Goal: Task Accomplishment & Management: Use online tool/utility

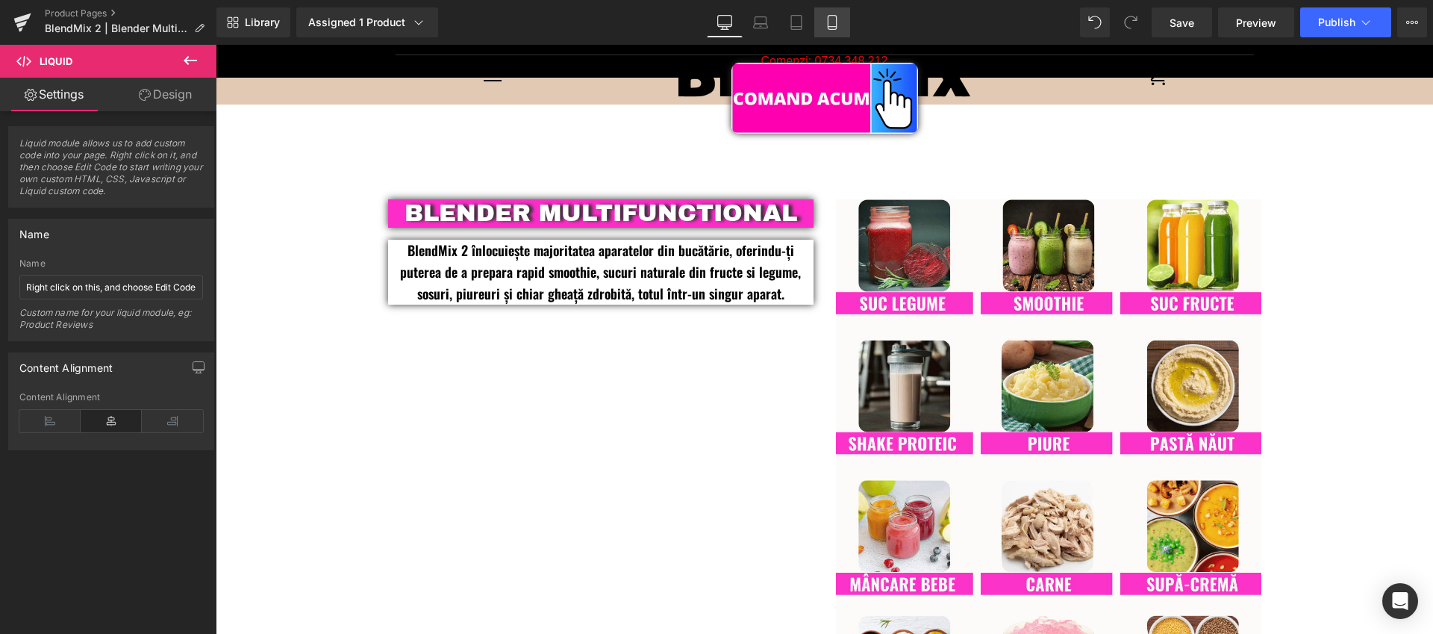
click at [832, 21] on icon at bounding box center [832, 22] width 15 height 15
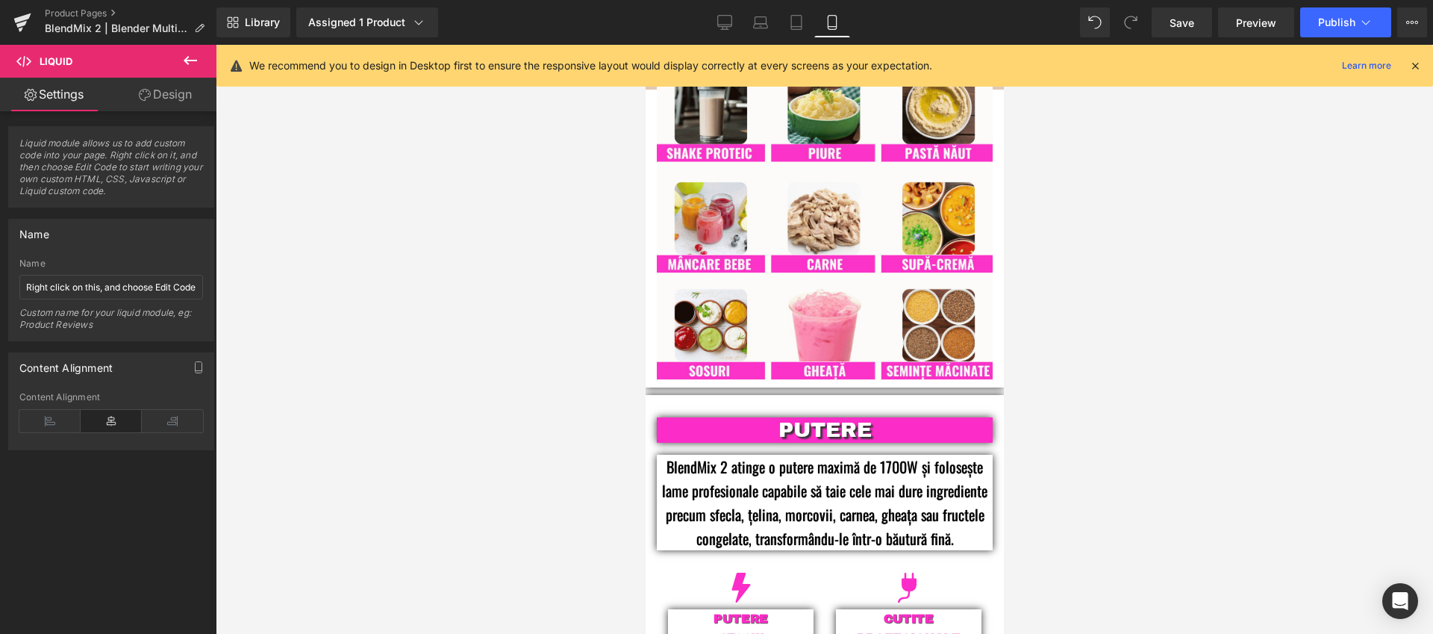
scroll to position [1165, 0]
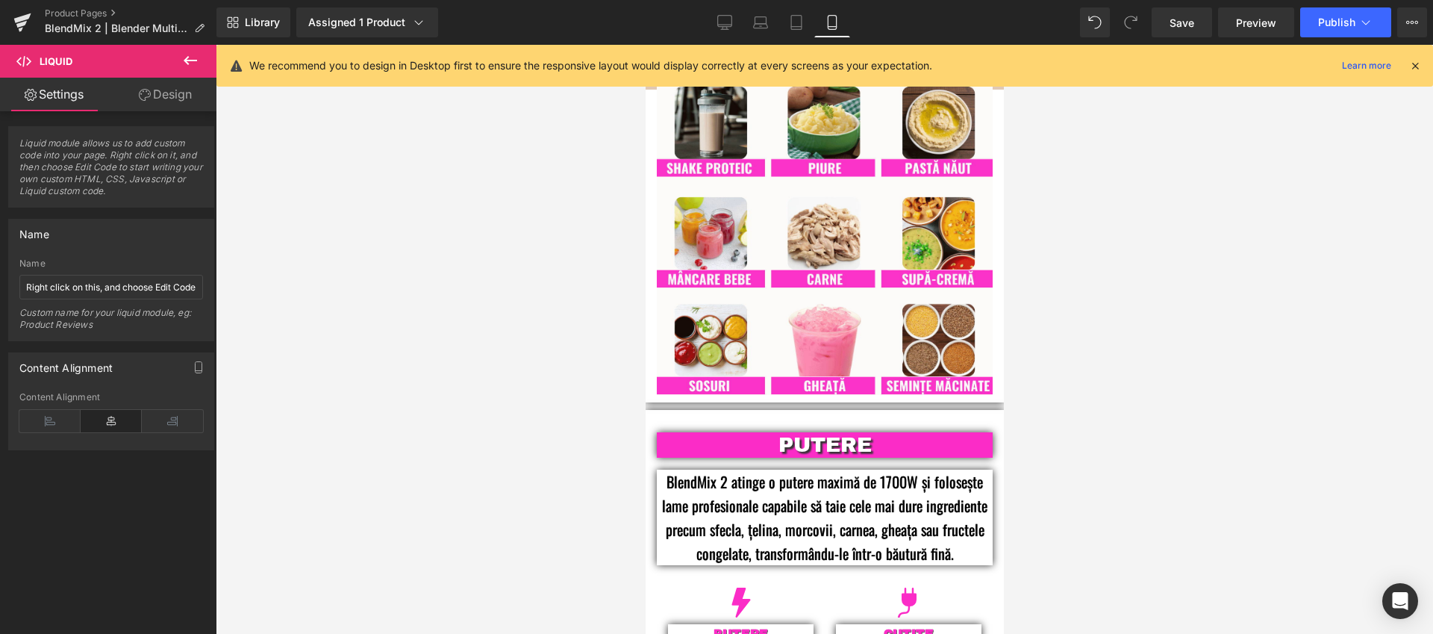
click at [1417, 67] on icon at bounding box center [1415, 65] width 13 height 13
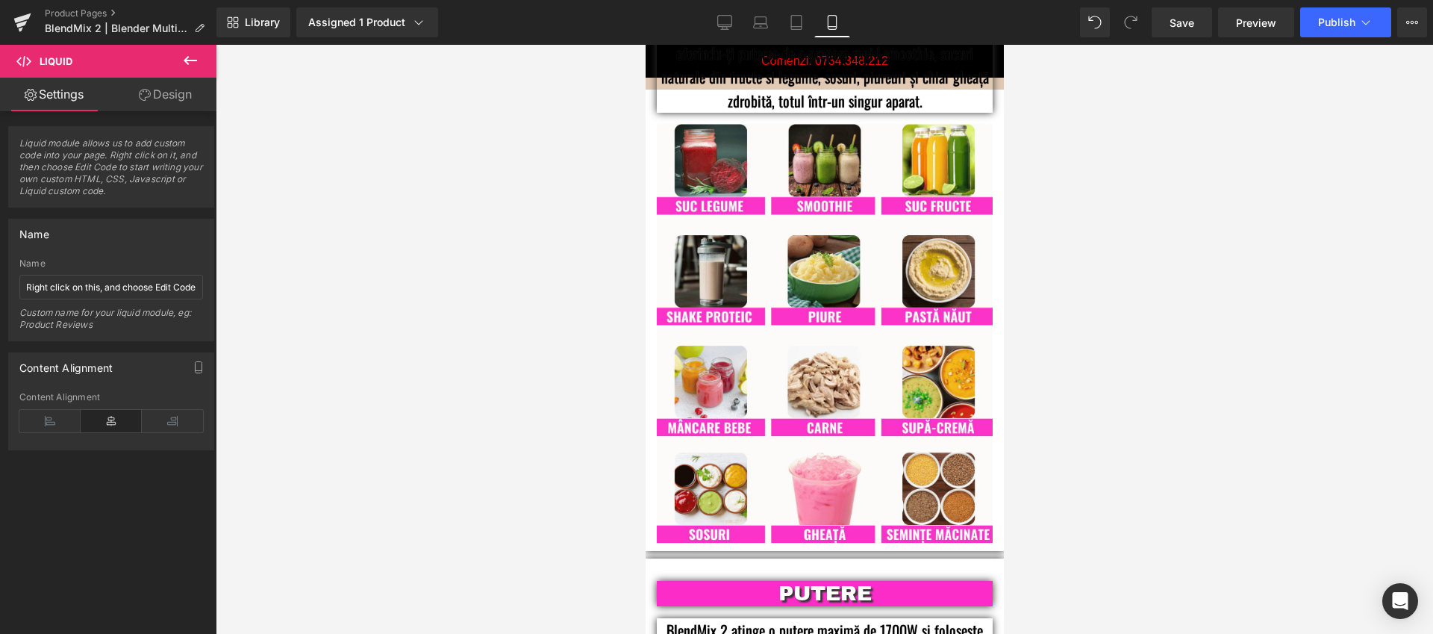
scroll to position [901, 0]
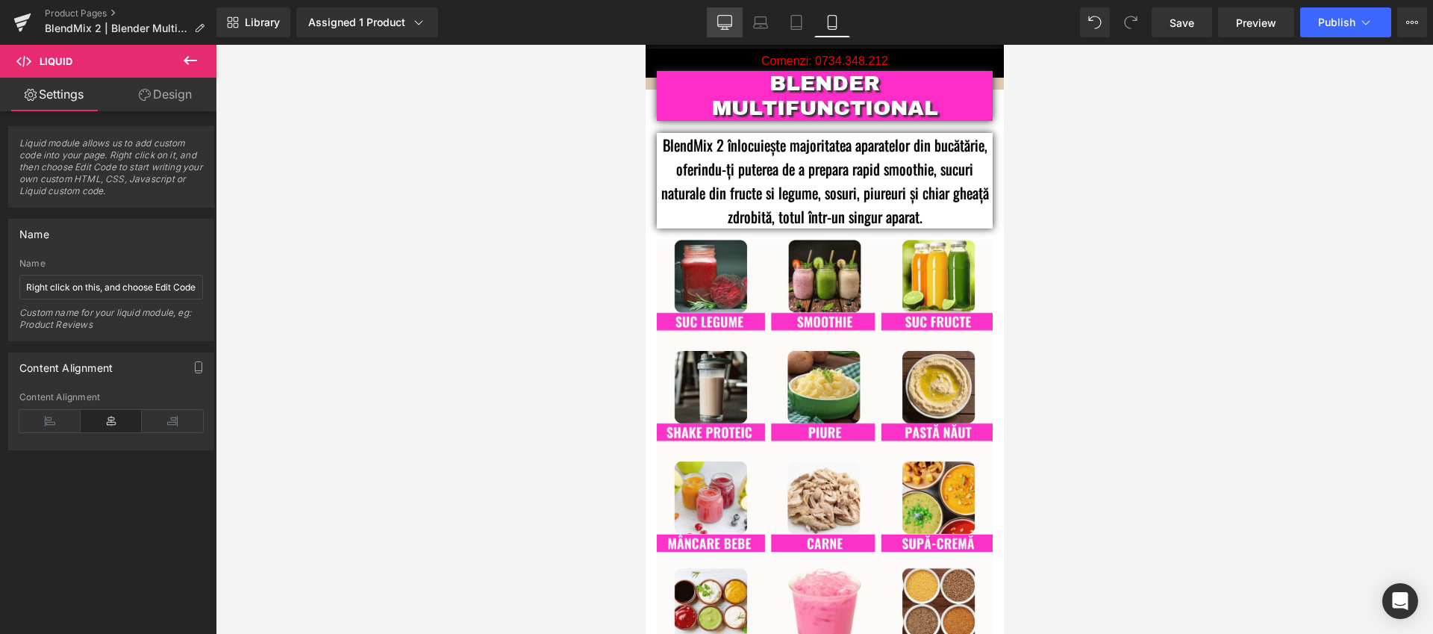
click at [720, 22] on icon at bounding box center [724, 22] width 15 height 15
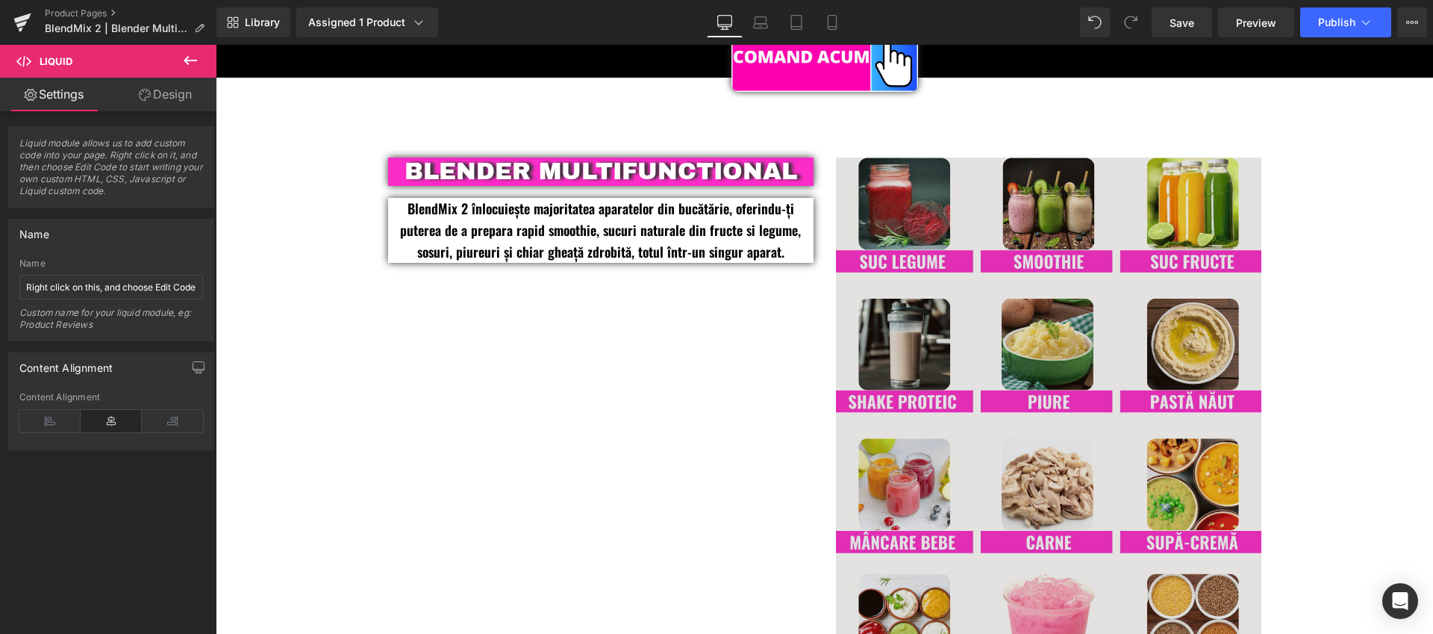
scroll to position [999, 0]
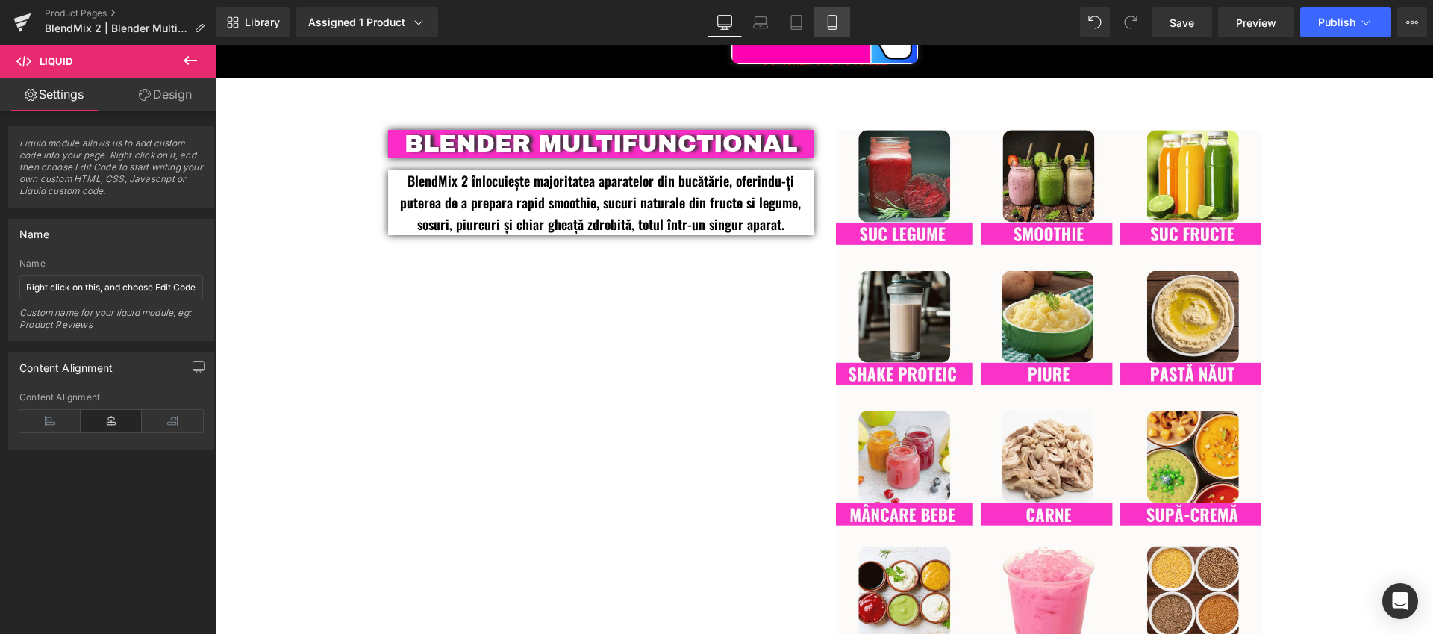
click at [829, 25] on icon at bounding box center [832, 23] width 8 height 14
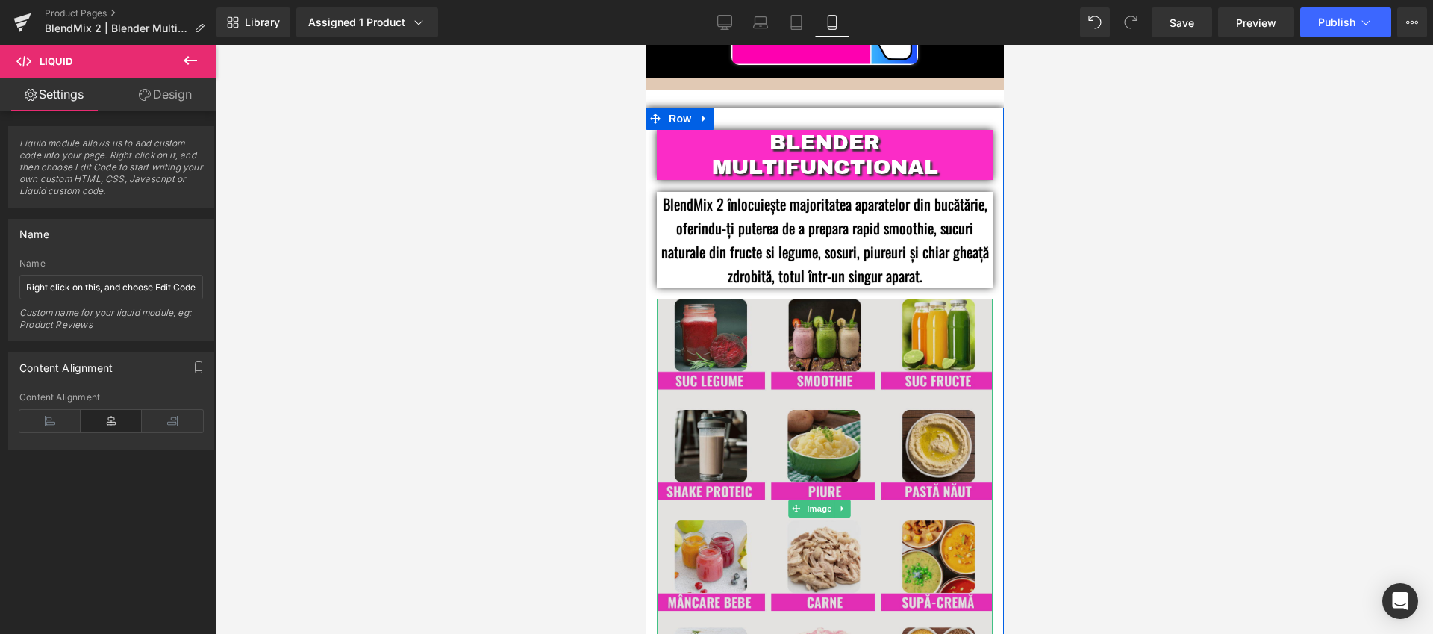
scroll to position [841, 0]
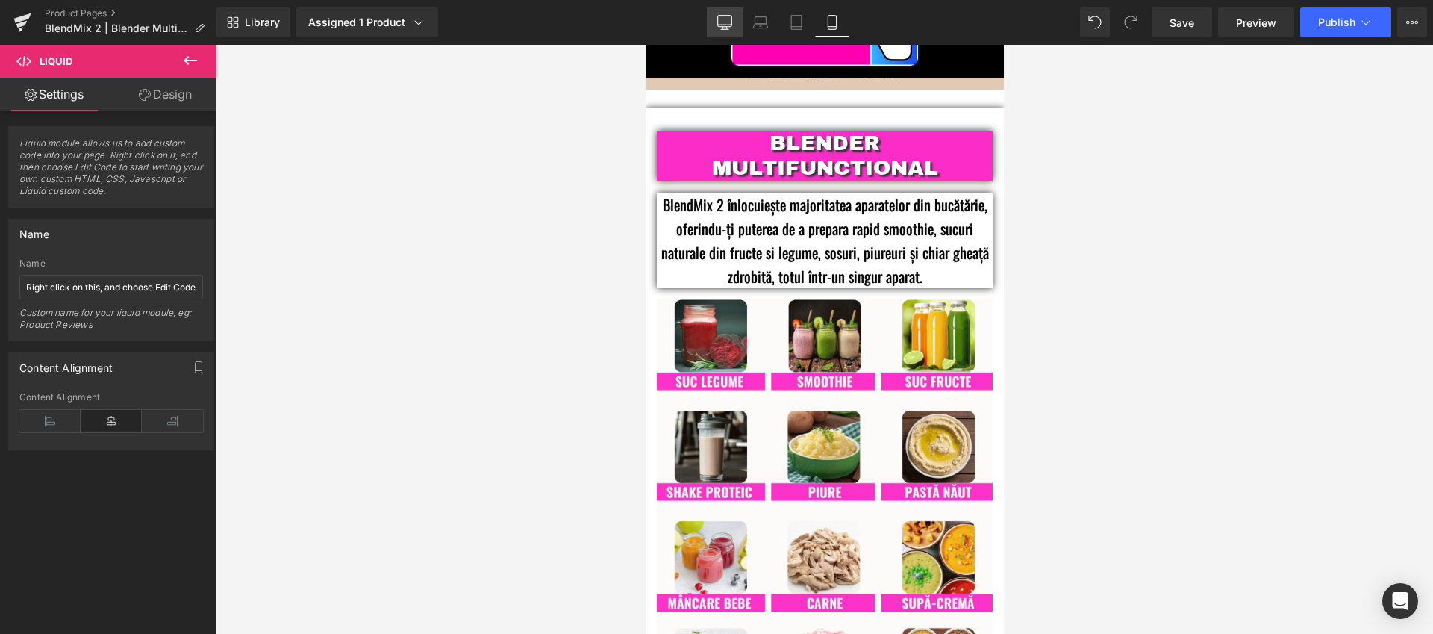
click at [718, 26] on icon at bounding box center [724, 22] width 15 height 15
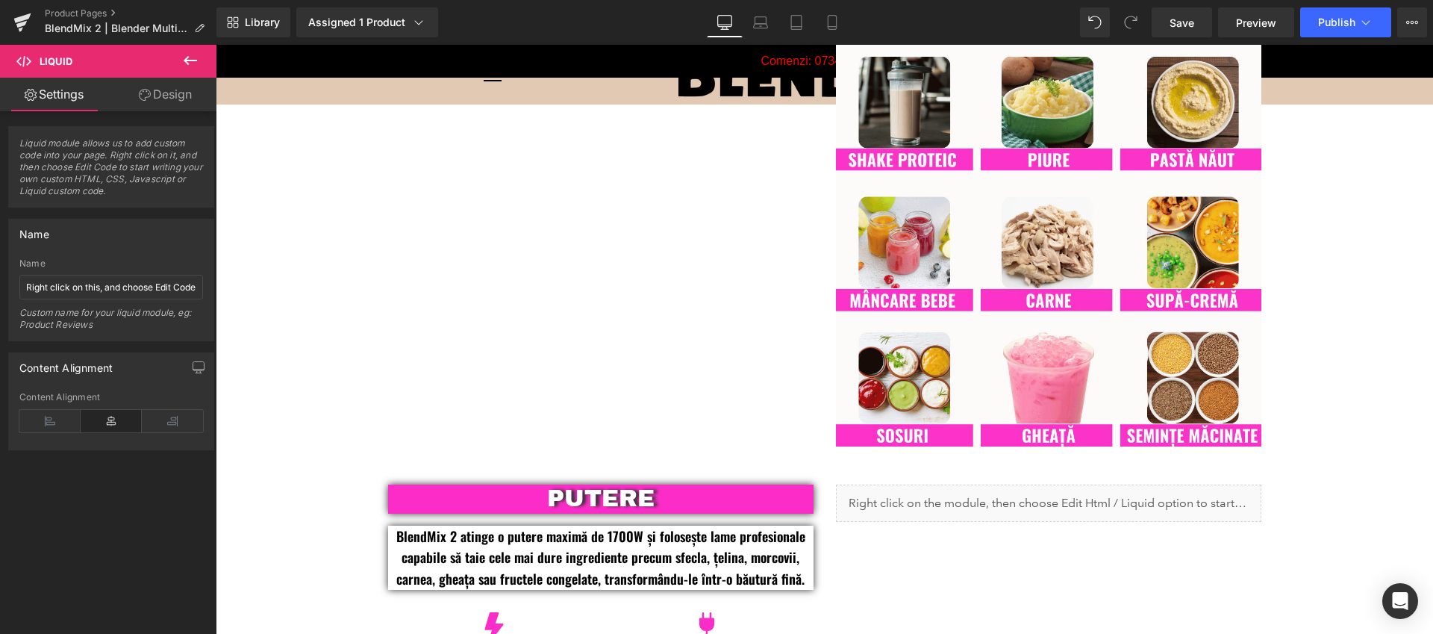
scroll to position [917, 0]
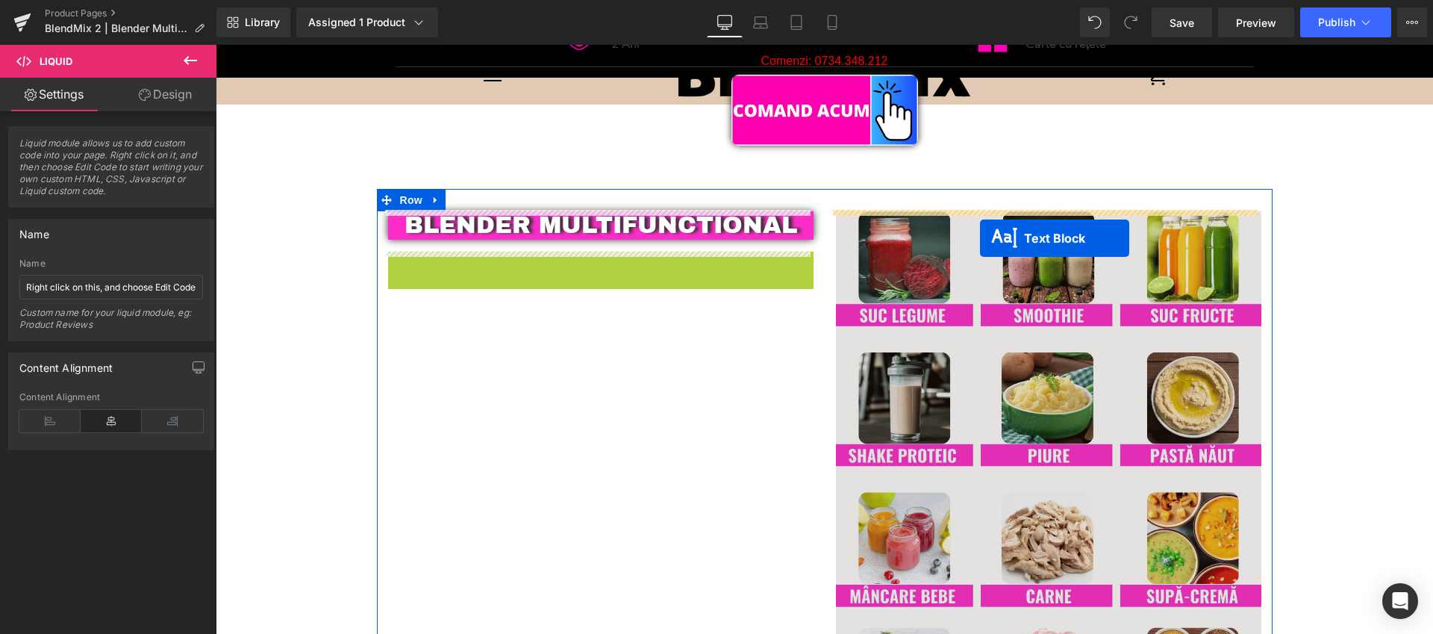
drag, startPoint x: 555, startPoint y: 281, endPoint x: 980, endPoint y: 238, distance: 426.8
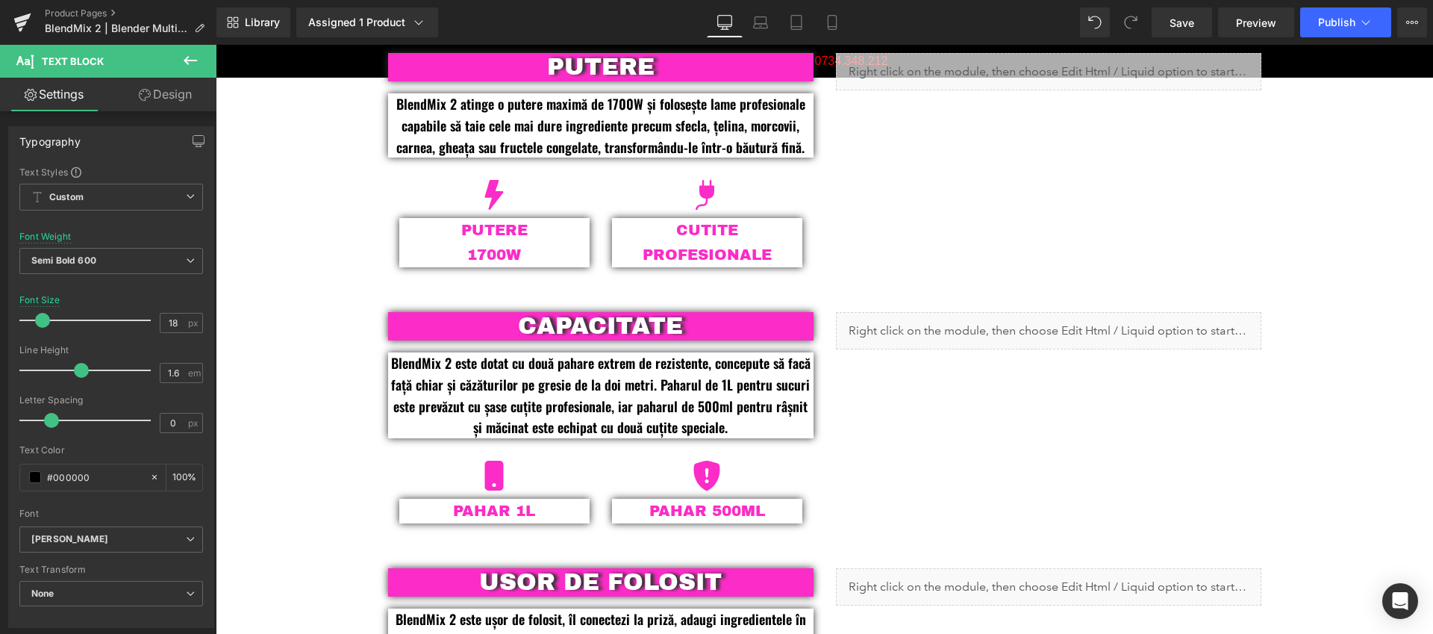
scroll to position [1563, 0]
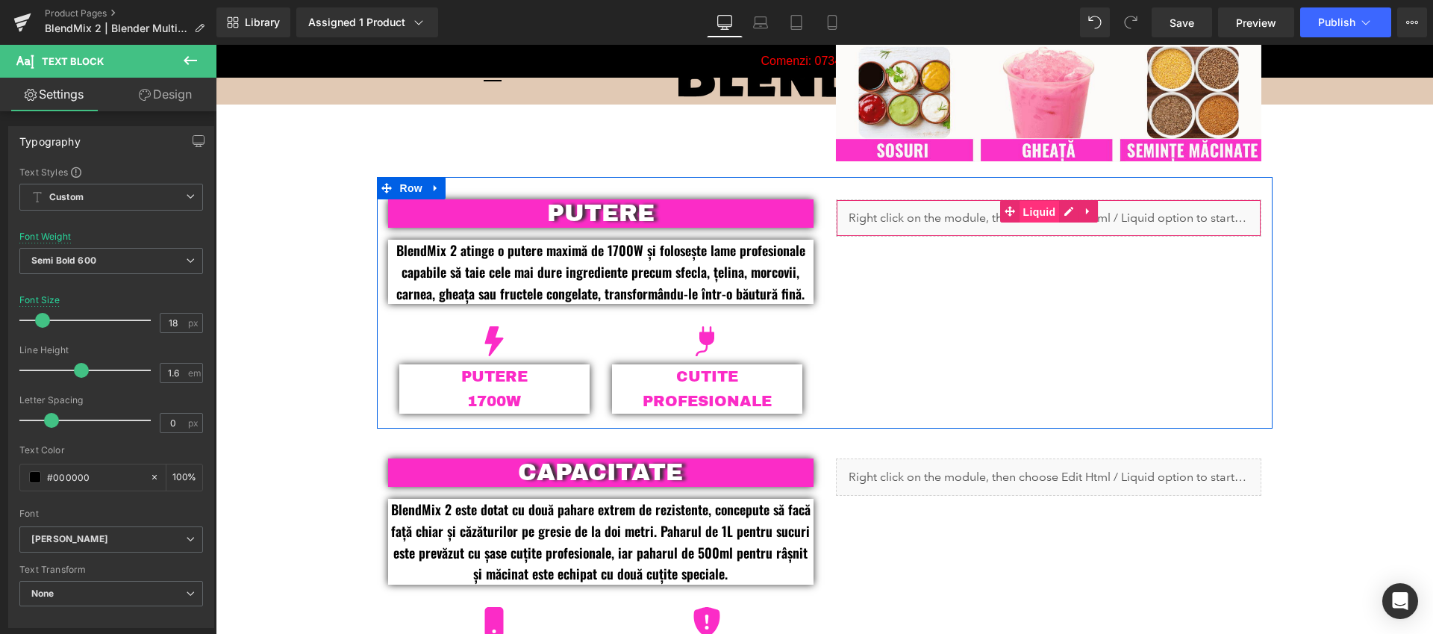
click at [1033, 208] on span "Liquid" at bounding box center [1040, 212] width 40 height 22
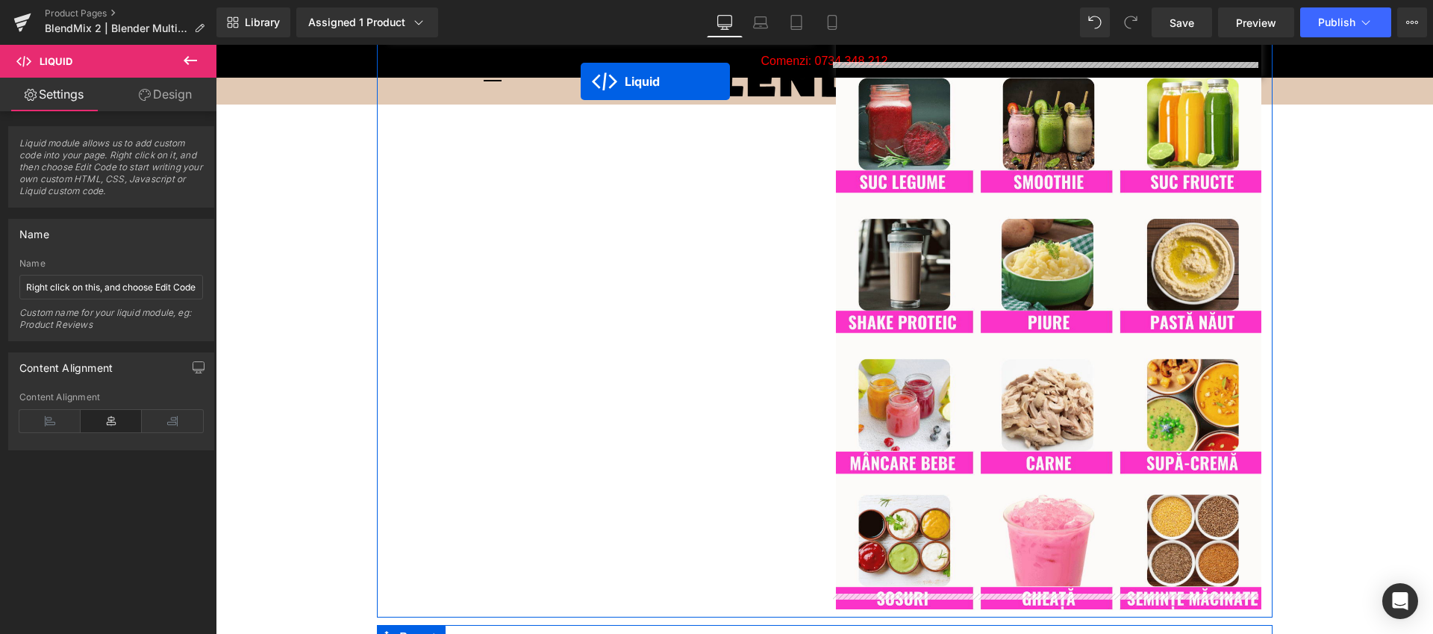
scroll to position [1011, 0]
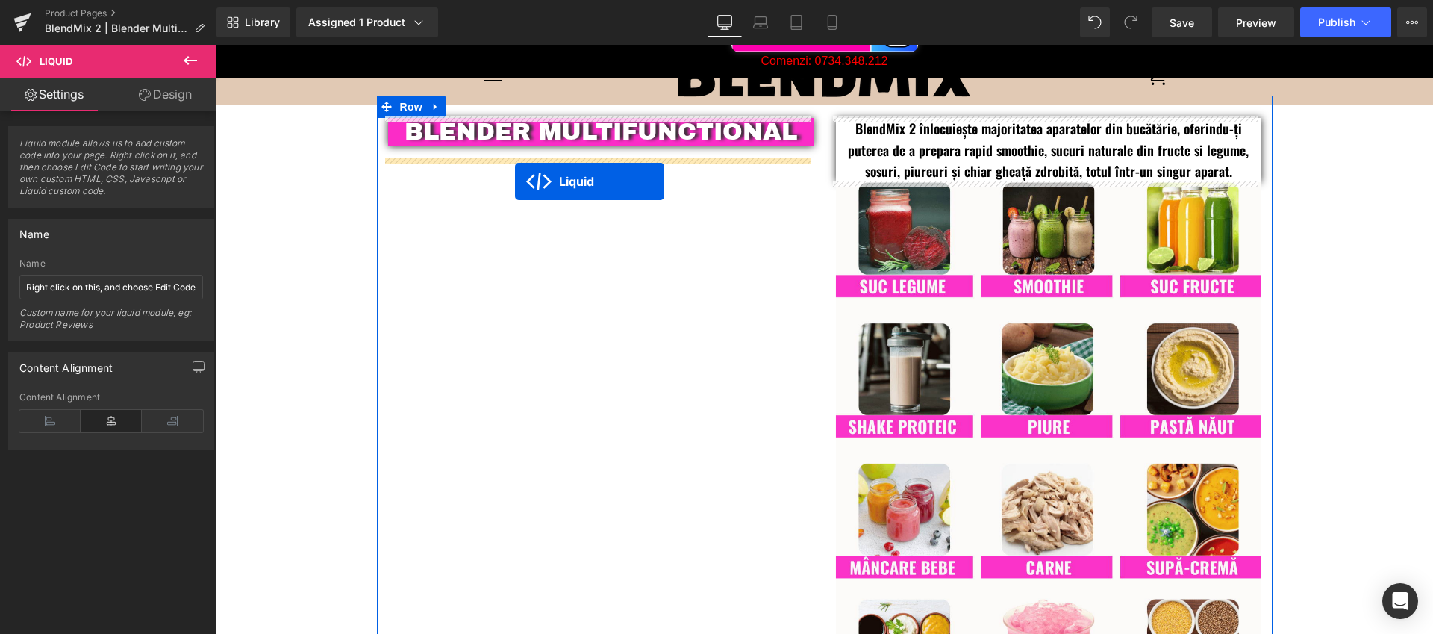
drag, startPoint x: 1003, startPoint y: 246, endPoint x: 515, endPoint y: 181, distance: 492.4
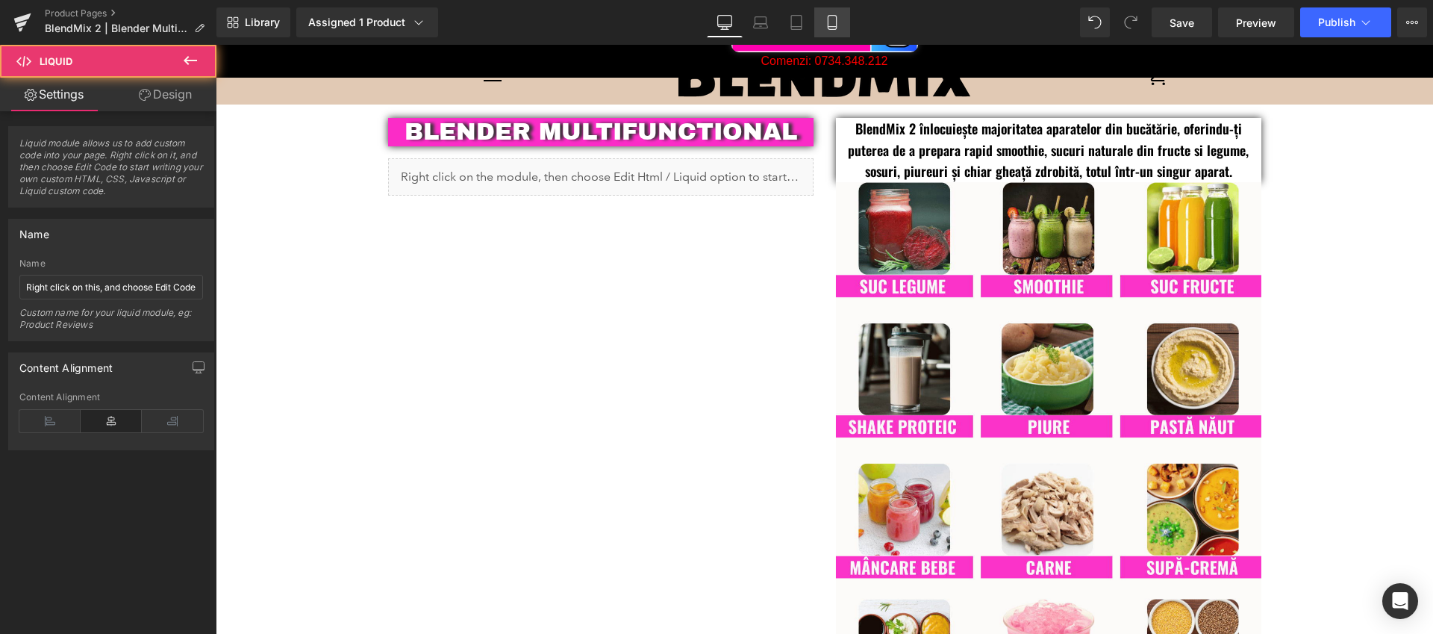
click at [832, 19] on icon at bounding box center [832, 22] width 15 height 15
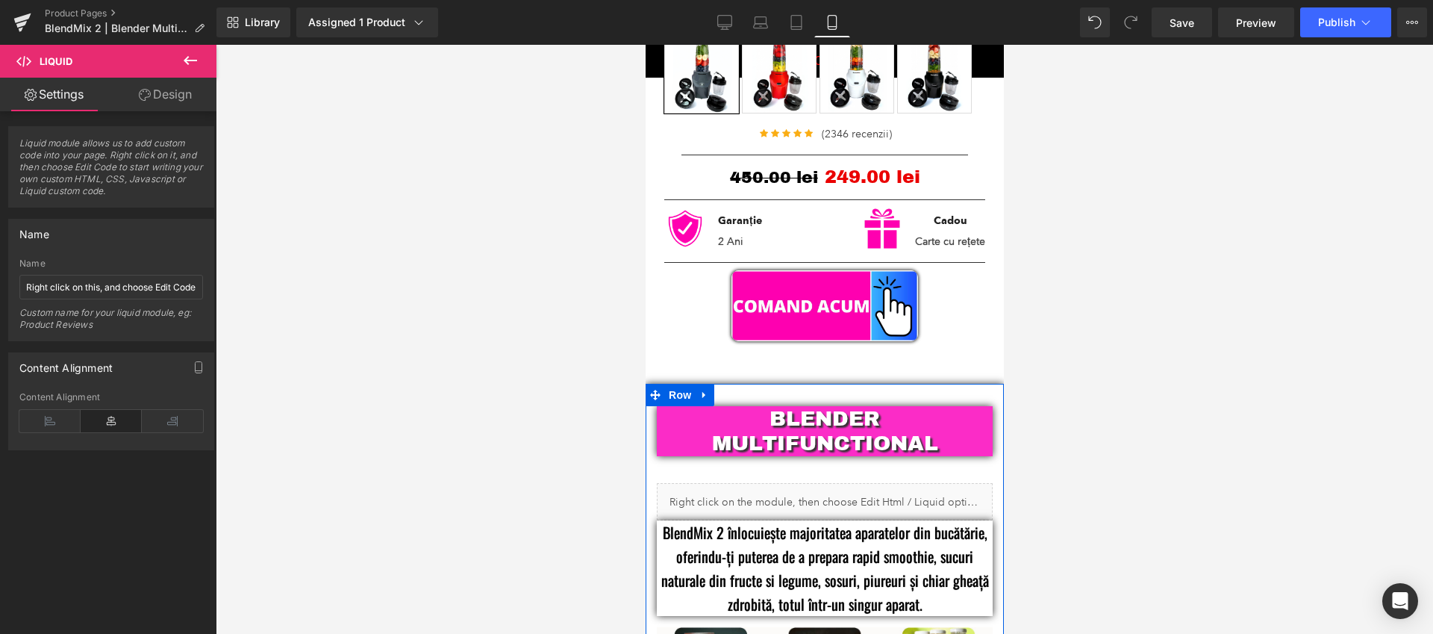
scroll to position [640, 0]
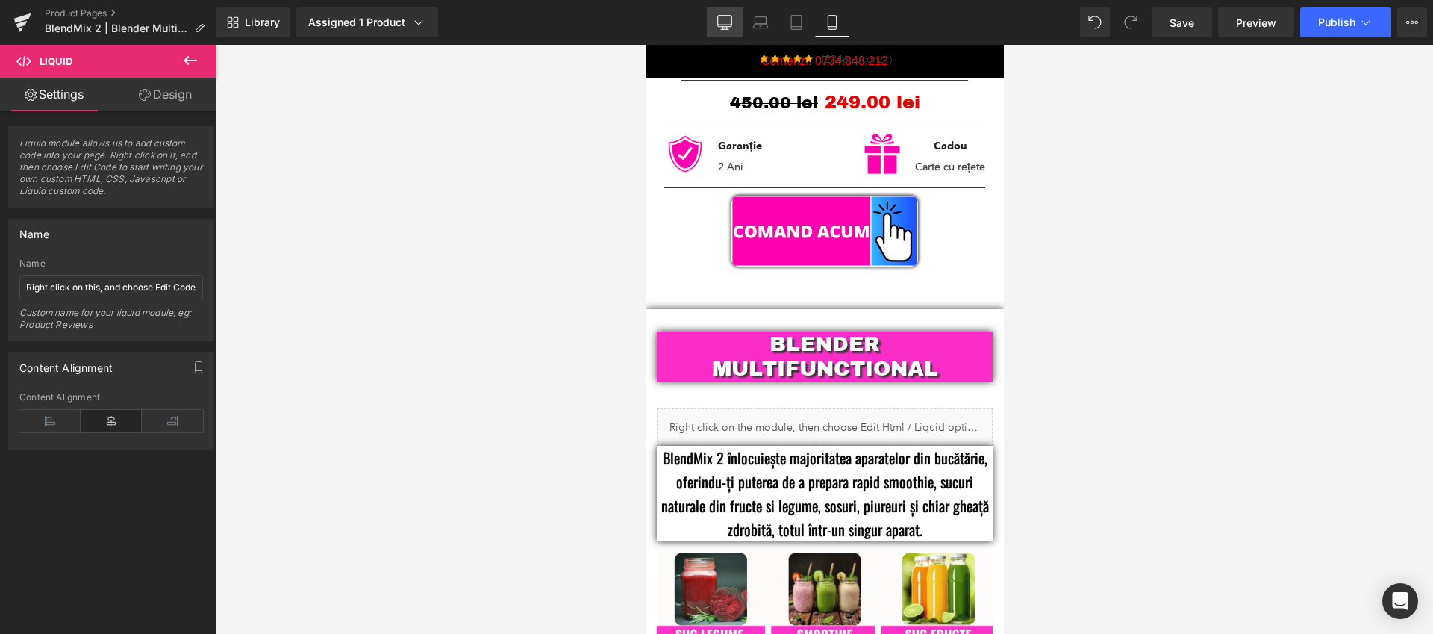
click at [720, 30] on link "Desktop" at bounding box center [725, 22] width 36 height 30
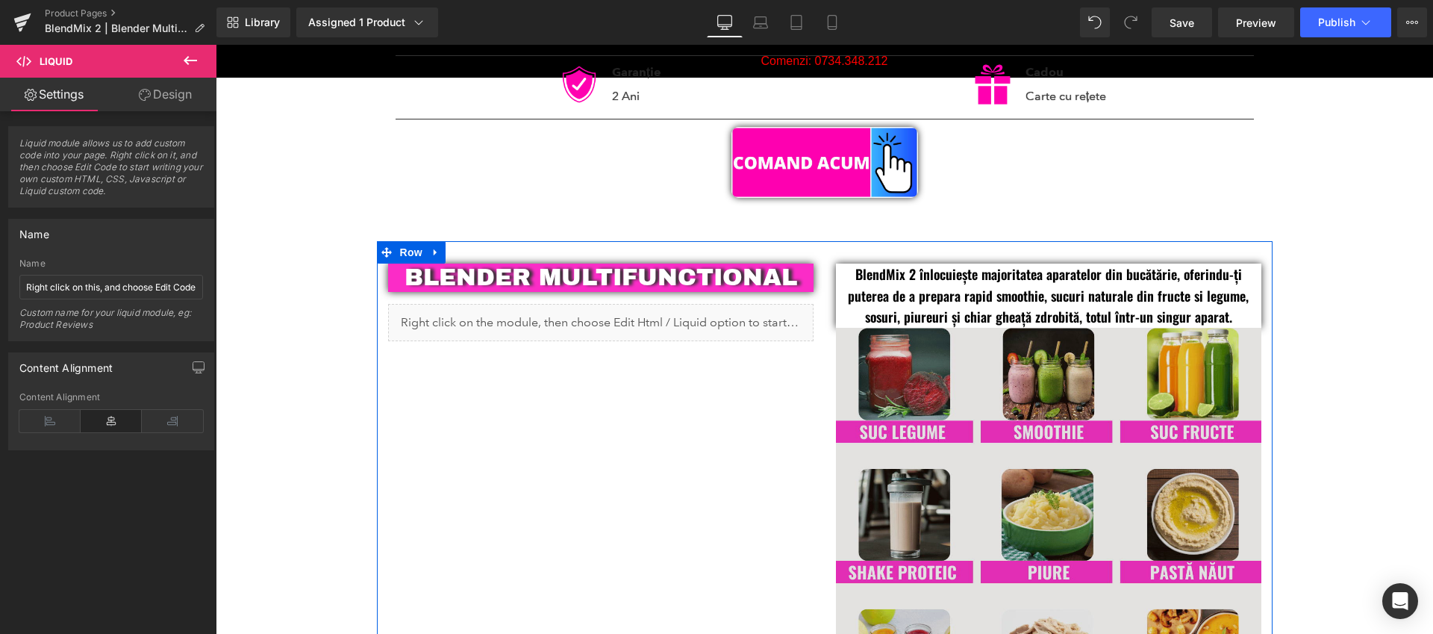
scroll to position [873, 0]
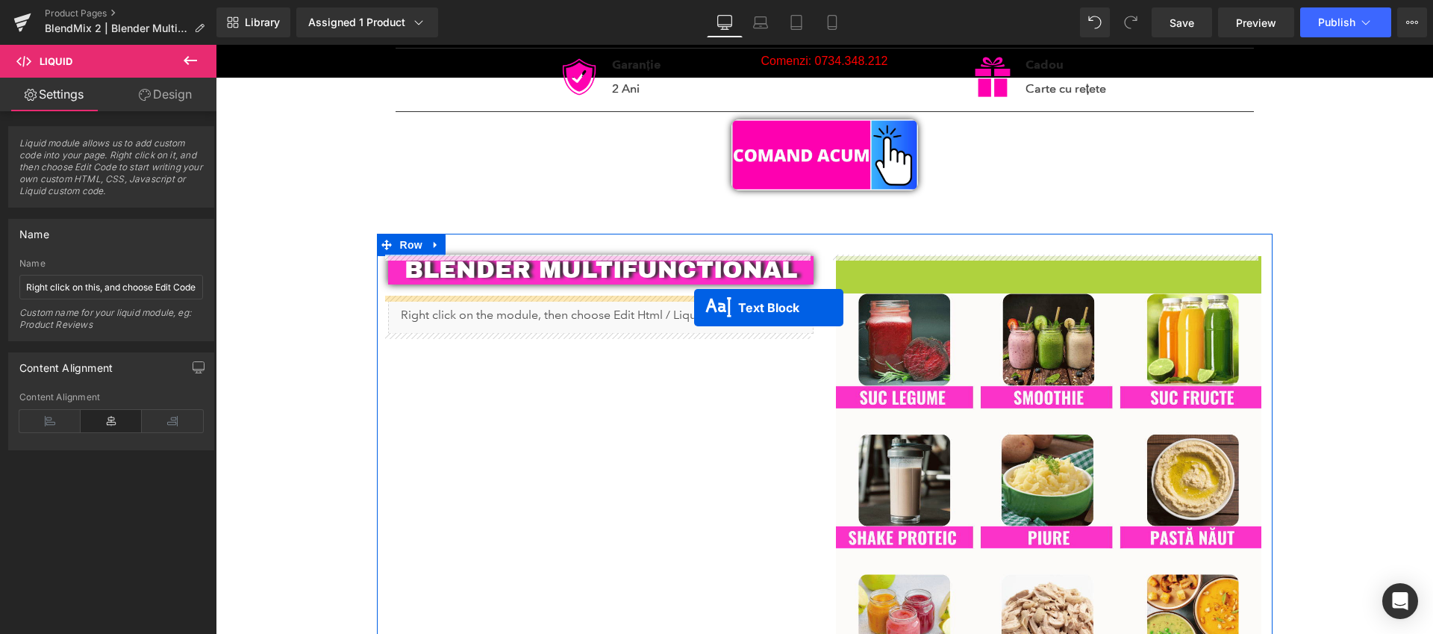
drag, startPoint x: 1000, startPoint y: 288, endPoint x: 693, endPoint y: 308, distance: 307.4
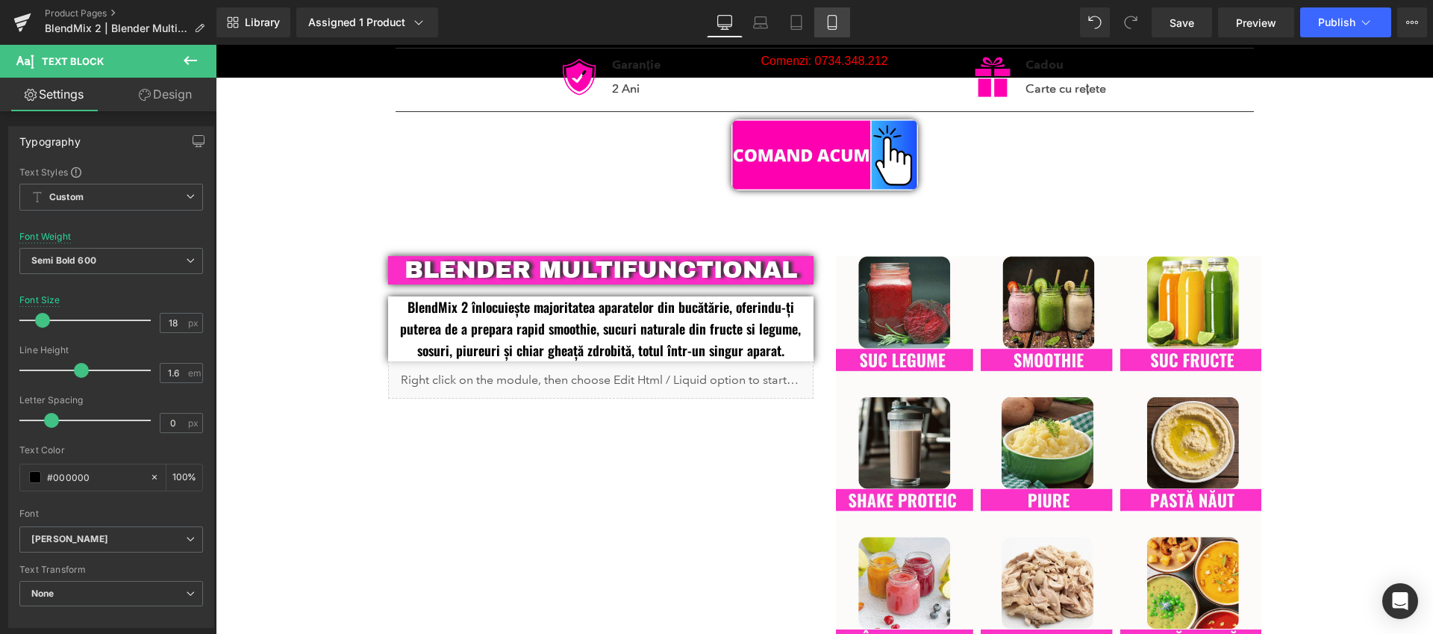
click at [832, 31] on link "Mobile" at bounding box center [832, 22] width 36 height 30
type input "20"
type input "100"
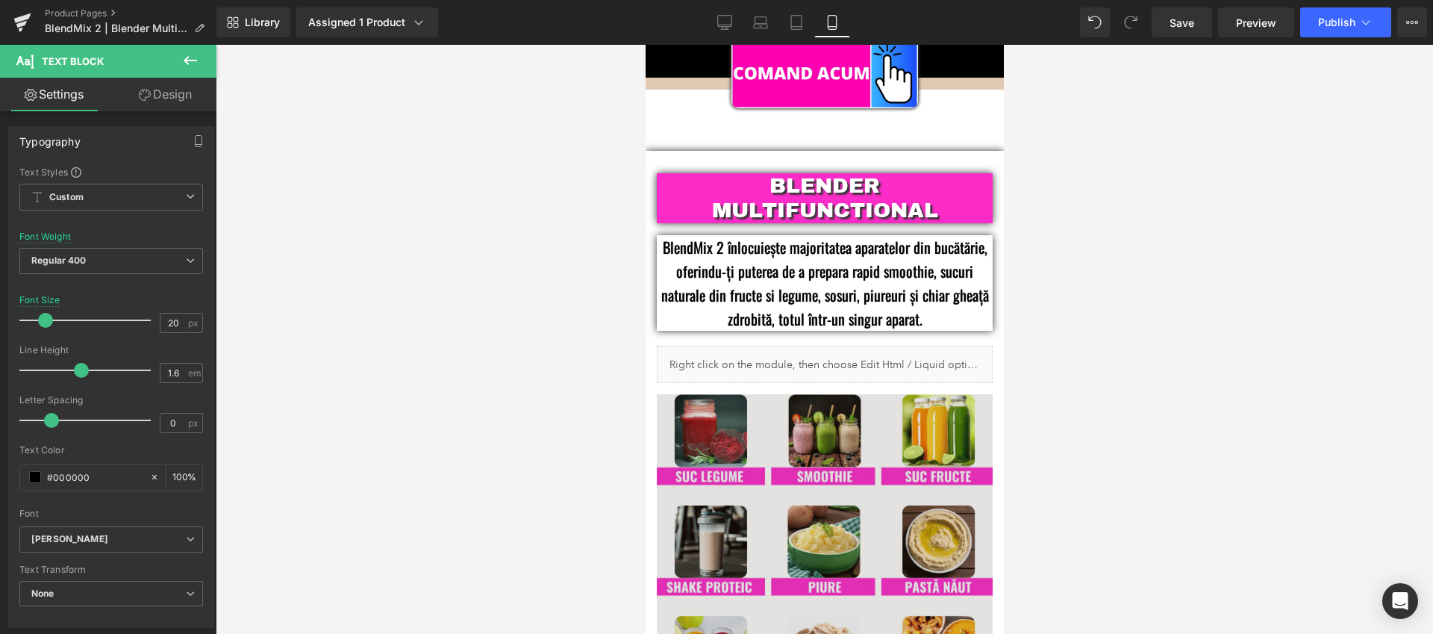
scroll to position [731, 0]
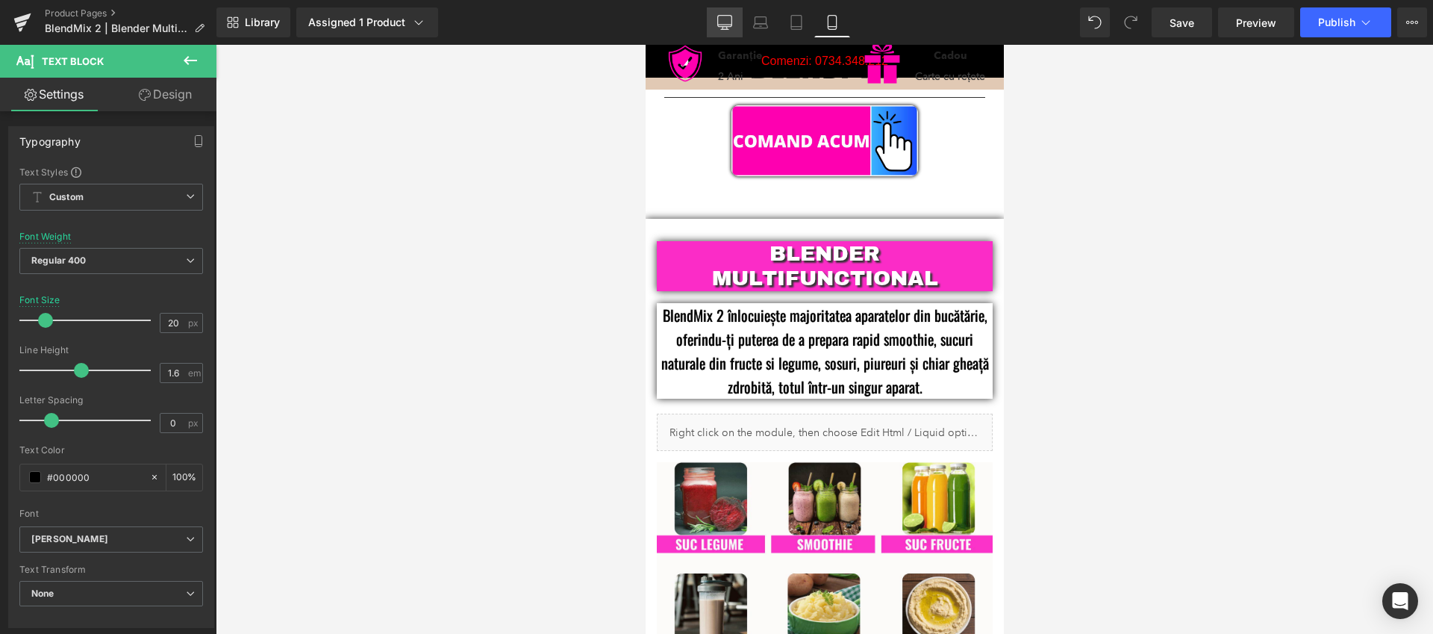
click at [726, 19] on icon at bounding box center [724, 22] width 15 height 15
type input "18"
type input "100"
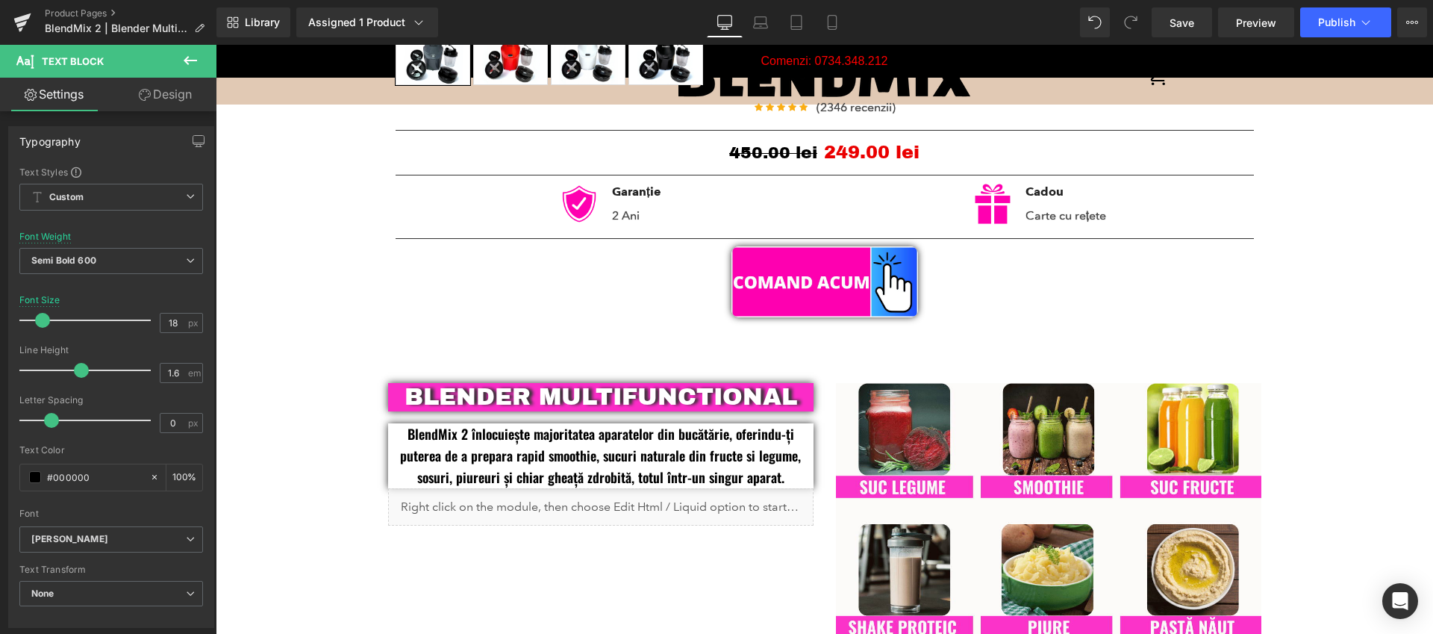
scroll to position [861, 0]
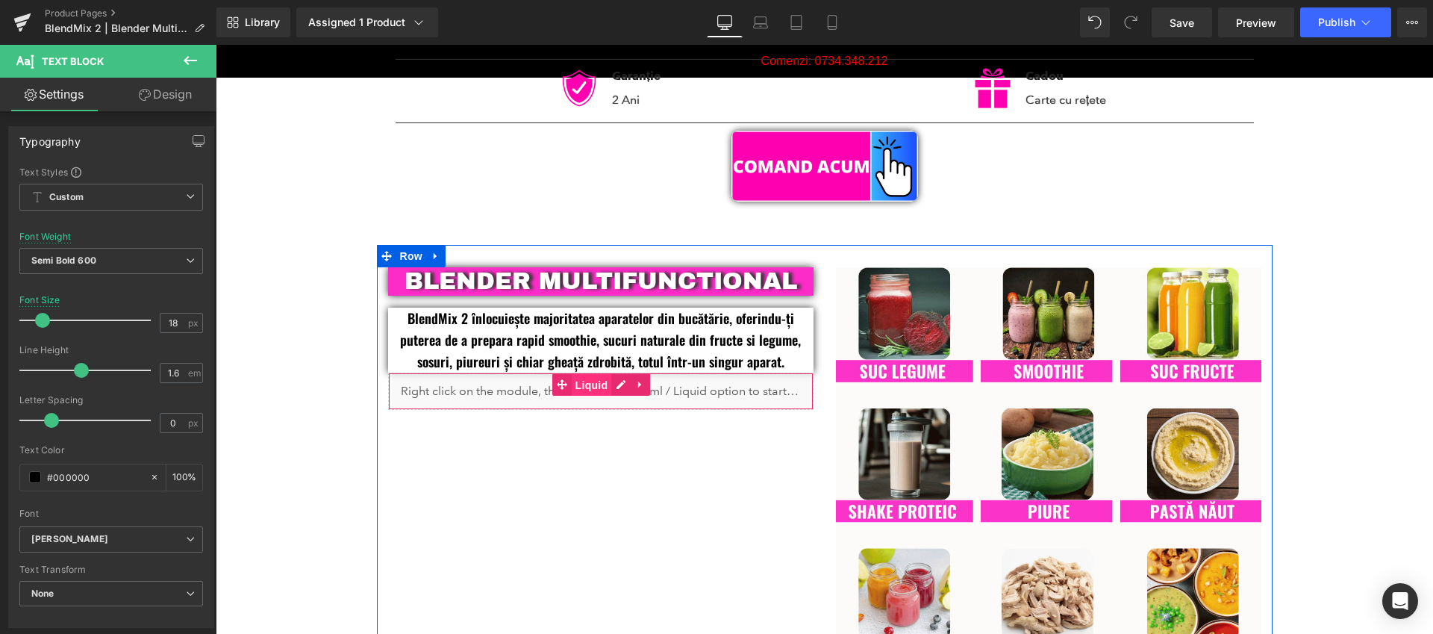
click at [587, 390] on span "Liquid" at bounding box center [592, 385] width 40 height 22
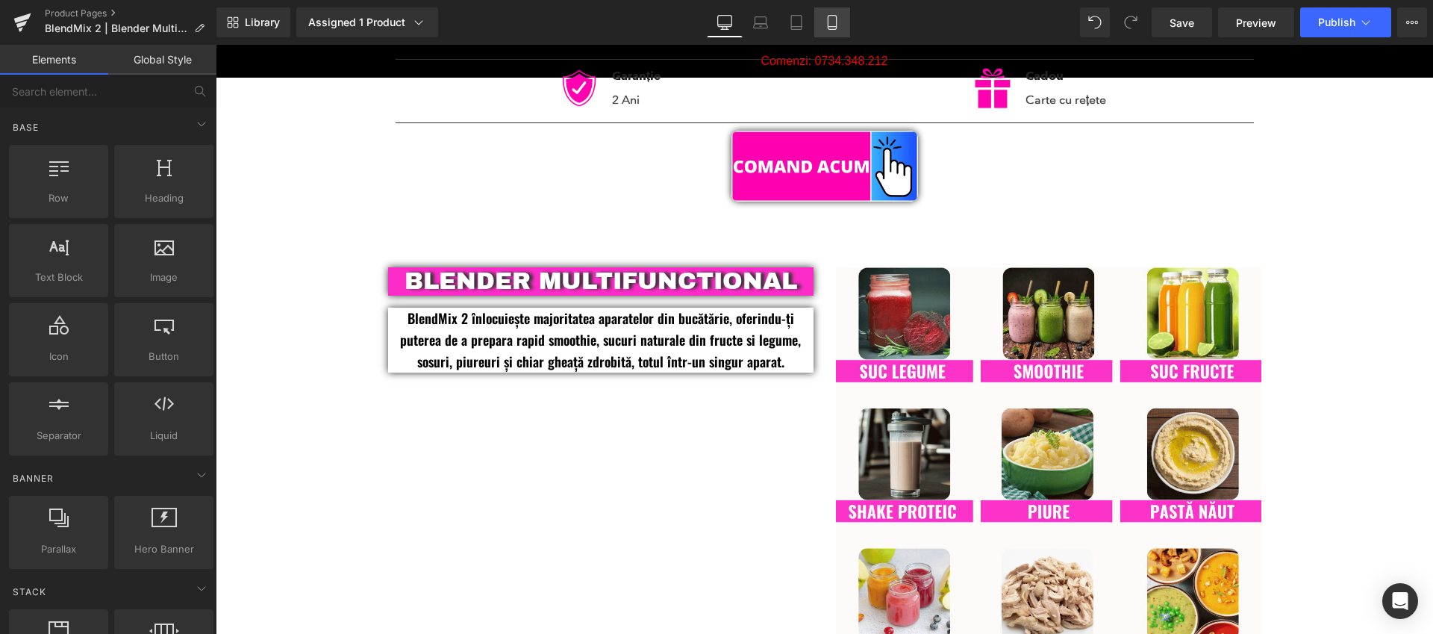
click at [835, 24] on icon at bounding box center [832, 22] width 15 height 15
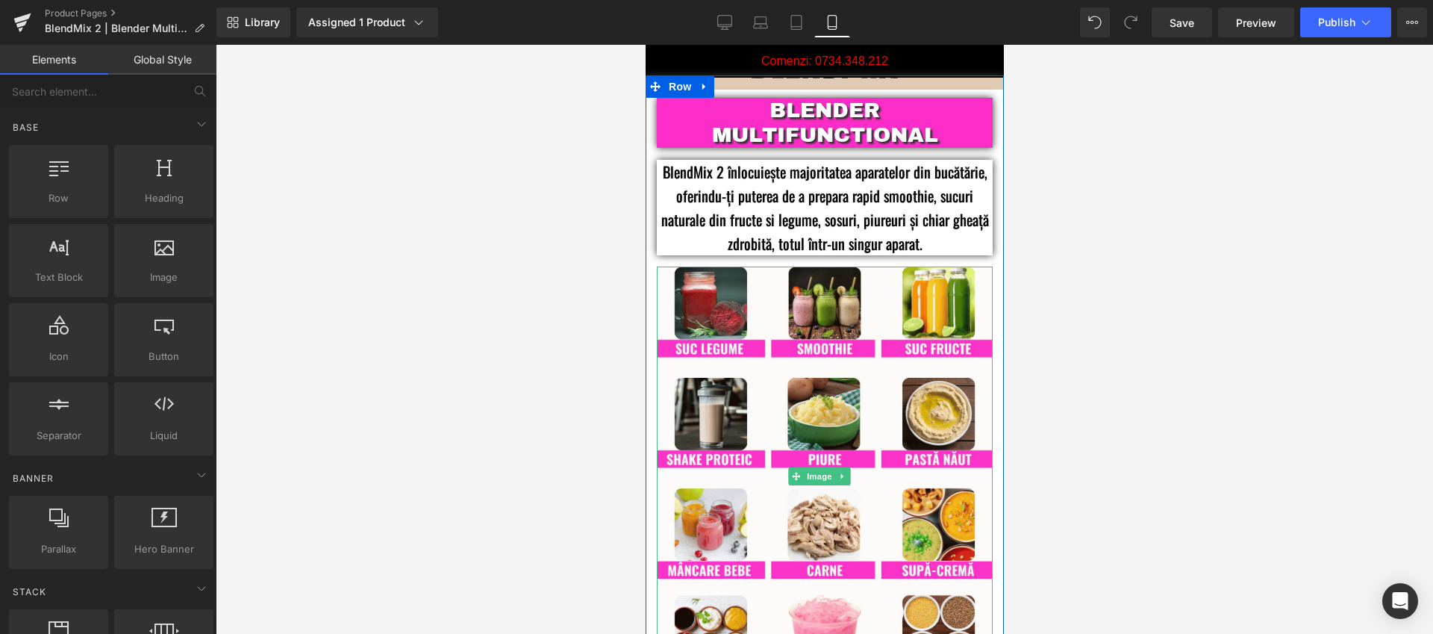
scroll to position [833, 0]
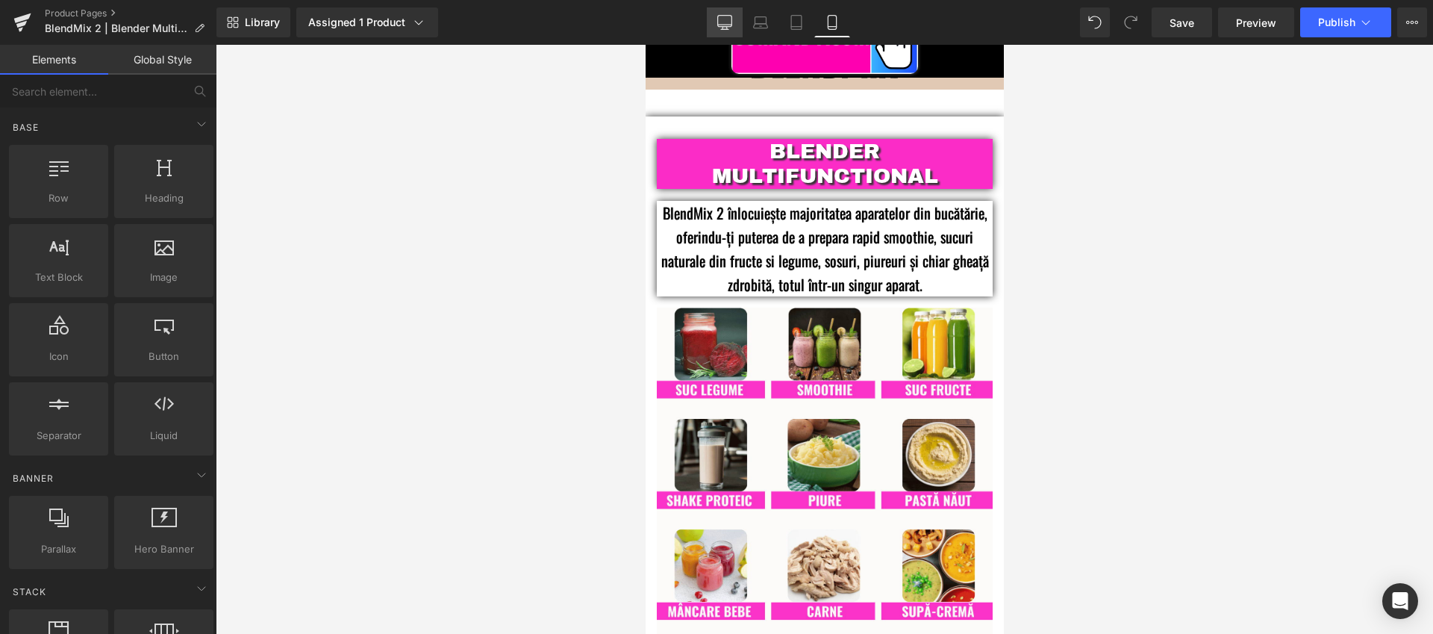
click at [737, 21] on link "Desktop" at bounding box center [725, 22] width 36 height 30
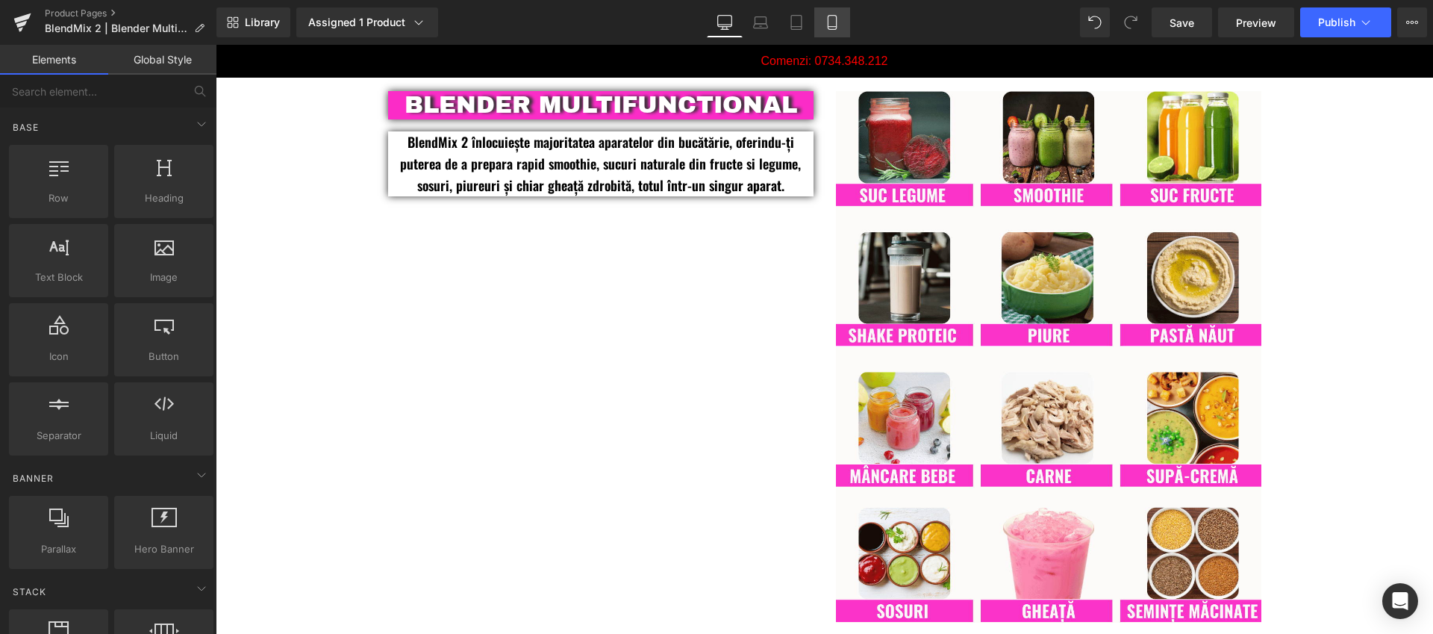
click at [846, 29] on link "Mobile" at bounding box center [832, 22] width 36 height 30
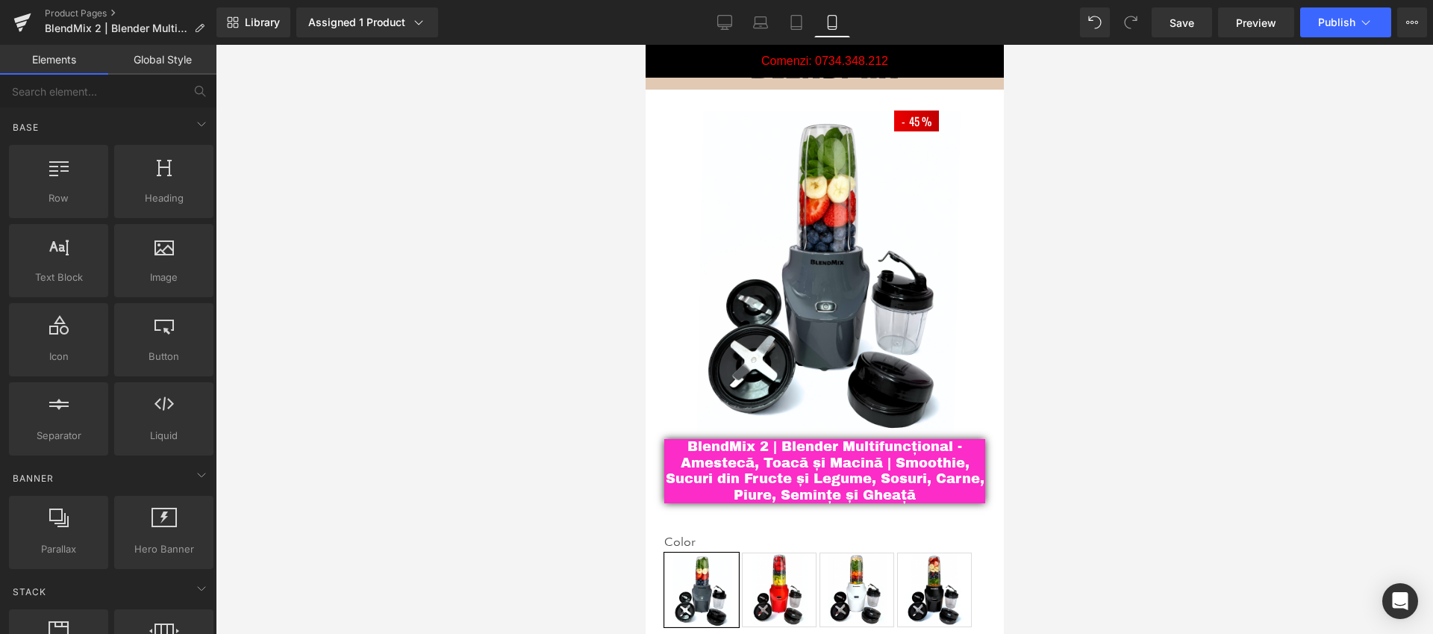
scroll to position [0, 0]
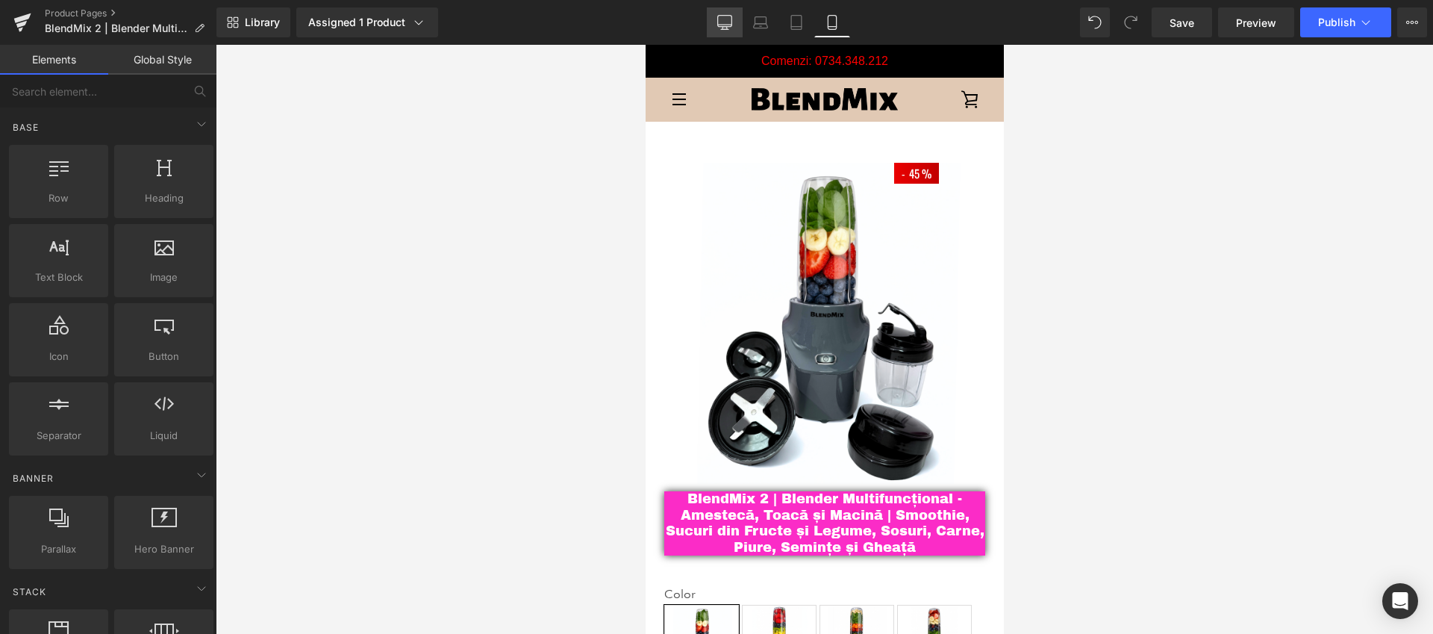
click at [723, 20] on icon at bounding box center [724, 22] width 15 height 15
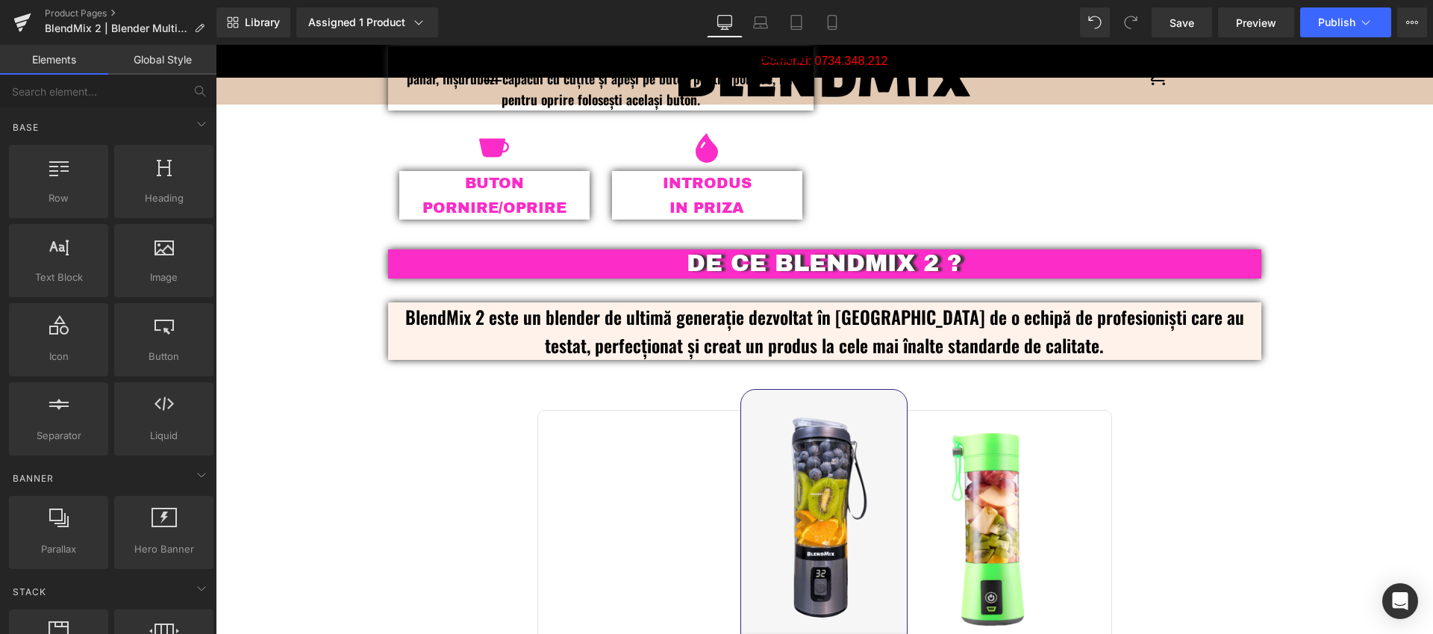
scroll to position [2206, 0]
click at [830, 21] on icon at bounding box center [832, 22] width 15 height 15
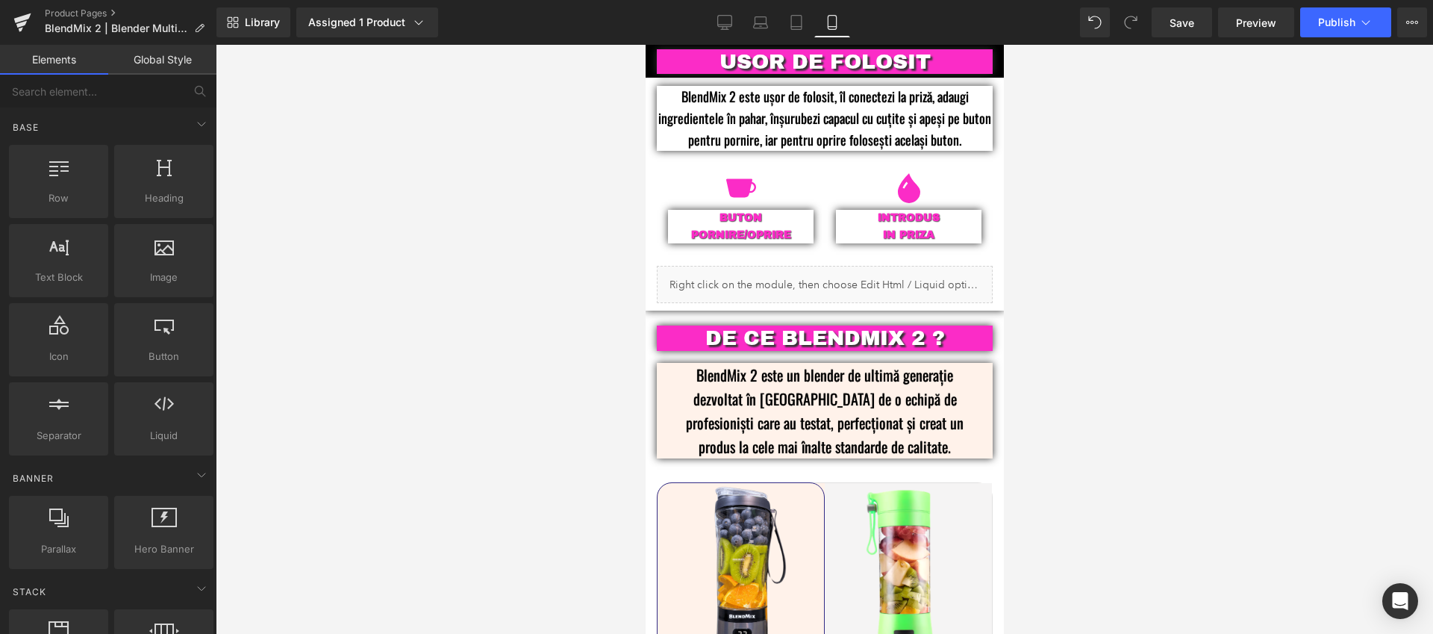
scroll to position [2293, 0]
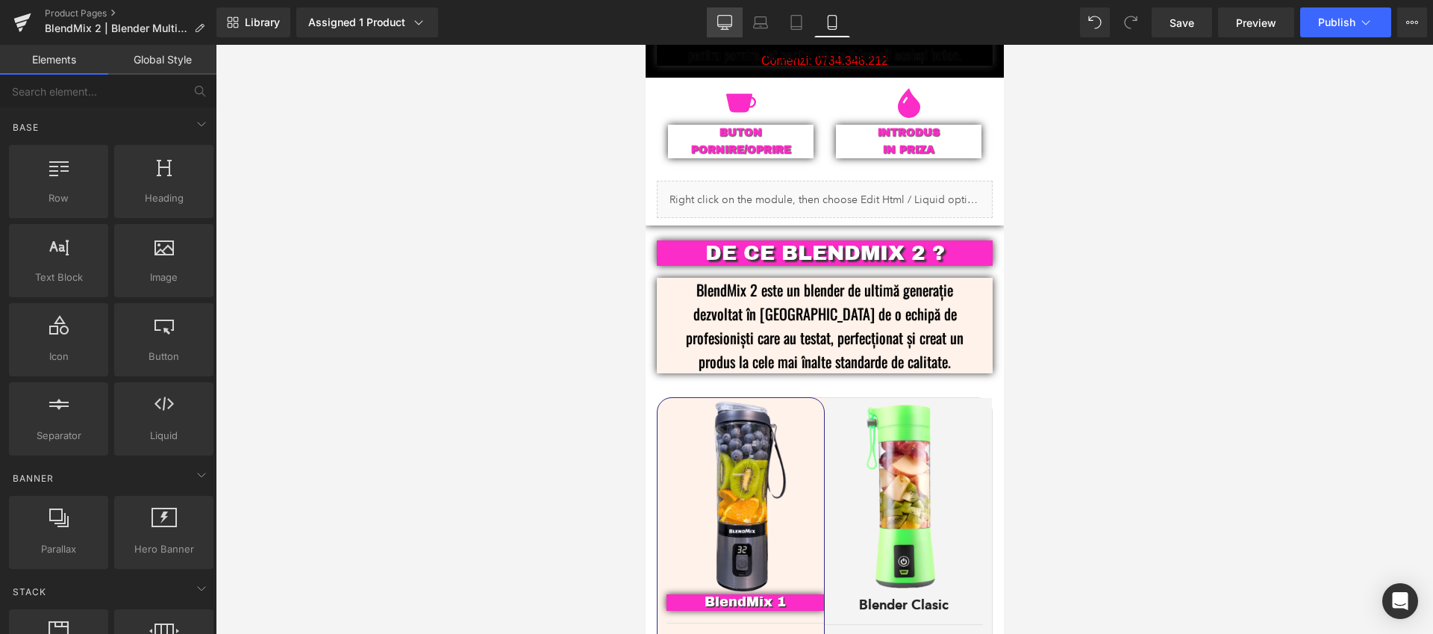
click at [728, 19] on icon at bounding box center [724, 22] width 15 height 15
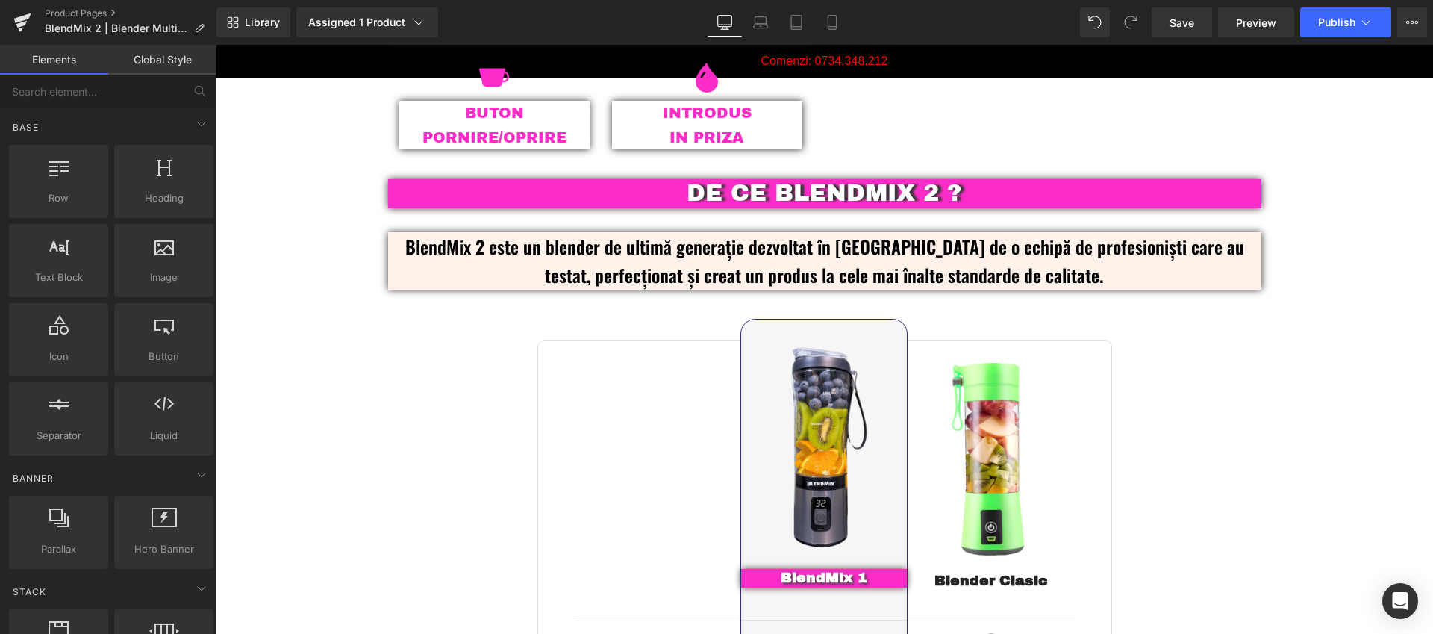
scroll to position [2087, 0]
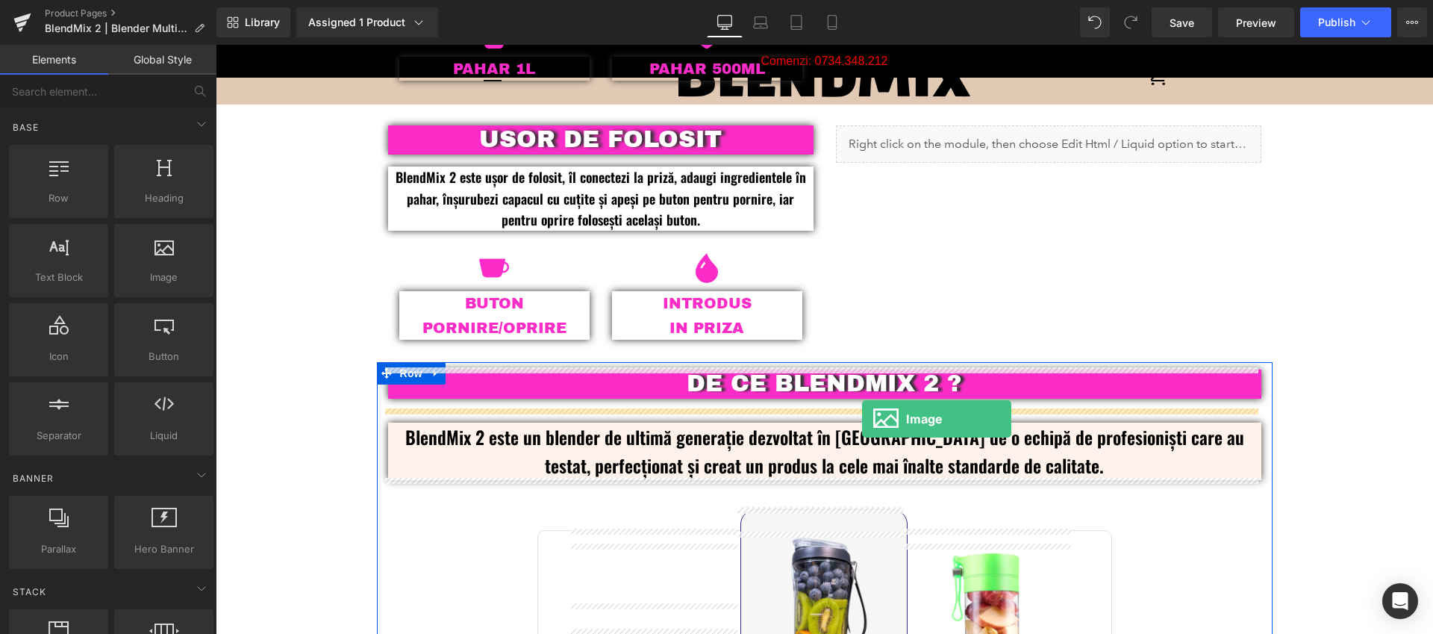
drag, startPoint x: 226, startPoint y: 300, endPoint x: 862, endPoint y: 419, distance: 646.9
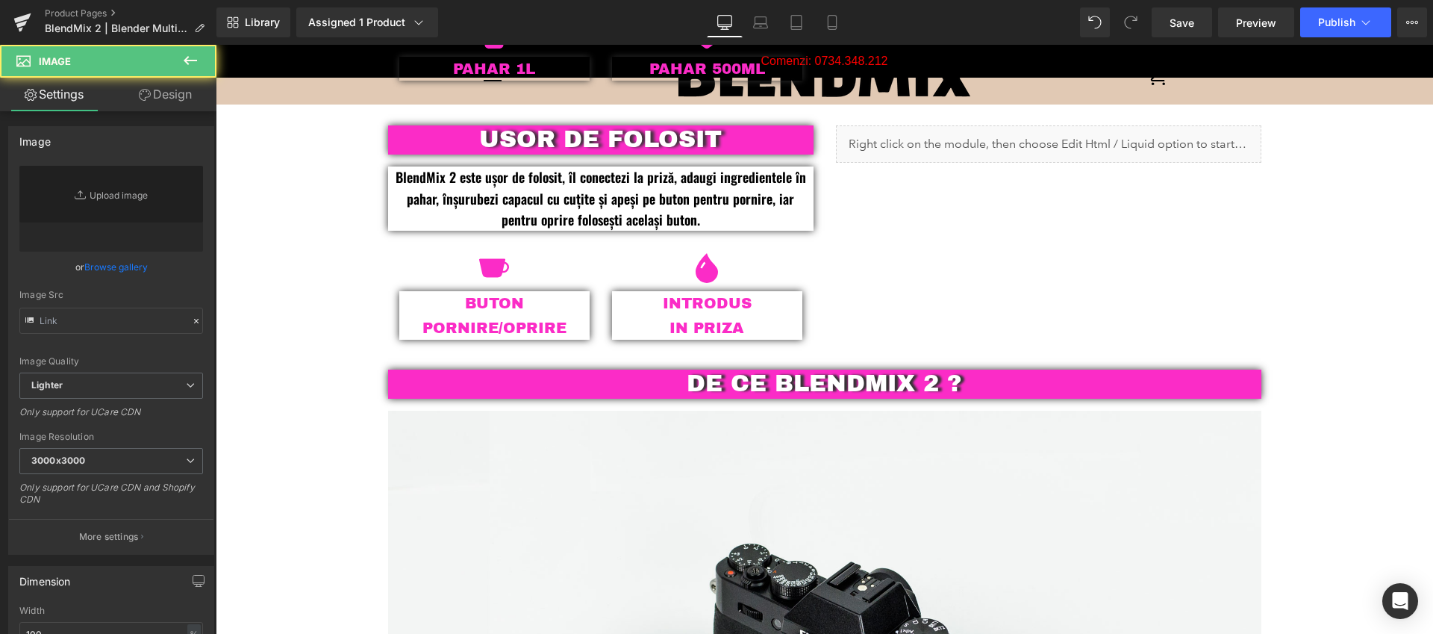
type input "//[DOMAIN_NAME][URL]"
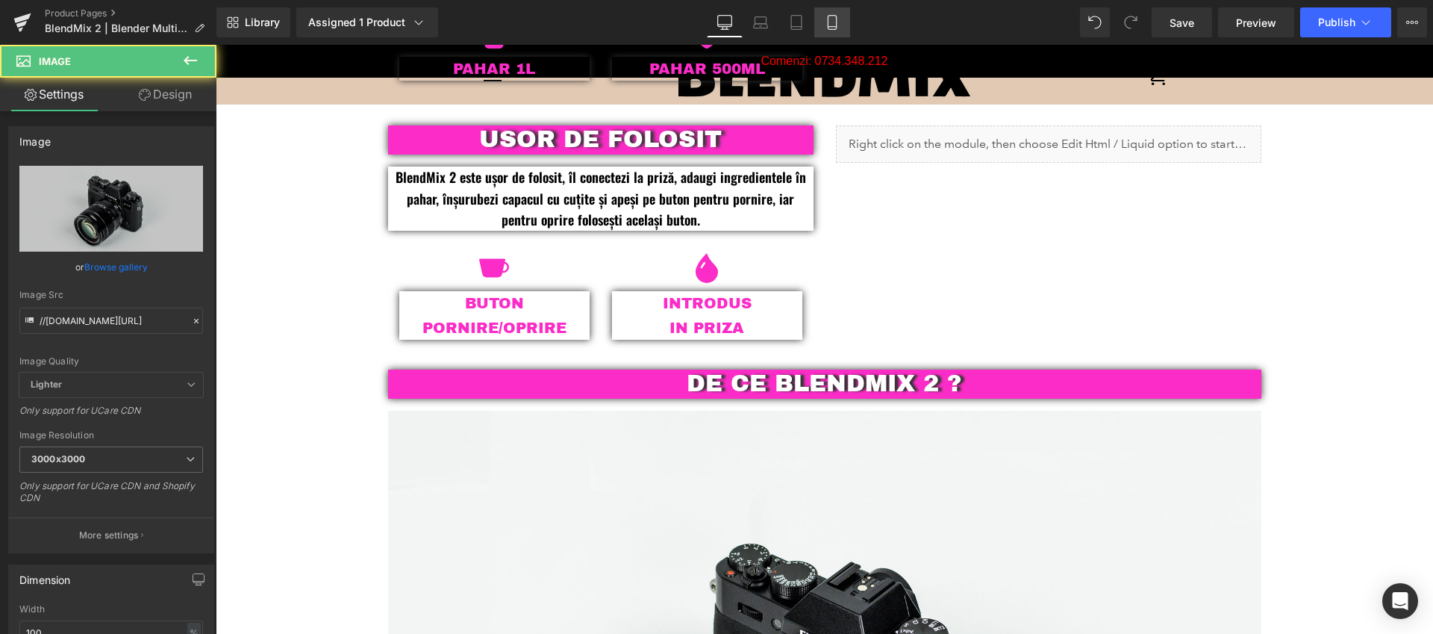
click at [833, 32] on link "Mobile" at bounding box center [832, 22] width 36 height 30
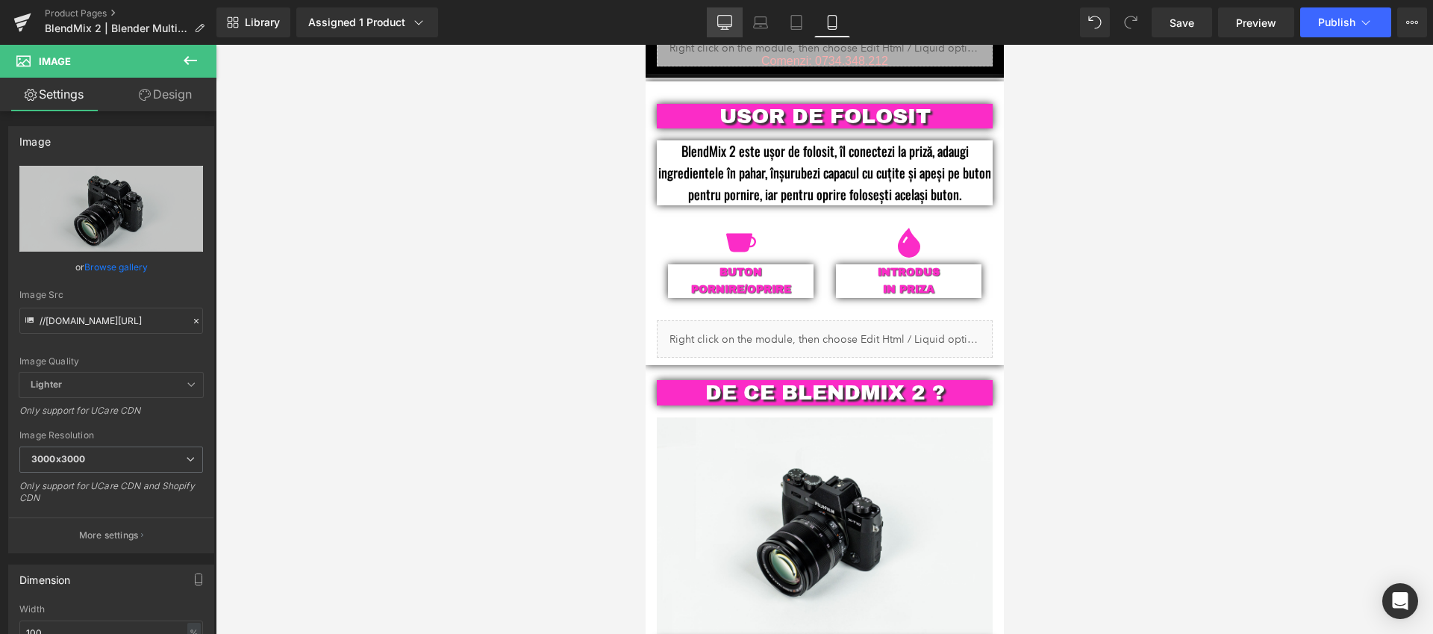
drag, startPoint x: 725, startPoint y: 20, endPoint x: 540, endPoint y: 8, distance: 184.8
click at [725, 20] on icon at bounding box center [724, 22] width 15 height 15
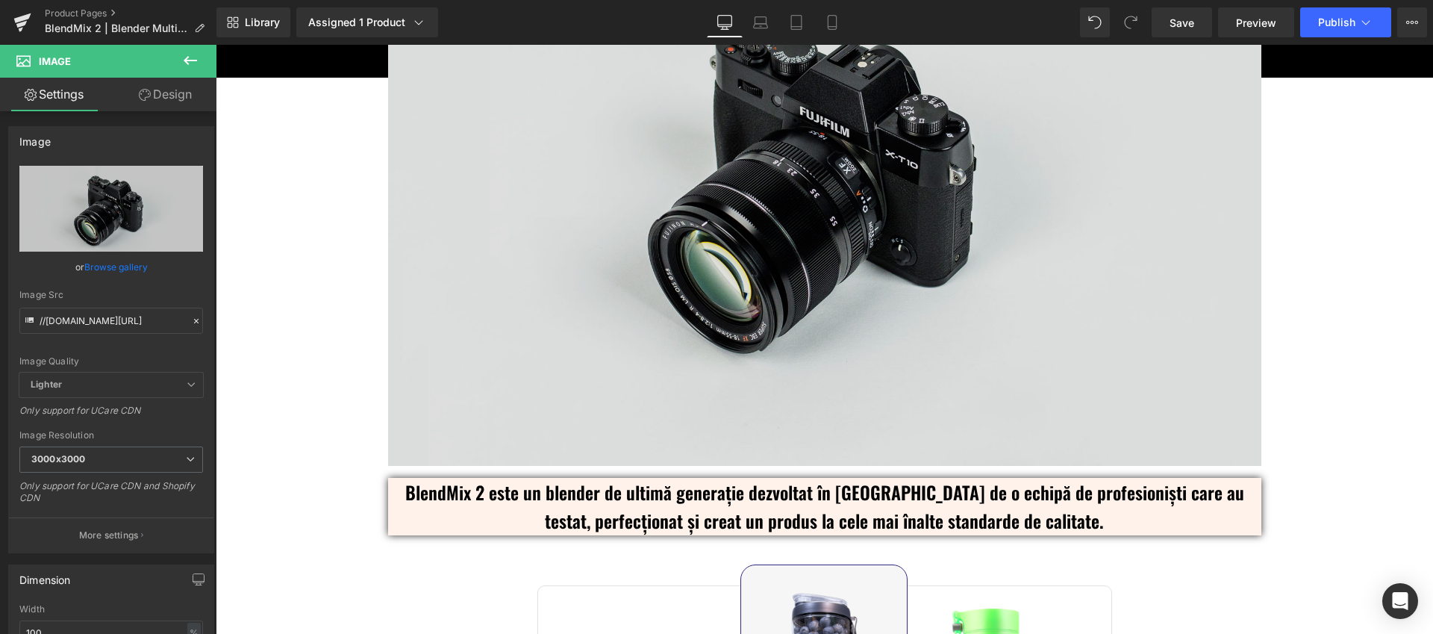
scroll to position [2625, 0]
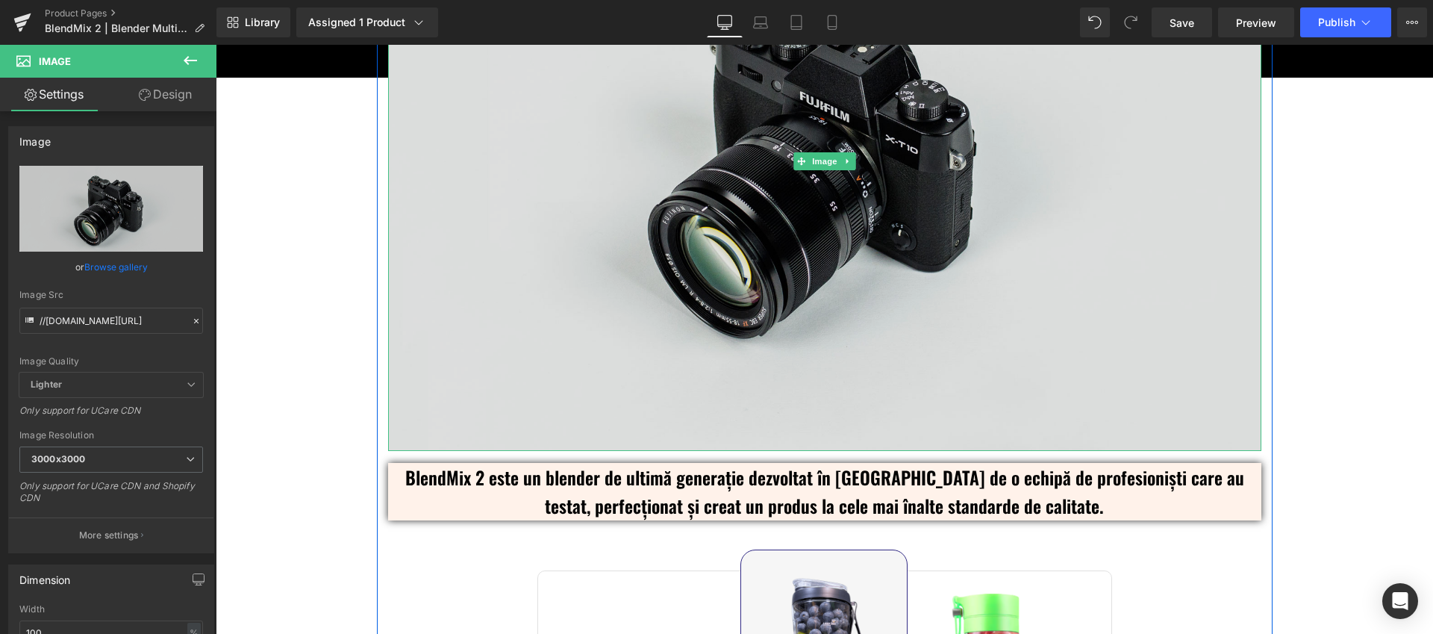
click at [820, 271] on img at bounding box center [824, 161] width 873 height 578
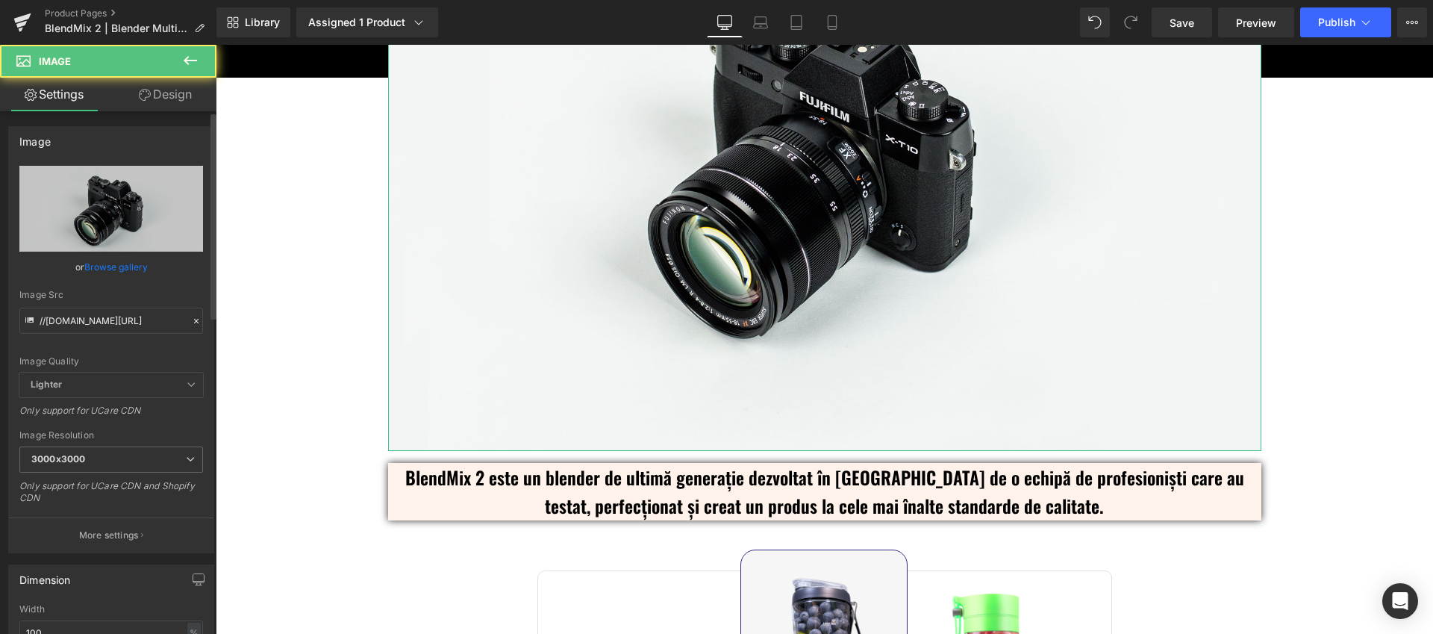
click at [95, 269] on link "Browse gallery" at bounding box center [115, 267] width 63 height 26
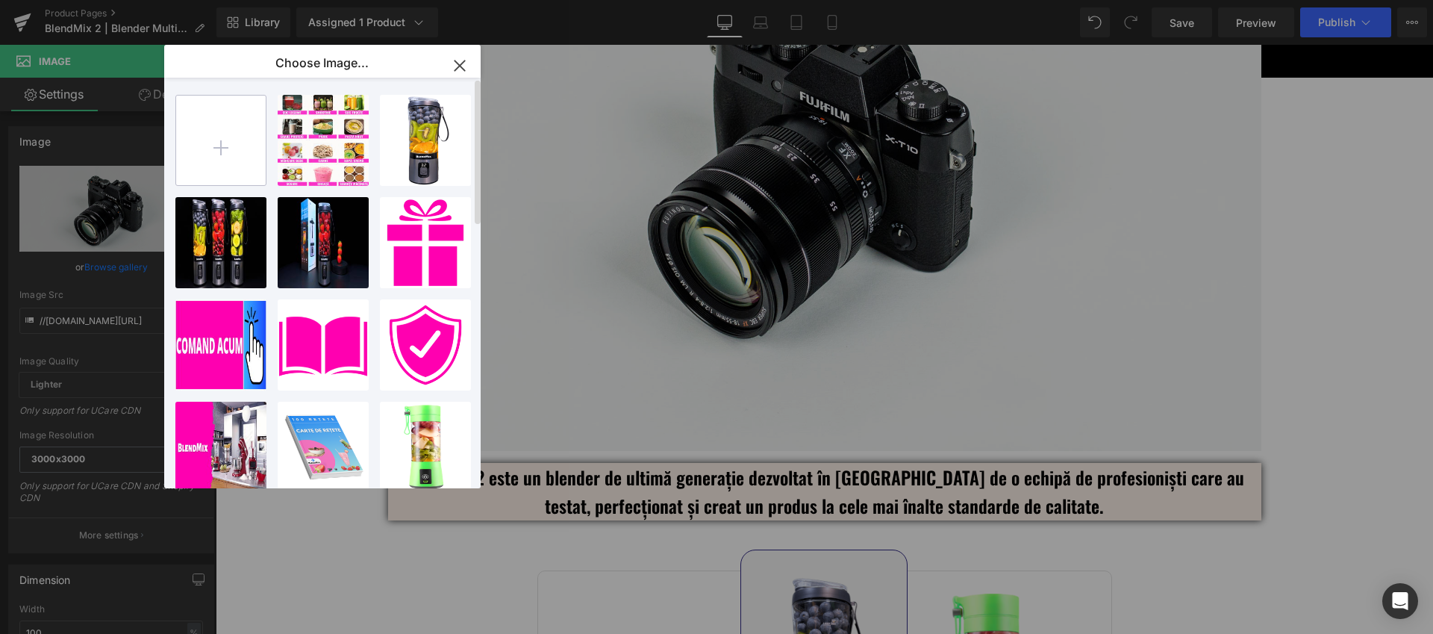
click at [227, 138] on input "file" at bounding box center [221, 141] width 90 height 90
type input "C:\fakepath\Blendmix-2-Culori.png"
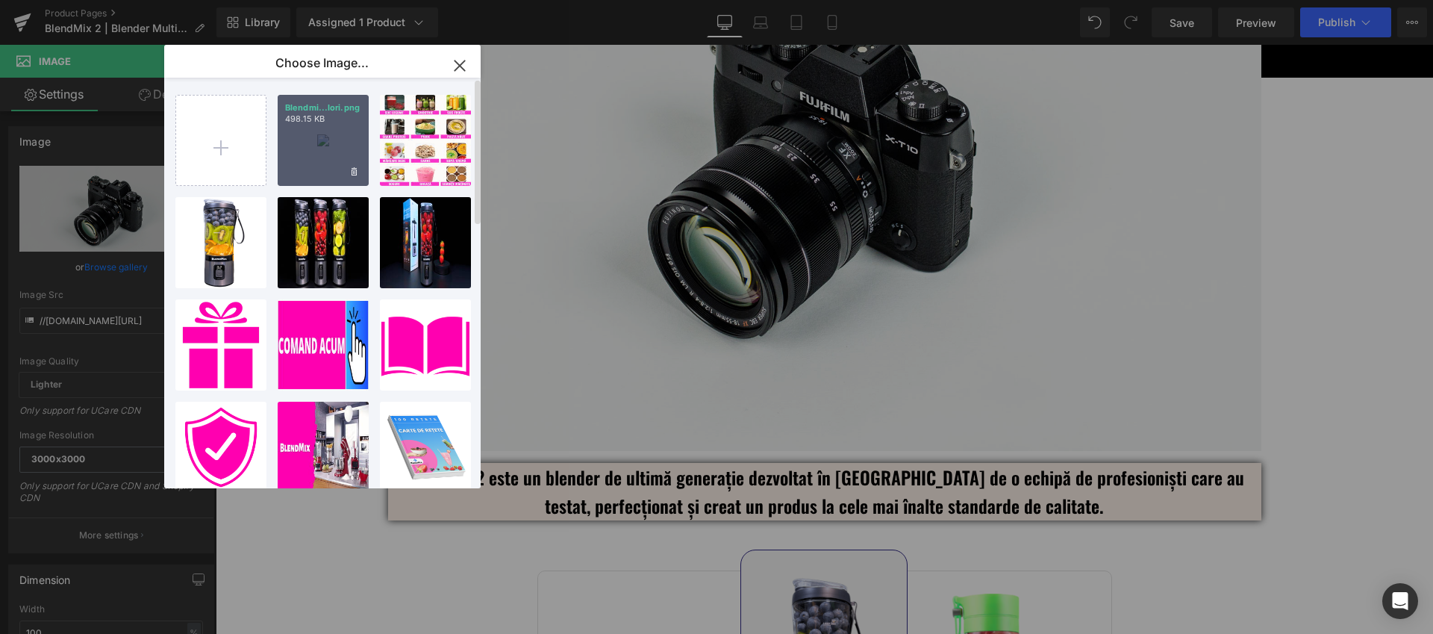
click at [338, 160] on div "Blendmi...lori.png 498.15 KB" at bounding box center [323, 140] width 91 height 91
type input "[URL][DOMAIN_NAME]"
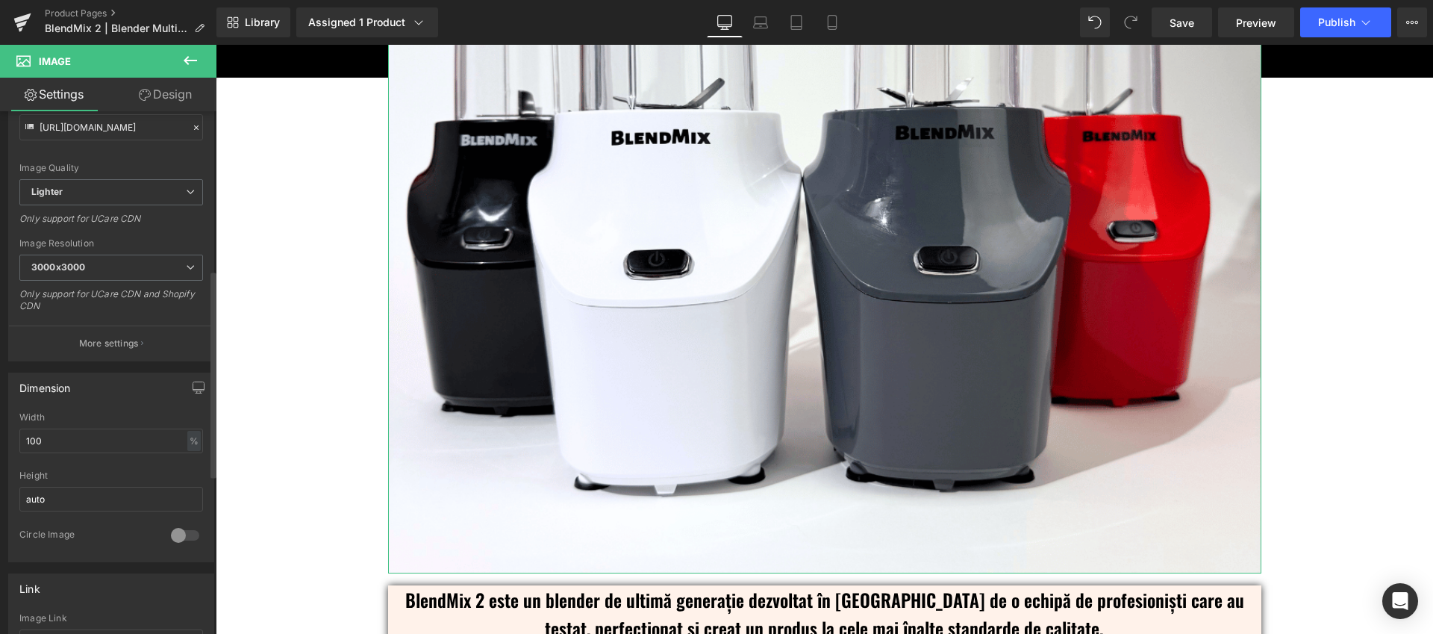
scroll to position [437, 0]
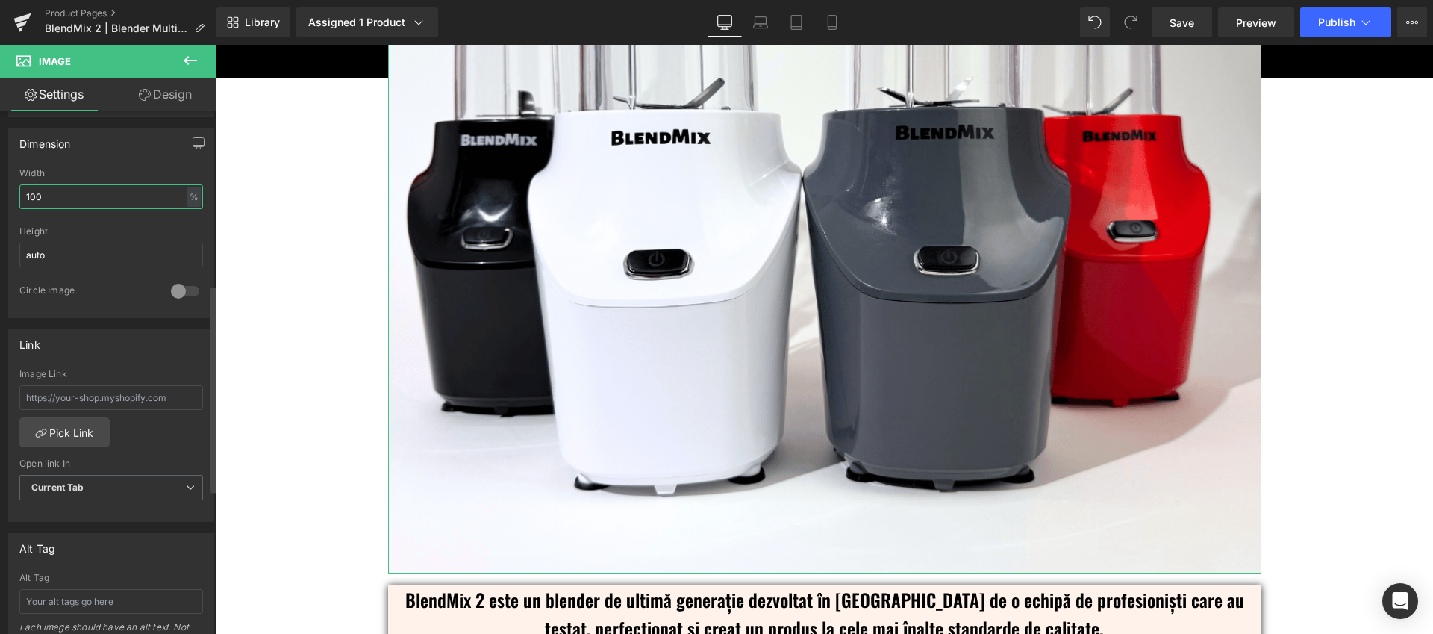
click at [40, 197] on input "100" at bounding box center [111, 196] width 184 height 25
type input "50"
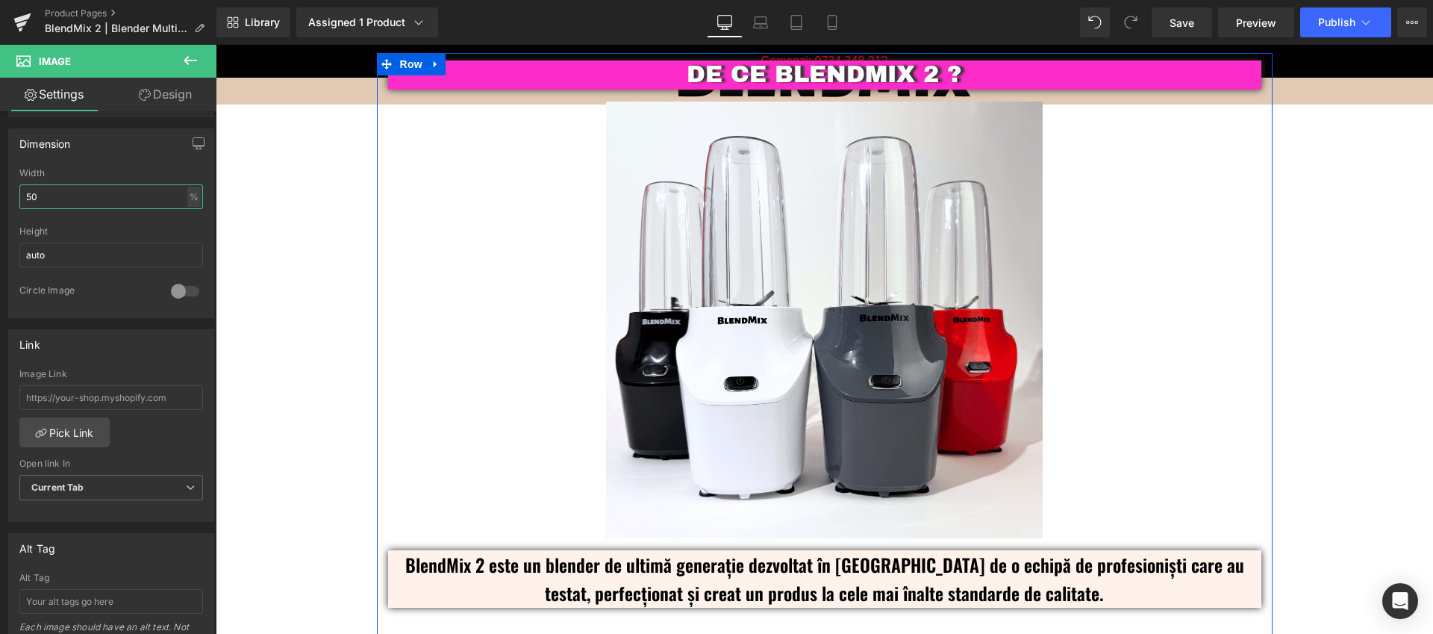
scroll to position [2396, 0]
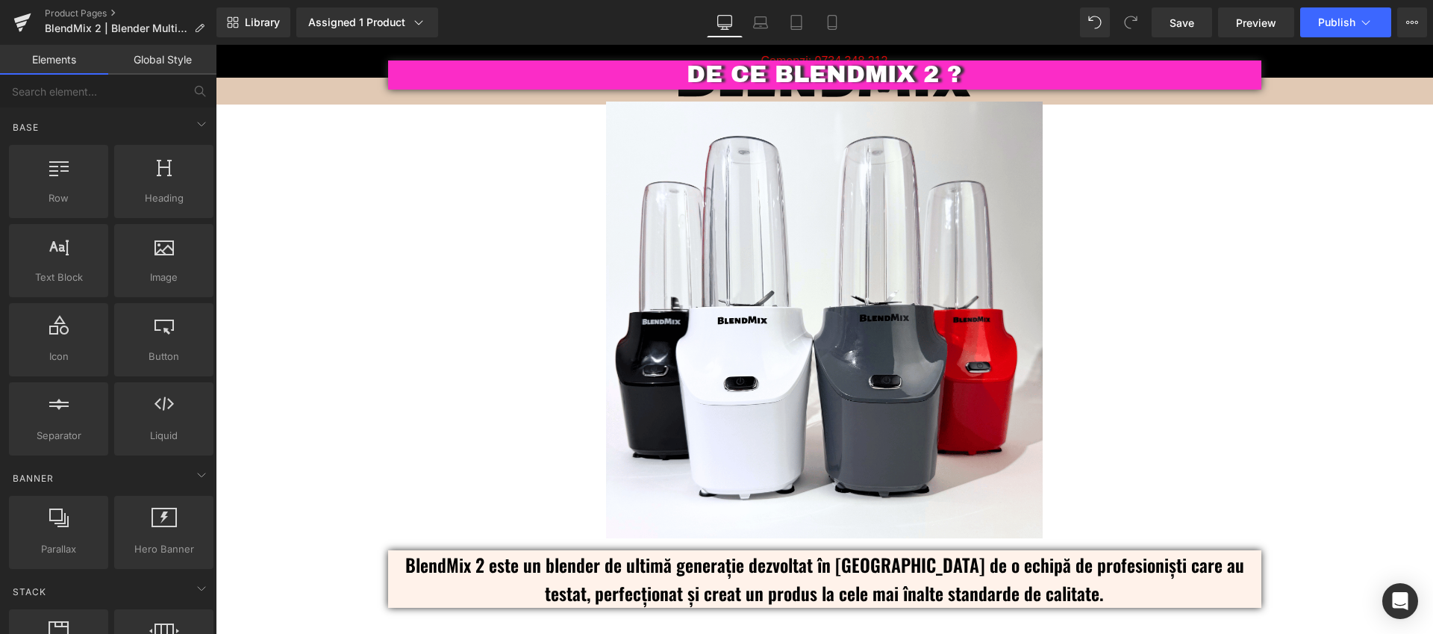
click at [1344, 311] on div "Text Block - 45 % (P) Image BlendMix 2 | Blender Multifuncțional - Amestecă, To…" at bounding box center [824, 256] width 1217 height 4956
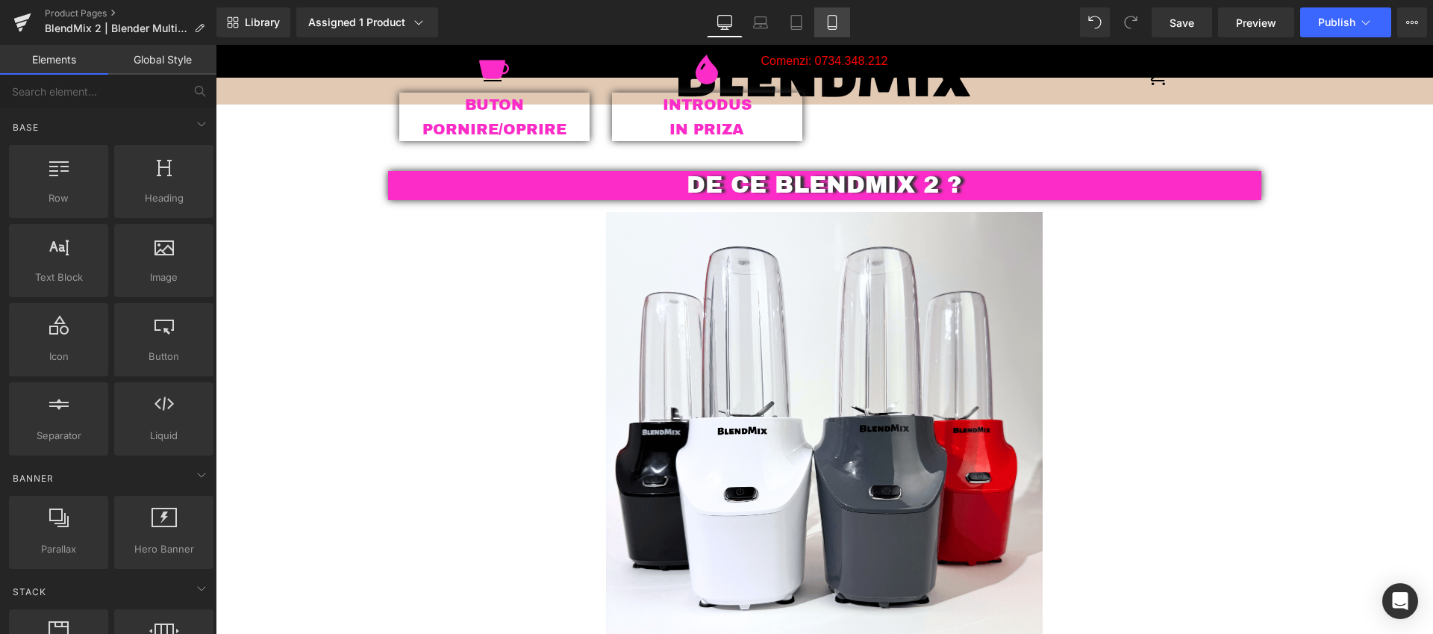
click at [835, 21] on icon at bounding box center [832, 22] width 15 height 15
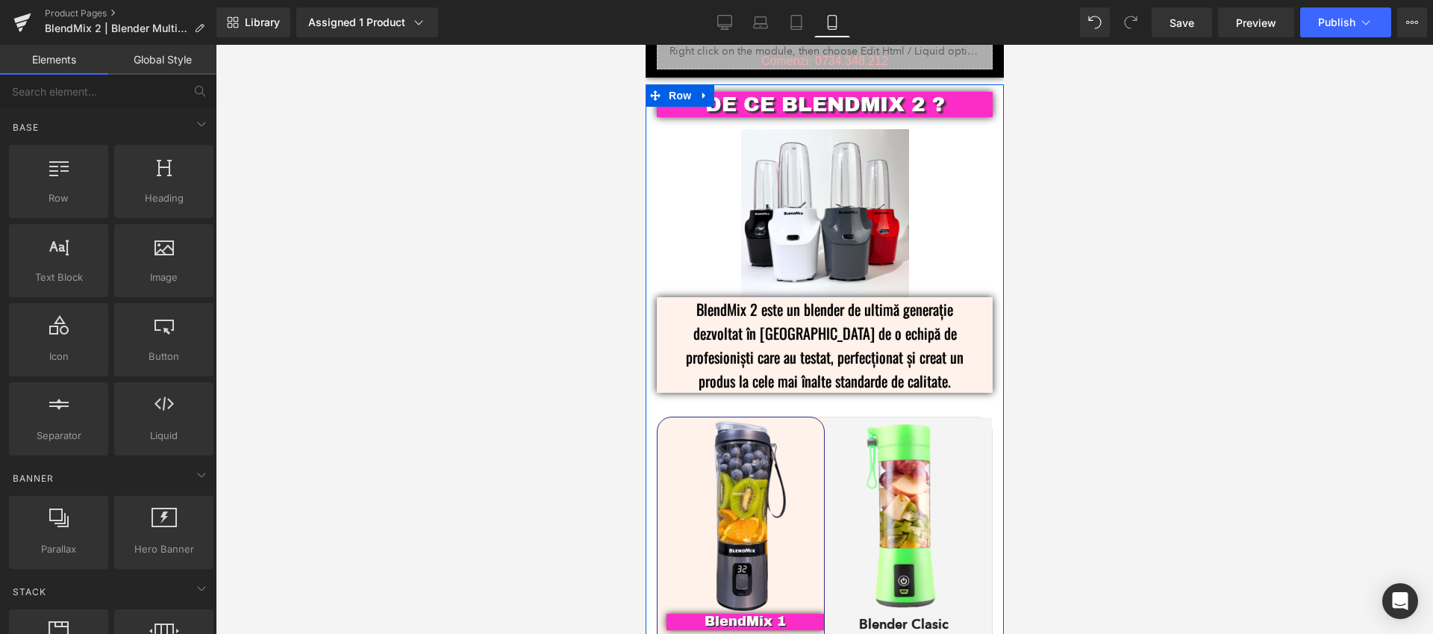
scroll to position [2353, 0]
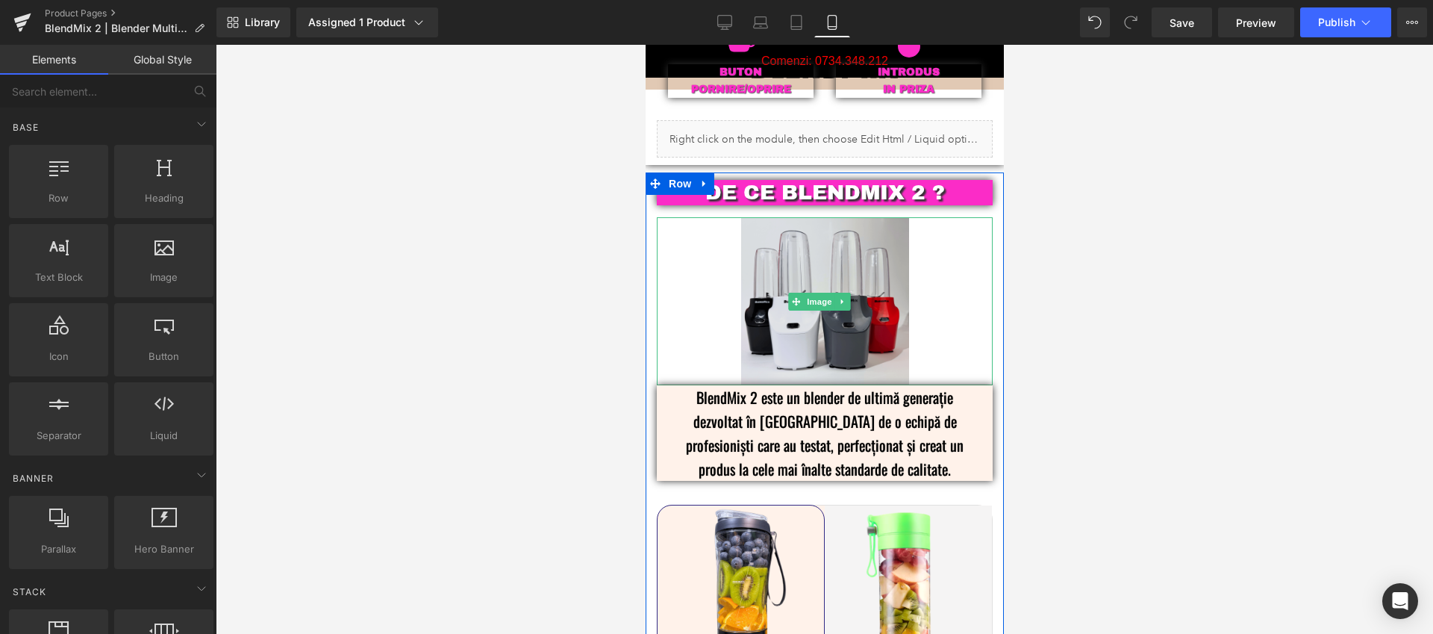
click at [852, 228] on img at bounding box center [824, 301] width 168 height 168
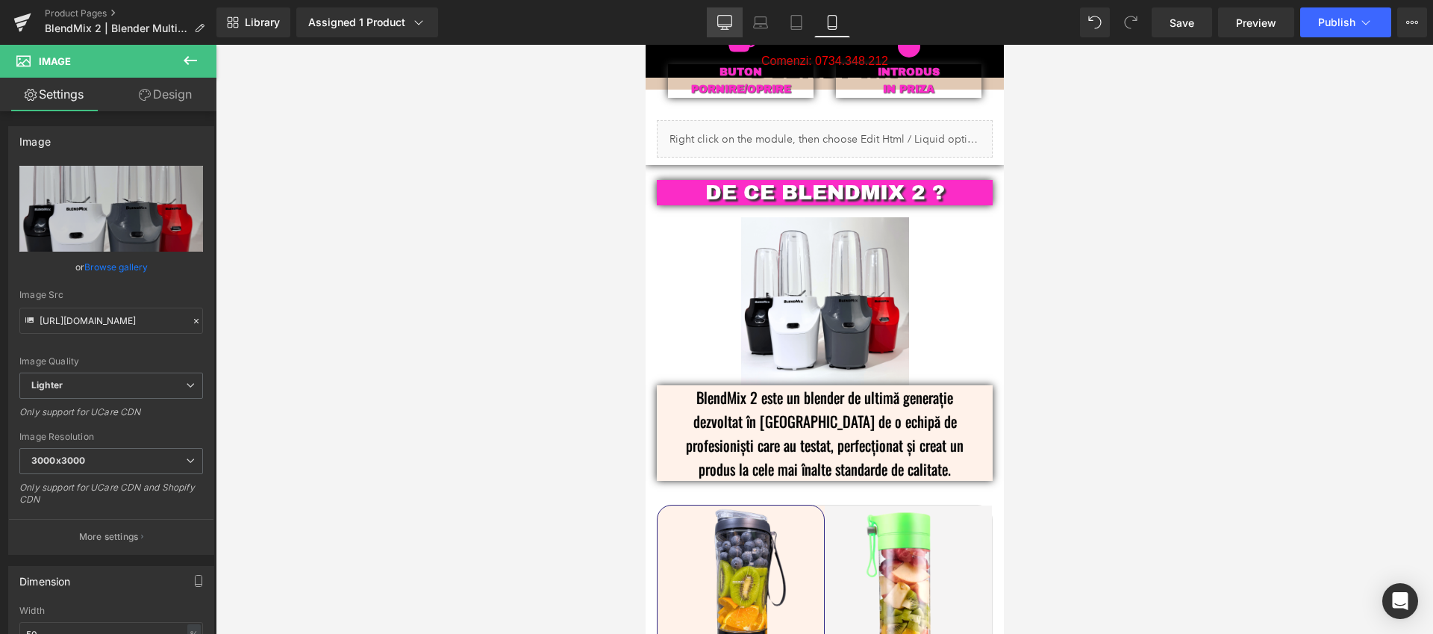
click at [719, 27] on icon at bounding box center [724, 22] width 15 height 15
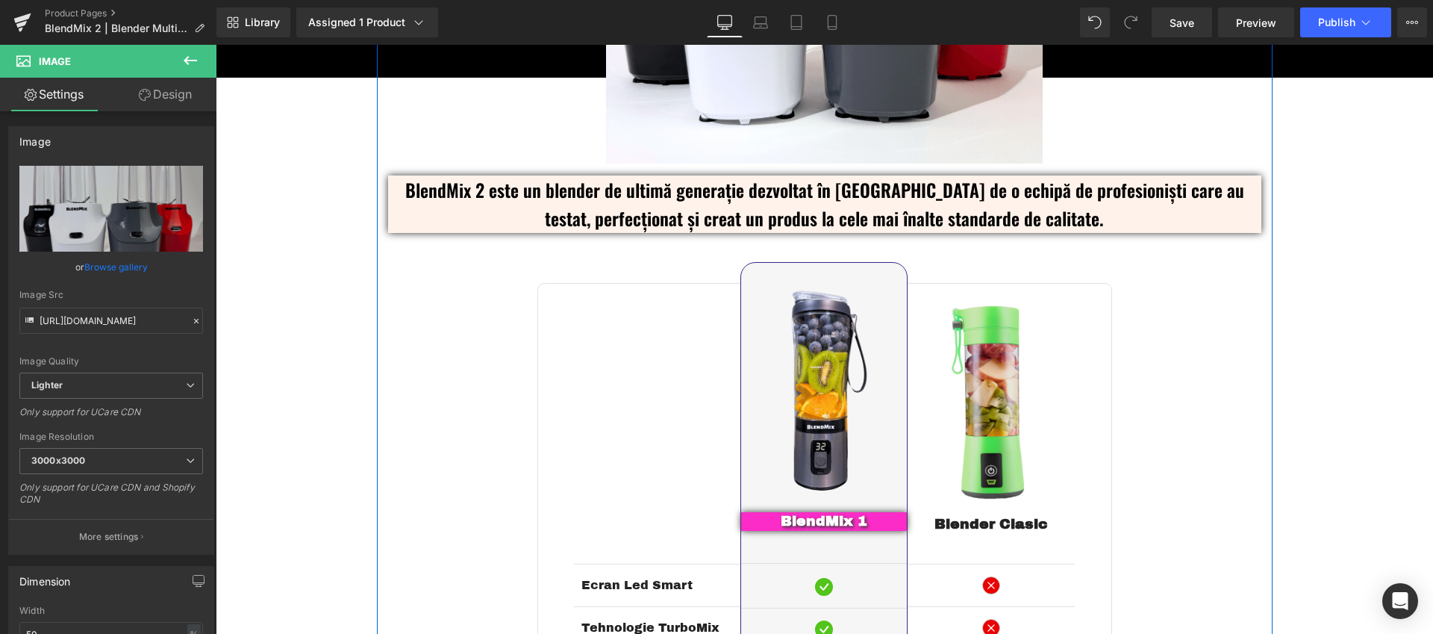
scroll to position [2799, 0]
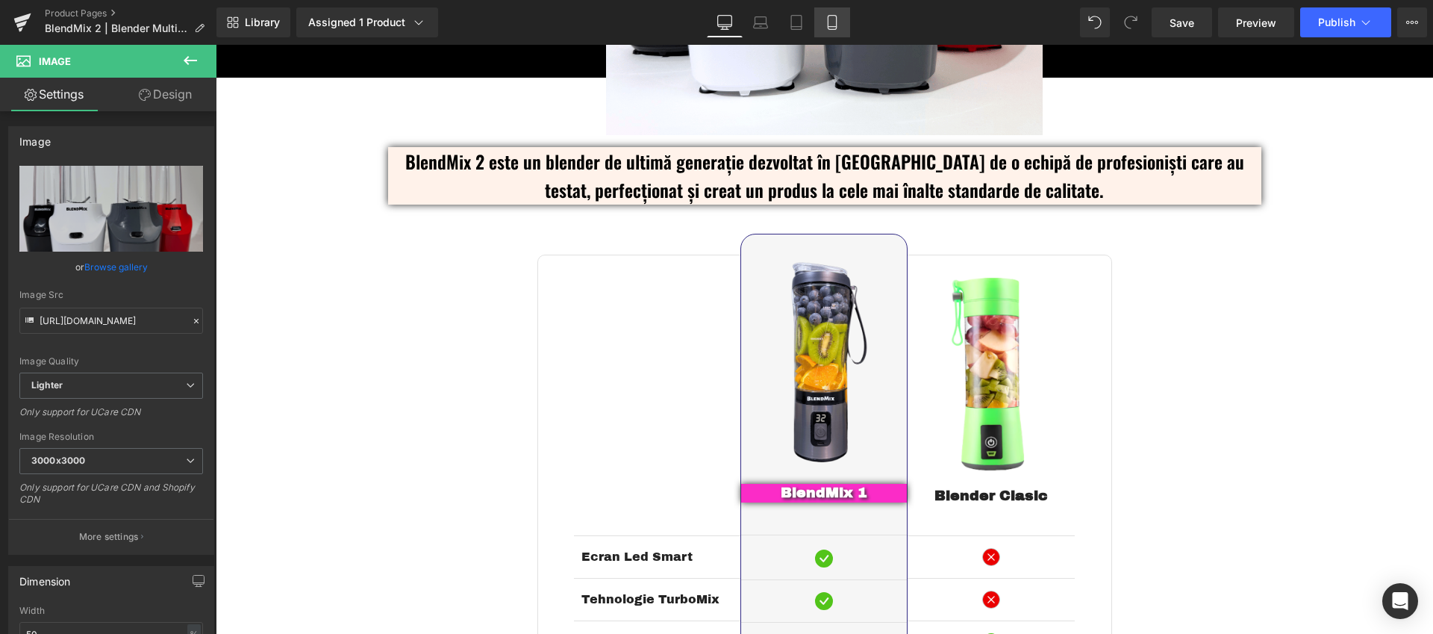
click at [837, 31] on link "Mobile" at bounding box center [832, 22] width 36 height 30
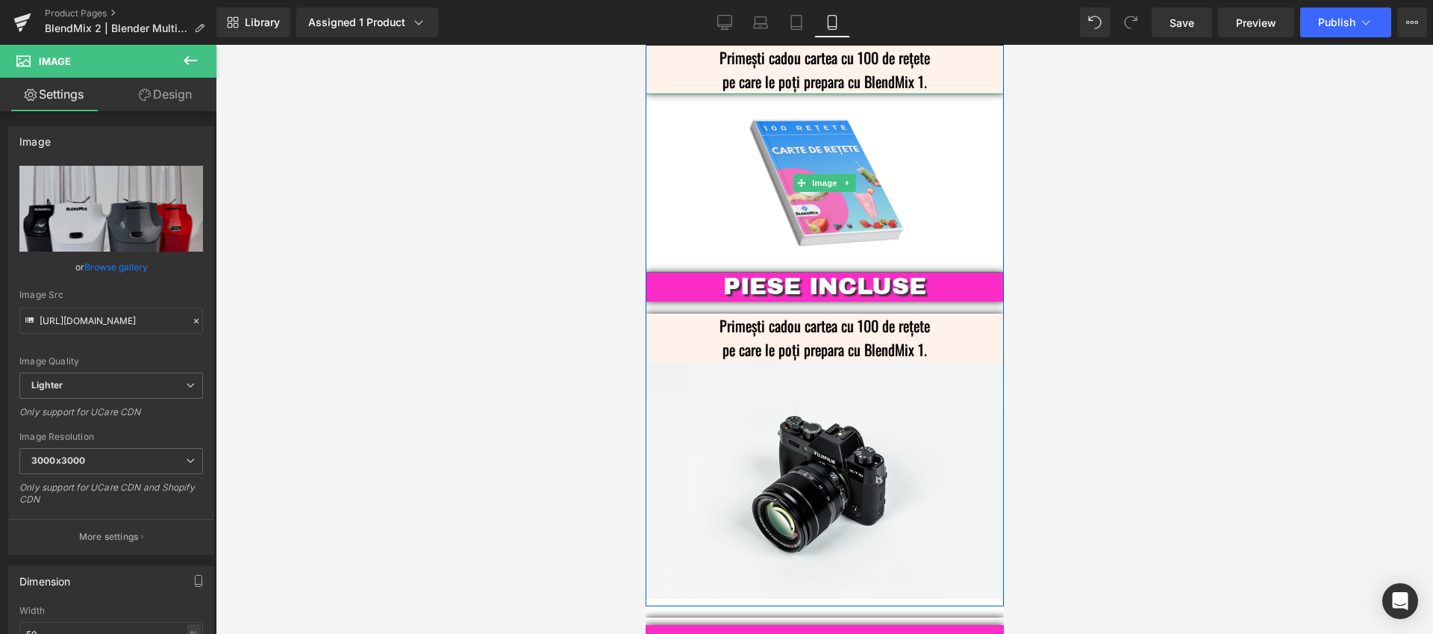
scroll to position [3982, 0]
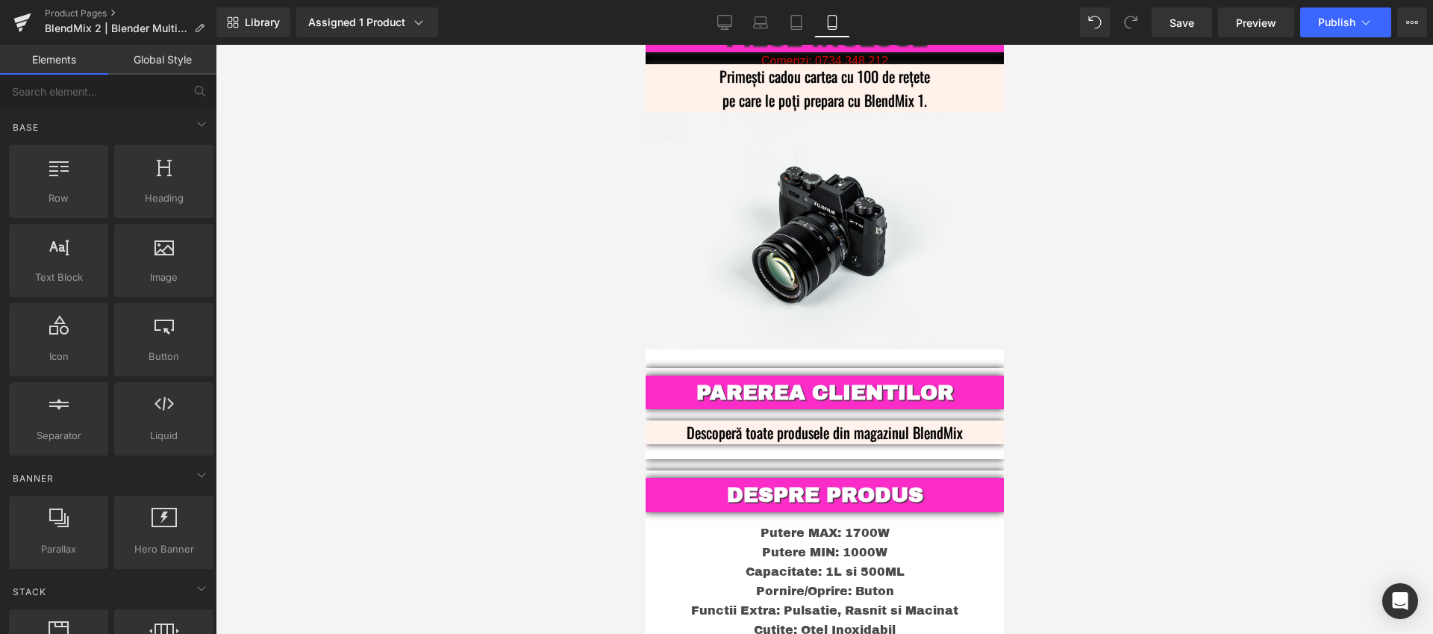
click at [1214, 310] on div at bounding box center [824, 339] width 1217 height 589
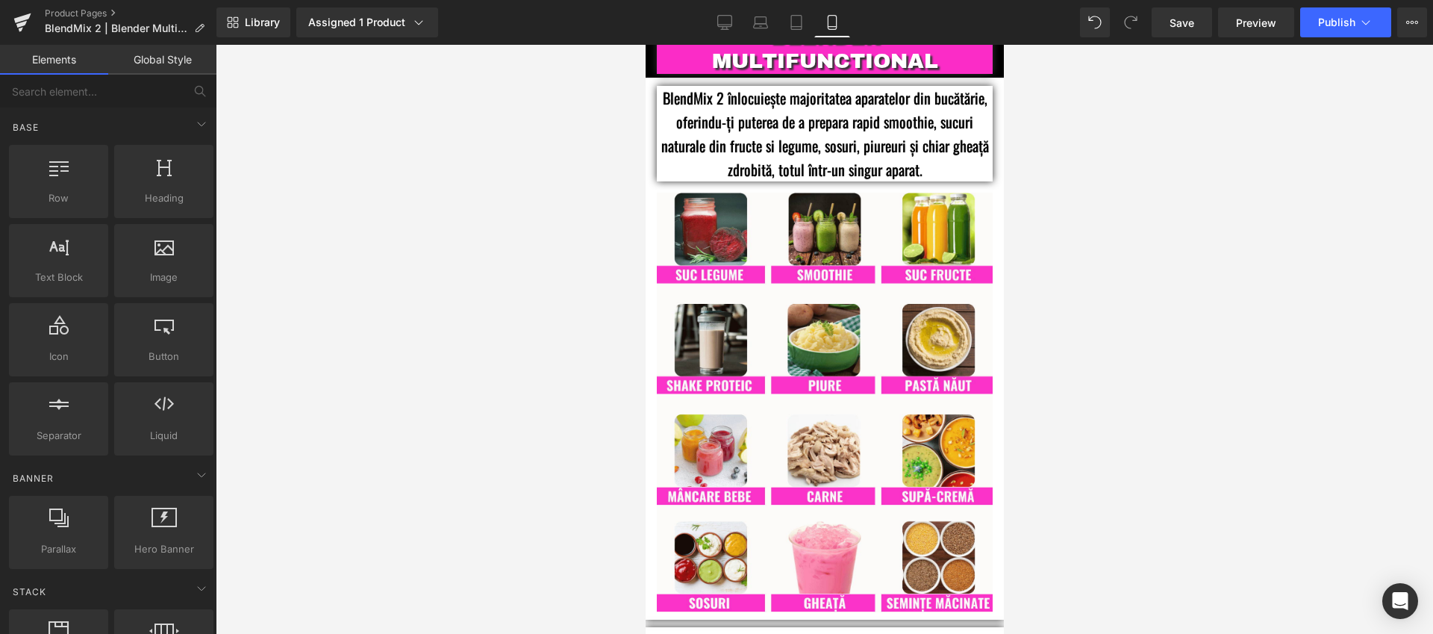
scroll to position [976, 0]
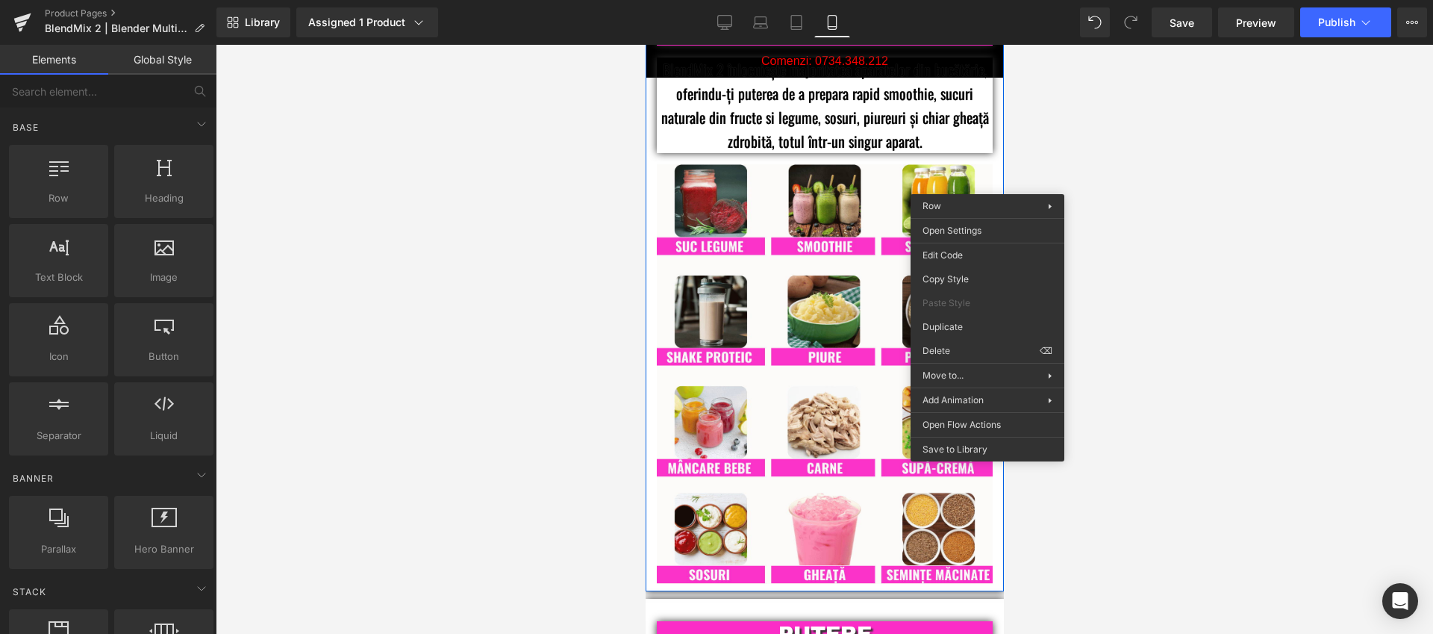
click at [1061, 157] on div at bounding box center [824, 339] width 1217 height 589
click at [1082, 157] on div at bounding box center [824, 339] width 1217 height 589
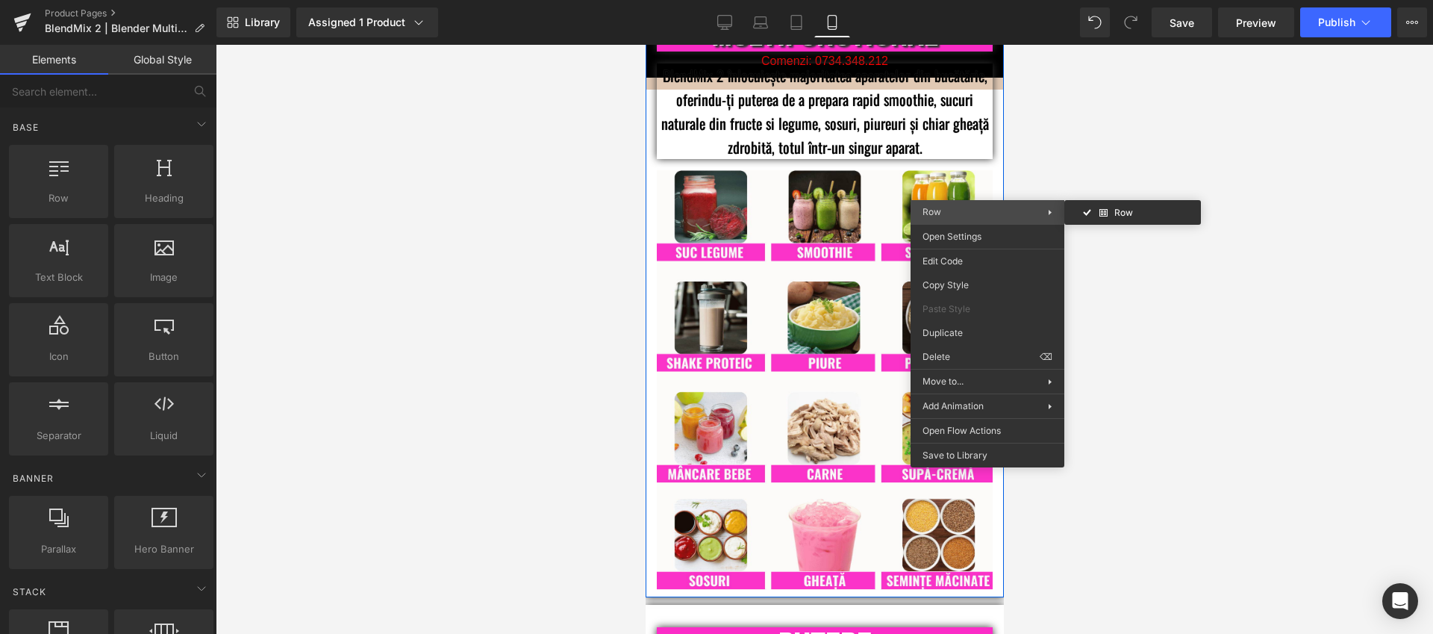
click at [973, 215] on span "Row" at bounding box center [985, 211] width 125 height 13
click at [1126, 159] on div at bounding box center [824, 339] width 1217 height 589
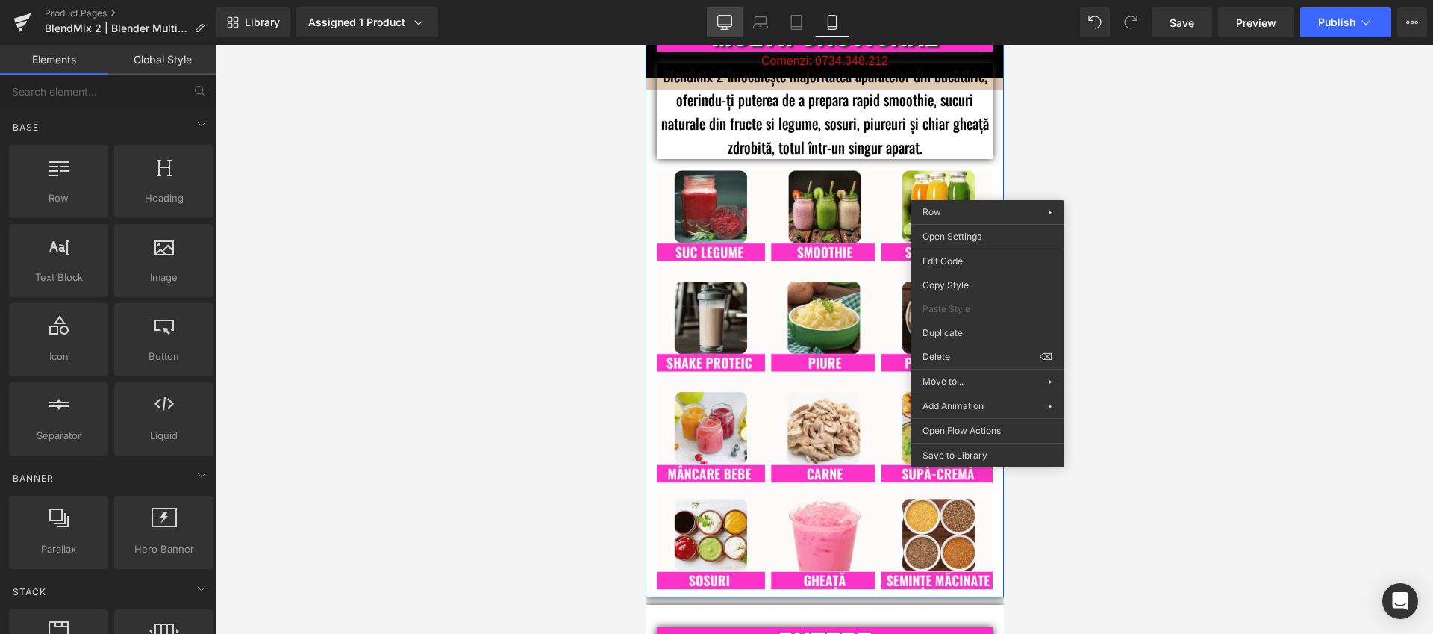
click at [723, 31] on link "Desktop" at bounding box center [725, 22] width 36 height 30
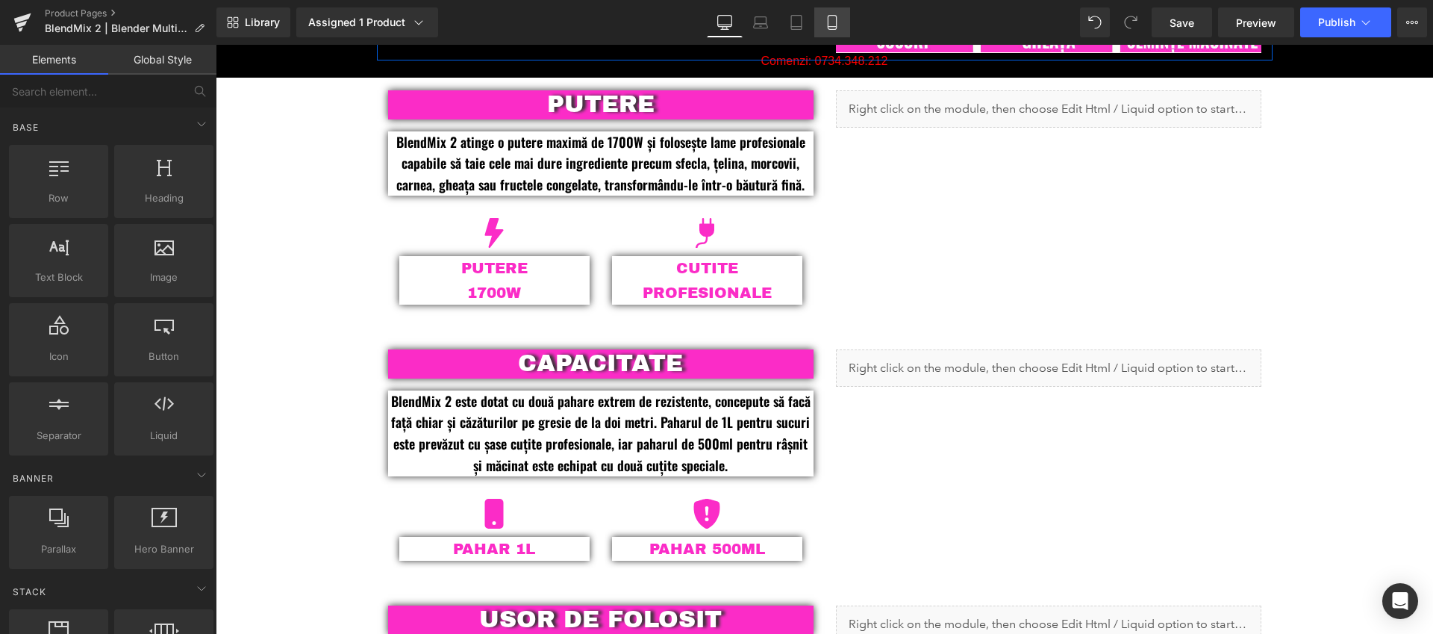
click at [836, 27] on icon at bounding box center [832, 27] width 8 height 0
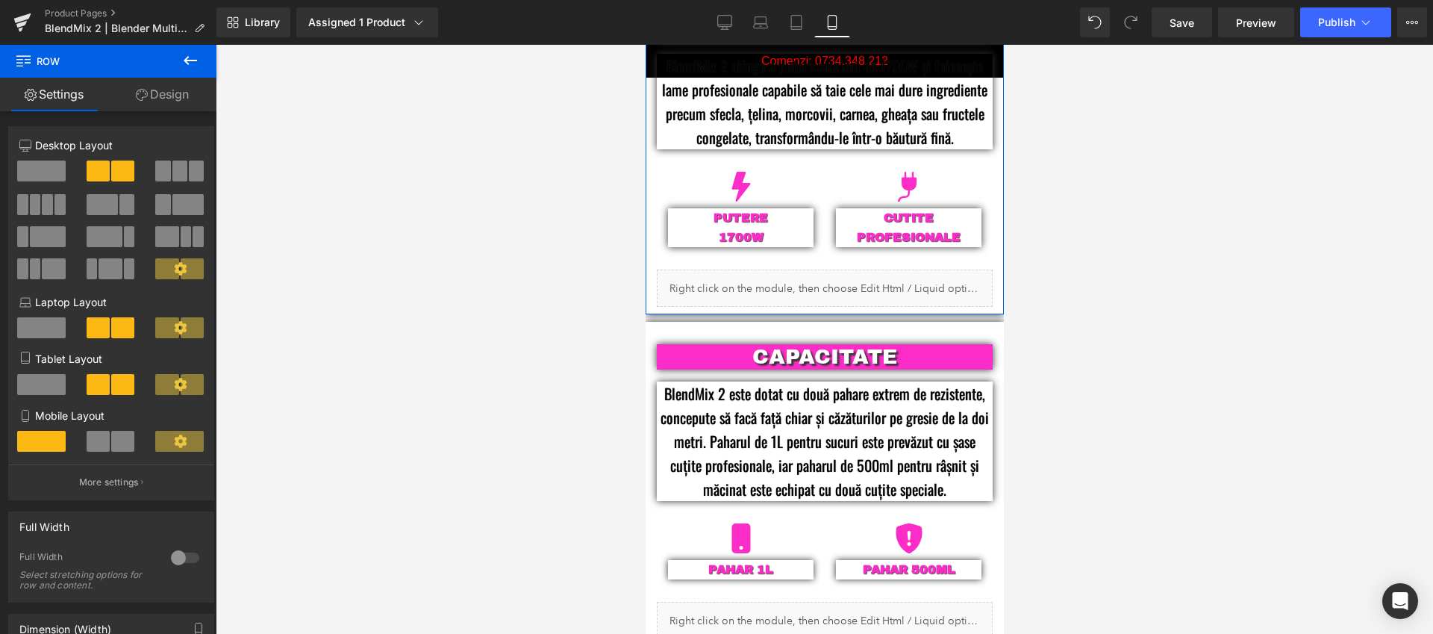
scroll to position [1582, 0]
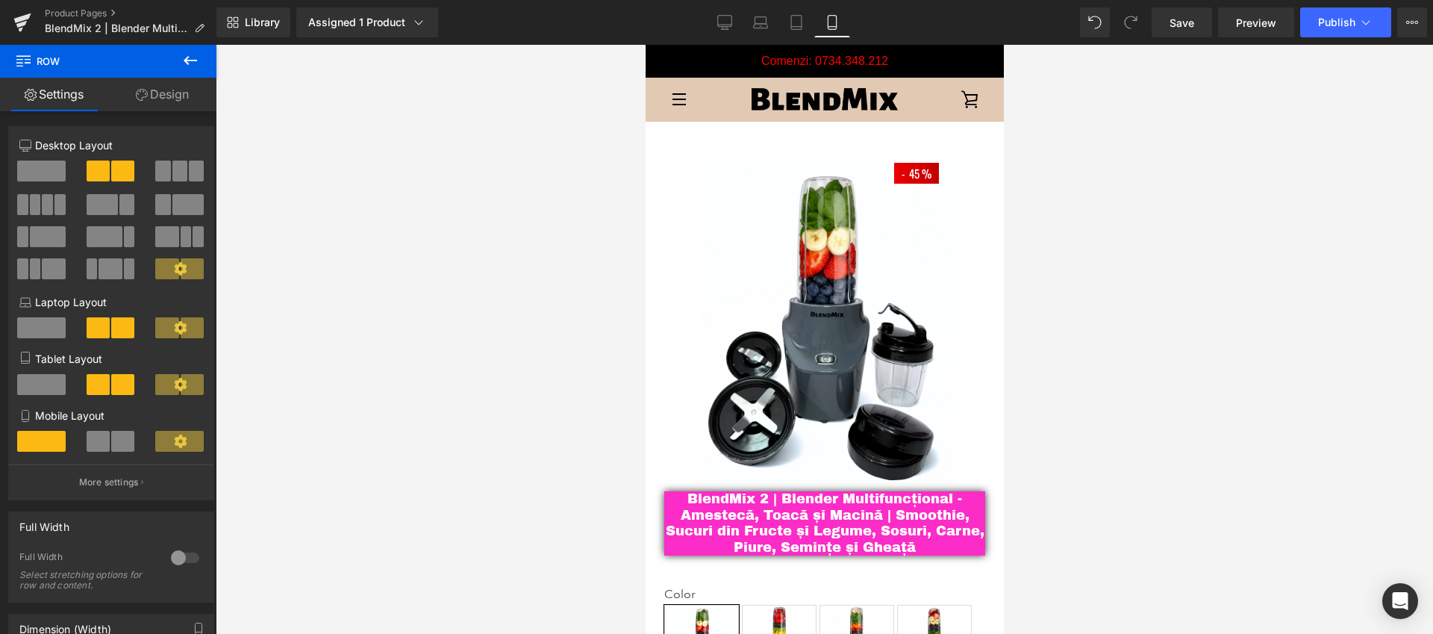
scroll to position [40, 0]
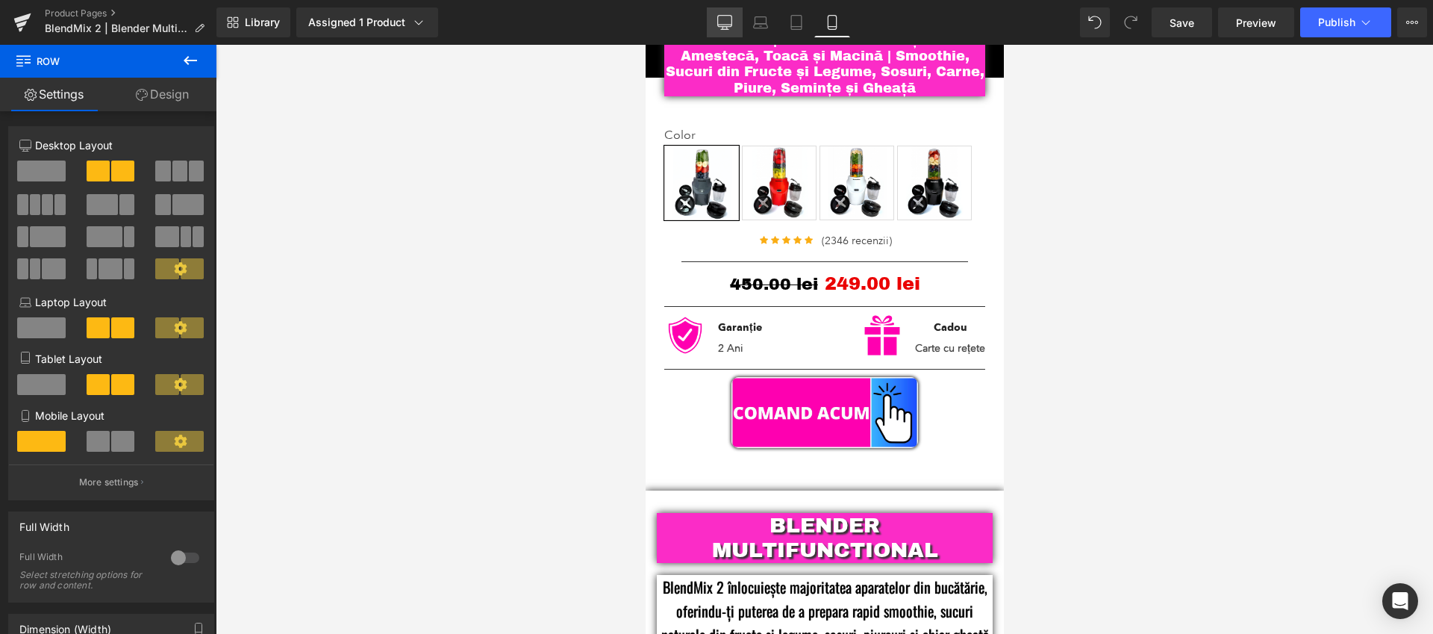
click at [729, 19] on icon at bounding box center [724, 22] width 15 height 15
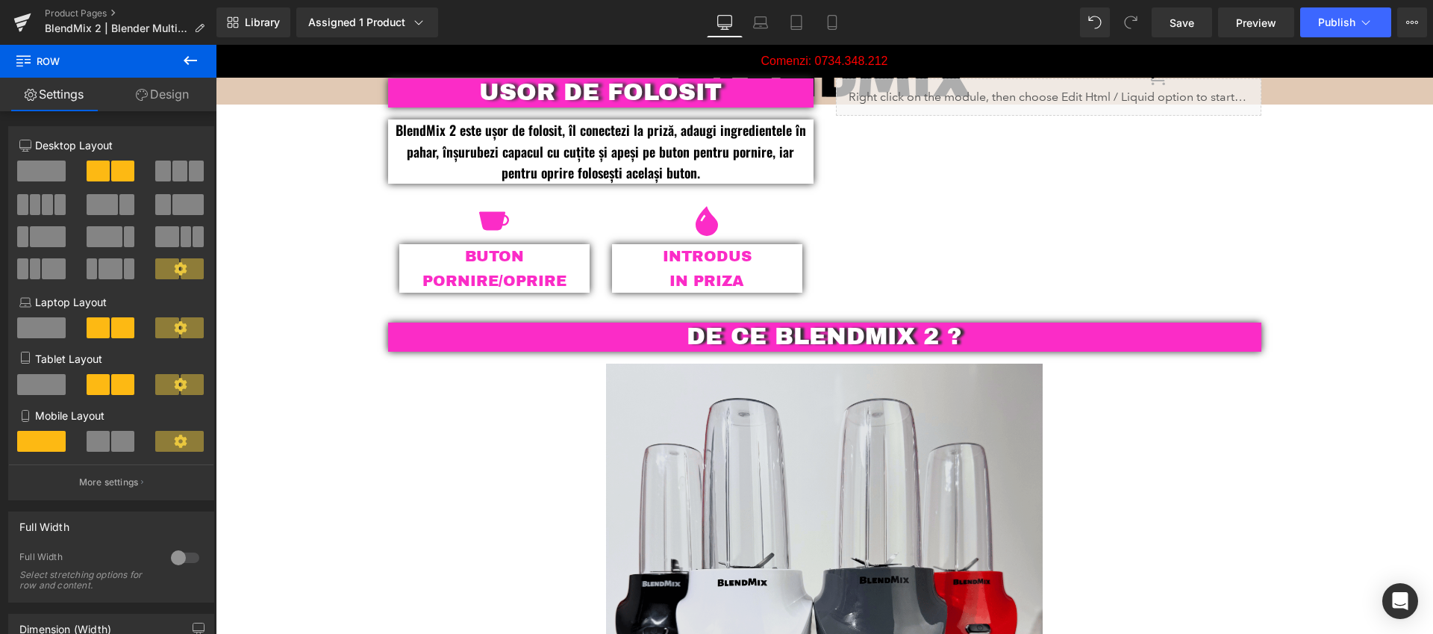
scroll to position [2423, 0]
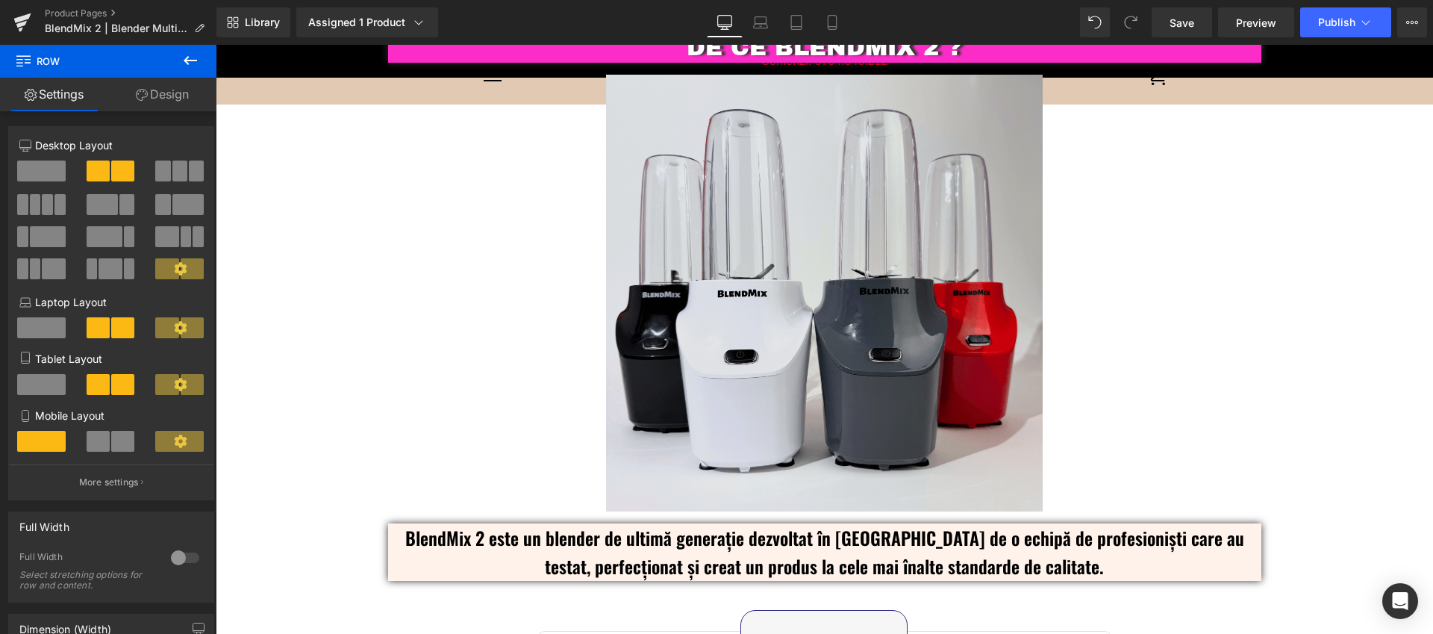
click at [803, 274] on img at bounding box center [824, 293] width 437 height 437
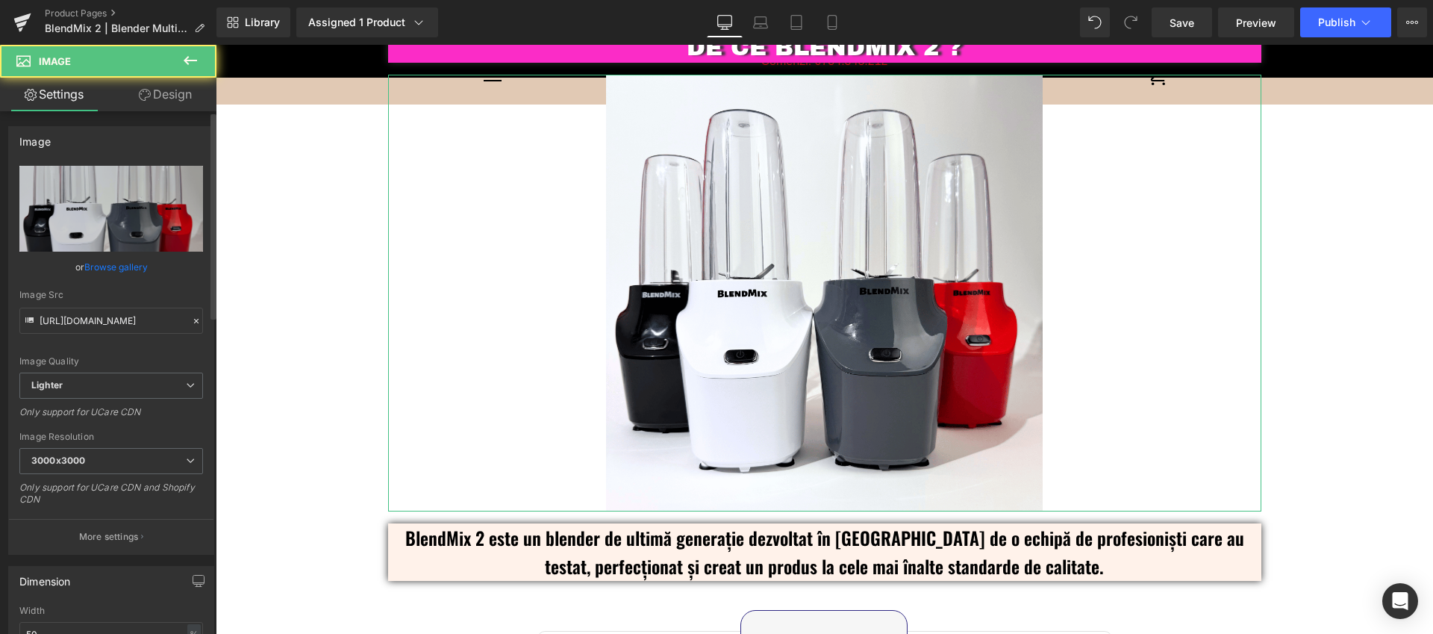
click at [127, 267] on link "Browse gallery" at bounding box center [115, 267] width 63 height 26
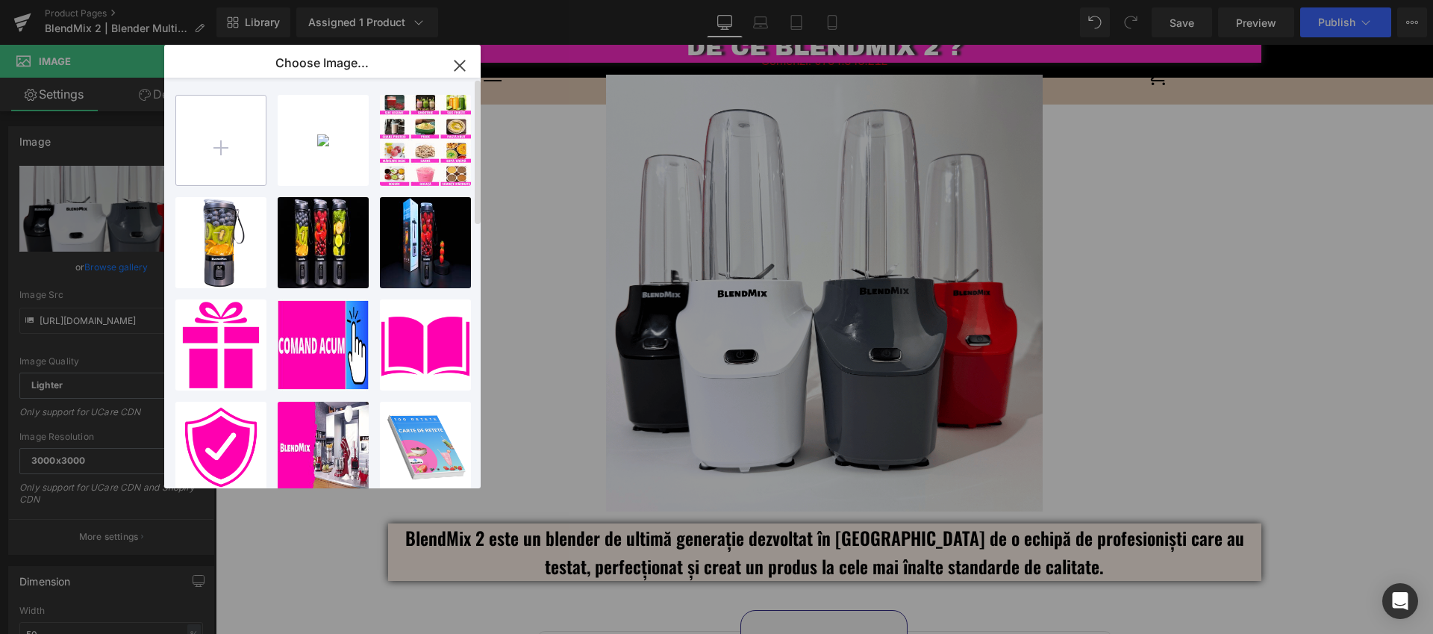
click at [222, 142] on input "file" at bounding box center [221, 141] width 90 height 90
type input "C:\fakepath\Blendmix_2_Blender_Multifunctional_Bucatarie.png"
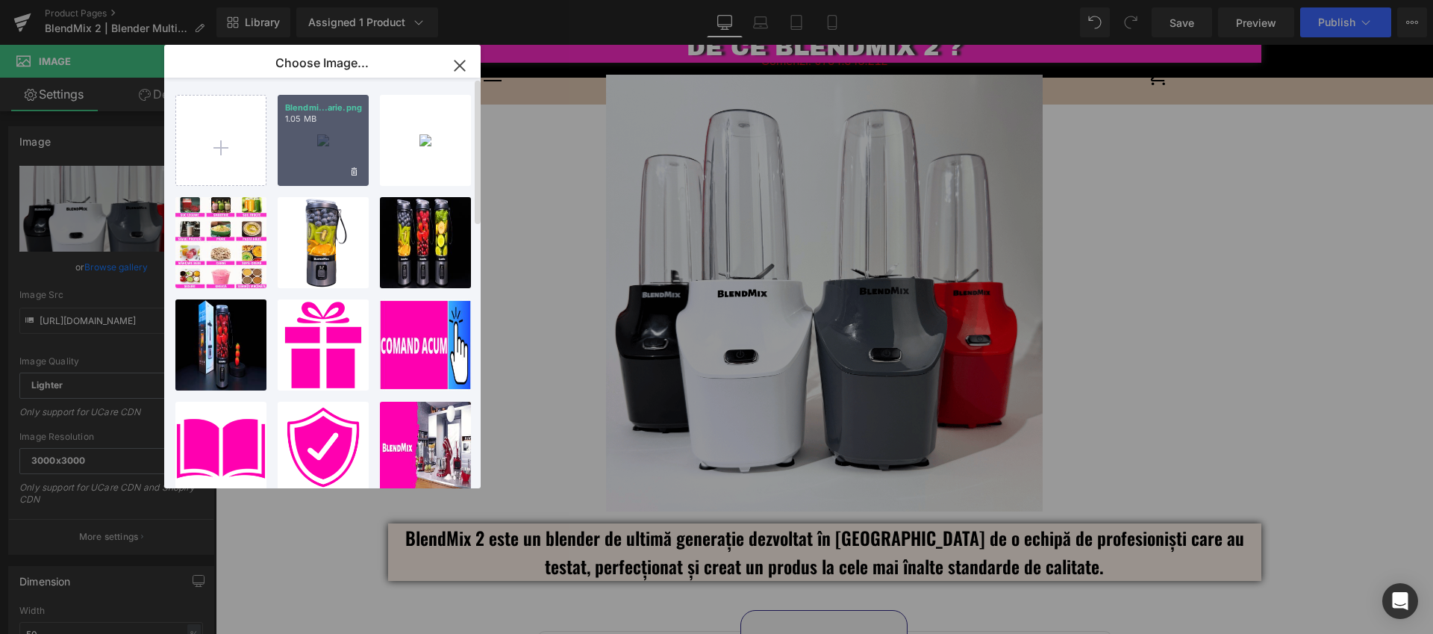
click at [316, 154] on div "Blendmi...arie.png 1.05 MB" at bounding box center [323, 140] width 91 height 91
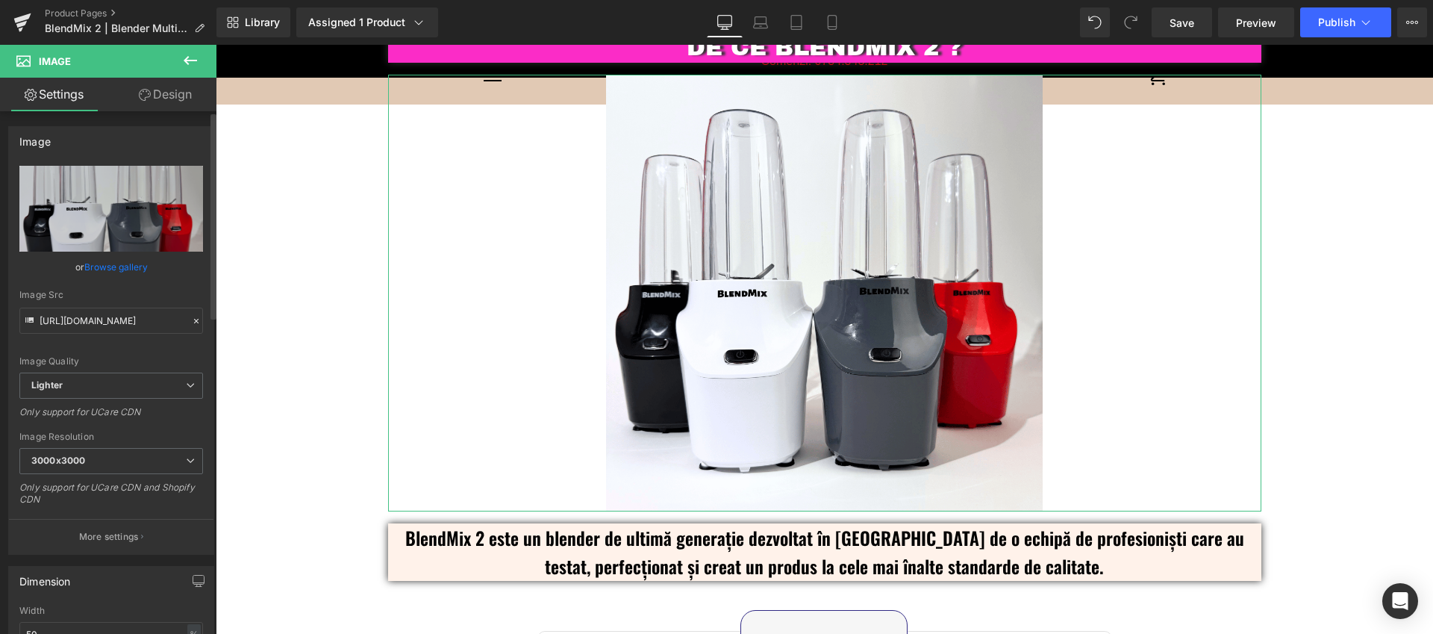
click at [128, 269] on link "Browse gallery" at bounding box center [115, 267] width 63 height 26
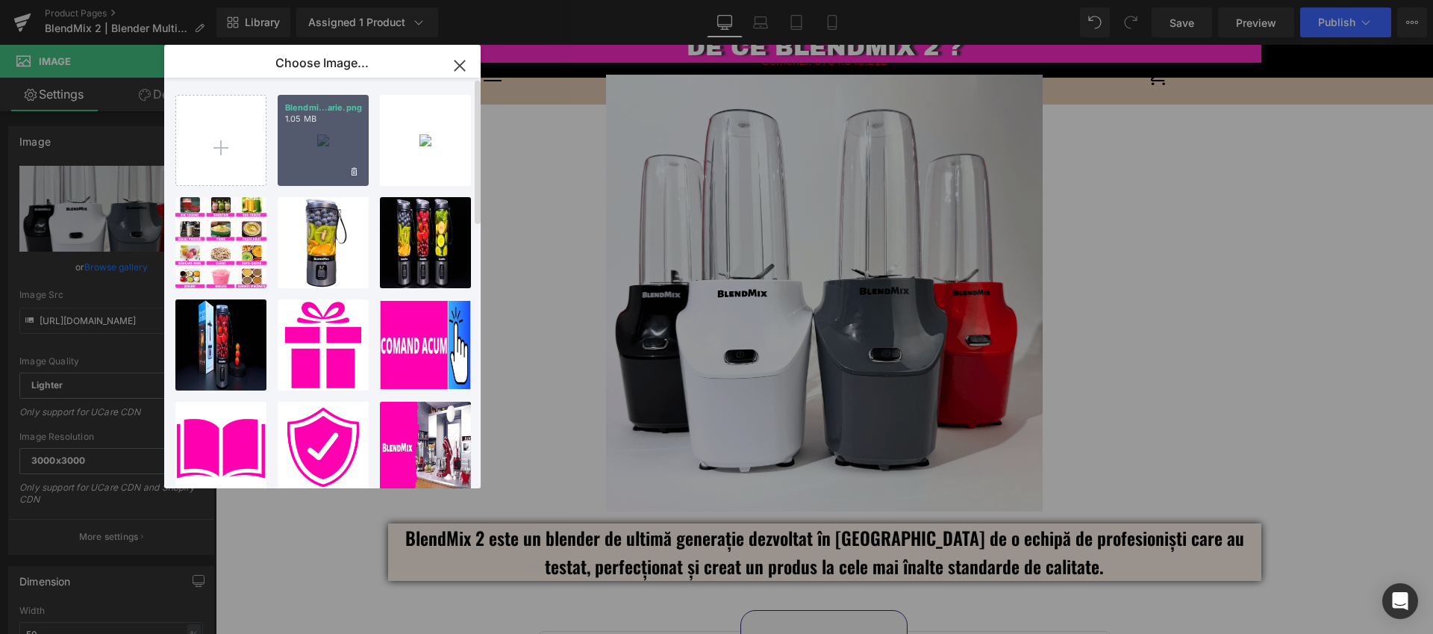
click at [311, 167] on div "Blendmi...arie.png 1.05 MB" at bounding box center [323, 140] width 91 height 91
type input "[URL][DOMAIN_NAME]"
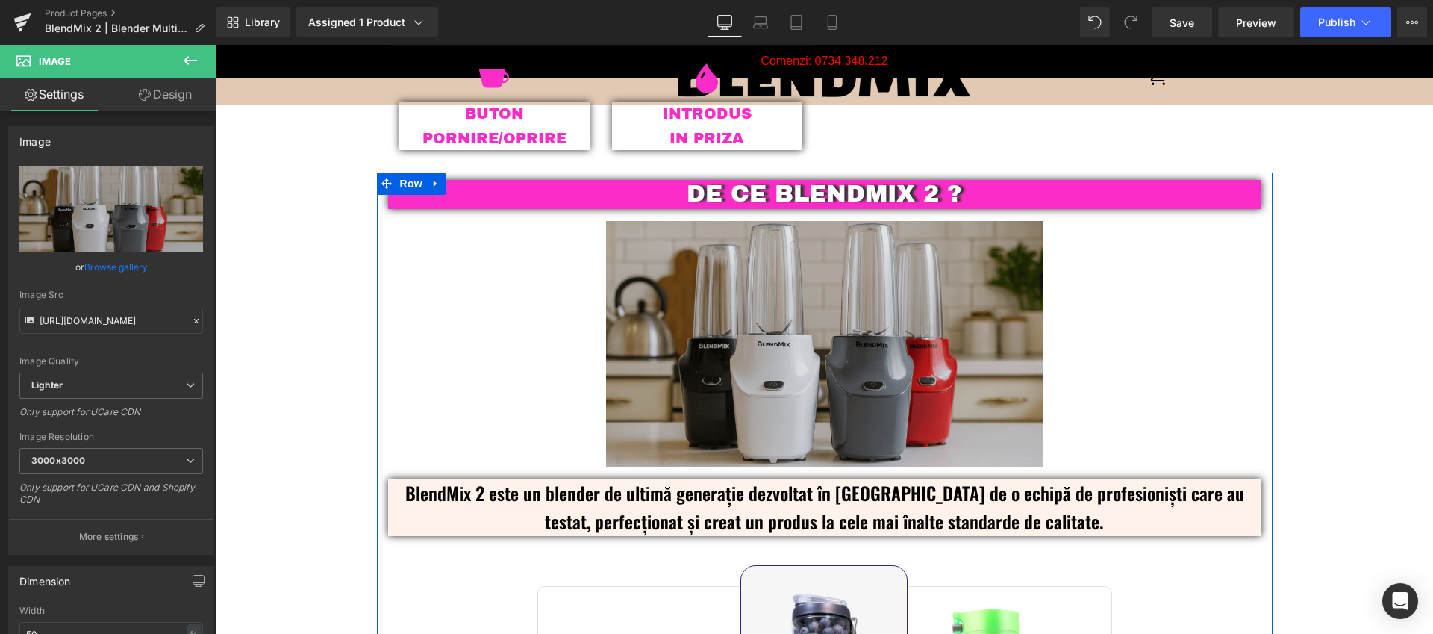
scroll to position [2207, 0]
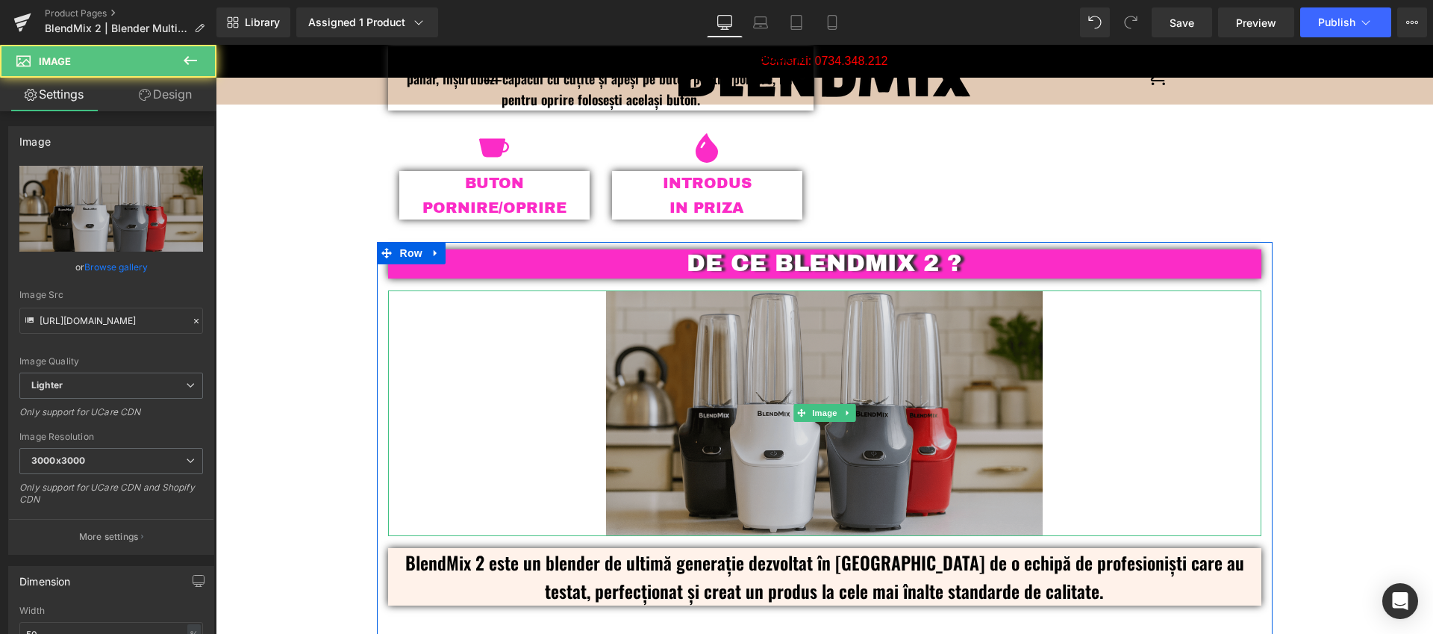
click at [723, 324] on img at bounding box center [824, 413] width 437 height 246
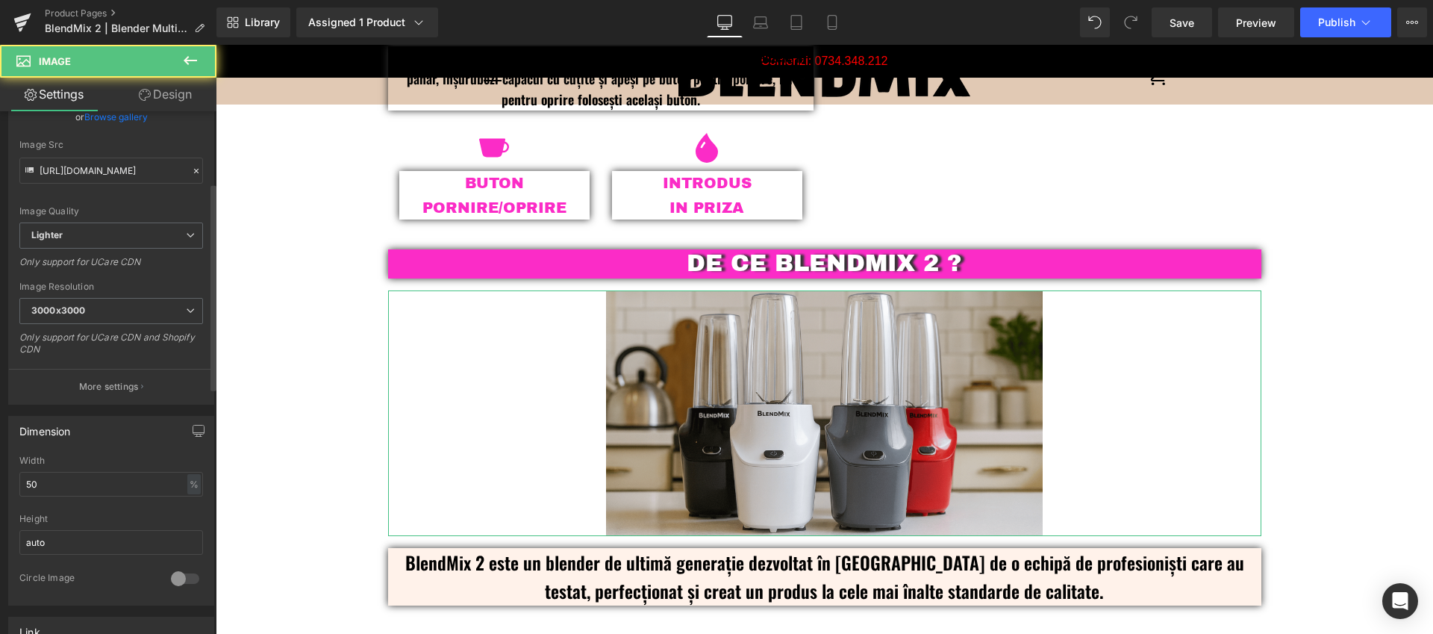
scroll to position [265, 0]
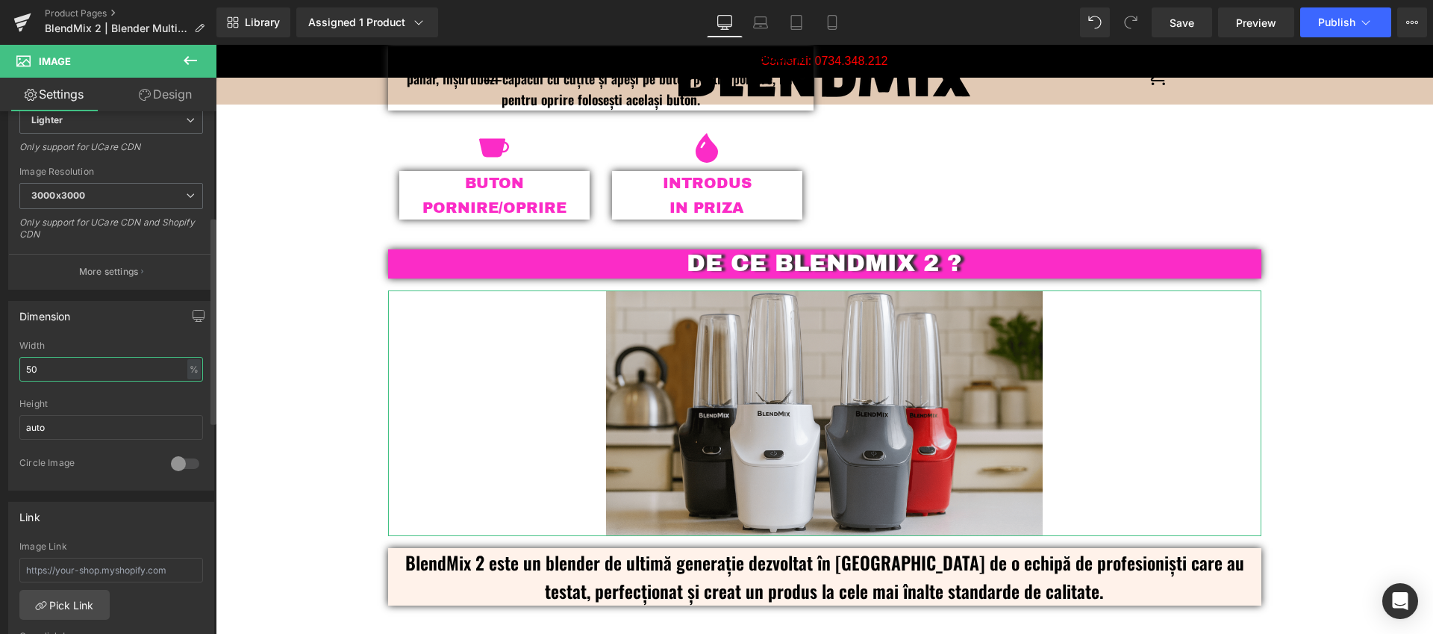
click at [39, 367] on input "50" at bounding box center [111, 369] width 184 height 25
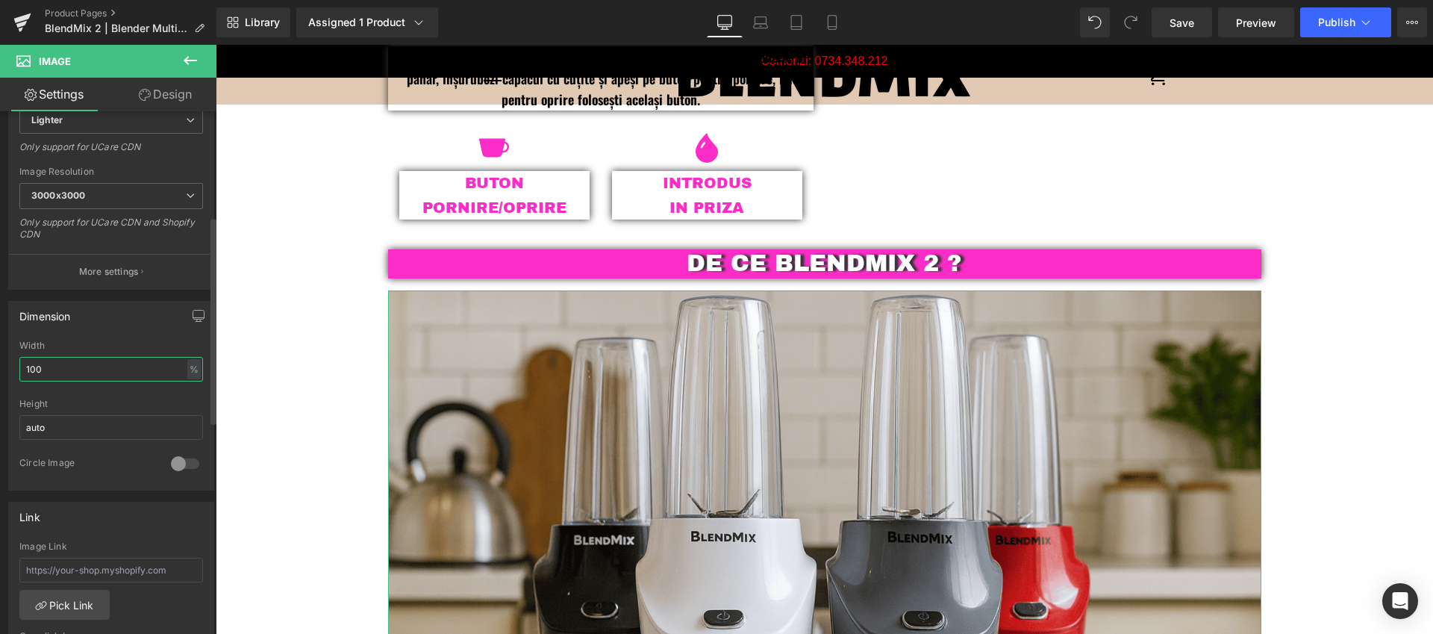
click at [28, 364] on input "100" at bounding box center [111, 369] width 184 height 25
type input "50"
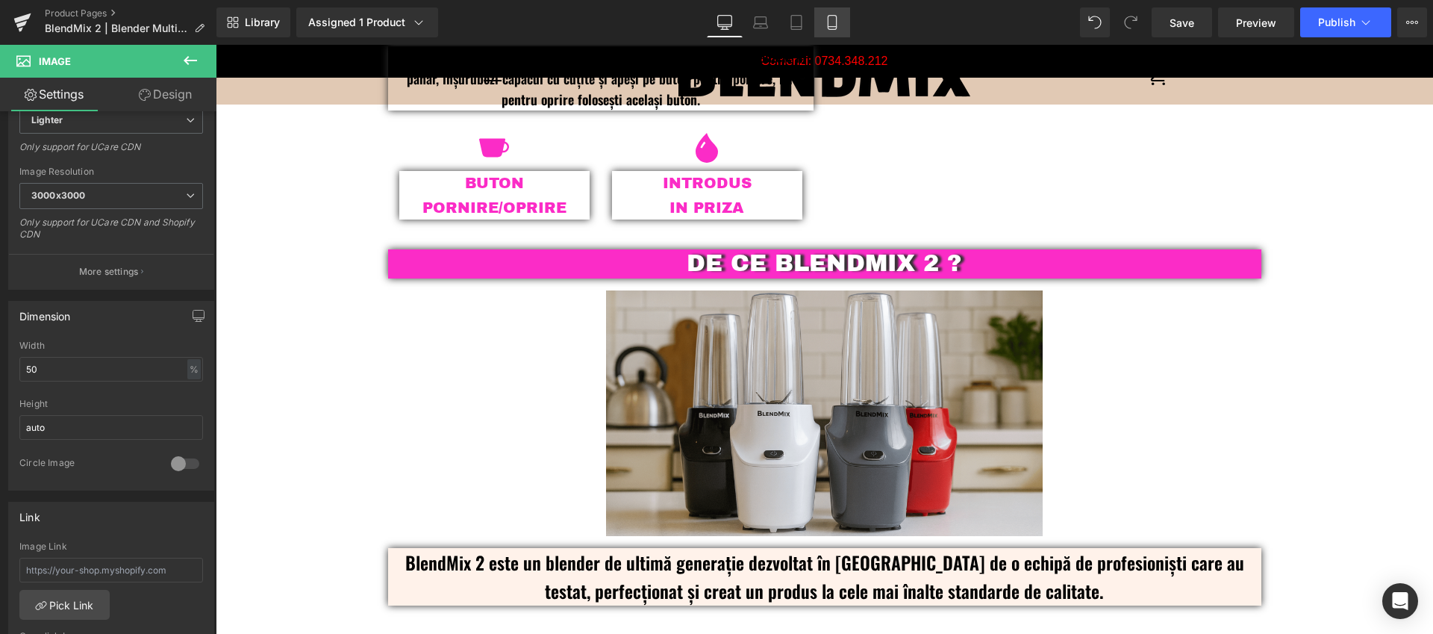
click at [834, 19] on icon at bounding box center [832, 22] width 15 height 15
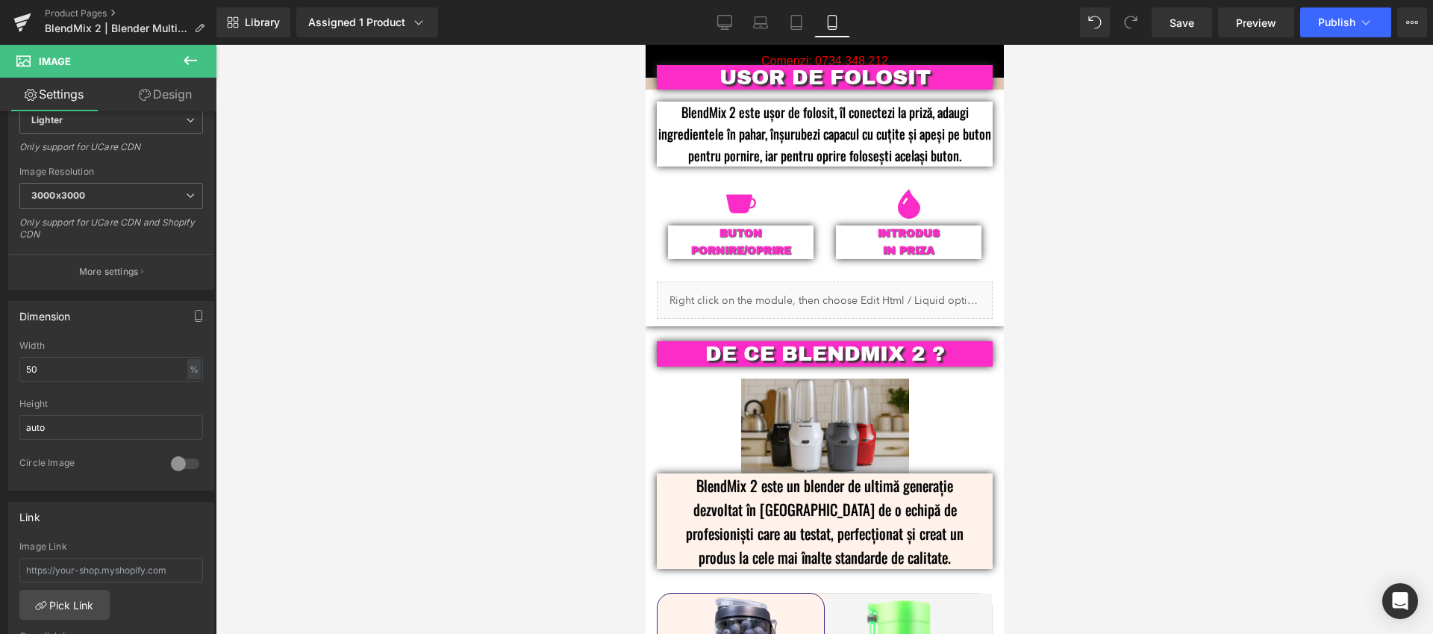
scroll to position [2273, 0]
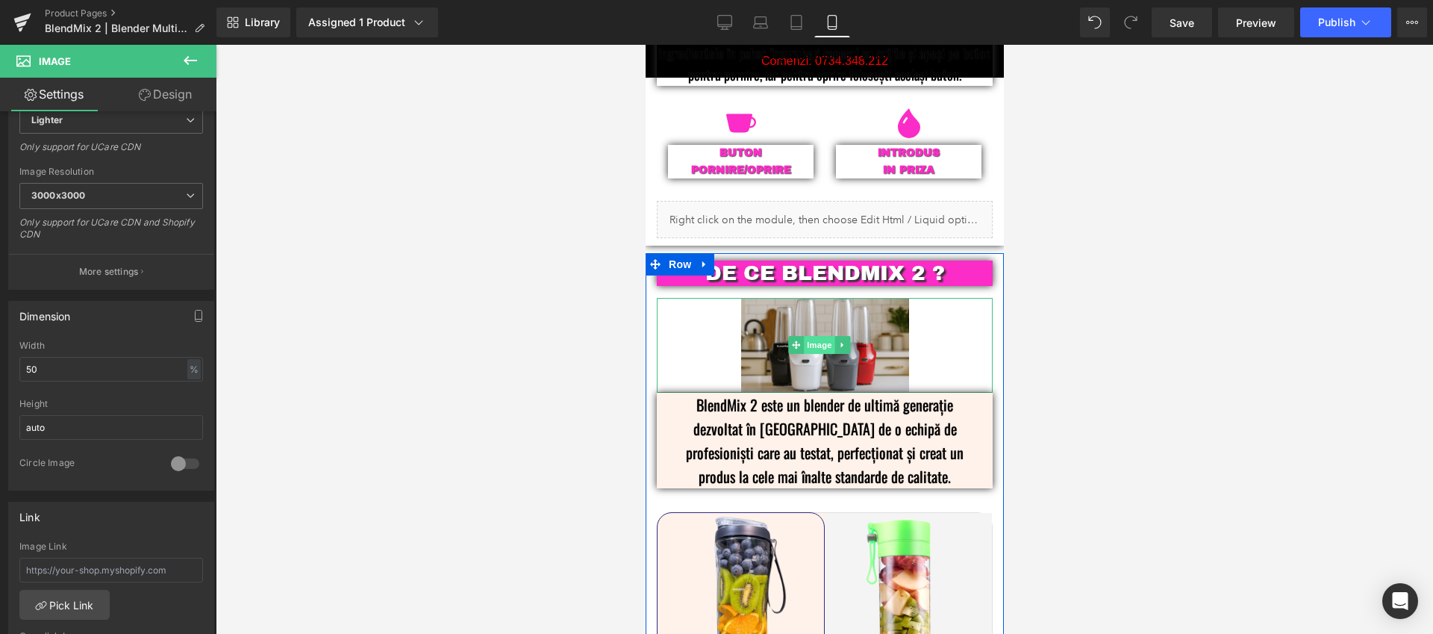
click at [814, 336] on span "Image" at bounding box center [818, 345] width 31 height 18
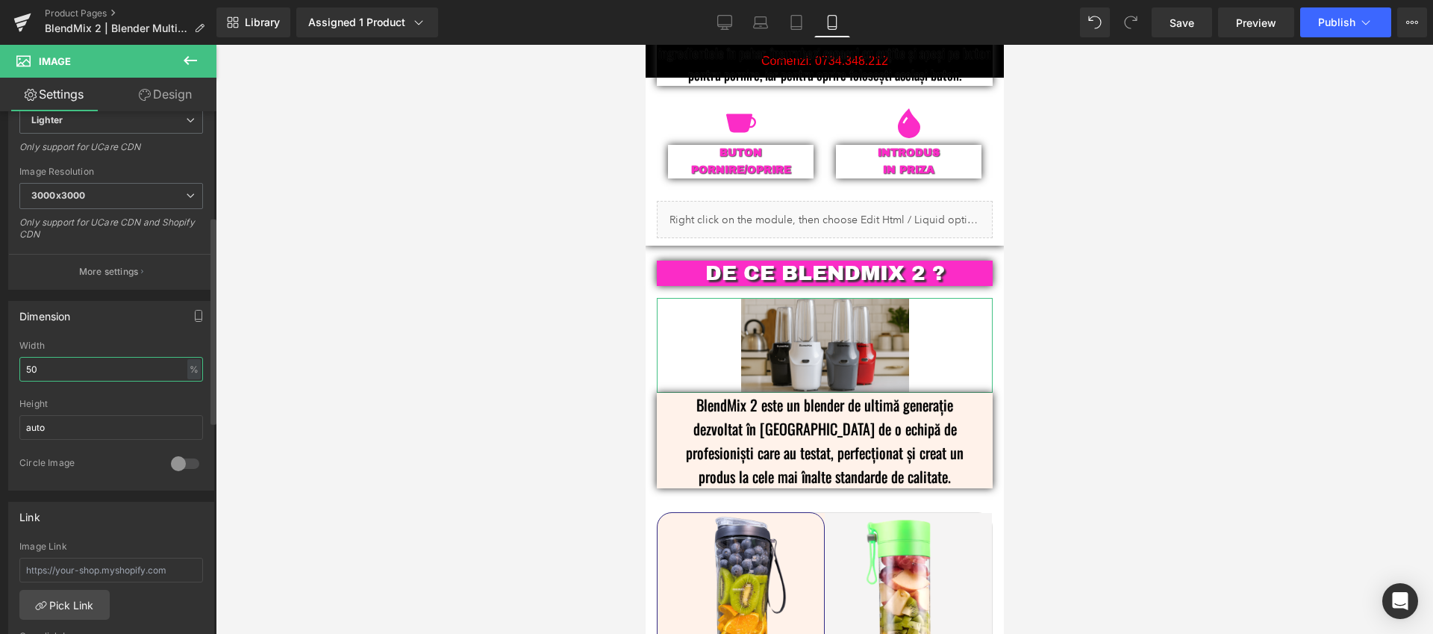
click at [37, 368] on input "50" at bounding box center [111, 369] width 184 height 25
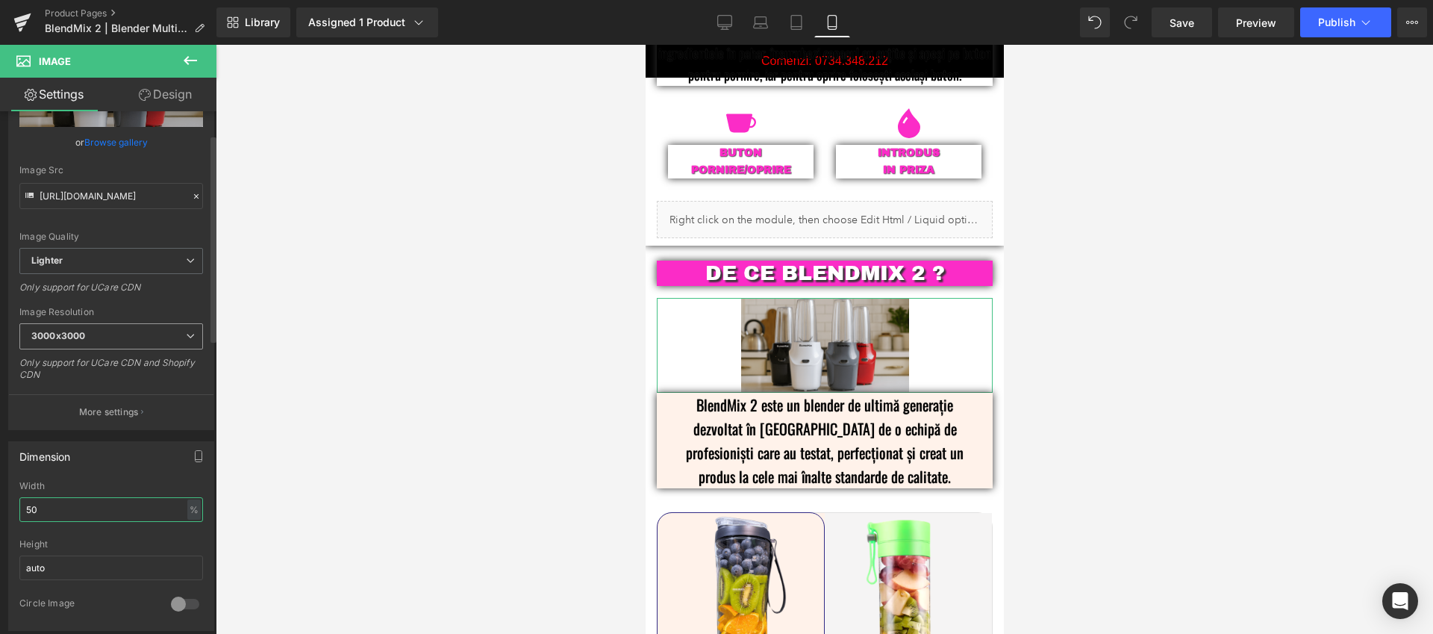
scroll to position [324, 0]
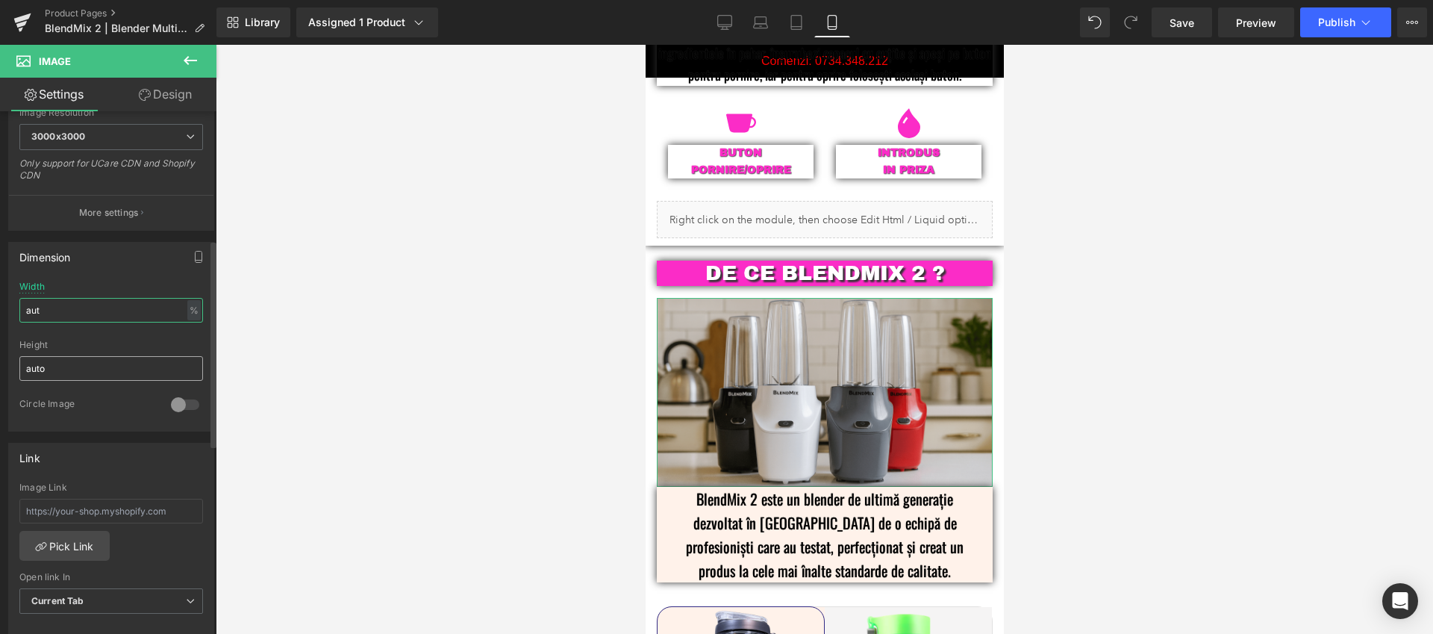
type input "auto"
click at [496, 269] on div at bounding box center [824, 339] width 1217 height 589
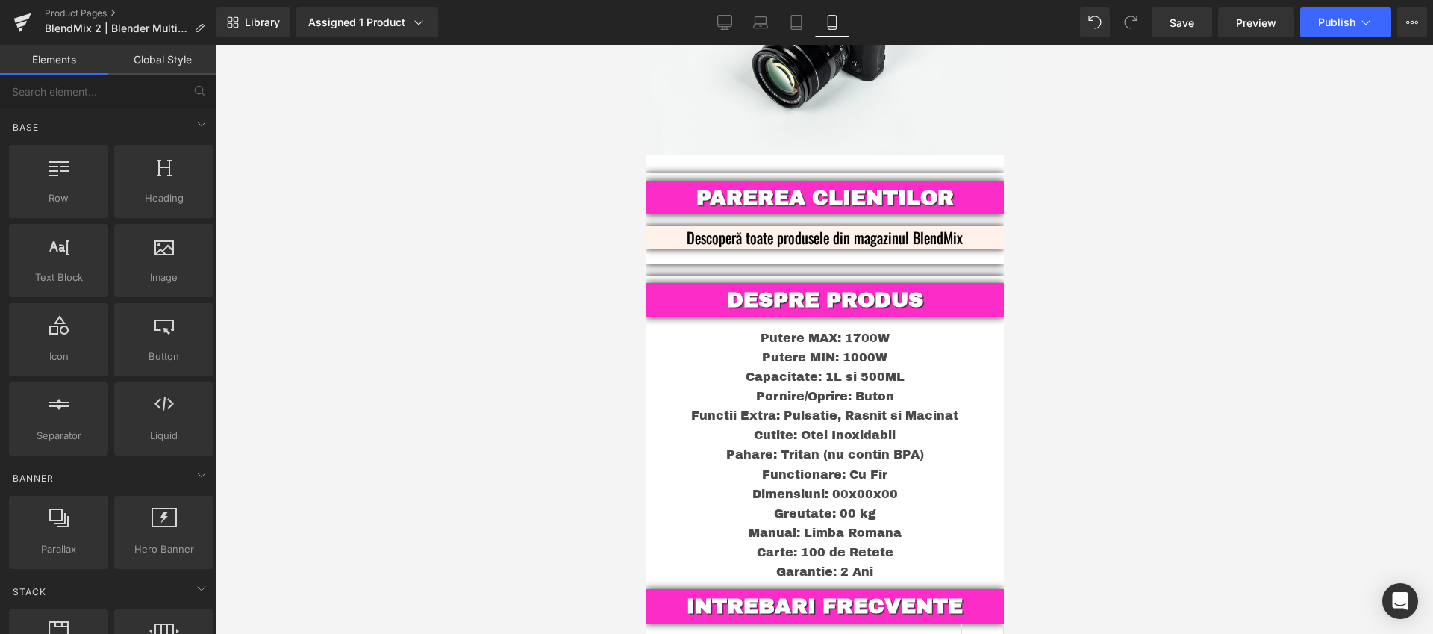
scroll to position [4187, 0]
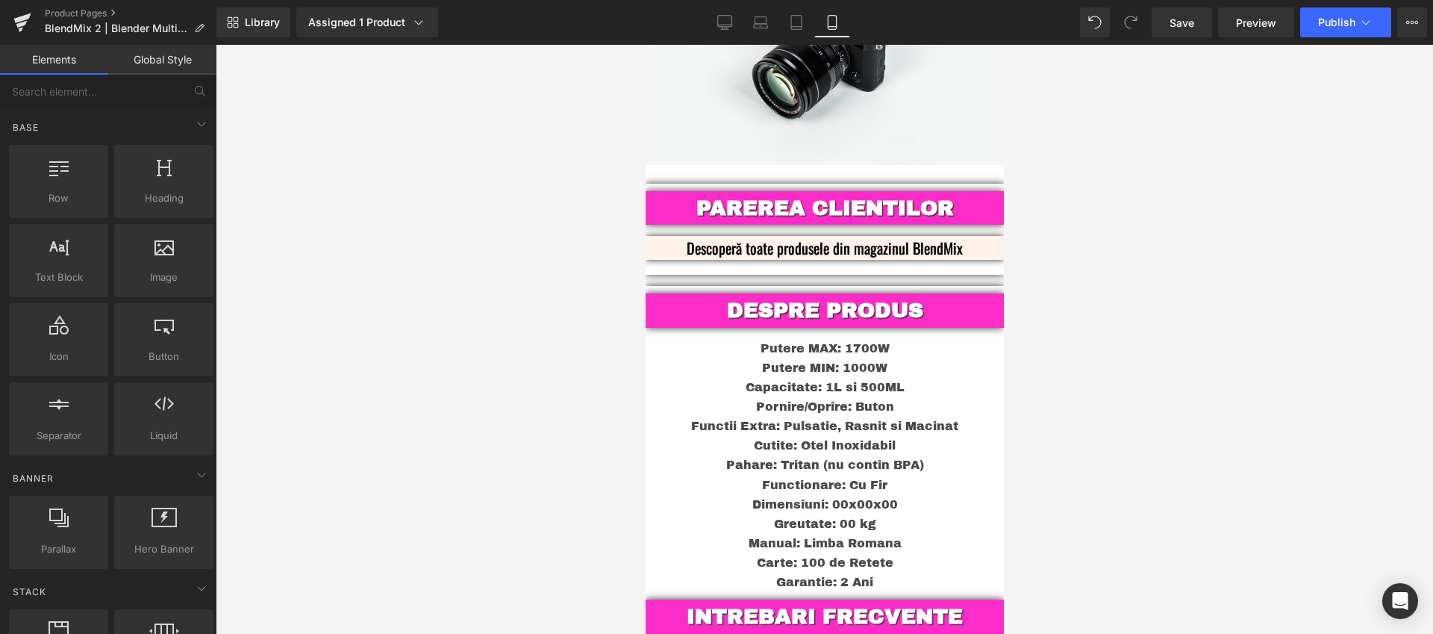
drag, startPoint x: 999, startPoint y: 511, endPoint x: 1703, endPoint y: 410, distance: 711.1
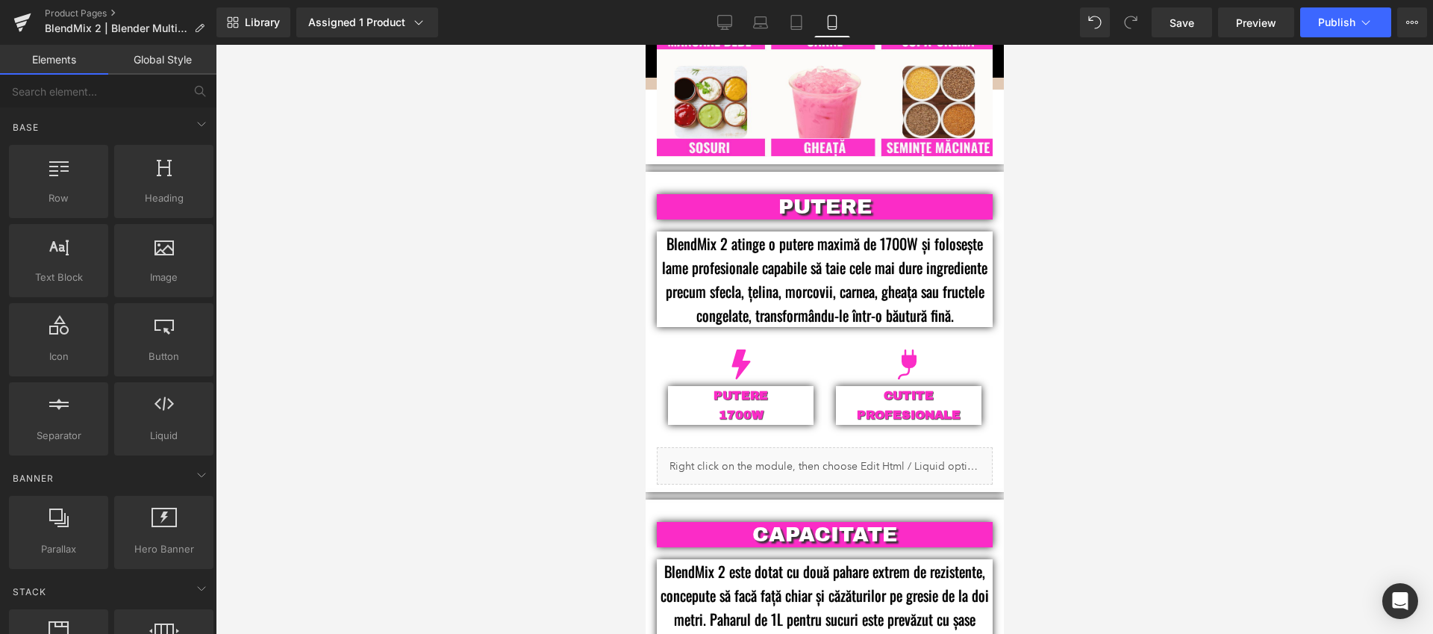
scroll to position [1291, 0]
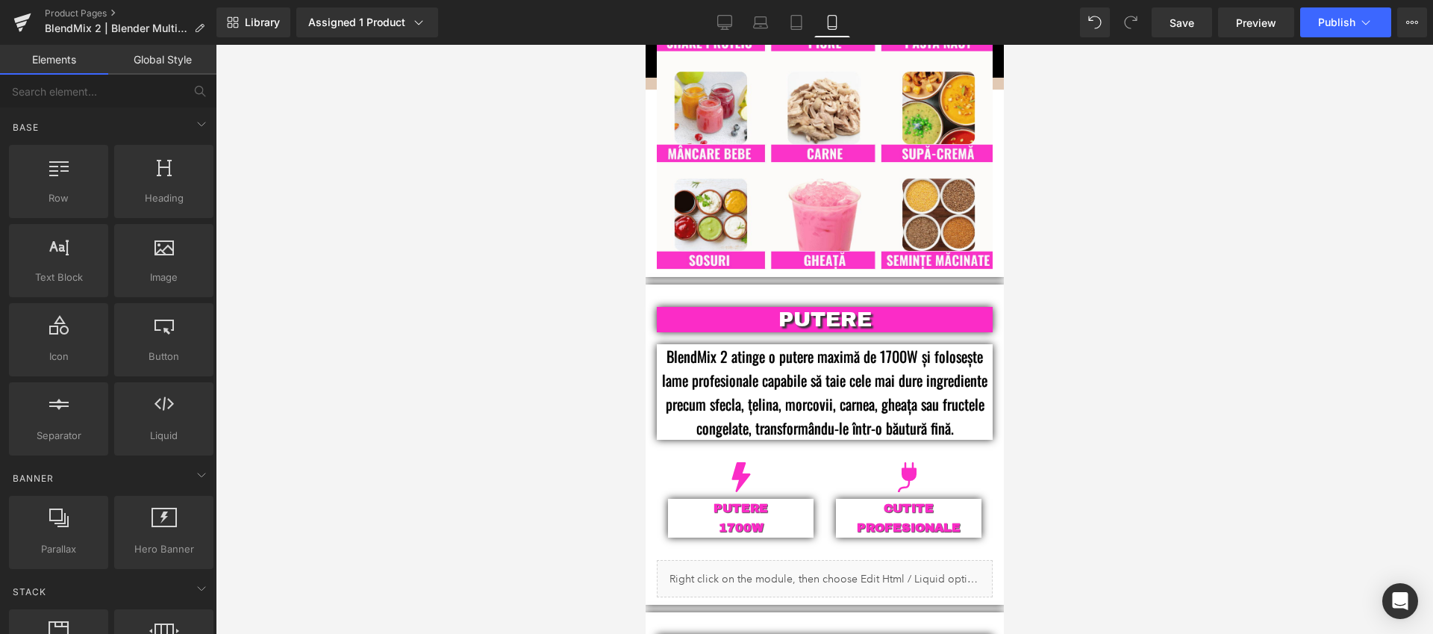
drag, startPoint x: 999, startPoint y: 481, endPoint x: 1657, endPoint y: 266, distance: 691.8
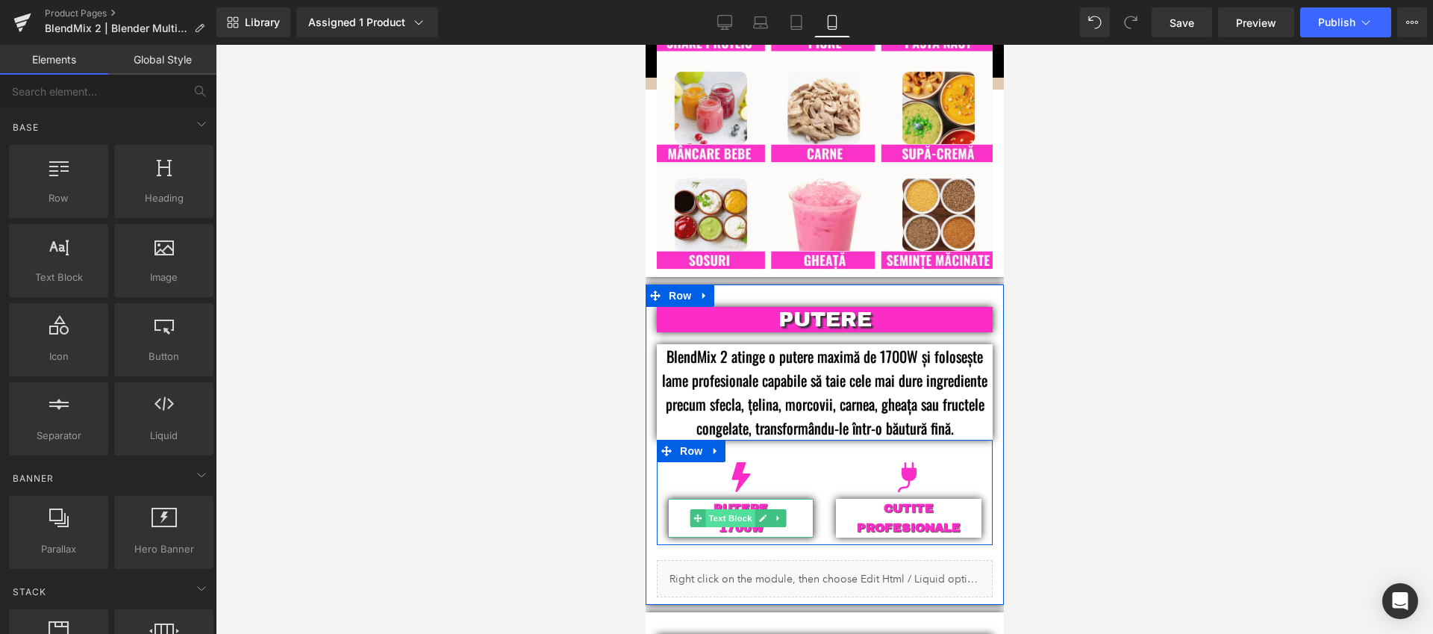
click at [745, 509] on span "Text Block" at bounding box center [729, 518] width 49 height 18
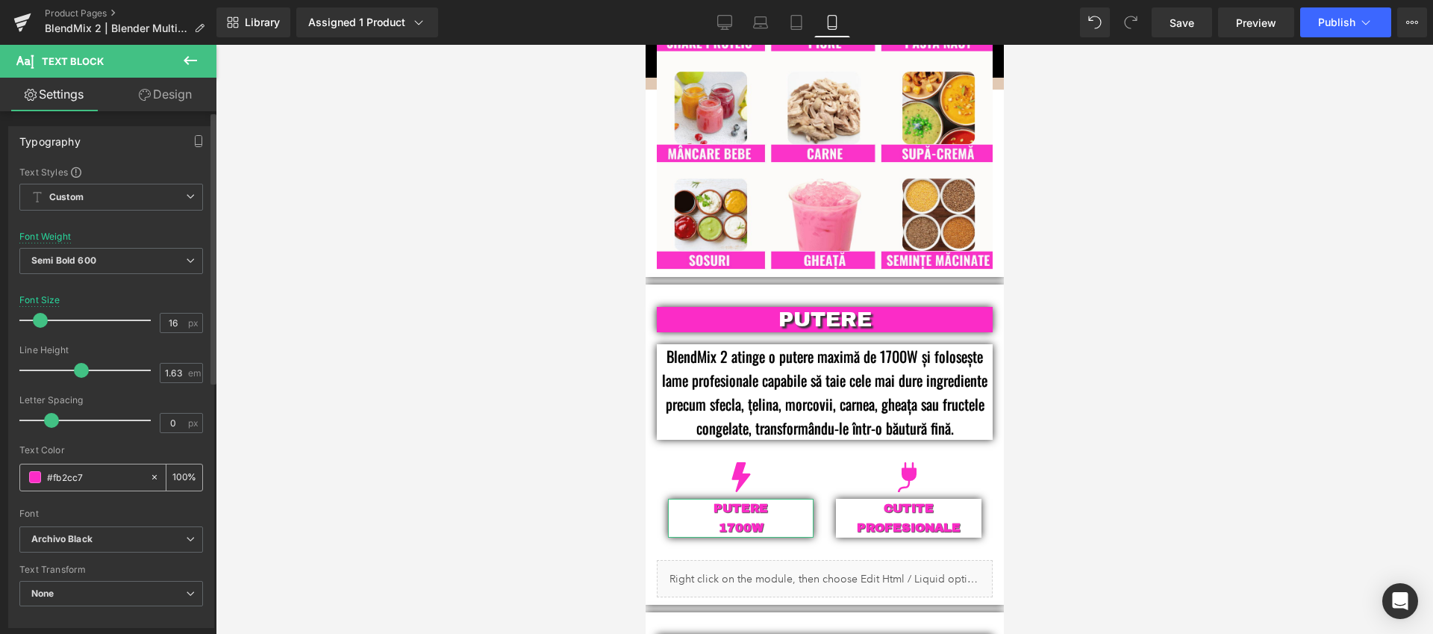
click at [37, 478] on span at bounding box center [35, 477] width 12 height 12
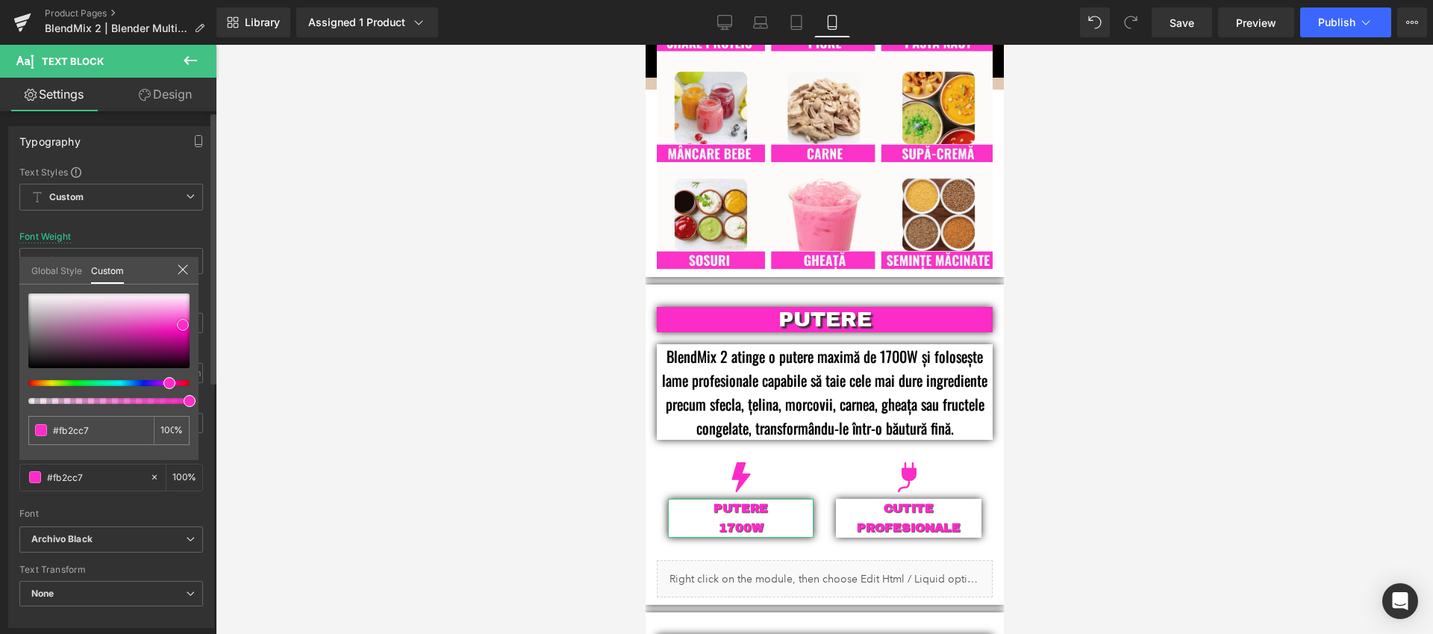
type input "#5d3b54"
type input "#050405"
type input "#000000"
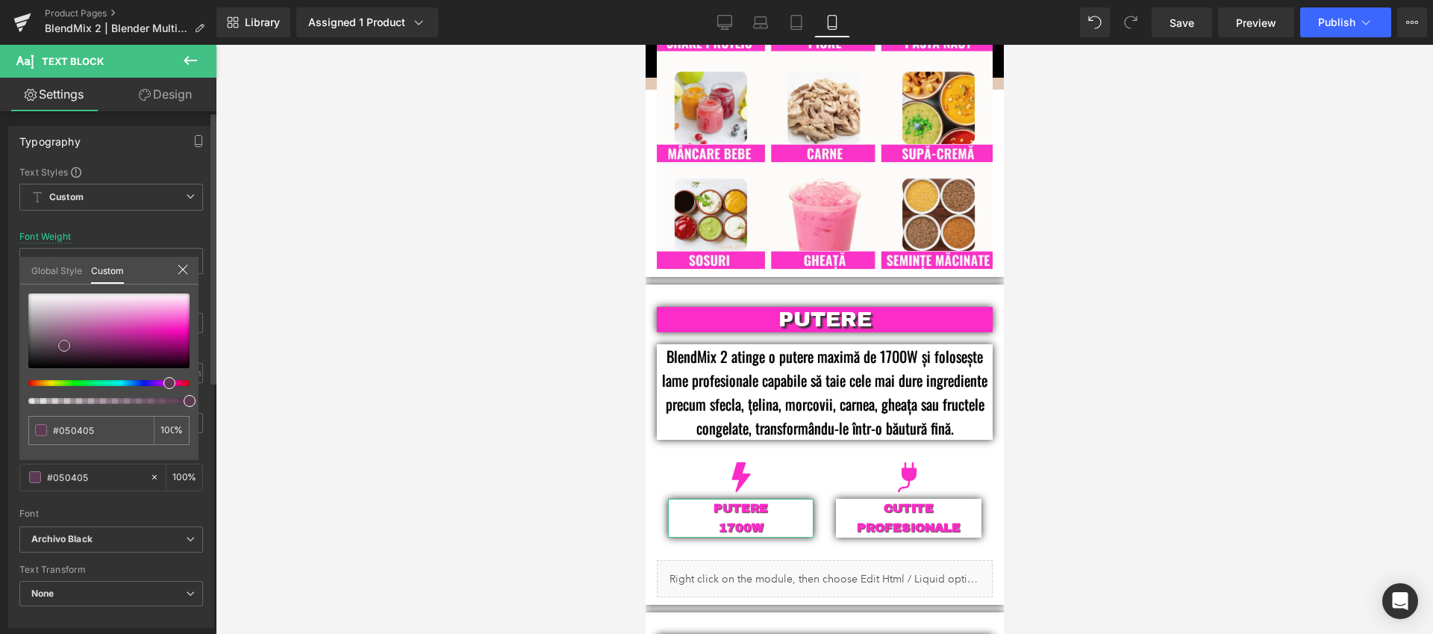
type input "#000000"
drag, startPoint x: 64, startPoint y: 346, endPoint x: 1, endPoint y: 395, distance: 80.3
click at [1, 395] on div "Typography Text Styles Custom Custom Setup Global Style Custom Setup Global Sty…" at bounding box center [111, 371] width 223 height 513
click at [489, 280] on div at bounding box center [824, 339] width 1217 height 589
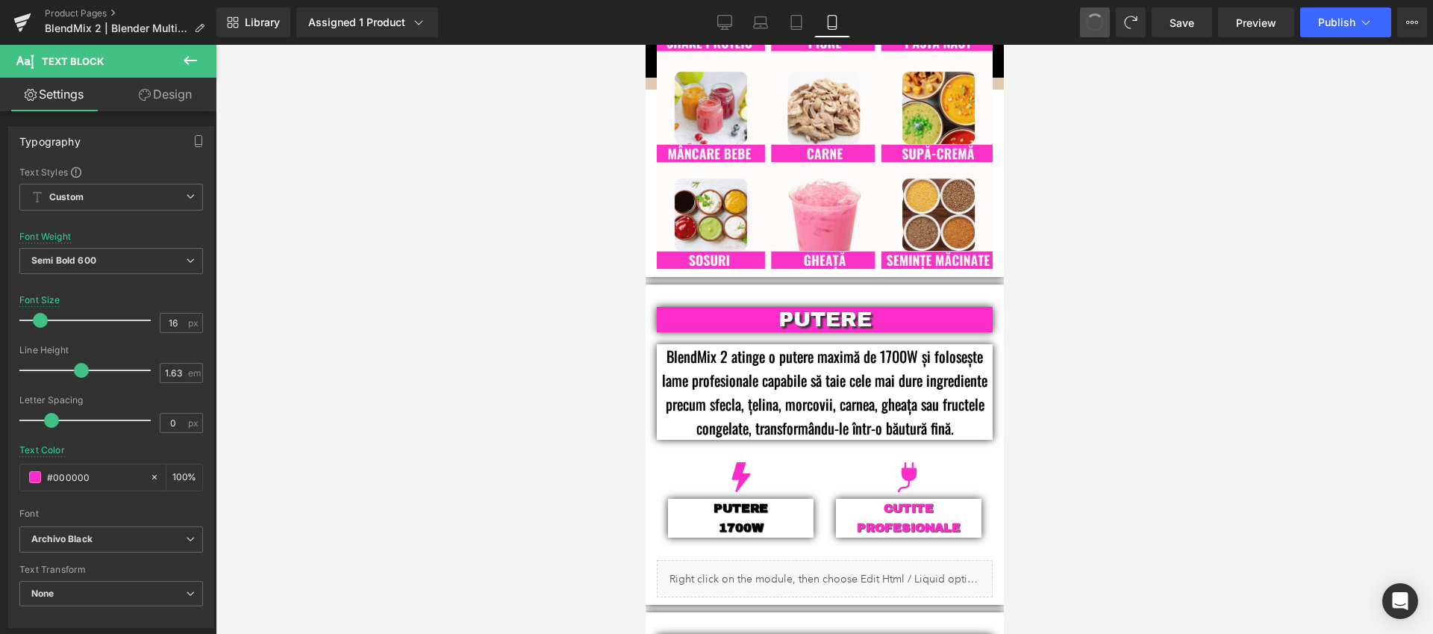
type input "#fb2cc7"
type input "100"
click at [1154, 332] on div at bounding box center [824, 339] width 1217 height 589
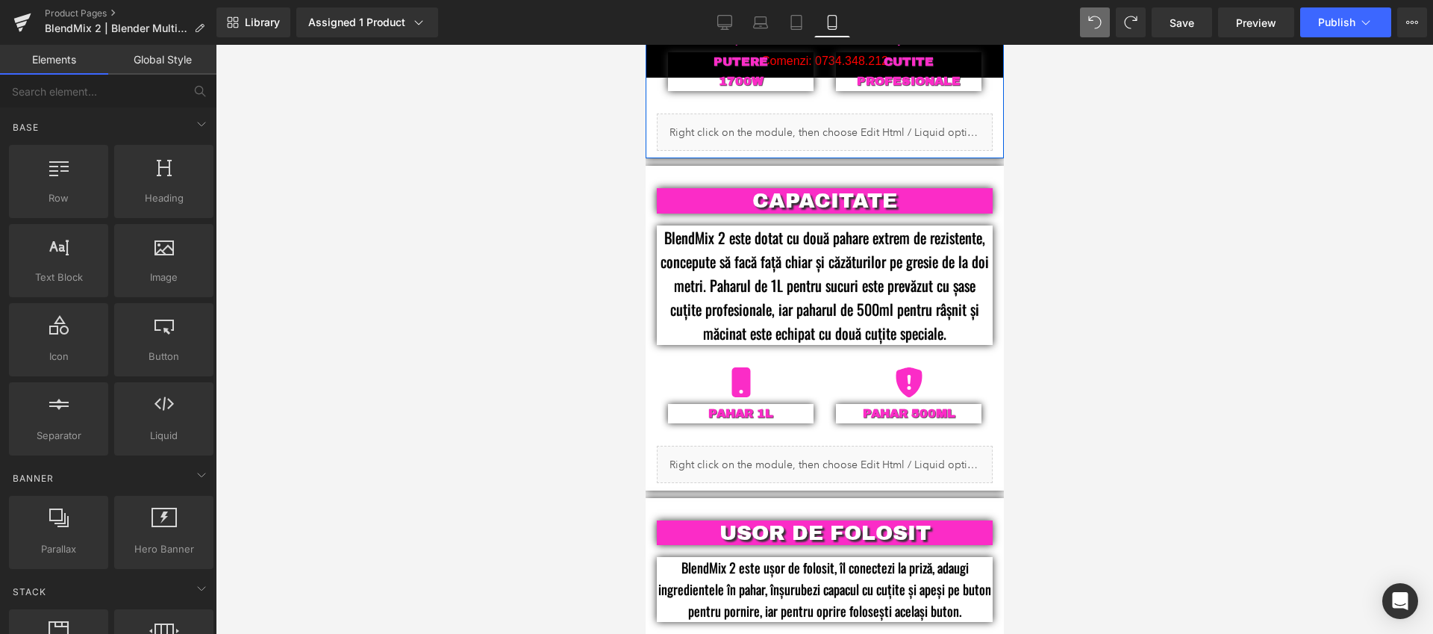
scroll to position [1971, 0]
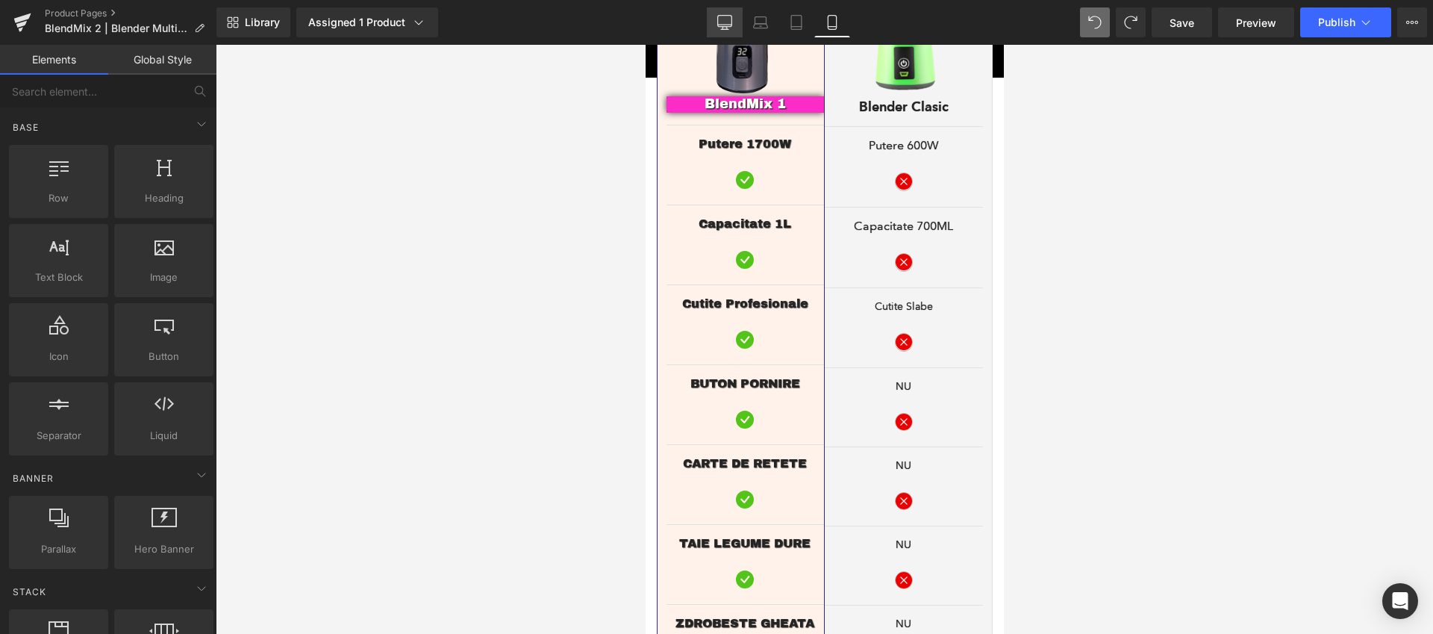
click at [724, 22] on icon at bounding box center [724, 22] width 15 height 15
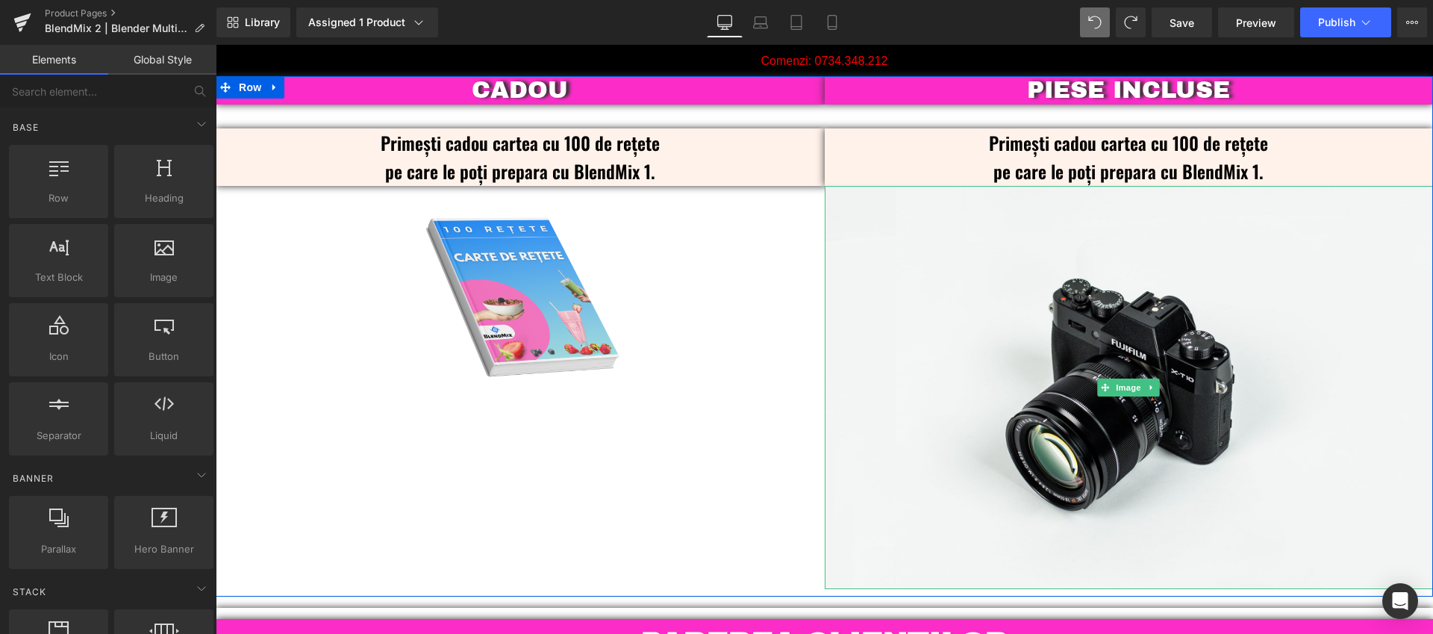
scroll to position [3659, 0]
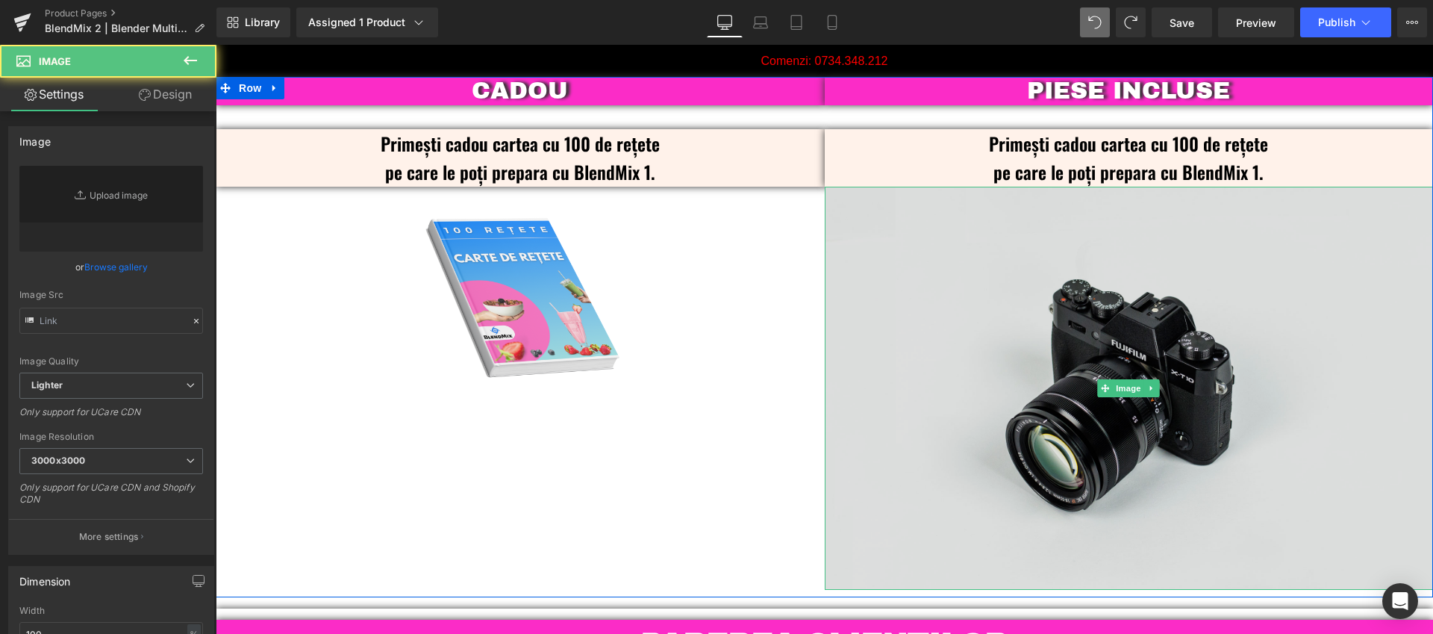
click at [1114, 257] on img at bounding box center [1129, 388] width 609 height 403
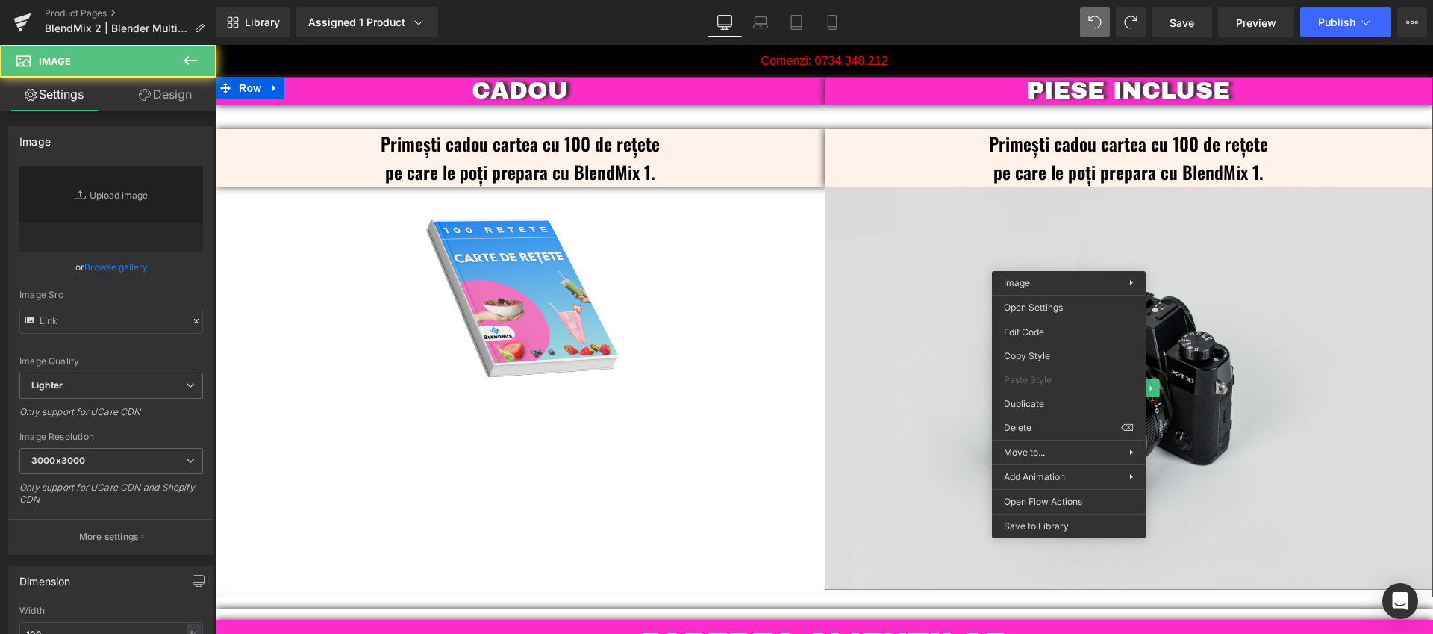
type input "//[DOMAIN_NAME][URL]"
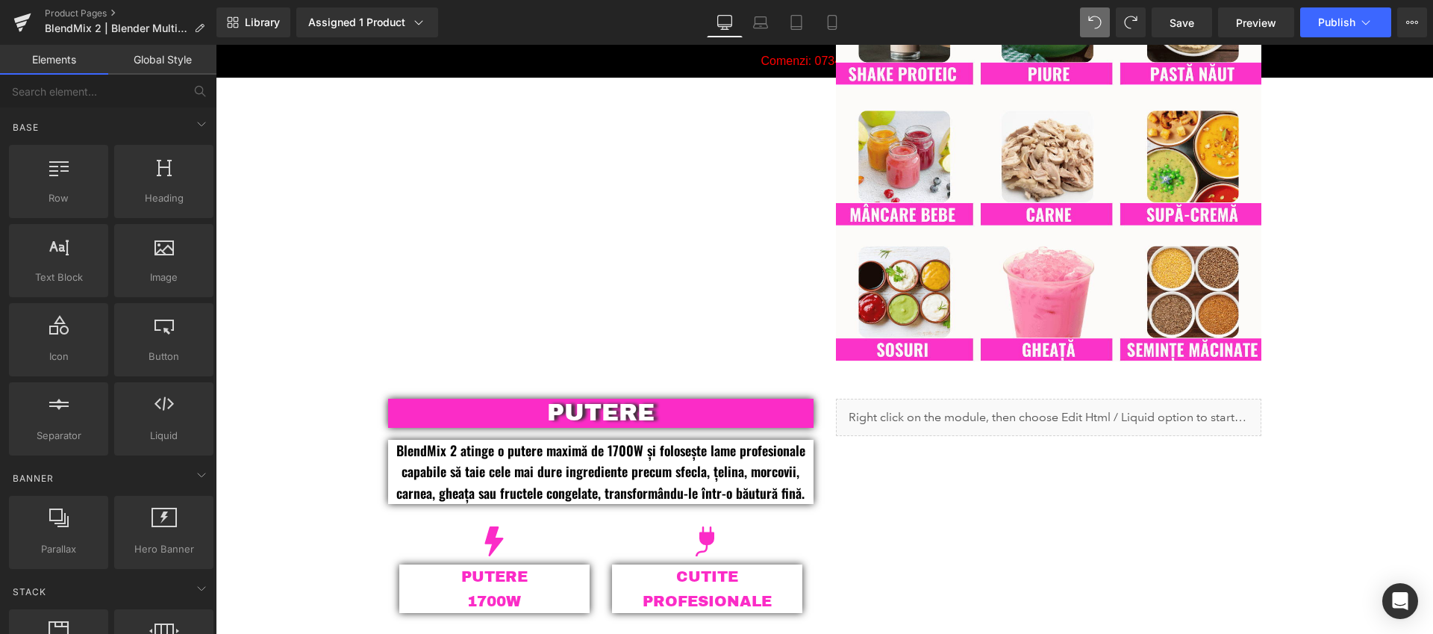
scroll to position [1303, 0]
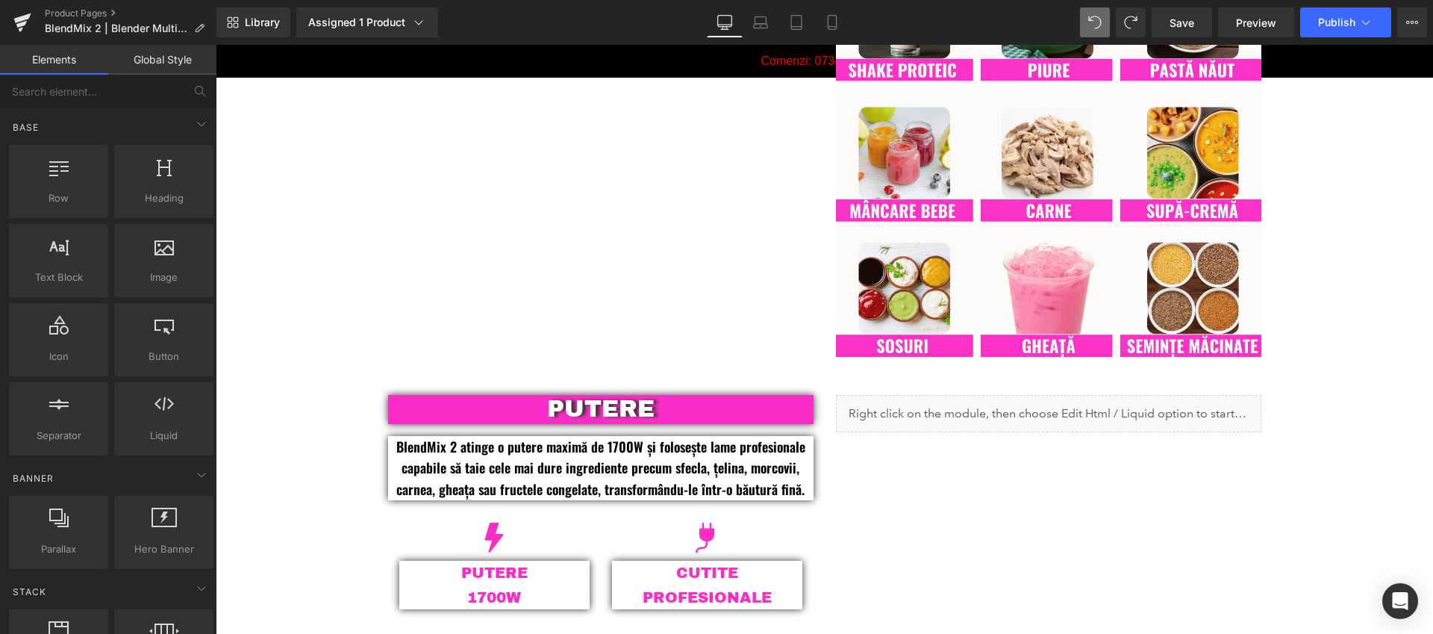
click at [1017, 414] on div "Liquid" at bounding box center [1048, 413] width 425 height 37
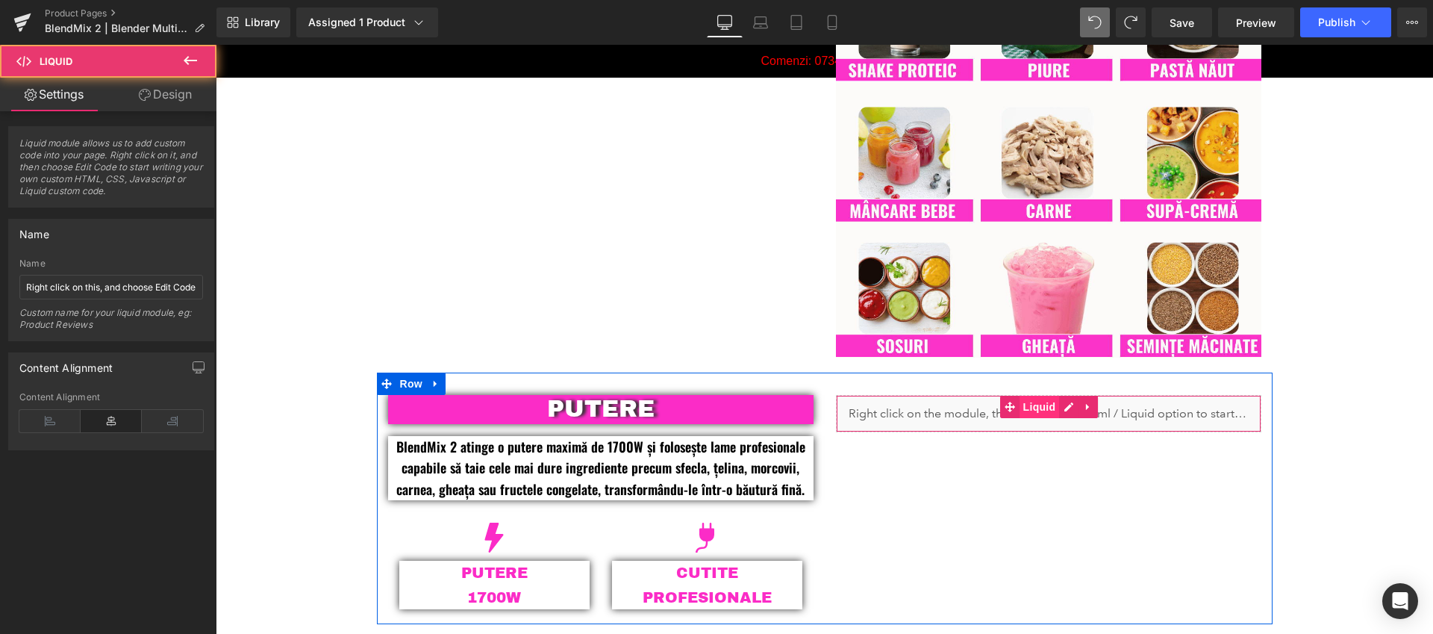
click at [1026, 404] on span "Liquid" at bounding box center [1040, 407] width 40 height 22
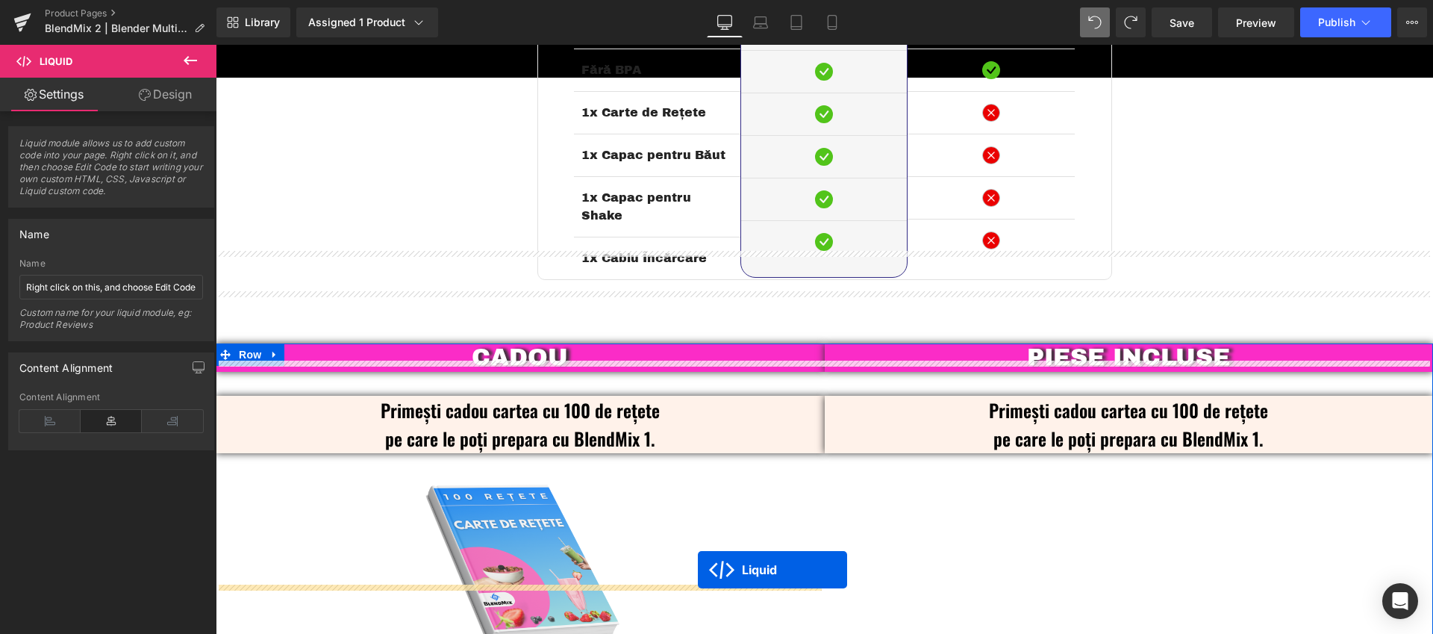
scroll to position [3467, 0]
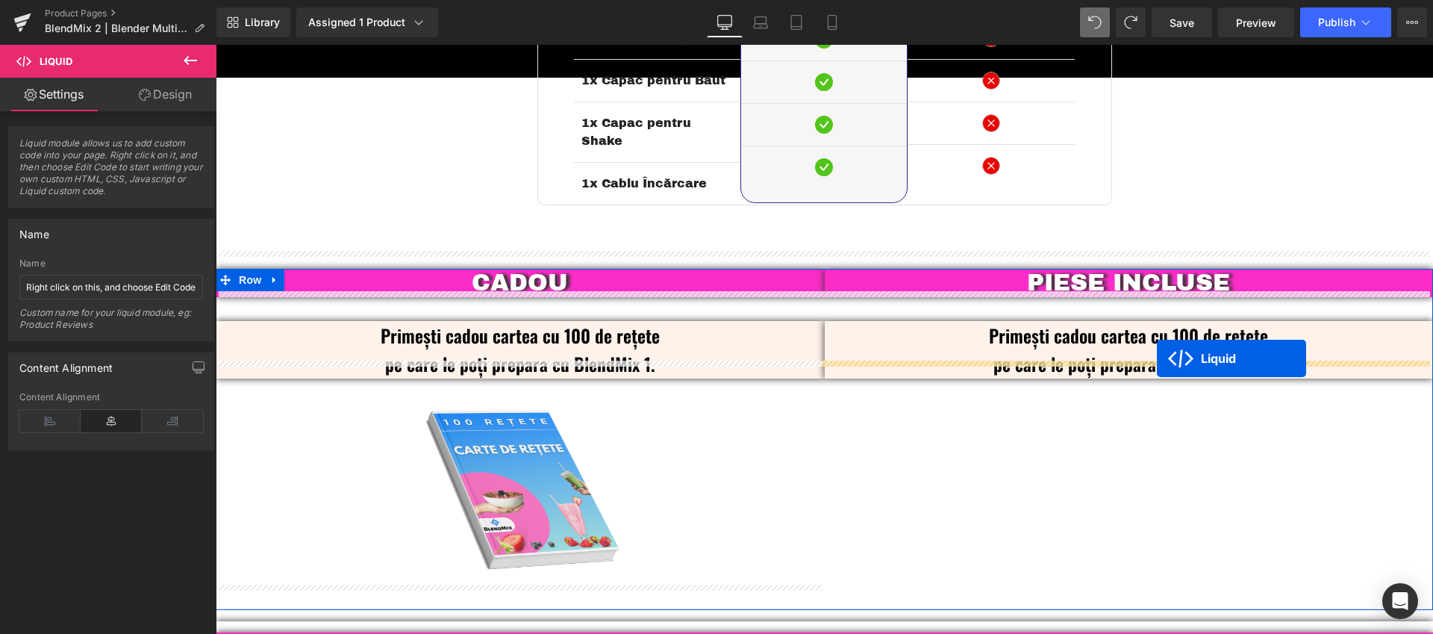
drag, startPoint x: 1004, startPoint y: 441, endPoint x: 1157, endPoint y: 358, distance: 174.0
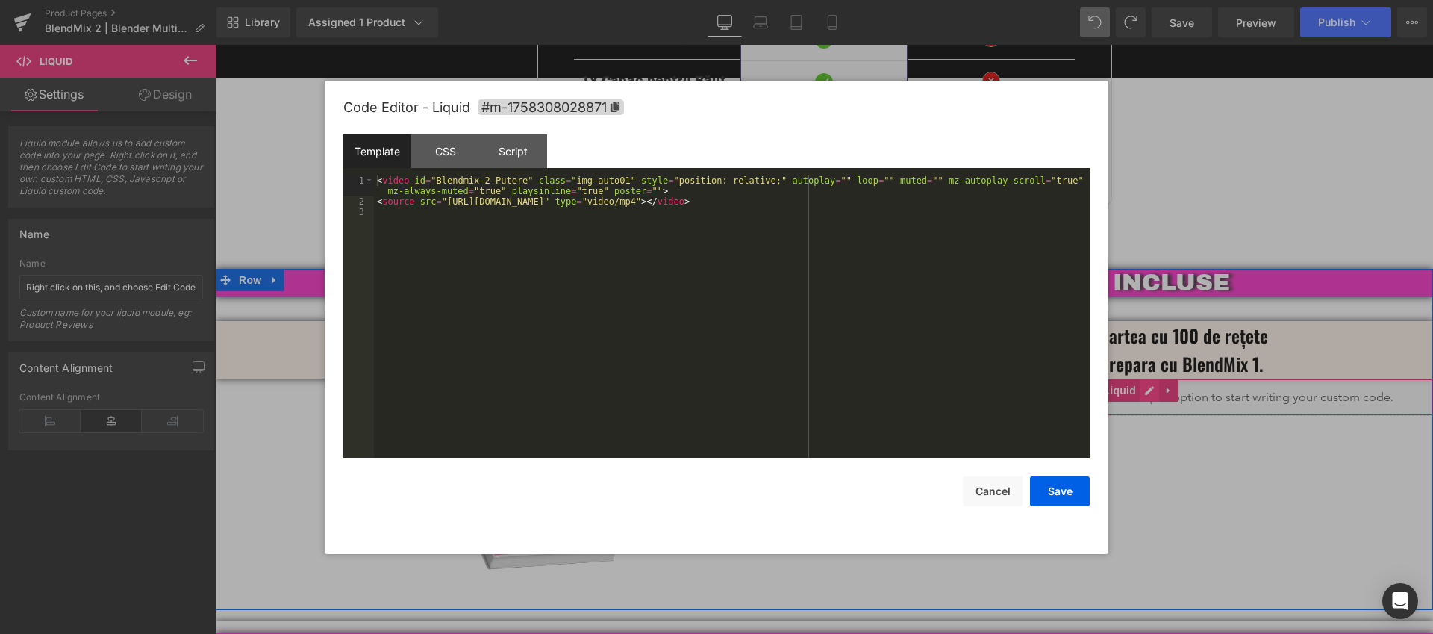
click at [1137, 378] on div "Liquid" at bounding box center [1129, 396] width 609 height 37
click at [840, 198] on div "< video id = "Blendmix-2-Putere" class = "img-auto01" style = "position: relati…" at bounding box center [732, 331] width 716 height 313
drag, startPoint x: 840, startPoint y: 202, endPoint x: 450, endPoint y: 206, distance: 390.4
click at [450, 206] on div "< video id = "Blendmix-2-Putere" class = "img-auto01" style = "position: relati…" at bounding box center [732, 331] width 716 height 313
click at [546, 246] on div "< video id = "Blendmix-2-Putere" class = "img-auto01" style = "position: relati…" at bounding box center [732, 331] width 716 height 313
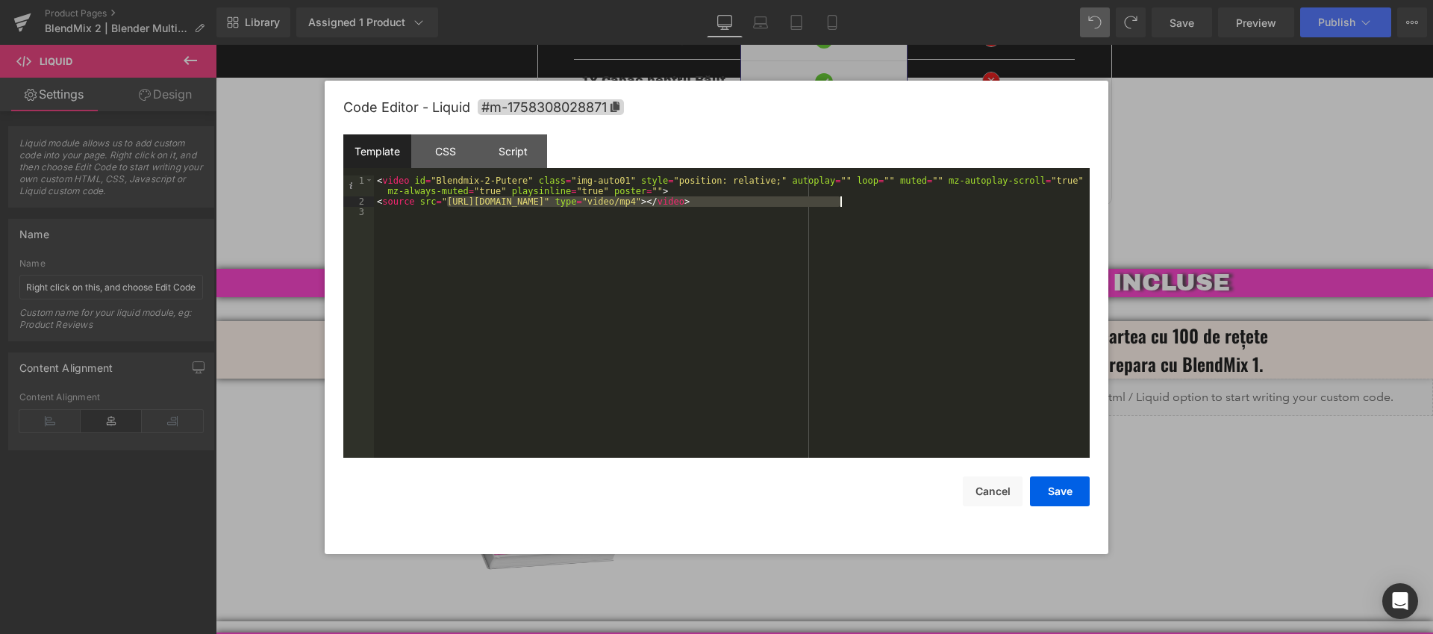
drag, startPoint x: 449, startPoint y: 204, endPoint x: 840, endPoint y: 204, distance: 390.4
click at [840, 204] on div "< video id = "Blendmix-2-Putere" class = "img-auto01" style = "position: relati…" at bounding box center [732, 331] width 716 height 313
drag, startPoint x: 526, startPoint y: 179, endPoint x: 502, endPoint y: 181, distance: 24.7
click at [502, 181] on div "< video id = "Blendmix-2-Putere" class = "img-auto01" style = "position: relati…" at bounding box center [732, 331] width 716 height 313
drag, startPoint x: 1049, startPoint y: 490, endPoint x: 1052, endPoint y: 481, distance: 9.2
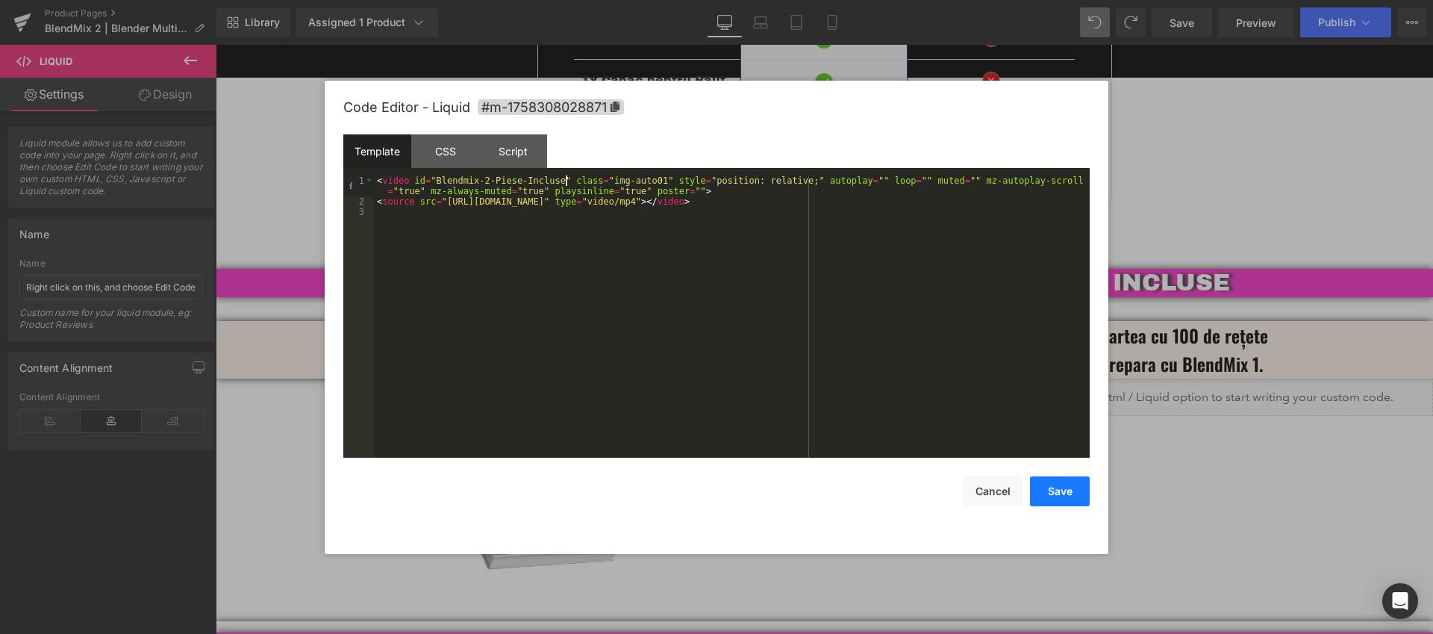
click at [1049, 490] on button "Save" at bounding box center [1060, 491] width 60 height 30
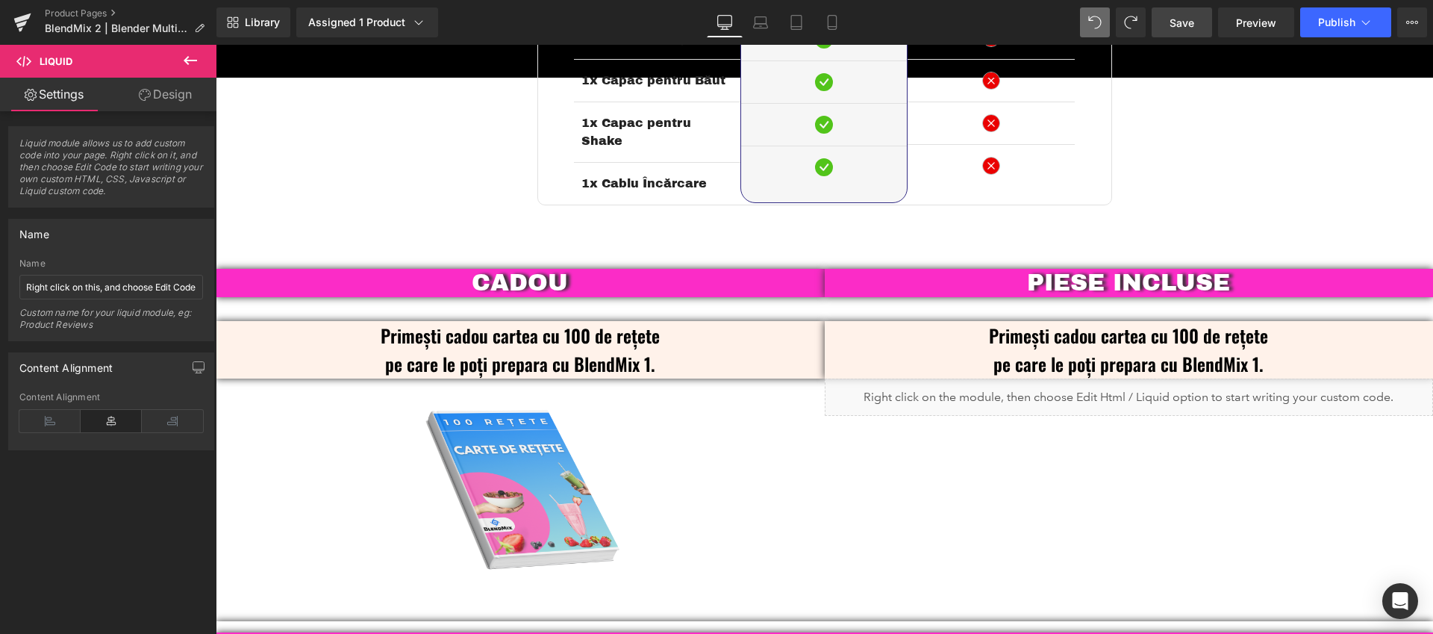
click at [1190, 22] on span "Save" at bounding box center [1182, 23] width 25 height 16
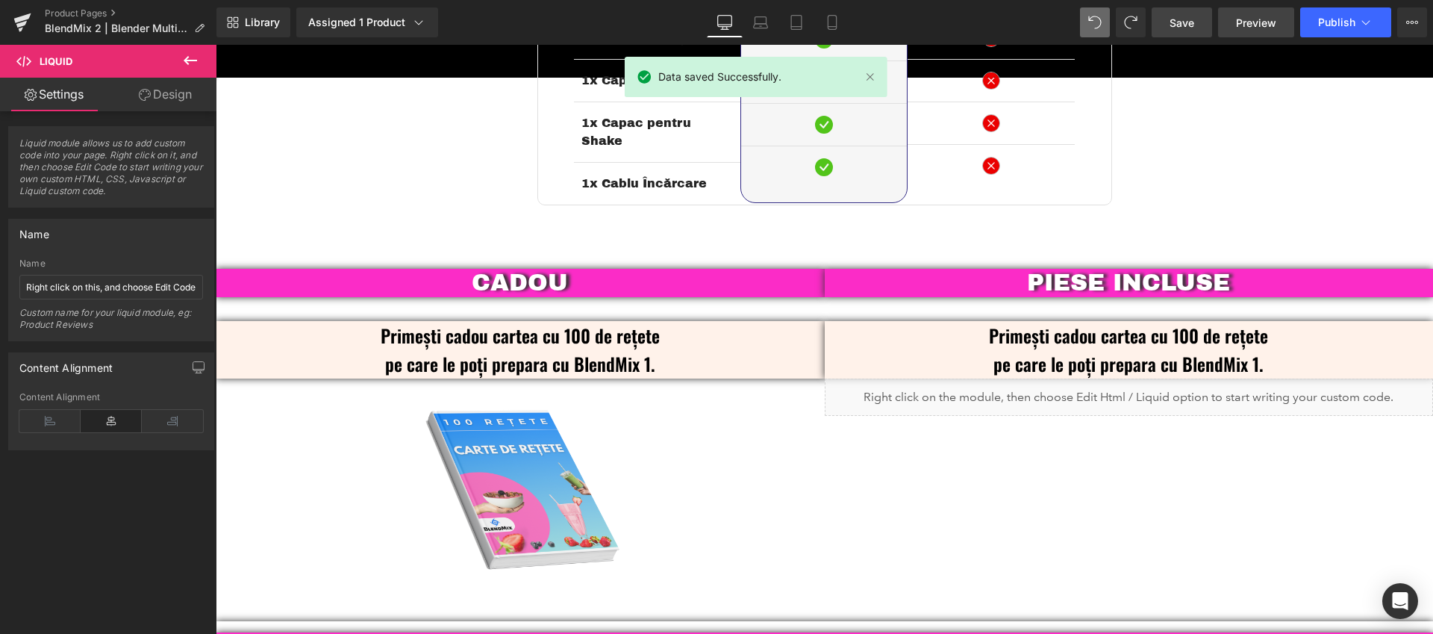
click at [1258, 28] on span "Preview" at bounding box center [1256, 23] width 40 height 16
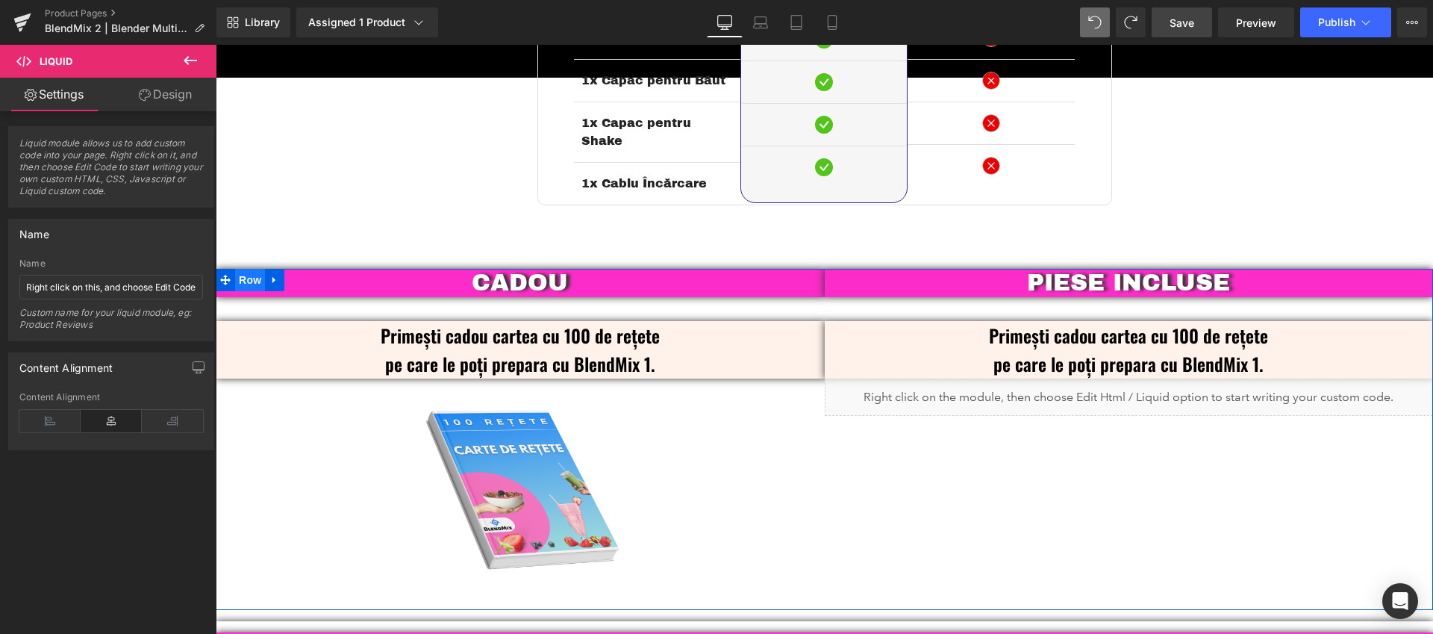
click at [243, 271] on span "Row" at bounding box center [250, 280] width 30 height 22
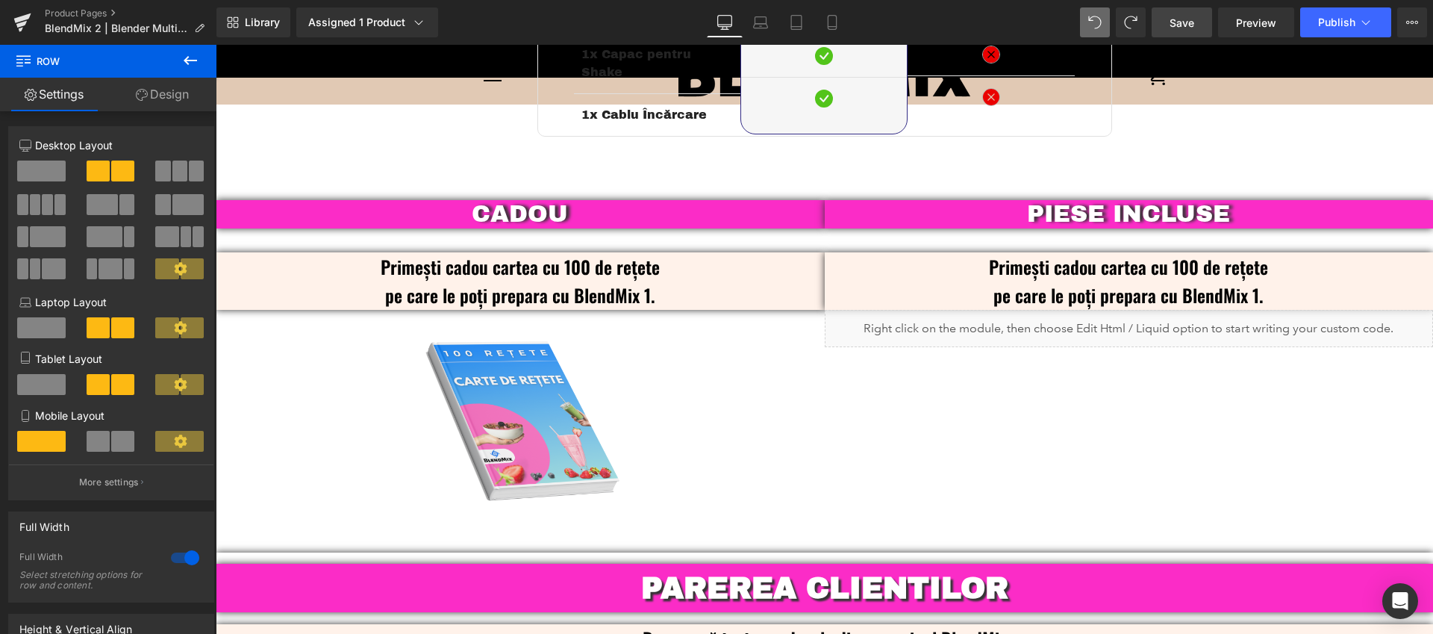
scroll to position [3533, 0]
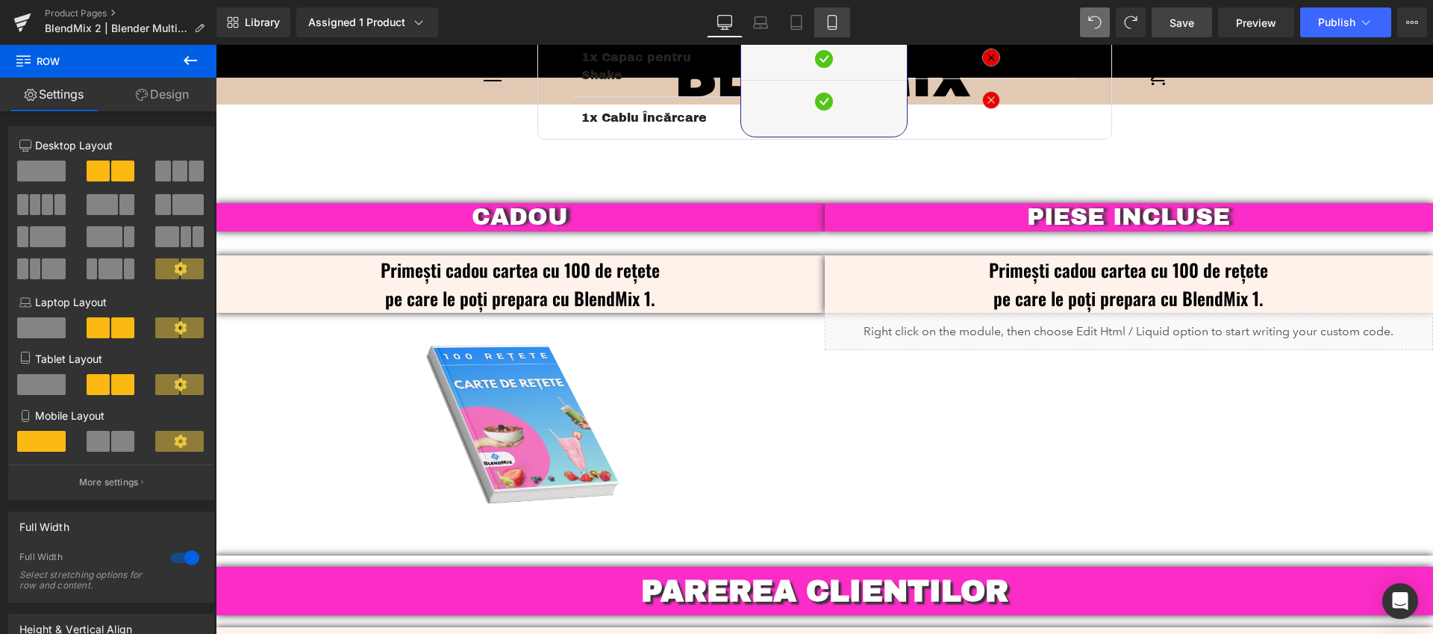
click at [830, 30] on link "Mobile" at bounding box center [832, 22] width 36 height 30
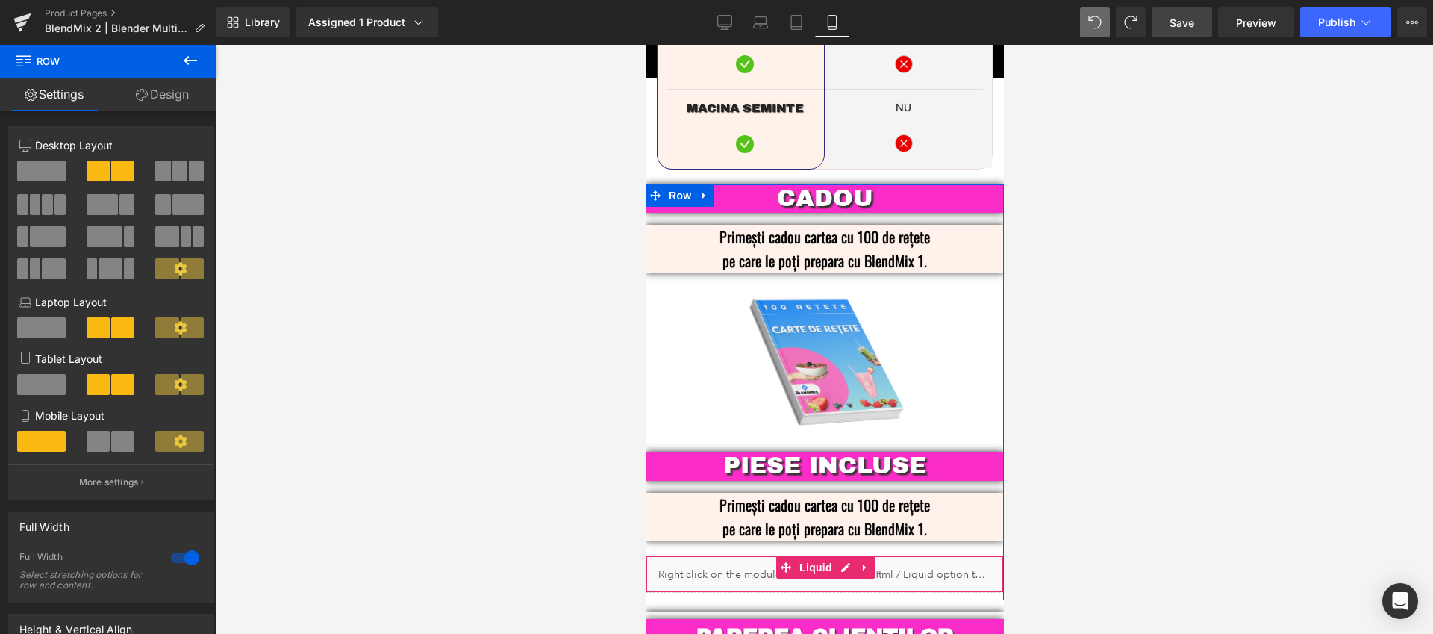
scroll to position [3588, 0]
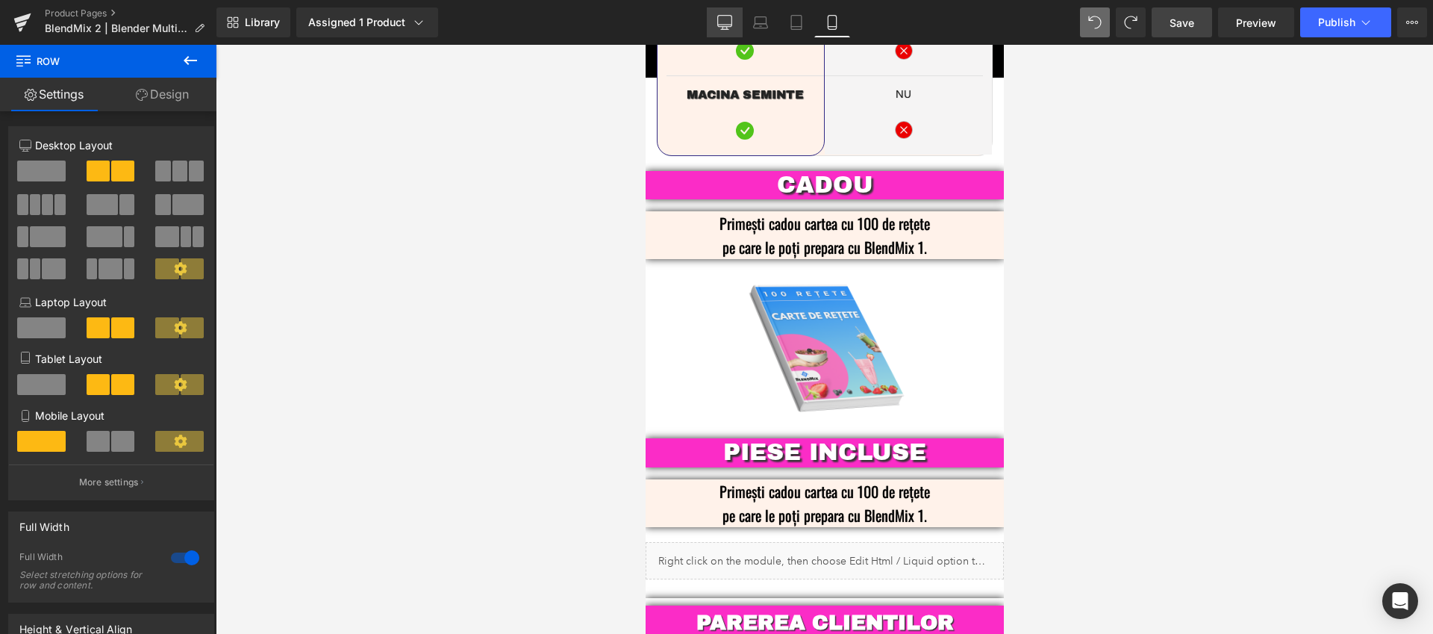
click at [724, 25] on icon at bounding box center [724, 22] width 15 height 15
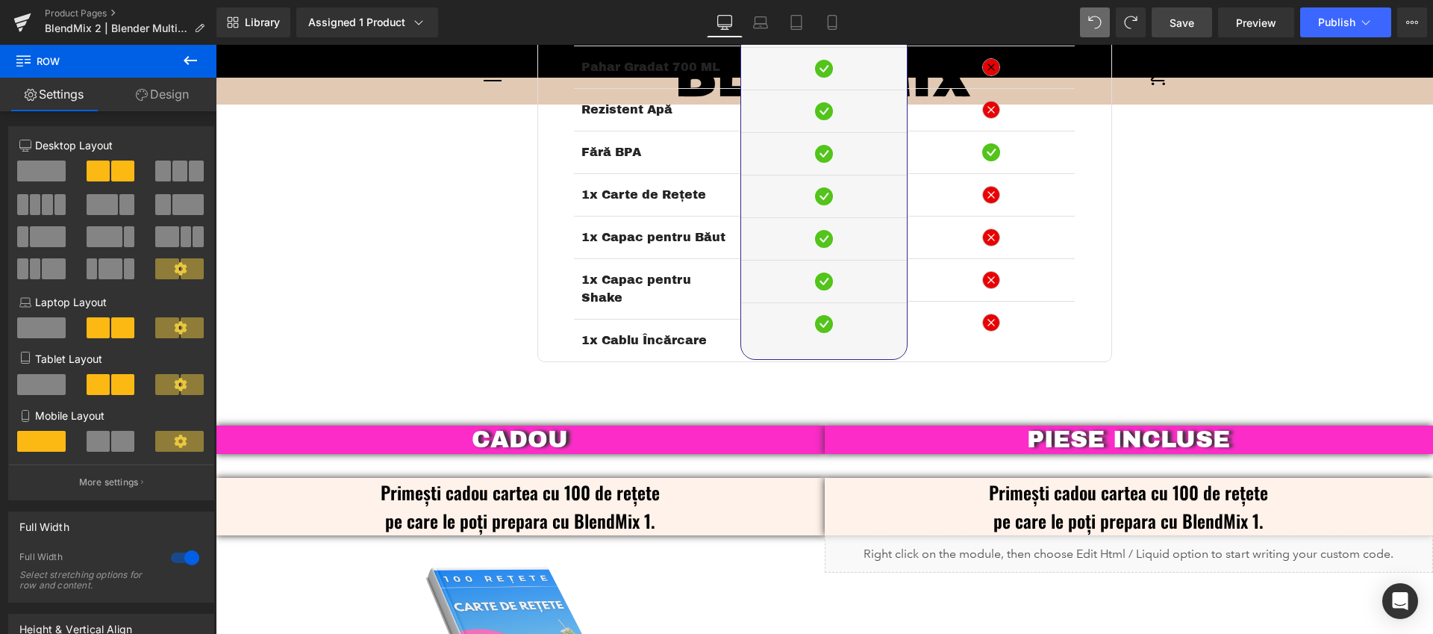
scroll to position [3310, 0]
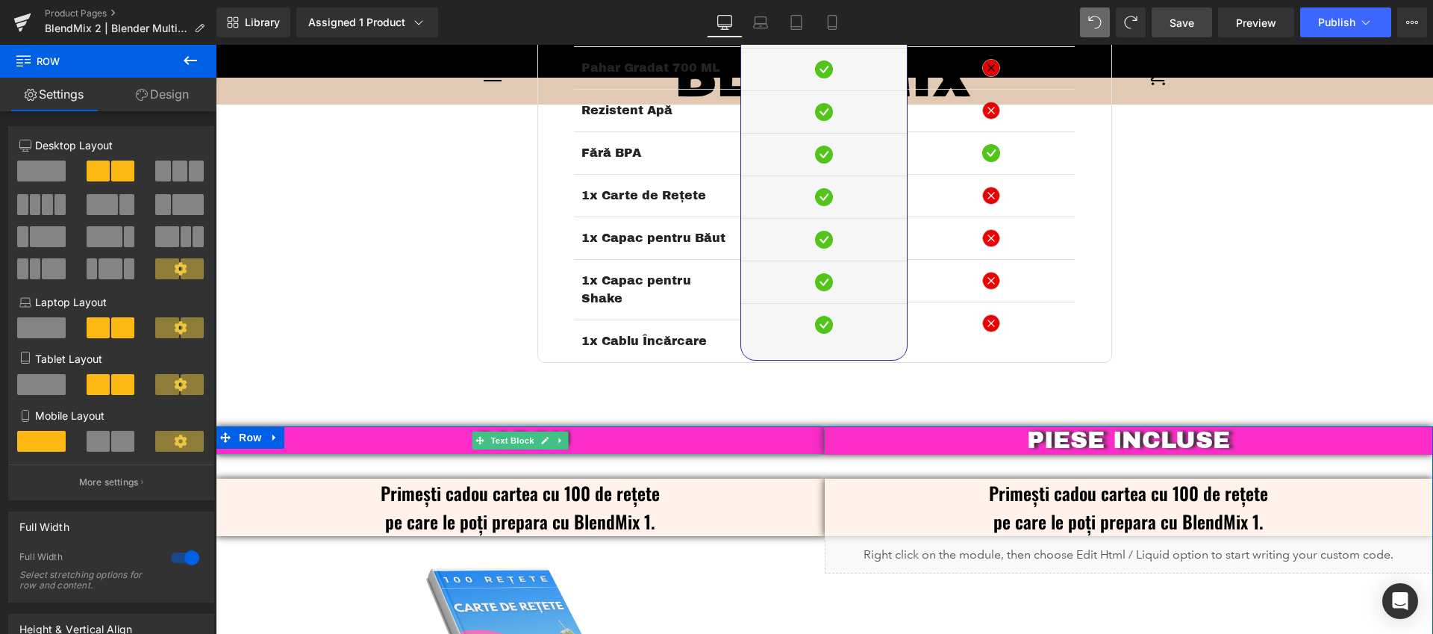
click at [606, 427] on p "CADOU" at bounding box center [520, 440] width 609 height 28
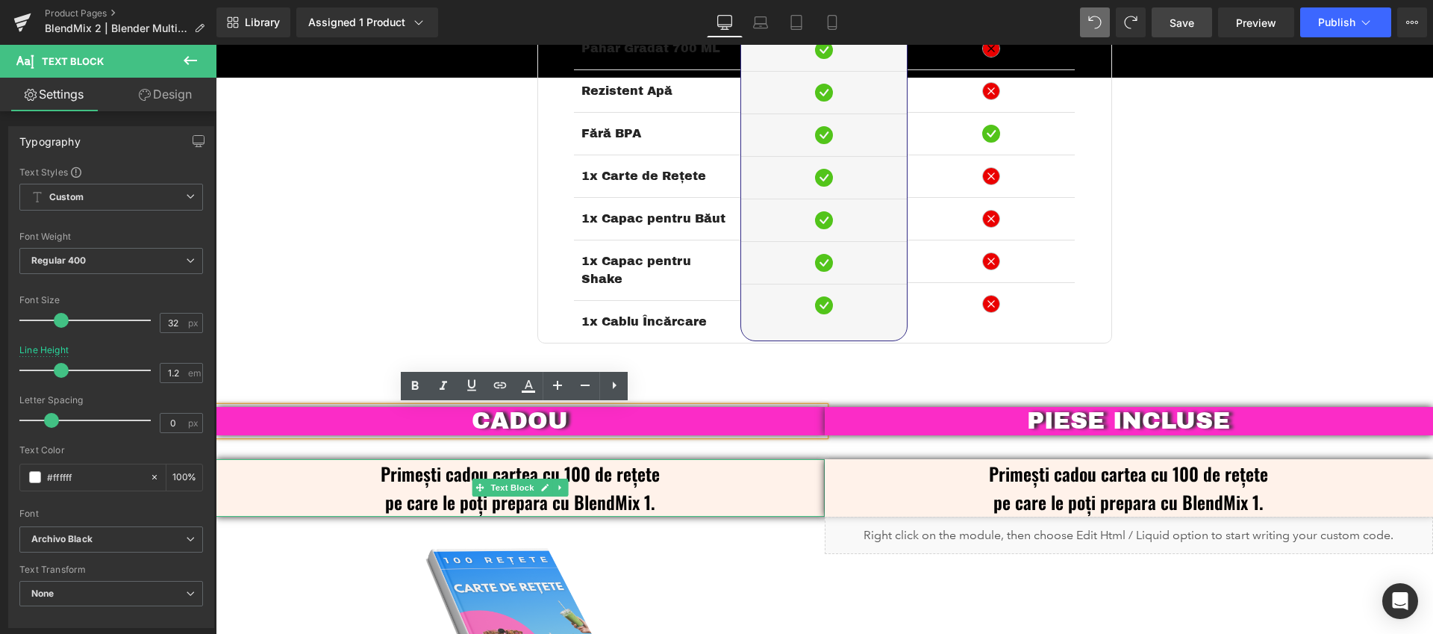
scroll to position [3338, 0]
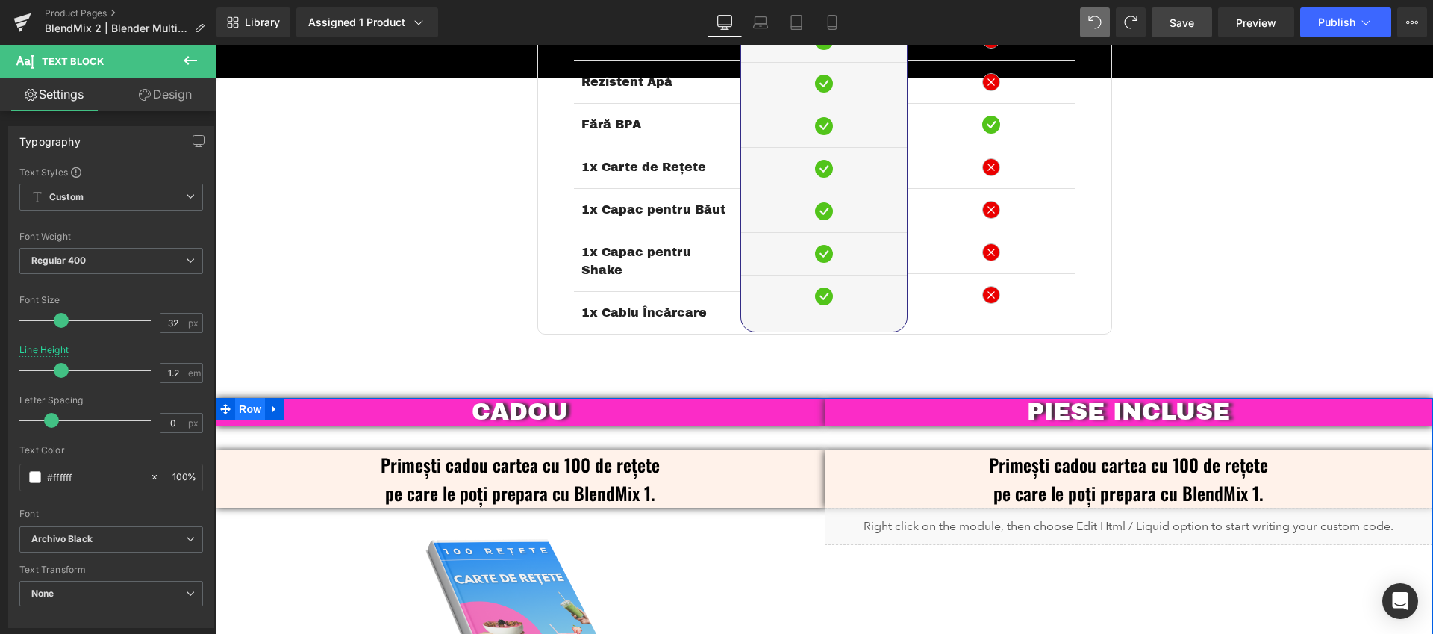
click at [237, 398] on span "Row" at bounding box center [250, 409] width 30 height 22
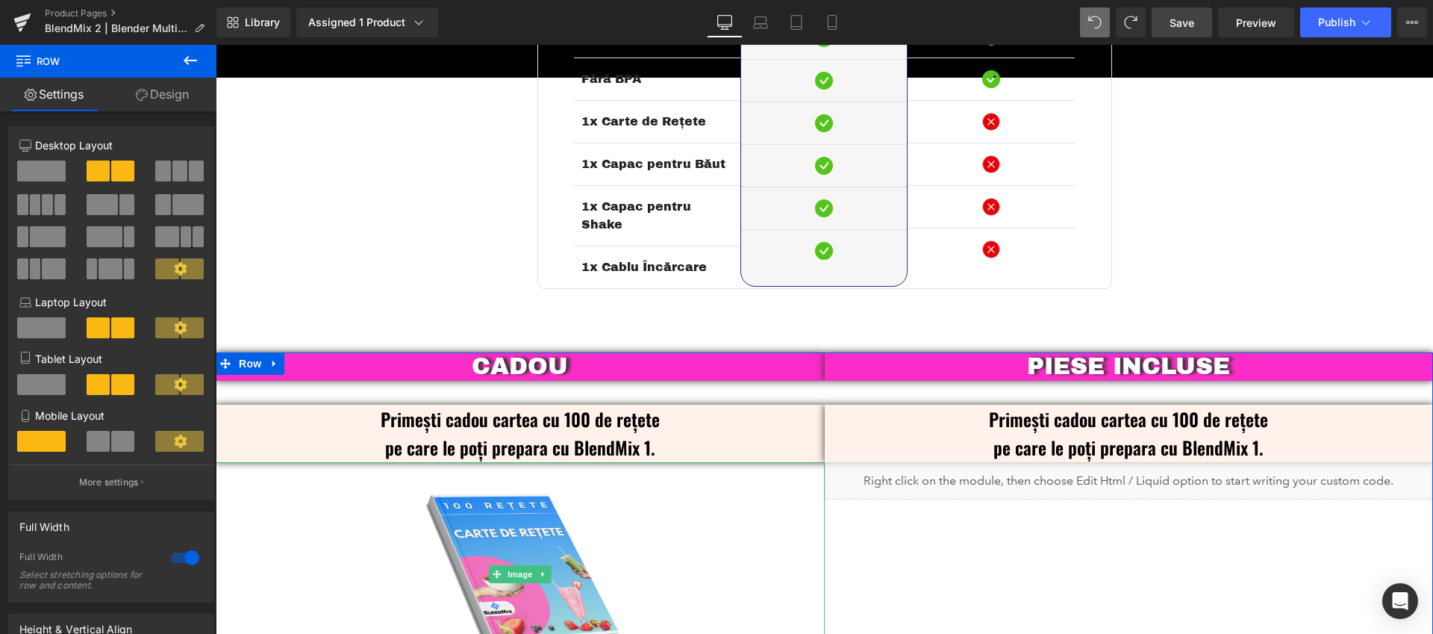
scroll to position [3398, 0]
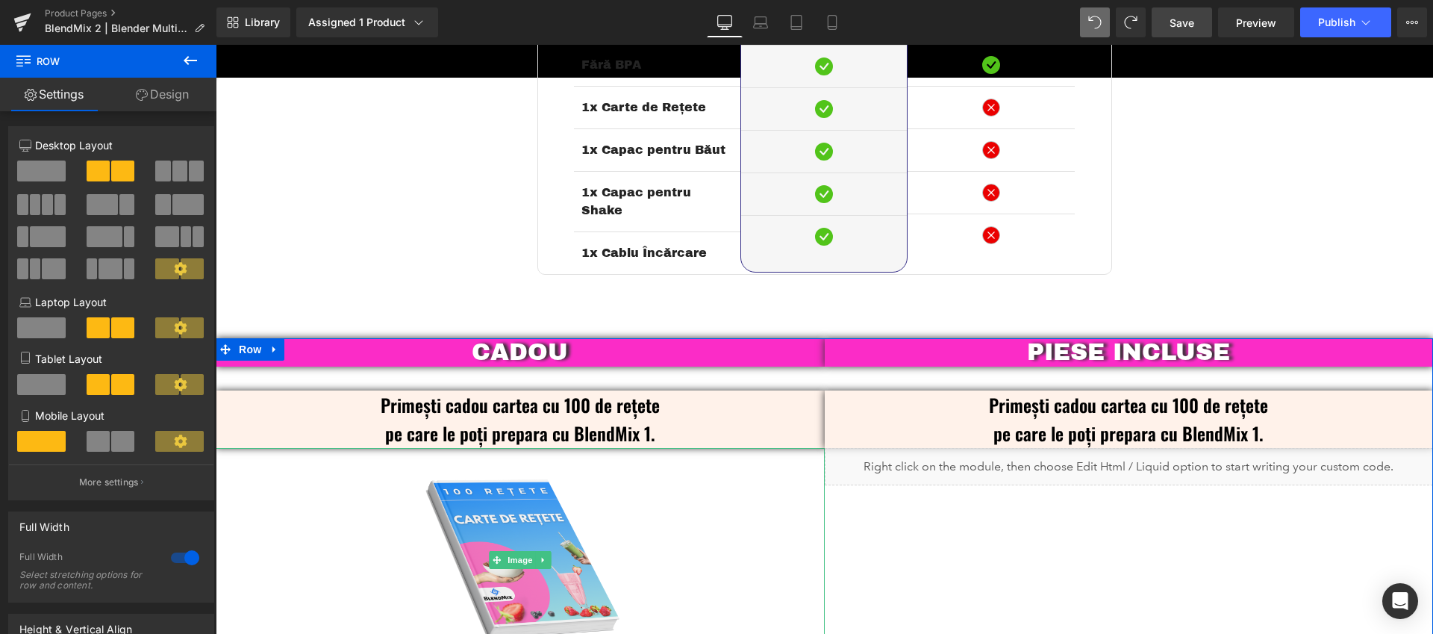
click at [341, 490] on div at bounding box center [520, 560] width 609 height 224
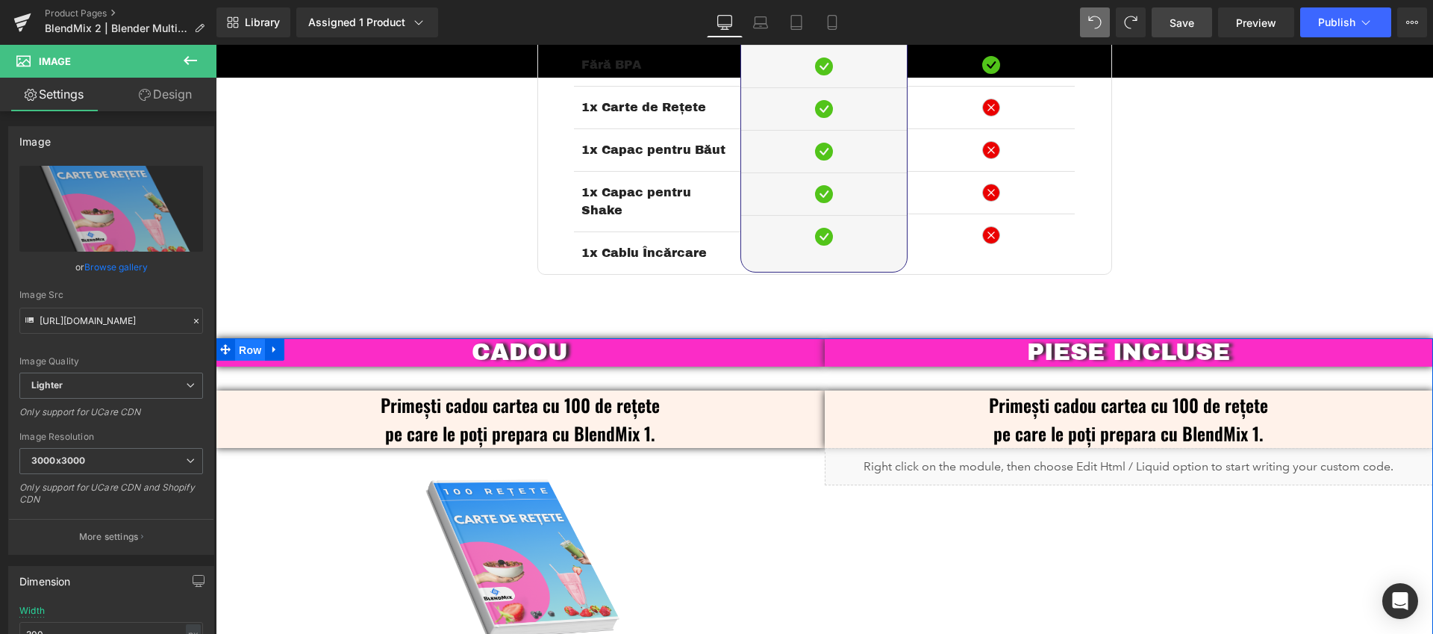
click at [237, 339] on span "Row" at bounding box center [250, 350] width 30 height 22
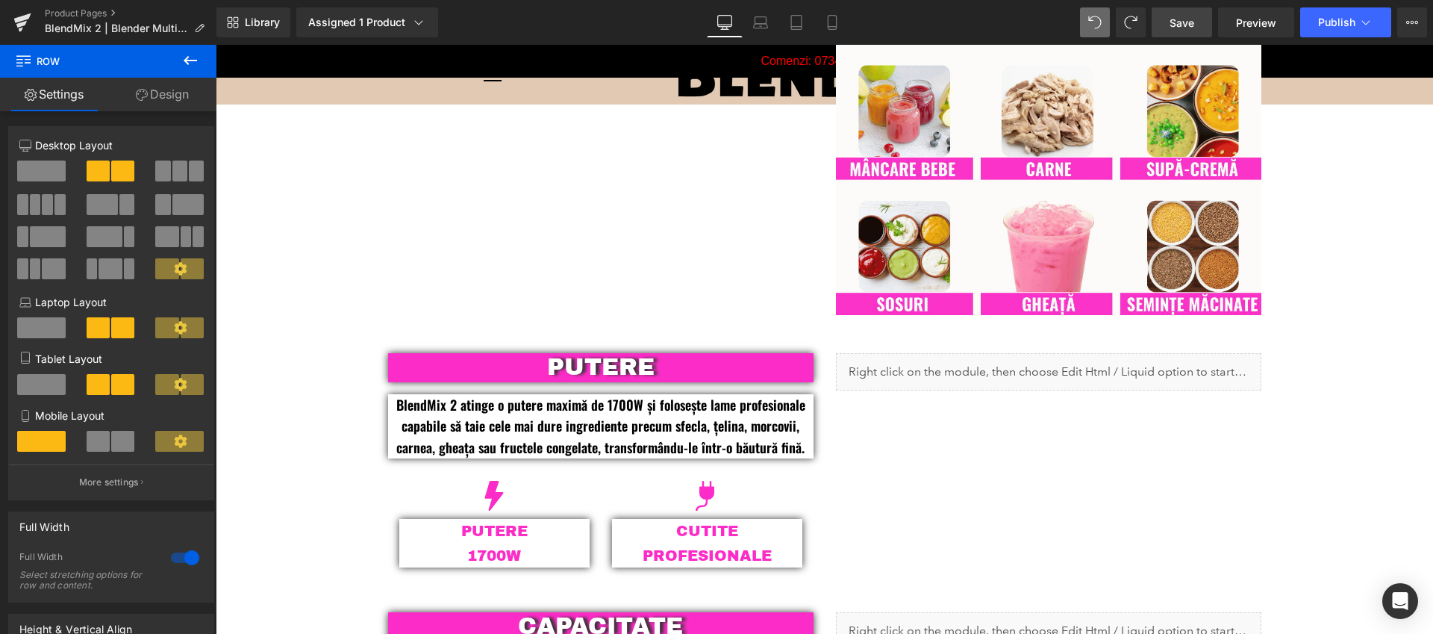
scroll to position [1334, 0]
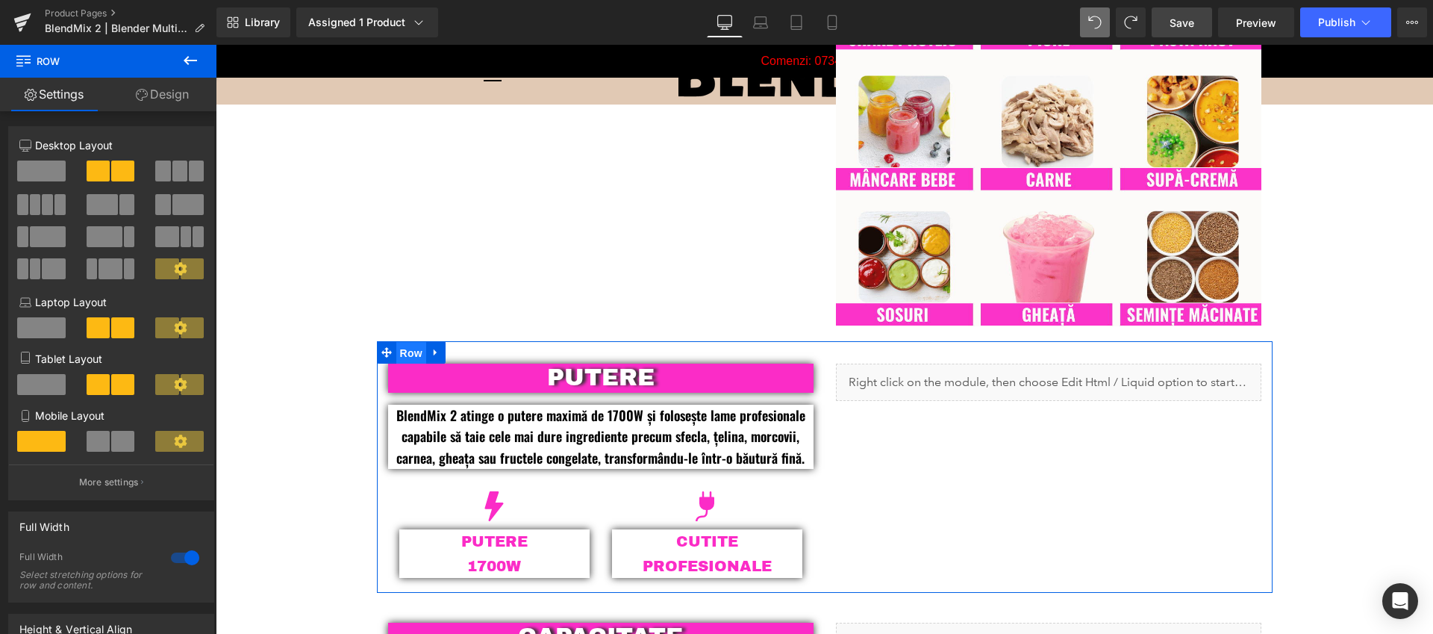
click at [396, 352] on span "Row" at bounding box center [411, 353] width 30 height 22
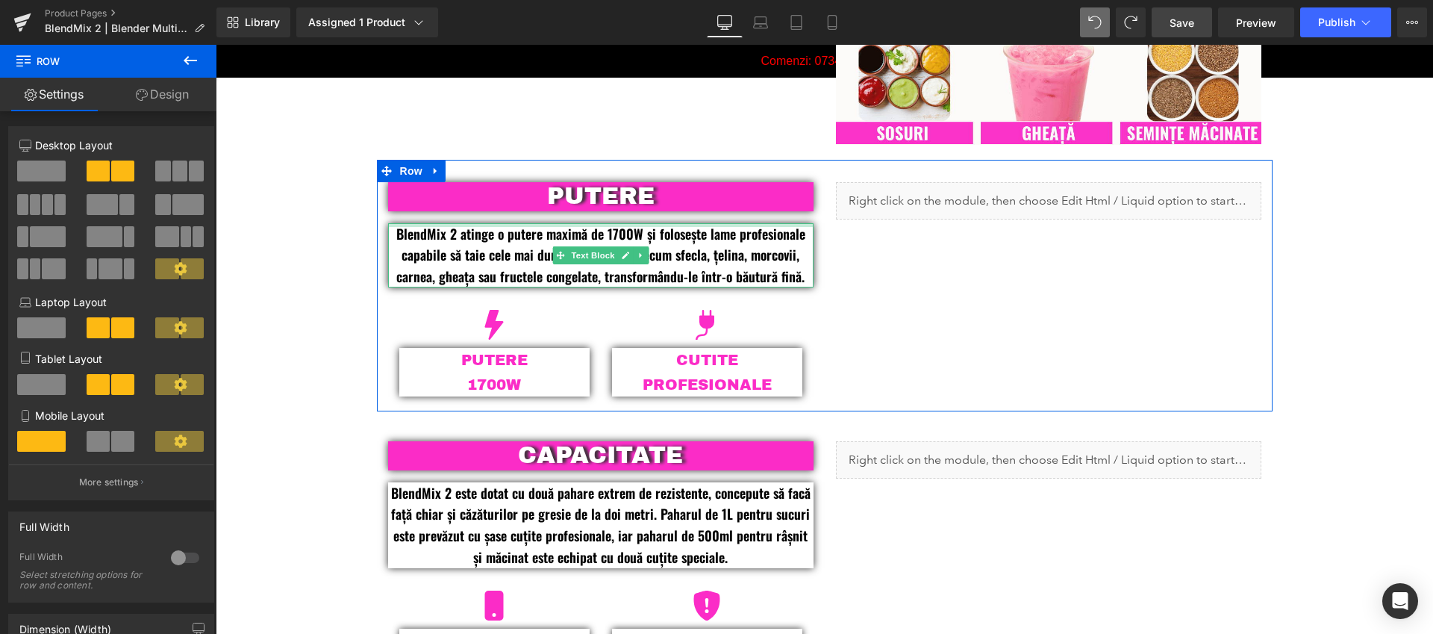
scroll to position [1523, 0]
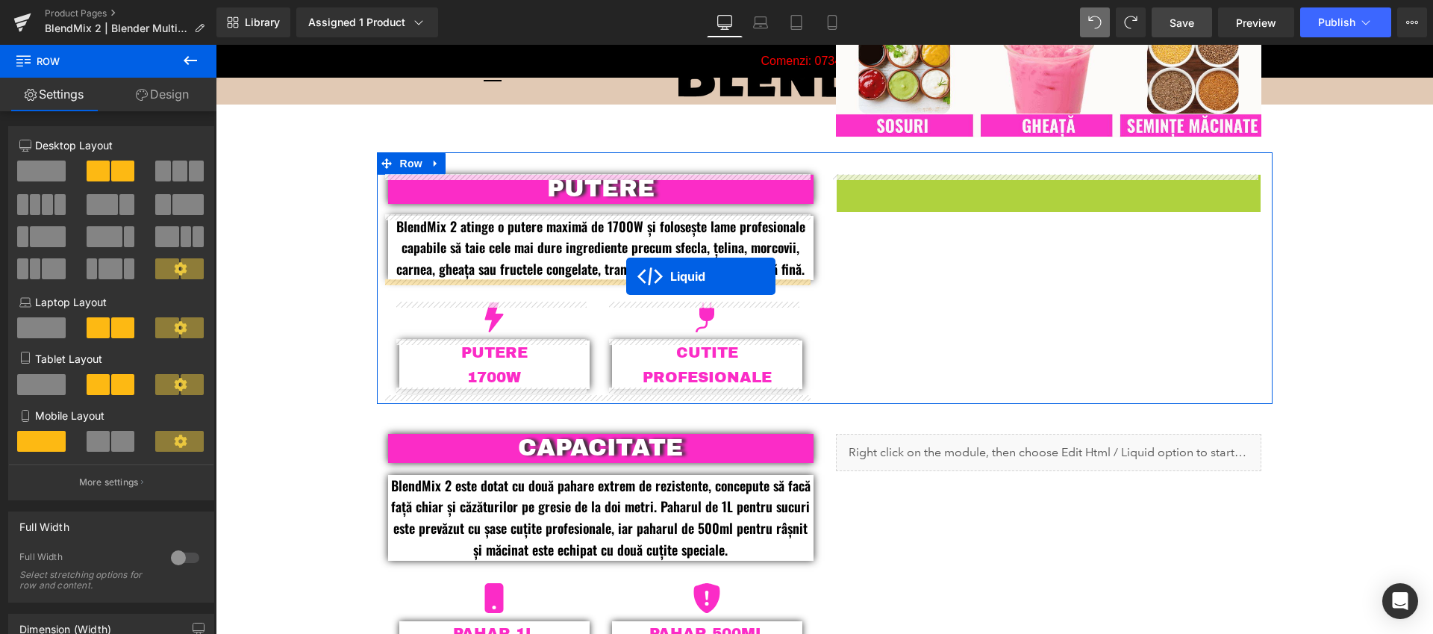
drag, startPoint x: 1007, startPoint y: 184, endPoint x: 626, endPoint y: 275, distance: 391.4
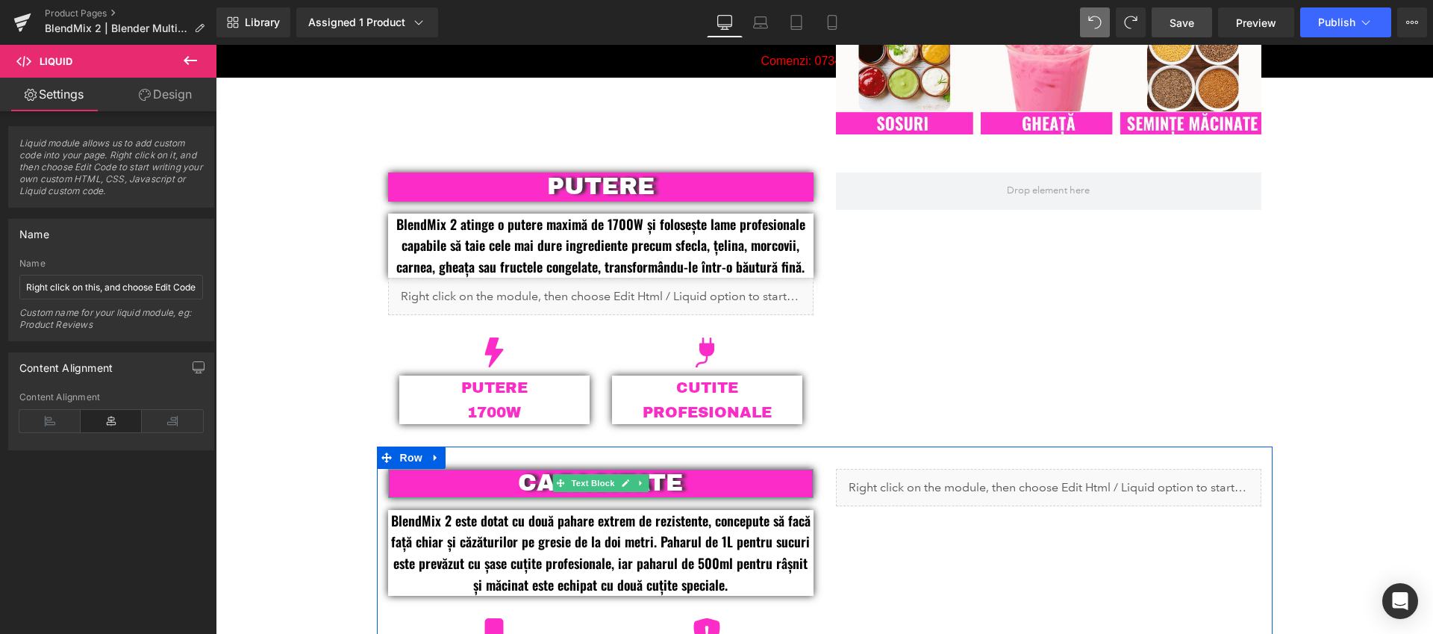
scroll to position [1526, 0]
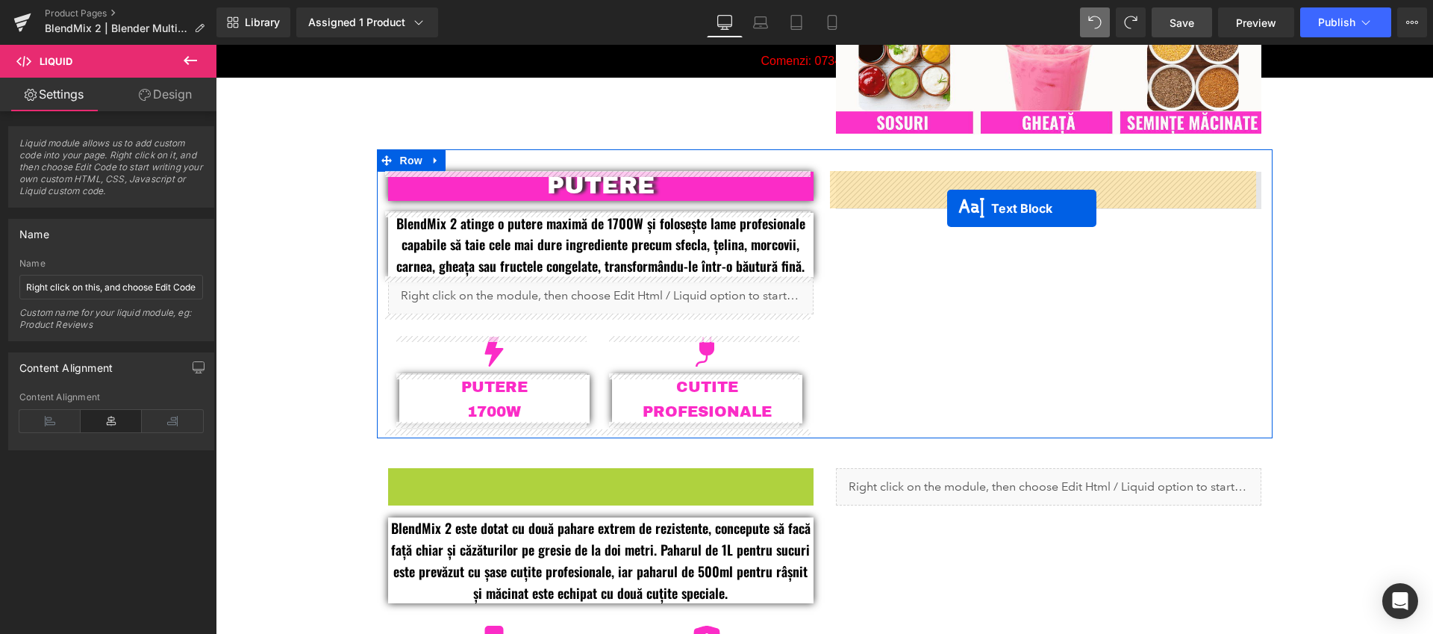
drag, startPoint x: 555, startPoint y: 481, endPoint x: 947, endPoint y: 208, distance: 477.7
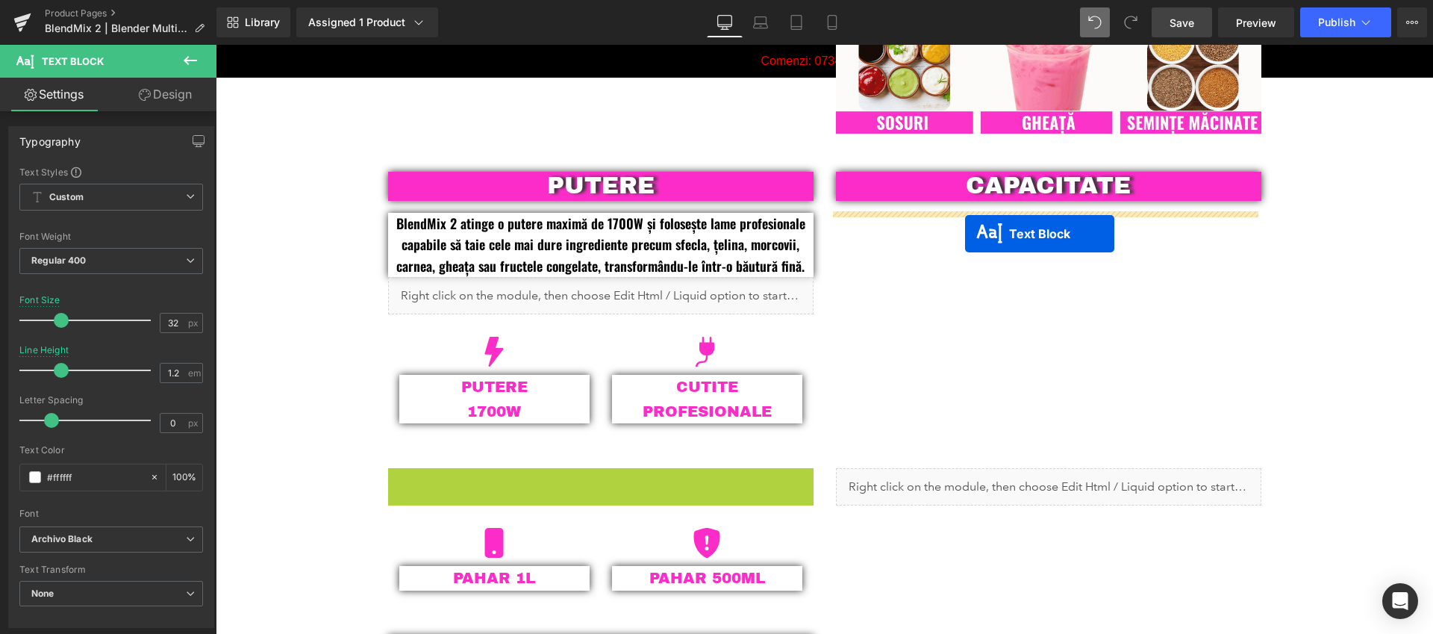
drag, startPoint x: 555, startPoint y: 512, endPoint x: 965, endPoint y: 233, distance: 495.8
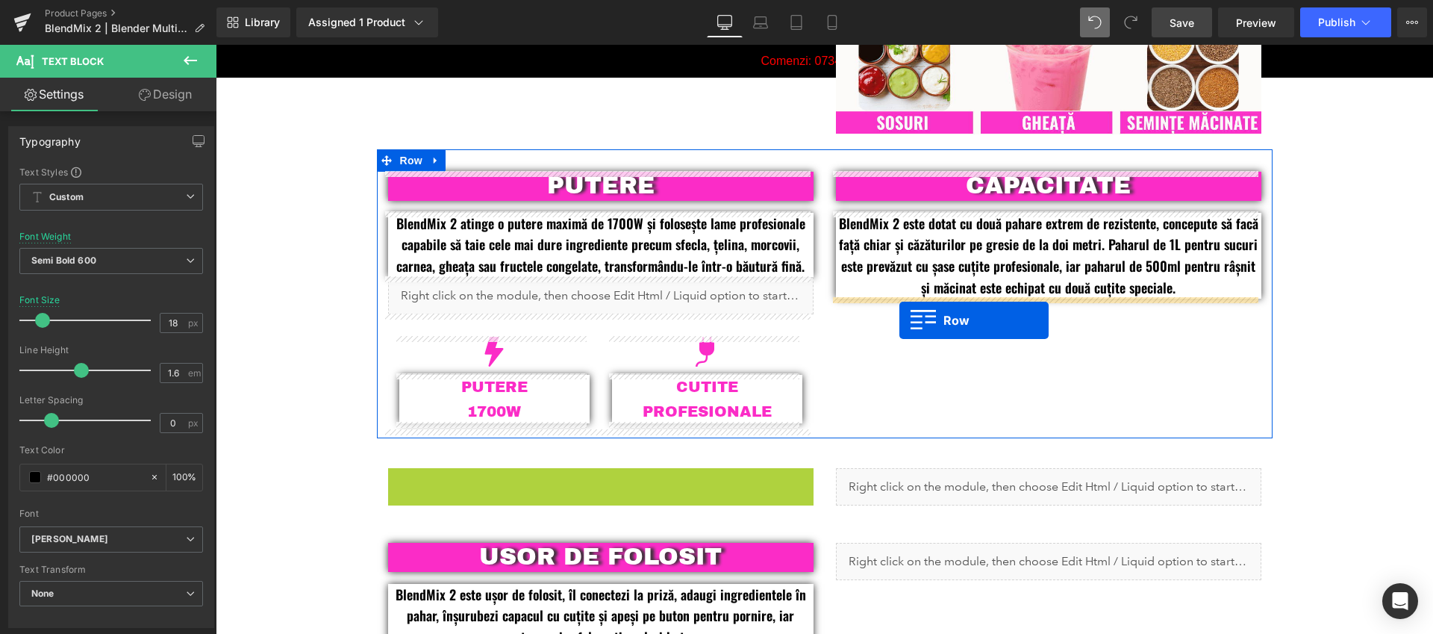
drag, startPoint x: 390, startPoint y: 477, endPoint x: 899, endPoint y: 320, distance: 532.6
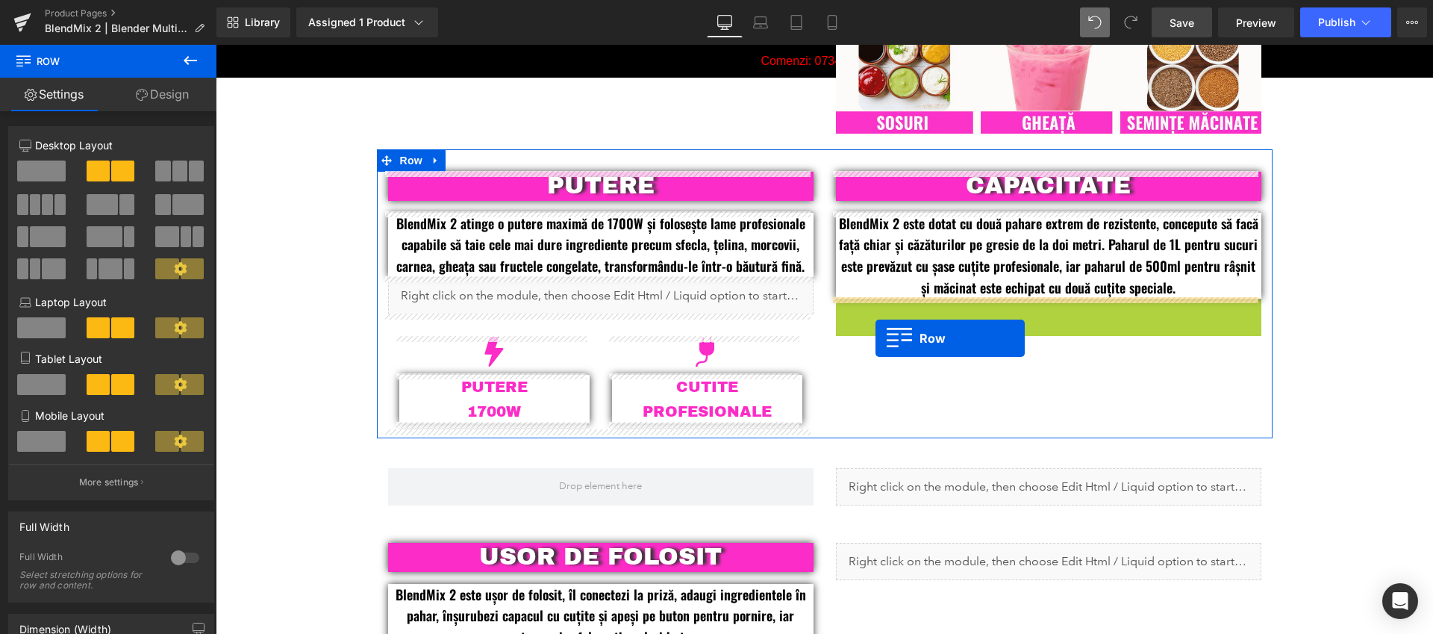
drag, startPoint x: 839, startPoint y: 311, endPoint x: 876, endPoint y: 337, distance: 44.9
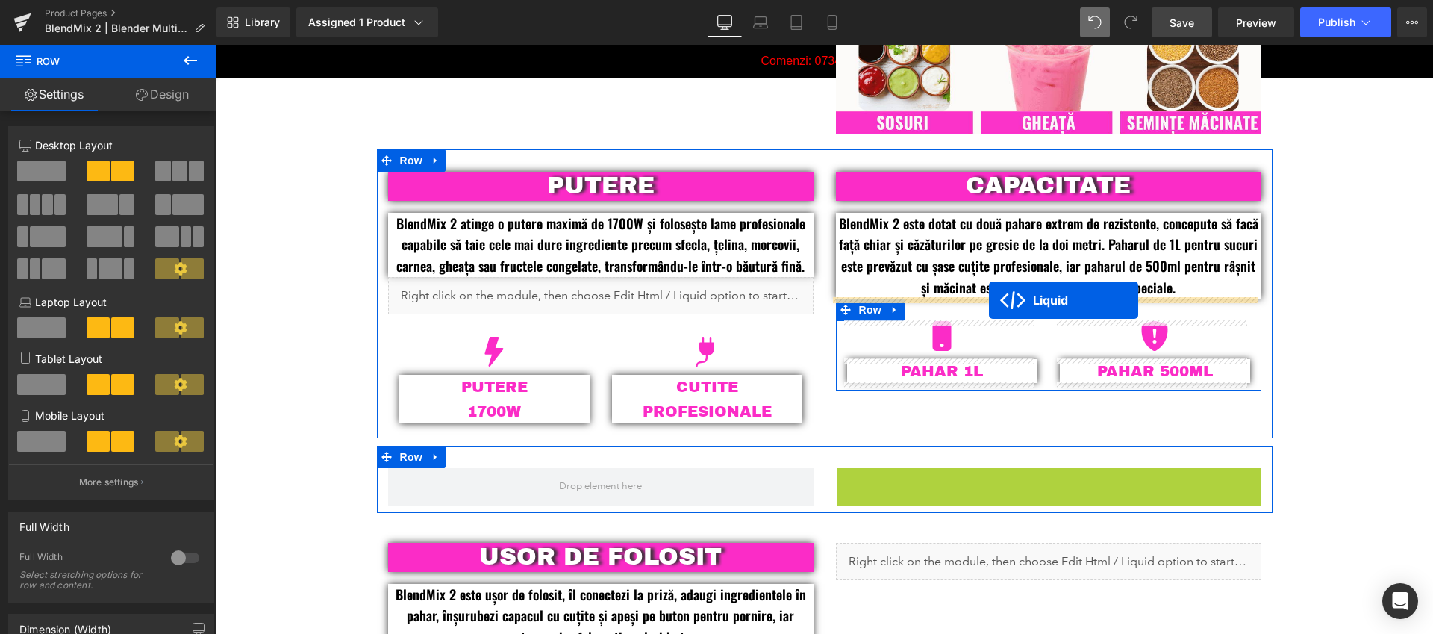
drag, startPoint x: 1002, startPoint y: 481, endPoint x: 989, endPoint y: 300, distance: 181.8
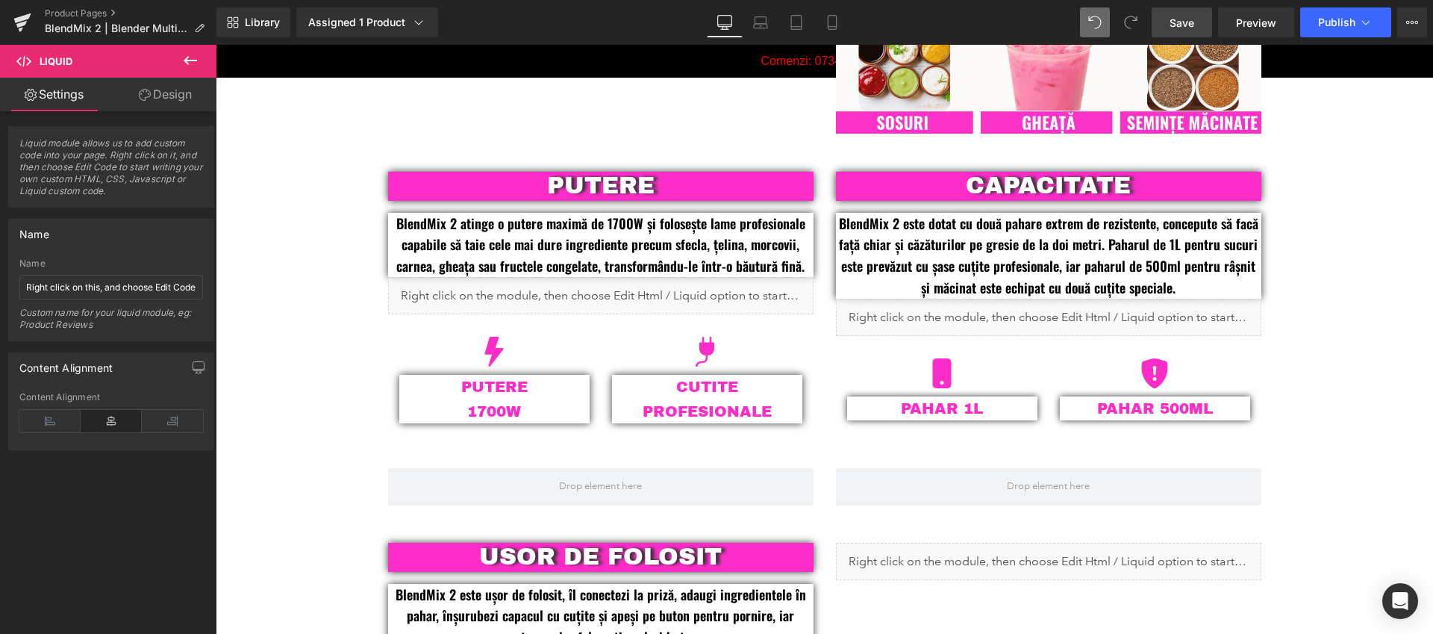
click at [1191, 29] on span "Save" at bounding box center [1182, 23] width 25 height 16
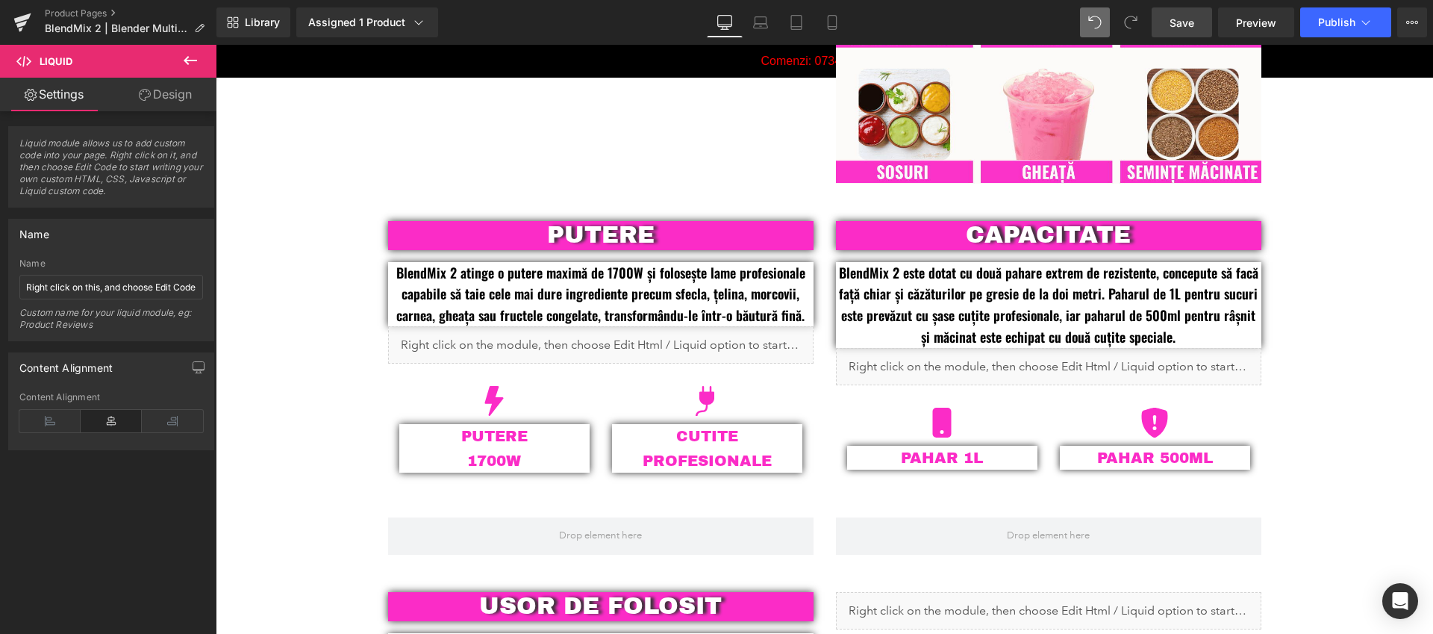
scroll to position [1427, 0]
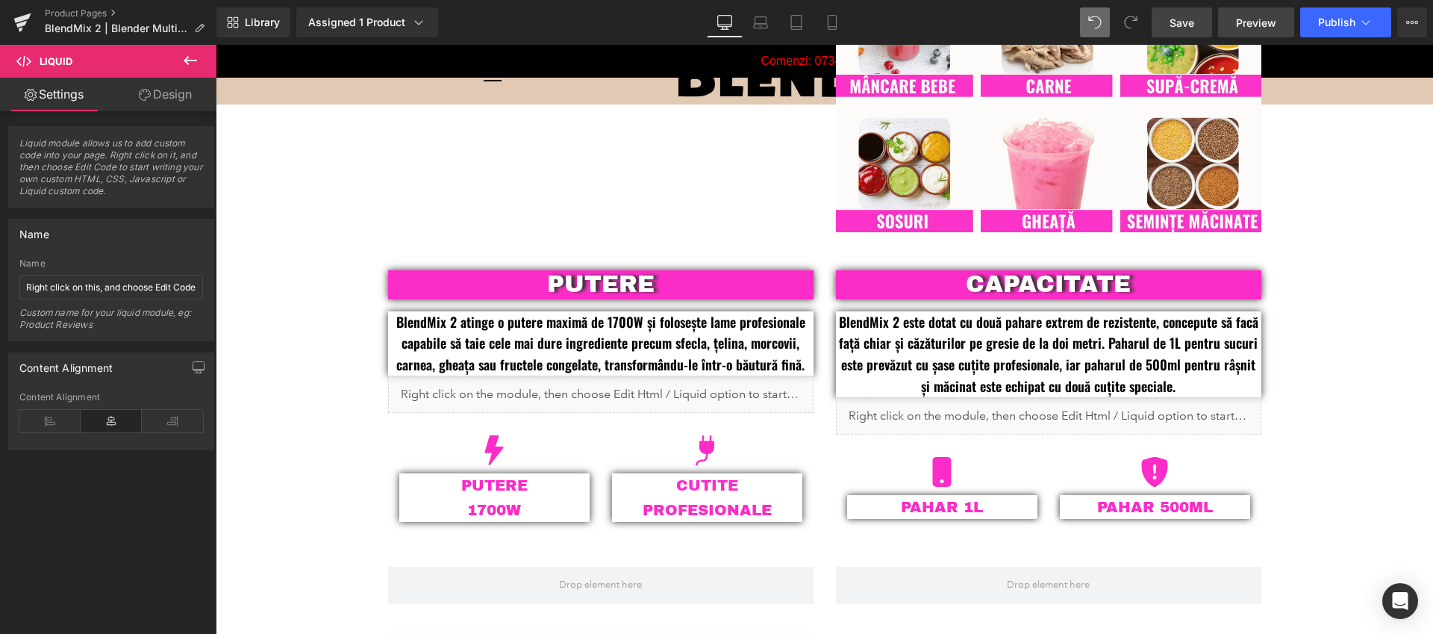
click at [1252, 28] on span "Preview" at bounding box center [1256, 23] width 40 height 16
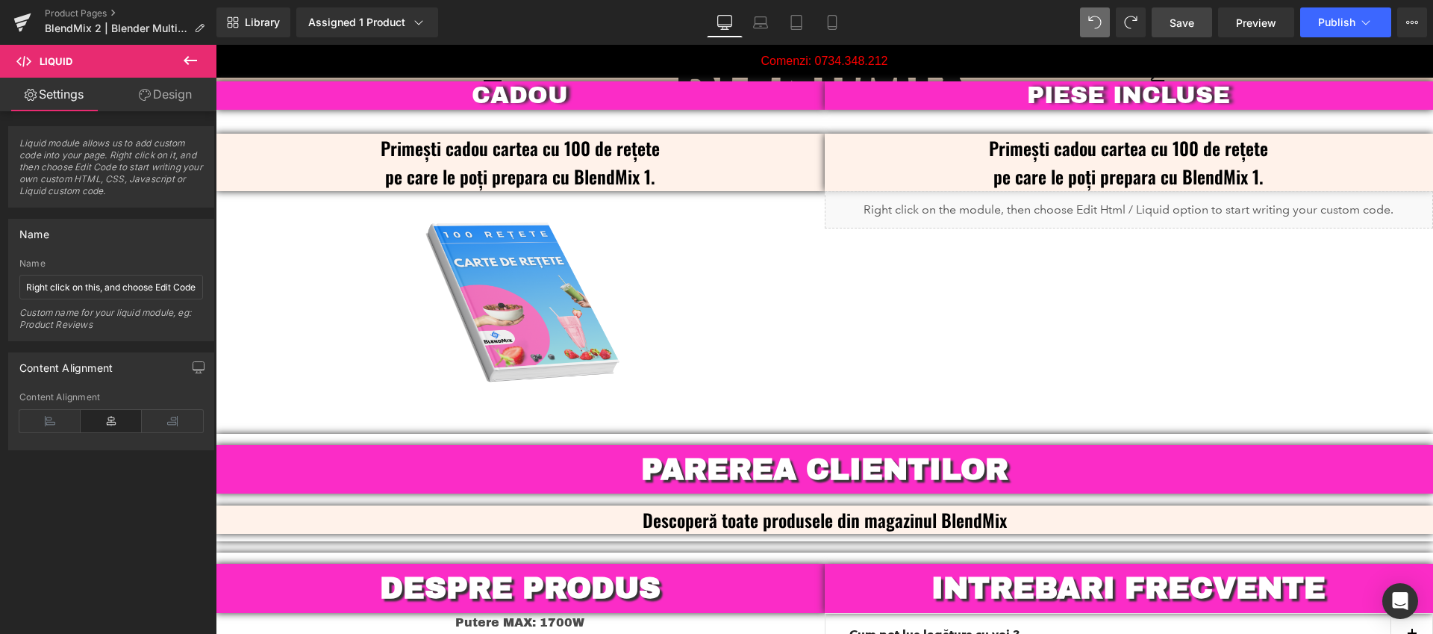
scroll to position [3473, 0]
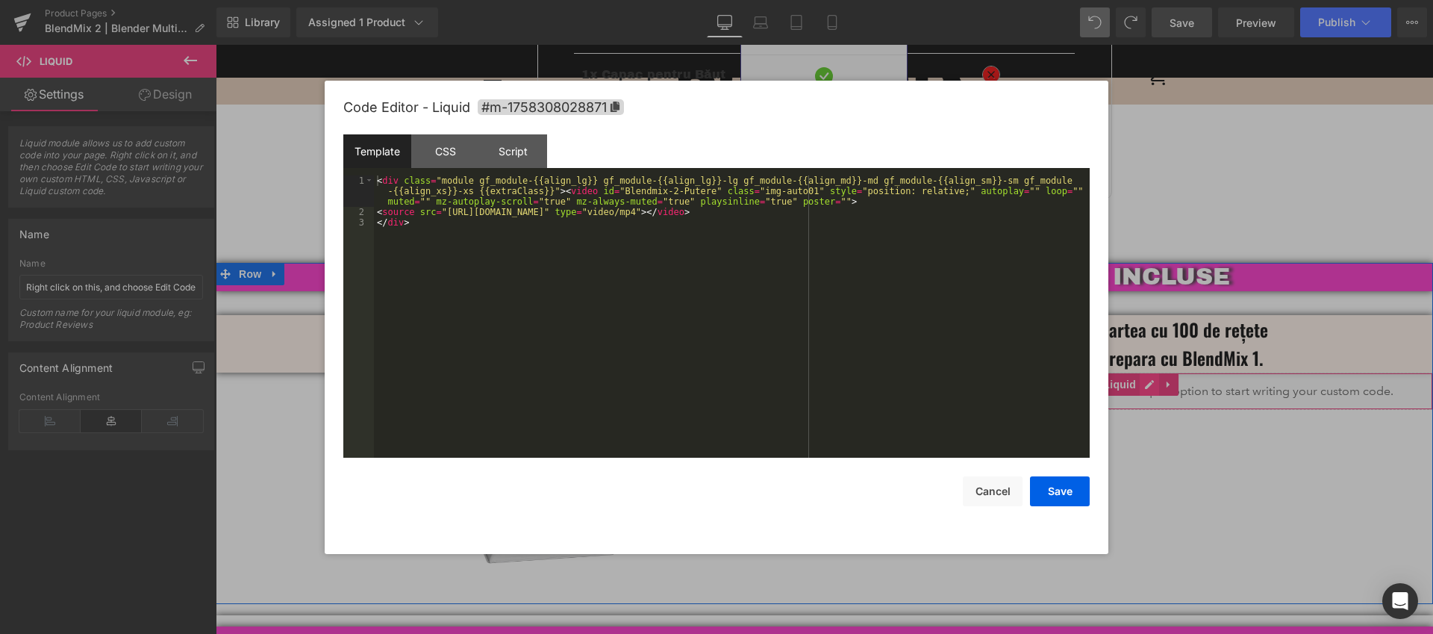
click at [1137, 372] on div "Liquid" at bounding box center [1129, 390] width 609 height 37
click at [992, 498] on button "Cancel" at bounding box center [993, 491] width 60 height 30
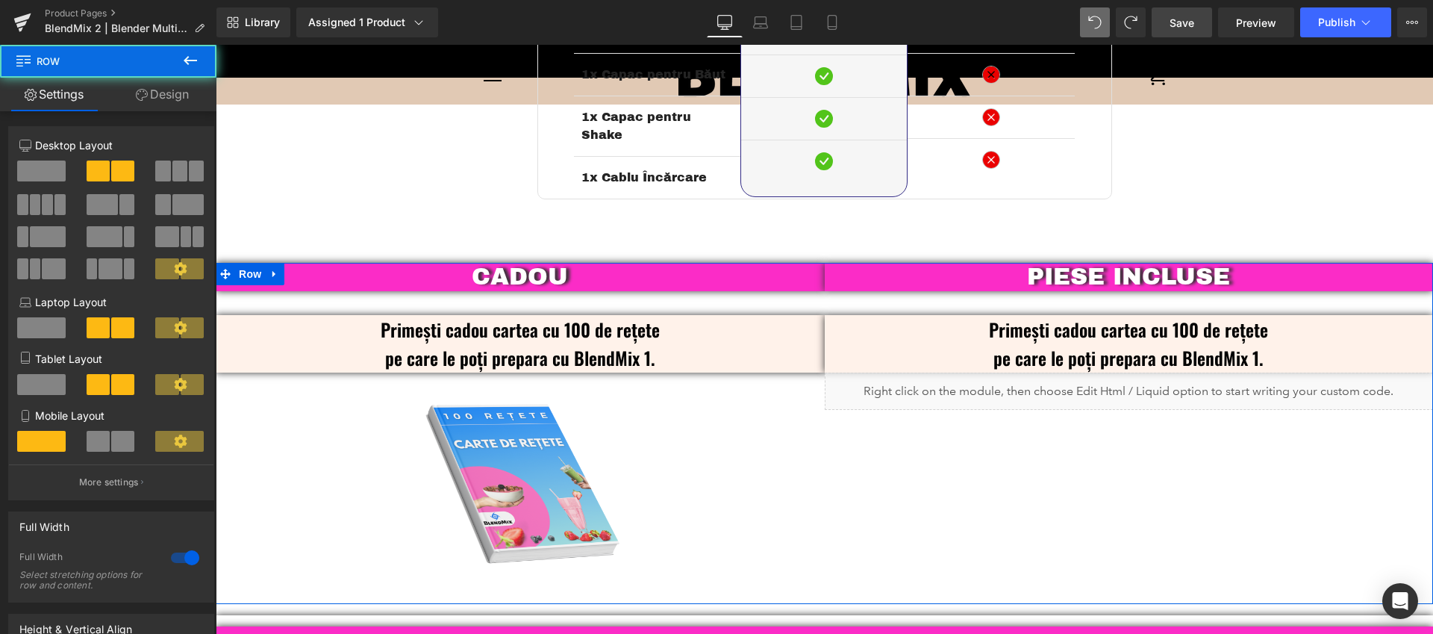
click at [1019, 449] on div "CADOU Text Block Primești cadou cartea cu 100 de rețete pe care le poți prepara…" at bounding box center [824, 433] width 1217 height 341
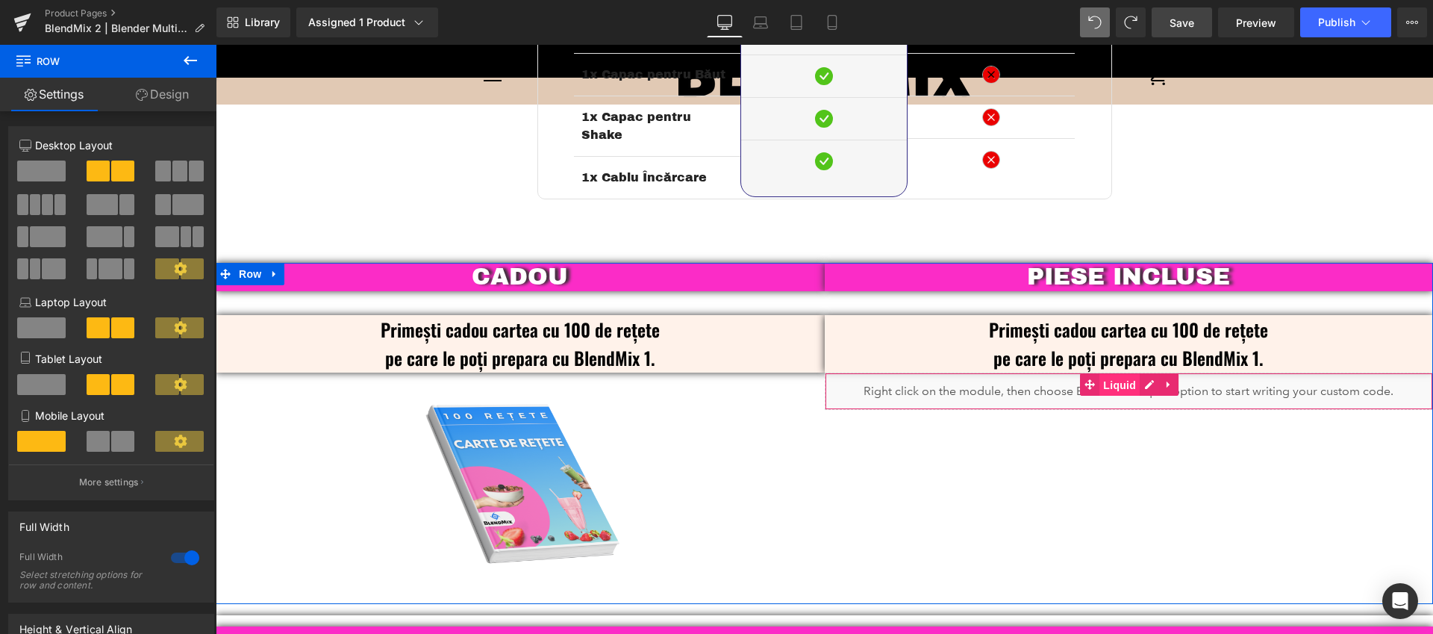
click at [1117, 374] on span "Liquid" at bounding box center [1119, 385] width 40 height 22
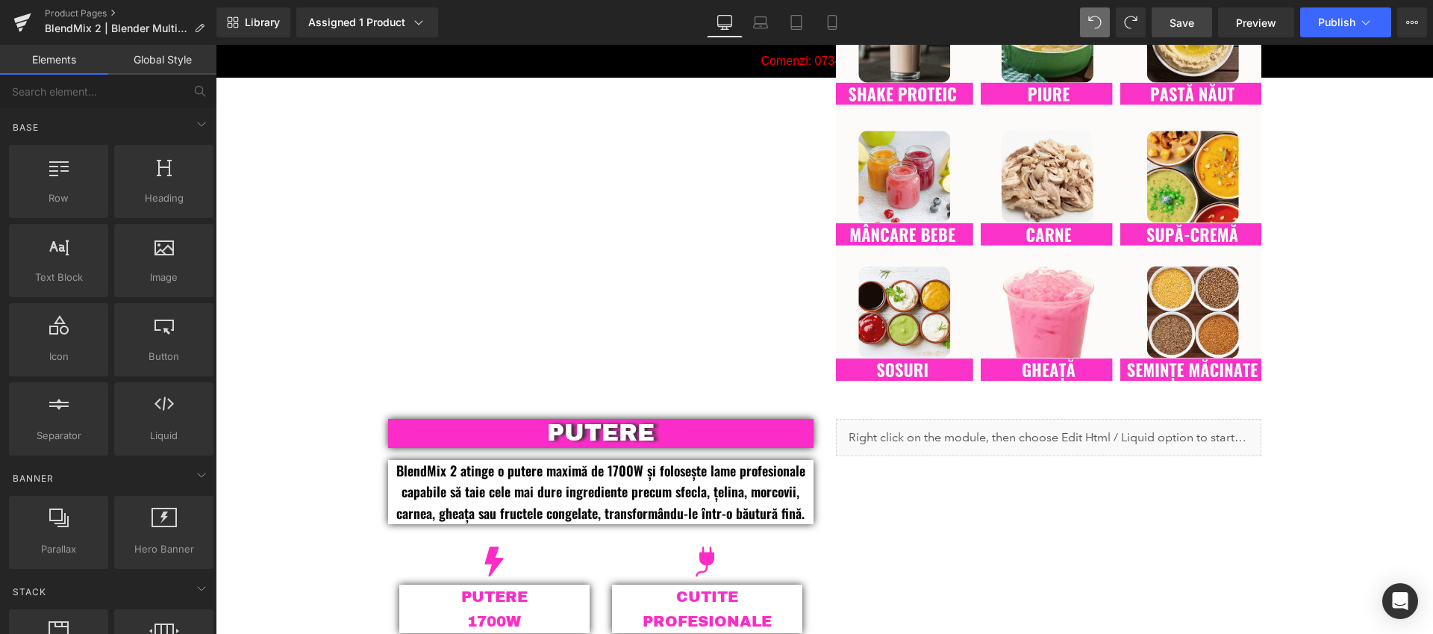
scroll to position [1293, 0]
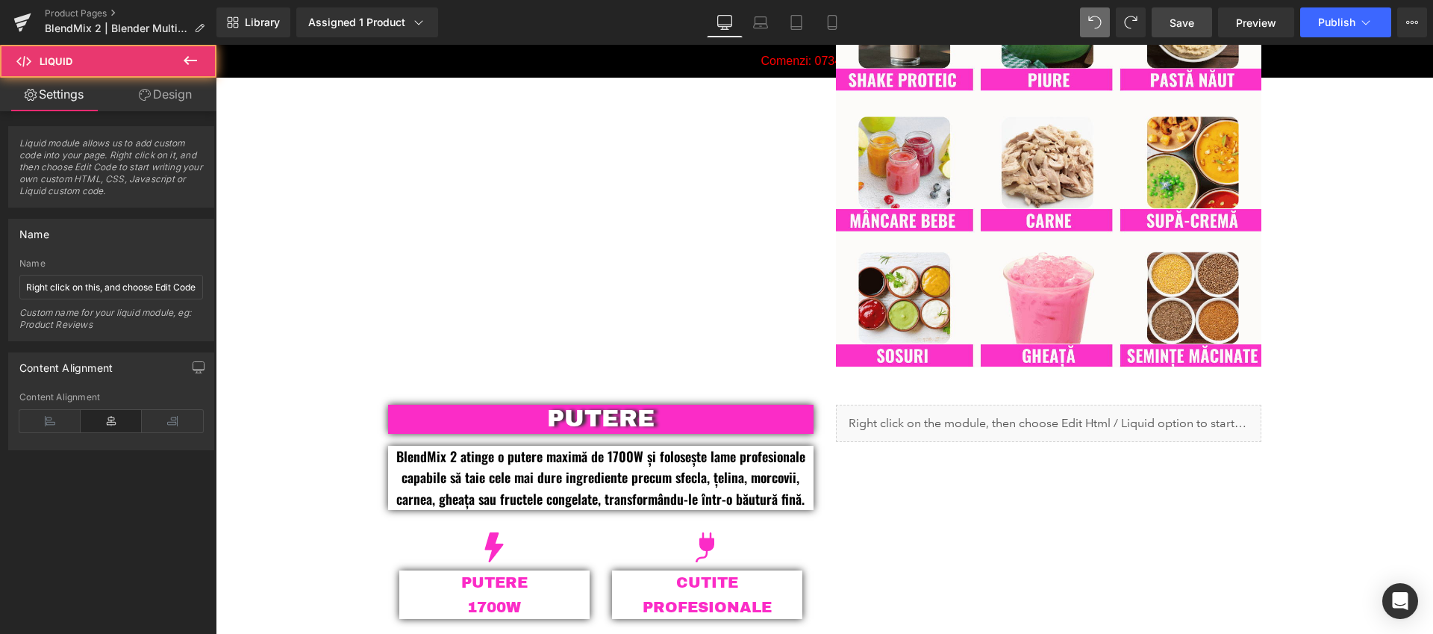
click at [1026, 431] on div "Liquid" at bounding box center [1048, 423] width 425 height 37
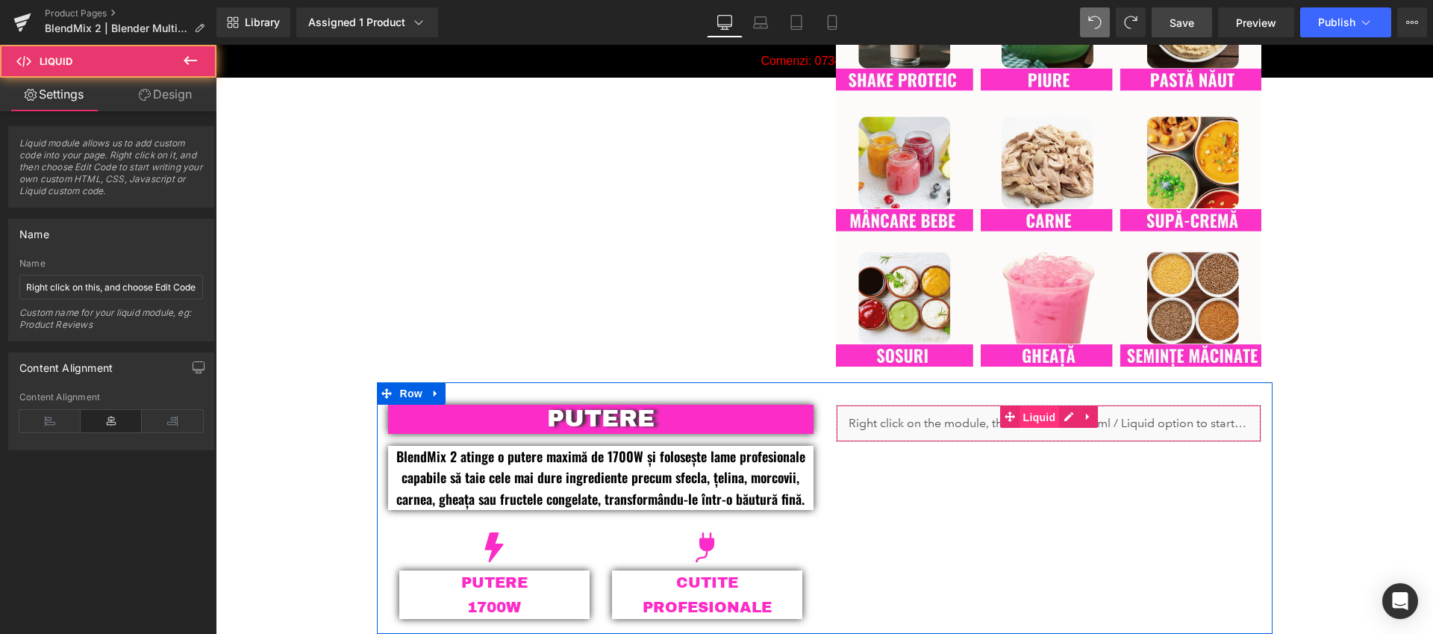
click at [1030, 417] on span "Liquid" at bounding box center [1040, 417] width 40 height 22
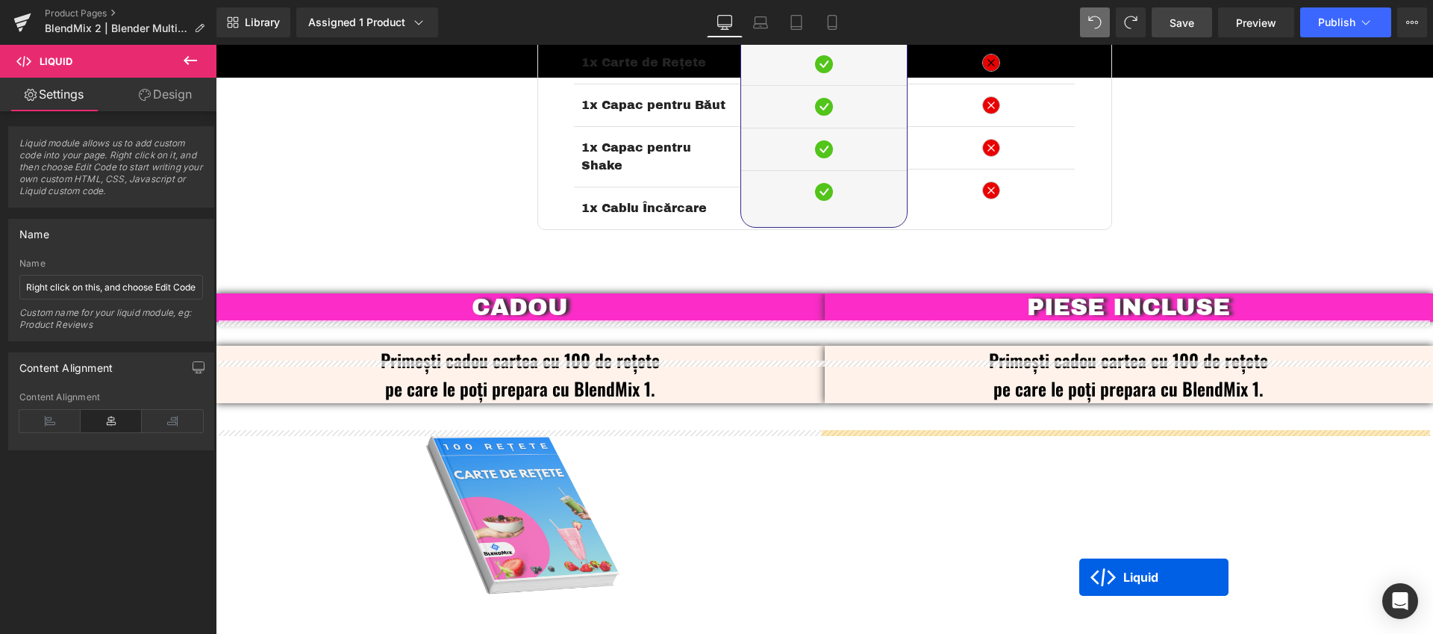
scroll to position [3547, 0]
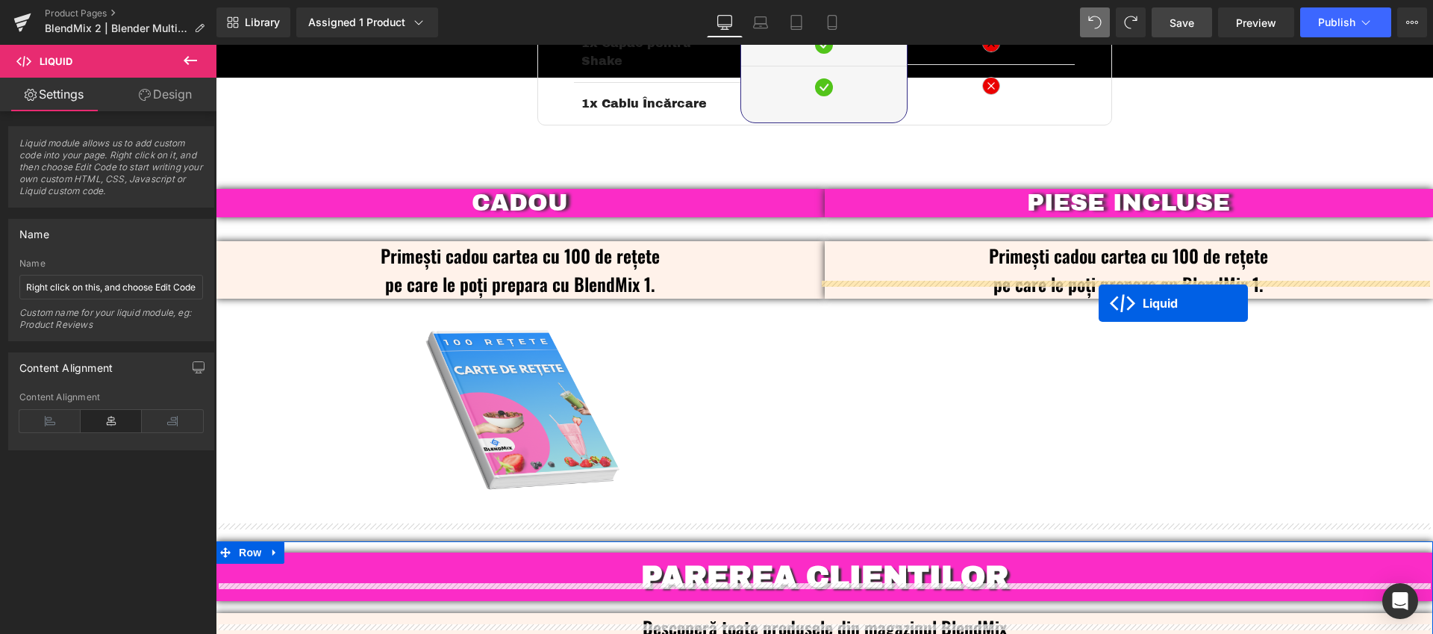
drag, startPoint x: 1007, startPoint y: 448, endPoint x: 1099, endPoint y: 303, distance: 171.5
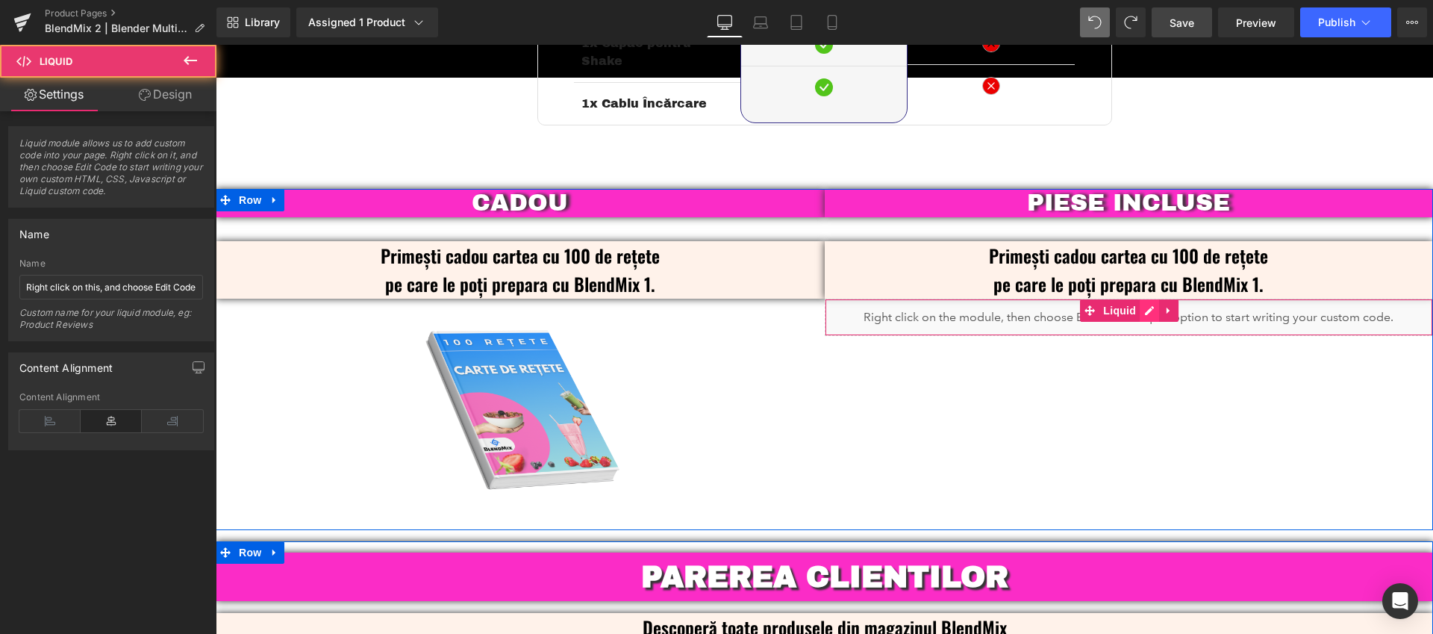
click at [1143, 299] on div "Liquid" at bounding box center [1129, 317] width 609 height 37
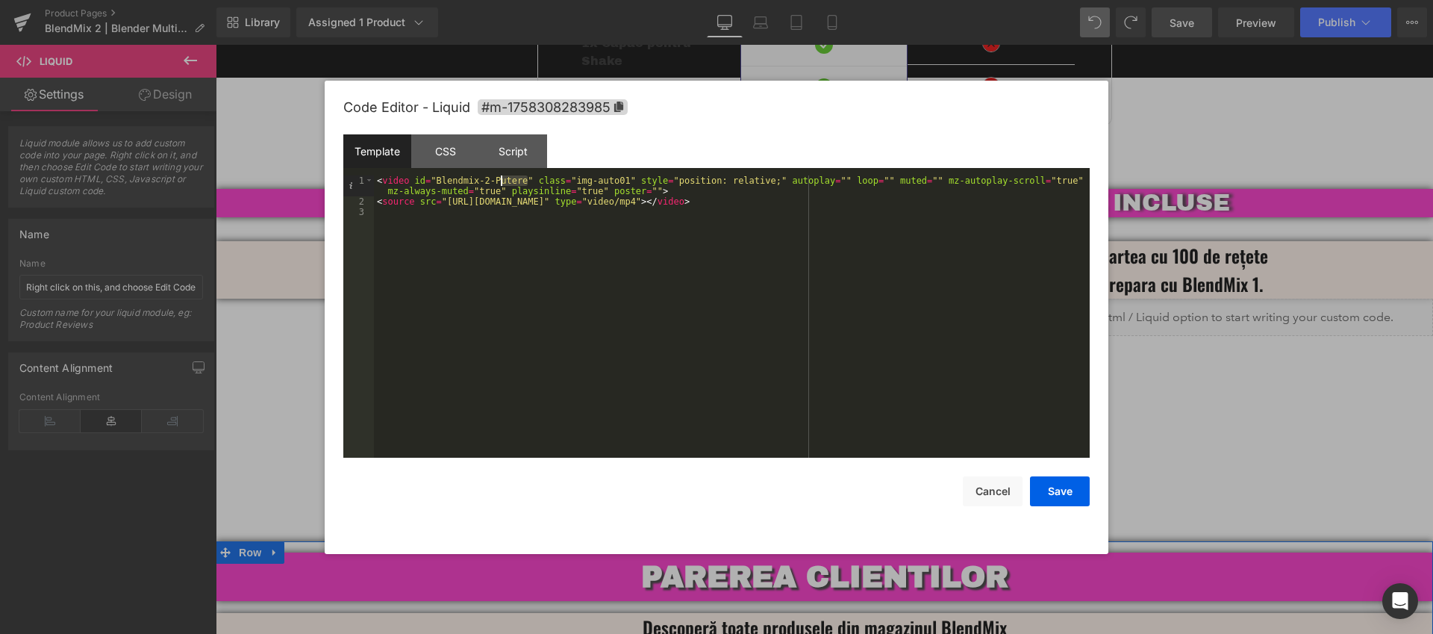
drag, startPoint x: 529, startPoint y: 181, endPoint x: 500, endPoint y: 185, distance: 29.3
click at [500, 185] on div "< video id = "Blendmix-2-Putere" class = "img-auto01" style = "position: relati…" at bounding box center [732, 331] width 716 height 313
drag, startPoint x: 841, startPoint y: 202, endPoint x: 449, endPoint y: 205, distance: 392.6
click at [449, 205] on div "< video id = "Blendmix-2-Piese-Incluse" class = "img-auto01" style = "position:…" at bounding box center [732, 331] width 716 height 313
click at [1058, 491] on button "Save" at bounding box center [1060, 491] width 60 height 30
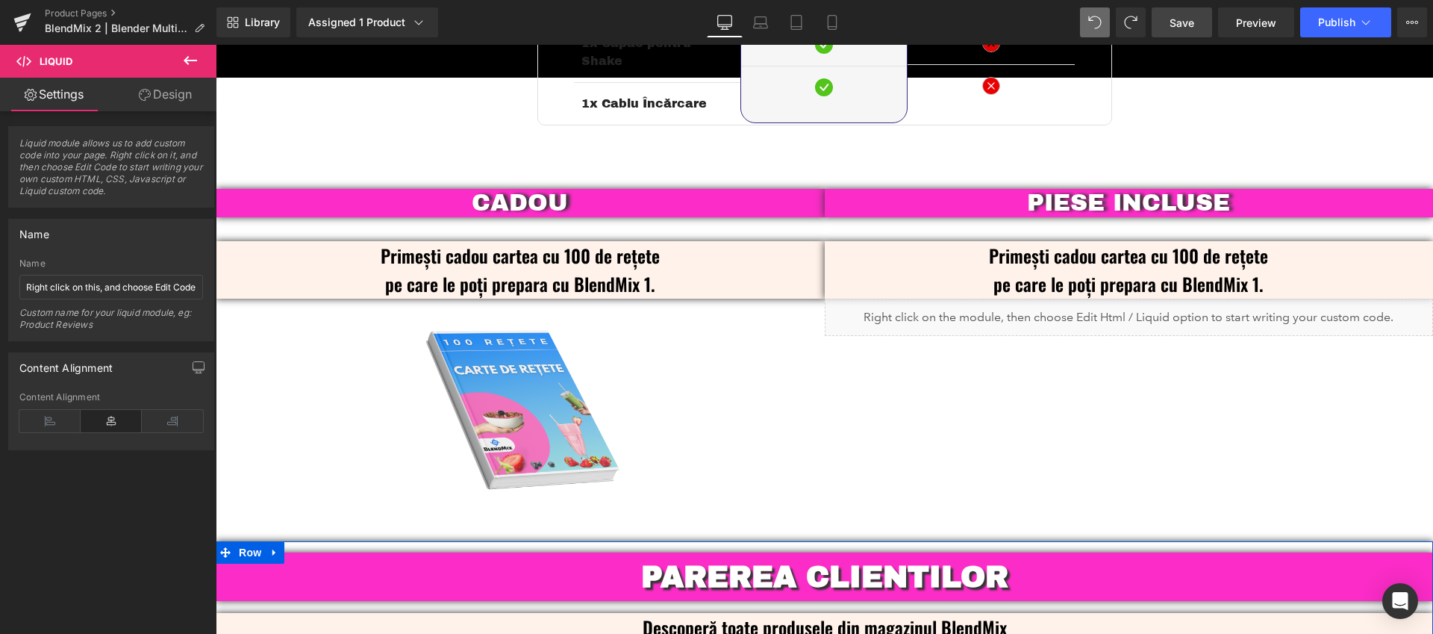
click at [1188, 27] on span "Save" at bounding box center [1182, 23] width 25 height 16
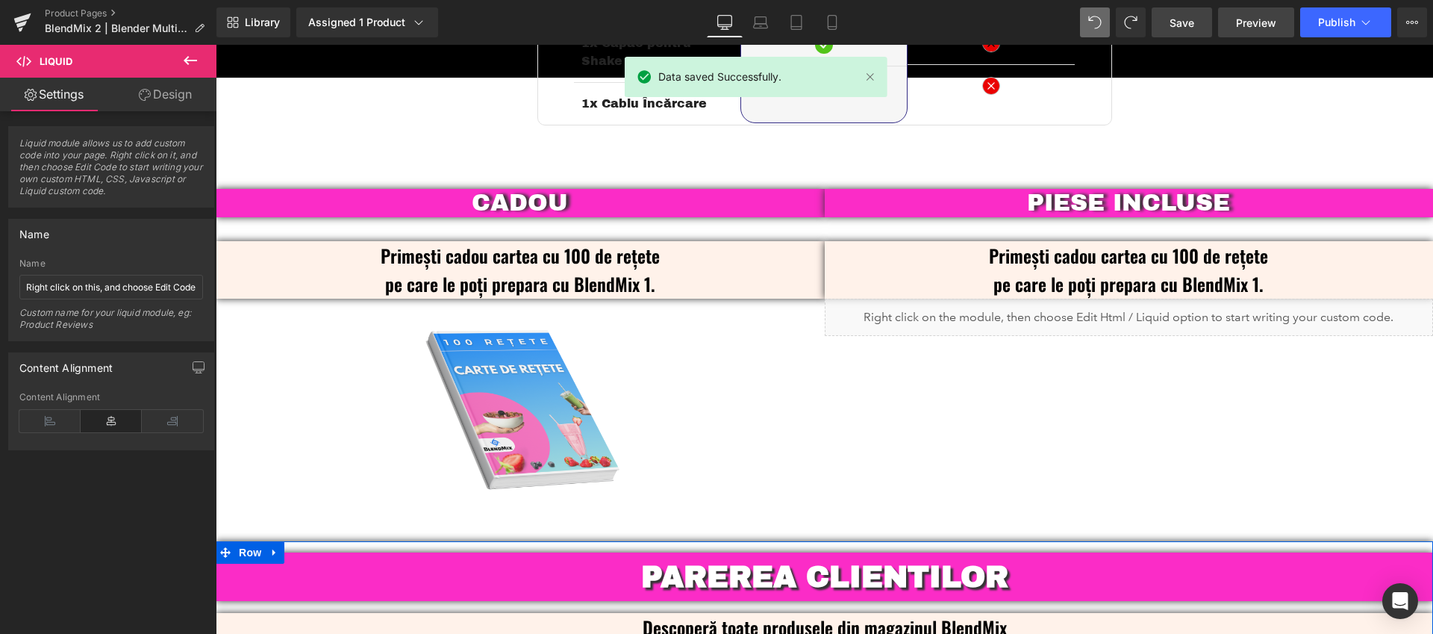
click at [1273, 24] on span "Preview" at bounding box center [1256, 23] width 40 height 16
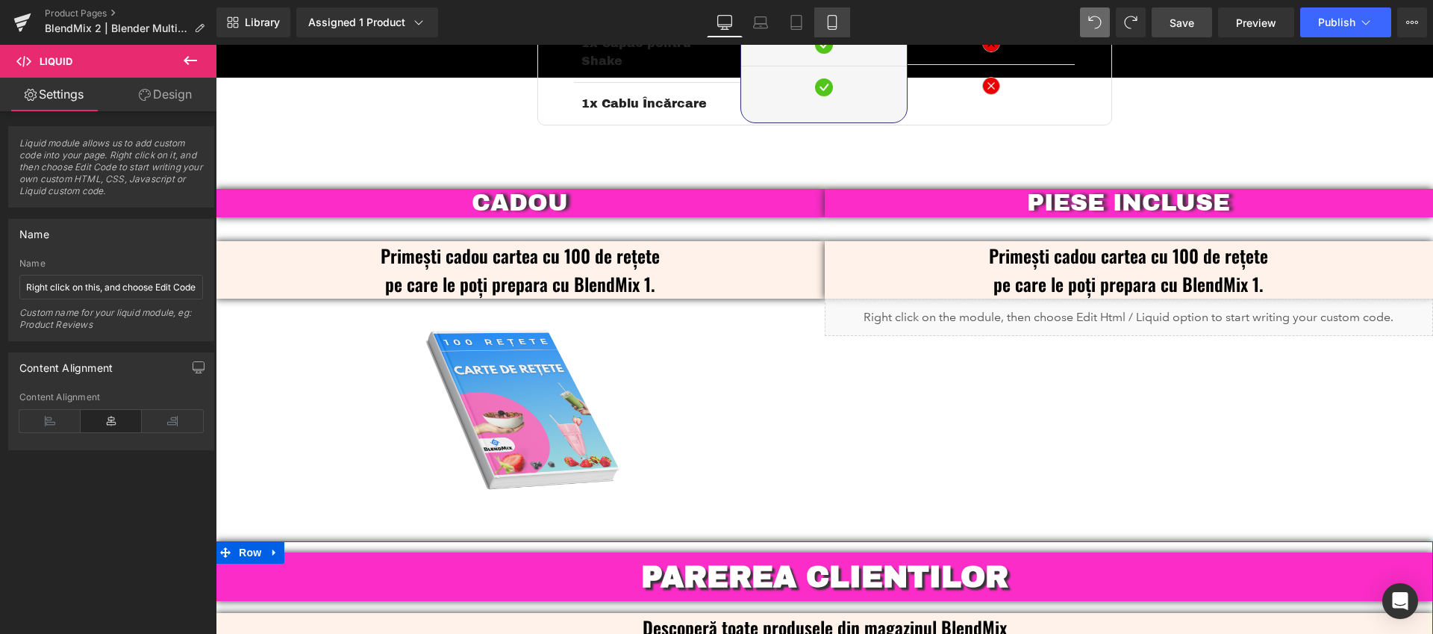
click at [829, 20] on icon at bounding box center [832, 22] width 15 height 15
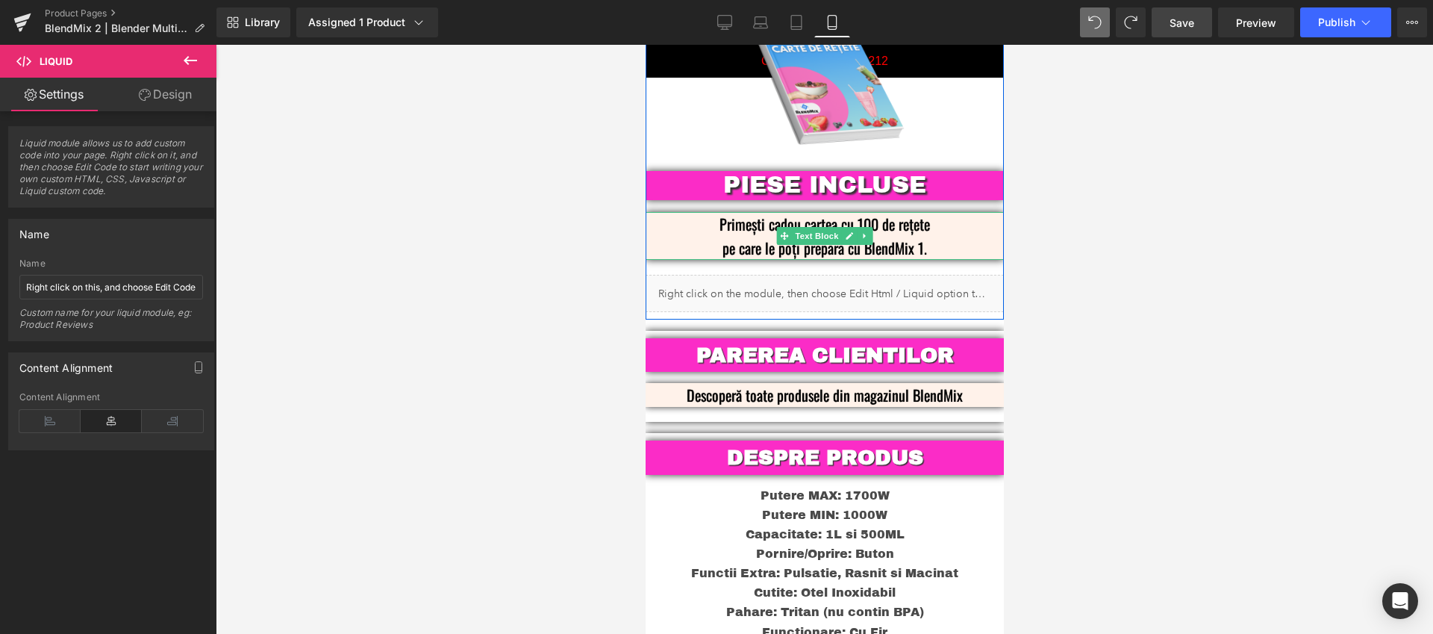
click at [934, 236] on p "pe care le poți prepara cu BlendMix 1." at bounding box center [823, 248] width 313 height 24
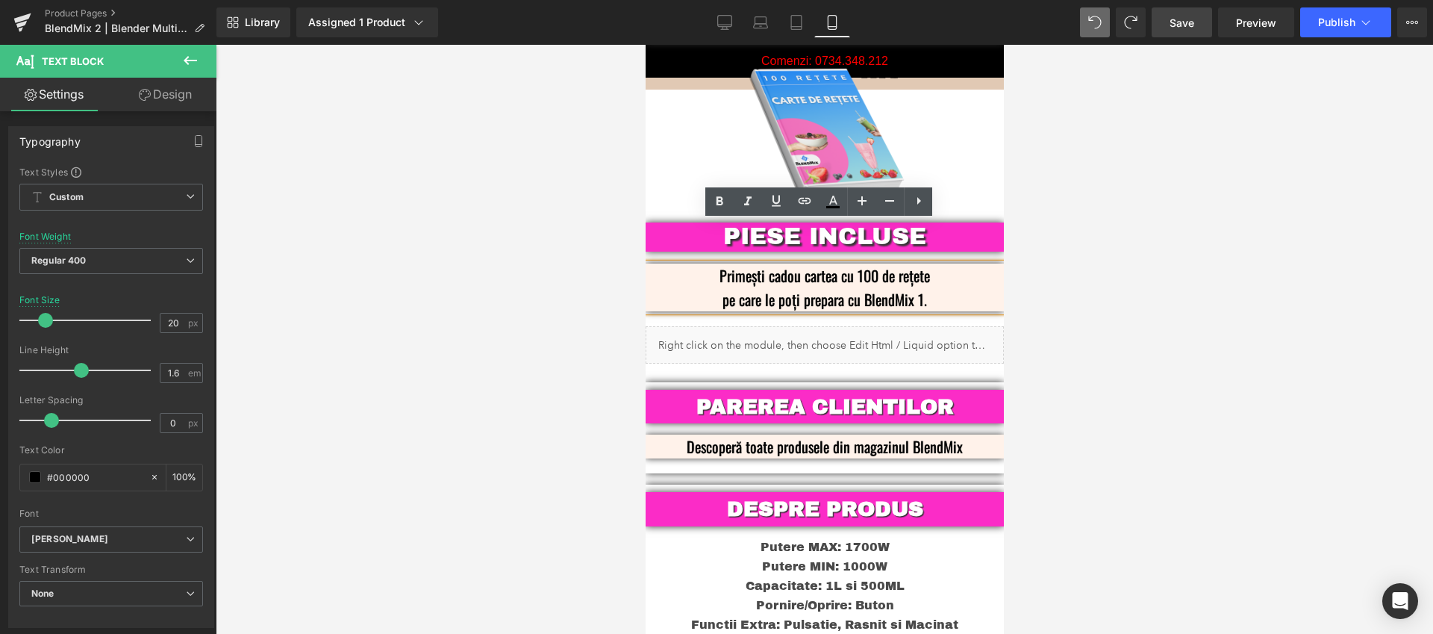
scroll to position [3808, 0]
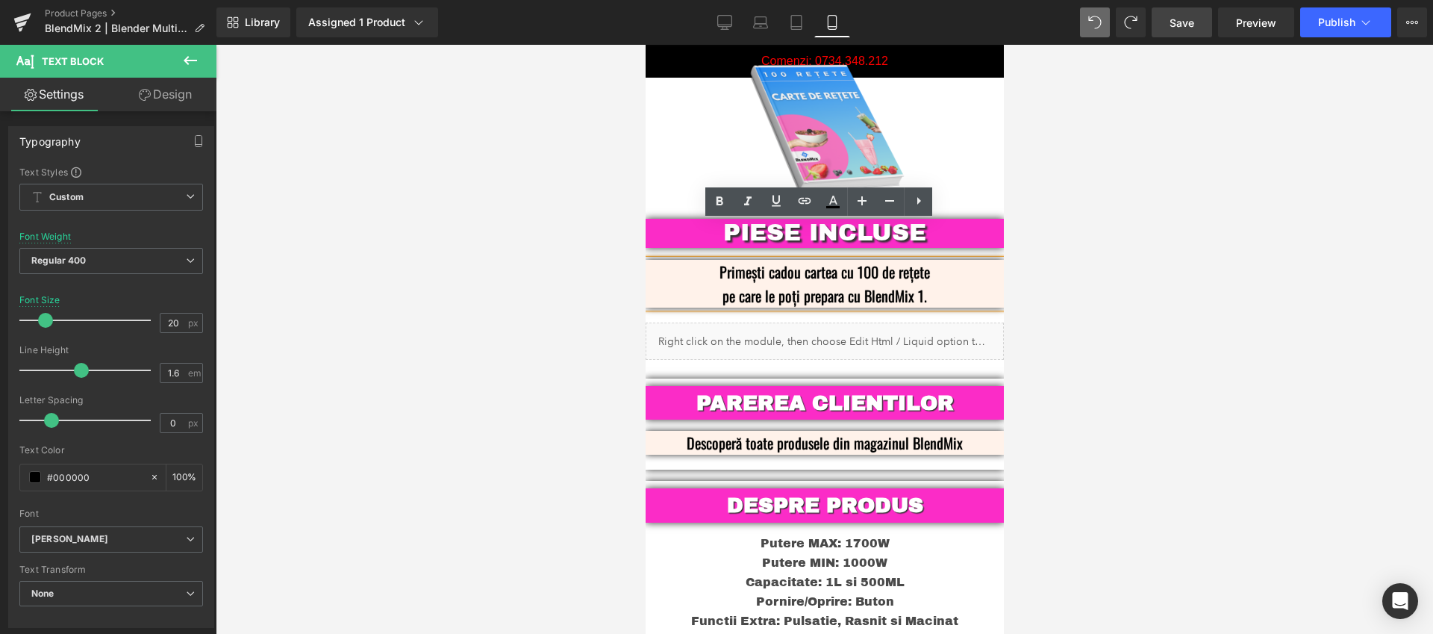
drag, startPoint x: 939, startPoint y: 260, endPoint x: 708, endPoint y: 236, distance: 232.6
click at [708, 260] on div "Primești cadou cartea cu 100 de rețete pe care le poți prepara cu BlendMix 1." at bounding box center [824, 284] width 358 height 48
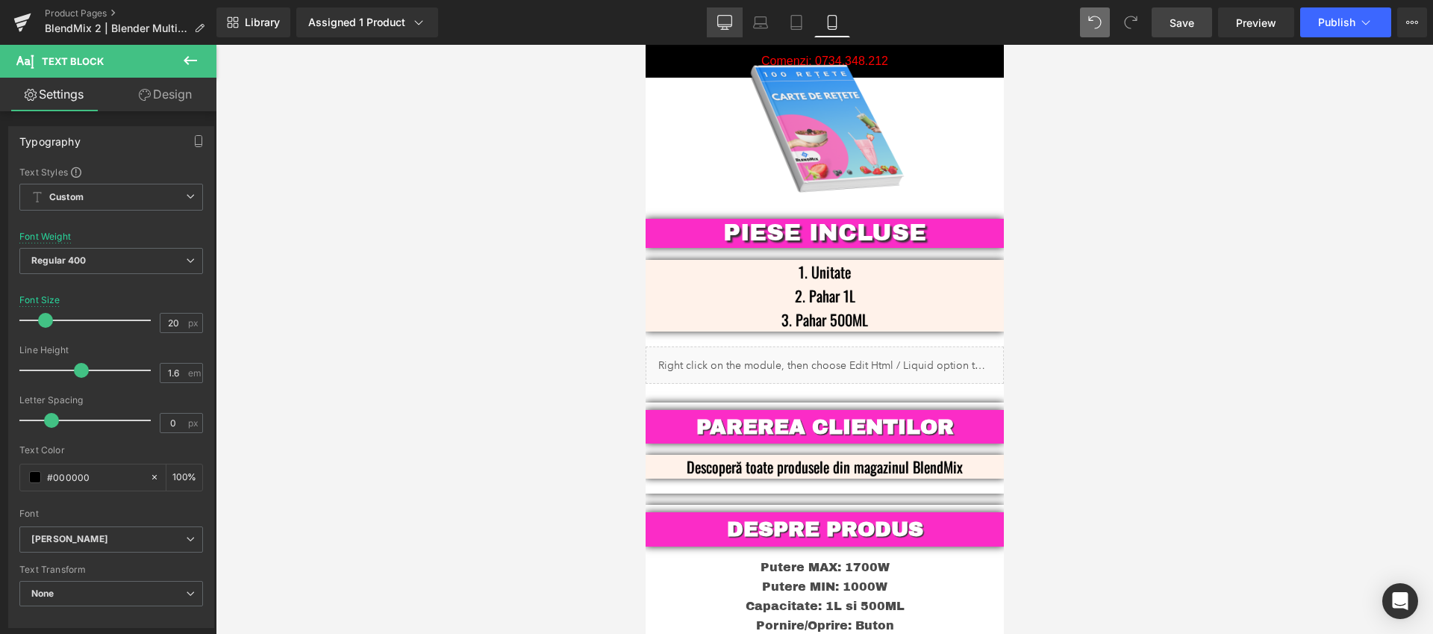
click at [708, 19] on link "Desktop" at bounding box center [725, 22] width 36 height 30
type input "24"
type input "100"
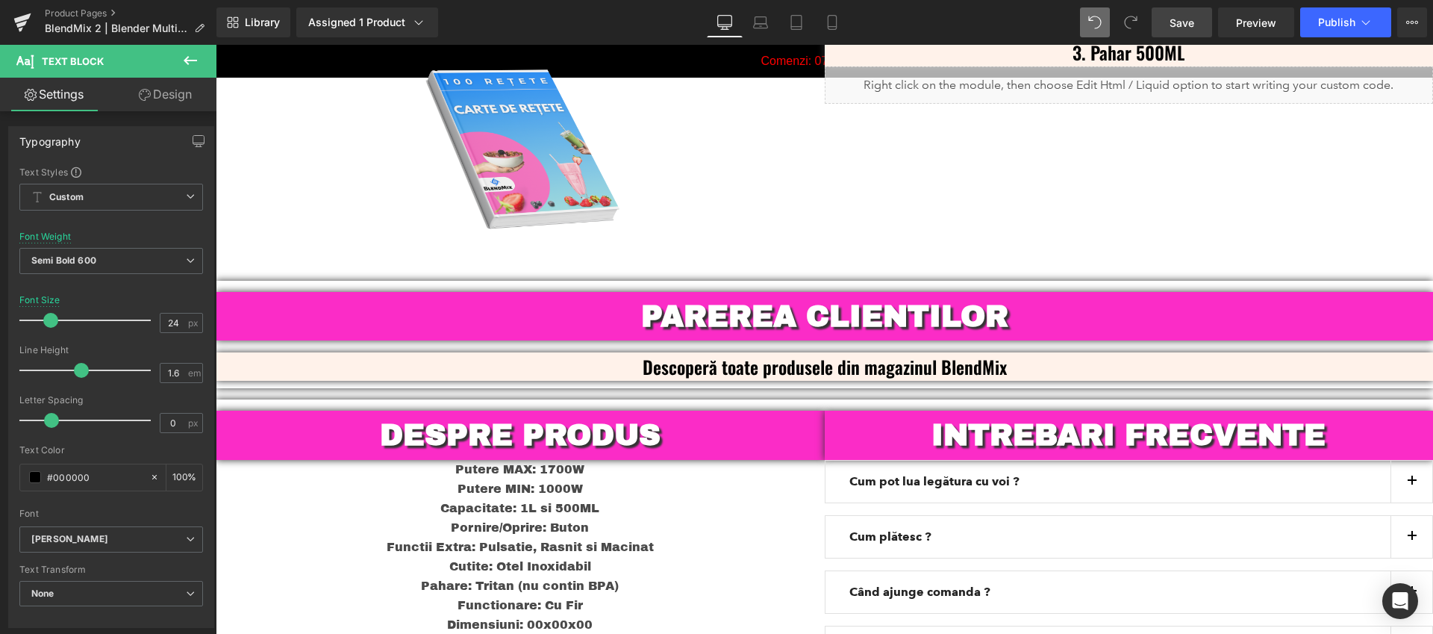
scroll to position [3548, 0]
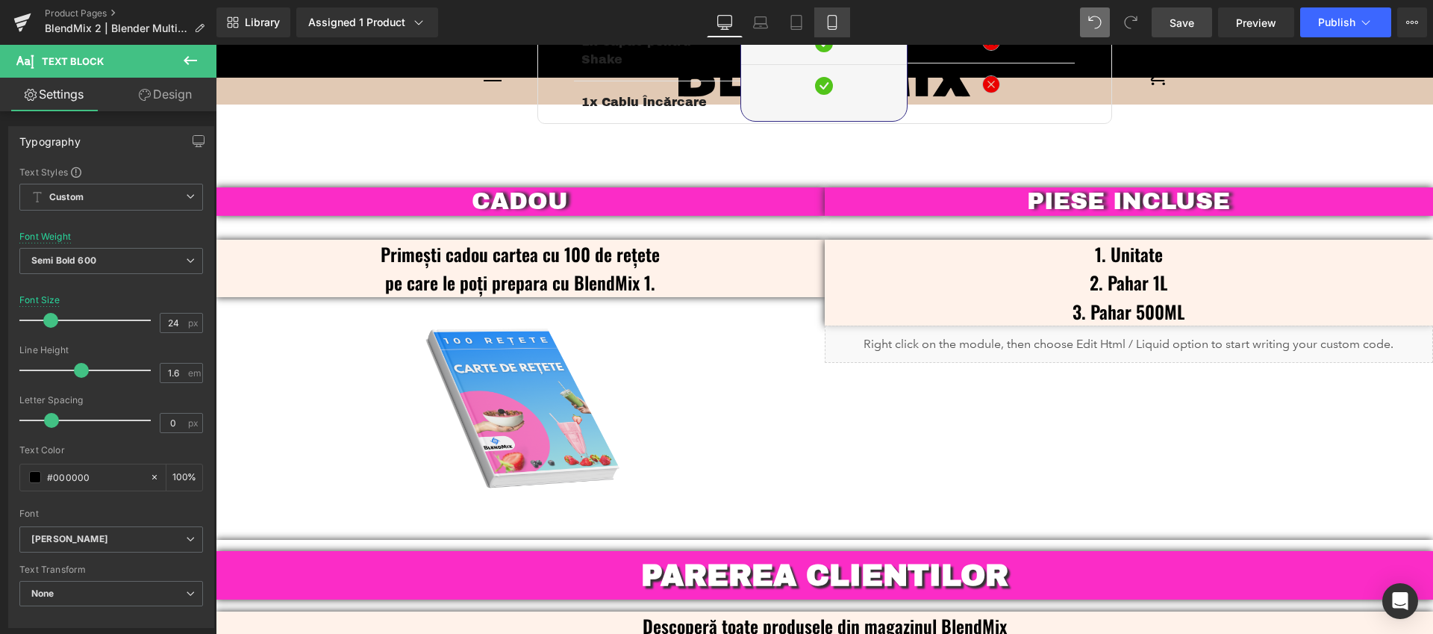
click at [832, 22] on icon at bounding box center [832, 22] width 15 height 15
type input "20"
type input "100"
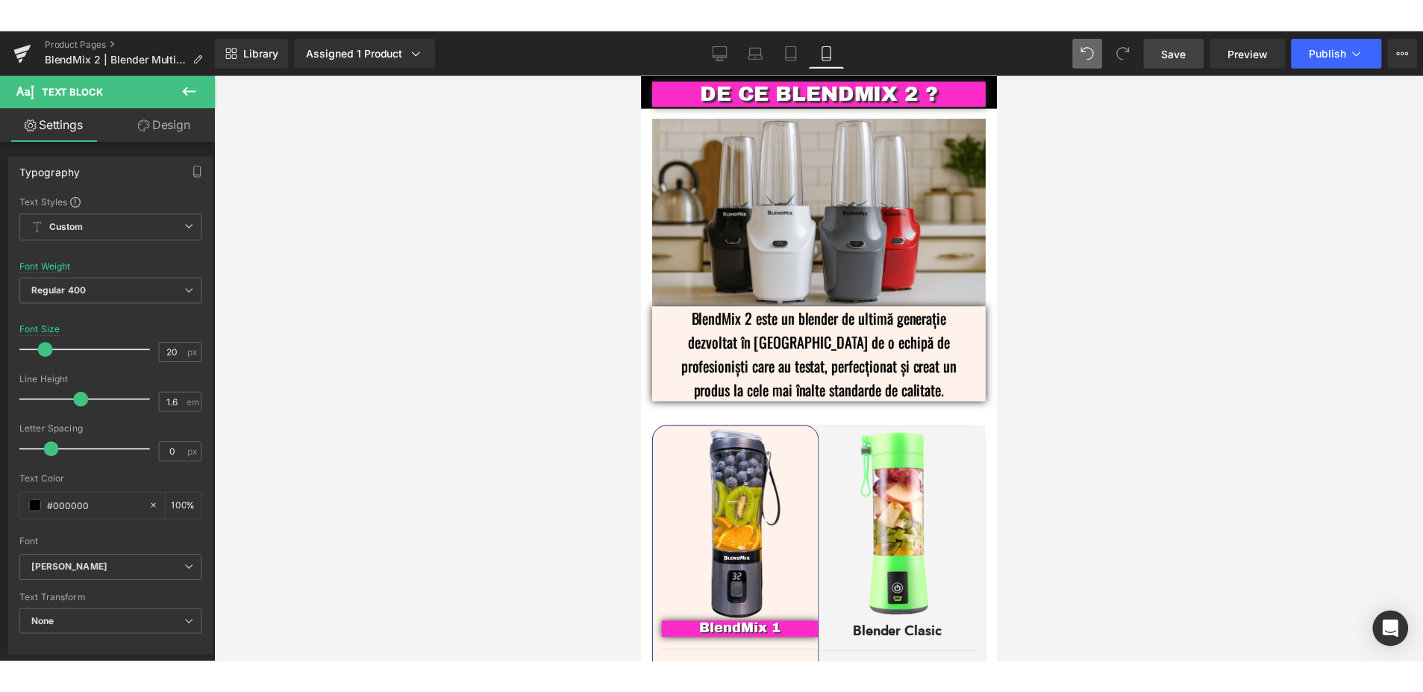
scroll to position [2387, 0]
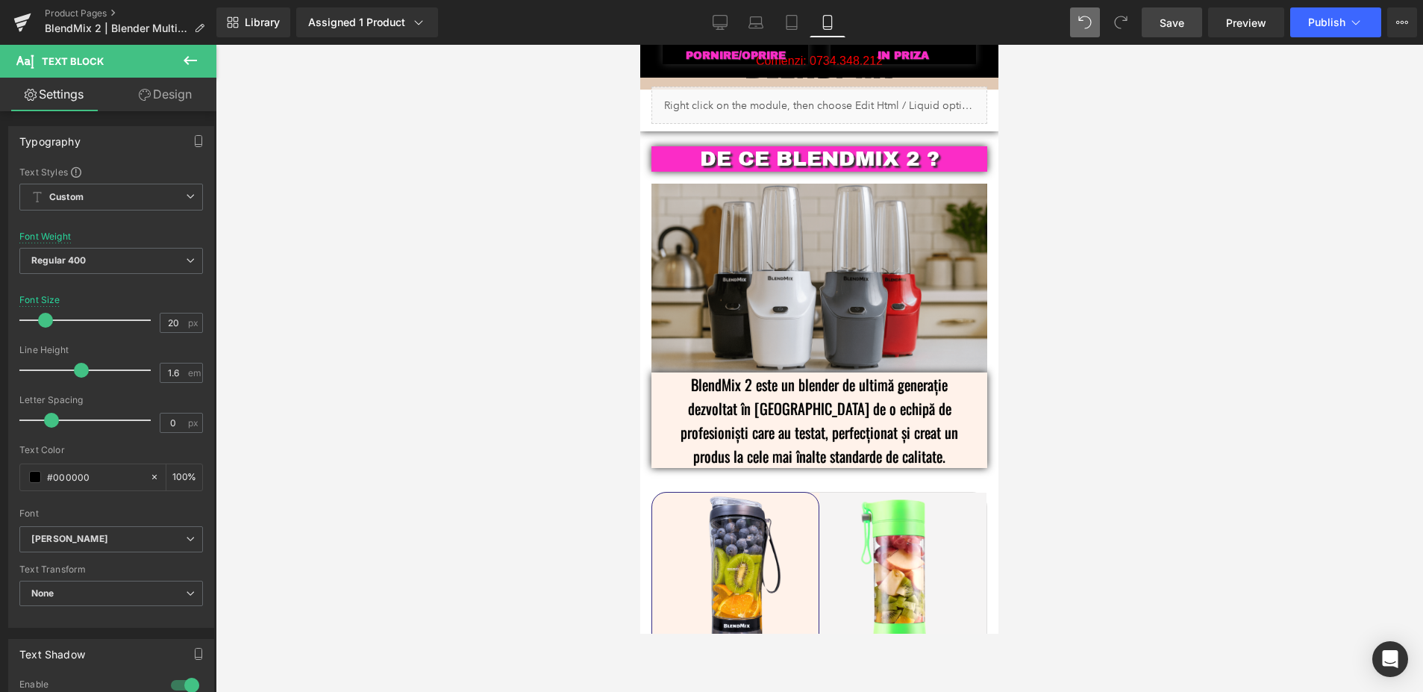
click at [1298, 434] on div at bounding box center [820, 368] width 1208 height 647
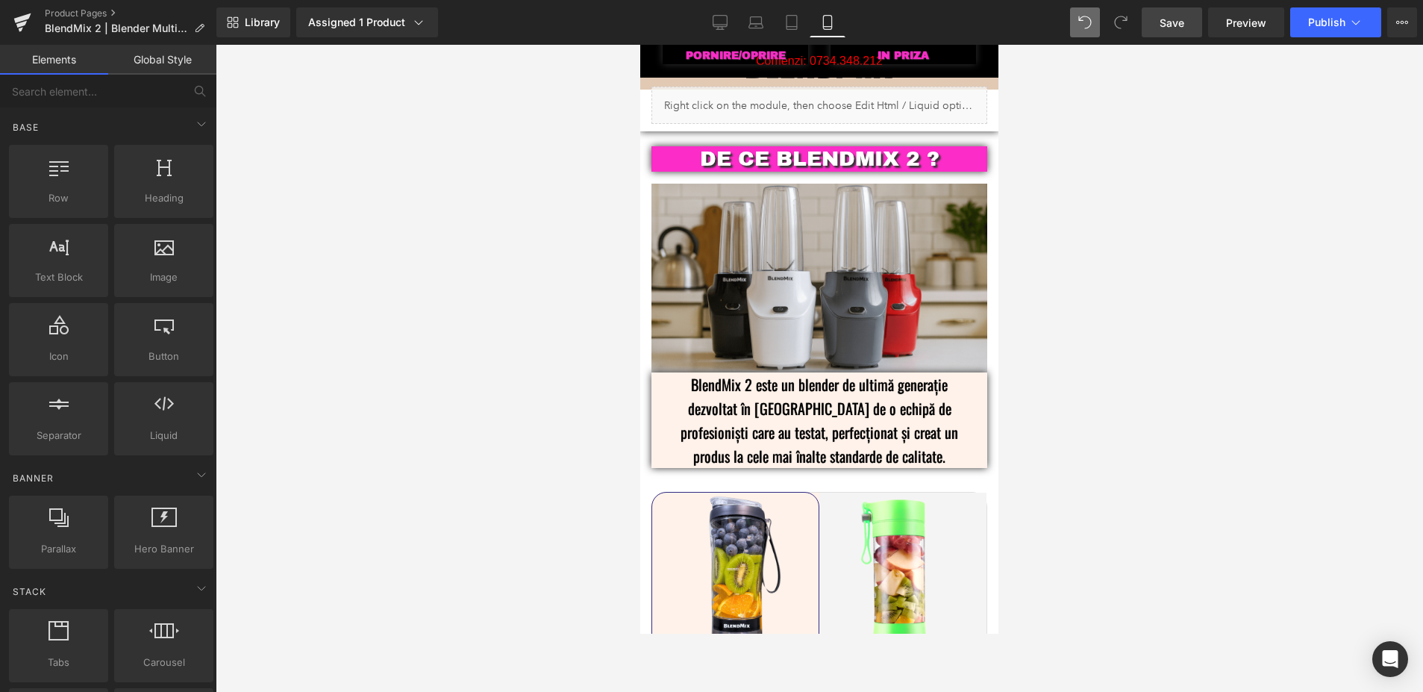
click at [503, 249] on div at bounding box center [820, 368] width 1208 height 647
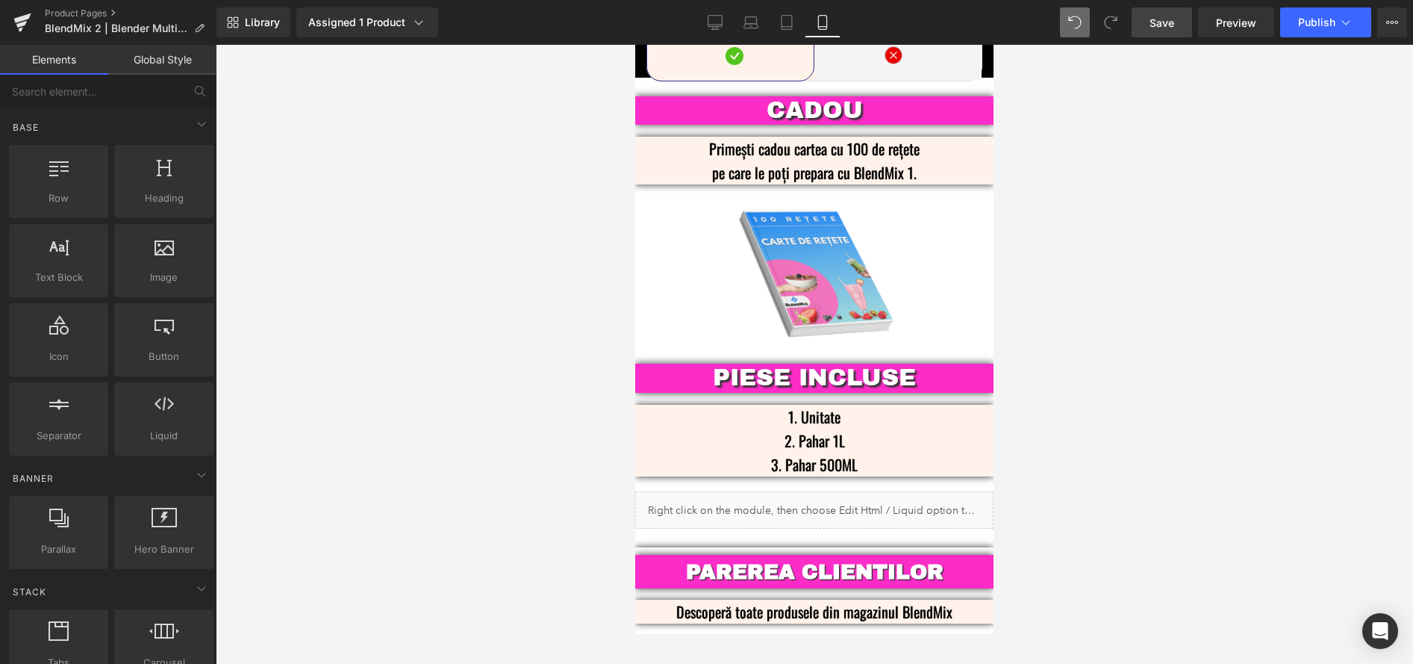
scroll to position [3681, 0]
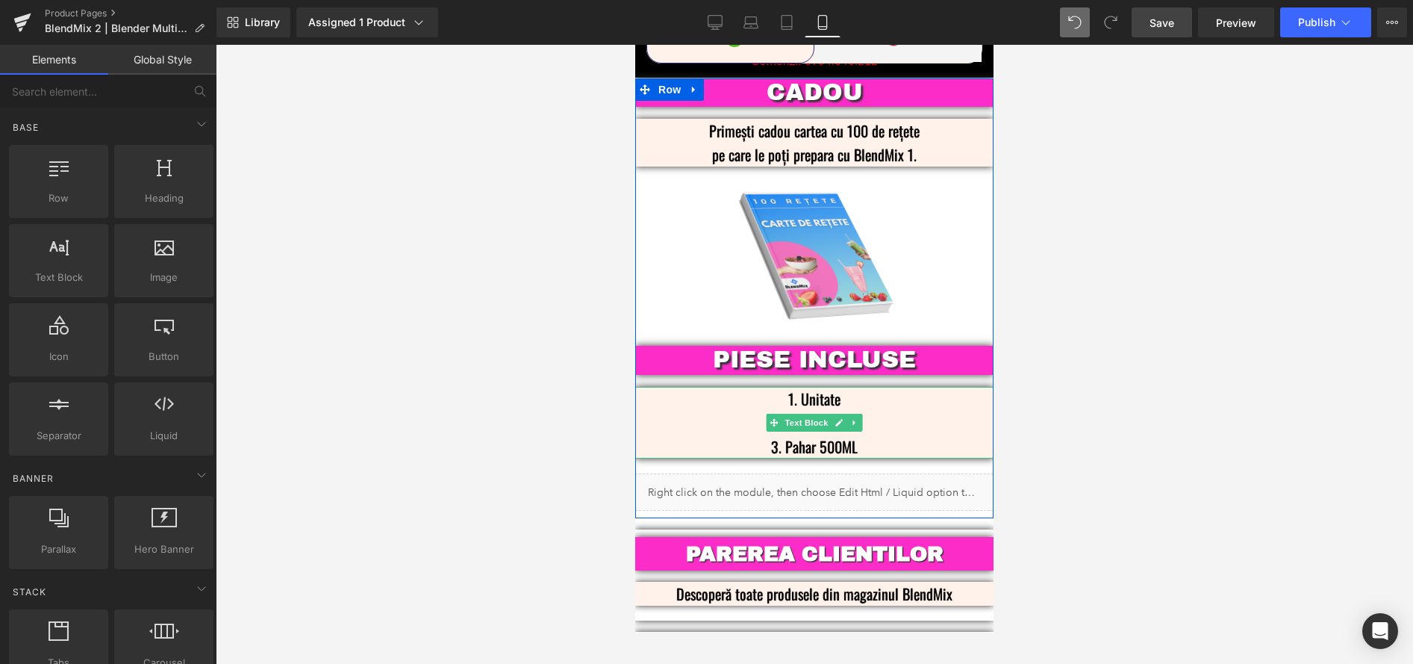
click at [869, 434] on p "3. Pahar 500ML" at bounding box center [814, 446] width 313 height 24
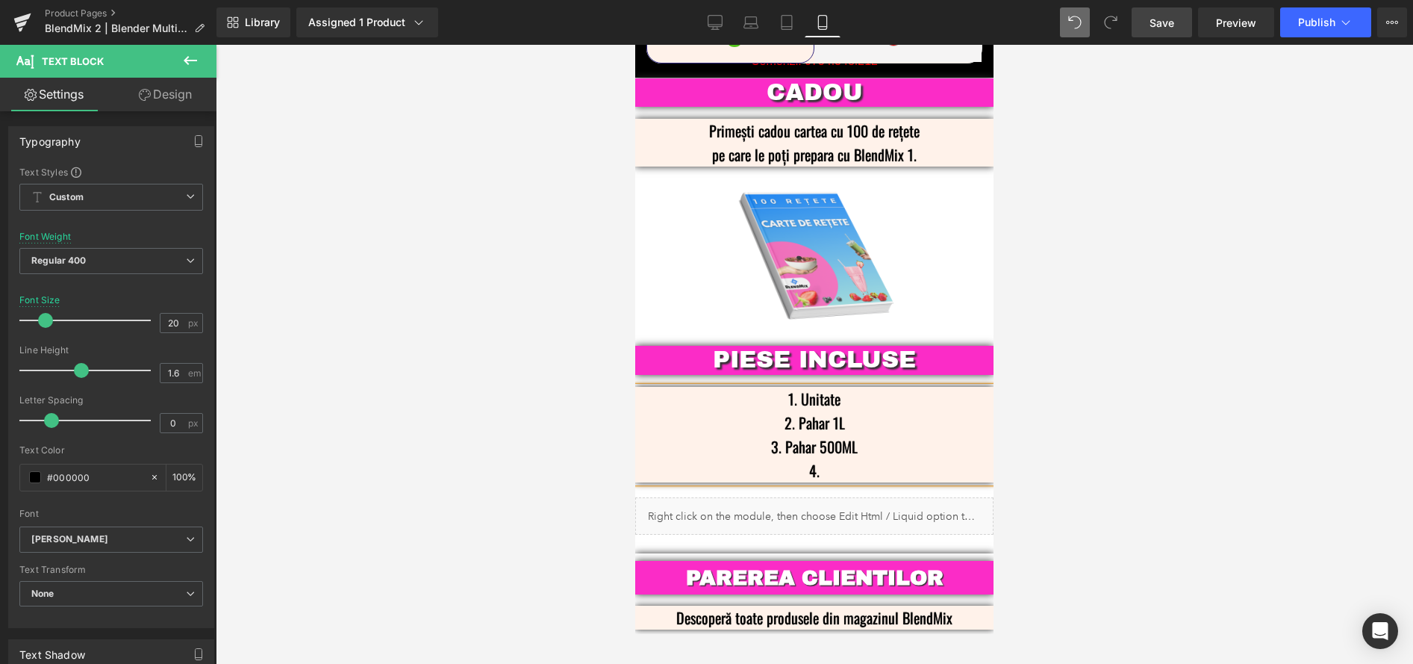
click at [843, 387] on p "1. Unitate" at bounding box center [814, 399] width 313 height 24
click at [867, 458] on p "4." at bounding box center [814, 470] width 313 height 24
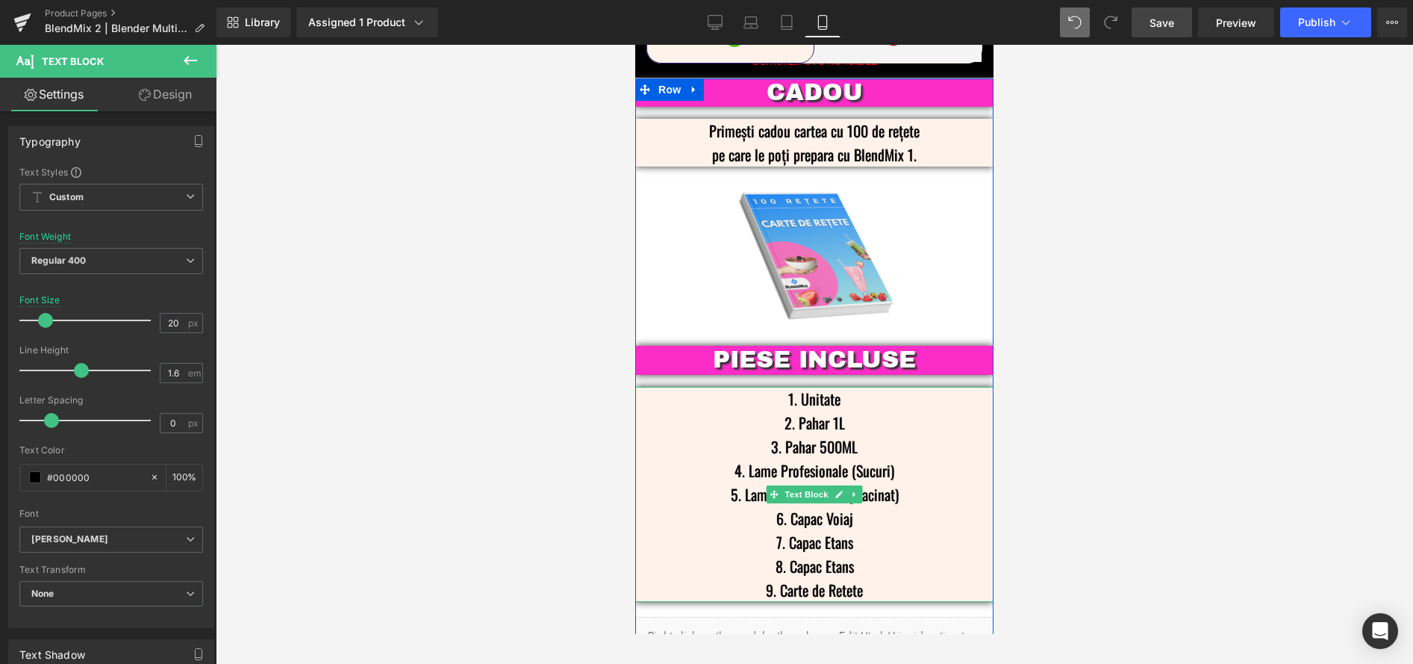
click at [864, 554] on p "8. Capac Etans" at bounding box center [814, 566] width 313 height 24
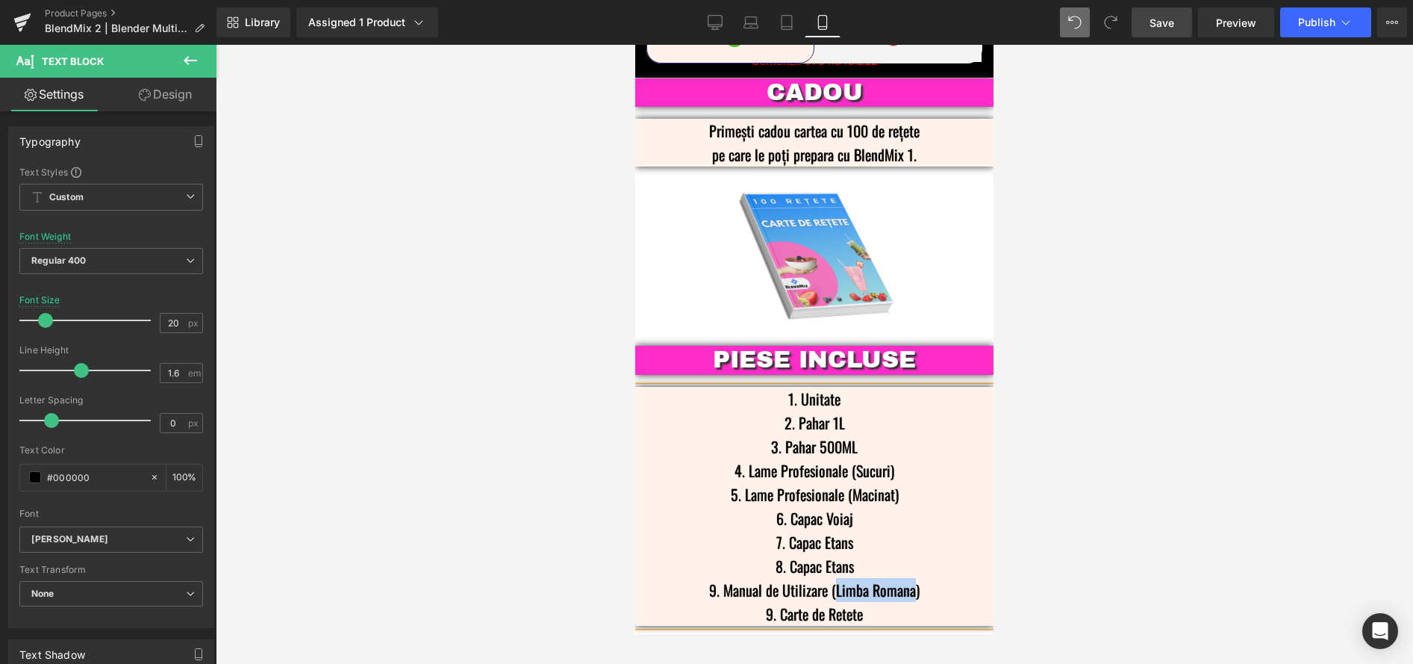
drag, startPoint x: 909, startPoint y: 549, endPoint x: 832, endPoint y: 550, distance: 76.9
click at [832, 578] on p "9. Manual de Utilizare (Limba Romana)" at bounding box center [814, 590] width 313 height 24
click at [1126, 478] on div at bounding box center [814, 354] width 1197 height 619
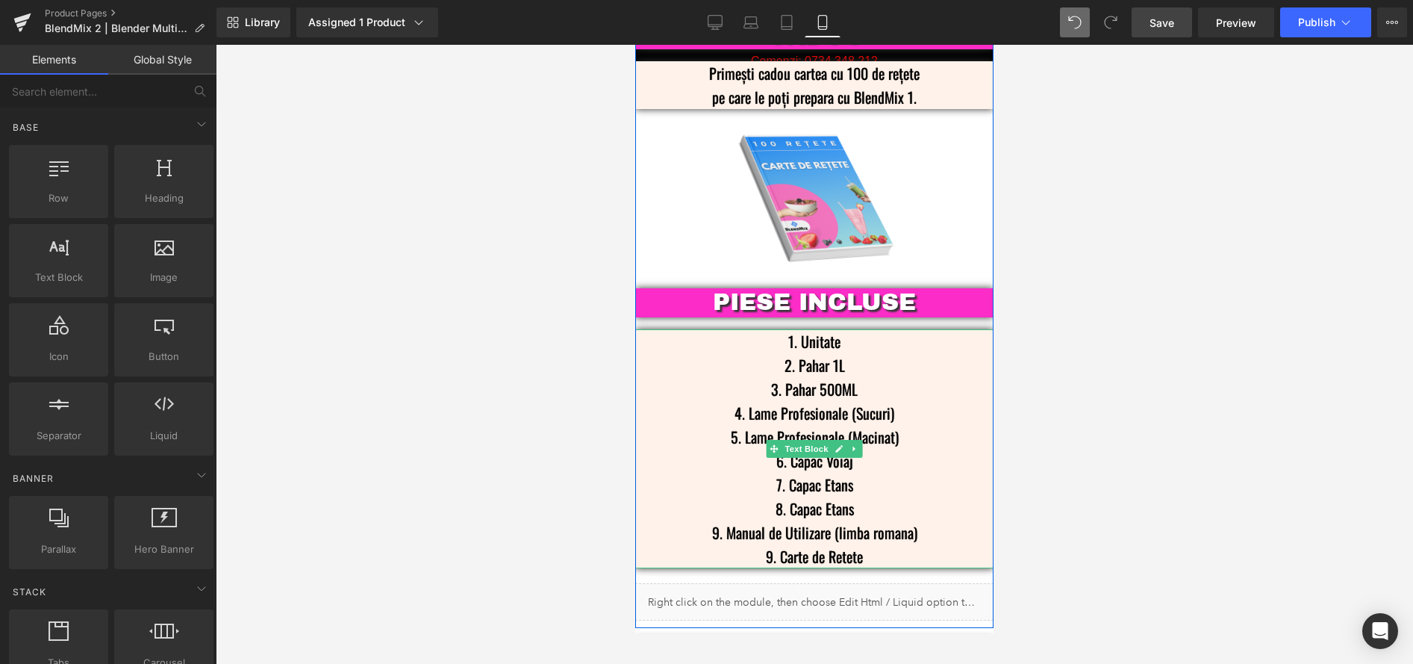
scroll to position [3752, 0]
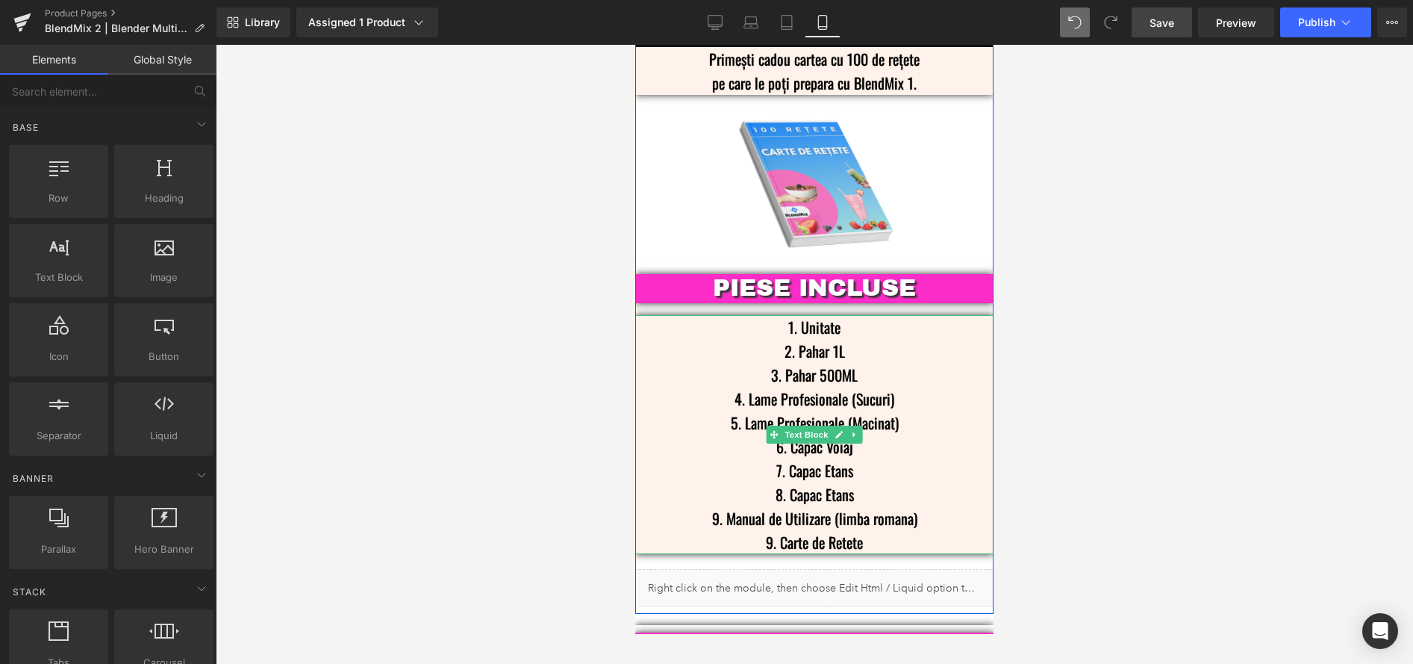
click at [767, 530] on p "9. Carte de Retete" at bounding box center [814, 542] width 313 height 24
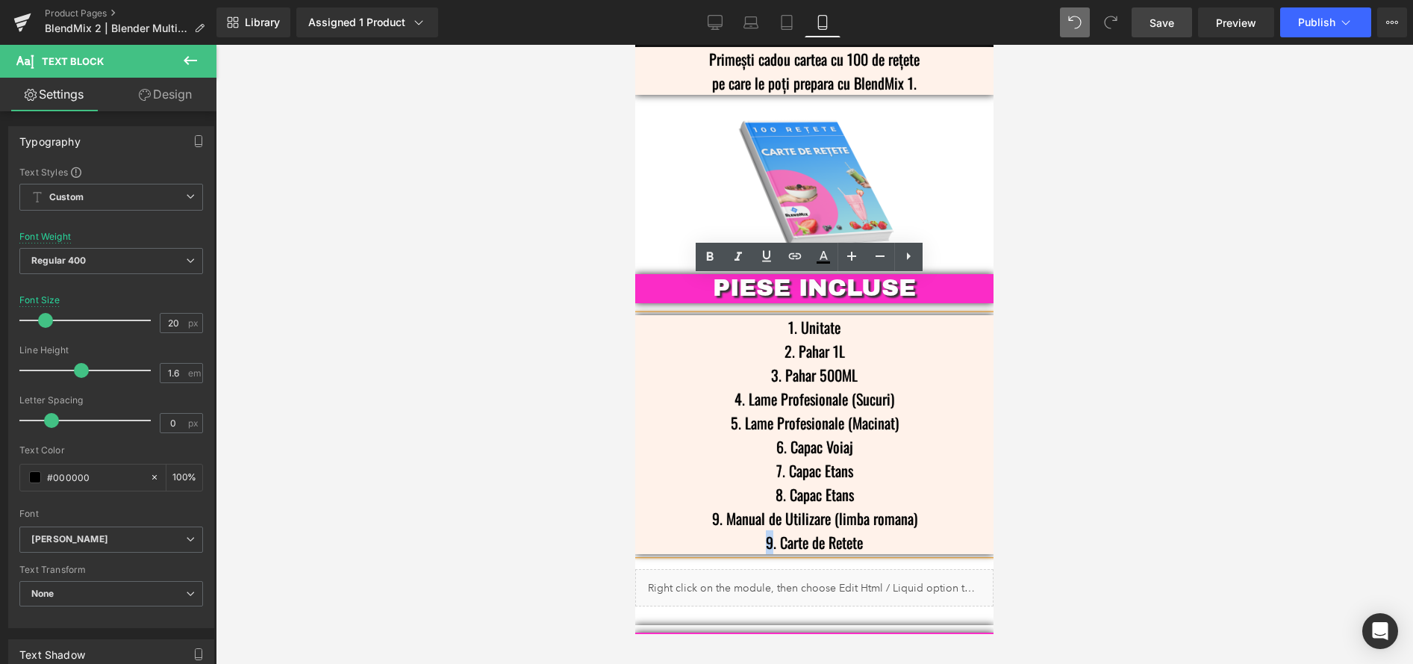
drag, startPoint x: 768, startPoint y: 501, endPoint x: 759, endPoint y: 501, distance: 9.0
click at [759, 530] on p "9. Carte de Retete" at bounding box center [814, 542] width 313 height 24
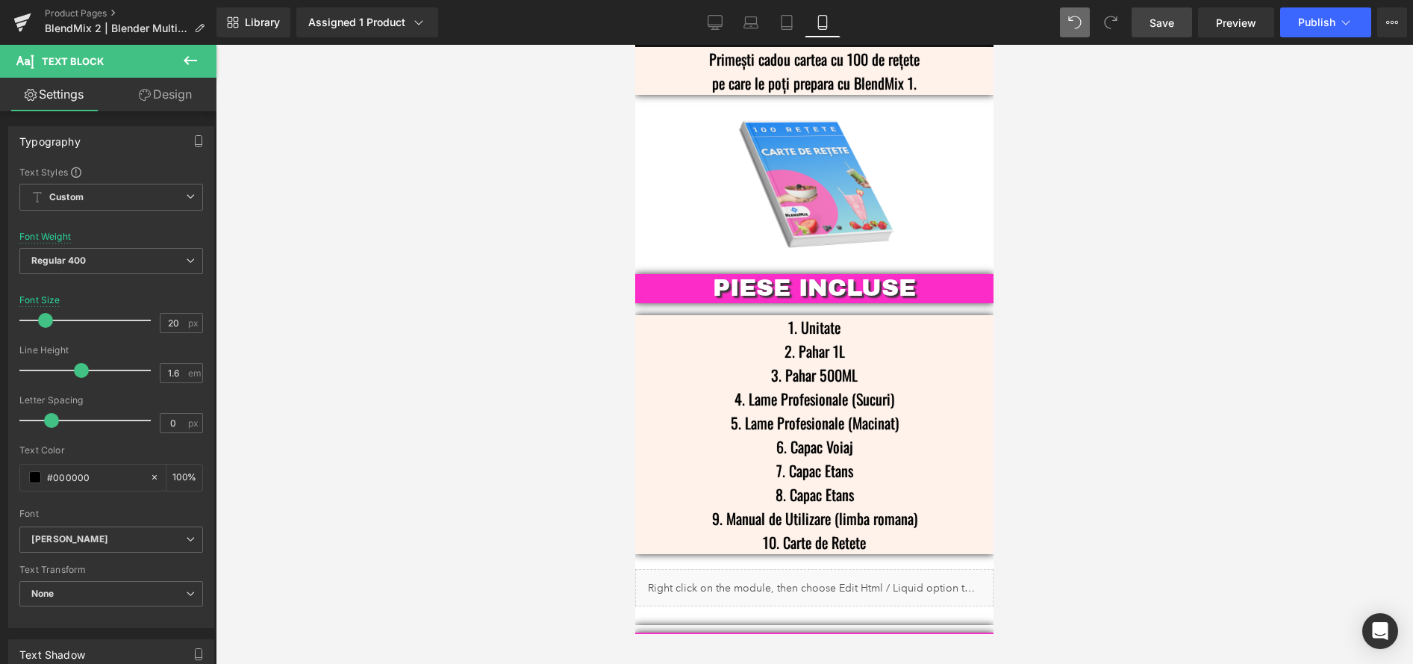
click at [1168, 411] on div at bounding box center [814, 354] width 1197 height 619
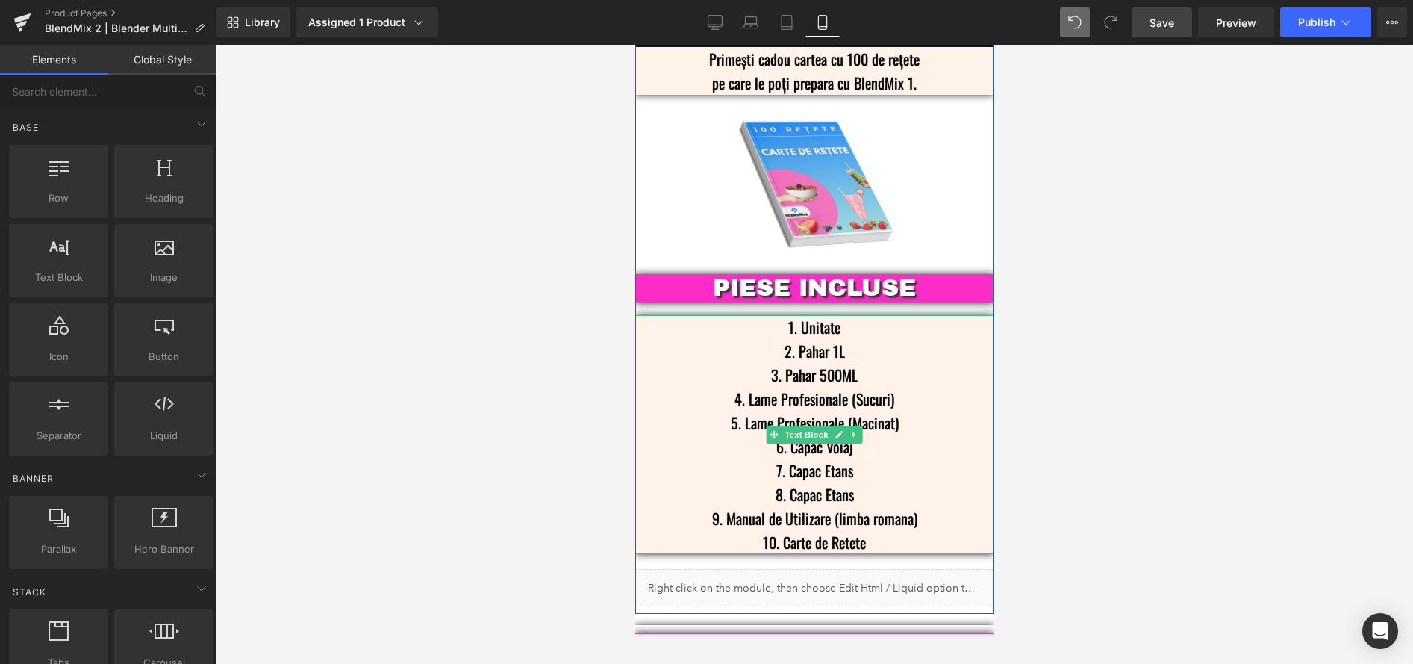
click at [877, 387] on p "4. Lame Profesionale (Sucuri)" at bounding box center [814, 399] width 313 height 24
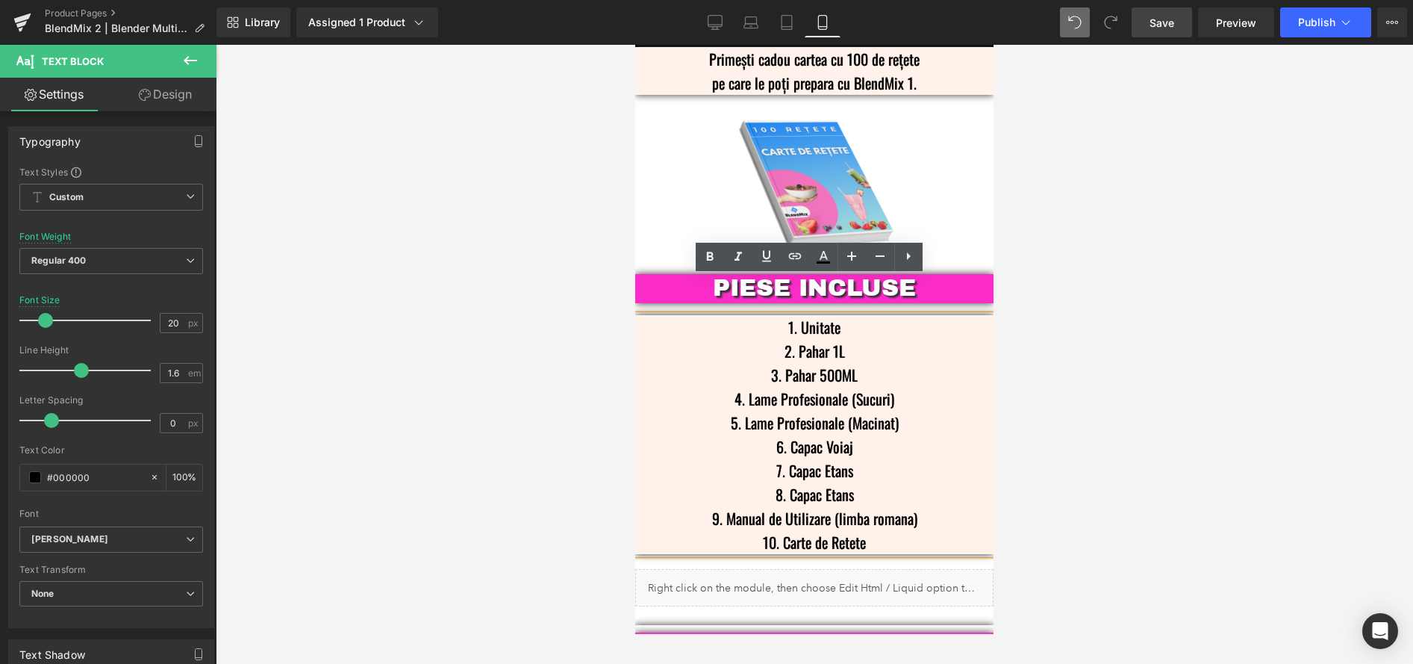
click at [908, 387] on p "4. Lame Profesionale (Sucuri)" at bounding box center [814, 399] width 313 height 24
drag, startPoint x: 896, startPoint y: 363, endPoint x: 851, endPoint y: 368, distance: 45.8
click at [851, 387] on p "4. Lame Profesionale (Sucuri)" at bounding box center [814, 399] width 313 height 24
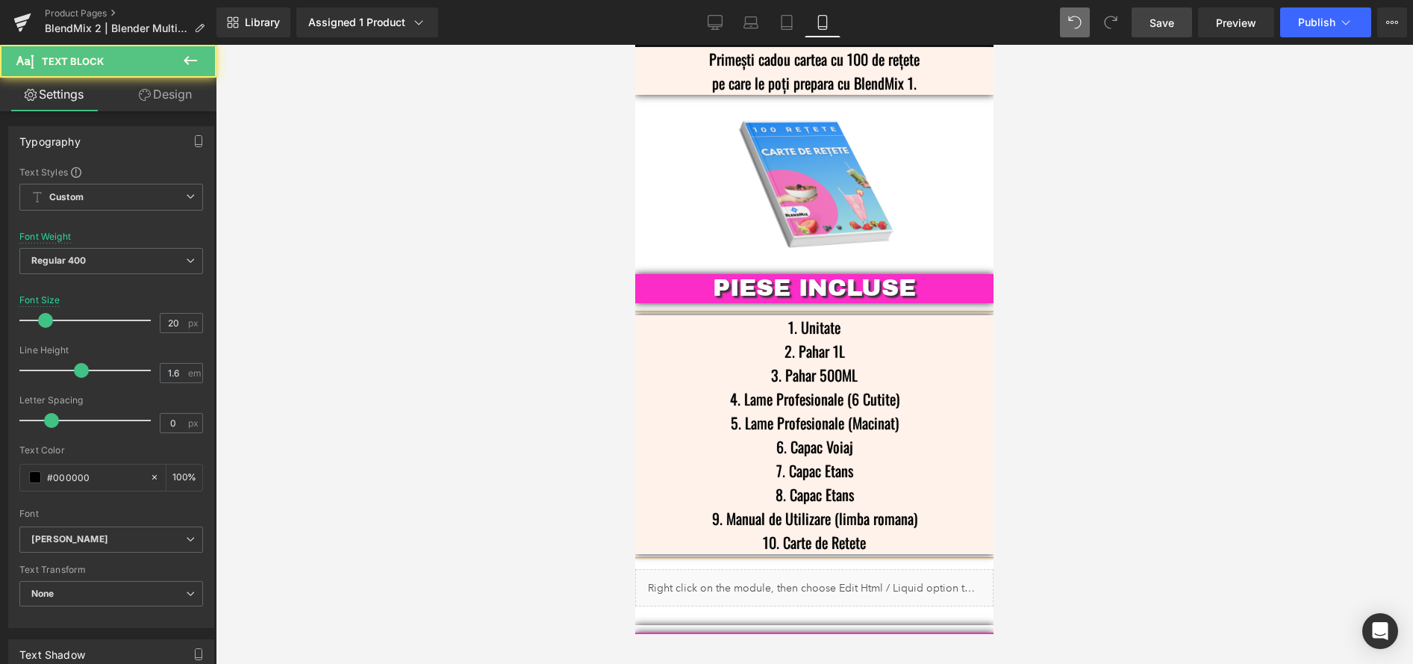
click at [887, 387] on p "4. Lame Profesionale (6 Cutite)" at bounding box center [814, 399] width 313 height 24
drag, startPoint x: 890, startPoint y: 385, endPoint x: 846, endPoint y: 387, distance: 44.1
click at [846, 411] on p "5. Lame Profesionale (Macinat)" at bounding box center [814, 423] width 313 height 24
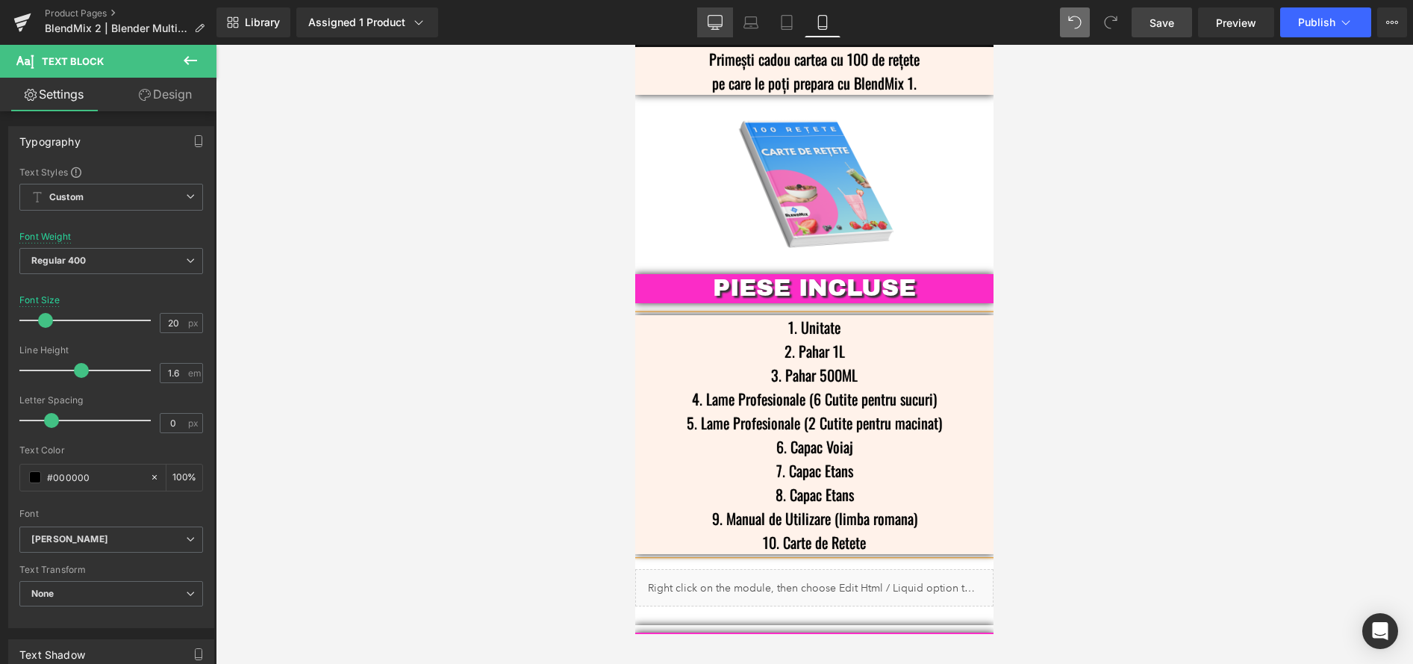
click at [720, 25] on icon at bounding box center [715, 25] width 14 height 0
type input "24"
type input "100"
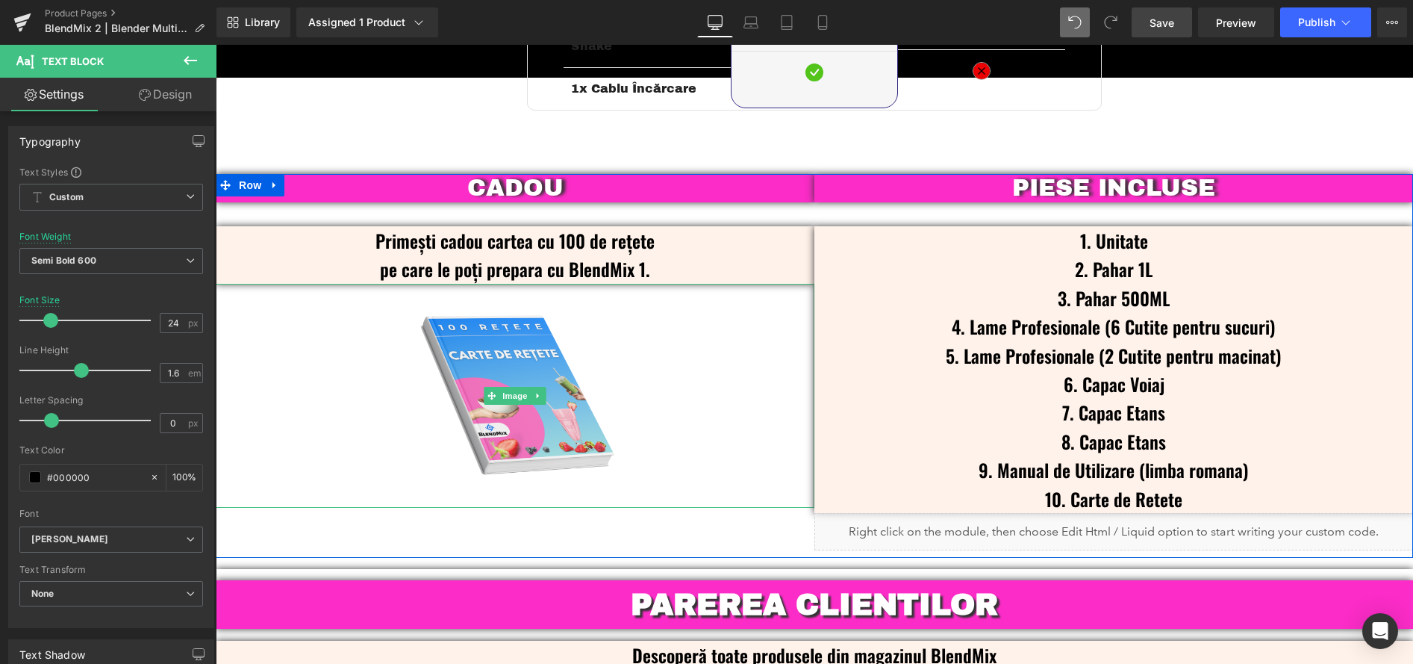
scroll to position [3573, 0]
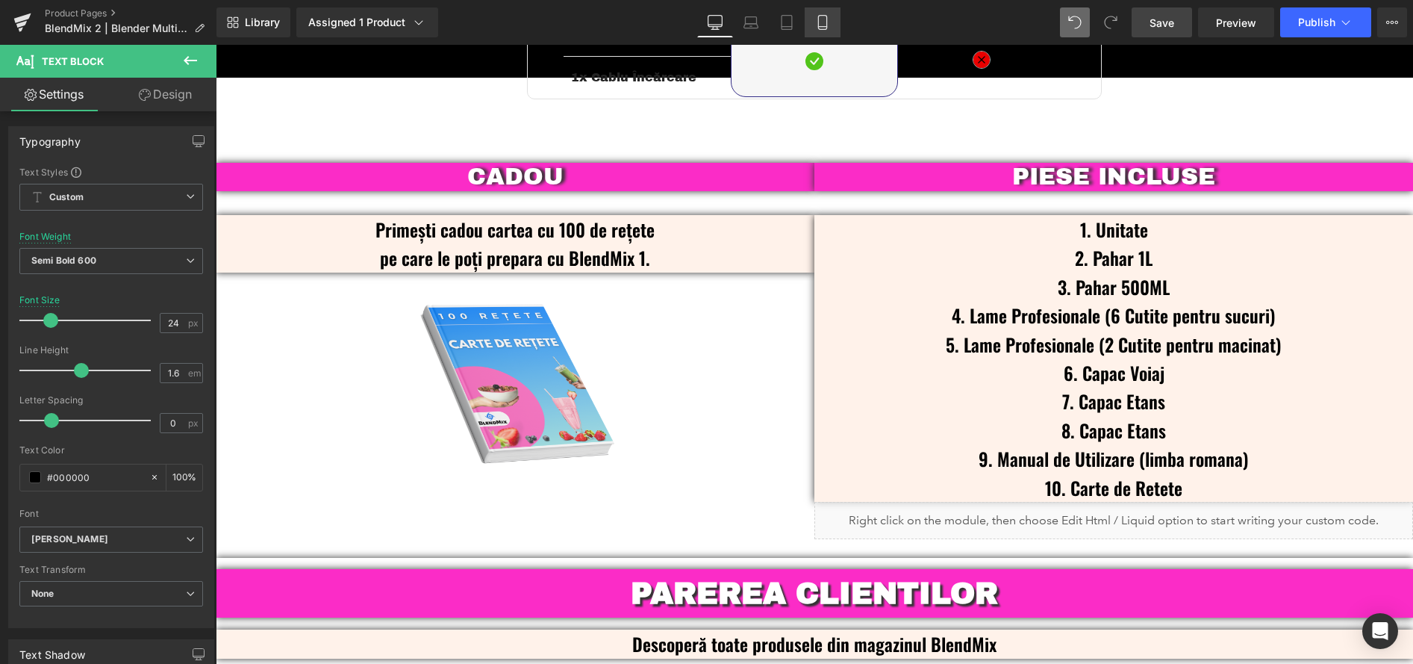
click at [820, 16] on icon at bounding box center [822, 22] width 15 height 15
type input "20"
type input "100"
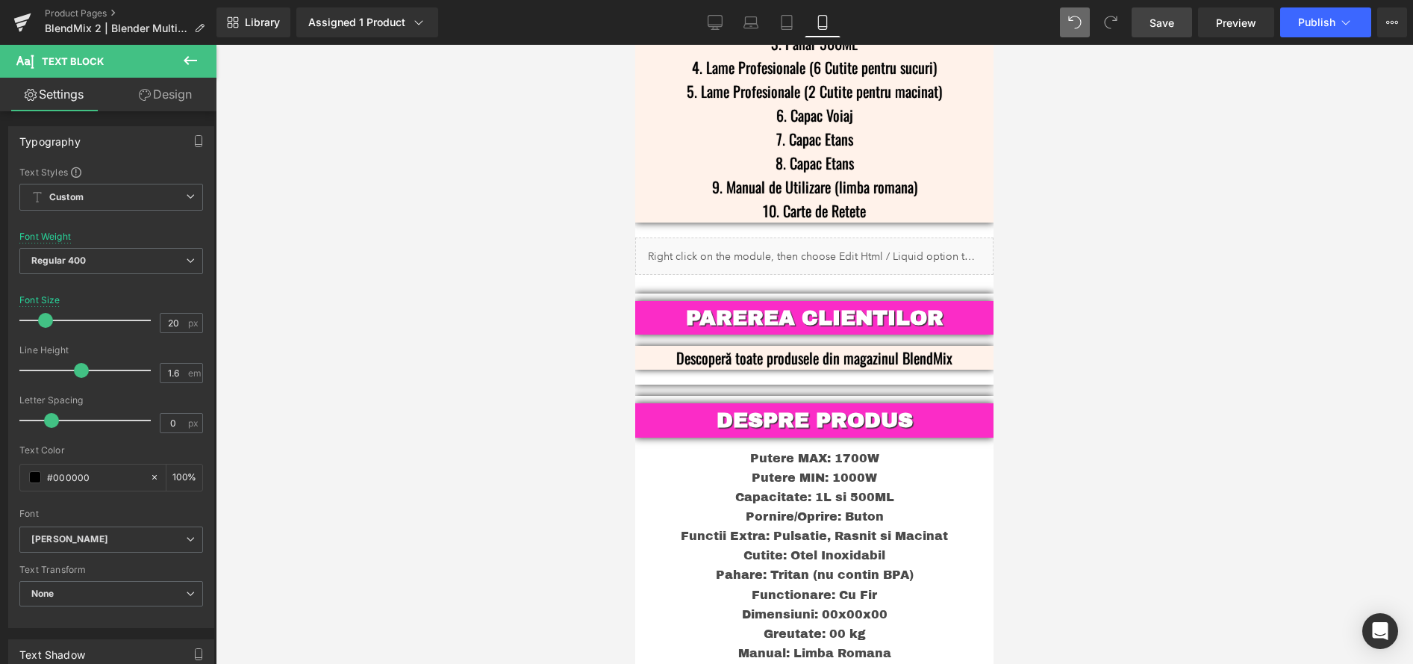
scroll to position [3892, 0]
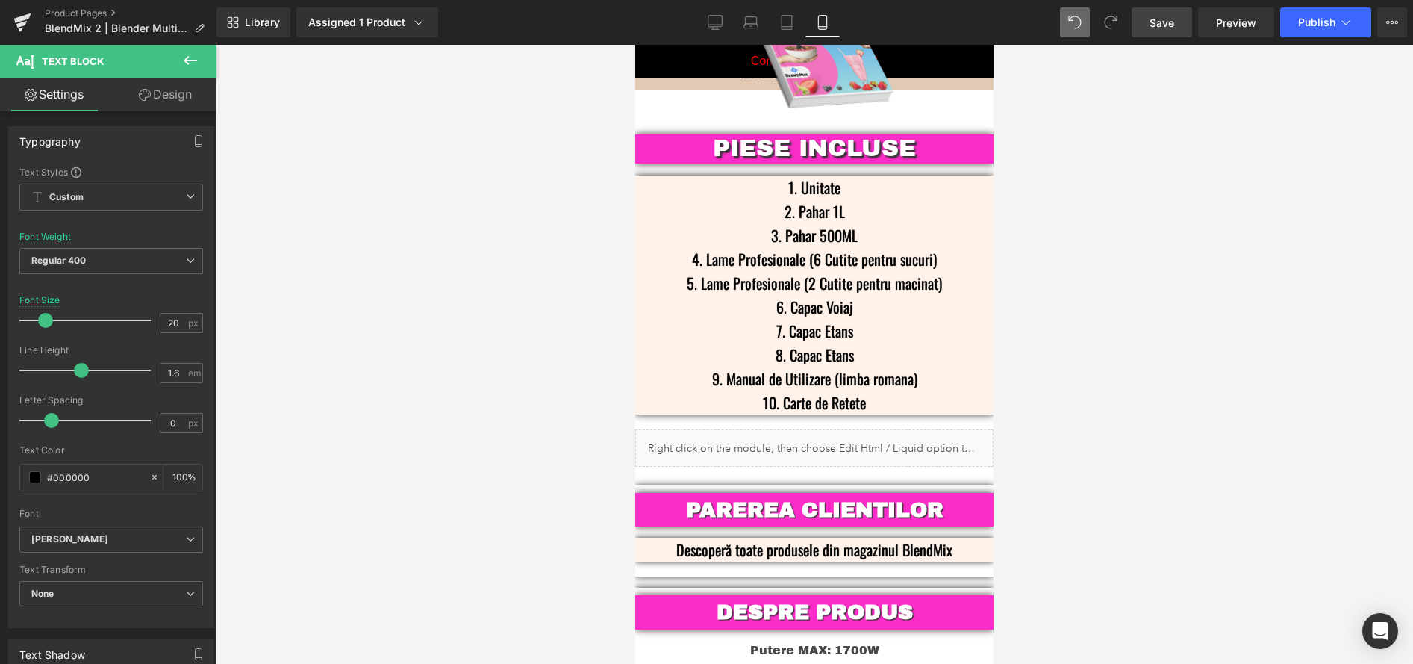
click at [1118, 263] on div at bounding box center [814, 354] width 1197 height 619
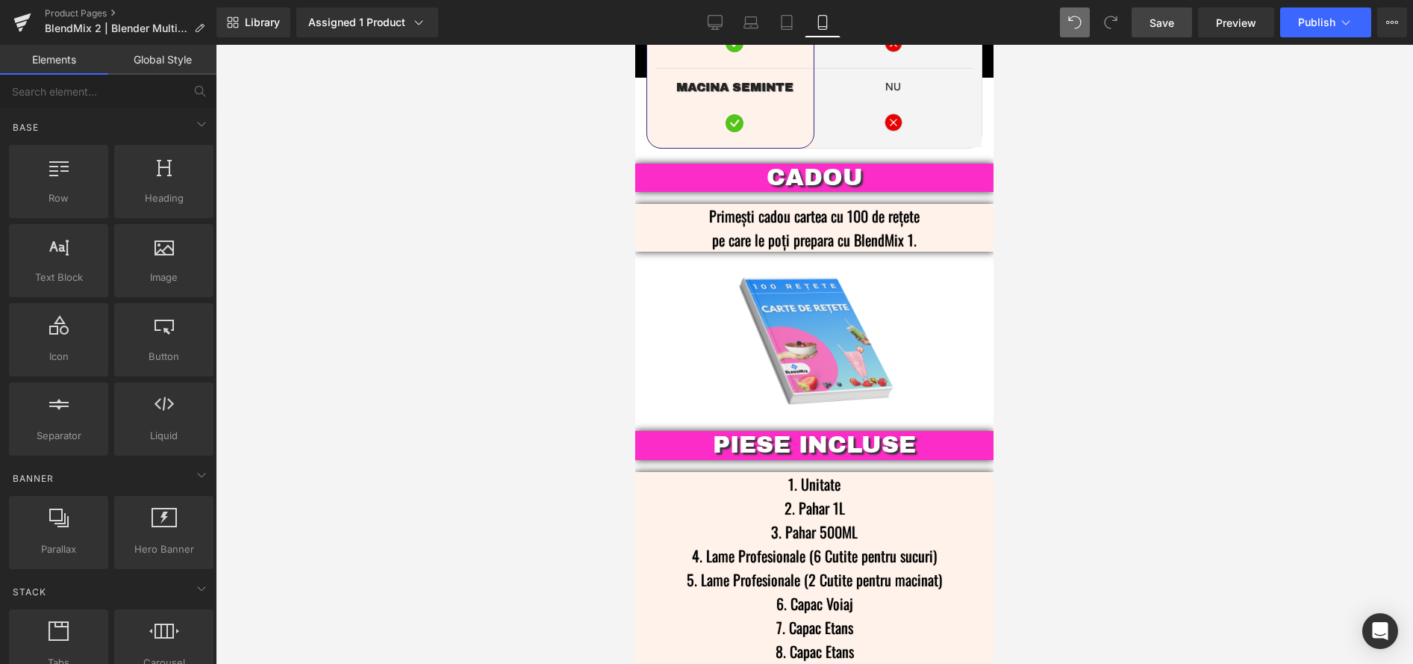
scroll to position [3646, 0]
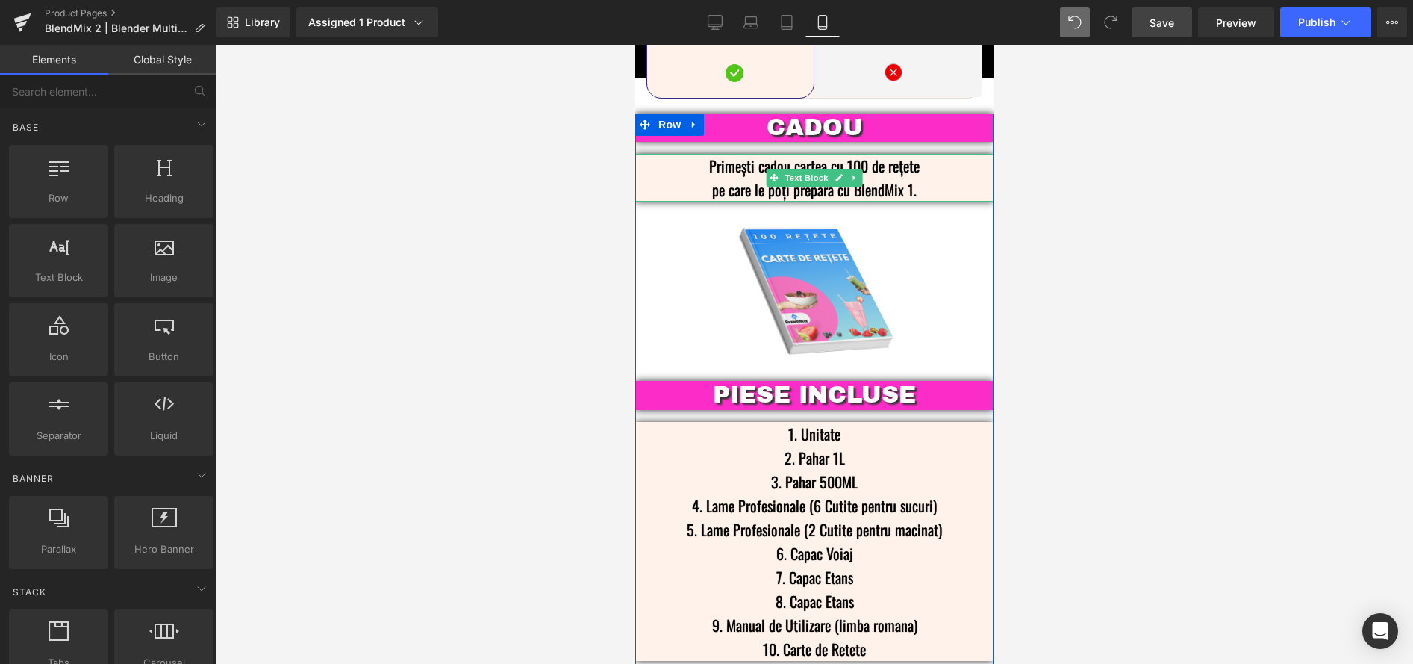
click at [902, 178] on p "pe care le poți prepara cu BlendMix 1." at bounding box center [814, 190] width 313 height 24
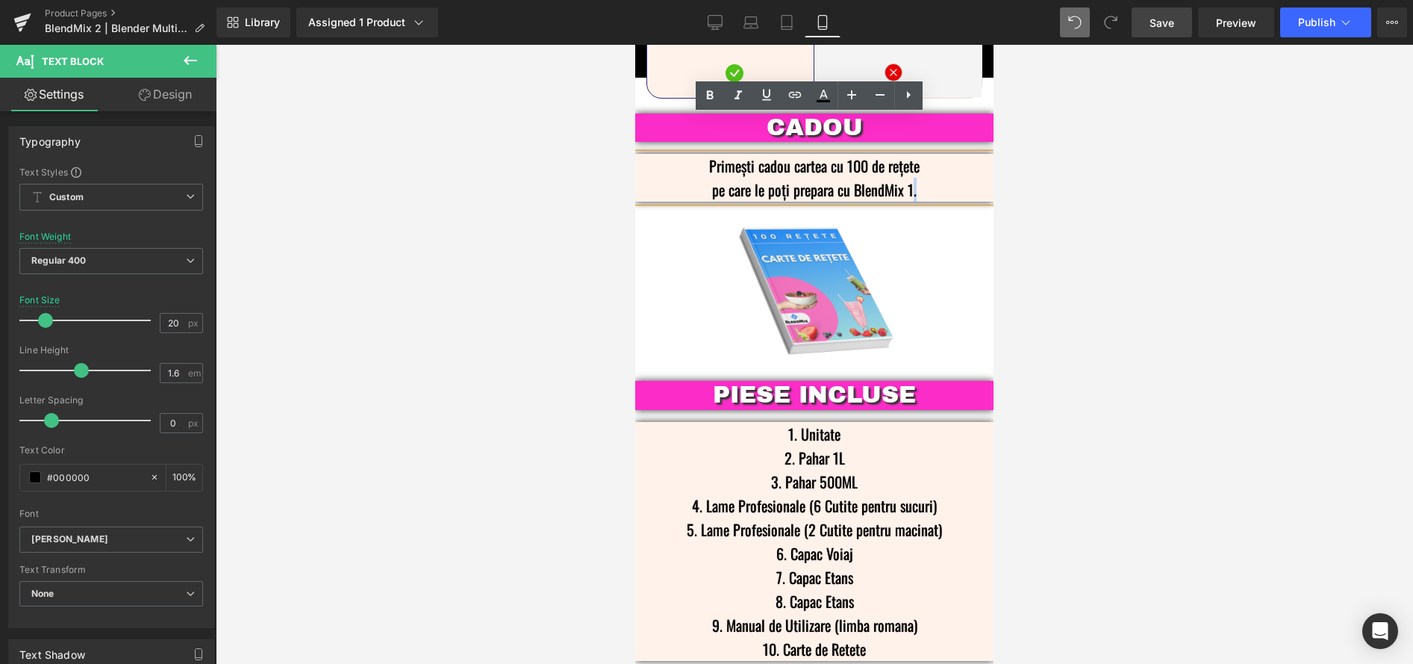
click at [905, 178] on p "pe care le poți prepara cu BlendMix 1." at bounding box center [814, 190] width 313 height 24
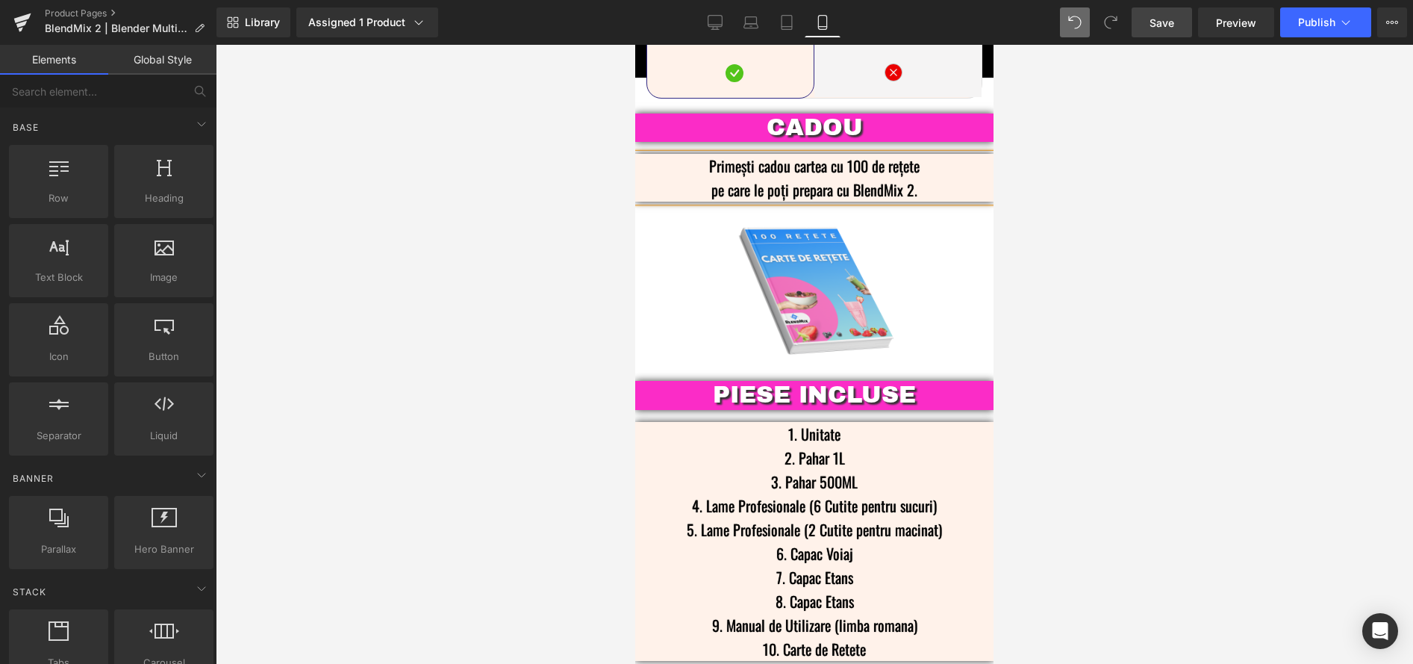
click at [1090, 242] on div at bounding box center [814, 354] width 1197 height 619
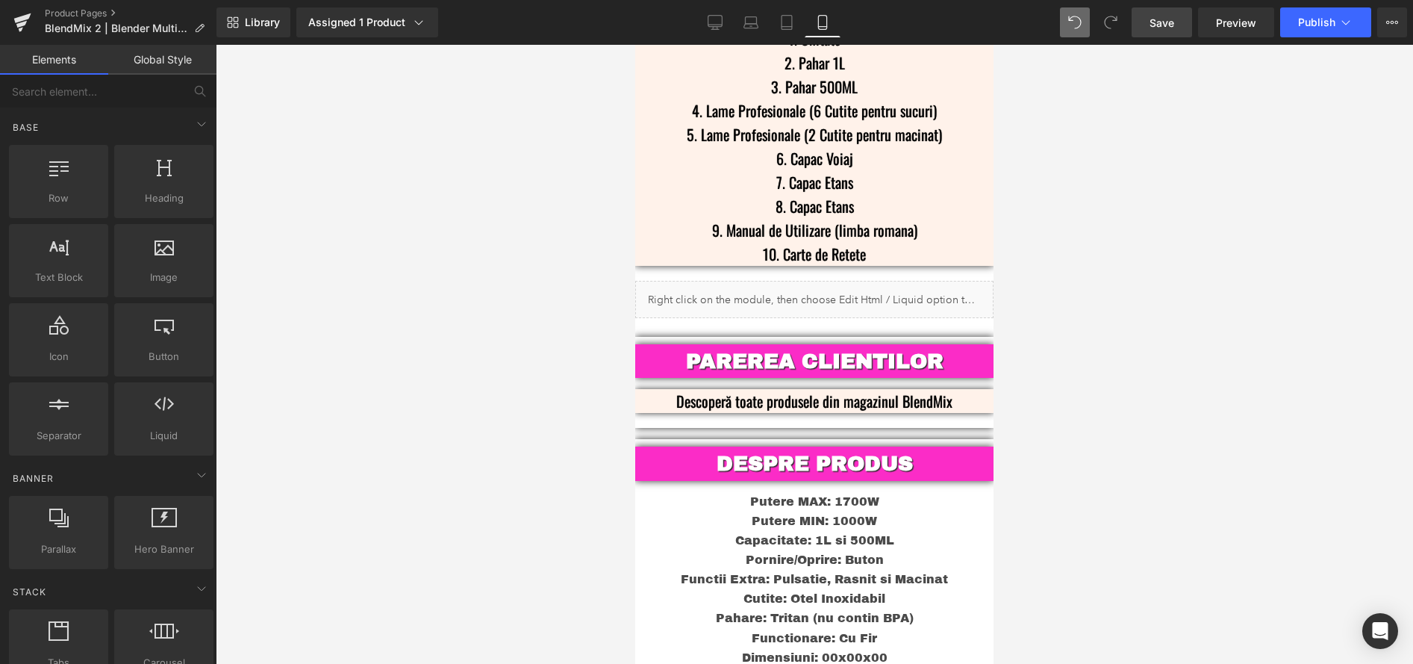
scroll to position [4042, 0]
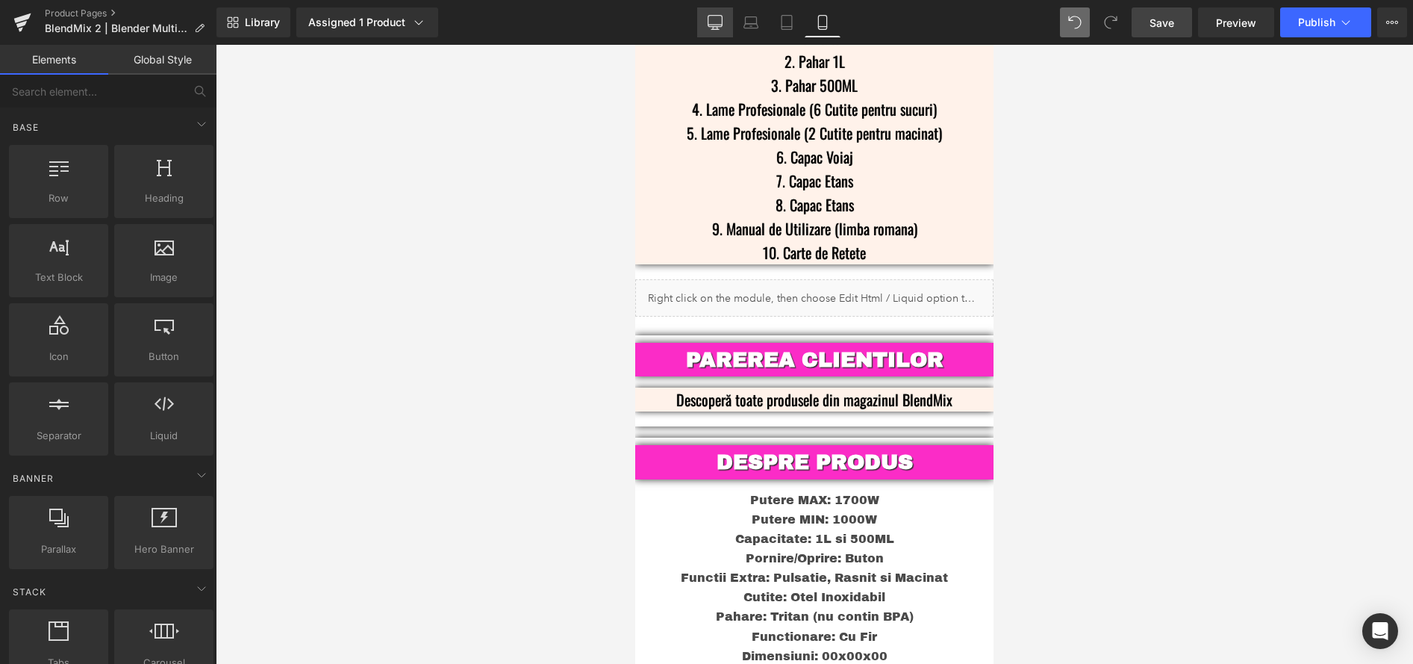
click at [714, 25] on icon at bounding box center [715, 25] width 14 height 0
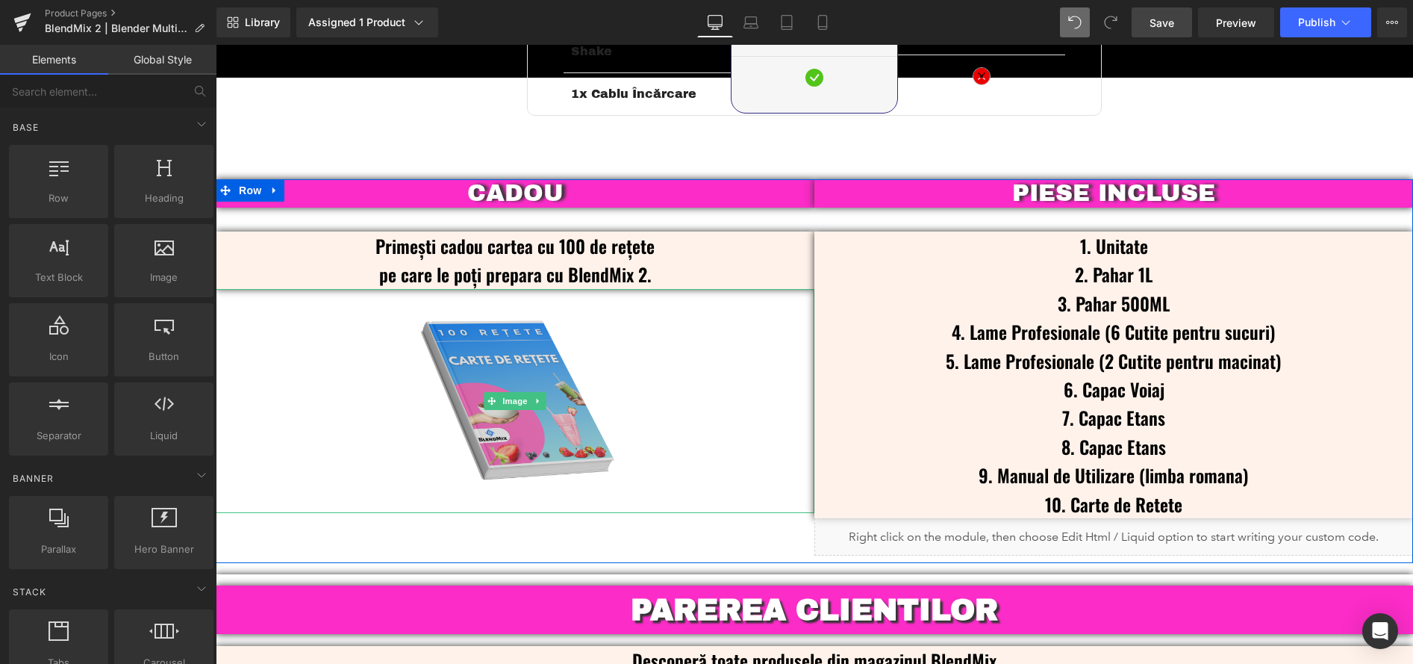
scroll to position [3617, 0]
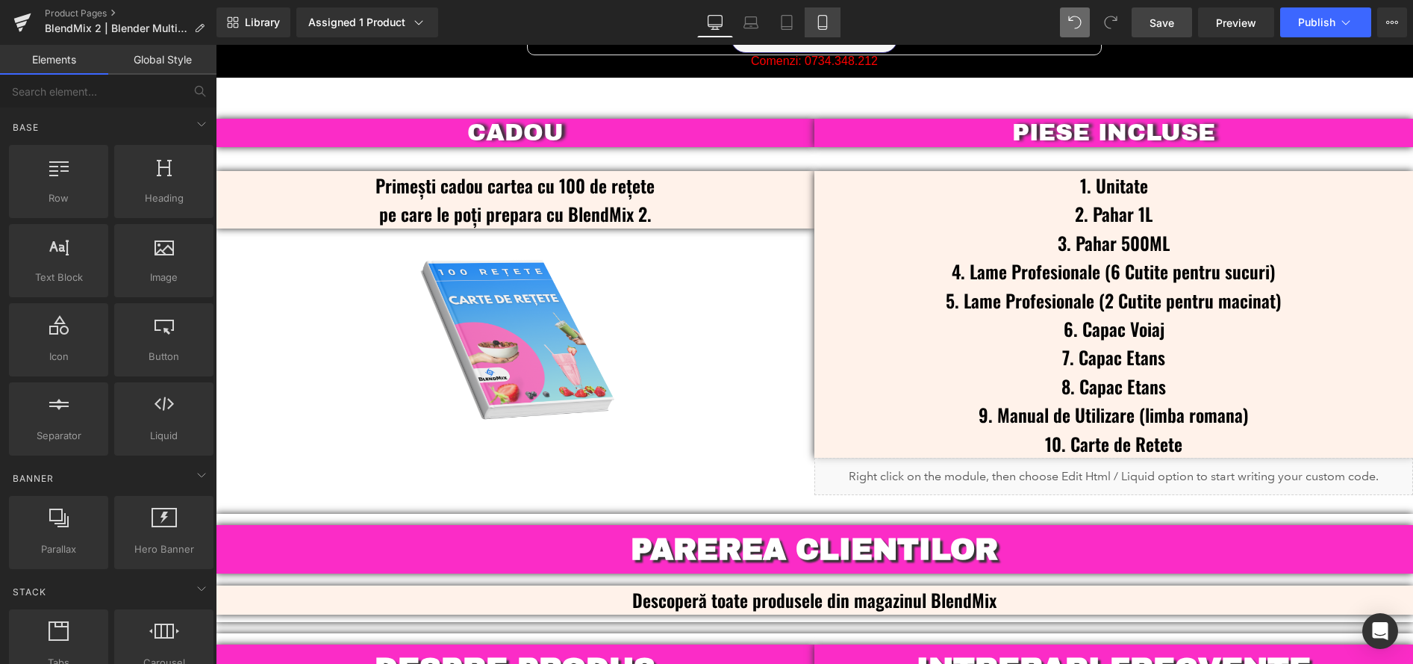
click at [823, 31] on link "Mobile" at bounding box center [823, 22] width 36 height 30
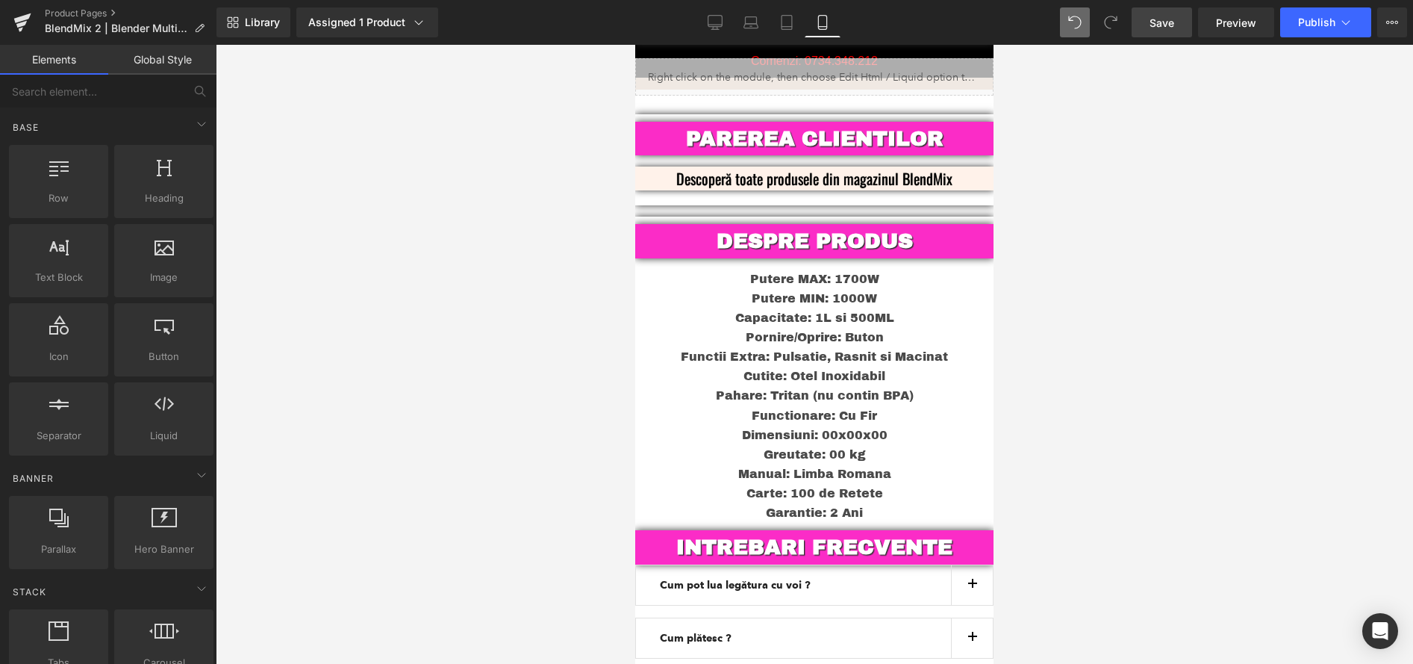
scroll to position [4262, 0]
click at [1060, 265] on div at bounding box center [814, 354] width 1197 height 619
click at [726, 24] on link "Desktop" at bounding box center [715, 22] width 36 height 30
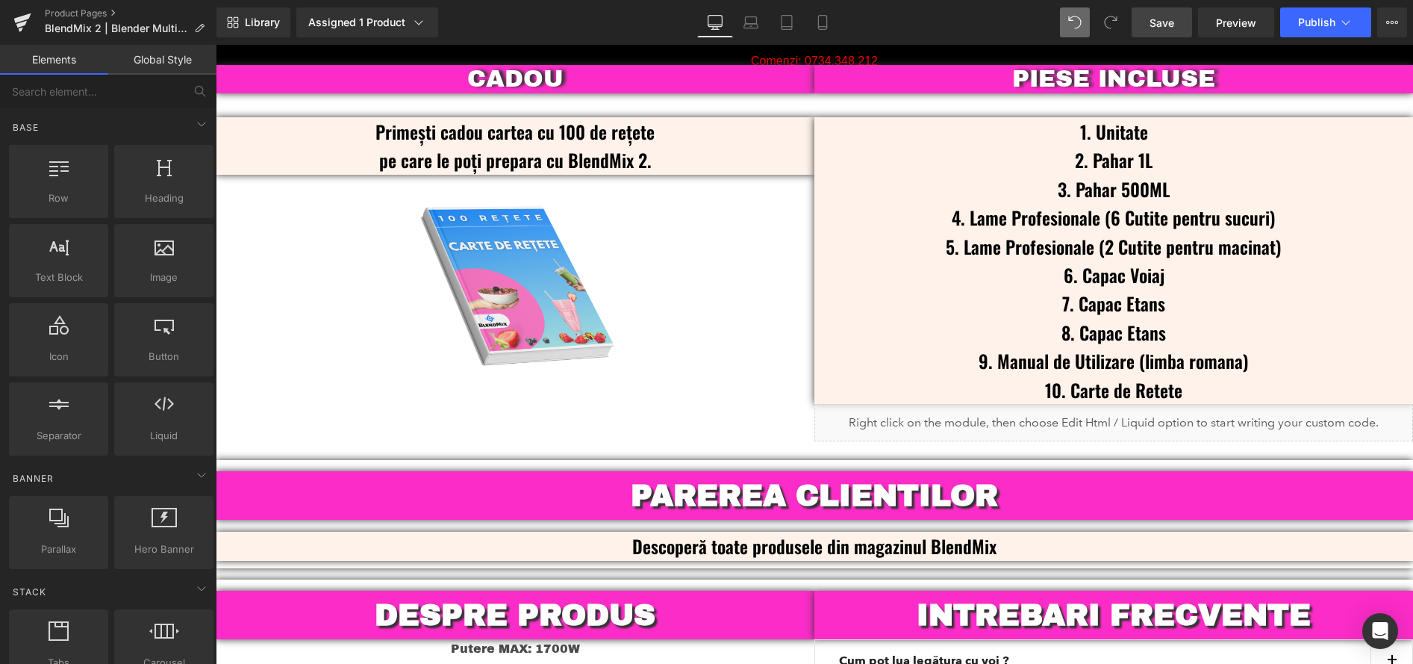
scroll to position [3672, 0]
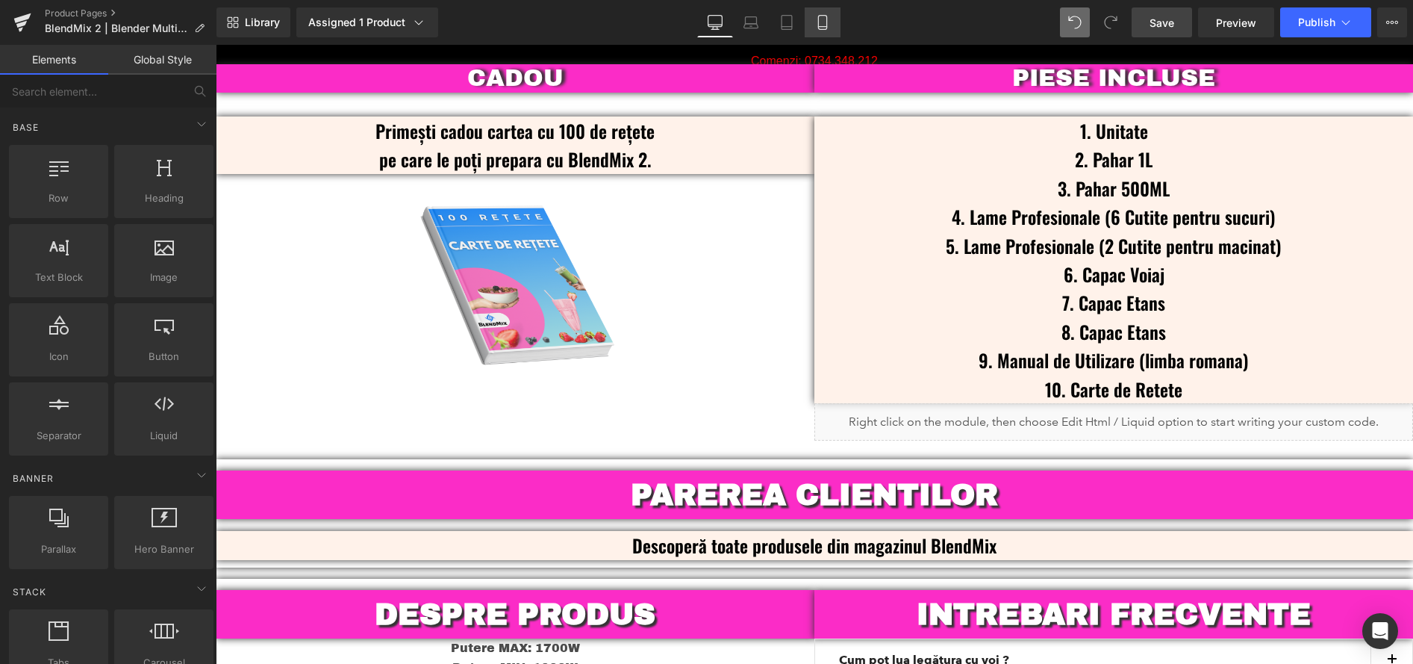
click at [820, 19] on icon at bounding box center [822, 22] width 15 height 15
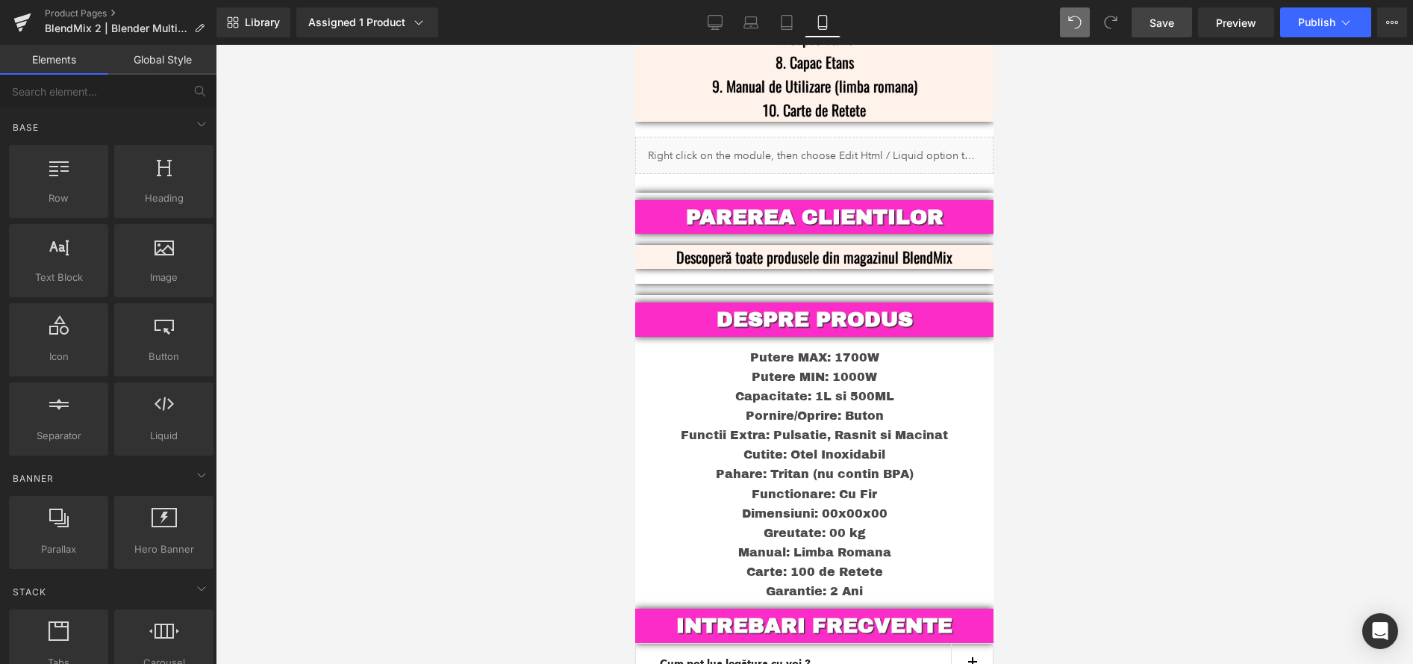
scroll to position [4185, 0]
click at [714, 25] on icon at bounding box center [715, 25] width 14 height 0
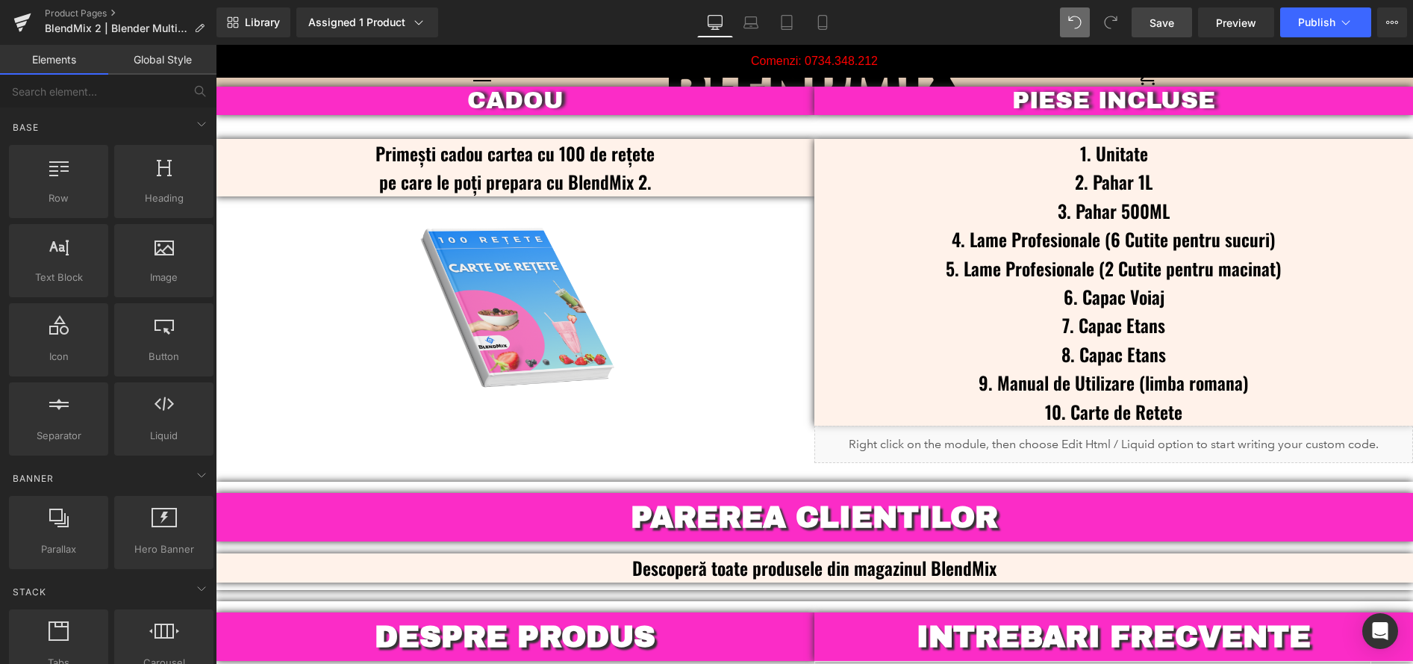
scroll to position [3442, 0]
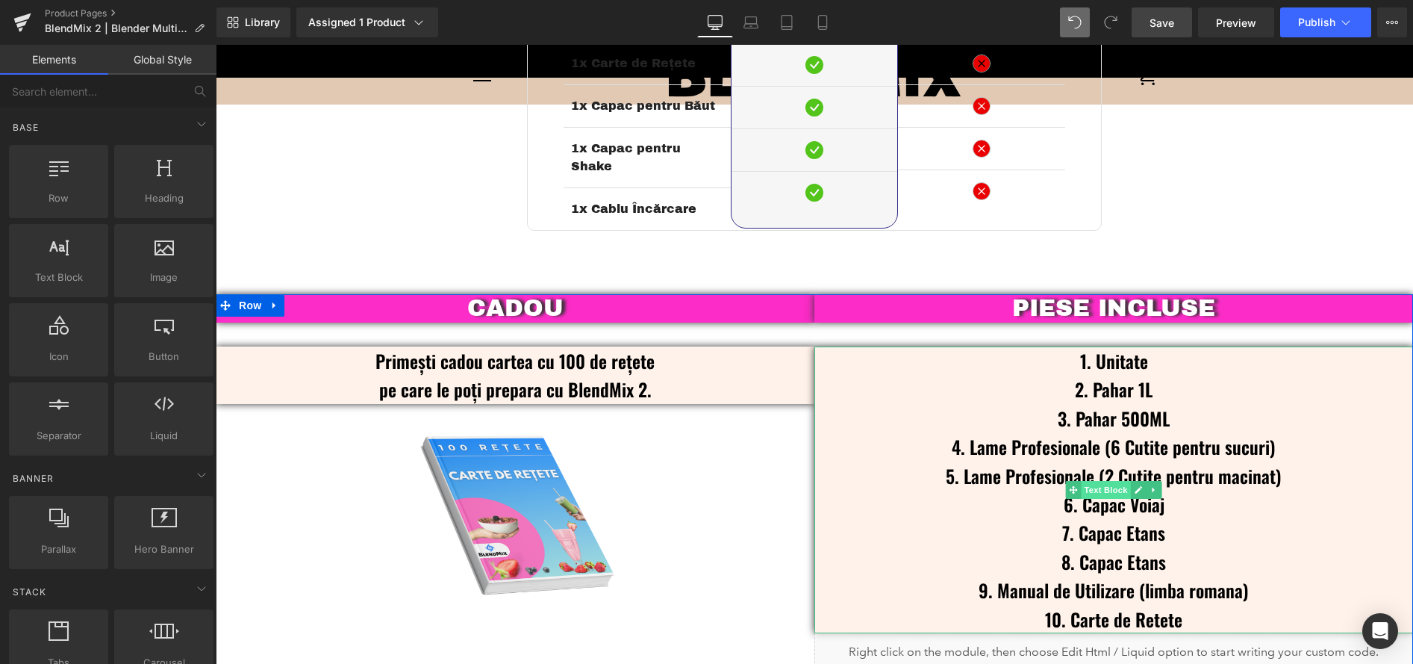
click at [1108, 481] on span "Text Block" at bounding box center [1105, 490] width 49 height 18
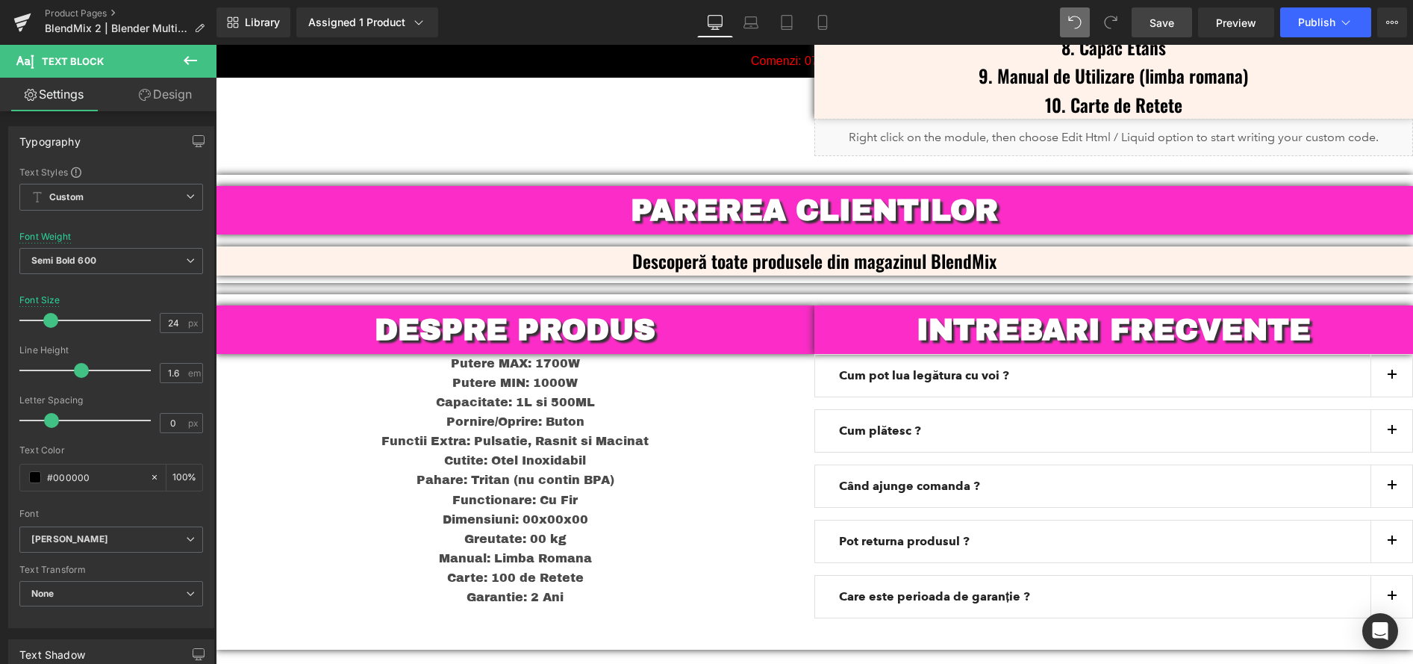
scroll to position [4311, 0]
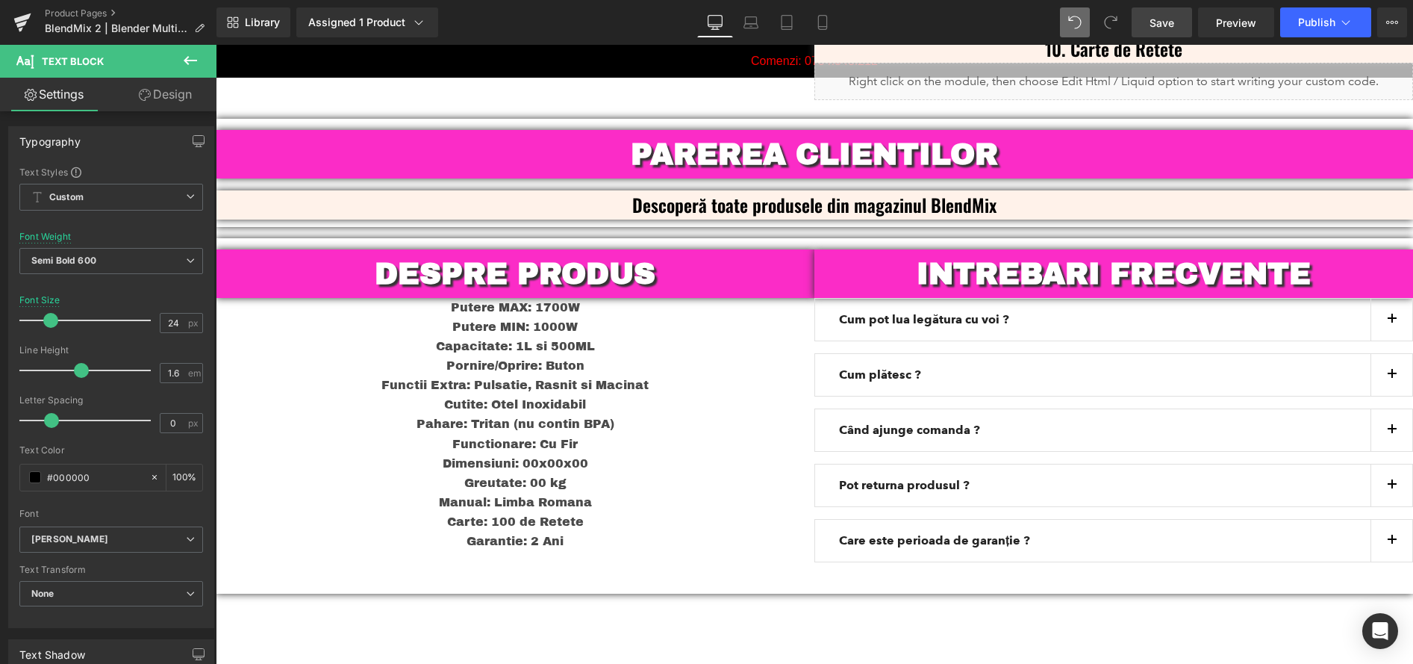
click at [599, 531] on p "Garantie: 2 Ani" at bounding box center [515, 540] width 599 height 19
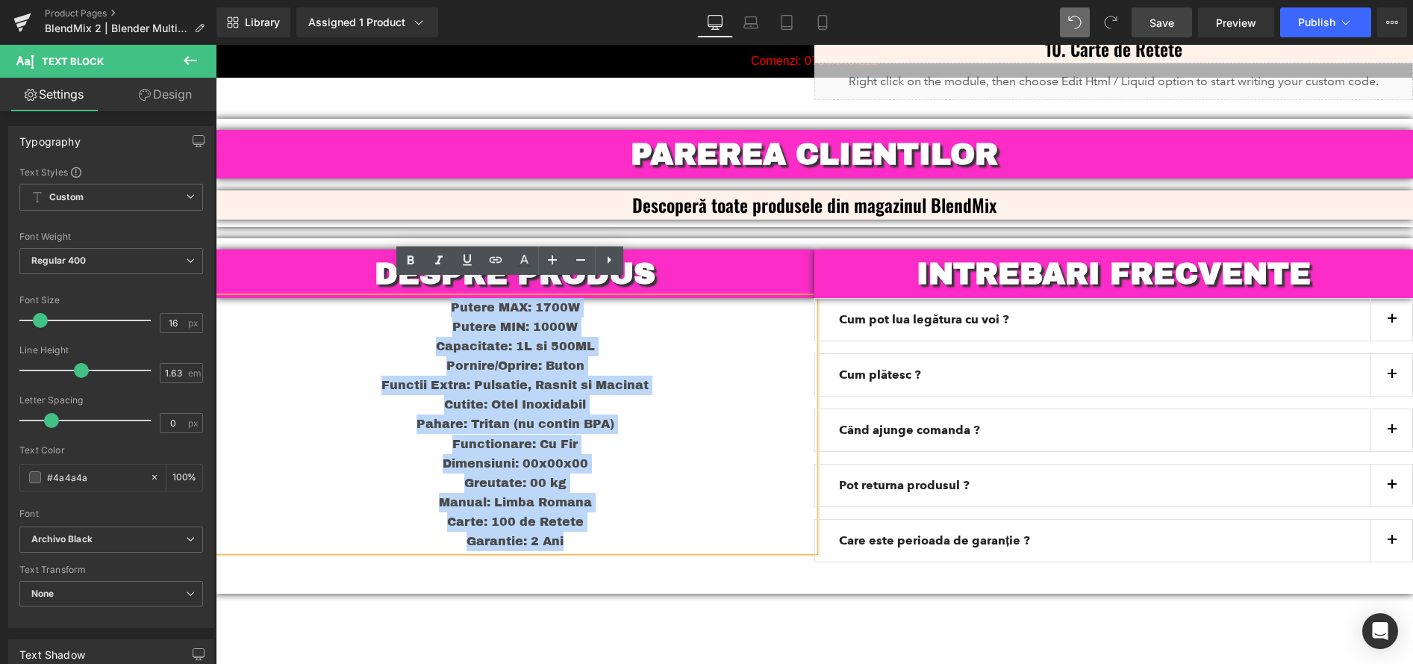
drag, startPoint x: 572, startPoint y: 524, endPoint x: 409, endPoint y: 293, distance: 282.9
click at [409, 298] on div "Putere MAX: 1700W Putere MIN: 1000W Capacitate: 1L si 500ML Pornire/Oprire: But…" at bounding box center [515, 424] width 599 height 253
copy div "Putere MAX: 1700W Putere MIN: 1000W Capacitate: 1L si 500ML Pornire/Oprire: But…"
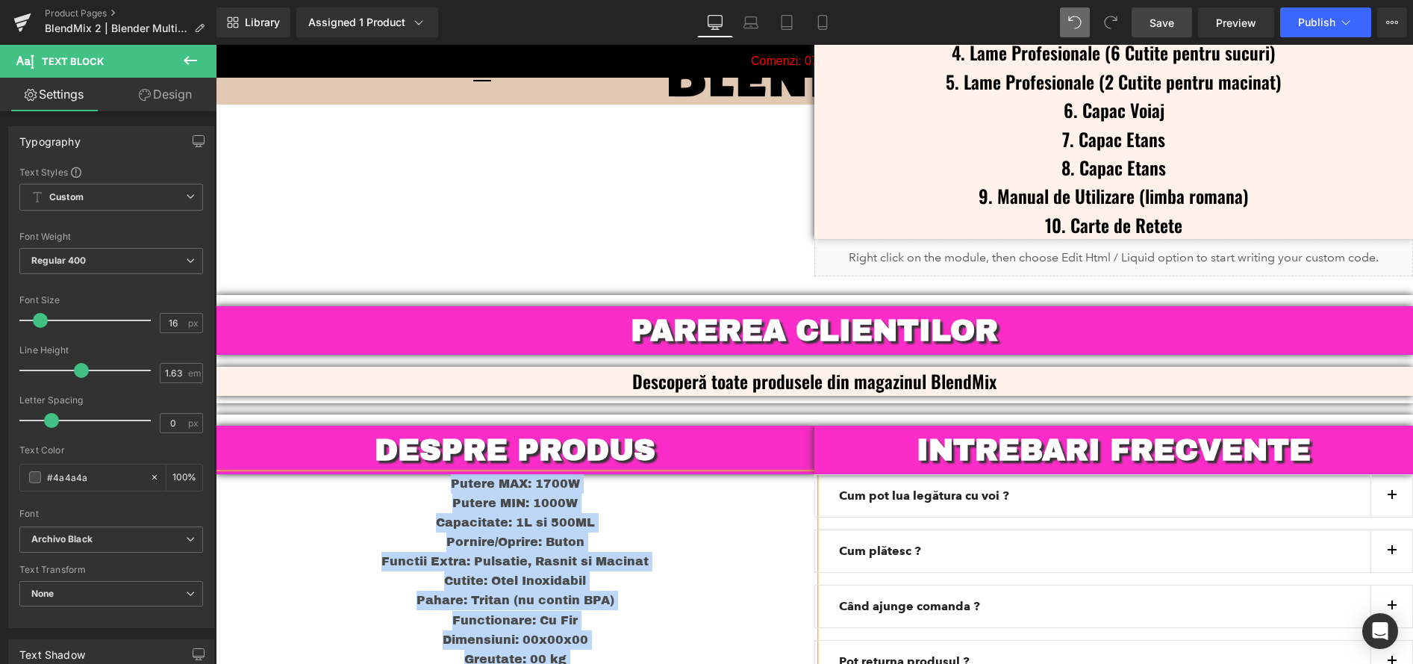
scroll to position [3977, 0]
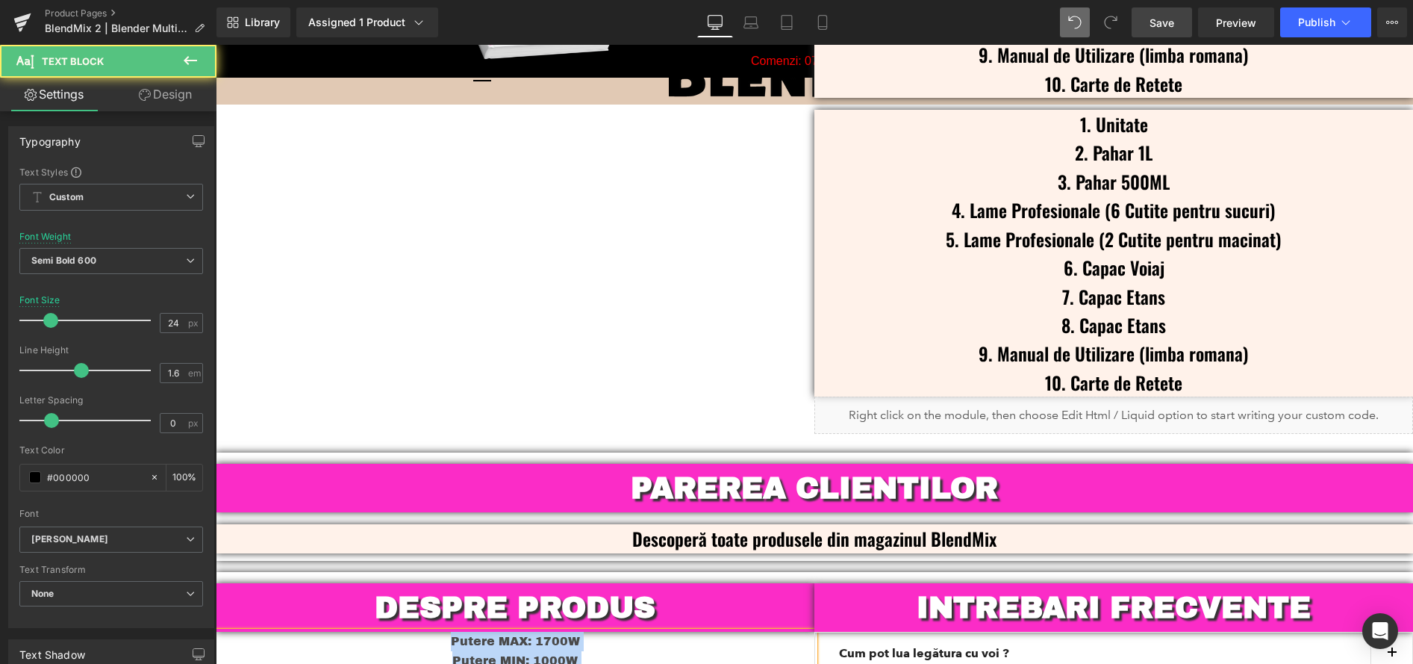
click at [1105, 196] on p "4. Lame Profesionale (6 Cutite pentru sucuri)" at bounding box center [1113, 210] width 599 height 28
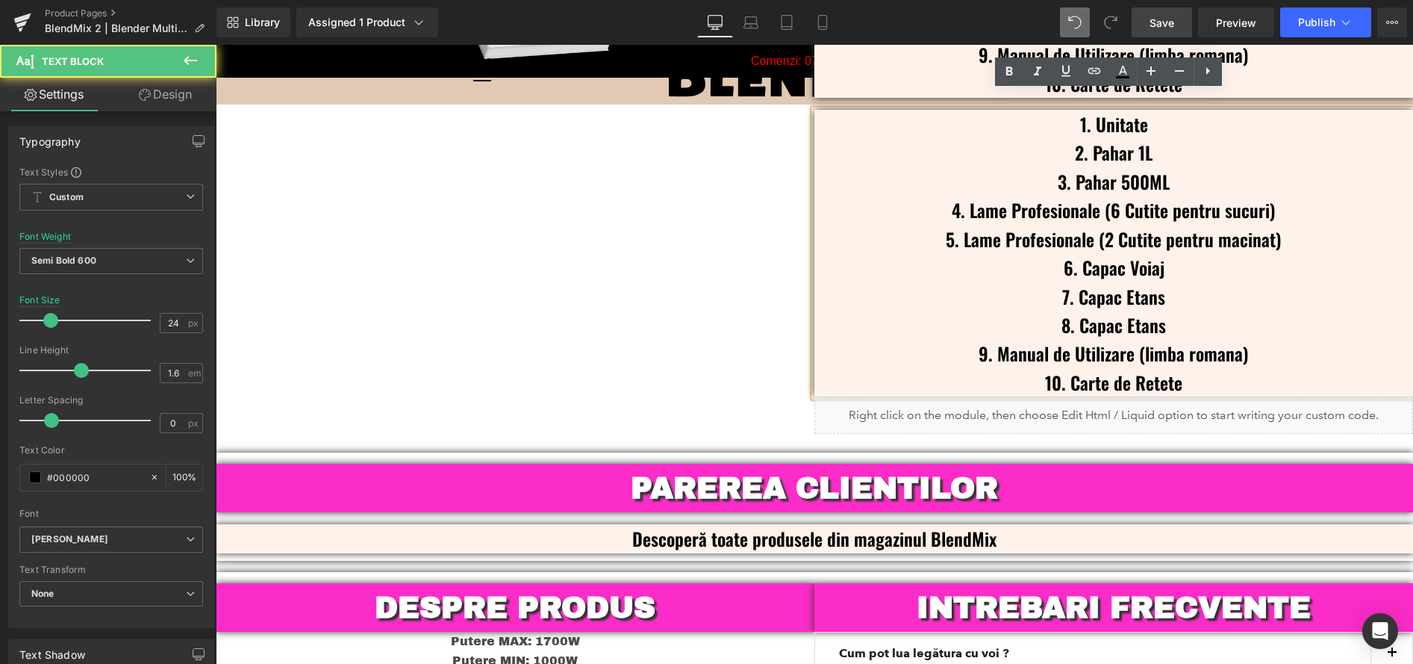
click at [1120, 199] on p "4. Lame Profesionale (6 Cutite pentru sucuri)" at bounding box center [1113, 210] width 599 height 28
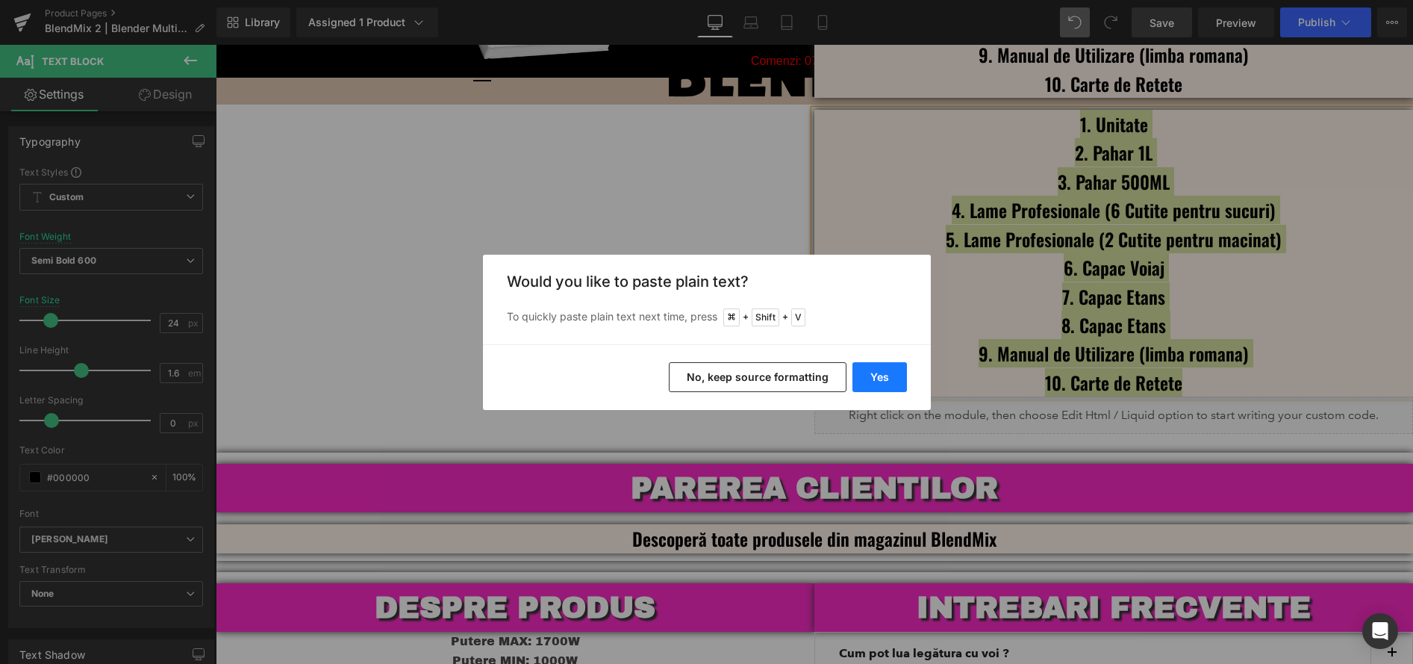
click at [879, 378] on button "Yes" at bounding box center [879, 377] width 54 height 30
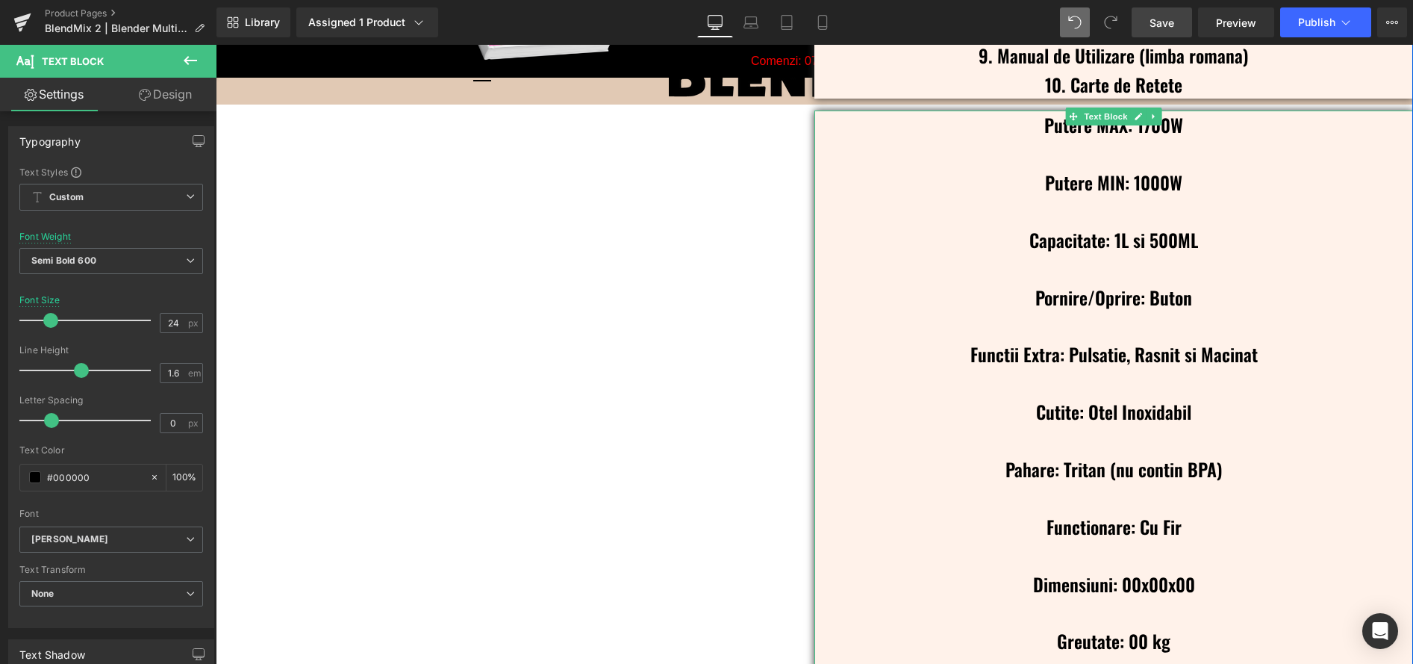
scroll to position [3958, 0]
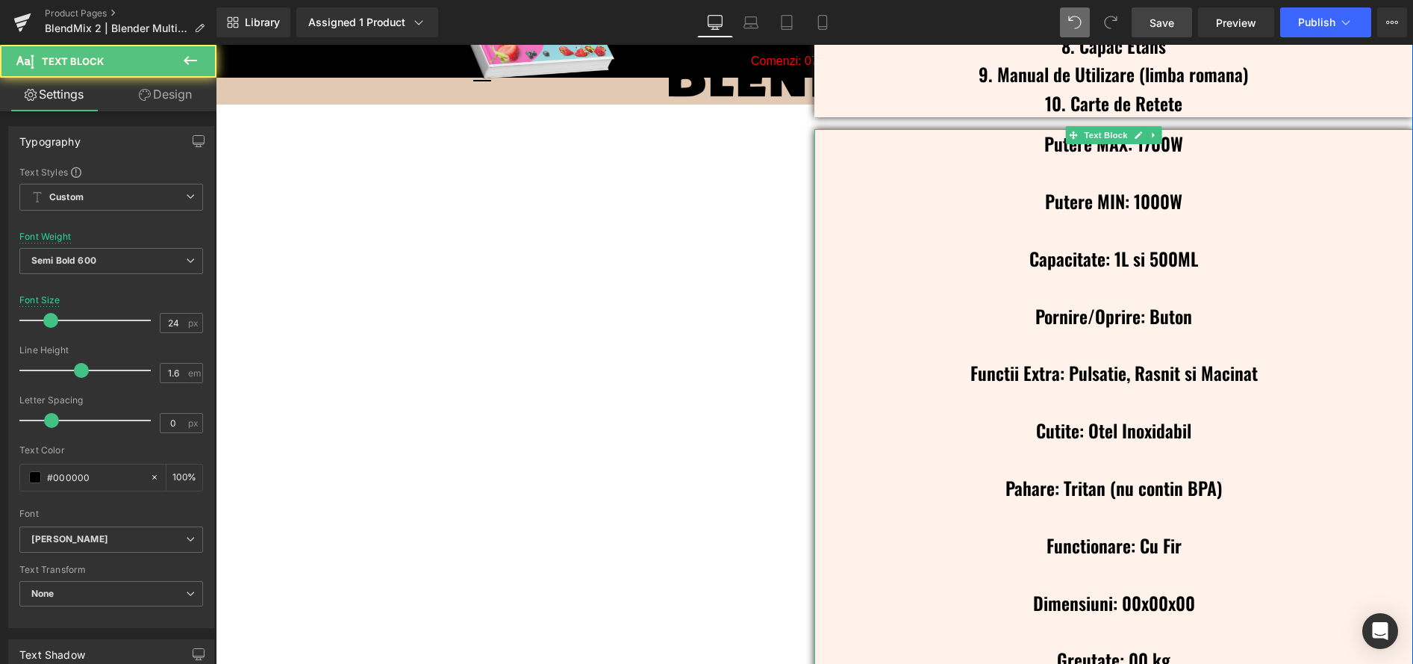
click at [1114, 157] on p at bounding box center [1113, 171] width 599 height 28
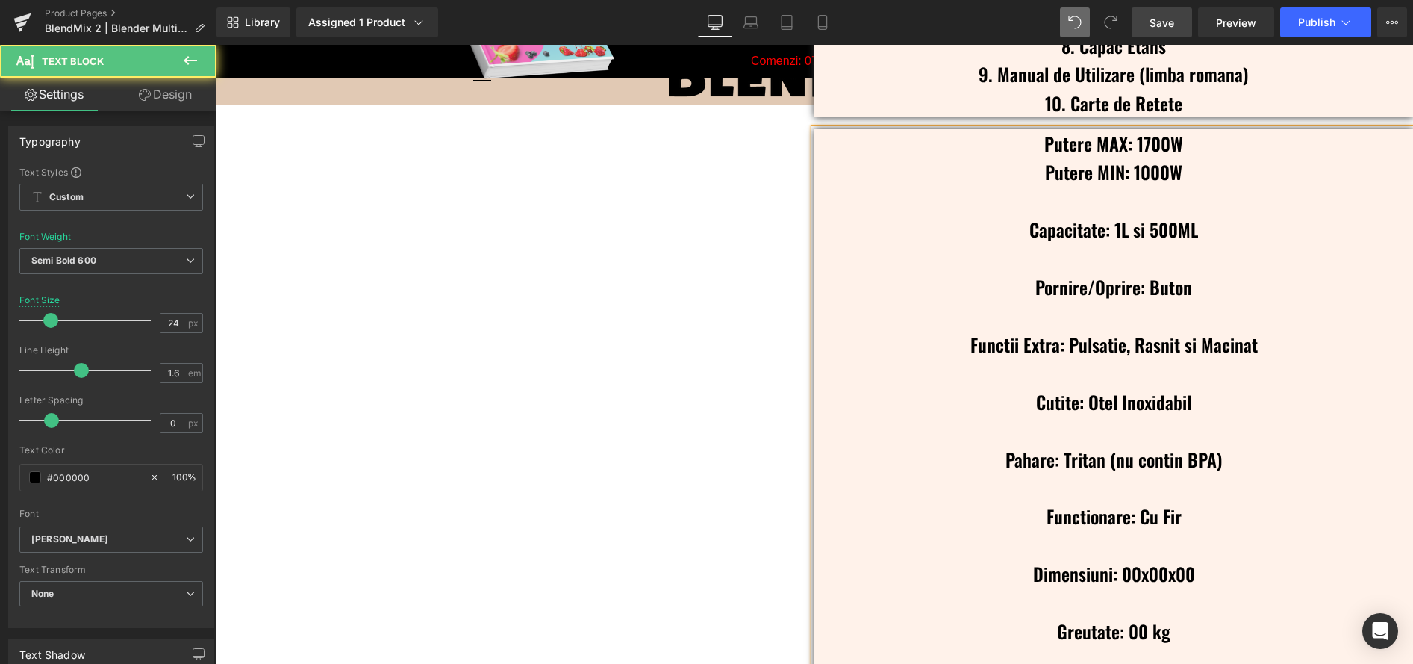
click at [1116, 187] on p at bounding box center [1113, 201] width 599 height 28
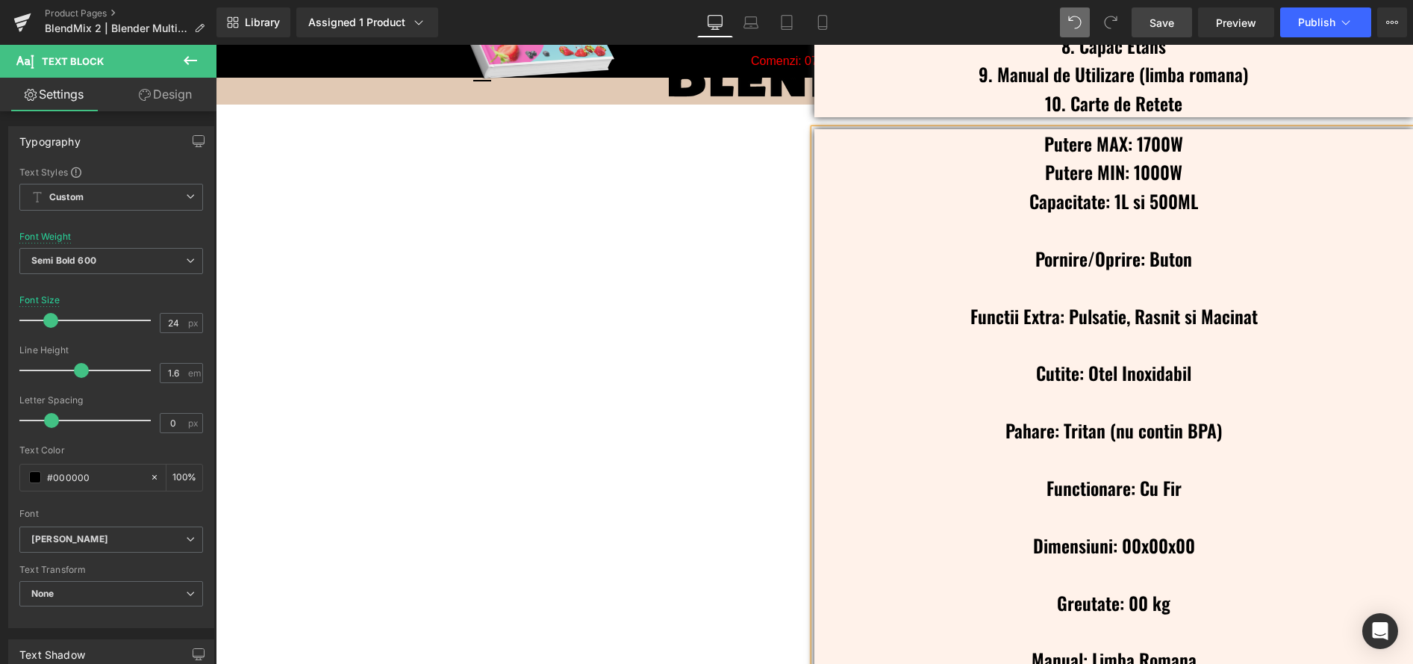
click at [1121, 215] on p at bounding box center [1113, 229] width 599 height 28
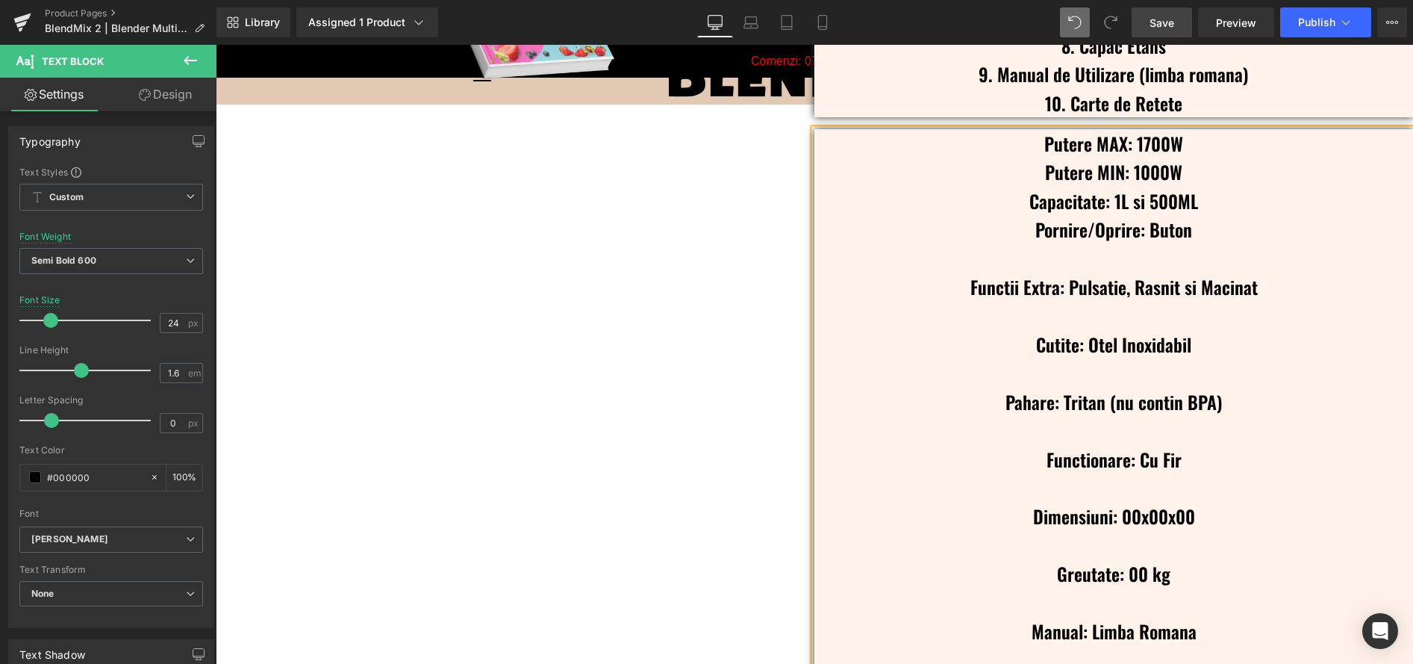
click at [1124, 244] on p at bounding box center [1113, 258] width 599 height 28
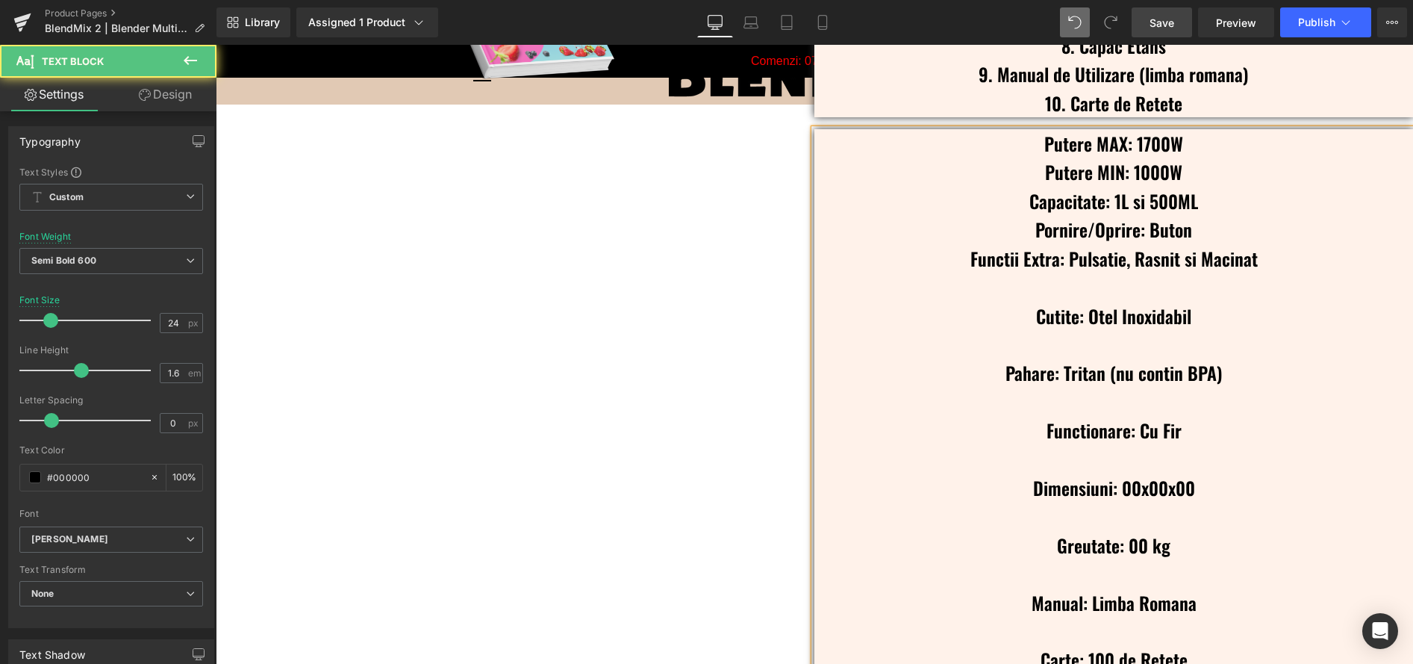
click at [1126, 272] on p at bounding box center [1113, 286] width 599 height 28
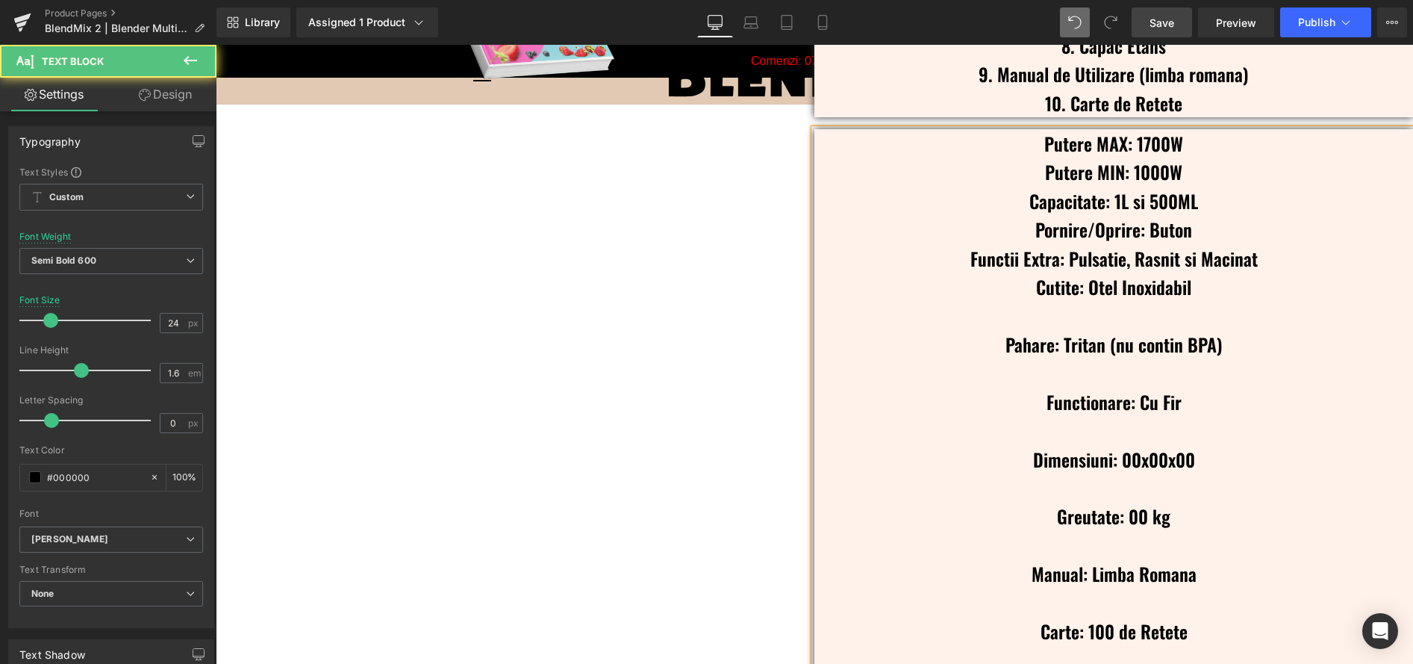
click at [1125, 302] on p at bounding box center [1113, 316] width 599 height 28
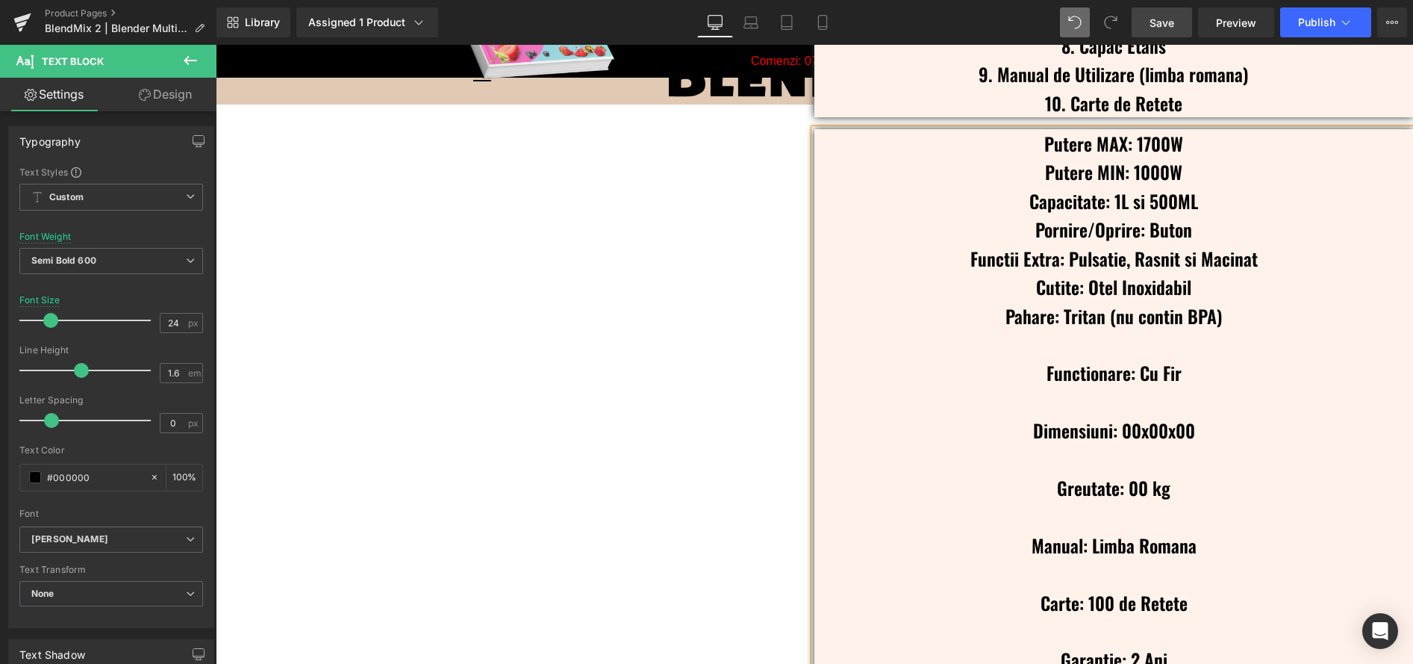
click at [1129, 330] on p at bounding box center [1113, 344] width 599 height 28
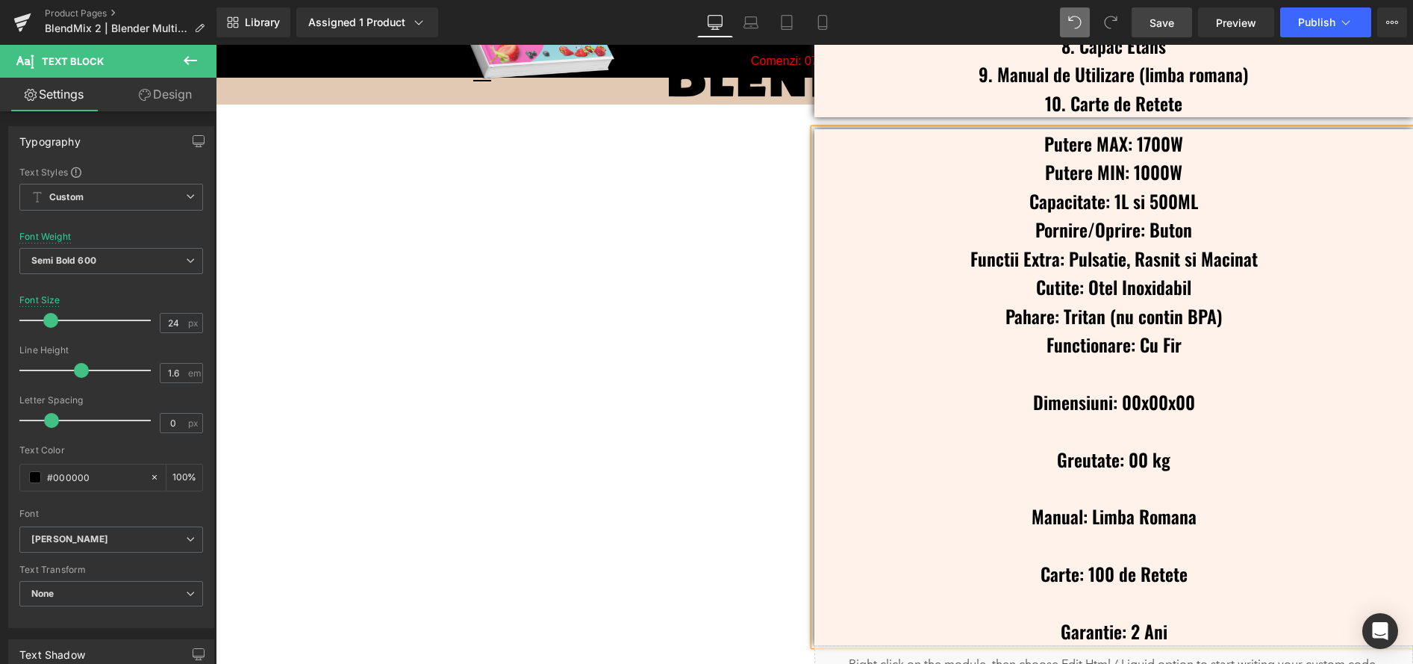
click at [1134, 358] on p at bounding box center [1113, 372] width 599 height 28
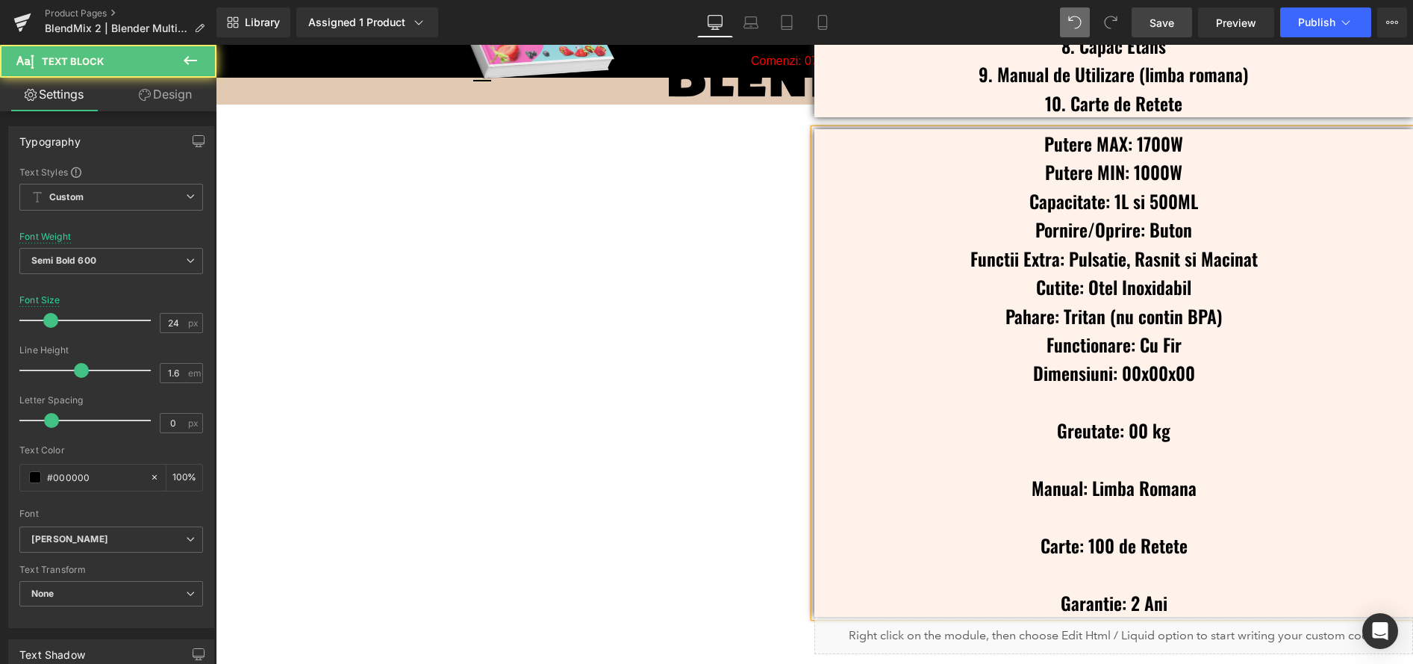
click at [1136, 387] on p at bounding box center [1113, 401] width 599 height 28
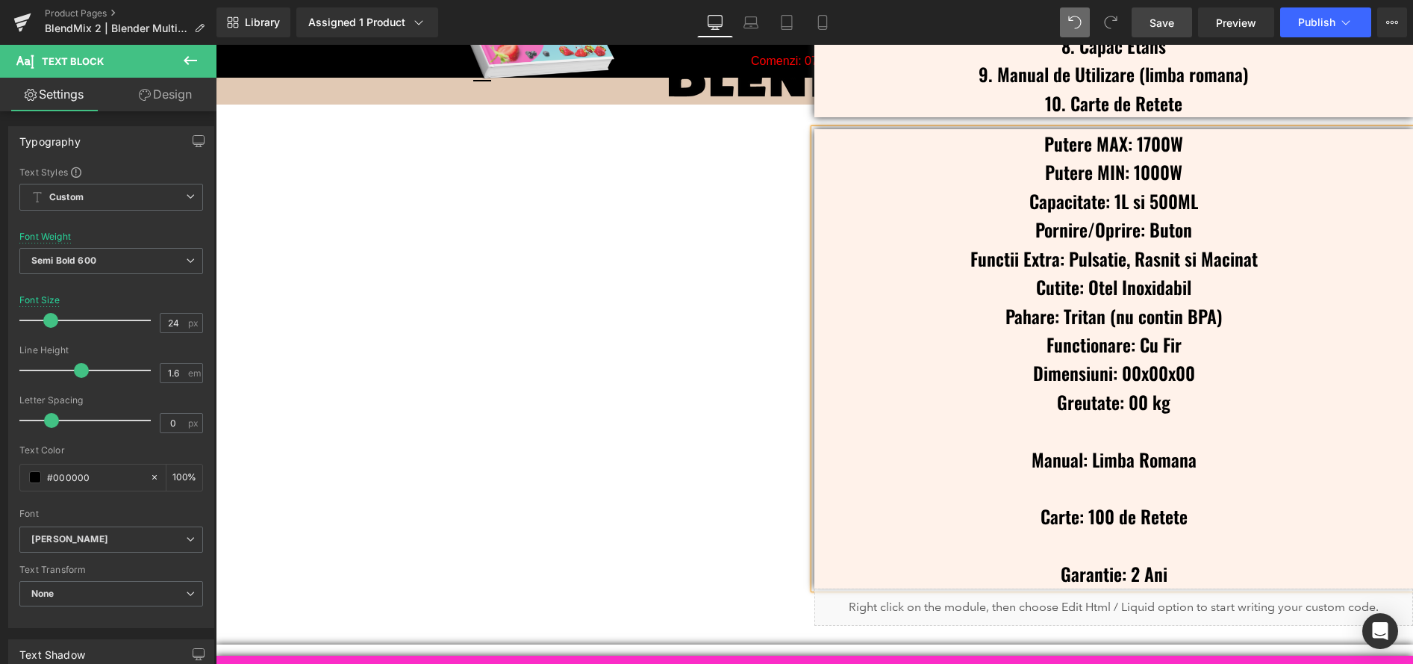
click at [1136, 416] on p at bounding box center [1113, 430] width 599 height 28
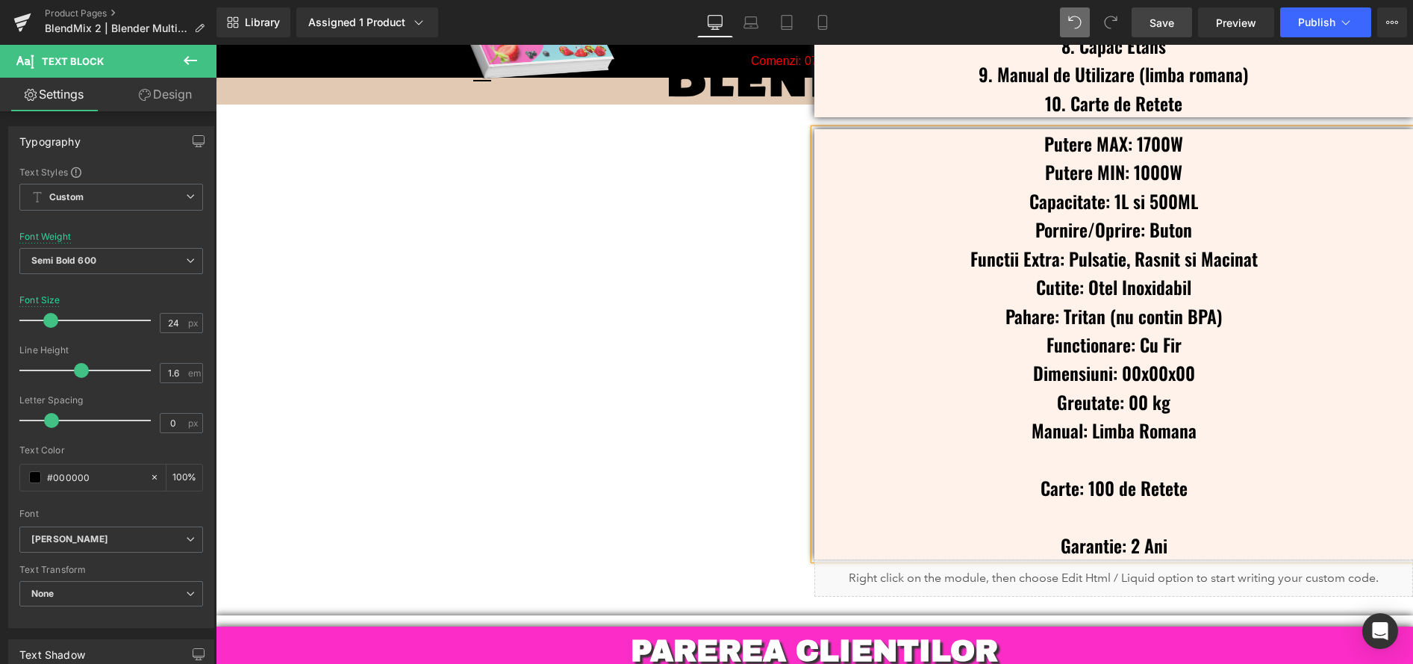
click at [1140, 445] on p at bounding box center [1113, 459] width 599 height 28
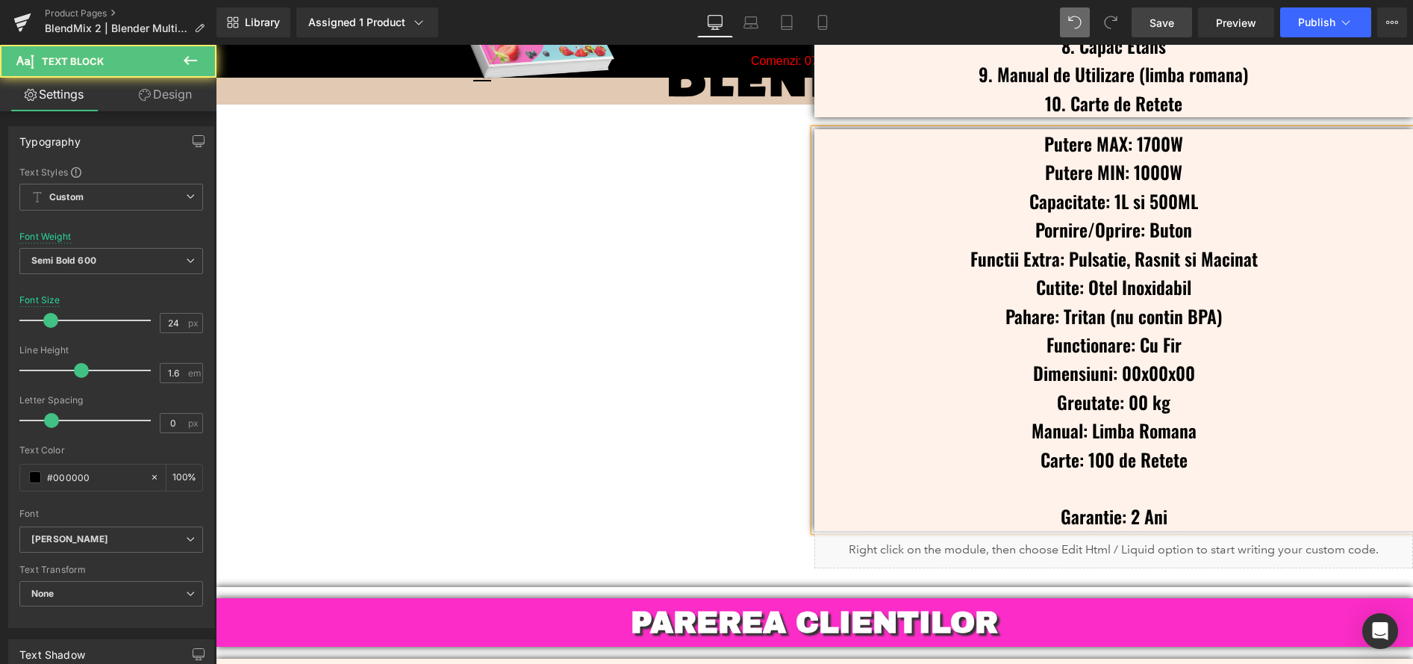
click at [1137, 473] on p at bounding box center [1113, 487] width 599 height 28
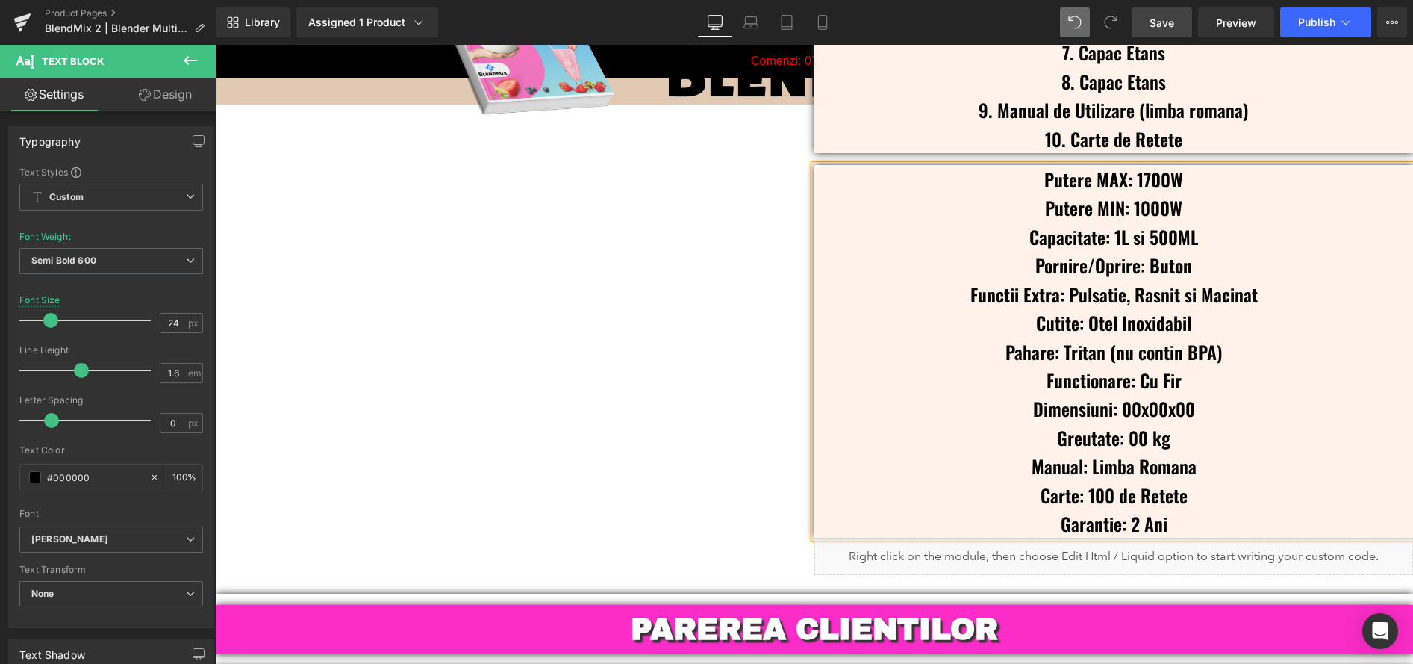
scroll to position [3917, 0]
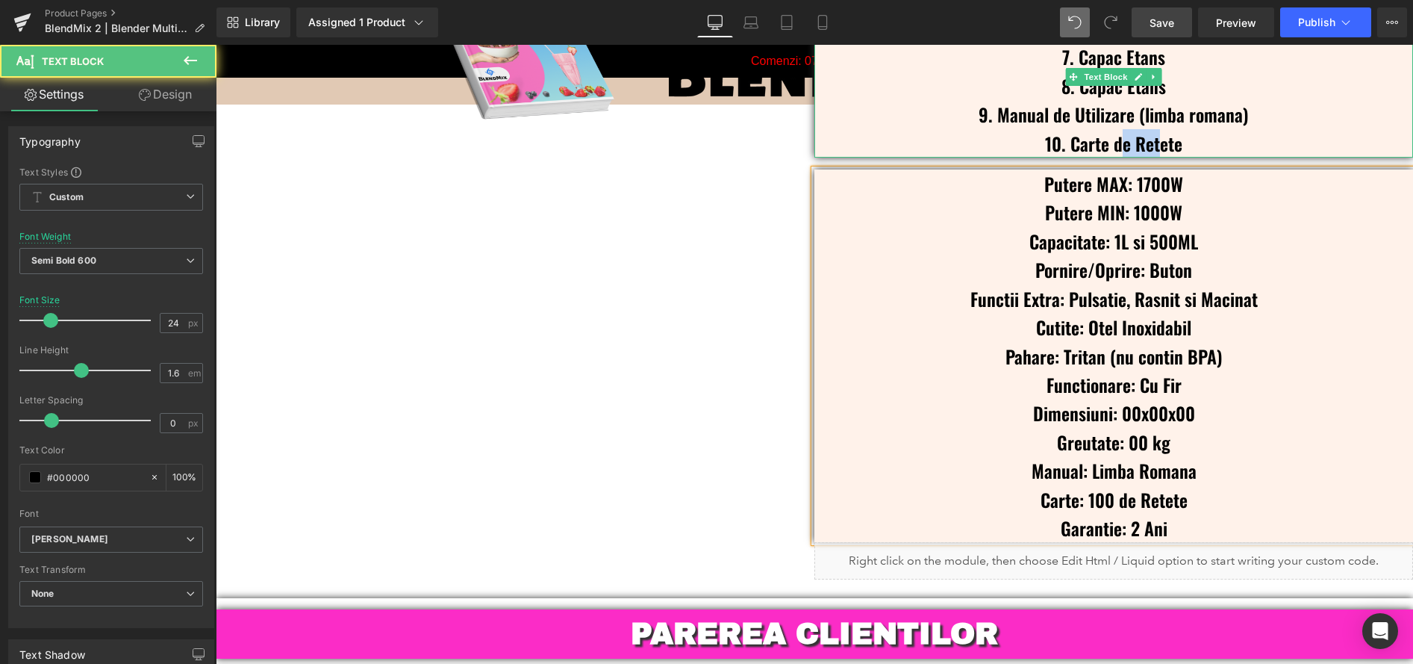
drag, startPoint x: 1155, startPoint y: 125, endPoint x: 1114, endPoint y: 129, distance: 42.0
click at [1114, 129] on p "10. Carte de Retete" at bounding box center [1113, 143] width 599 height 28
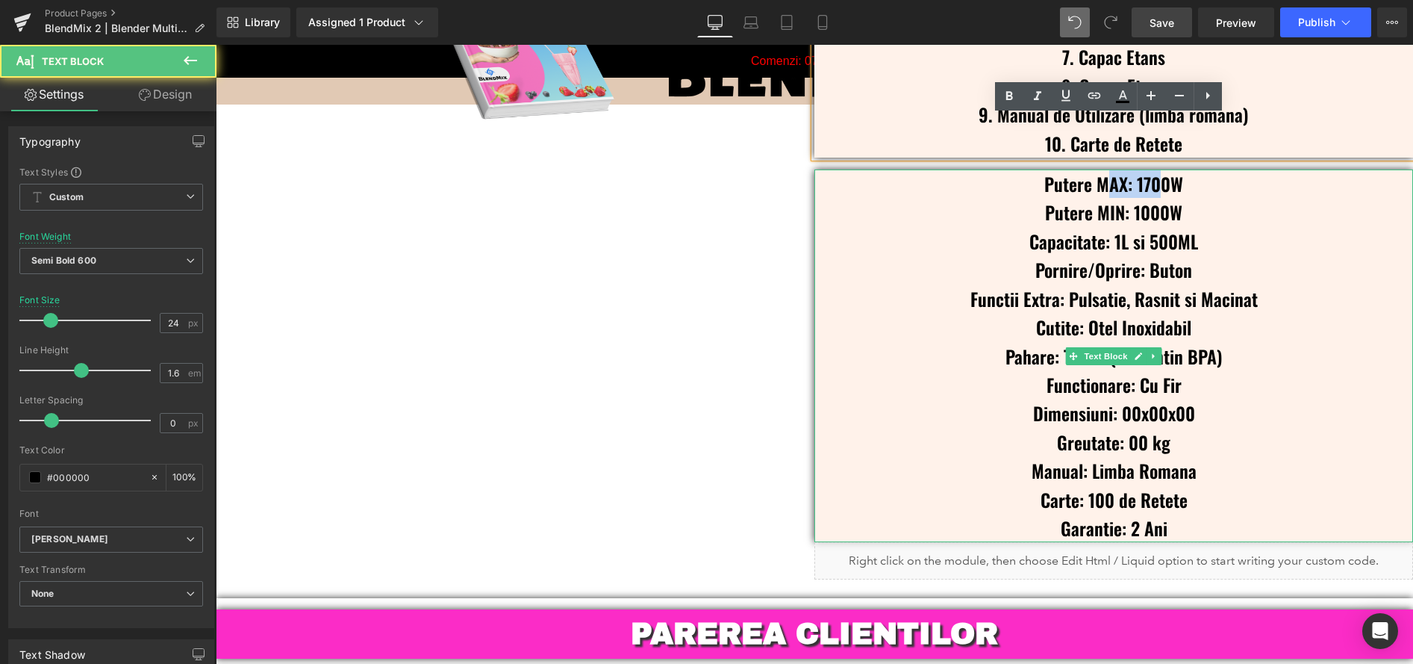
drag, startPoint x: 1153, startPoint y: 173, endPoint x: 1106, endPoint y: 171, distance: 47.1
click at [1106, 171] on p "Putere MAX: 1700W" at bounding box center [1113, 183] width 599 height 28
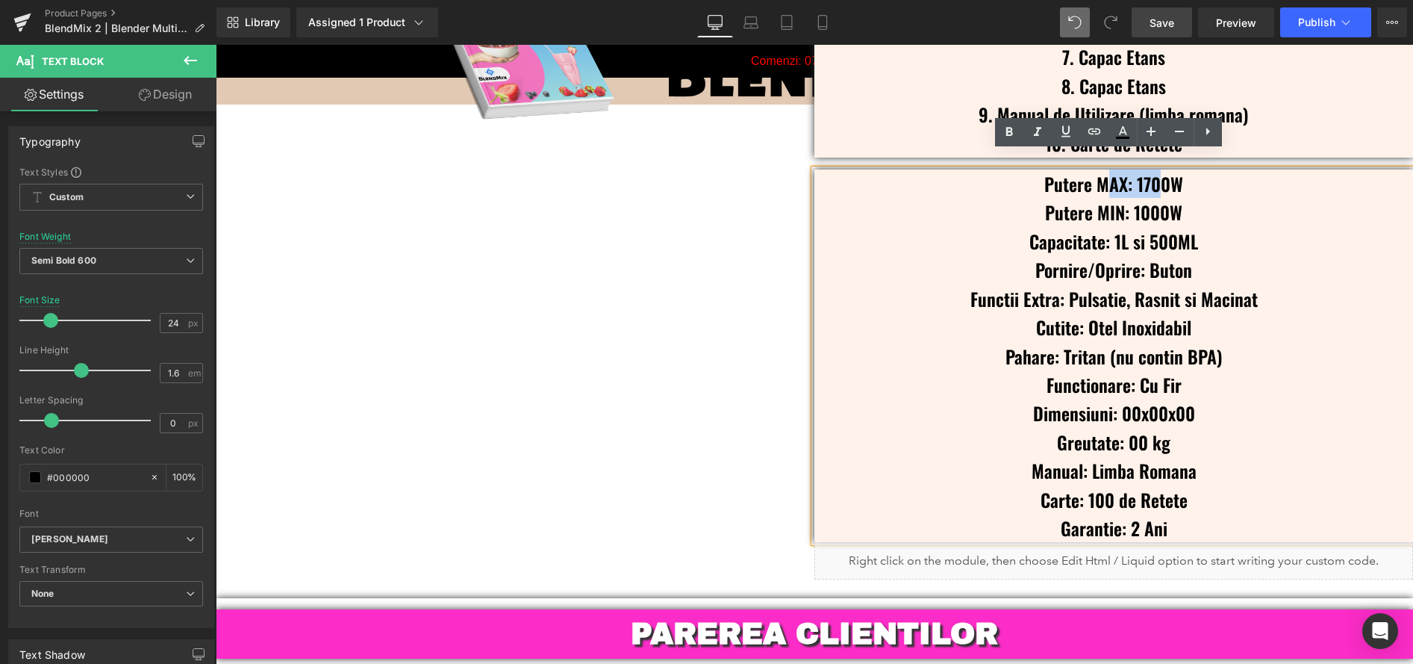
click at [734, 230] on div "CADOU Text Block Primești cadou cartea cu 100 de rețete pe care le poți prepara…" at bounding box center [814, 203] width 1197 height 769
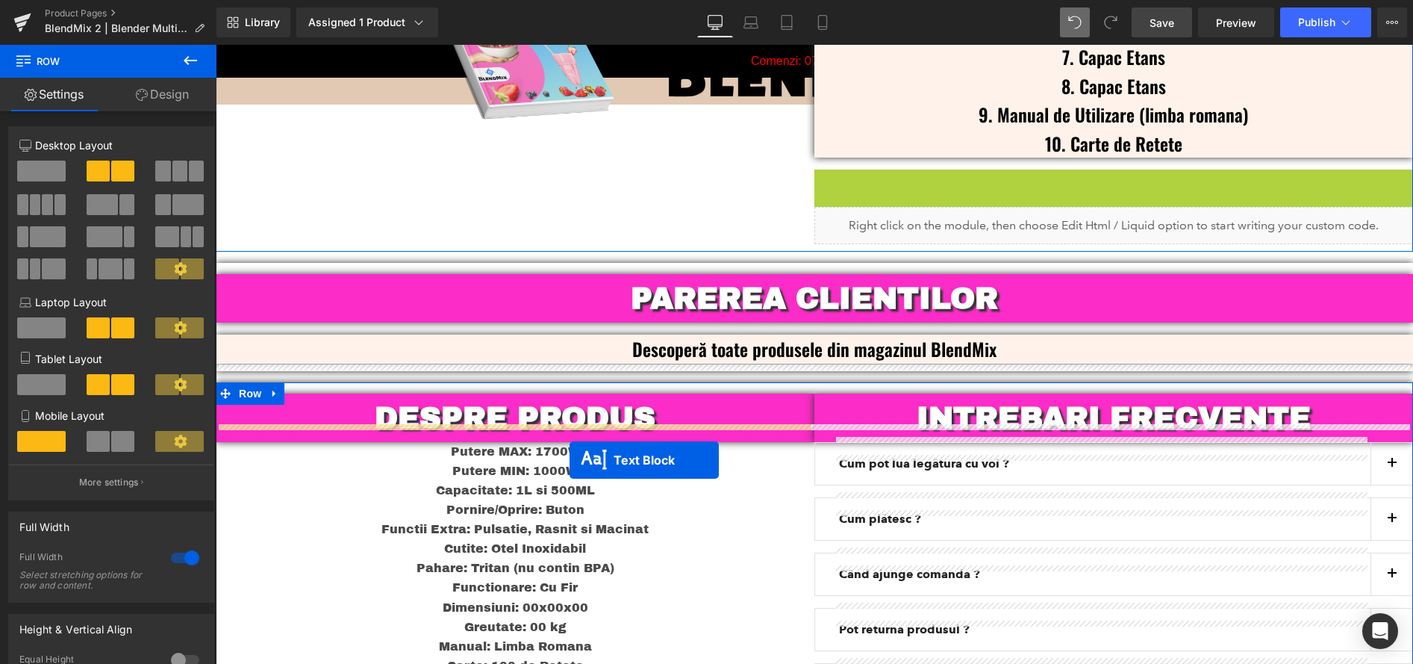
drag, startPoint x: 1067, startPoint y: 337, endPoint x: 570, endPoint y: 460, distance: 512.1
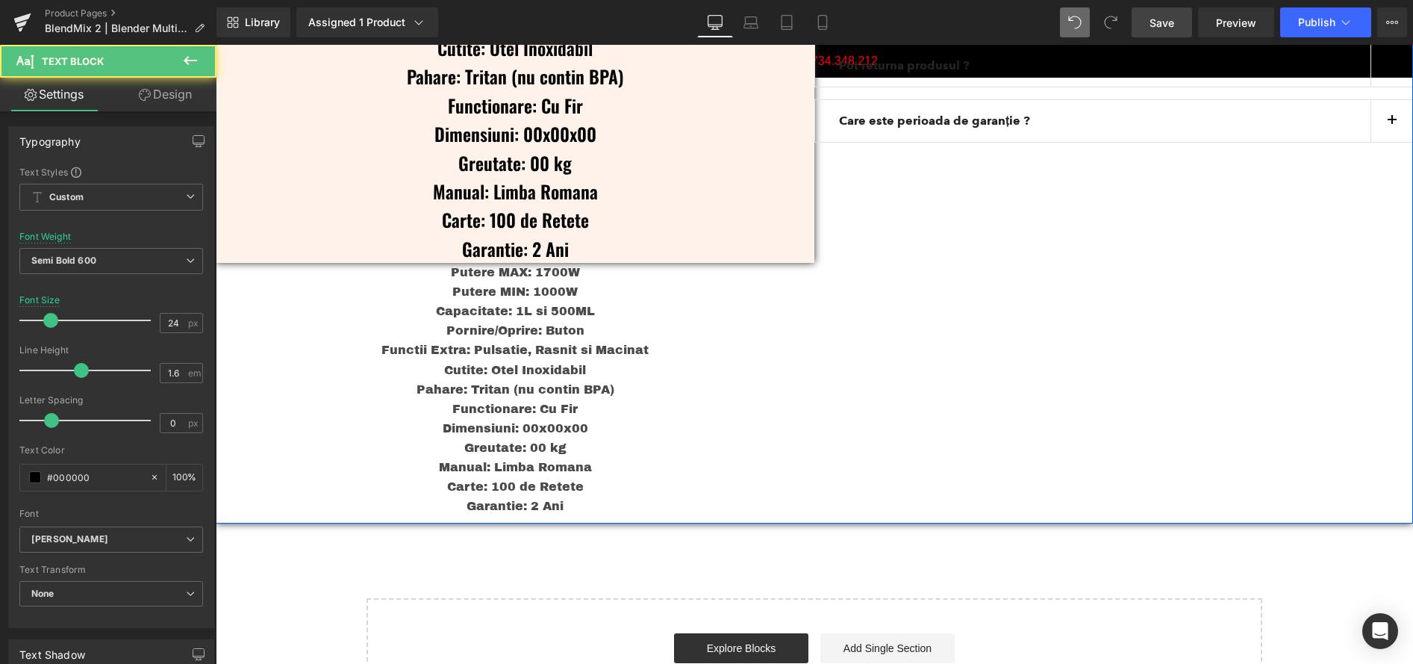
scroll to position [4438, 0]
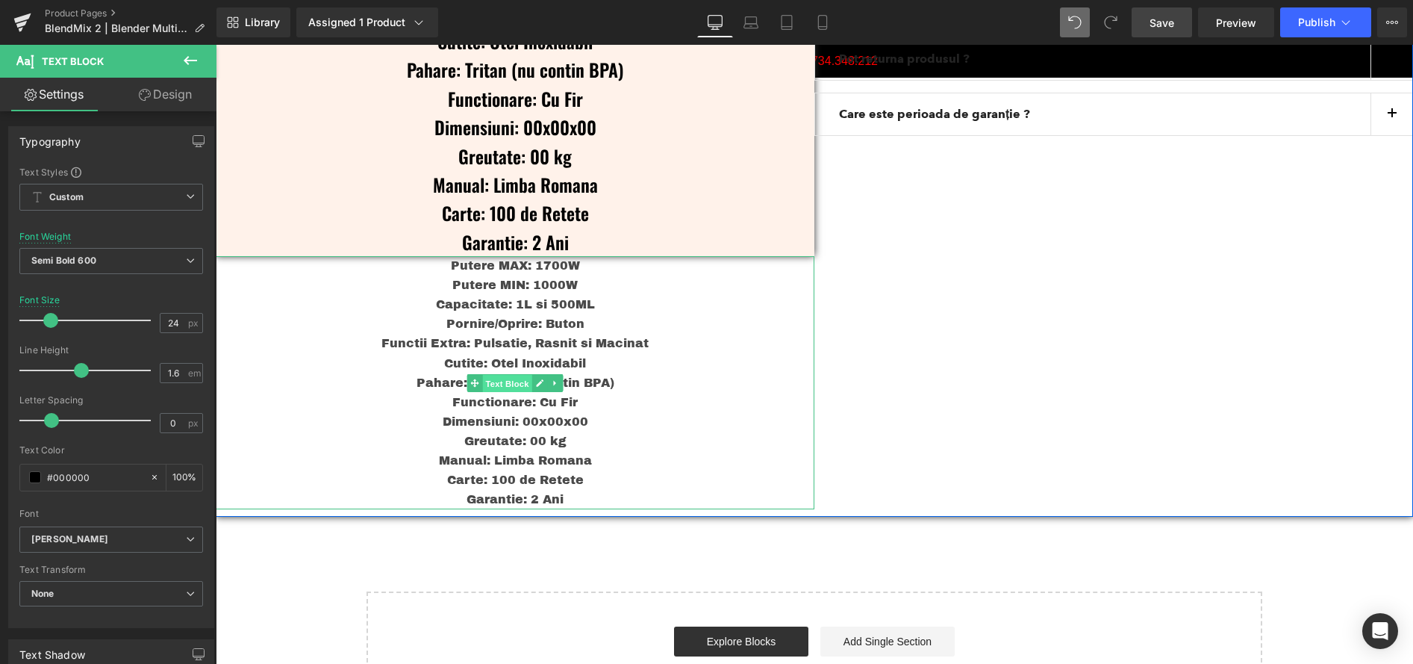
click at [511, 374] on span "Text Block" at bounding box center [506, 383] width 49 height 18
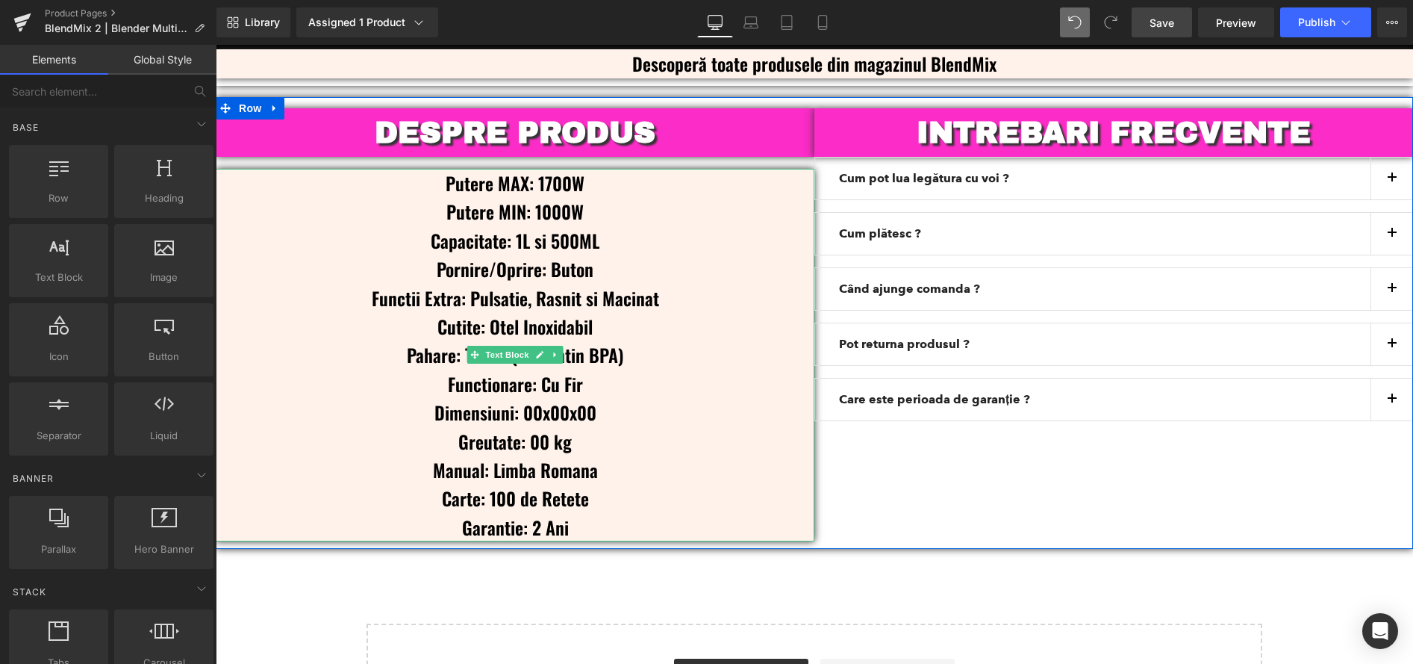
scroll to position [4022, 0]
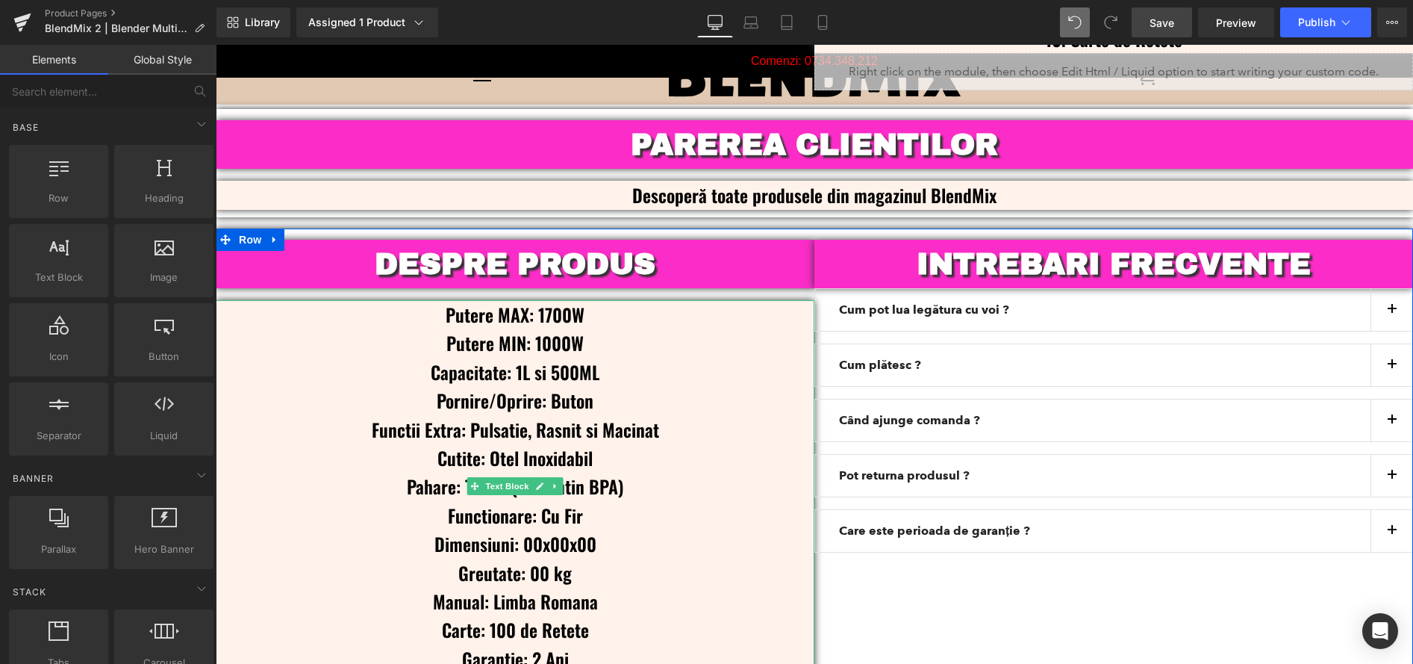
click at [583, 359] on p "Capacitate: 1L si 500ML" at bounding box center [515, 372] width 599 height 28
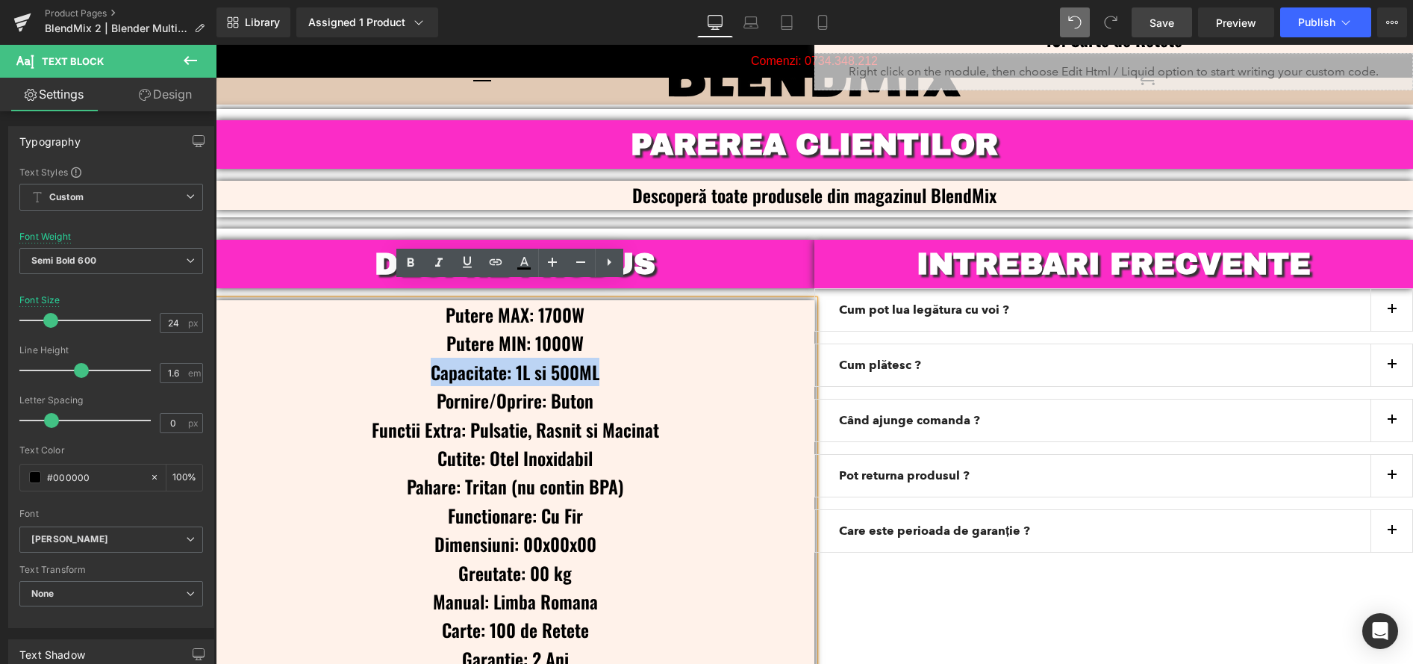
drag, startPoint x: 608, startPoint y: 361, endPoint x: 425, endPoint y: 359, distance: 182.1
click at [425, 359] on p "Capacitate: 1L si 500ML" at bounding box center [515, 372] width 599 height 28
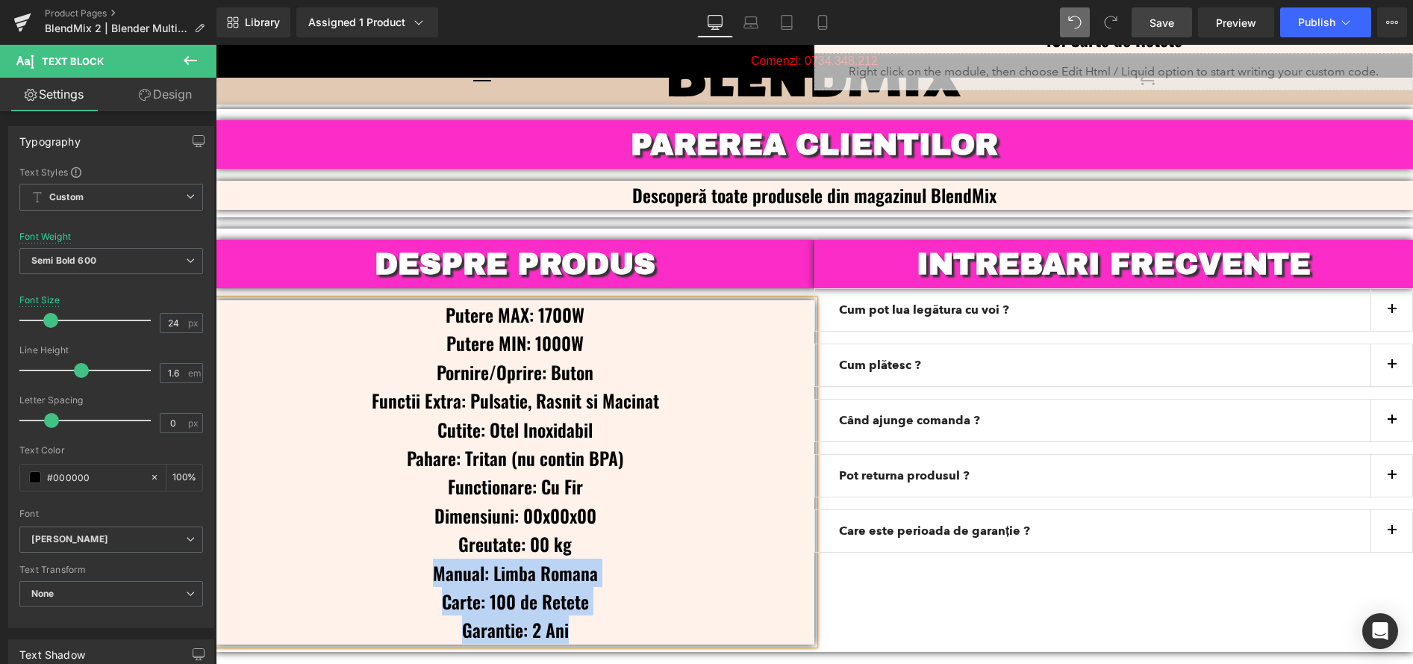
drag, startPoint x: 579, startPoint y: 612, endPoint x: 421, endPoint y: 555, distance: 168.4
click at [421, 555] on div "Putere MAX: 1700W Putere MIN: 1000W Pornire/Oprire: Buton Functii Extra: Pulsat…" at bounding box center [515, 472] width 599 height 344
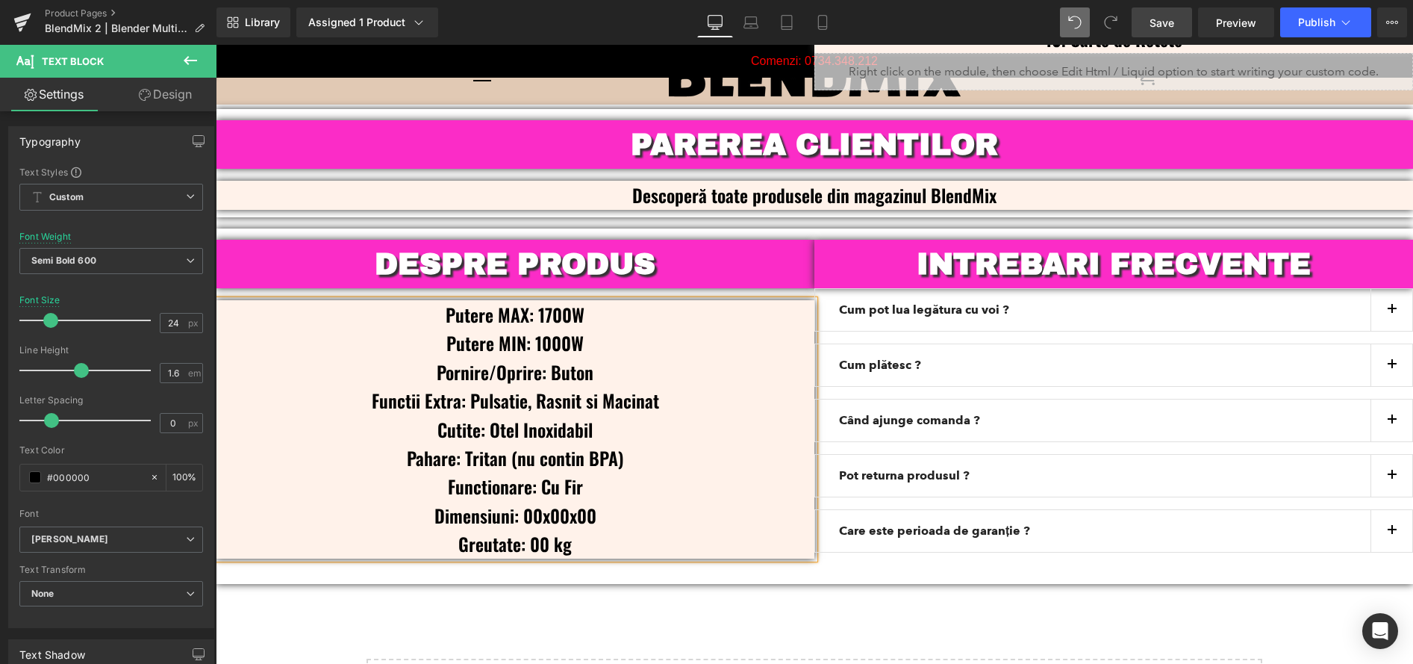
click at [584, 421] on p "Cutite: Otel Inoxidabil" at bounding box center [515, 429] width 599 height 28
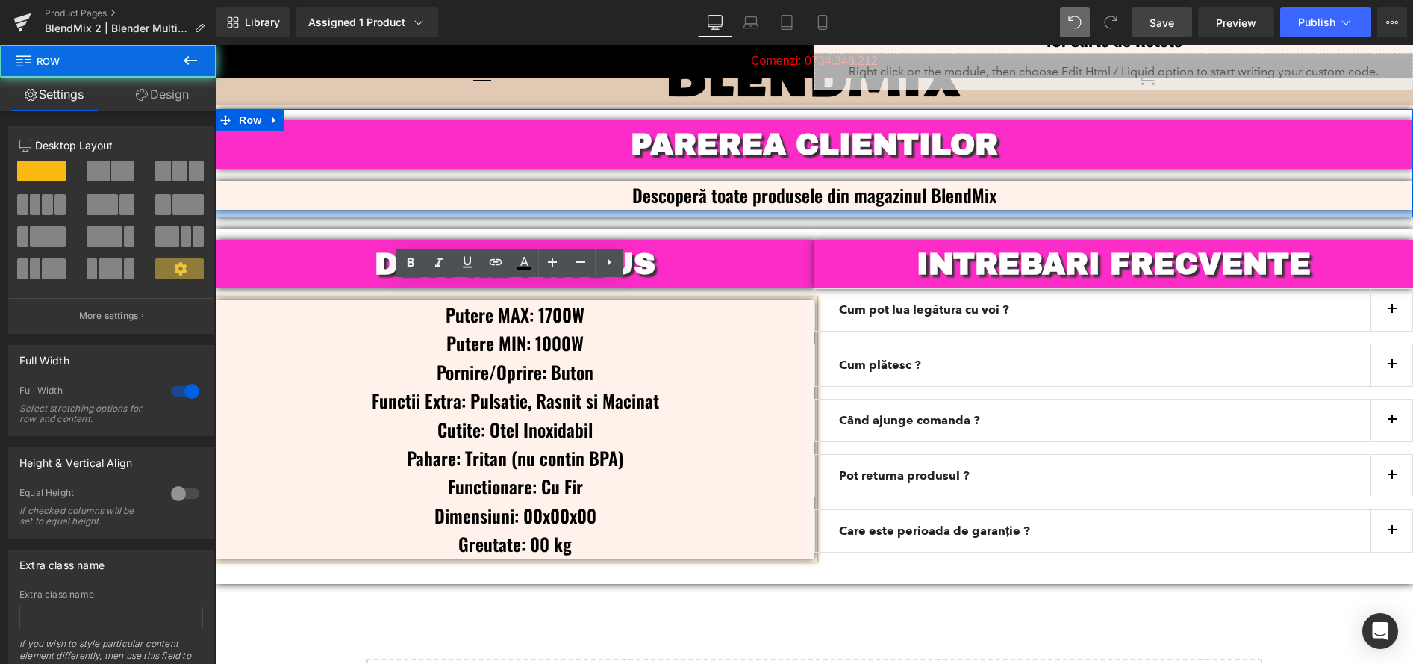
click at [1033, 210] on div at bounding box center [814, 213] width 1197 height 7
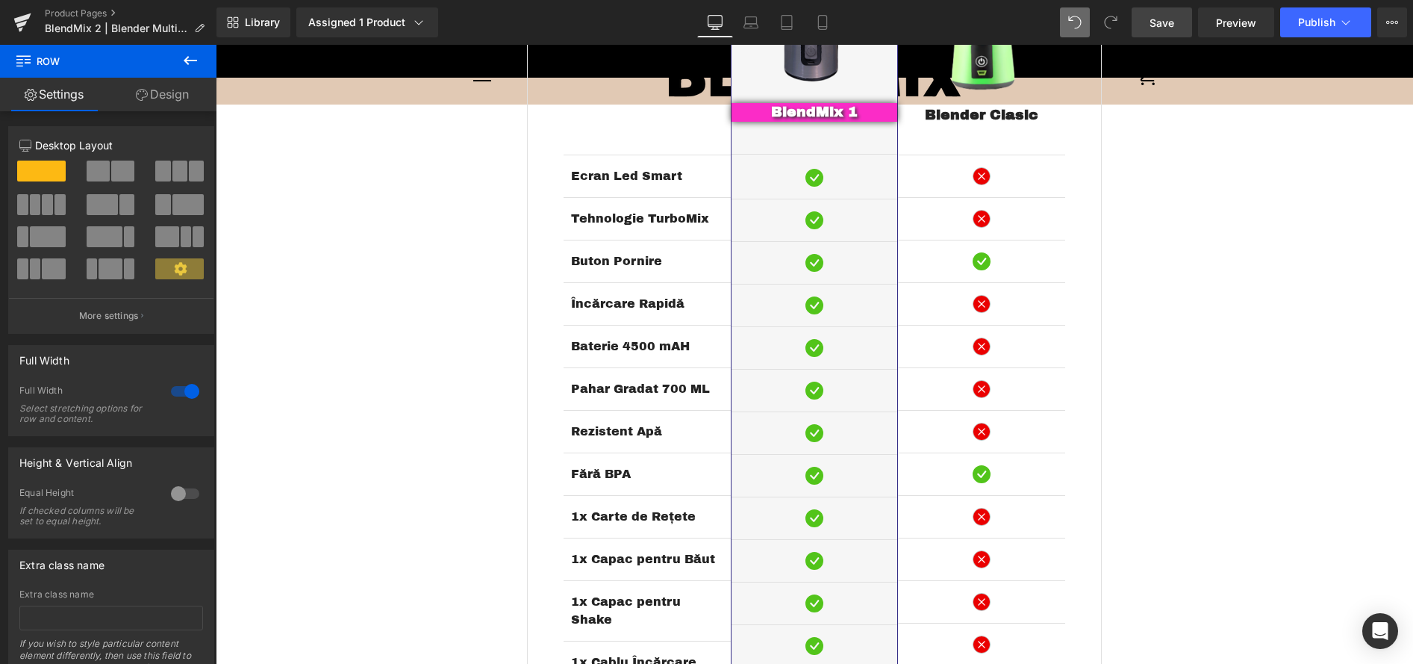
scroll to position [2959, 0]
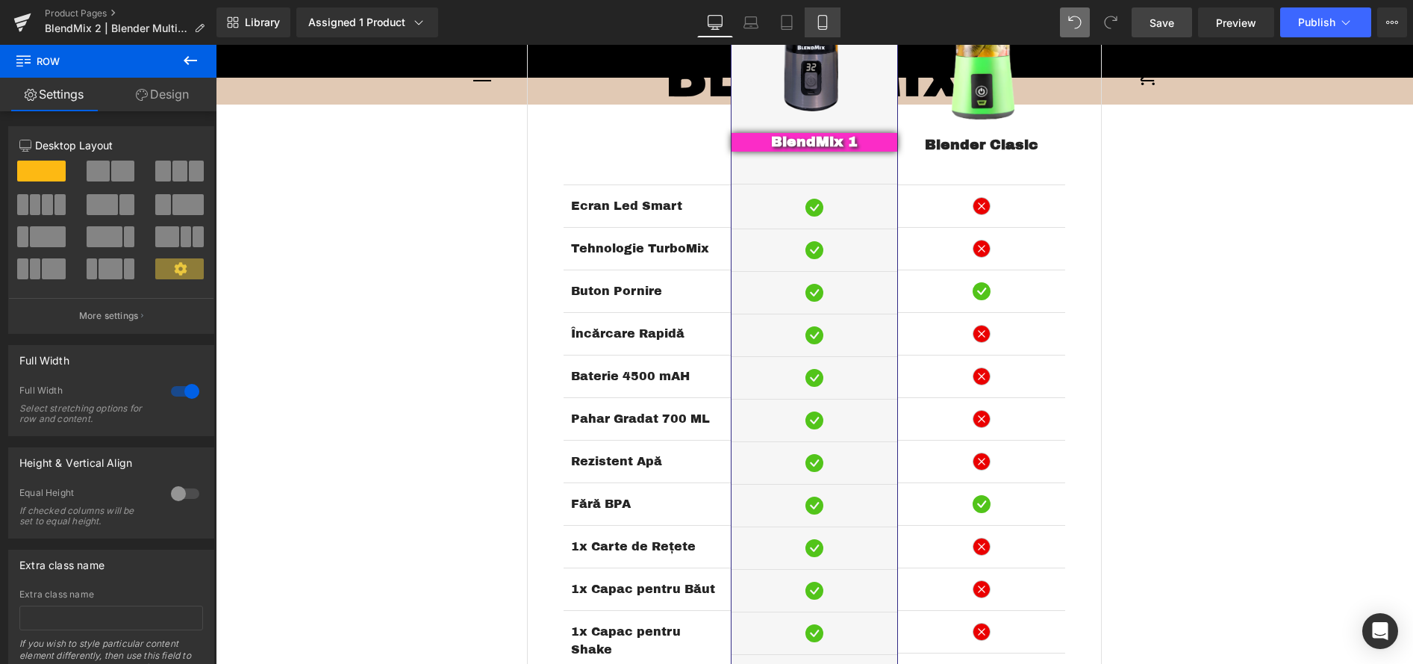
click at [827, 25] on icon at bounding box center [822, 22] width 15 height 15
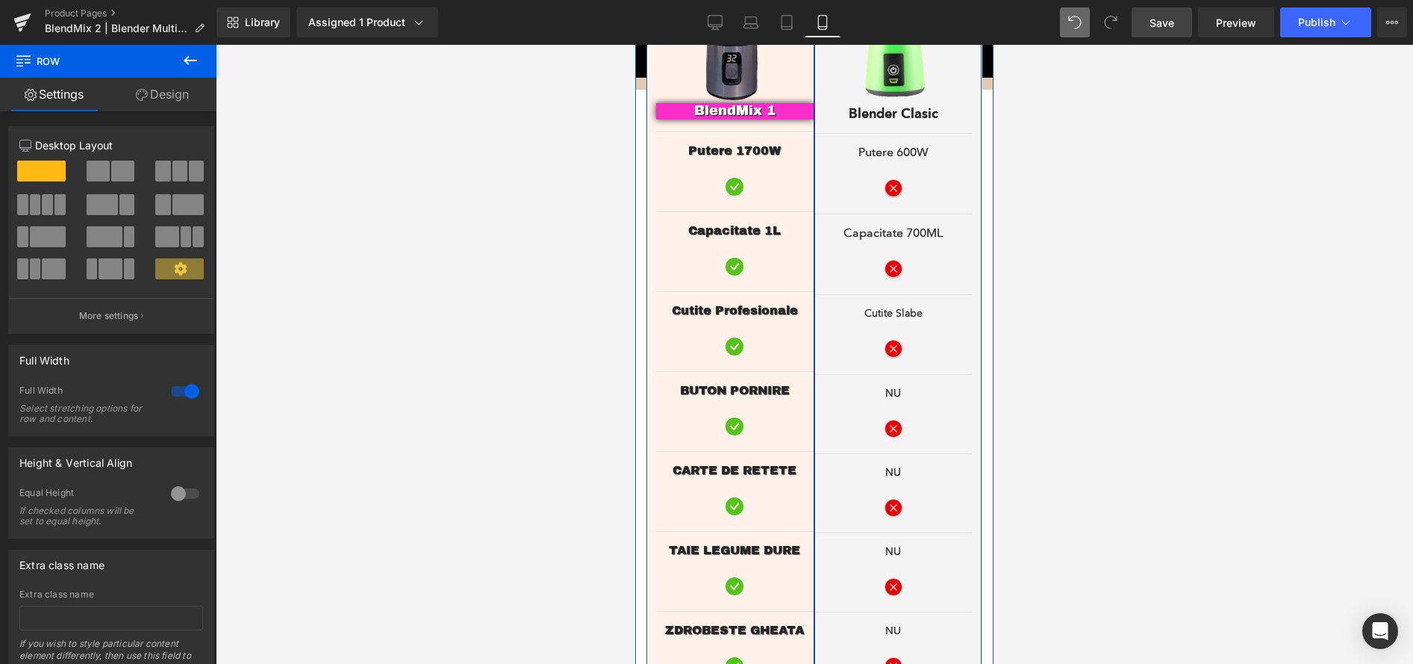
scroll to position [2830, 0]
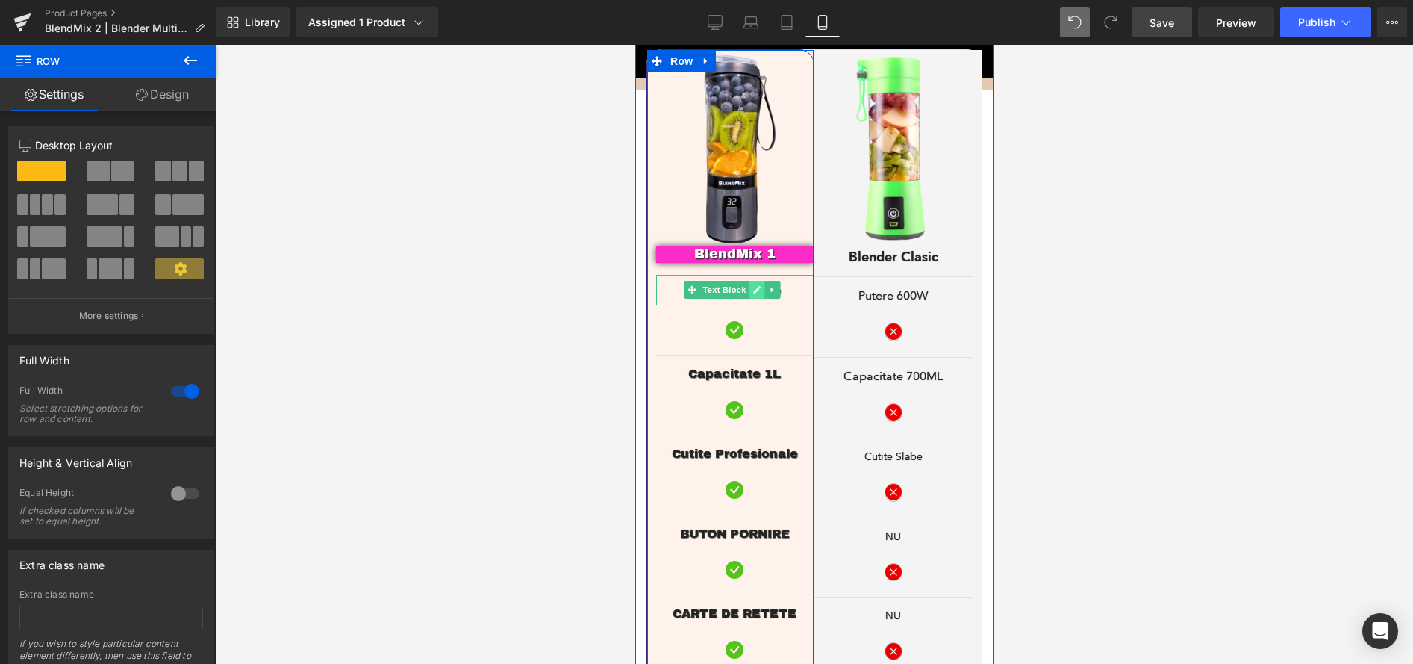
click at [756, 281] on link at bounding box center [757, 290] width 16 height 18
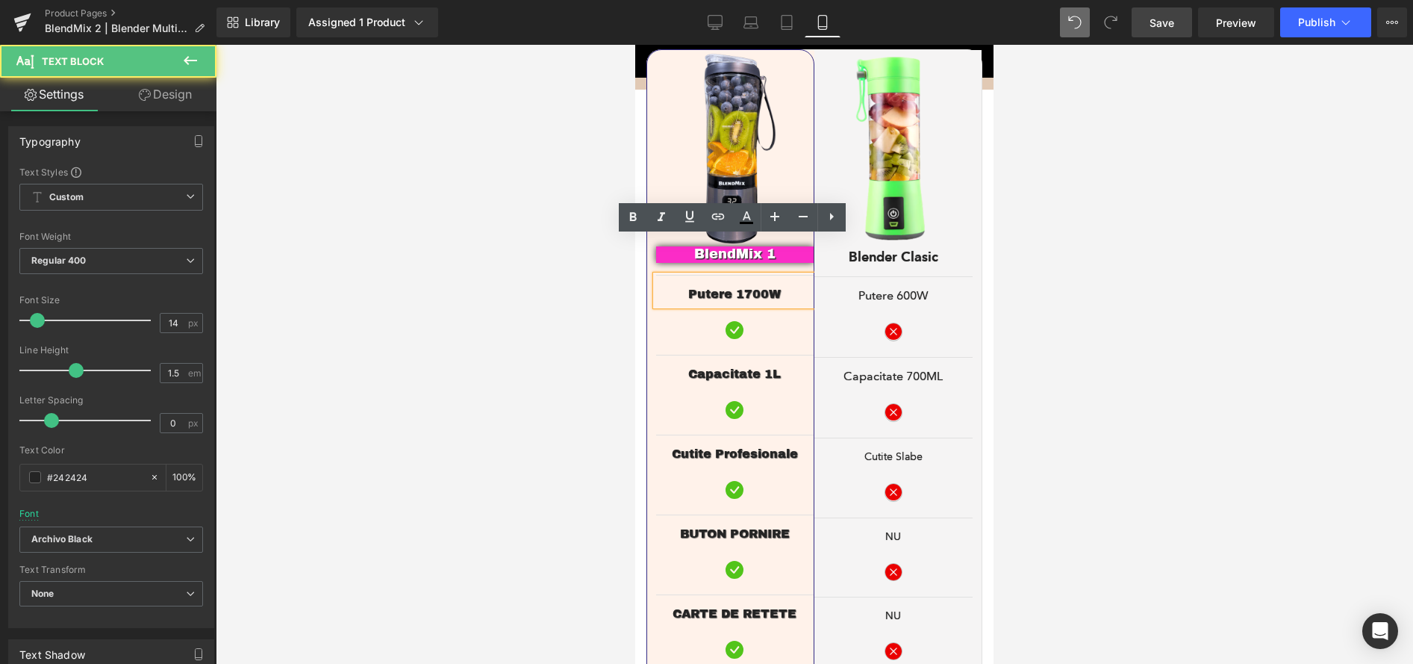
click at [736, 287] on span "Putere 1700W" at bounding box center [734, 293] width 93 height 13
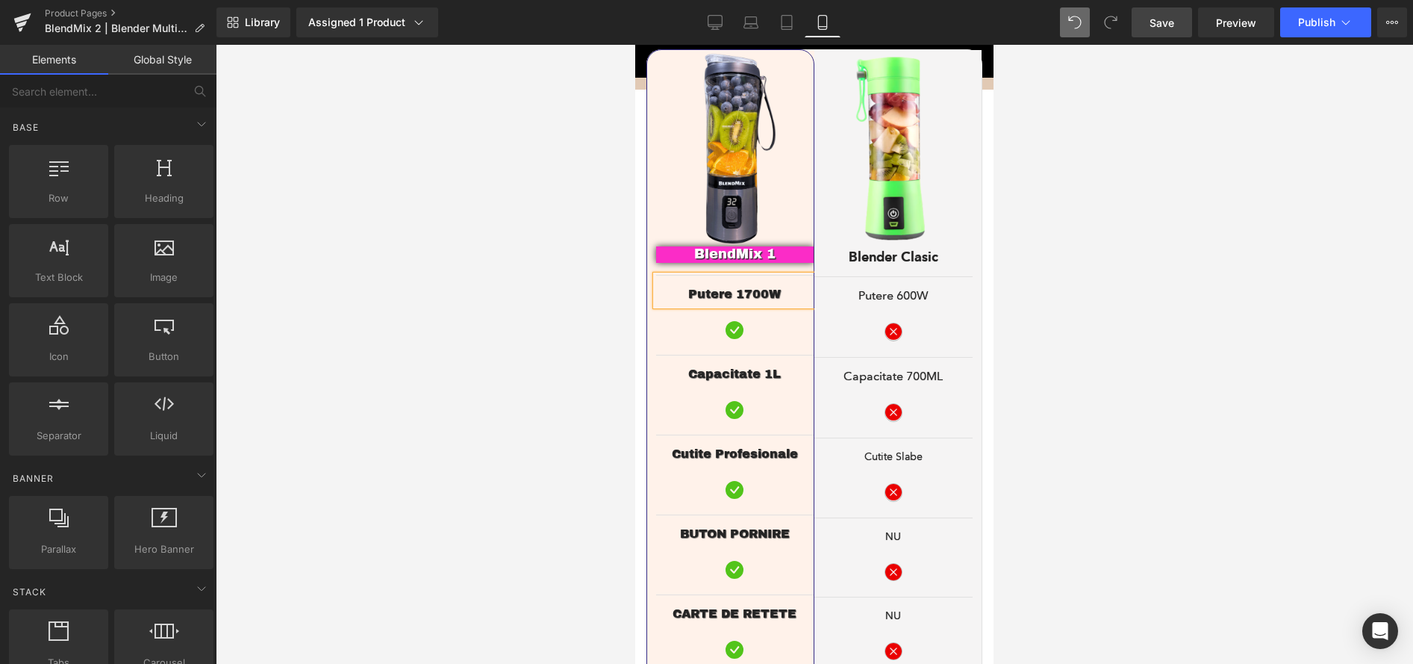
click at [1175, 426] on div at bounding box center [814, 354] width 1197 height 619
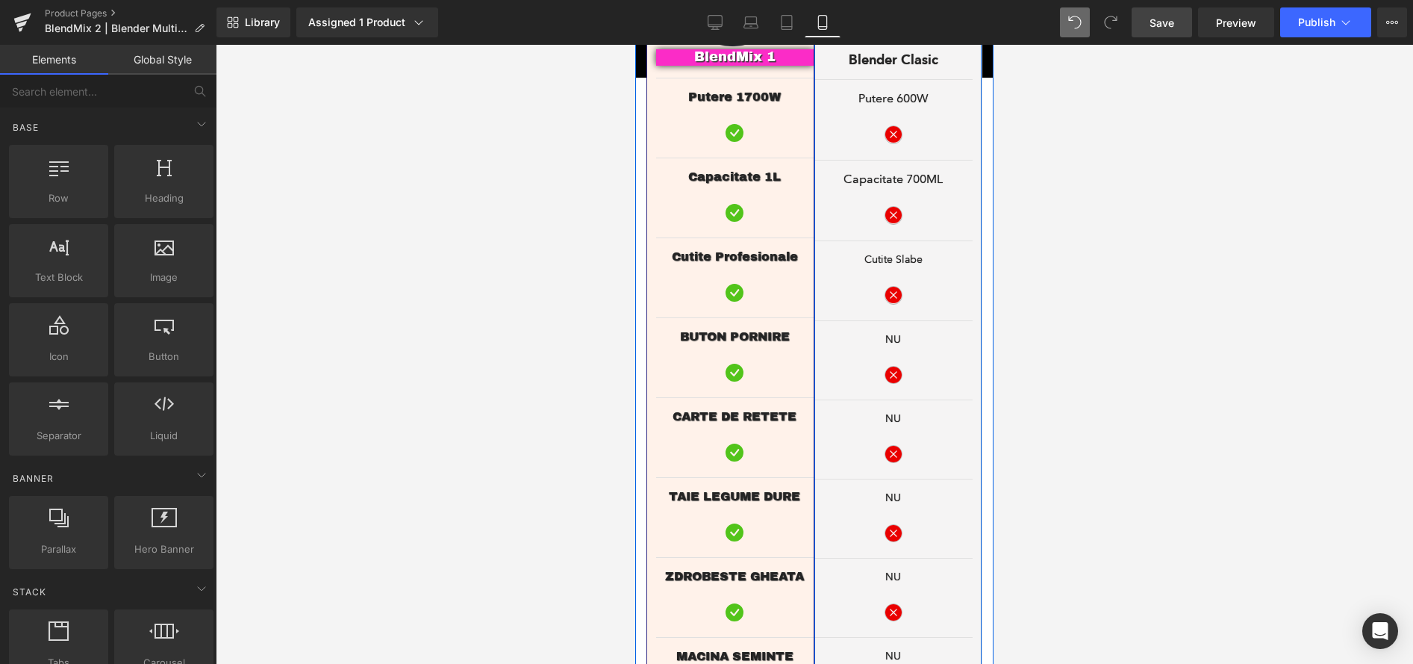
scroll to position [3027, 0]
click at [734, 443] on span "Icon" at bounding box center [732, 452] width 24 height 18
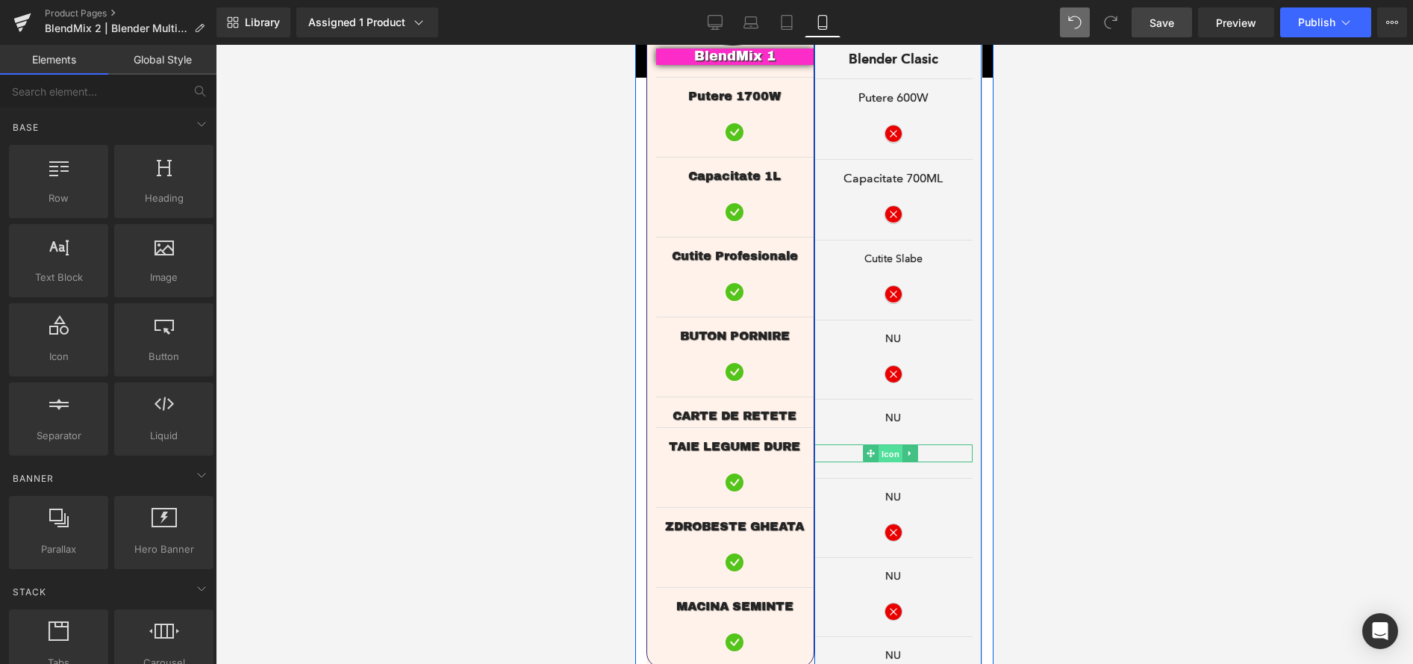
click at [882, 445] on span "Icon" at bounding box center [891, 454] width 24 height 18
click at [880, 405] on span "Text Block" at bounding box center [882, 414] width 49 height 18
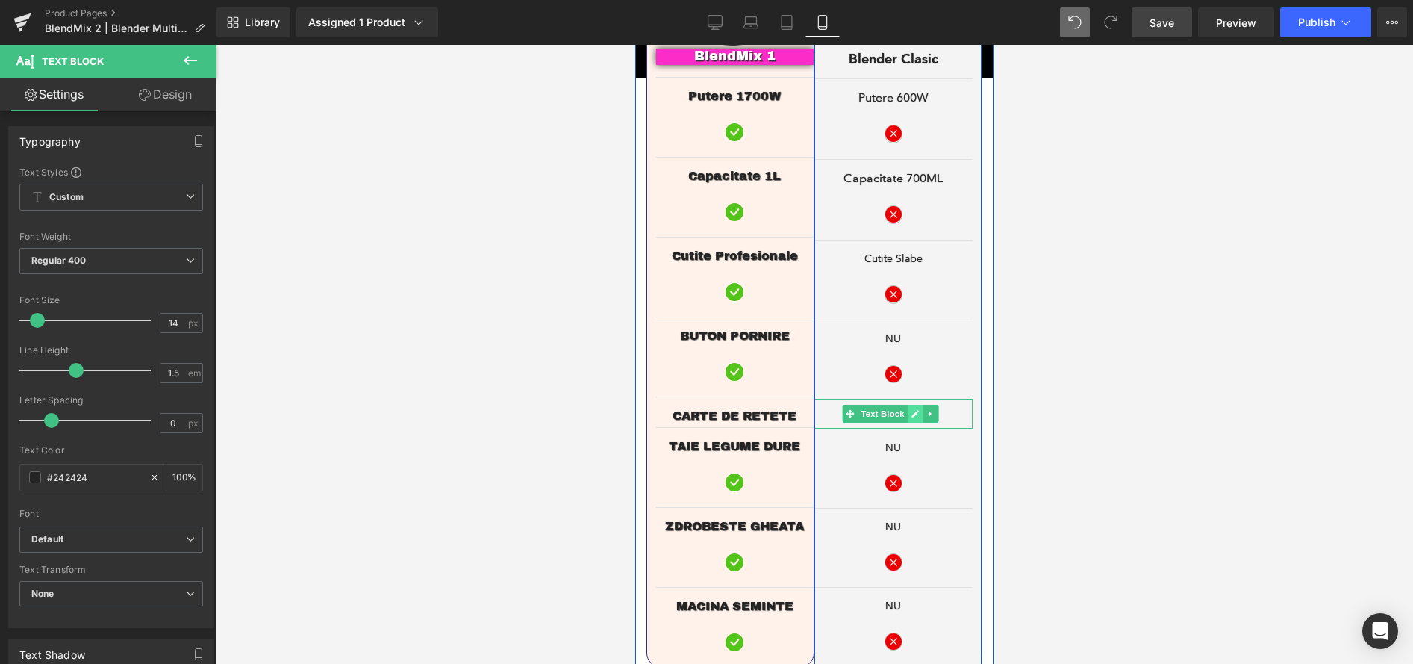
click at [911, 411] on icon at bounding box center [914, 414] width 7 height 7
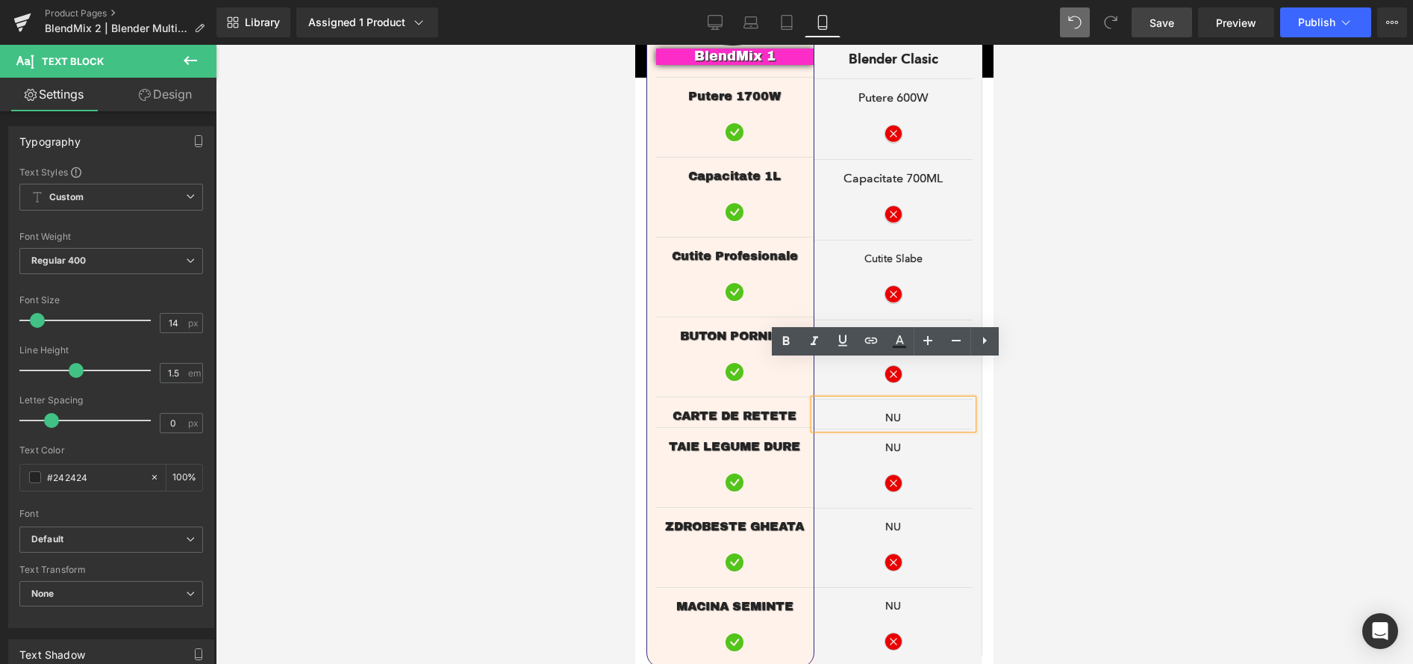
click at [897, 410] on p "NU" at bounding box center [893, 418] width 159 height 16
click at [885, 410] on p "NU" at bounding box center [893, 418] width 159 height 16
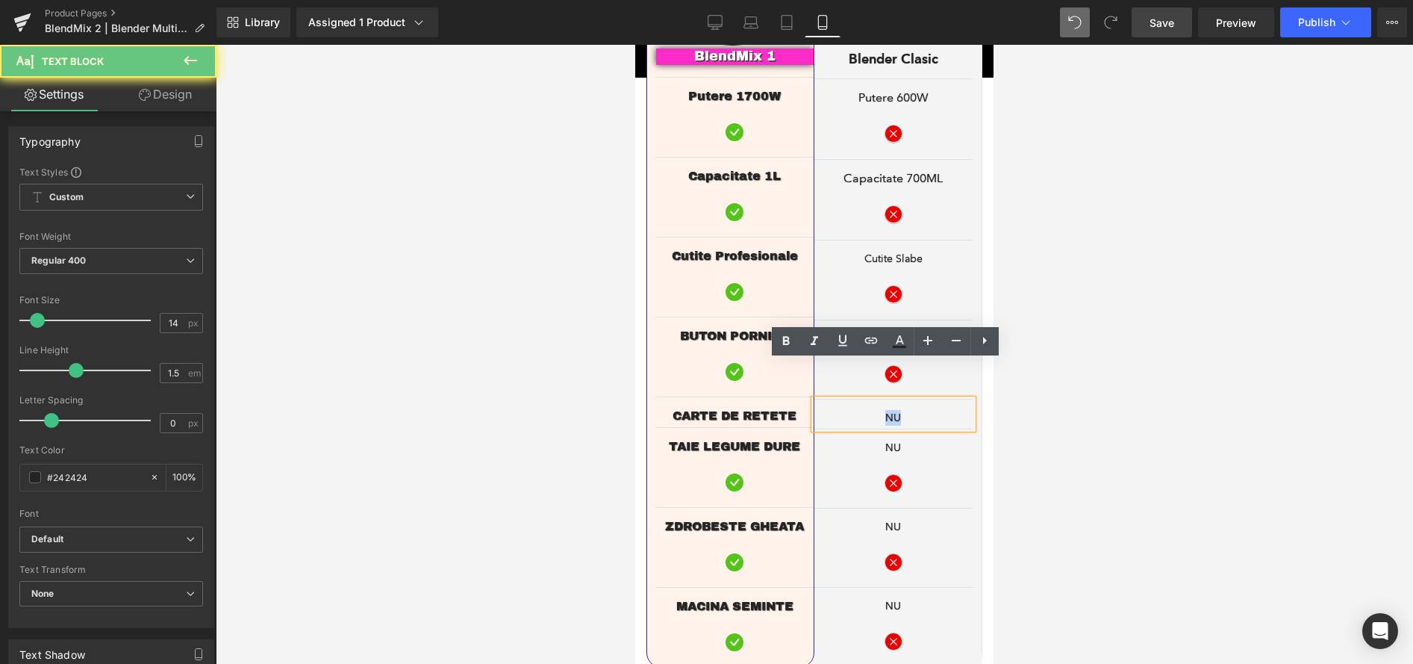
click at [885, 410] on p "NU" at bounding box center [893, 418] width 159 height 16
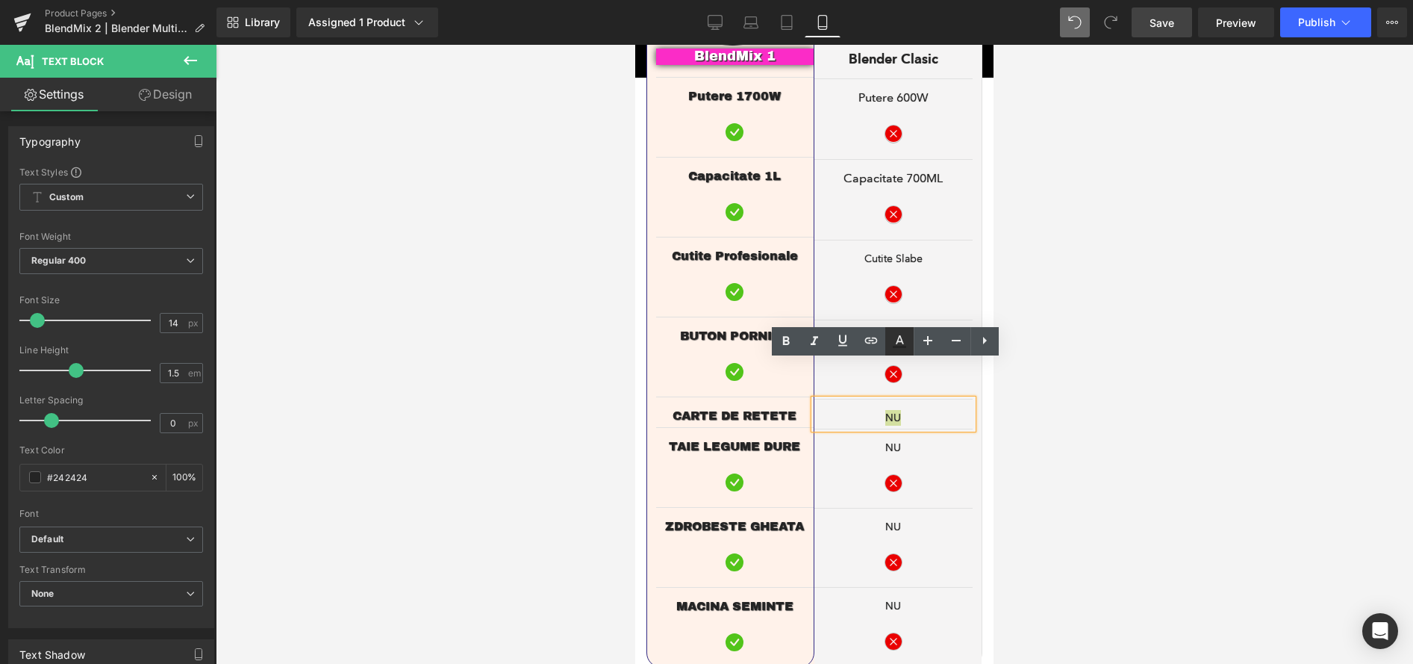
click at [902, 346] on icon at bounding box center [899, 347] width 13 height 2
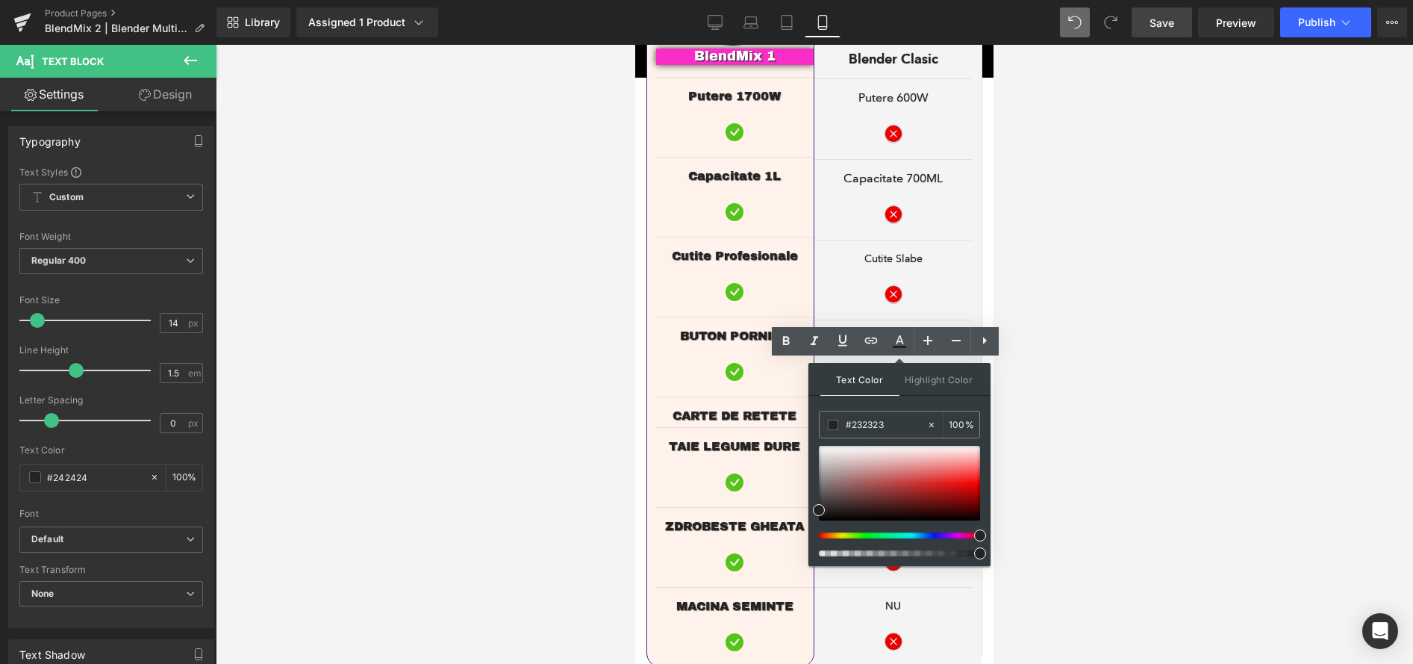
drag, startPoint x: 929, startPoint y: 534, endPoint x: 990, endPoint y: 534, distance: 61.2
click at [990, 534] on div "Text Color Highlight Color rgba(35, 35, 35, 1) #232323 100 % transparent transp…" at bounding box center [899, 464] width 182 height 203
drag, startPoint x: 966, startPoint y: 487, endPoint x: 1002, endPoint y: 484, distance: 36.8
click at [1002, 0] on div "Text Block You are previewing how the will restyle your page. You can not edit …" at bounding box center [706, 0] width 1413 height 0
click at [938, 374] on span "Highlight Color" at bounding box center [938, 379] width 79 height 32
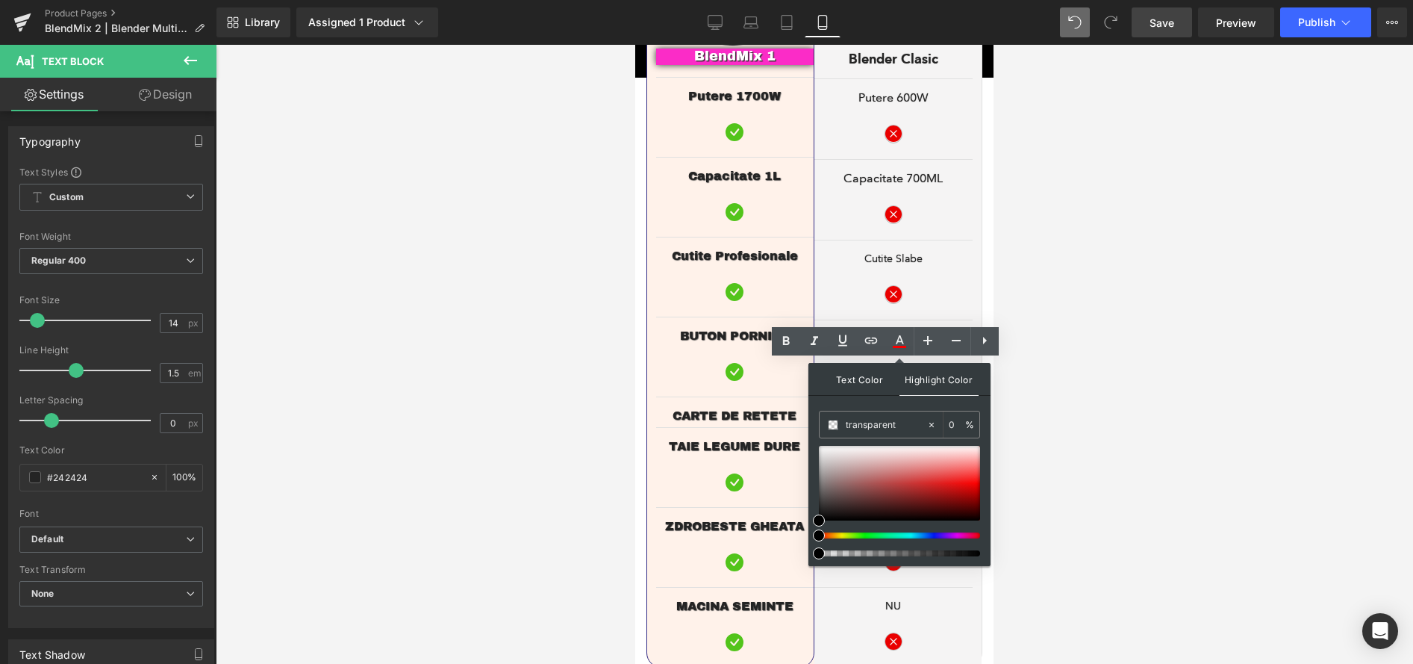
click at [863, 378] on span "Text Color" at bounding box center [859, 379] width 79 height 32
click at [874, 429] on input "#f90000" at bounding box center [886, 425] width 81 height 16
click at [896, 428] on input "#f90000" at bounding box center [886, 425] width 81 height 16
drag, startPoint x: 1539, startPoint y: 474, endPoint x: 719, endPoint y: 396, distance: 824.1
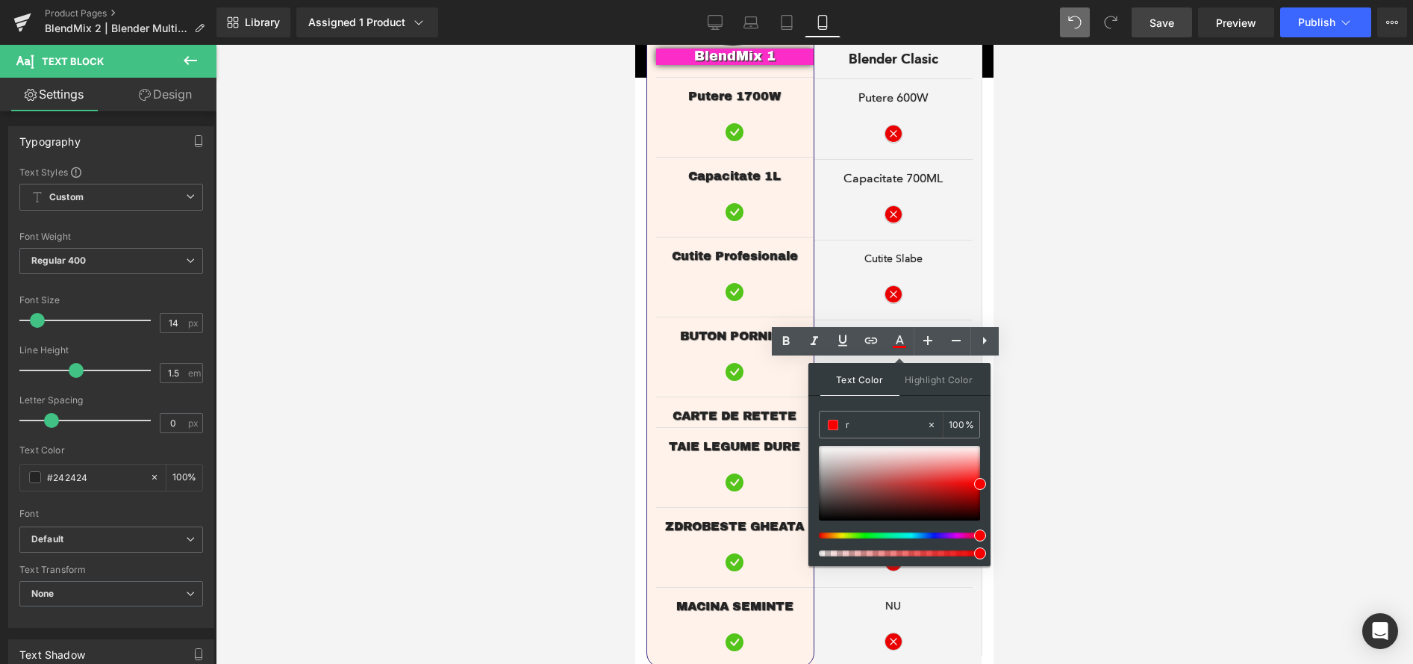
type input "re"
type input "0"
type input "red"
type input "100"
type input "#ff0000"
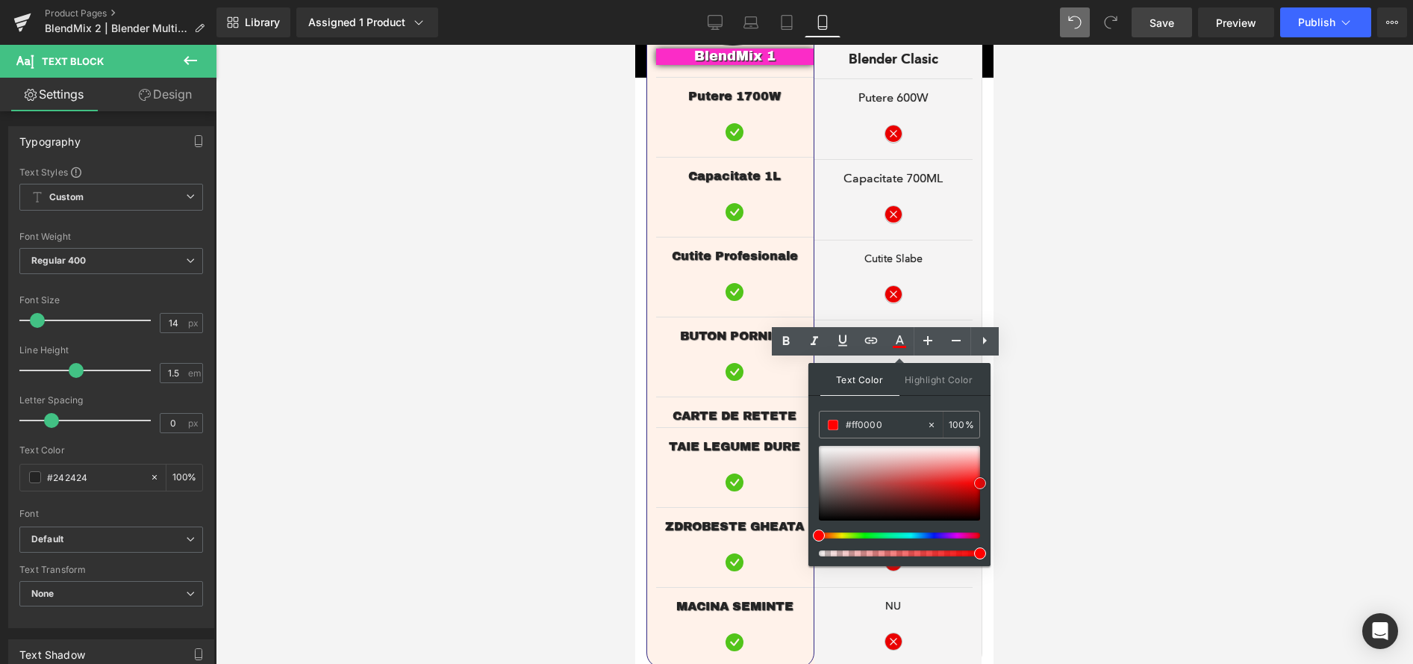
click at [981, 480] on span at bounding box center [980, 483] width 12 height 12
click at [1053, 439] on div at bounding box center [814, 354] width 1197 height 619
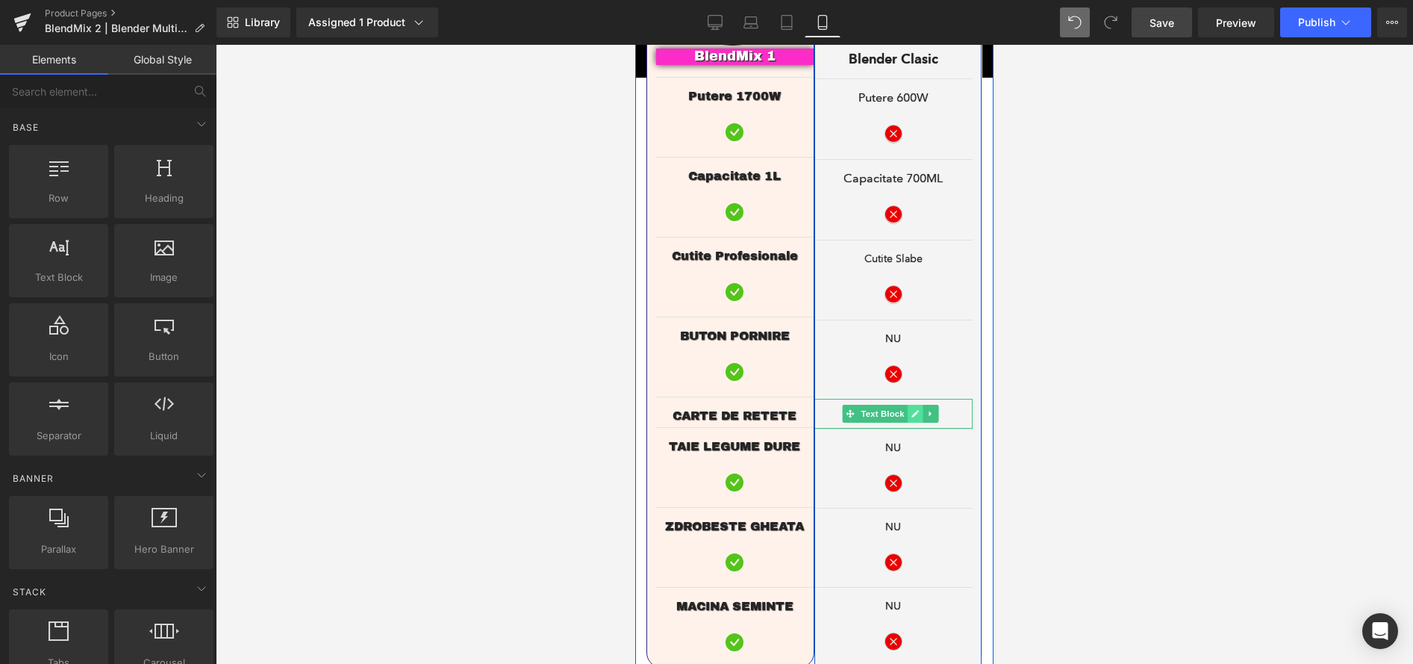
click at [911, 411] on icon at bounding box center [914, 414] width 7 height 7
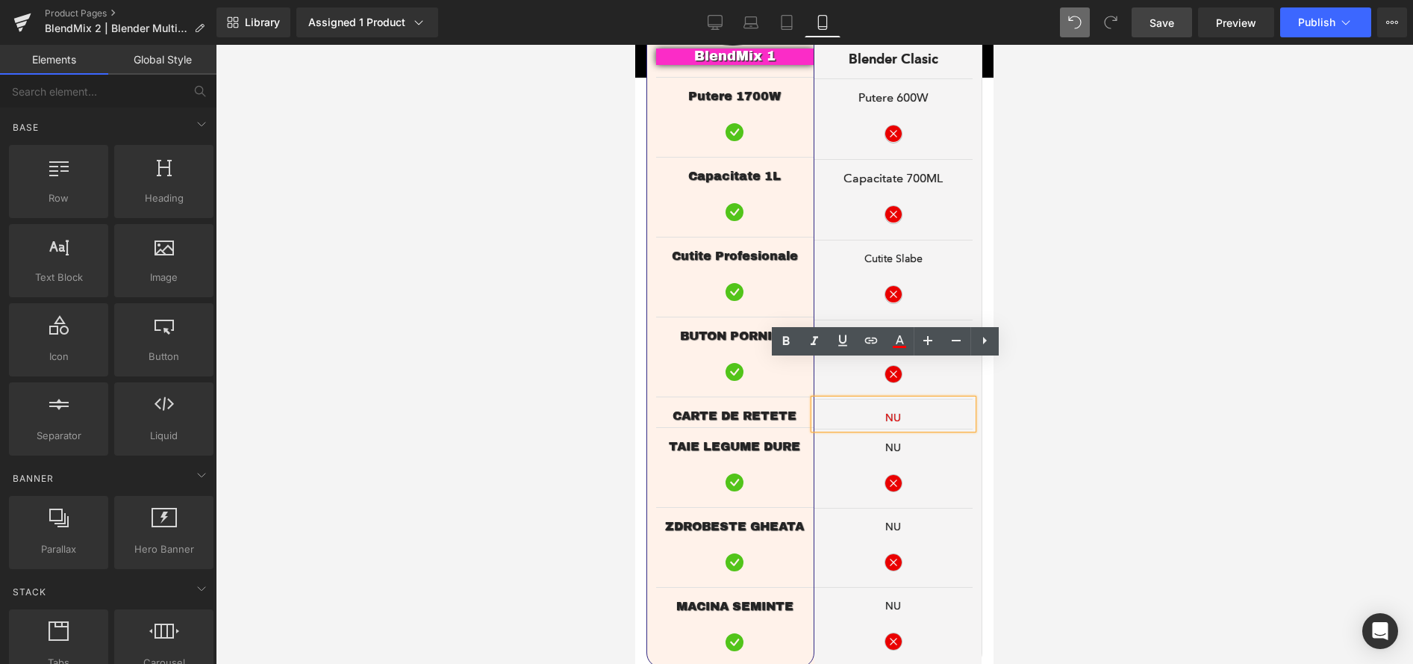
click at [885, 411] on span "NU" at bounding box center [893, 417] width 16 height 13
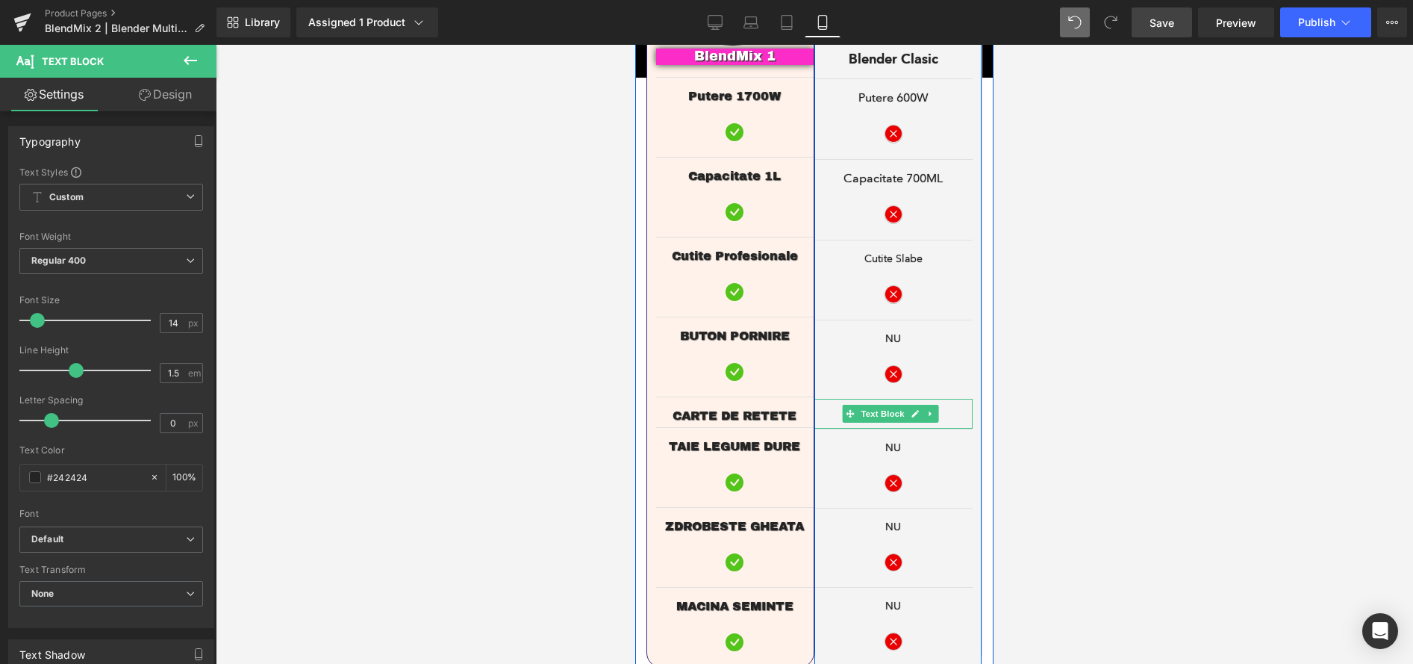
click at [890, 405] on span "Text Block" at bounding box center [882, 414] width 49 height 18
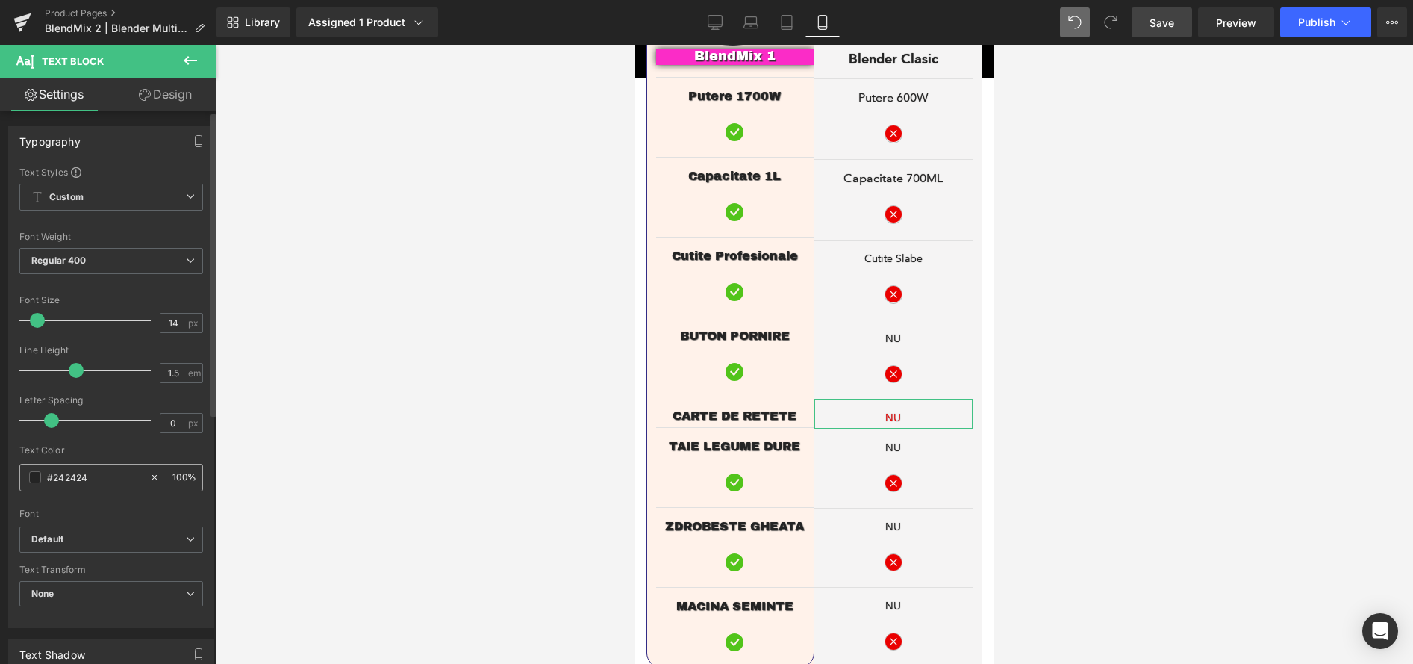
click at [42, 479] on div "#242424" at bounding box center [84, 477] width 129 height 26
click at [37, 480] on span at bounding box center [35, 477] width 12 height 12
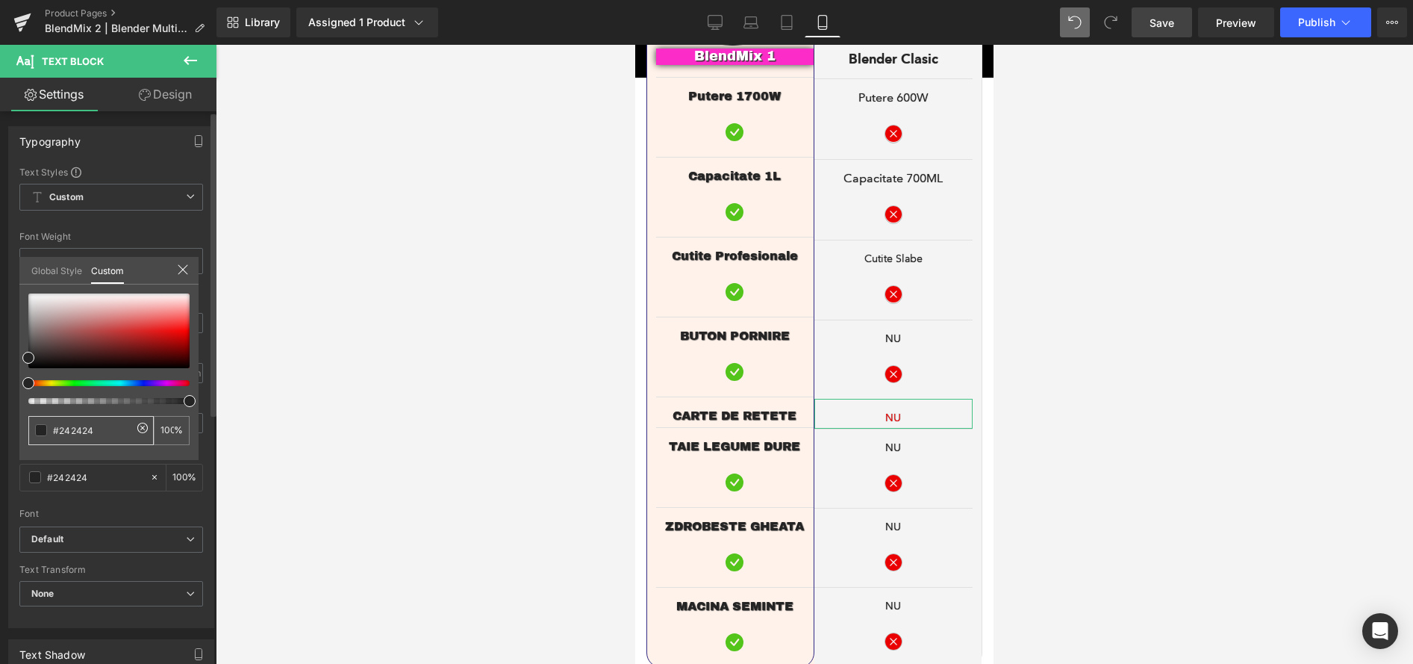
click at [81, 422] on input "#242424" at bounding box center [92, 430] width 79 height 16
click at [96, 429] on input "#242424" at bounding box center [92, 430] width 79 height 16
drag, startPoint x: 109, startPoint y: 429, endPoint x: 5, endPoint y: 428, distance: 103.8
click at [6, 428] on div "Typography Text Styles Custom Custom Setup Global Style Custom Setup Global Sty…" at bounding box center [111, 371] width 223 height 513
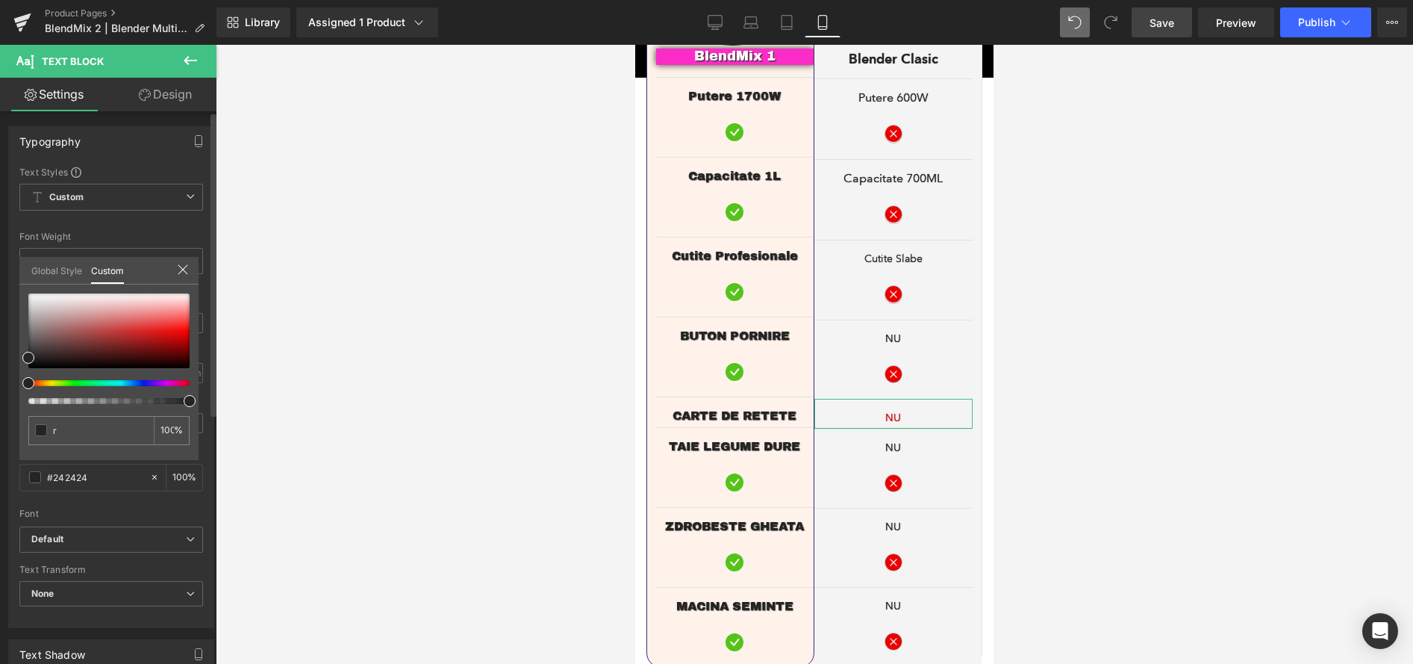
type input "re"
type input "0"
type input "red"
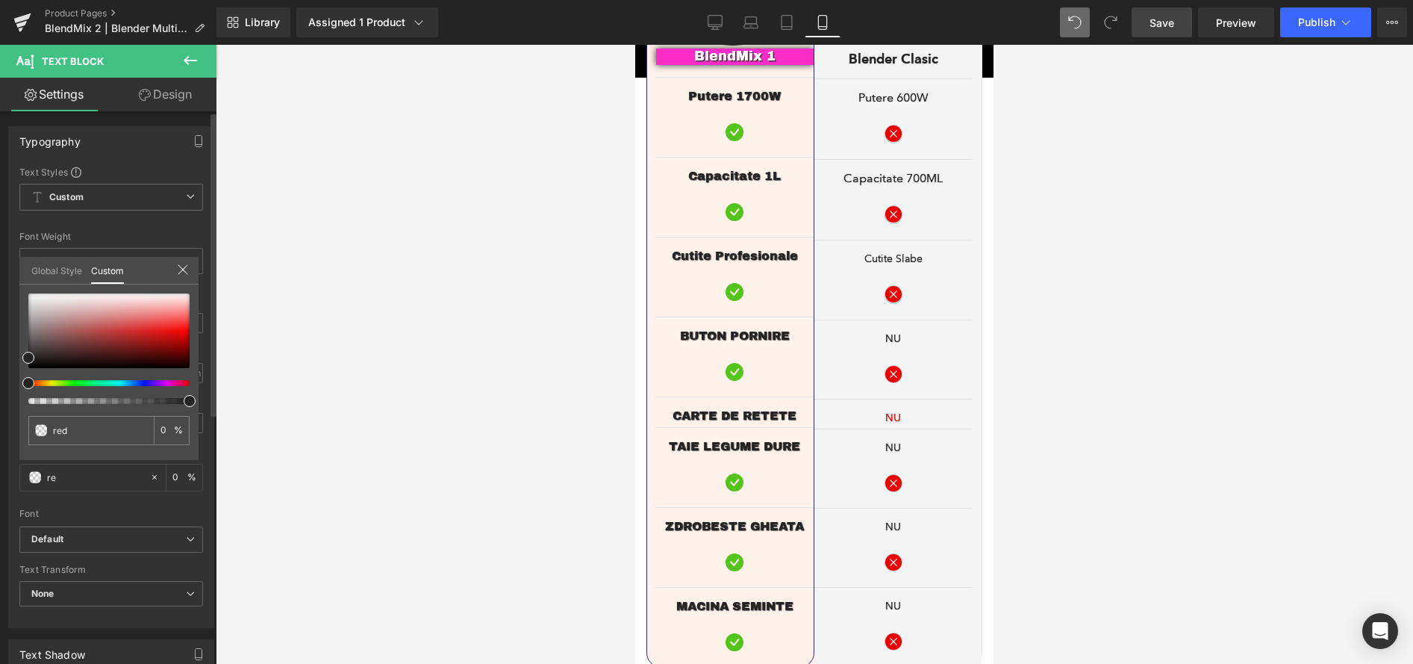
type input "red"
type input "100"
type input "red"
type input "#ff0000"
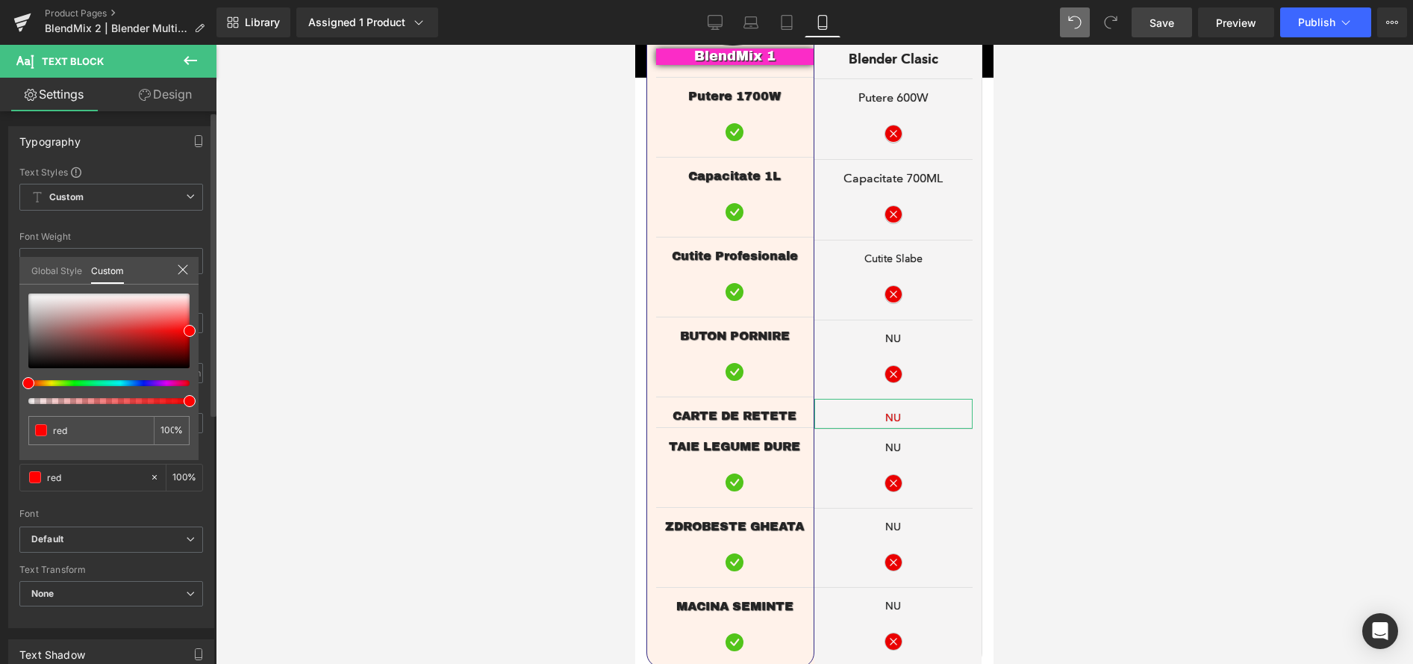
type input "#ff0000"
click at [187, 404] on span at bounding box center [190, 401] width 12 height 12
click at [191, 400] on span at bounding box center [190, 401] width 12 height 12
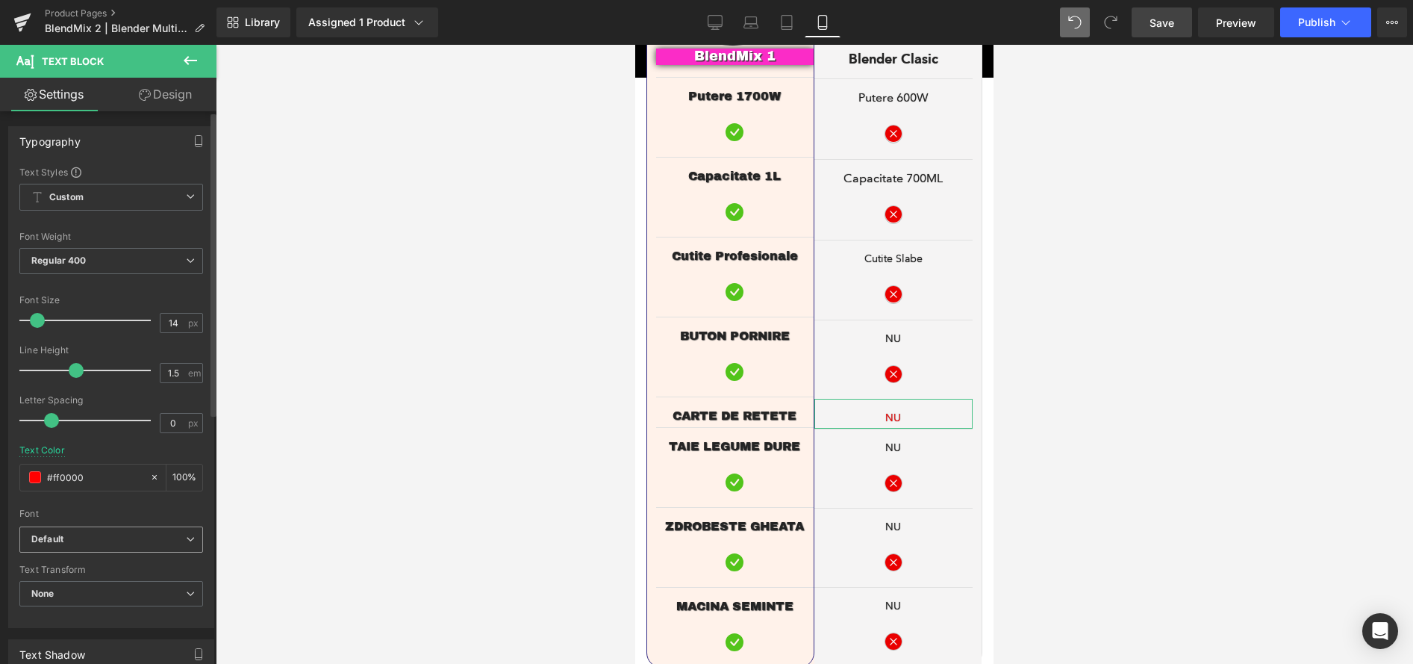
click at [94, 540] on b "Default" at bounding box center [108, 539] width 155 height 13
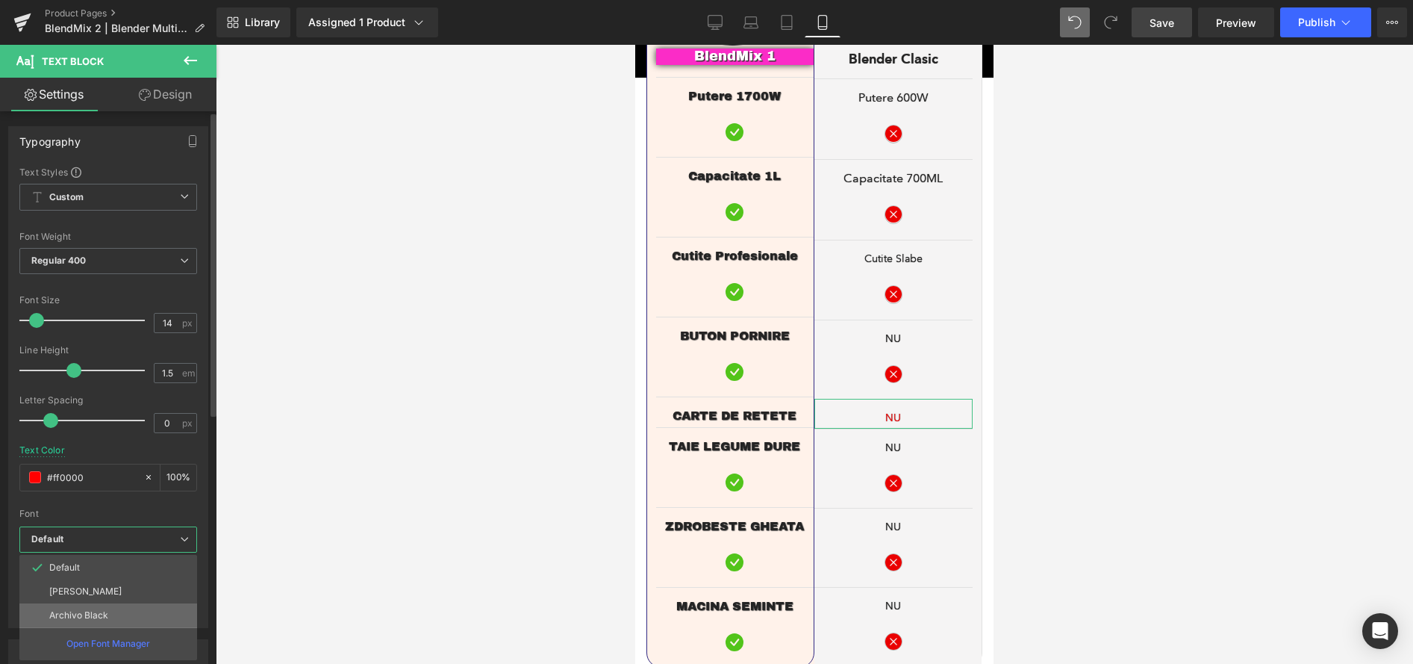
click at [95, 614] on p "Archivo Black" at bounding box center [78, 615] width 59 height 10
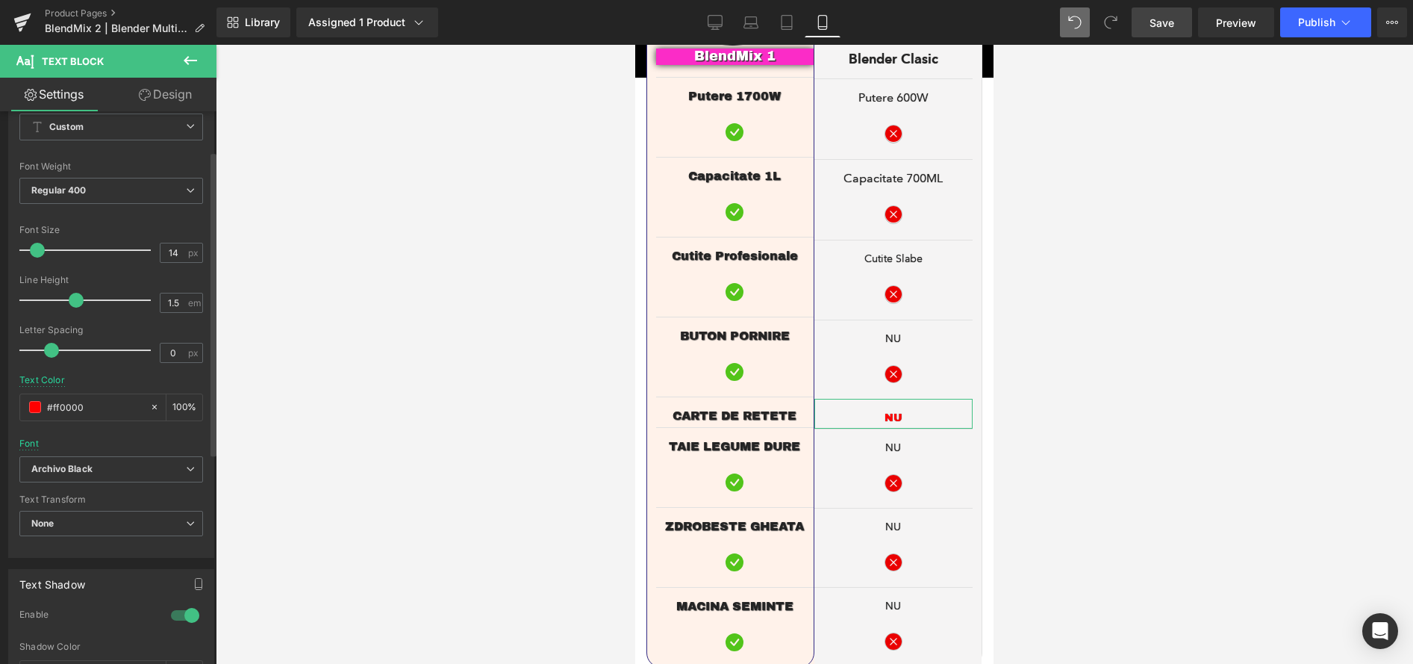
scroll to position [72, 0]
click at [1108, 361] on div at bounding box center [814, 354] width 1197 height 619
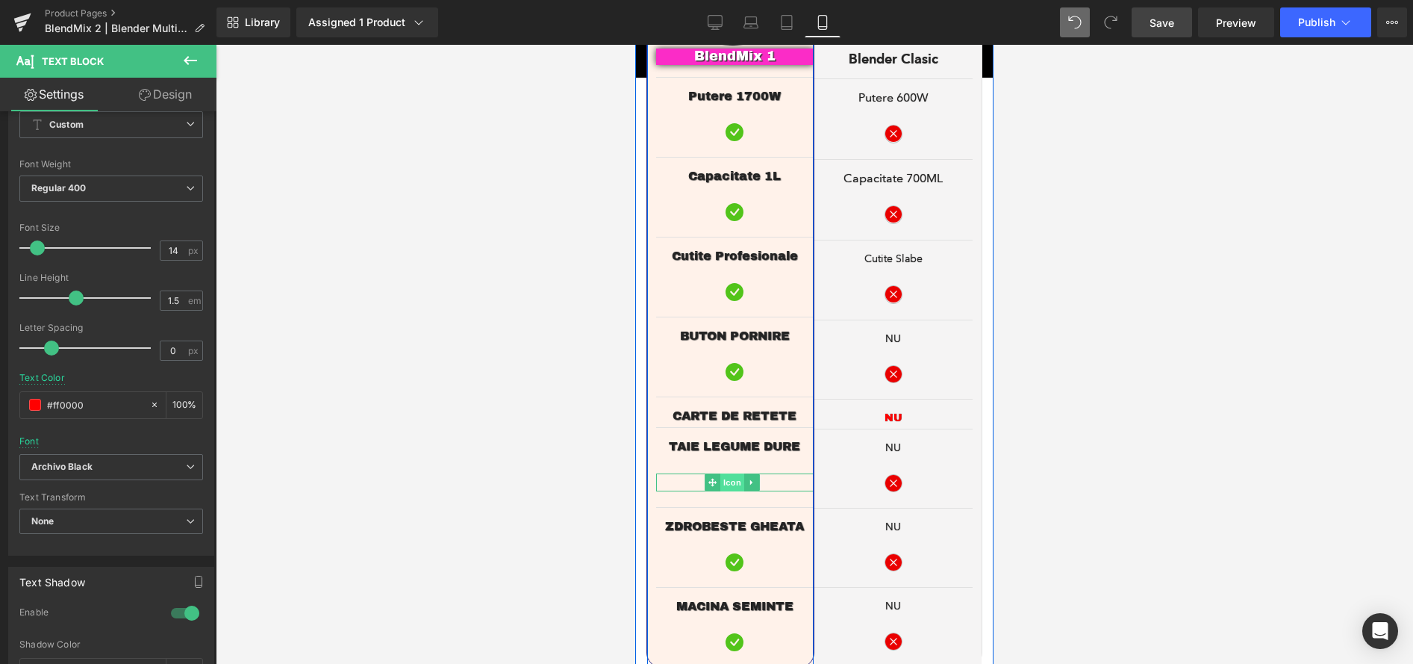
click at [729, 473] on span "Icon" at bounding box center [732, 482] width 24 height 18
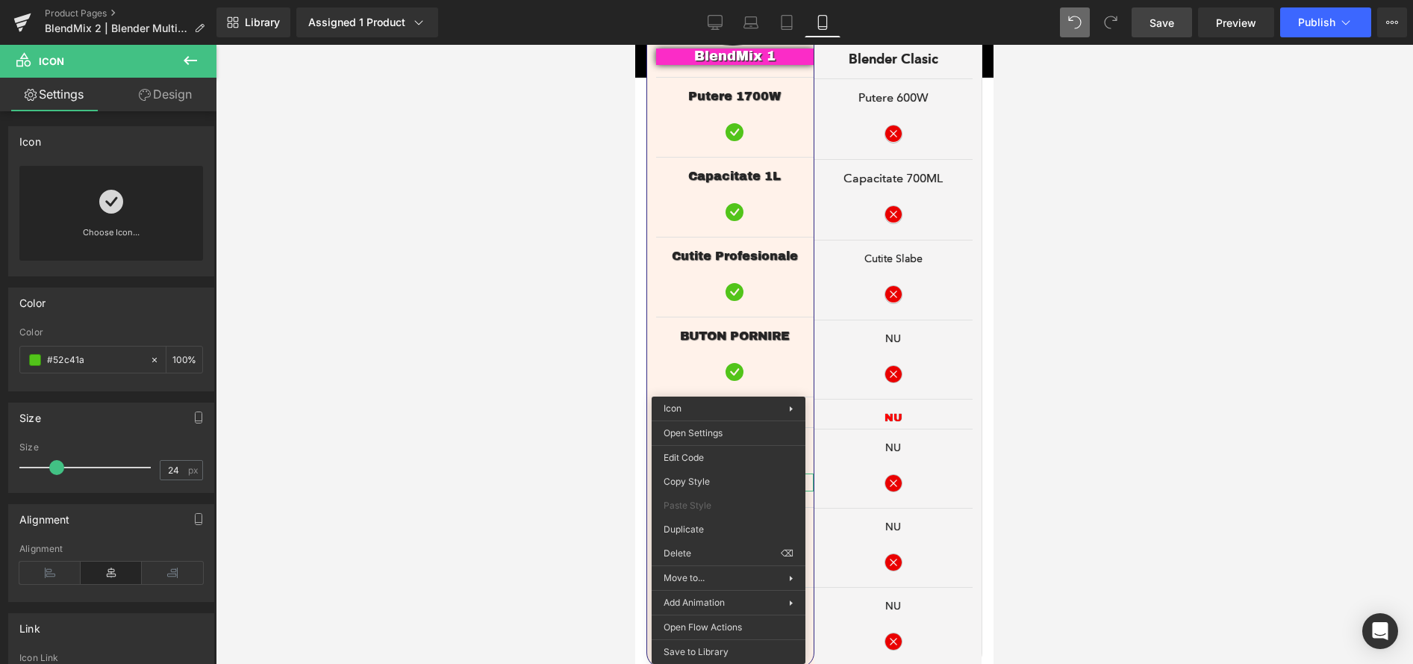
click at [1078, 375] on div at bounding box center [814, 354] width 1197 height 619
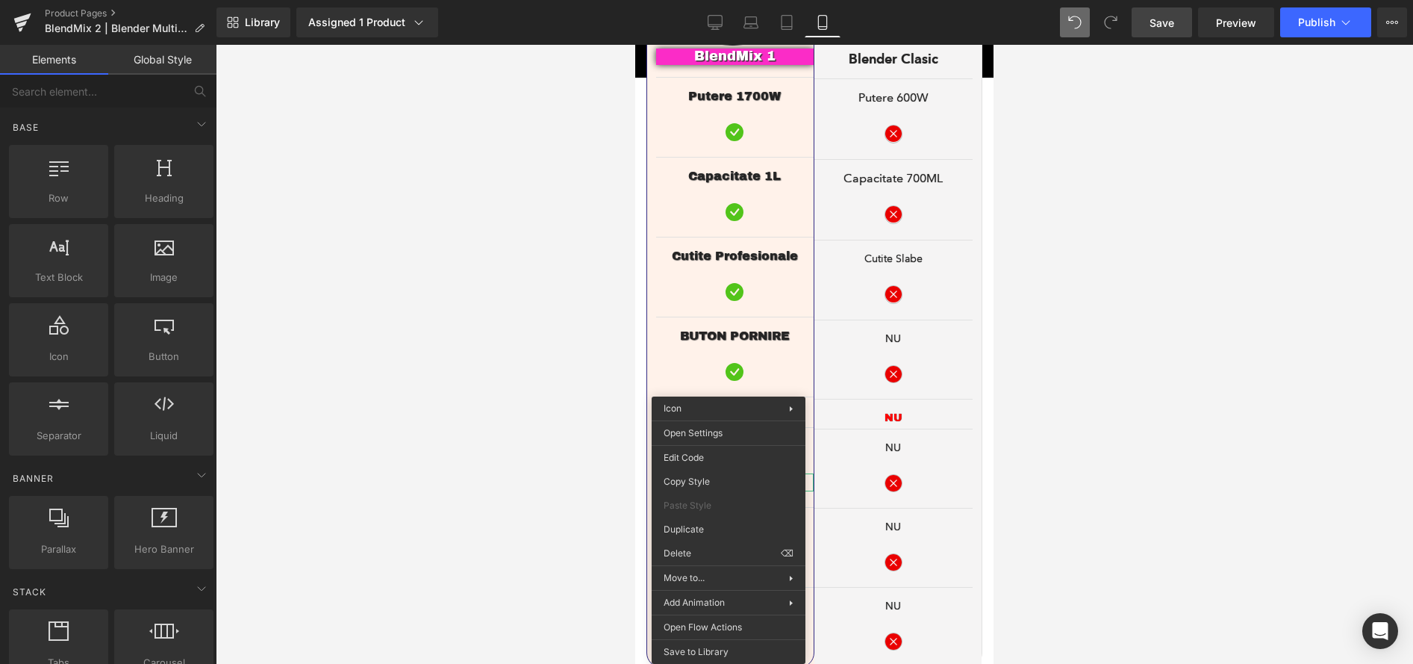
drag, startPoint x: 1129, startPoint y: 356, endPoint x: 1109, endPoint y: 356, distance: 19.4
click at [1126, 356] on div at bounding box center [814, 354] width 1197 height 619
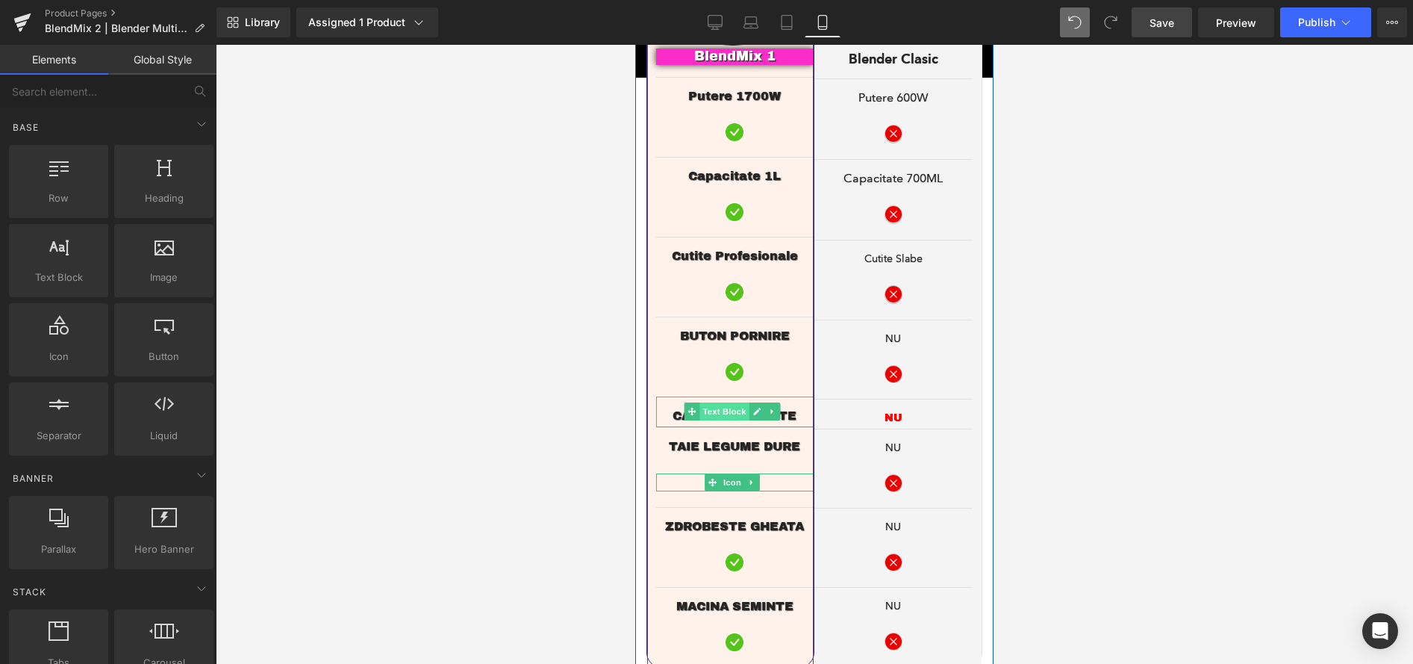
click at [717, 402] on span "Text Block" at bounding box center [723, 411] width 49 height 18
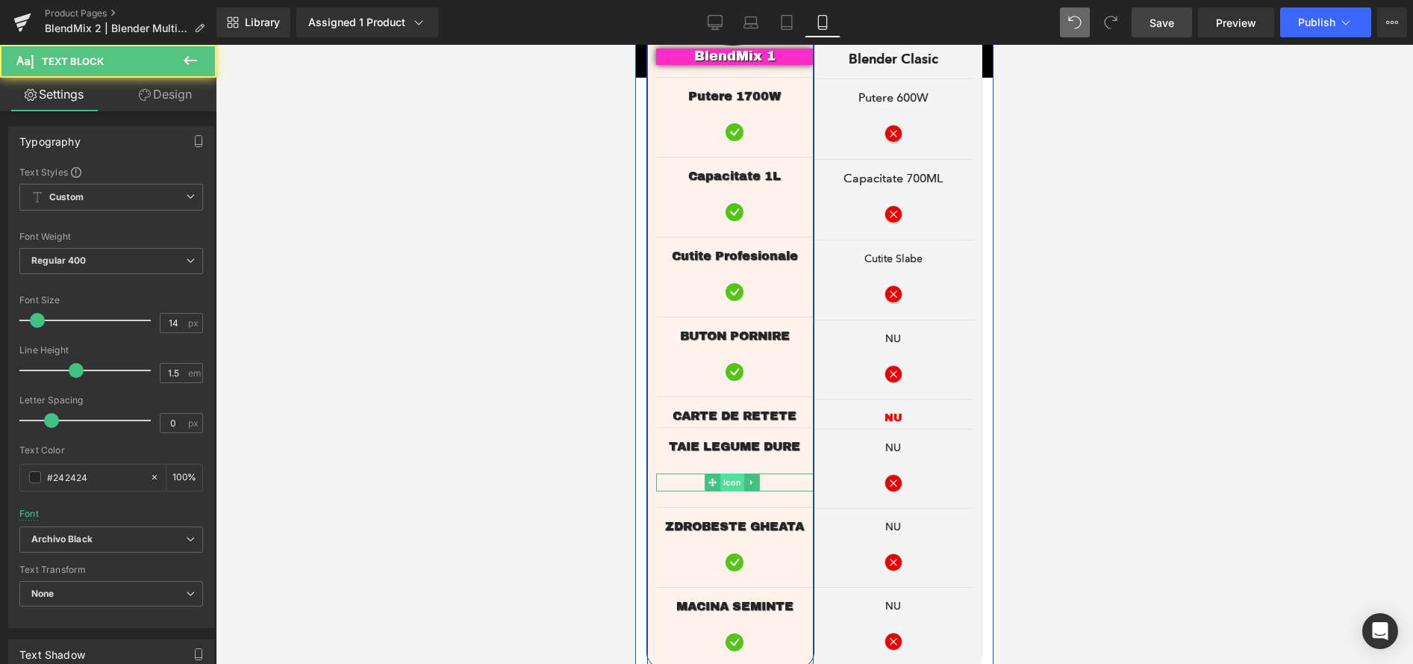
click at [731, 473] on span "Icon" at bounding box center [732, 482] width 24 height 18
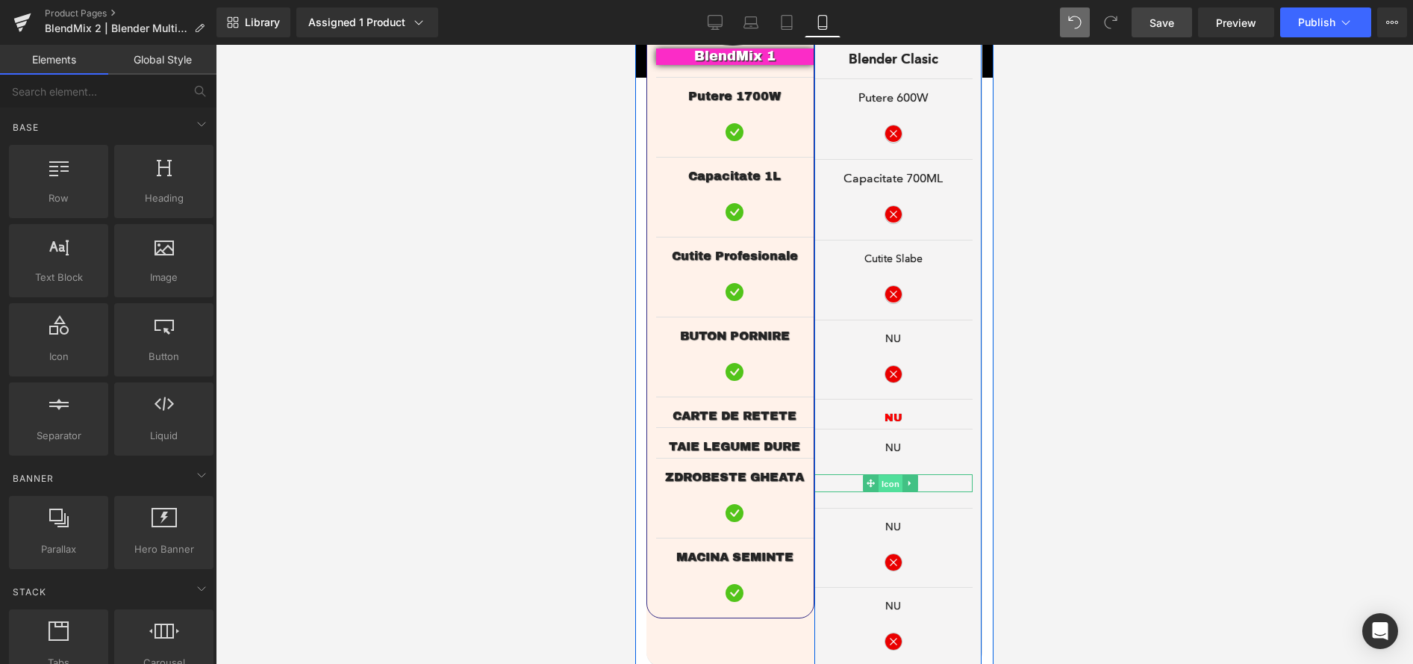
click at [885, 475] on span "Icon" at bounding box center [891, 484] width 24 height 18
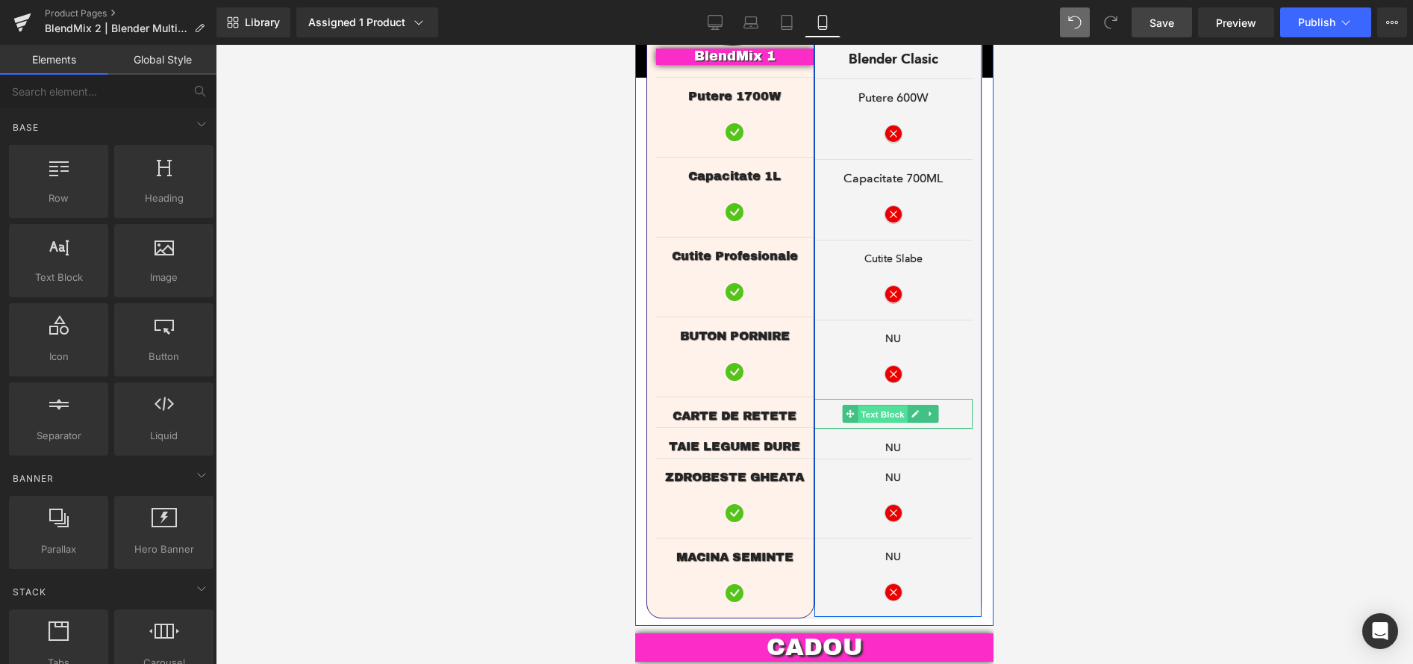
click at [887, 405] on span "Text Block" at bounding box center [882, 414] width 49 height 18
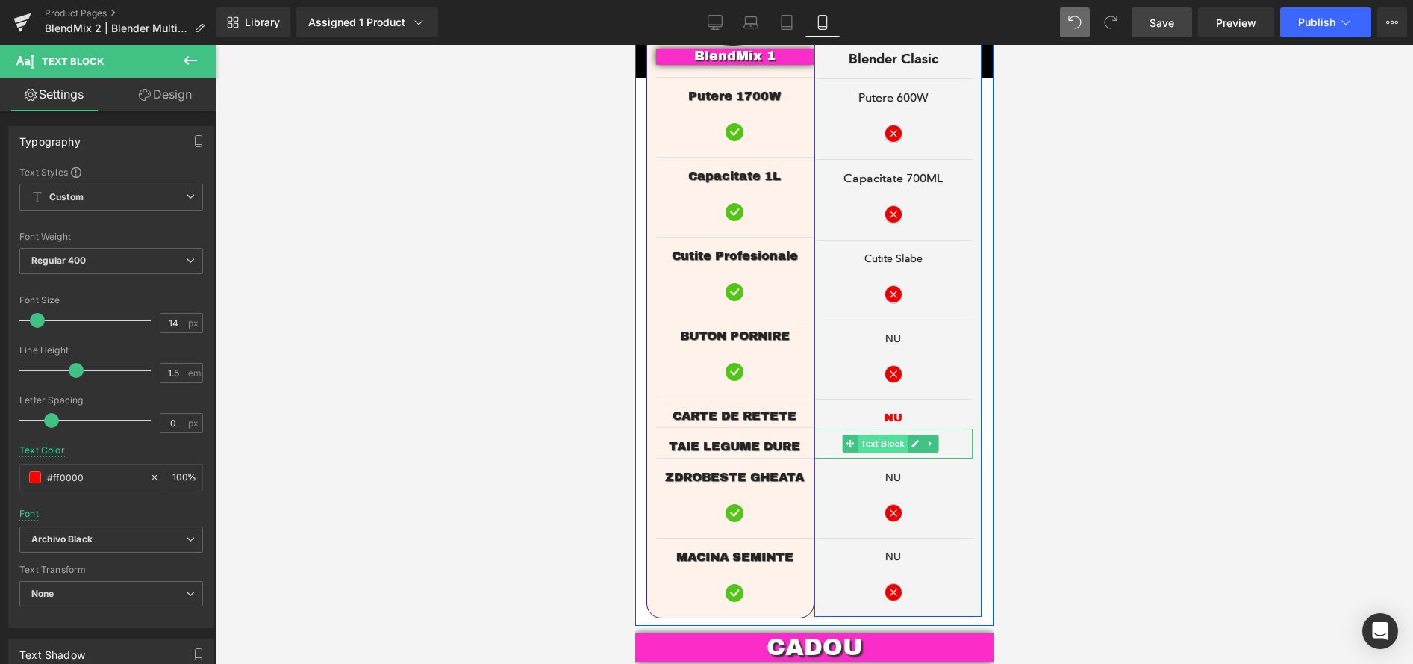
click at [885, 434] on span "Text Block" at bounding box center [882, 443] width 49 height 18
click at [883, 465] on span "Text Block" at bounding box center [882, 474] width 49 height 18
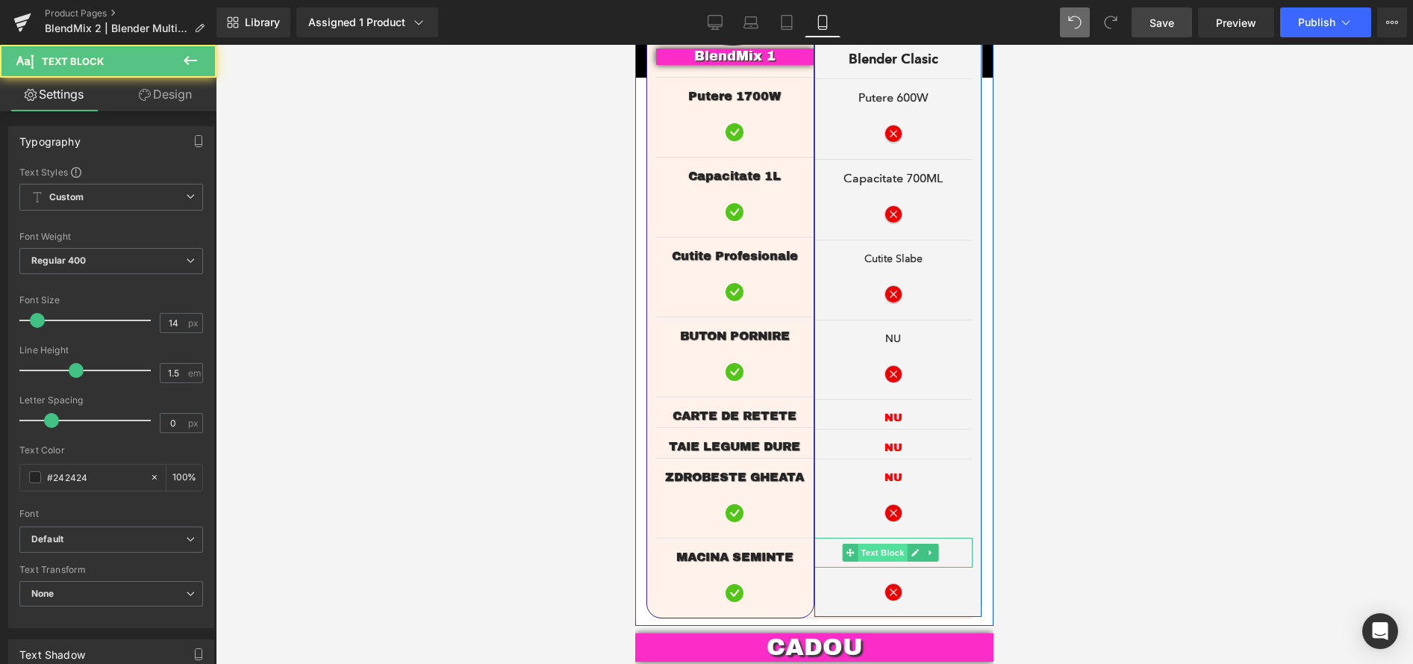
click at [886, 543] on span "Text Block" at bounding box center [882, 552] width 49 height 18
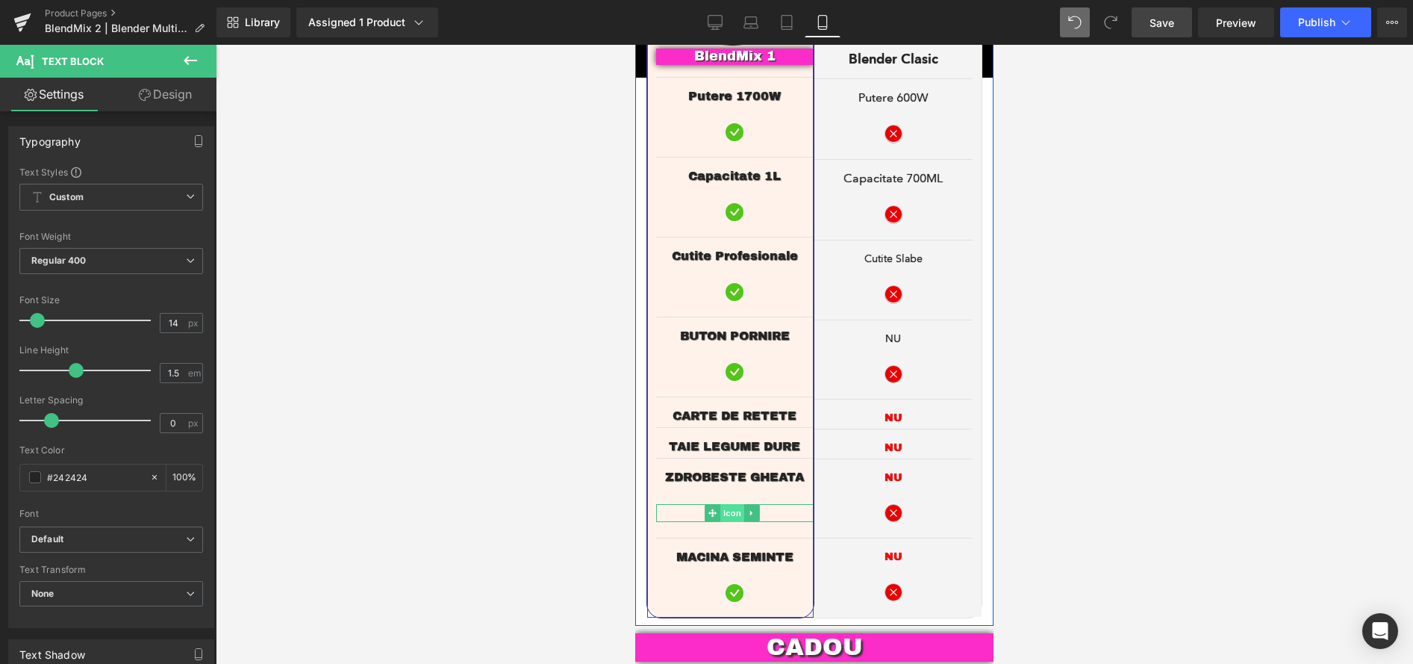
click at [734, 504] on span "Icon" at bounding box center [732, 513] width 24 height 18
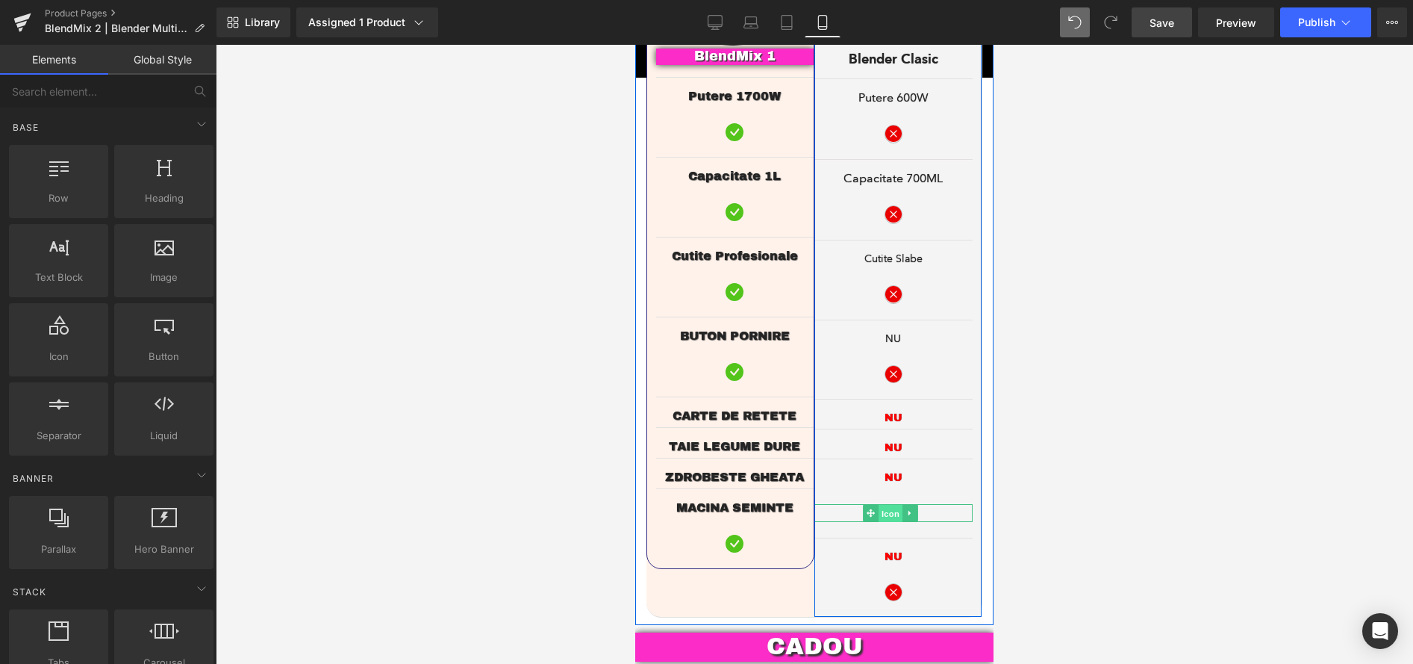
click at [891, 505] on span "Icon" at bounding box center [891, 514] width 24 height 18
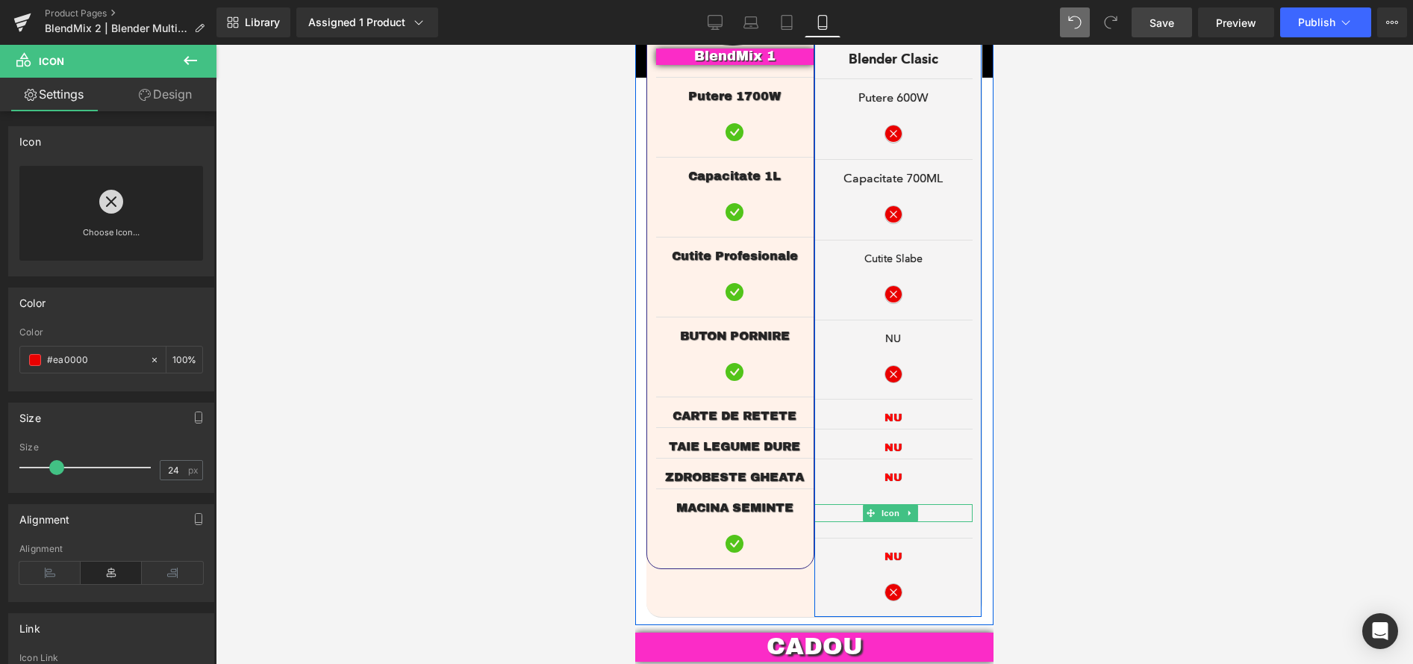
click at [886, 504] on span "Icon" at bounding box center [891, 513] width 24 height 18
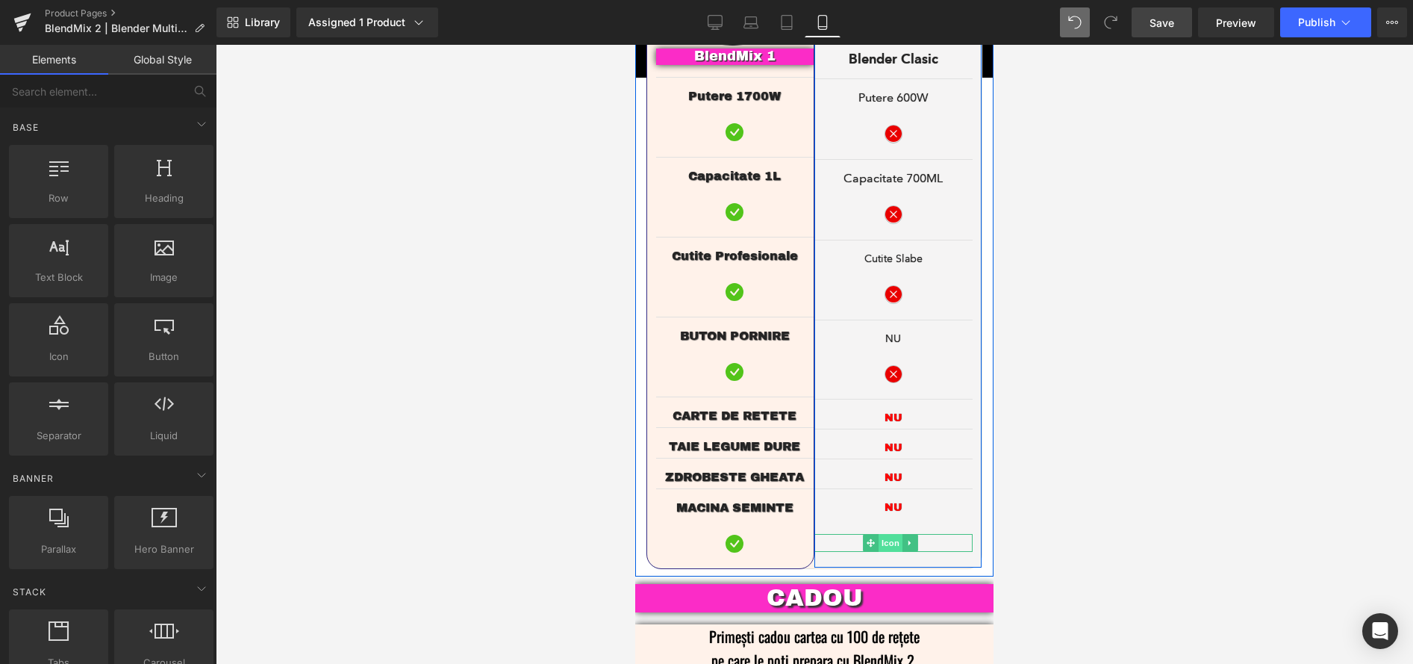
click at [884, 534] on span "Icon" at bounding box center [891, 543] width 24 height 18
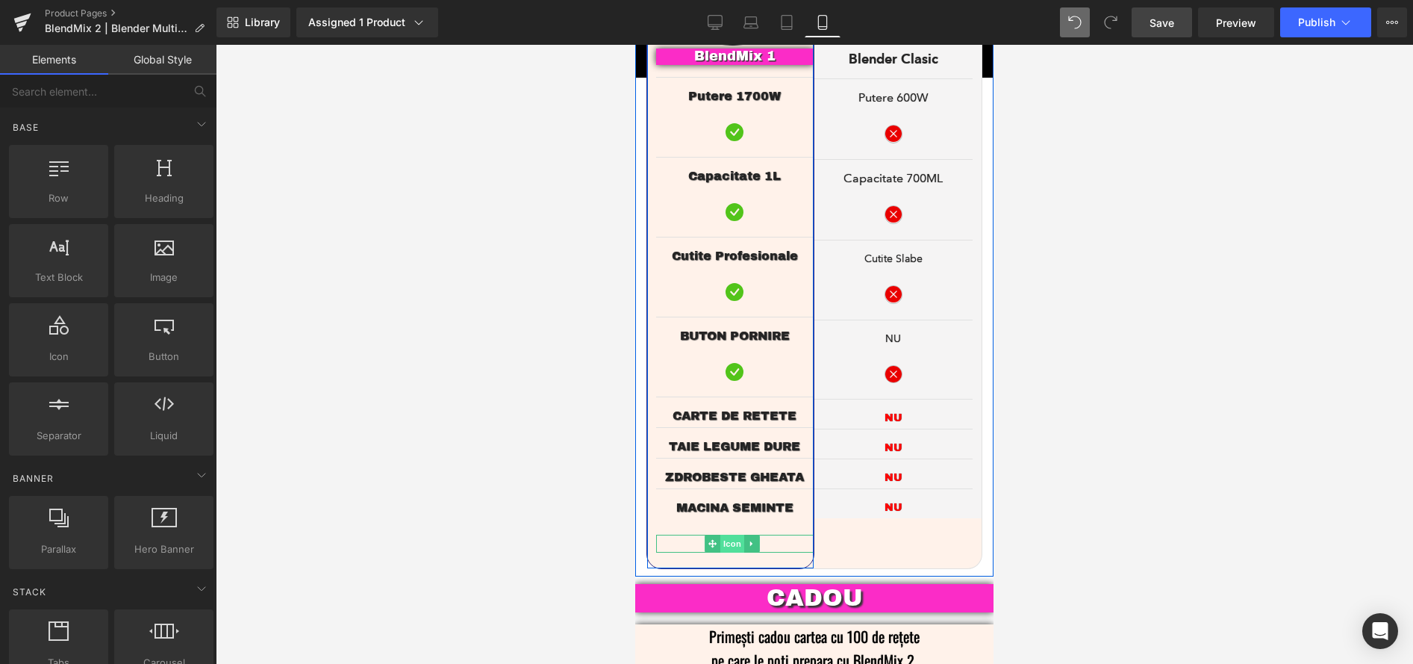
click at [737, 534] on span "Icon" at bounding box center [732, 543] width 24 height 18
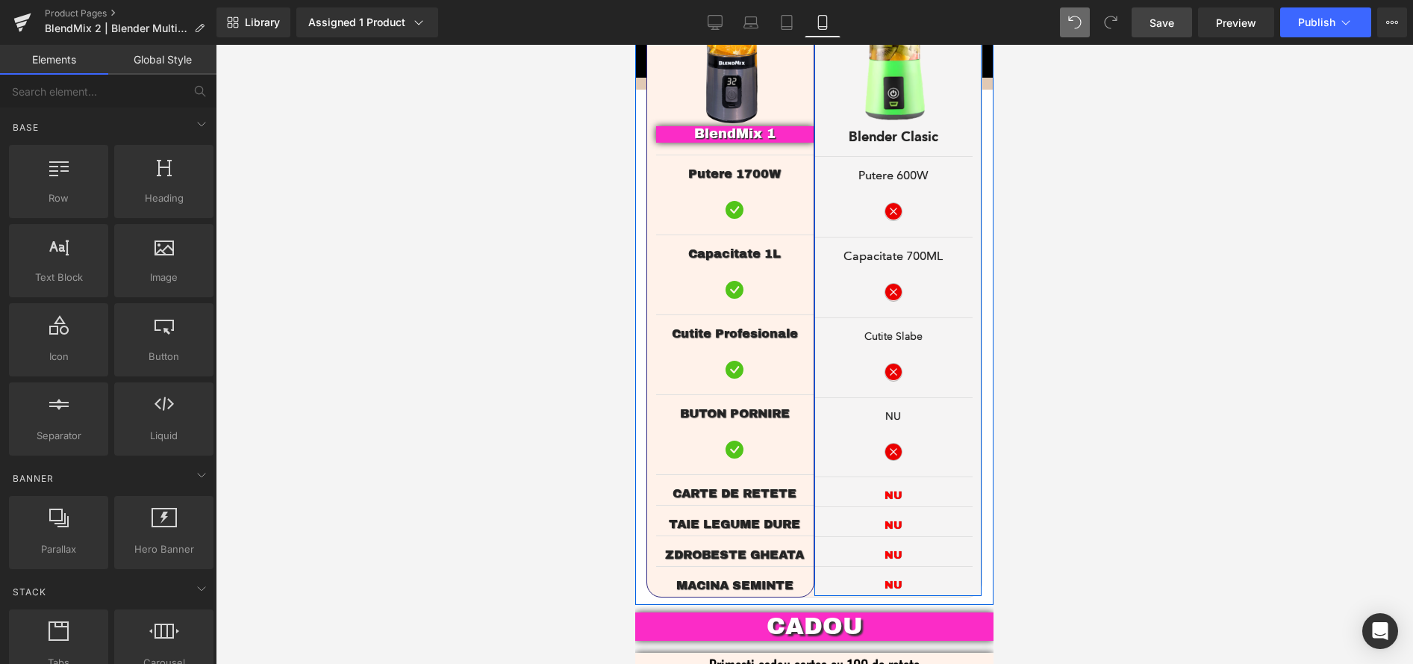
scroll to position [2934, 0]
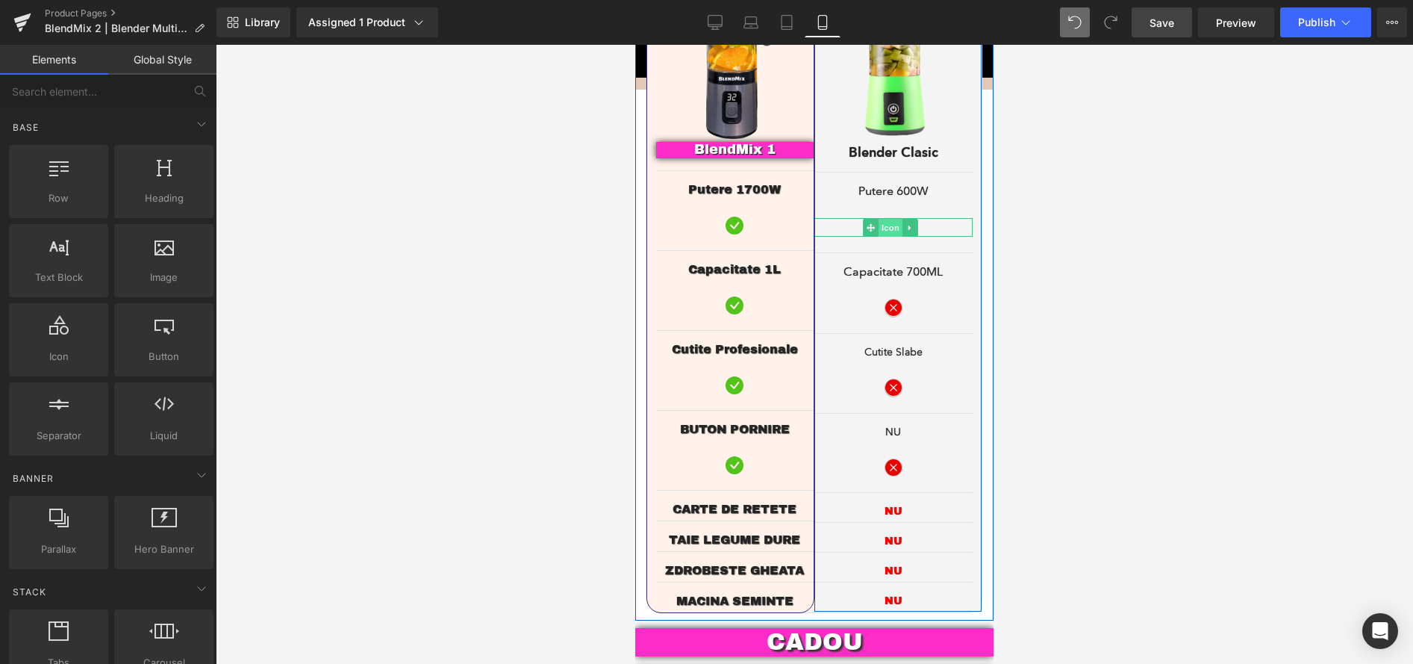
click at [884, 219] on span "Icon" at bounding box center [891, 228] width 24 height 18
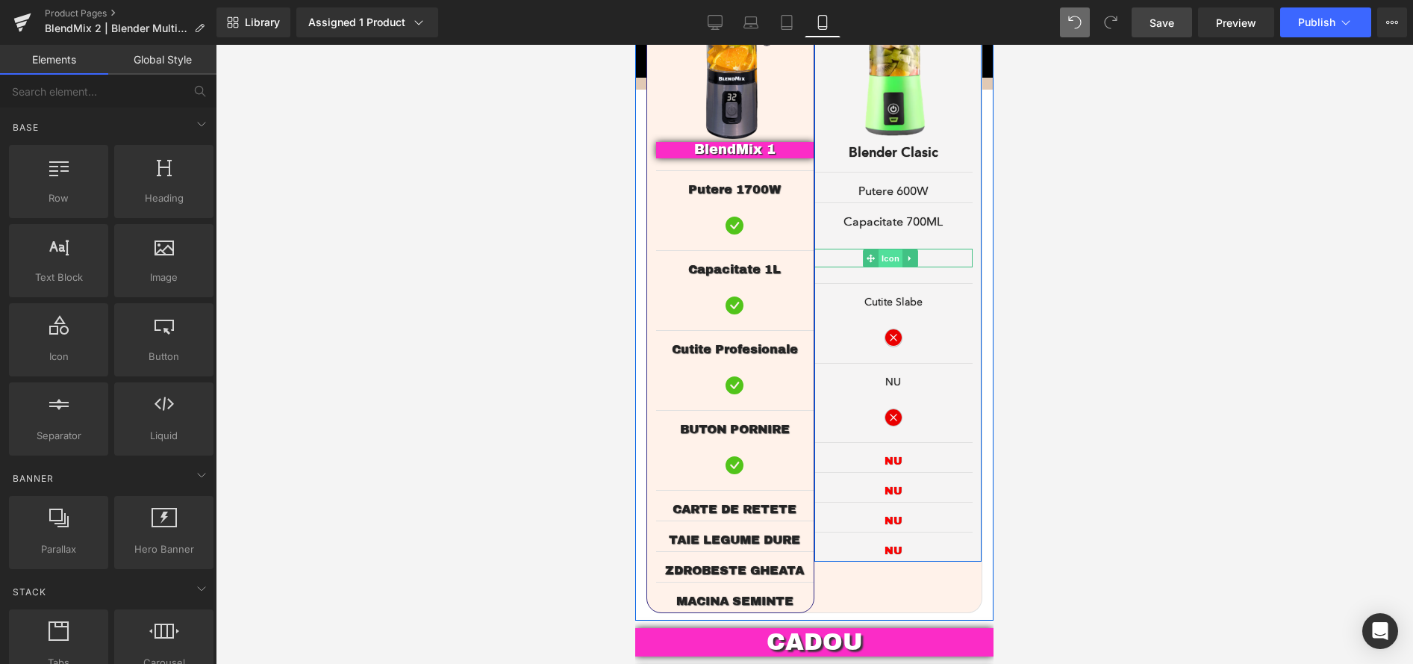
click at [885, 249] on span "Icon" at bounding box center [891, 258] width 24 height 18
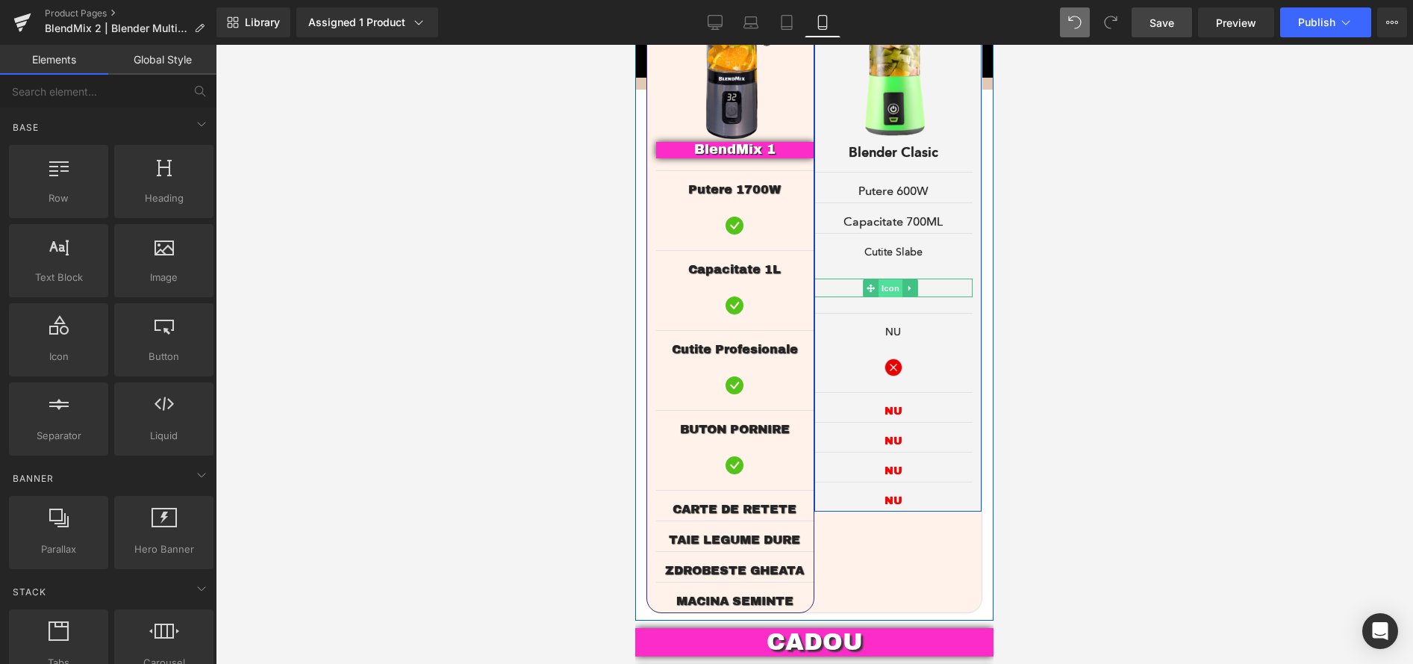
click at [888, 279] on span "Icon" at bounding box center [891, 288] width 24 height 18
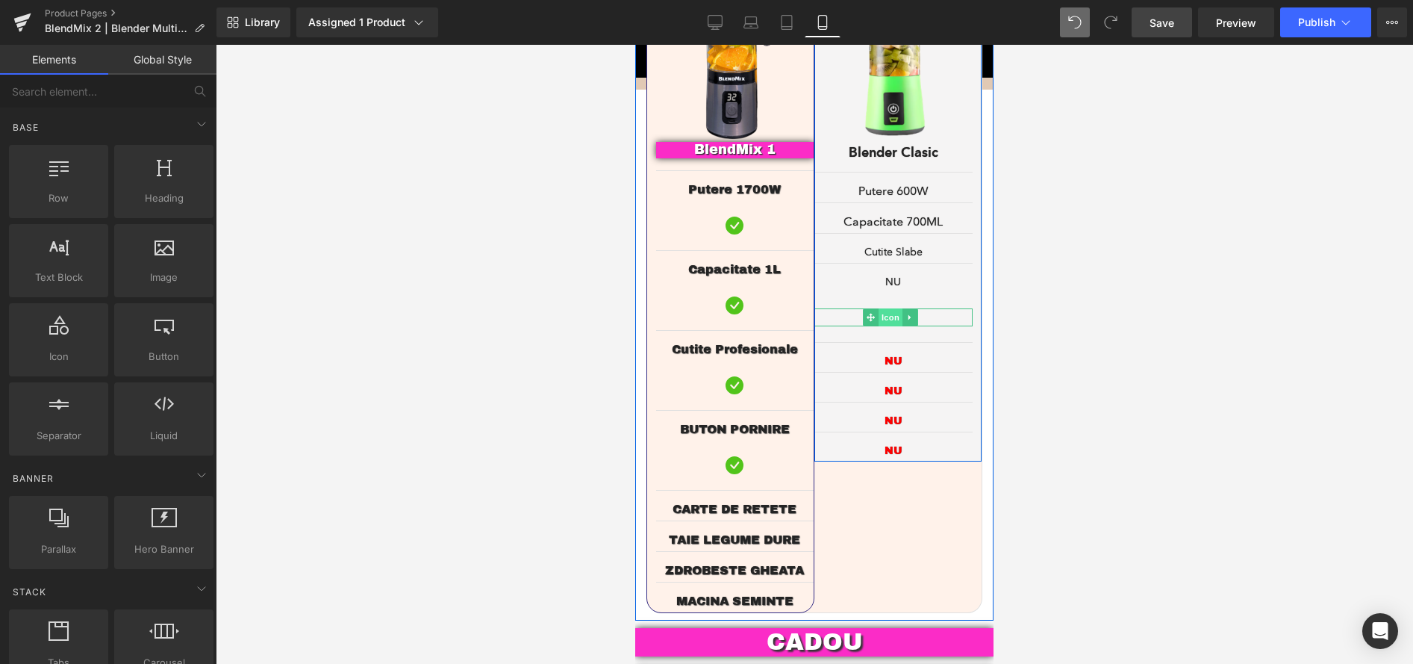
click at [887, 308] on span "Icon" at bounding box center [891, 317] width 24 height 18
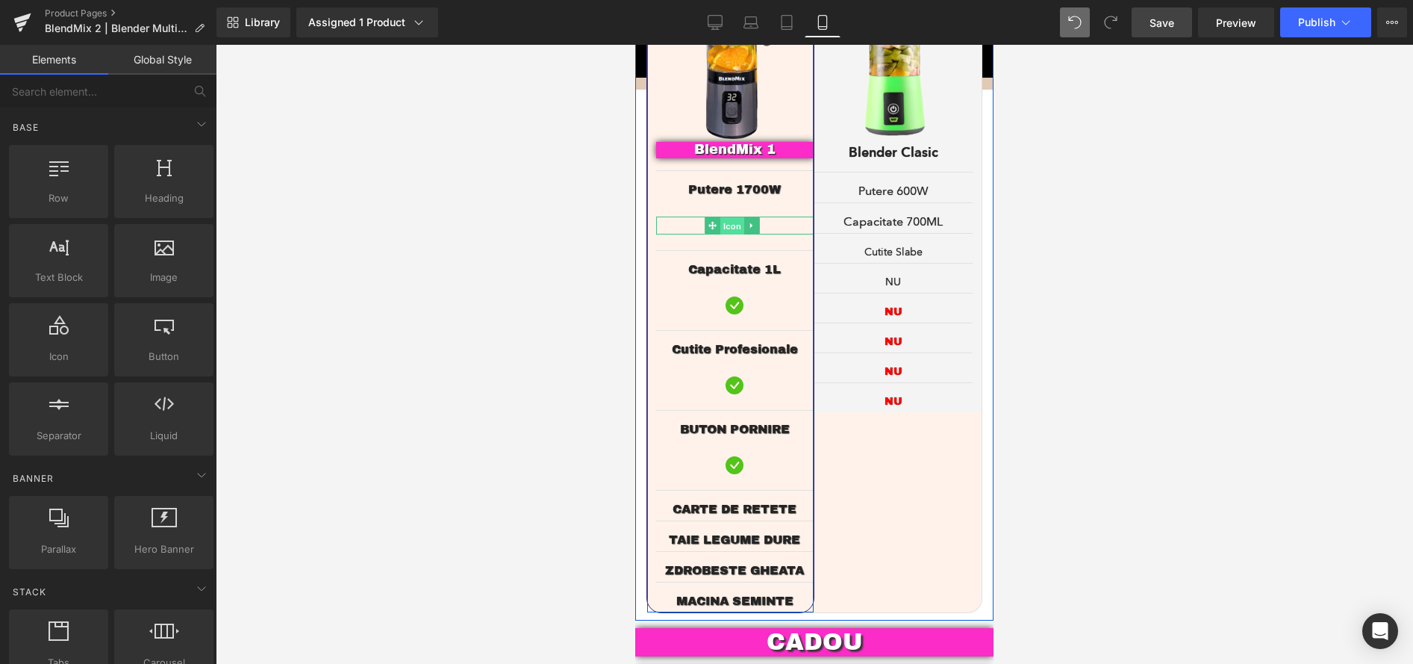
click at [735, 217] on span "Icon" at bounding box center [732, 226] width 24 height 18
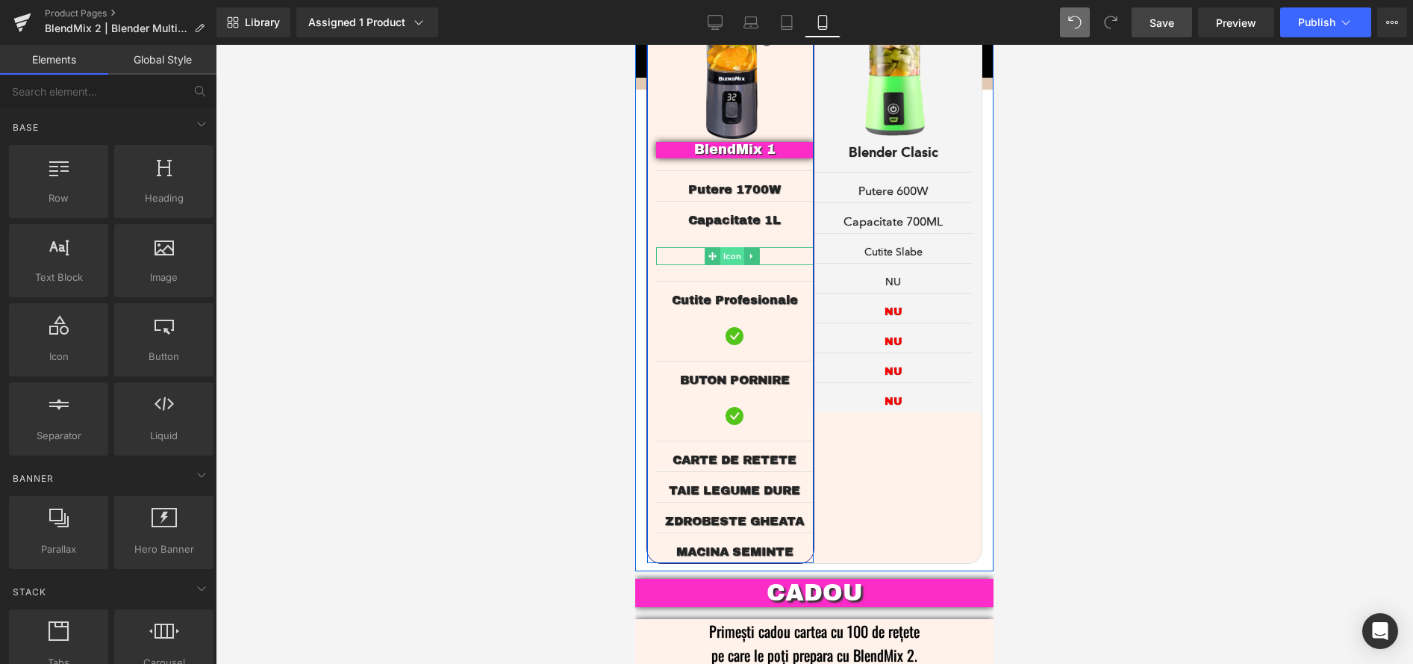
click at [732, 247] on span "Icon" at bounding box center [732, 256] width 24 height 18
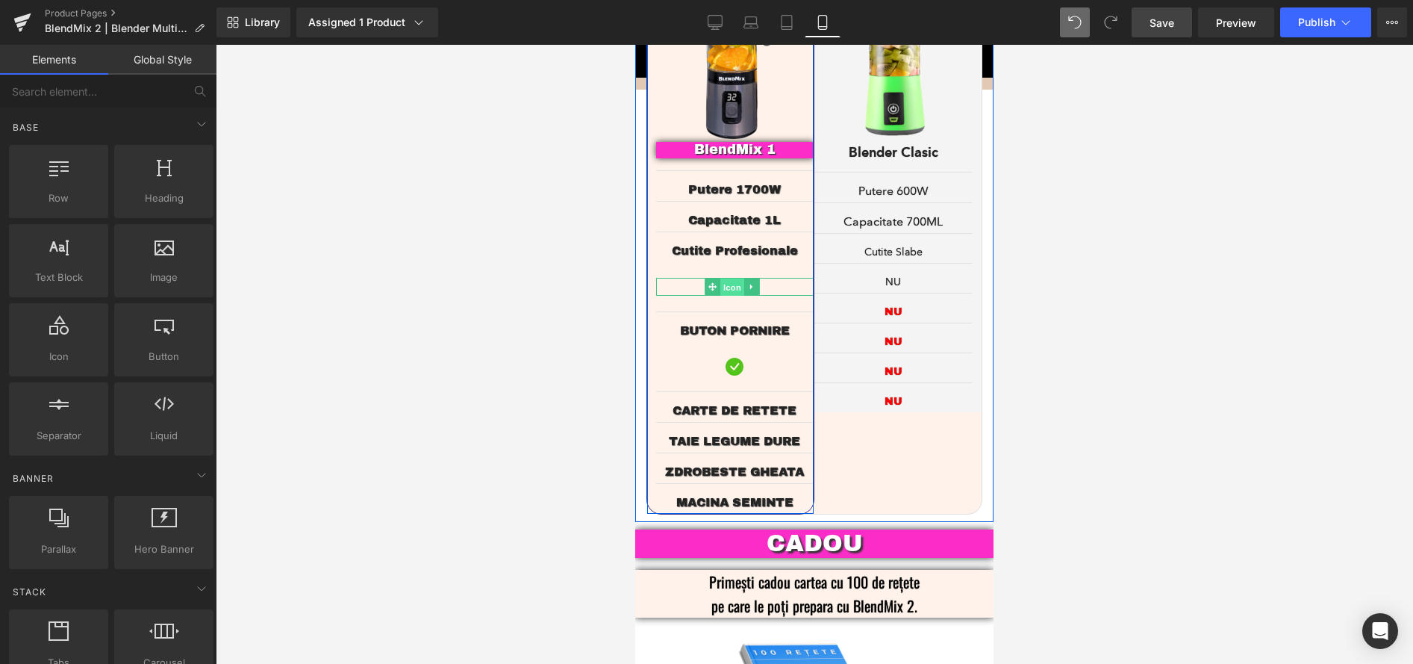
click at [730, 278] on span "Icon" at bounding box center [732, 287] width 24 height 18
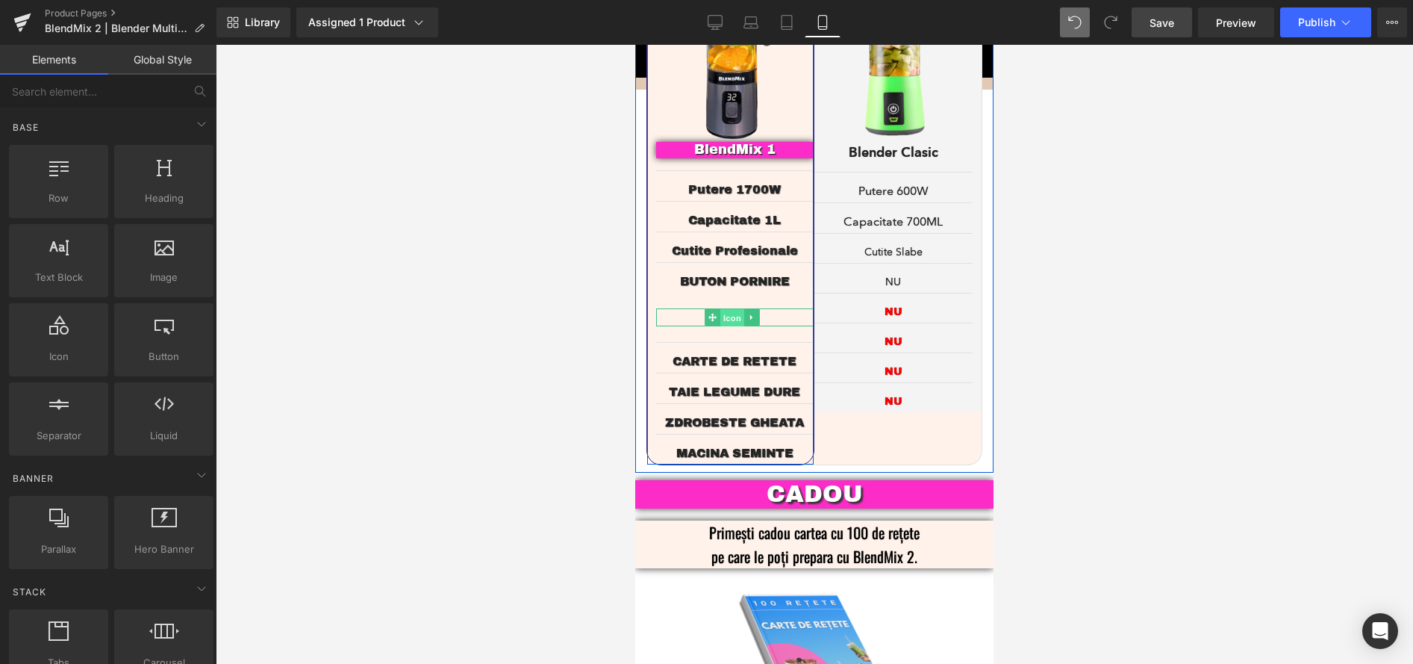
click at [733, 309] on span "Icon" at bounding box center [732, 318] width 24 height 18
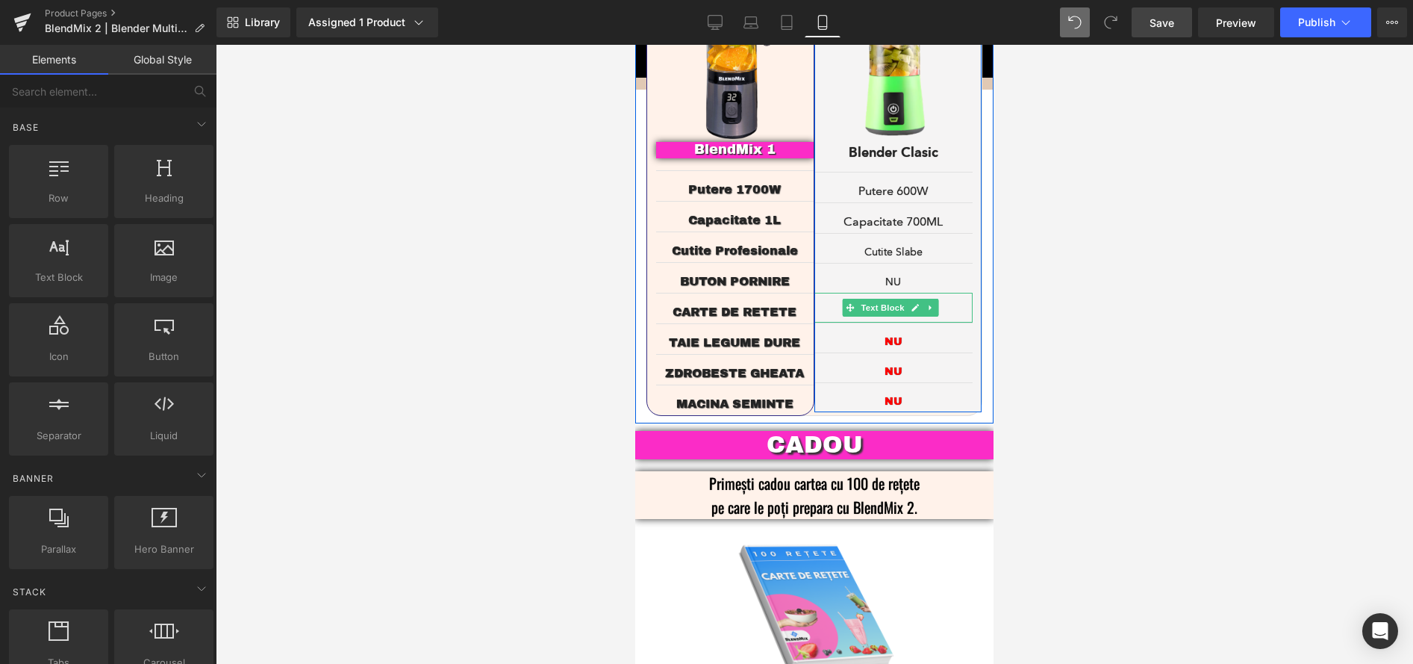
click at [885, 299] on span "Text Block" at bounding box center [882, 308] width 49 height 18
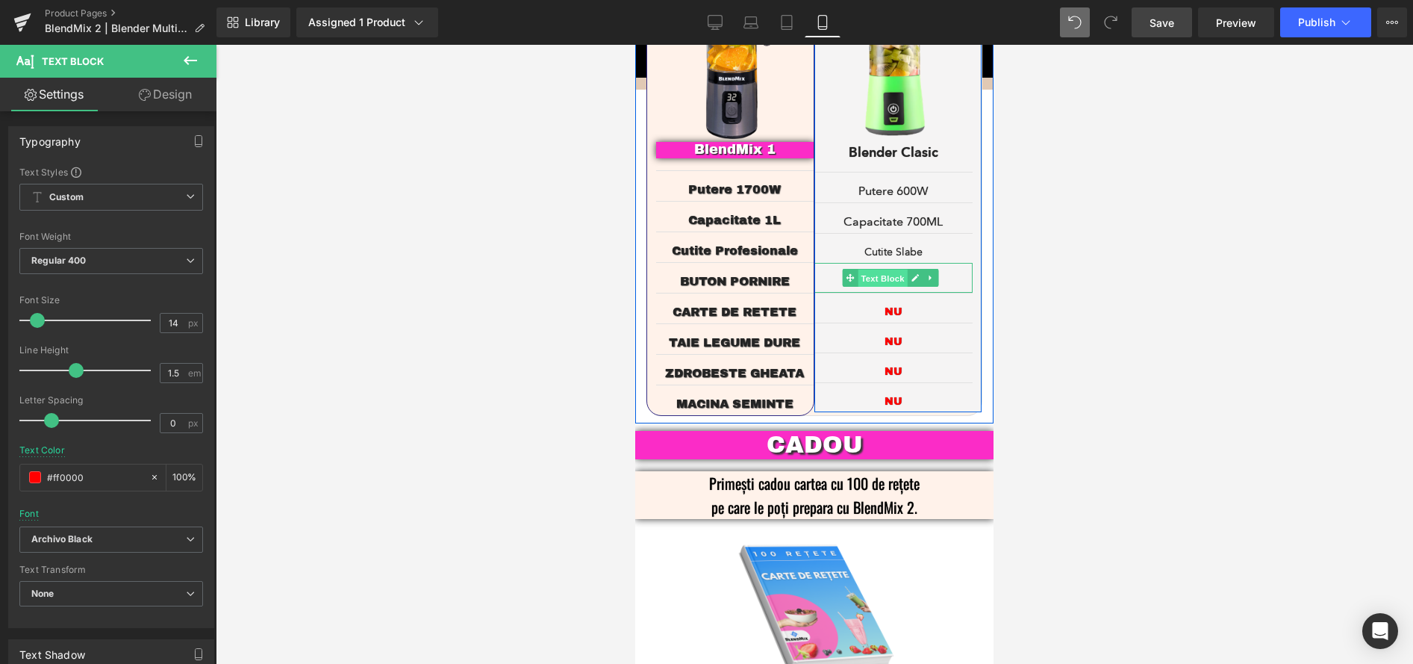
click at [887, 269] on span "Text Block" at bounding box center [882, 278] width 49 height 18
click at [885, 239] on span "Text Block" at bounding box center [882, 248] width 49 height 18
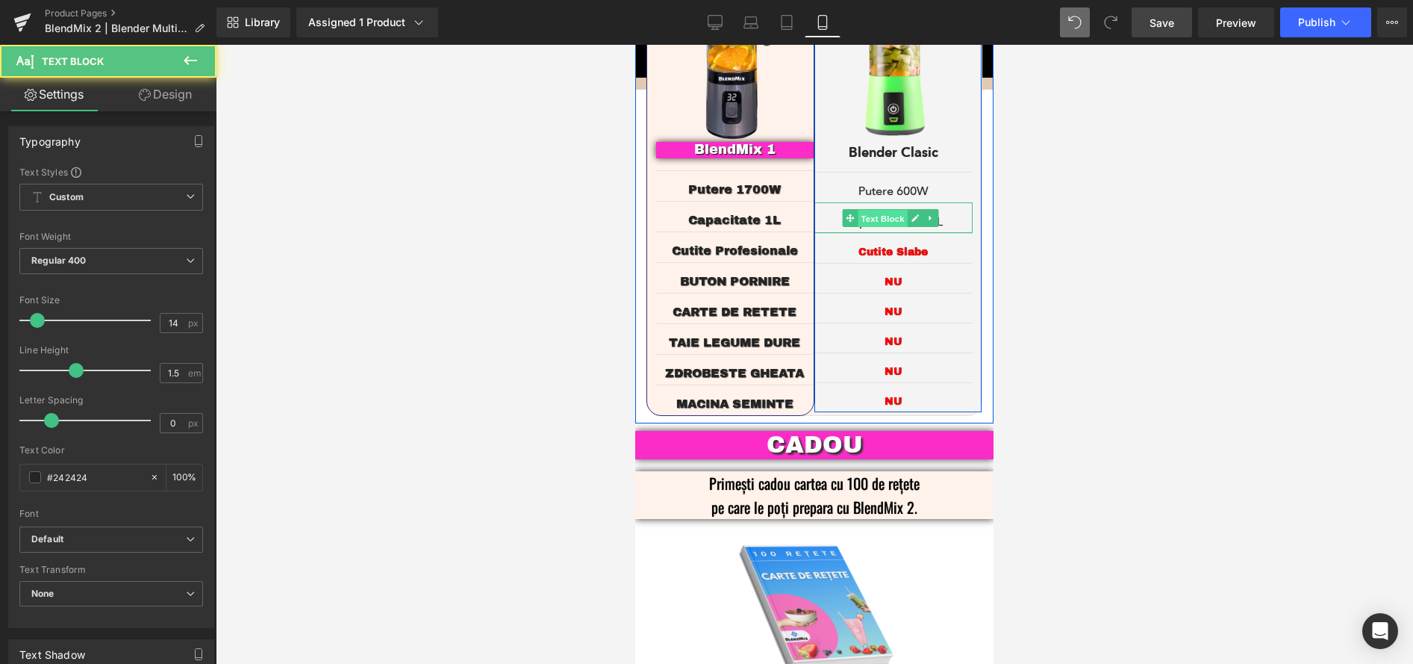
click at [884, 210] on span "Text Block" at bounding box center [882, 219] width 49 height 18
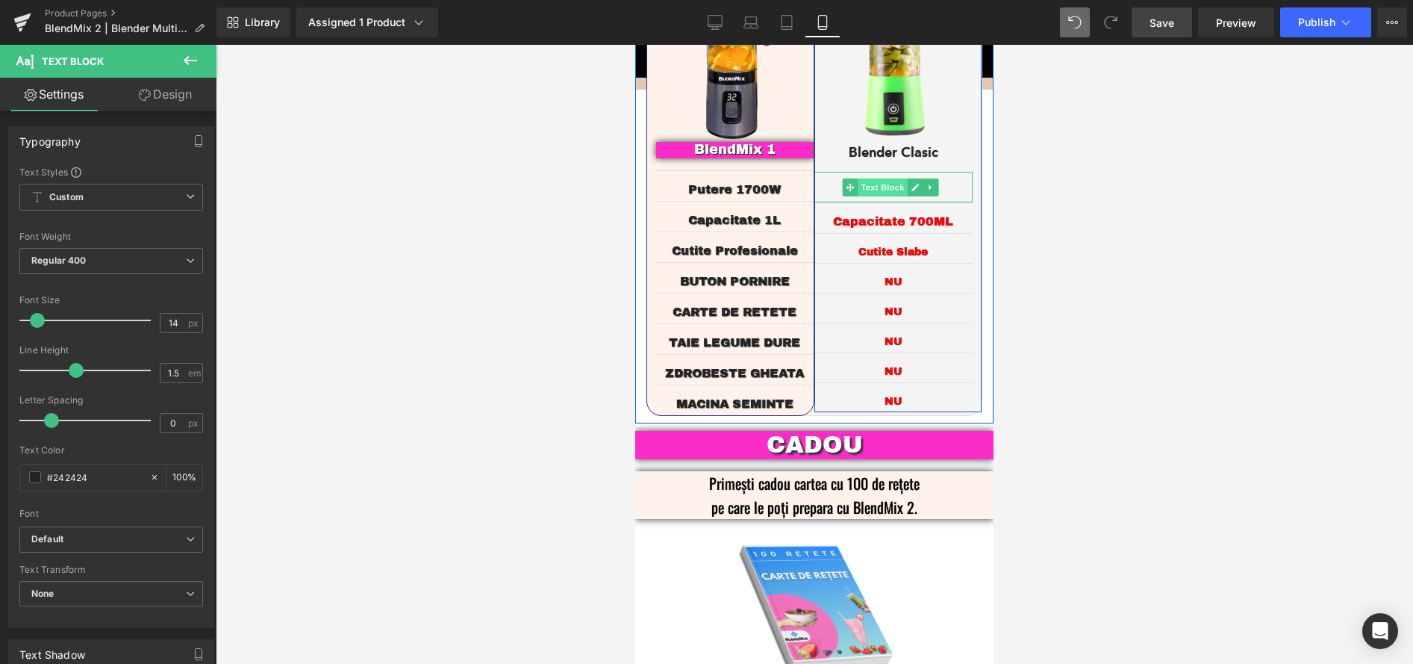
click at [887, 178] on span "Text Block" at bounding box center [882, 187] width 49 height 18
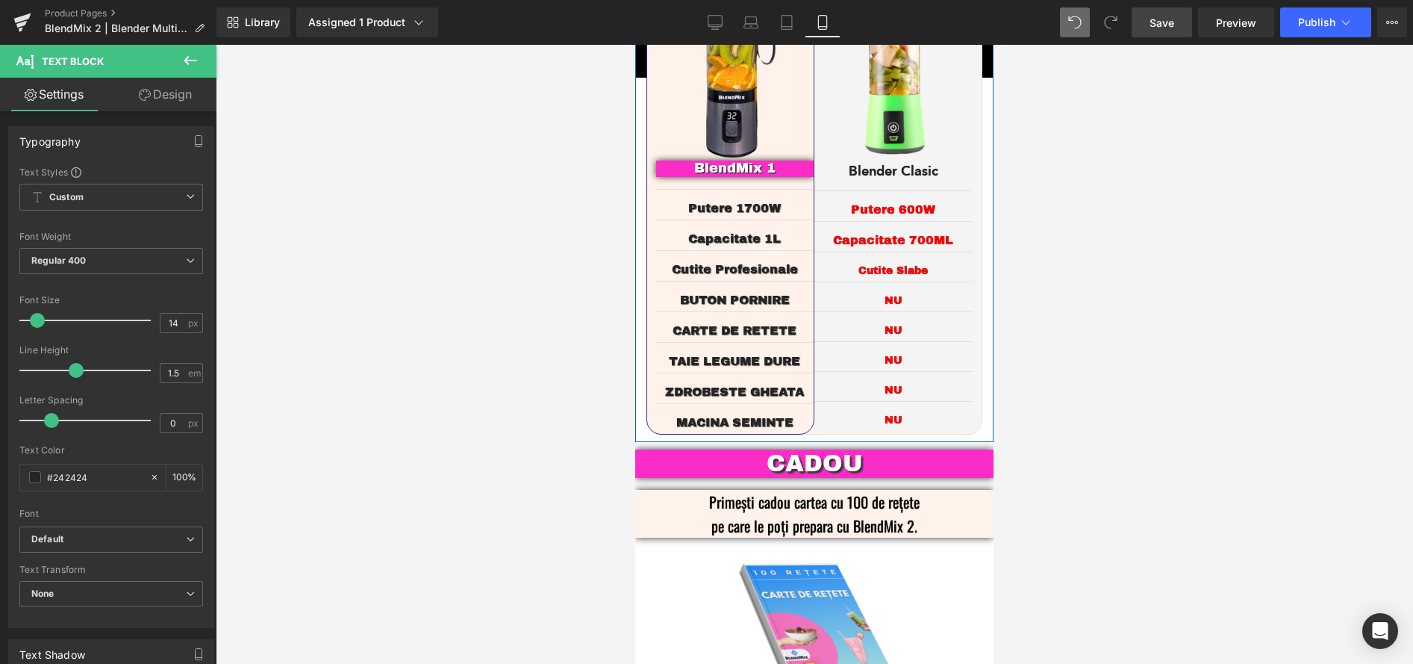
scroll to position [2924, 0]
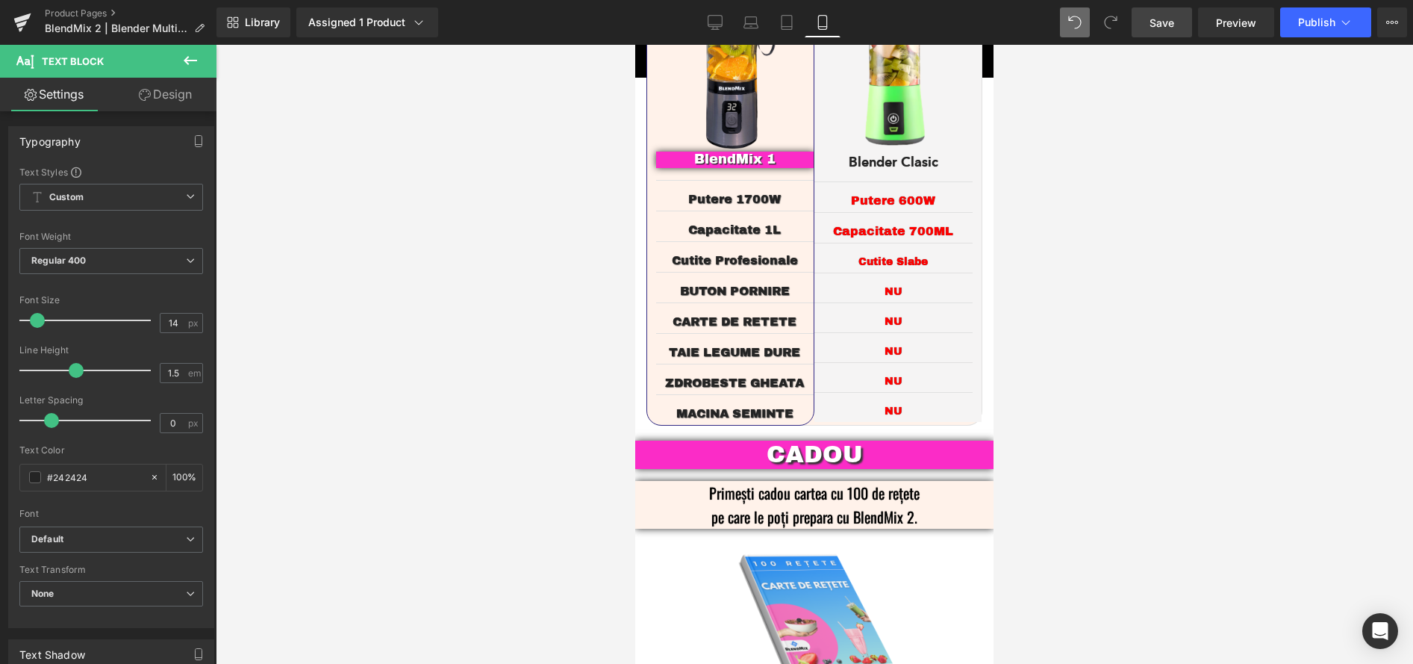
click at [1182, 27] on link "Save" at bounding box center [1162, 22] width 60 height 30
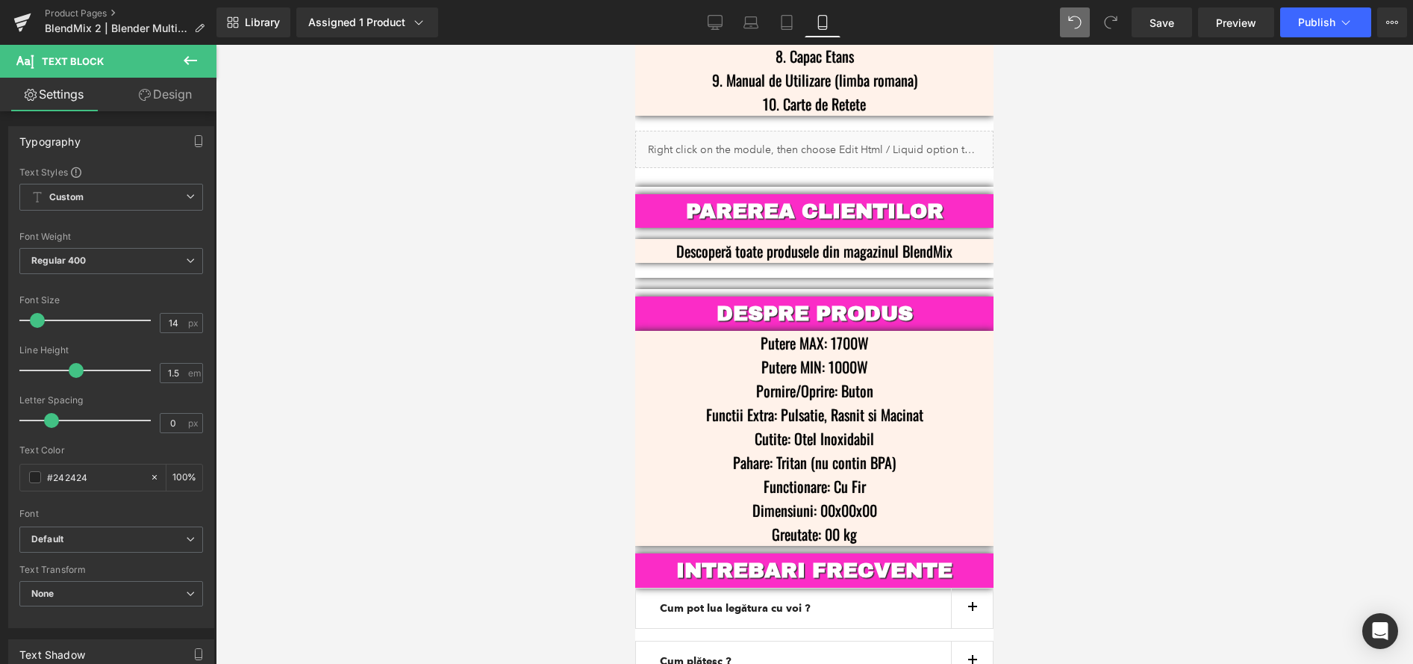
scroll to position [3834, 0]
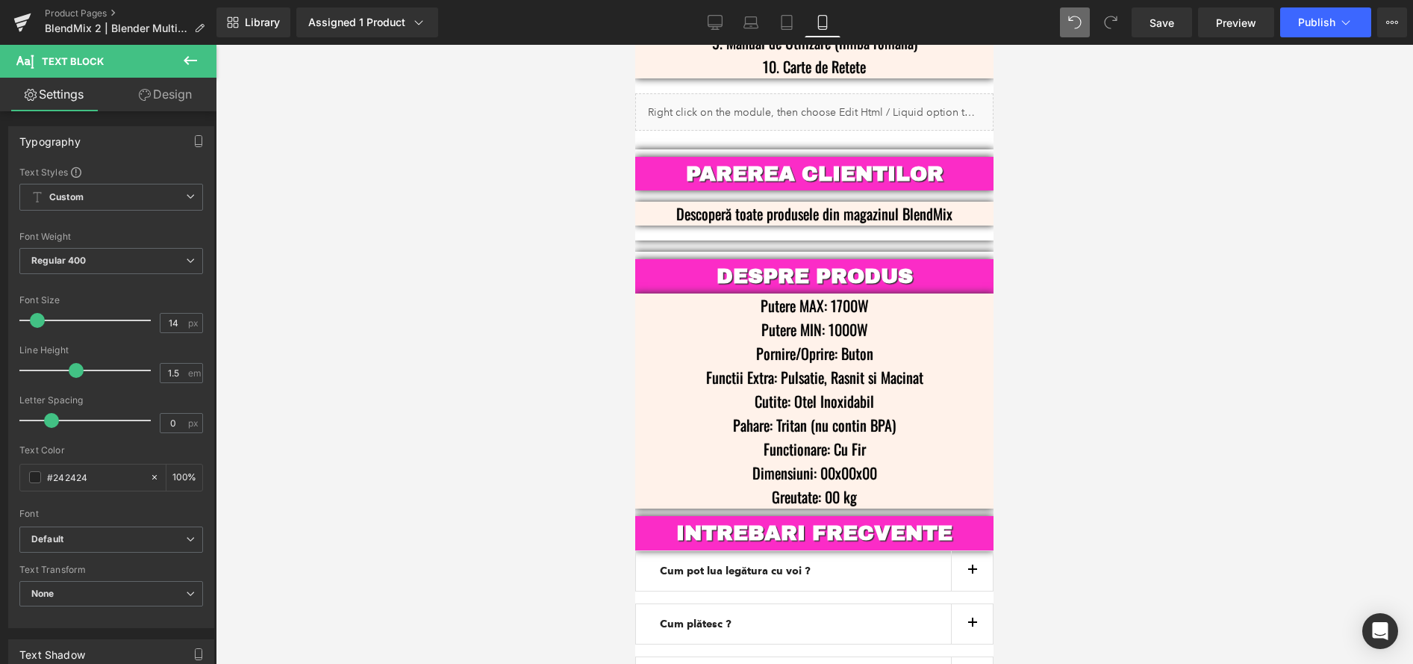
drag, startPoint x: 988, startPoint y: 431, endPoint x: 1631, endPoint y: 586, distance: 661.7
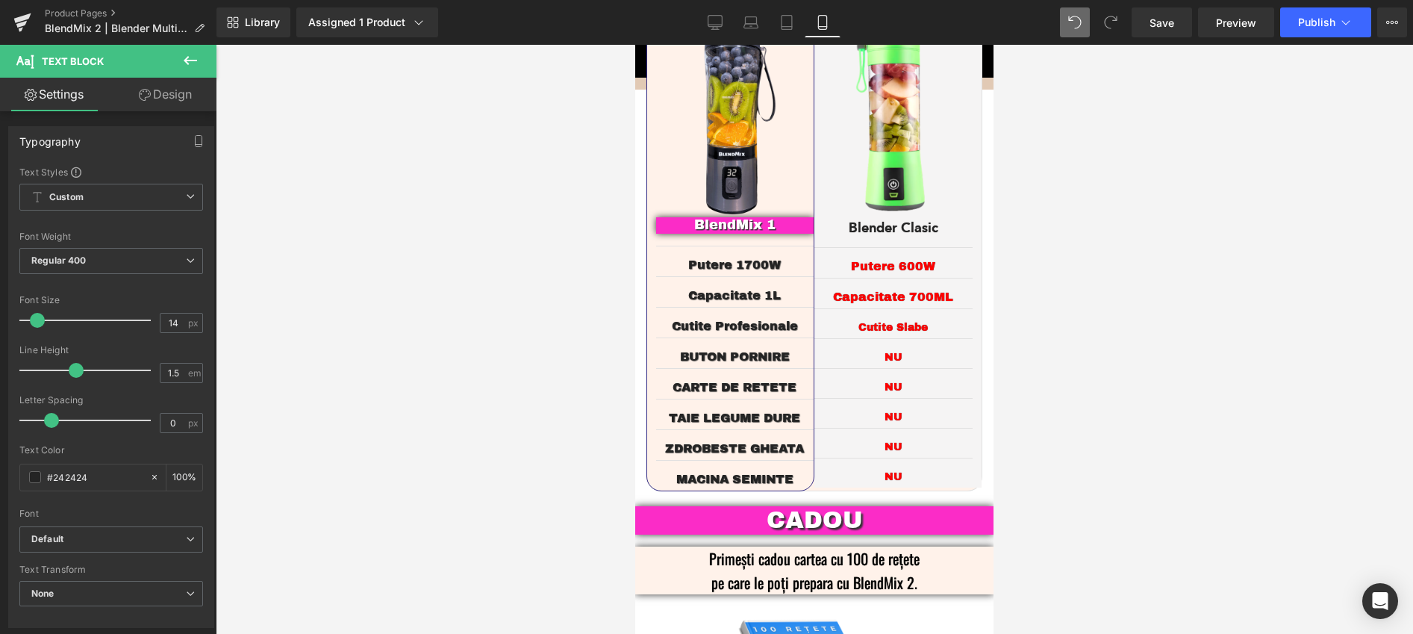
scroll to position [2748, 0]
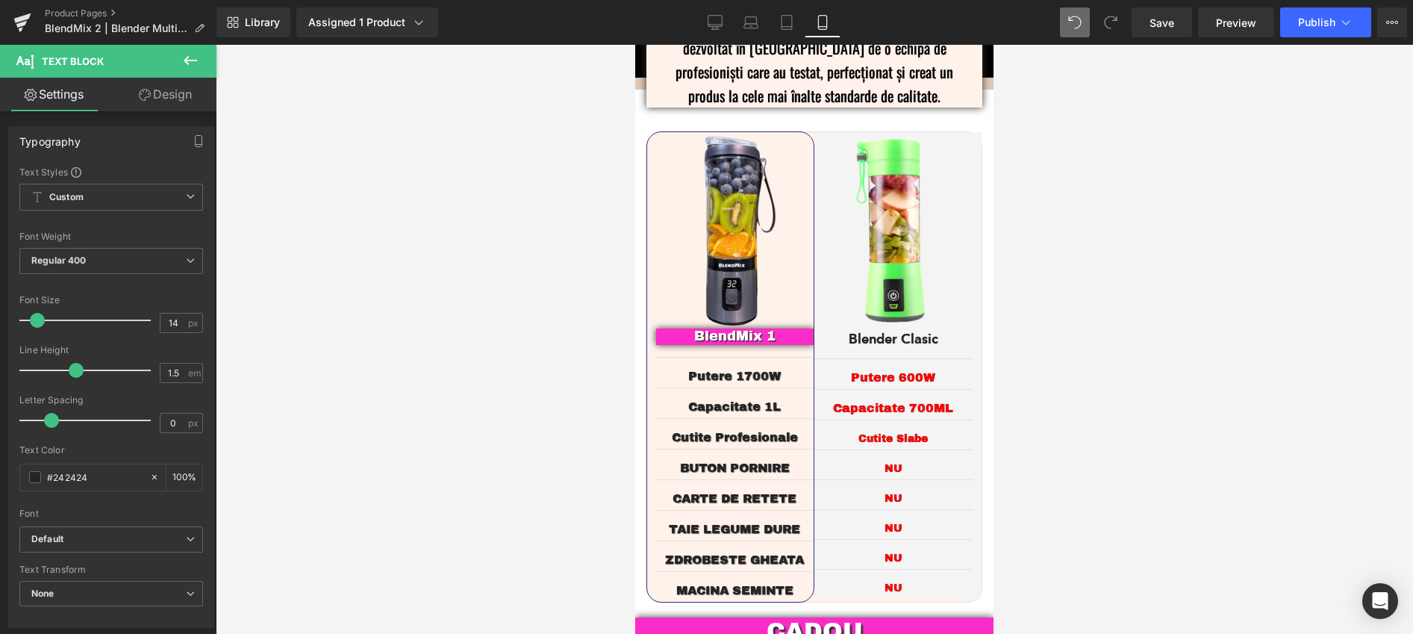
drag, startPoint x: 988, startPoint y: 335, endPoint x: 1629, endPoint y: 454, distance: 652.1
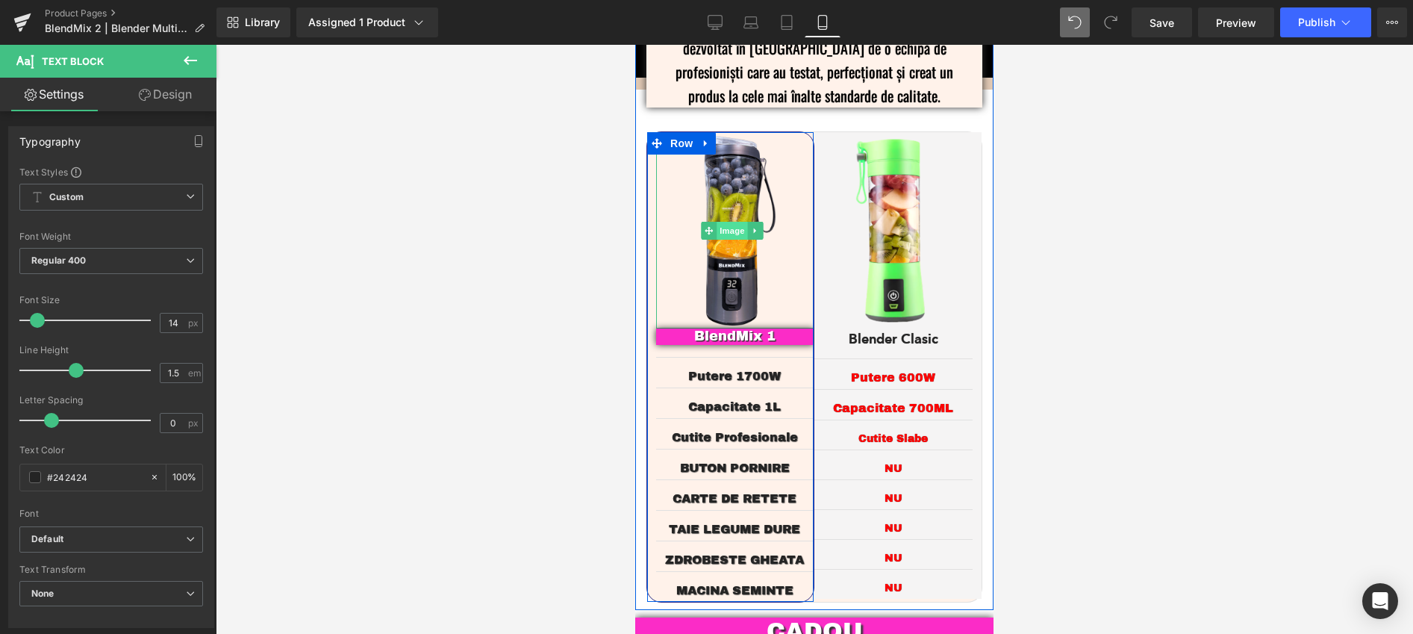
click at [729, 222] on span "Image" at bounding box center [732, 231] width 31 height 18
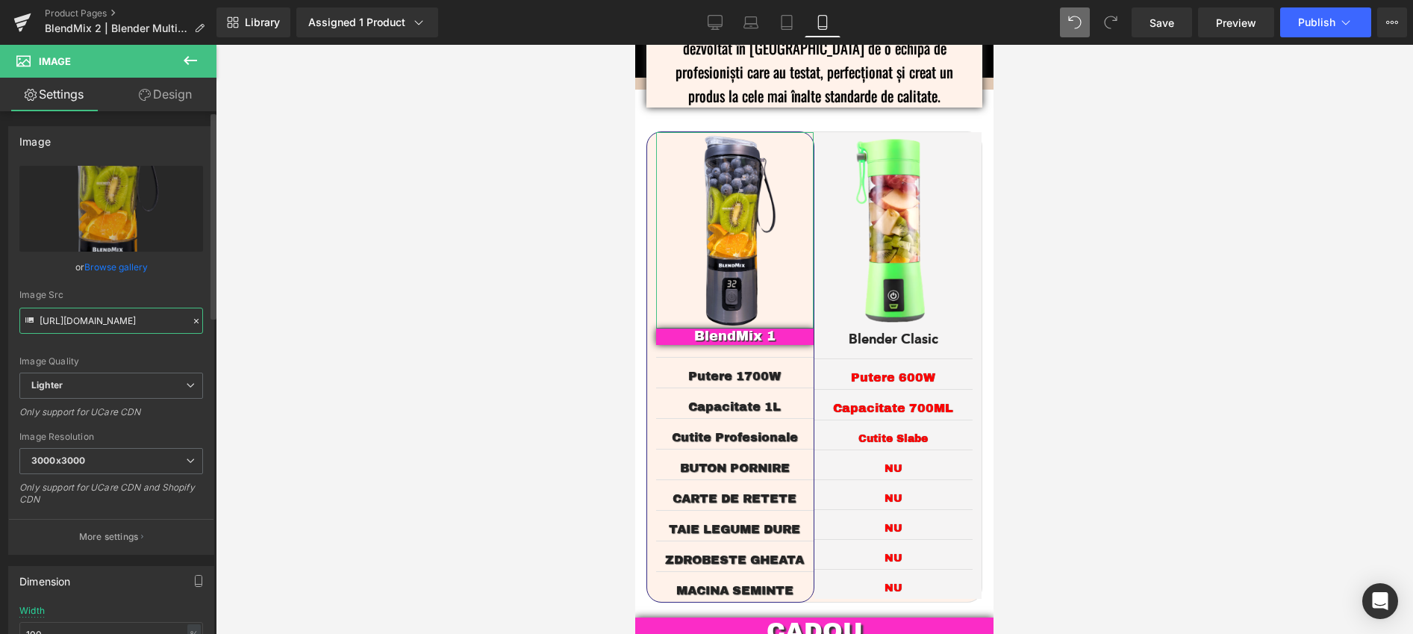
click at [139, 324] on input "[URL][DOMAIN_NAME]" at bounding box center [111, 321] width 184 height 26
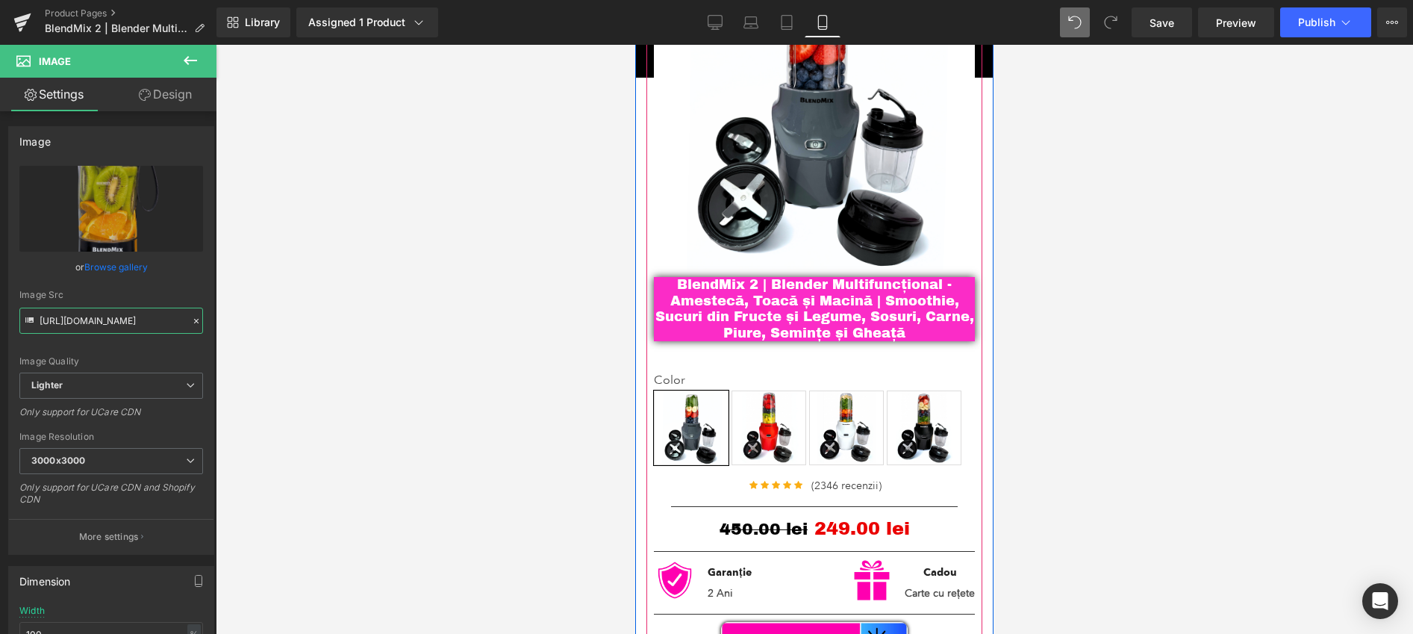
scroll to position [133, 0]
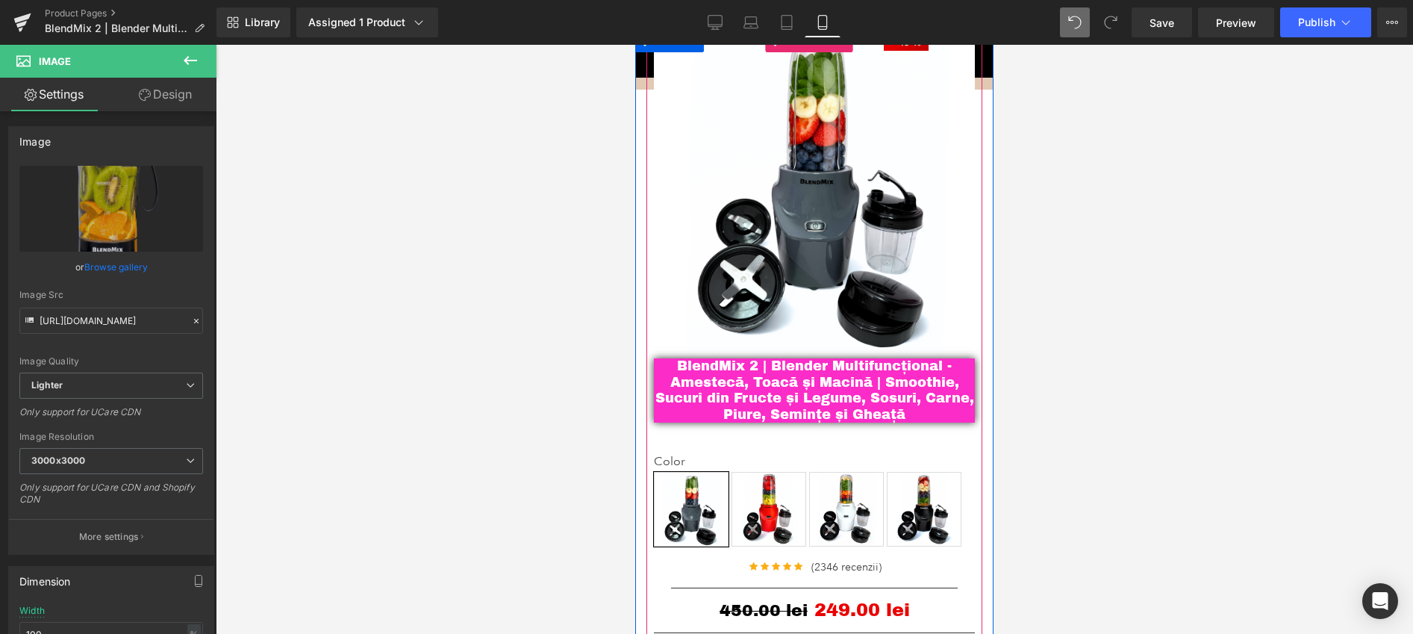
click at [776, 478] on span "Rosu" at bounding box center [768, 509] width 75 height 75
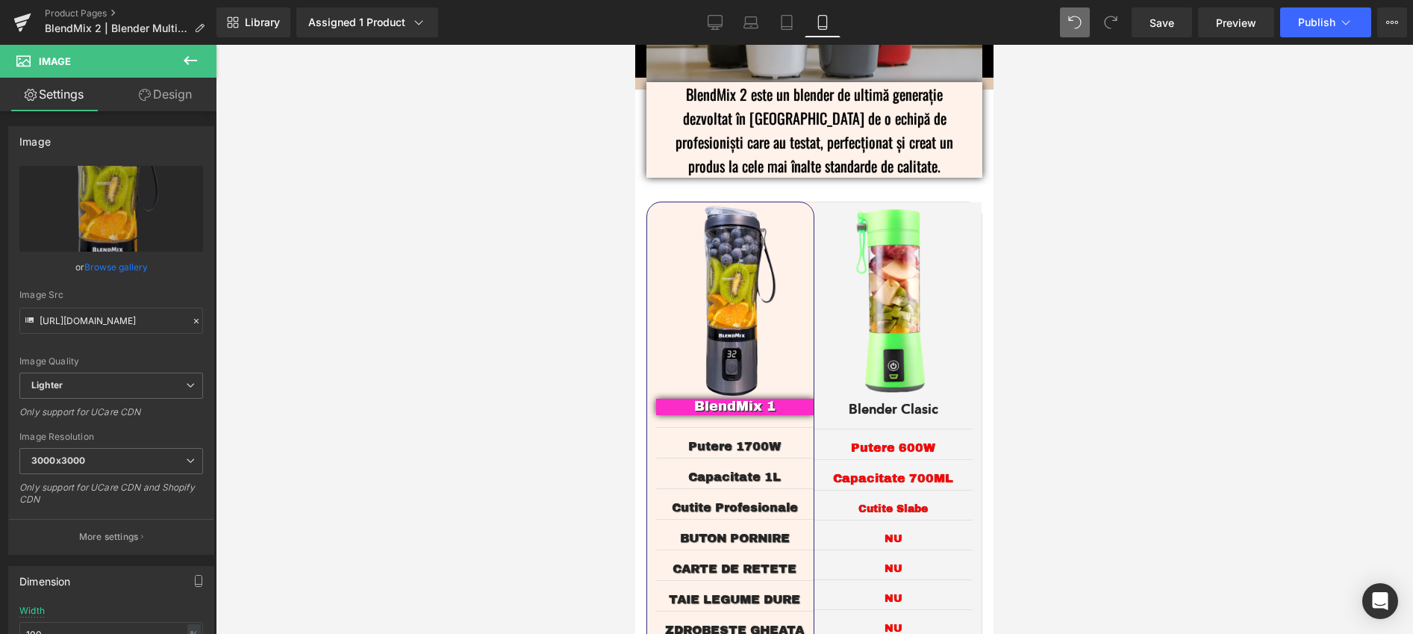
scroll to position [2653, 0]
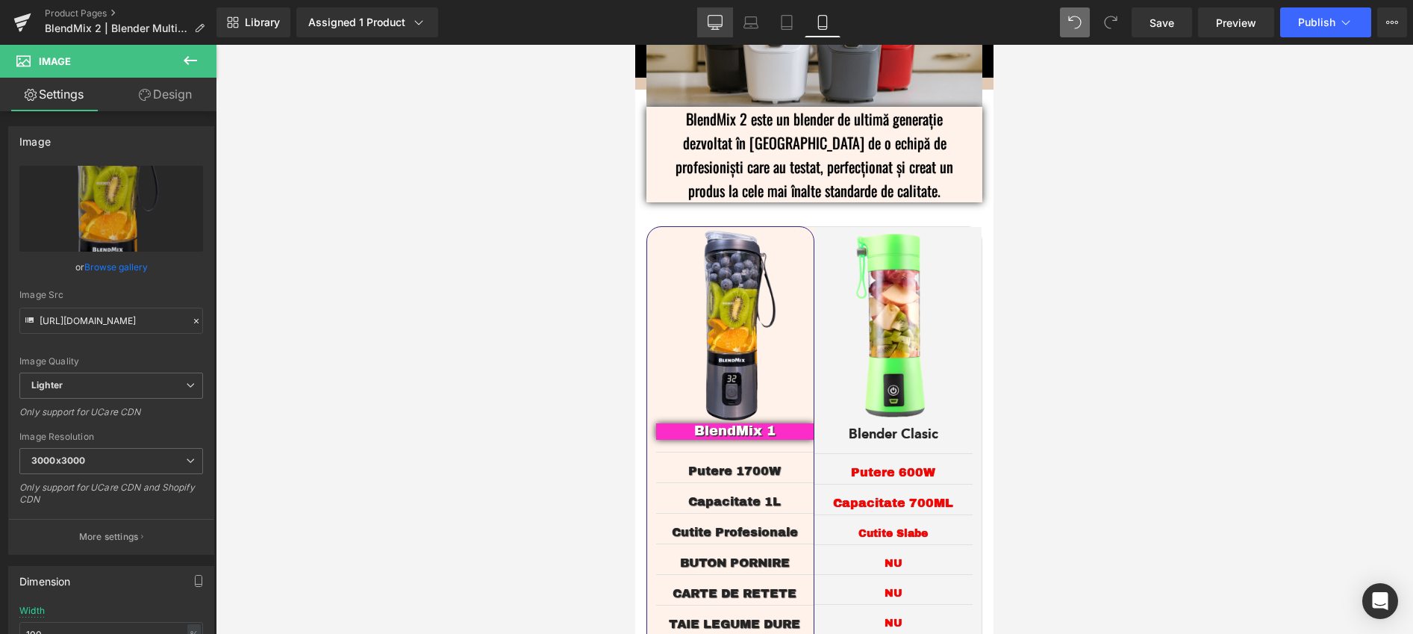
click at [719, 22] on icon at bounding box center [715, 22] width 15 height 15
type input "auto"
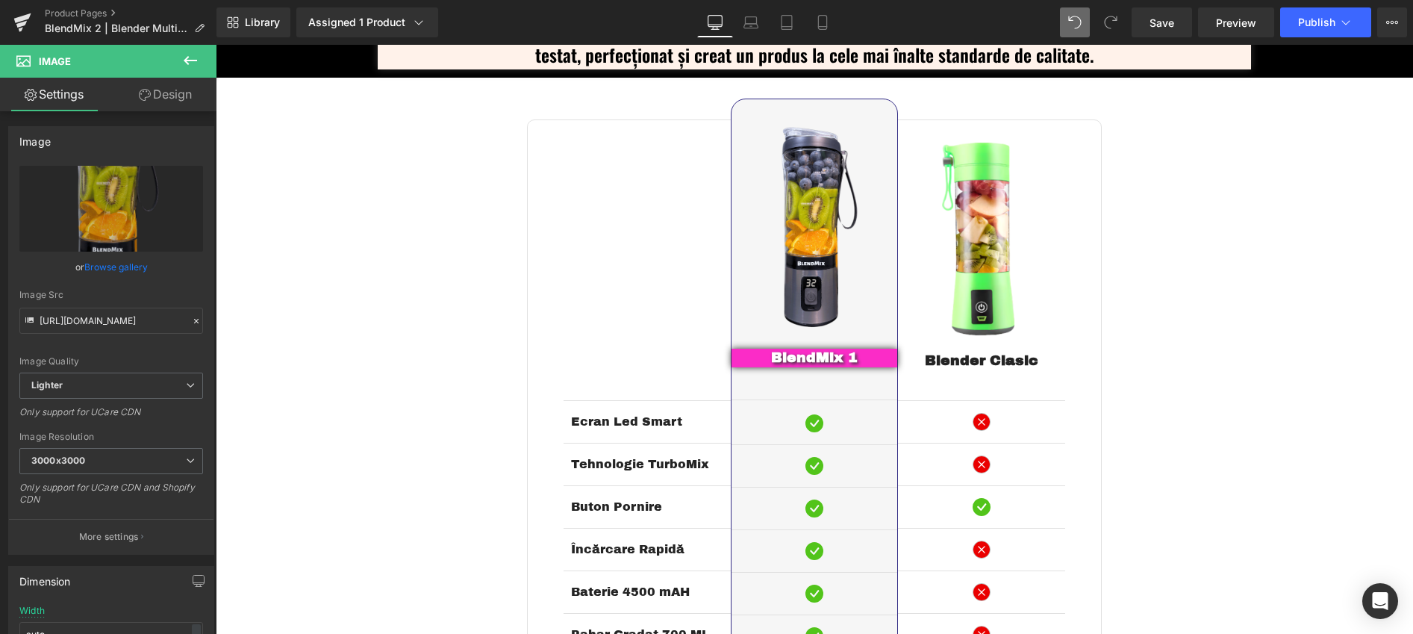
scroll to position [2744, 0]
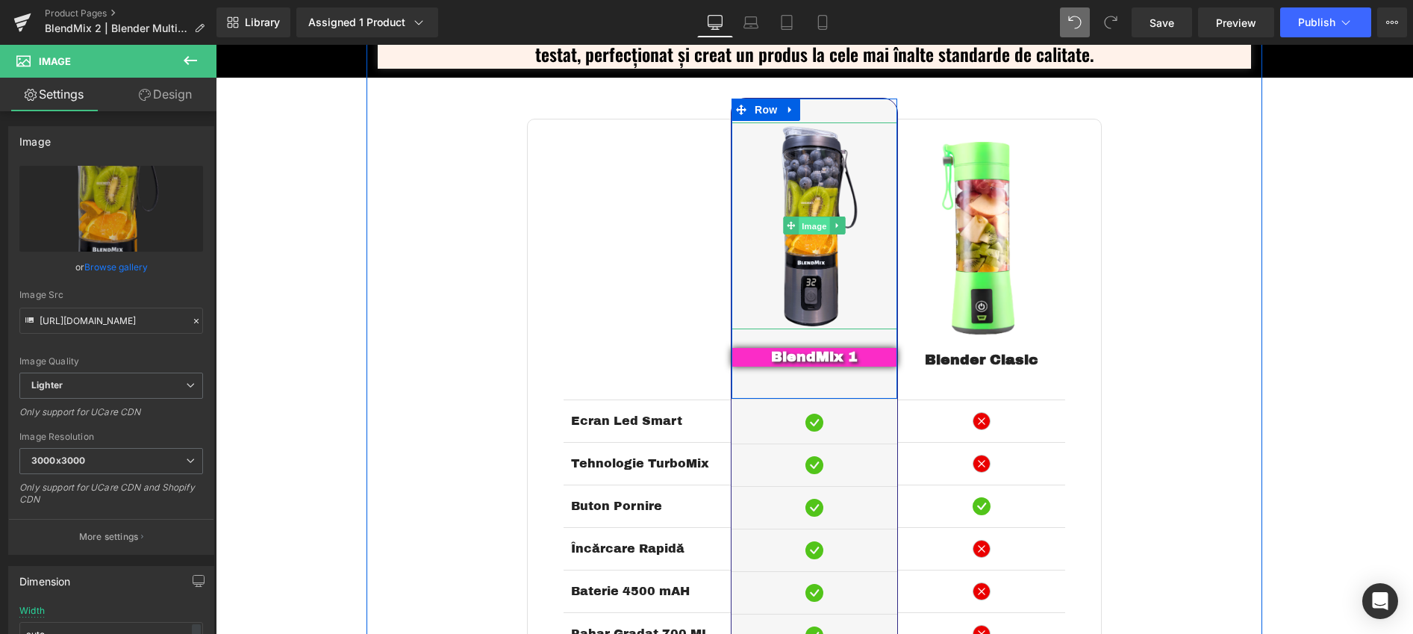
click at [806, 229] on span "Image" at bounding box center [814, 226] width 31 height 18
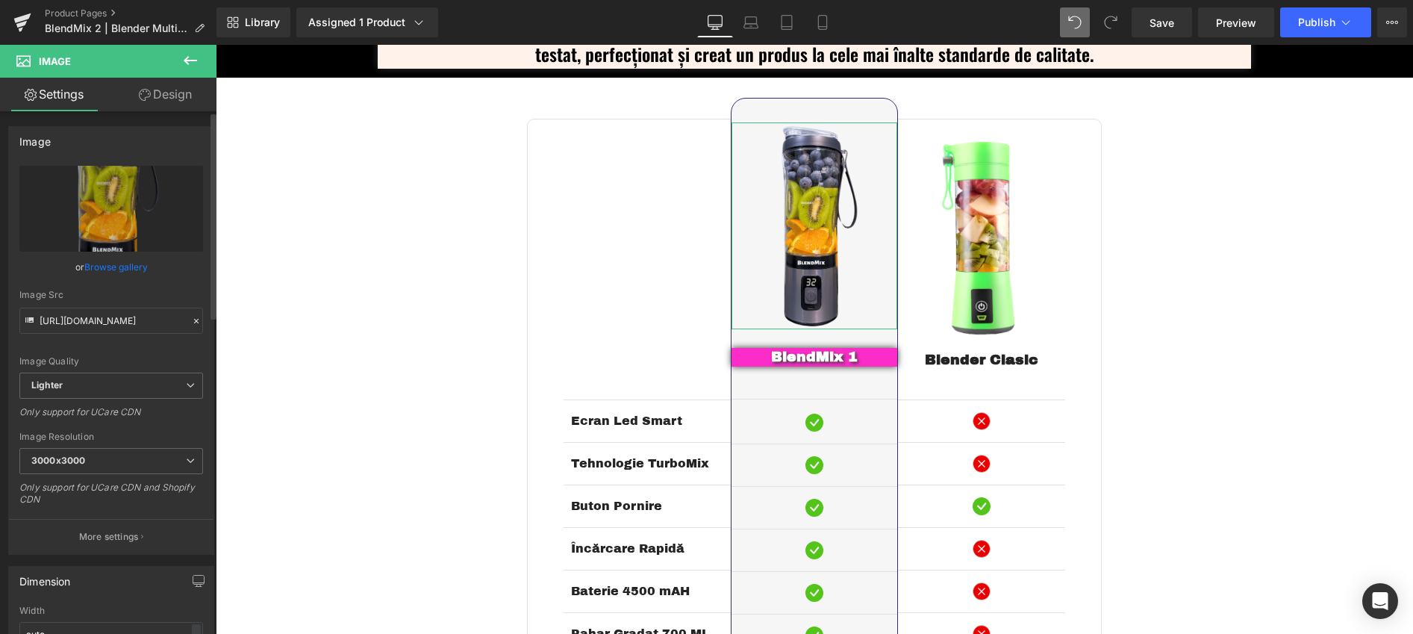
click at [120, 264] on link "Browse gallery" at bounding box center [115, 267] width 63 height 26
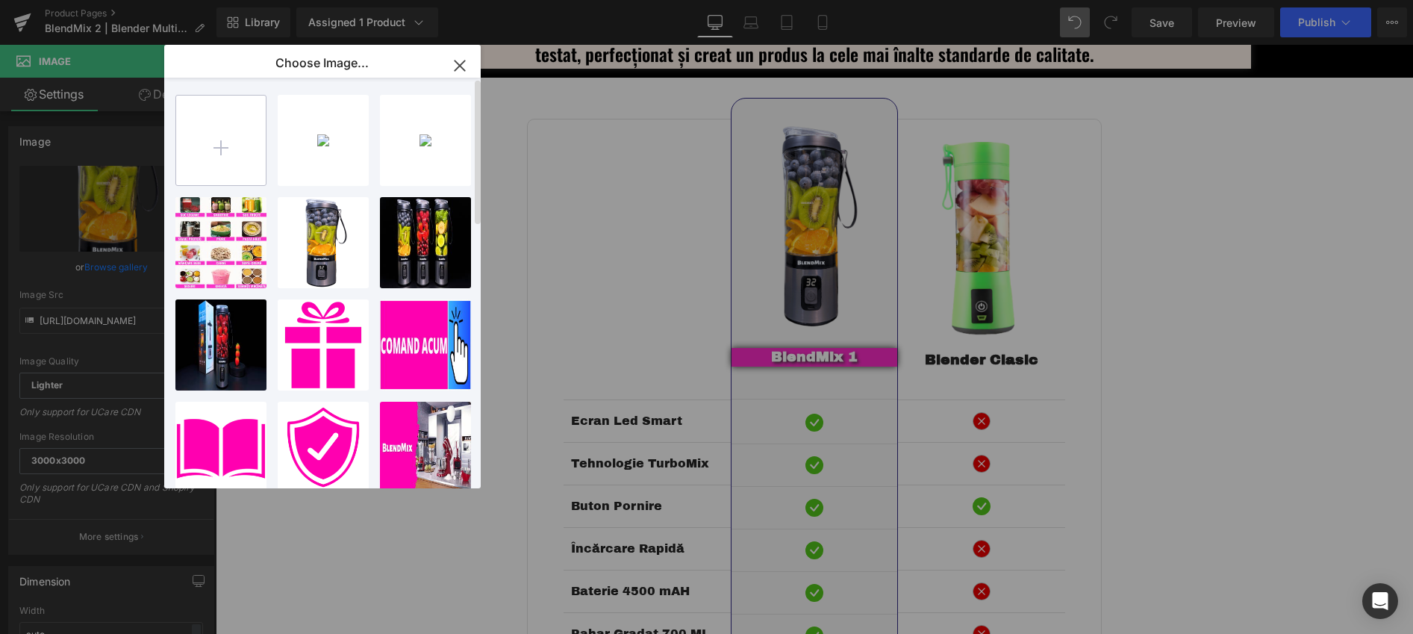
click at [231, 148] on input "file" at bounding box center [221, 141] width 90 height 90
type input "C:\fakepath\Blendmix_2_Blender_Multifunctional_1700W.png"
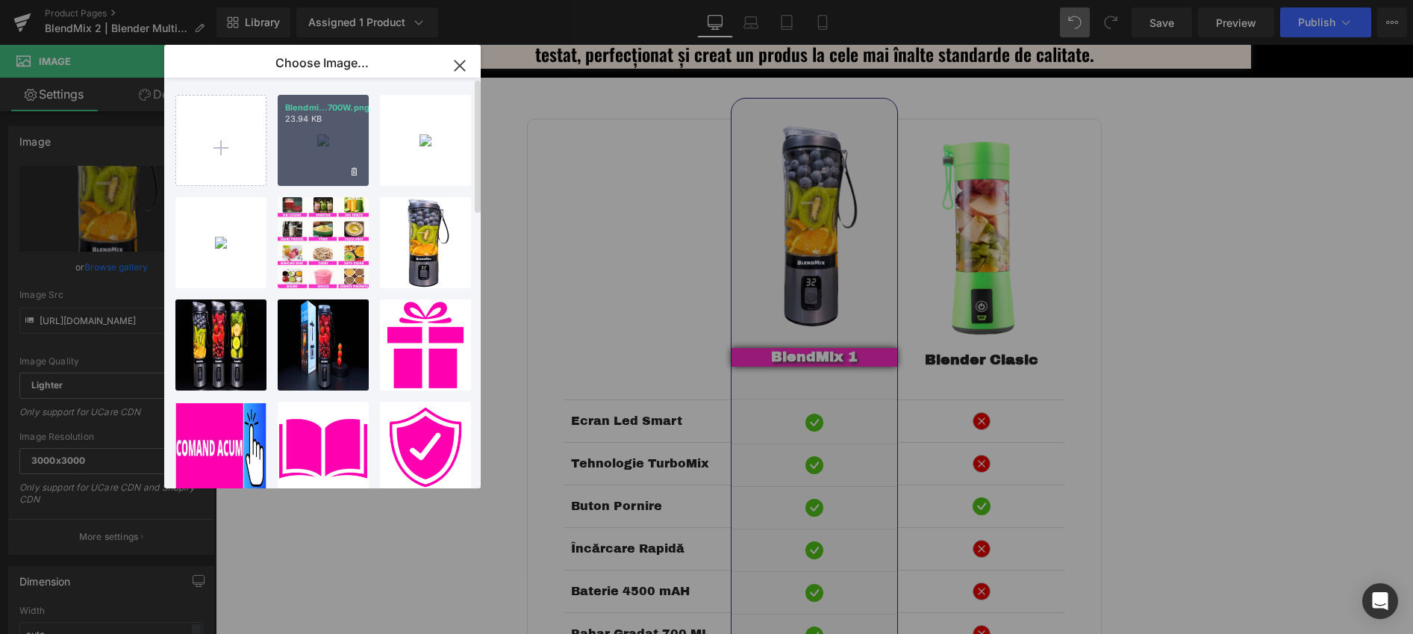
click at [333, 163] on div "Blendmi...700W.png 23.94 KB" at bounding box center [323, 140] width 91 height 91
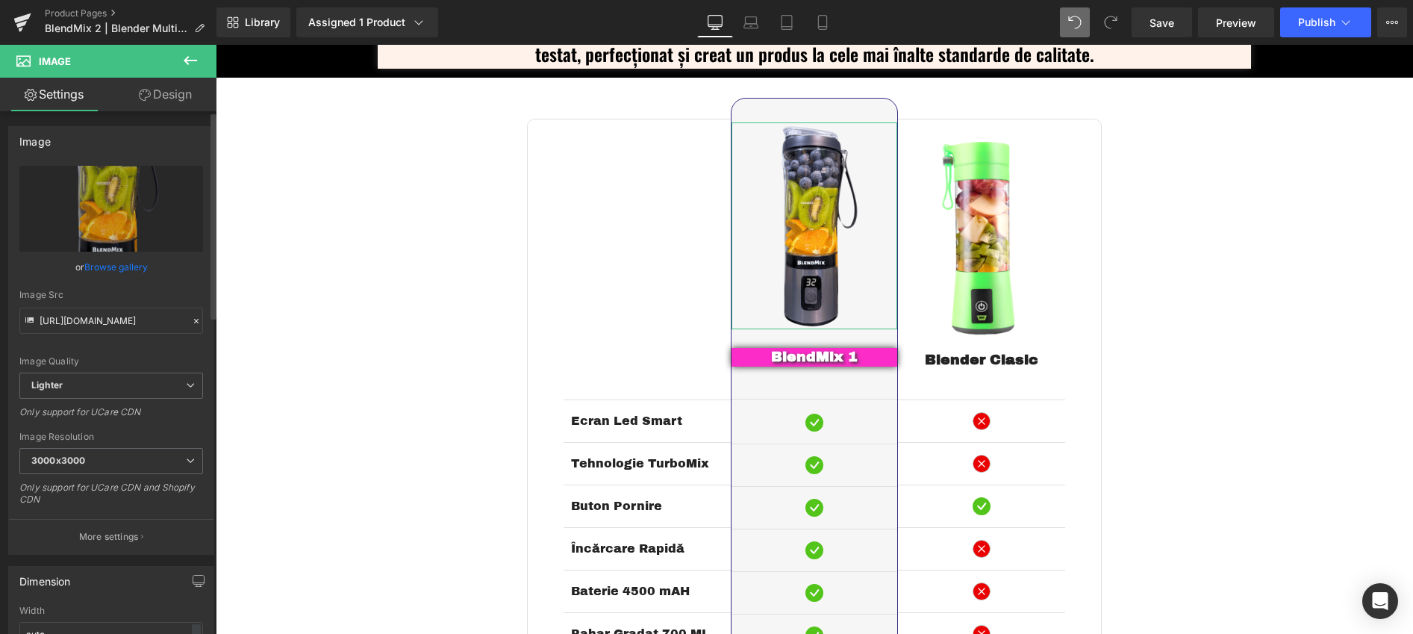
click at [108, 269] on link "Browse gallery" at bounding box center [115, 267] width 63 height 26
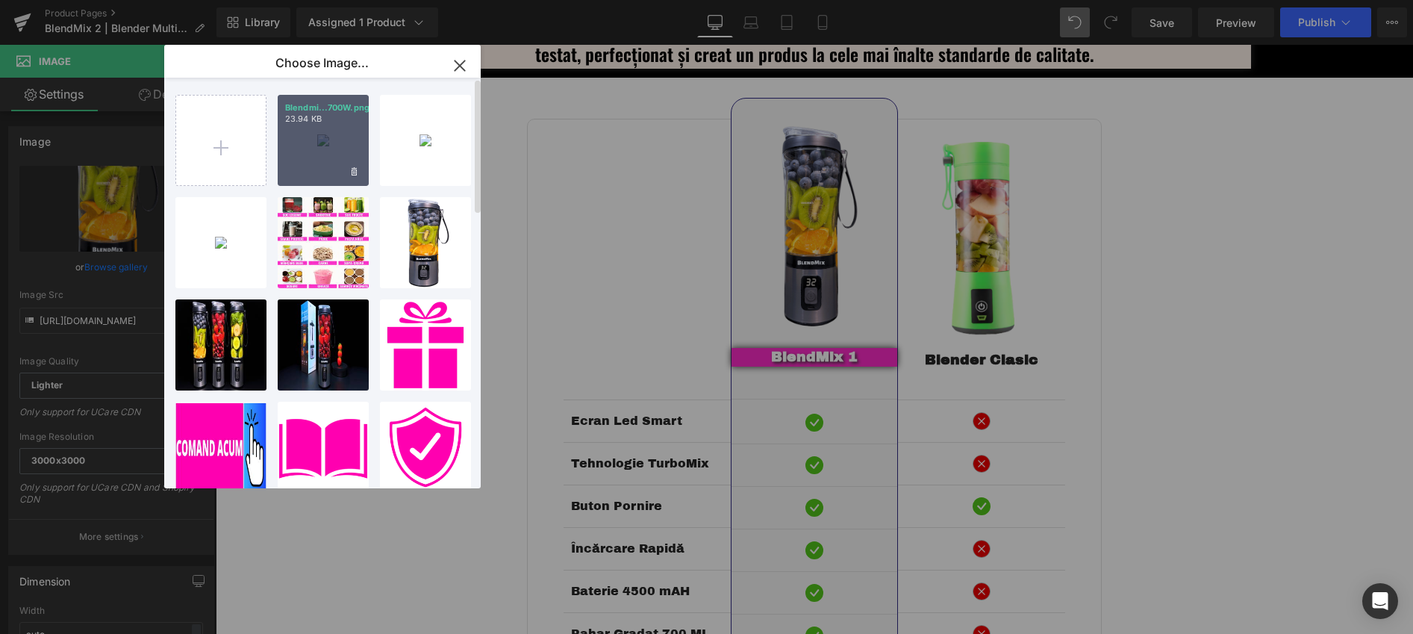
click at [316, 162] on div "Blendmi...700W.png 23.94 KB" at bounding box center [323, 140] width 91 height 91
type input "[URL][DOMAIN_NAME]"
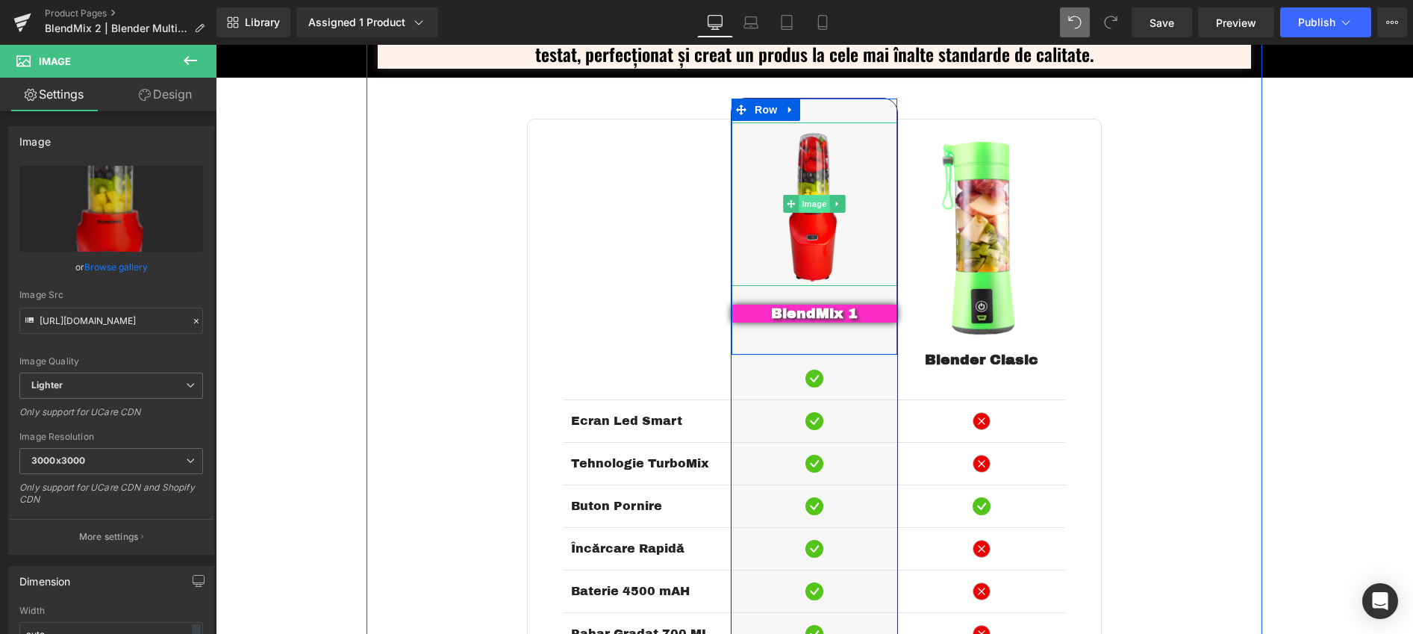
click at [802, 208] on span "Image" at bounding box center [814, 204] width 31 height 18
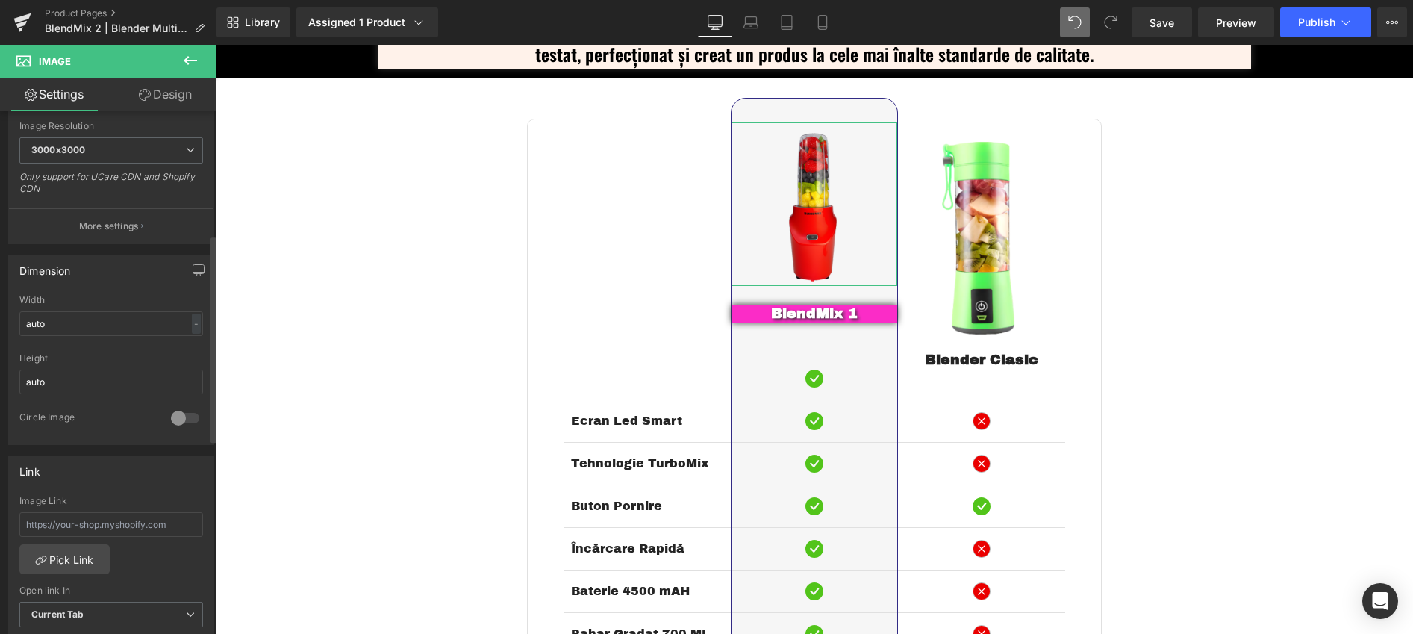
scroll to position [313, 0]
click at [833, 29] on link "Mobile" at bounding box center [823, 22] width 36 height 30
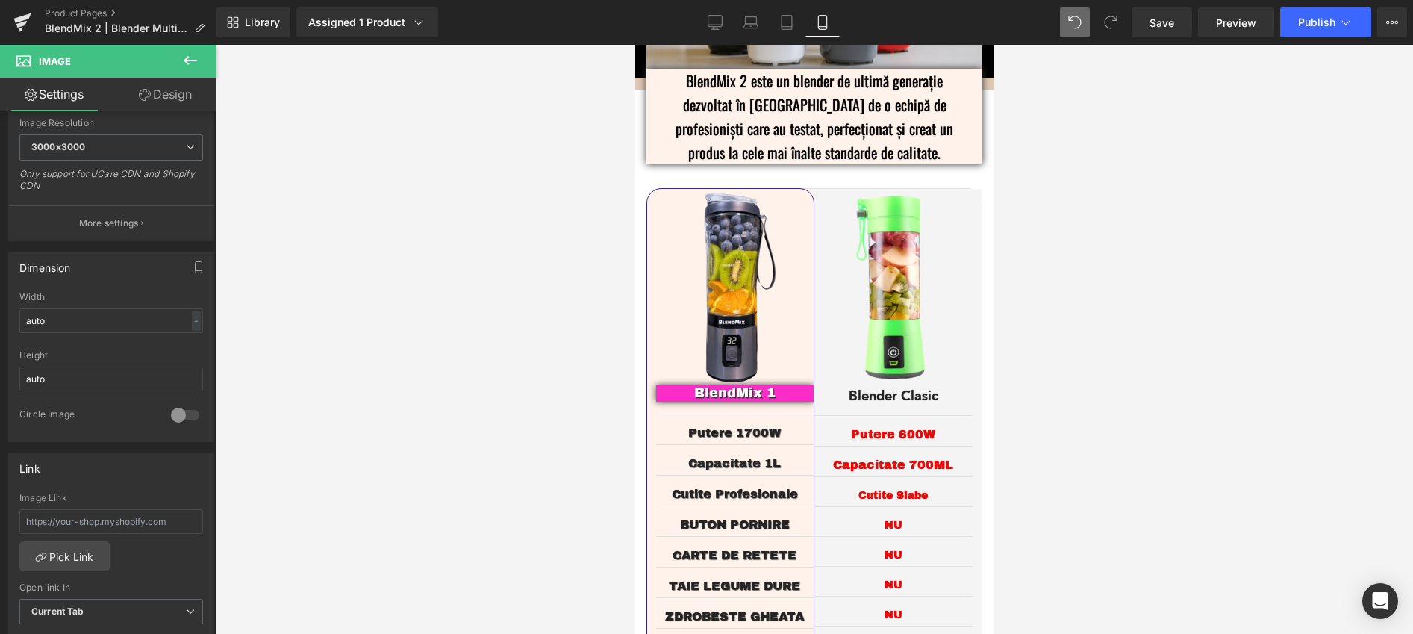
scroll to position [2633, 0]
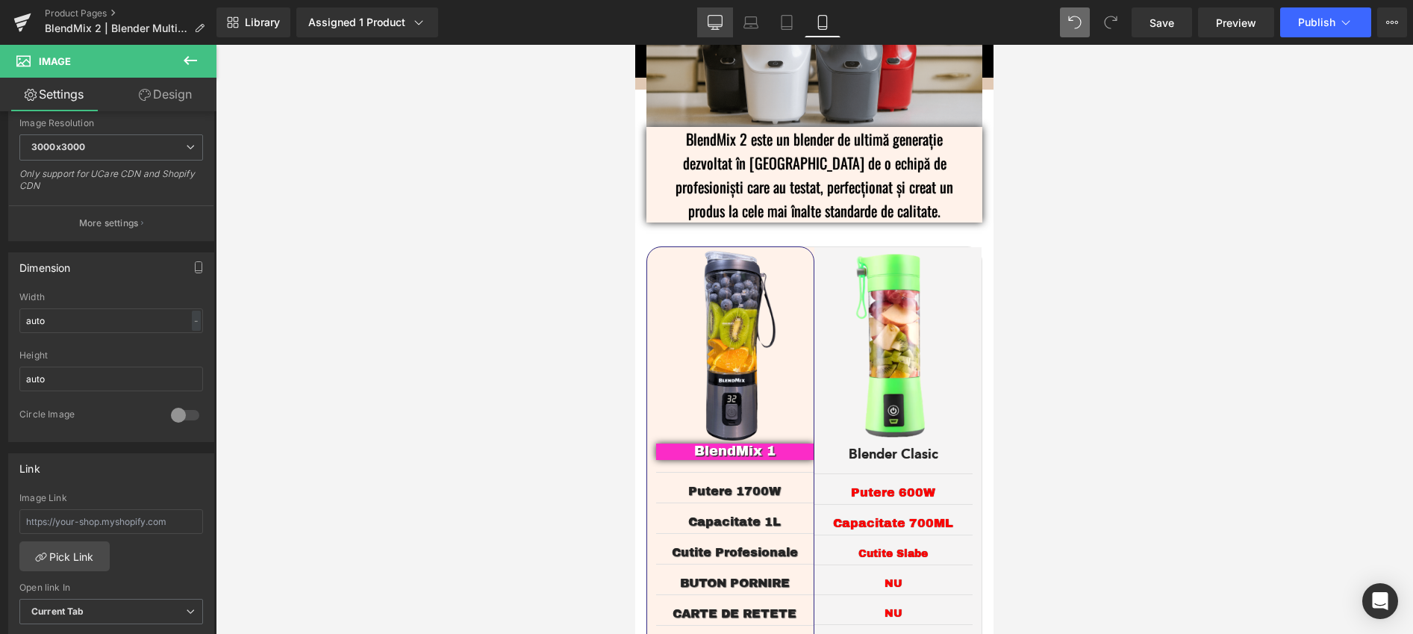
click at [711, 22] on icon at bounding box center [715, 22] width 15 height 15
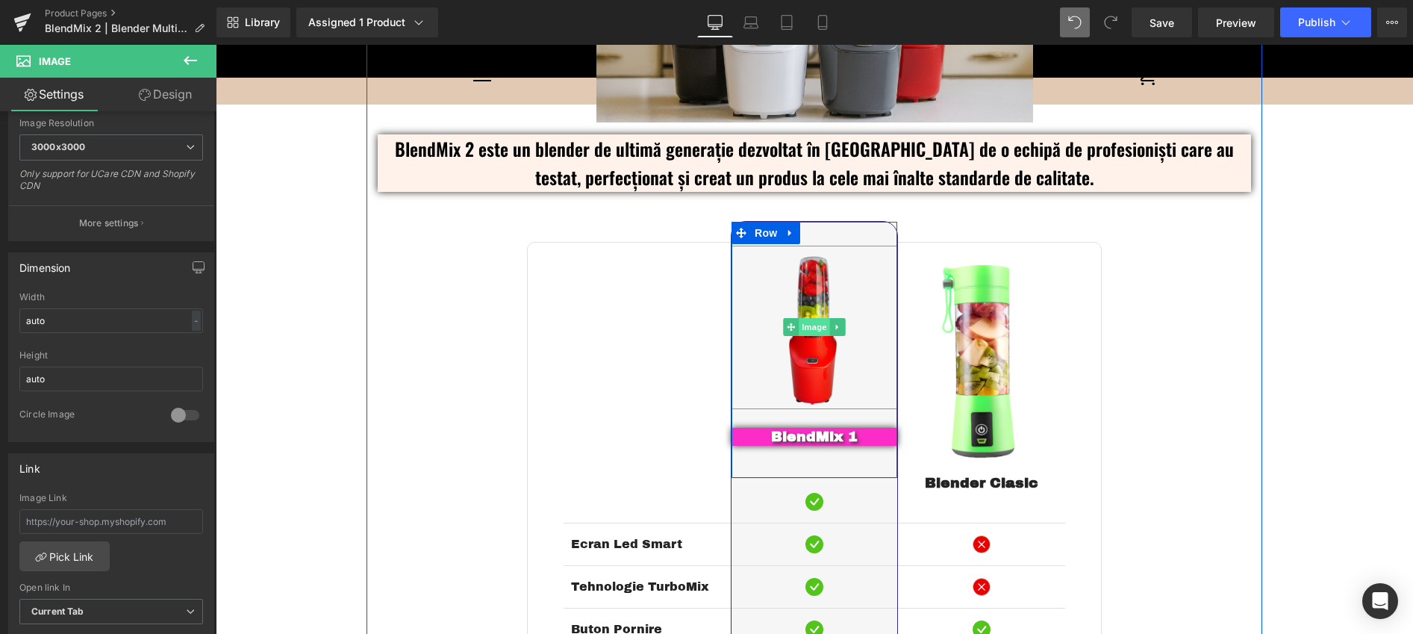
click at [806, 333] on span "Image" at bounding box center [814, 327] width 31 height 18
click at [806, 331] on span "Image" at bounding box center [814, 327] width 31 height 18
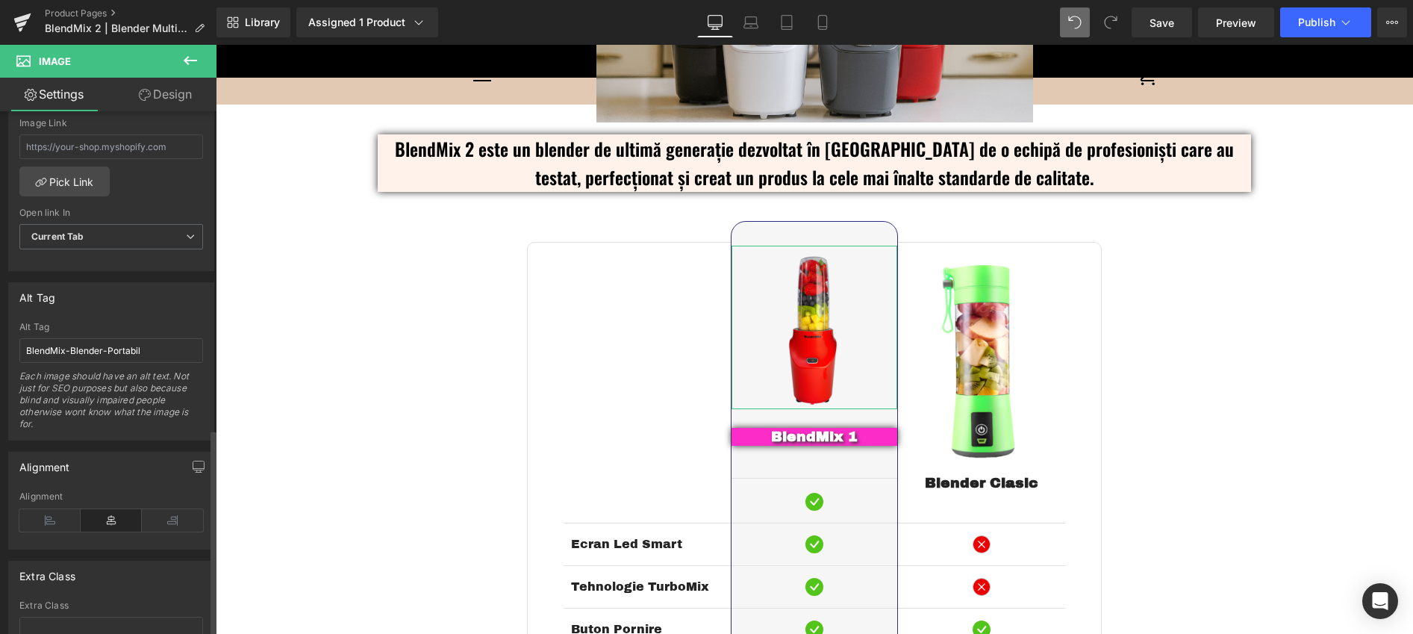
scroll to position [802, 0]
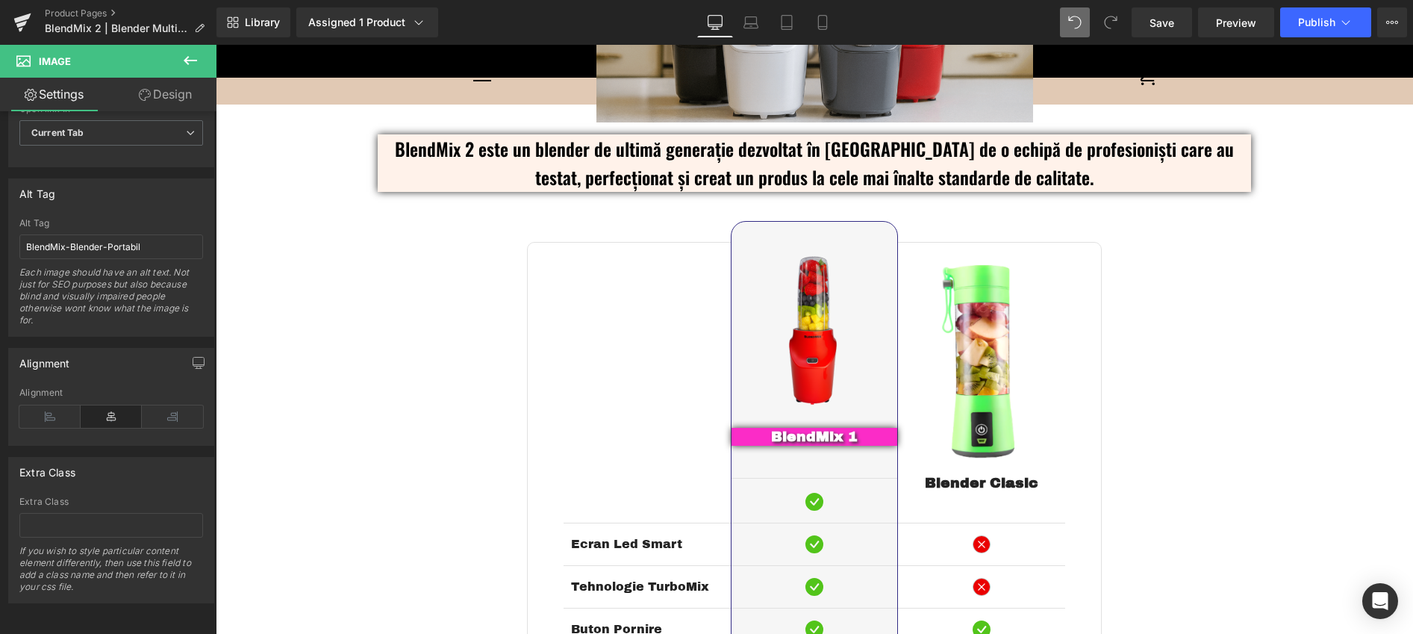
click at [189, 66] on icon at bounding box center [190, 61] width 18 height 18
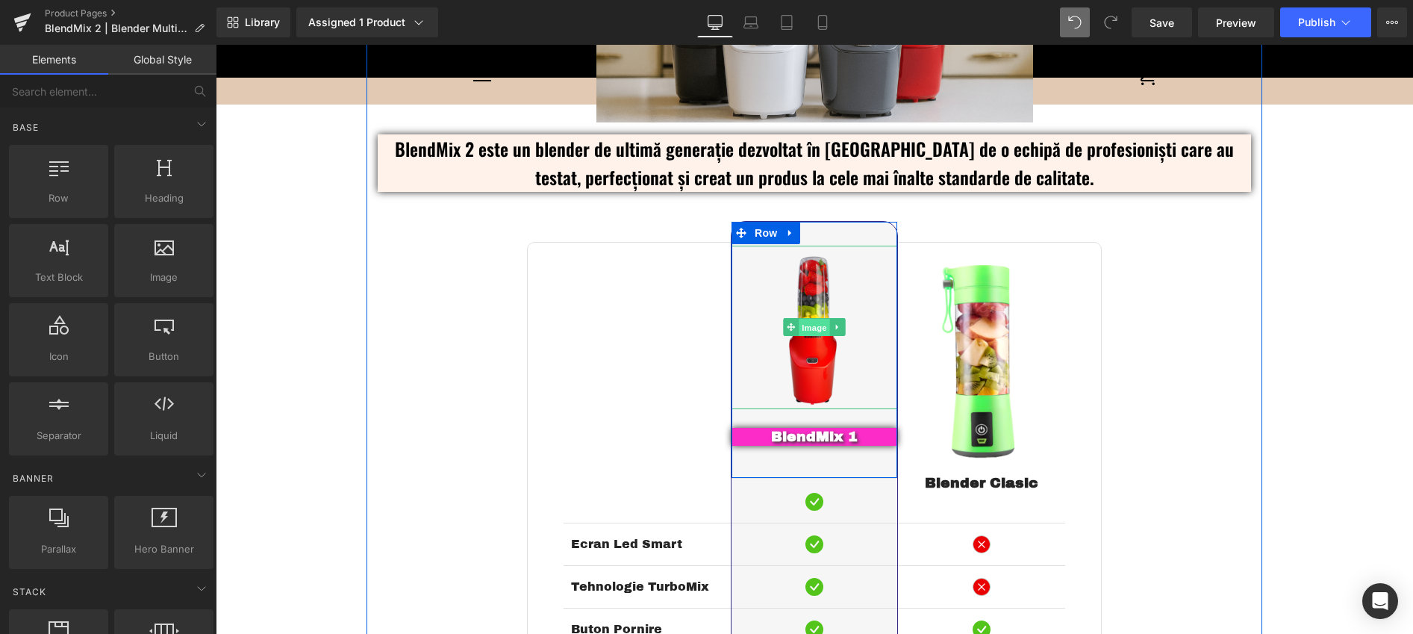
click at [814, 320] on span "Image" at bounding box center [814, 328] width 31 height 18
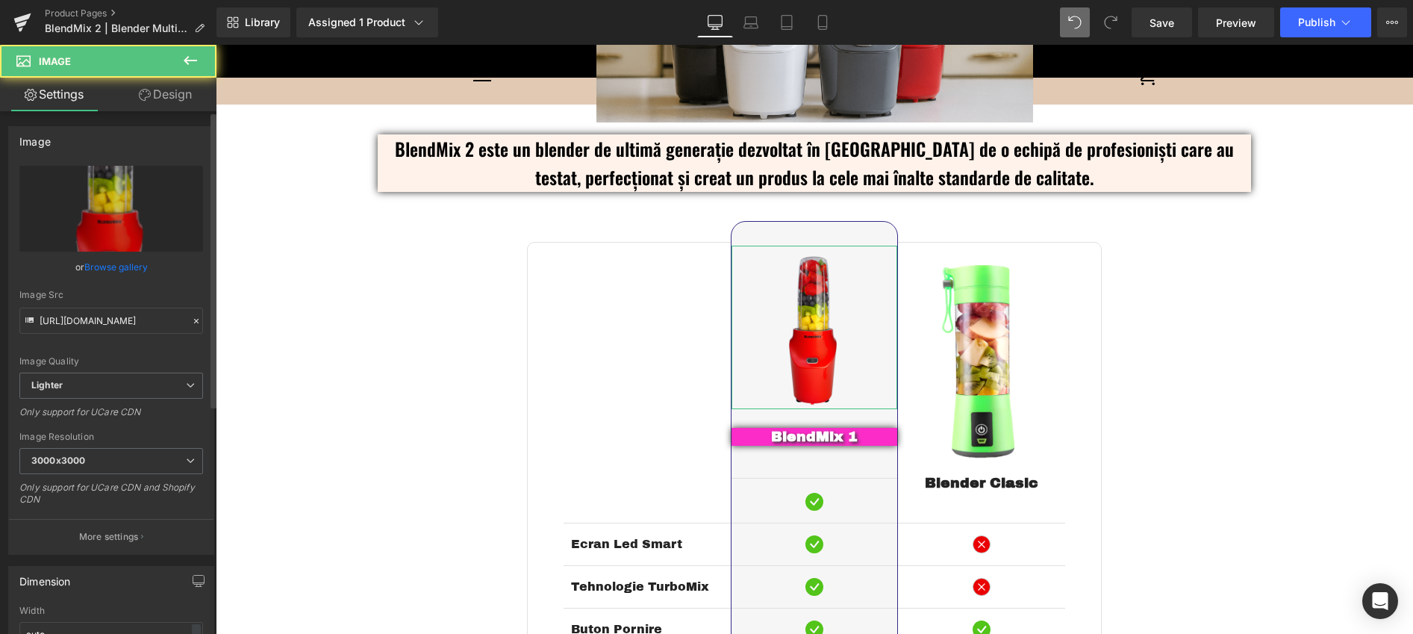
click at [109, 268] on link "Browse gallery" at bounding box center [115, 267] width 63 height 26
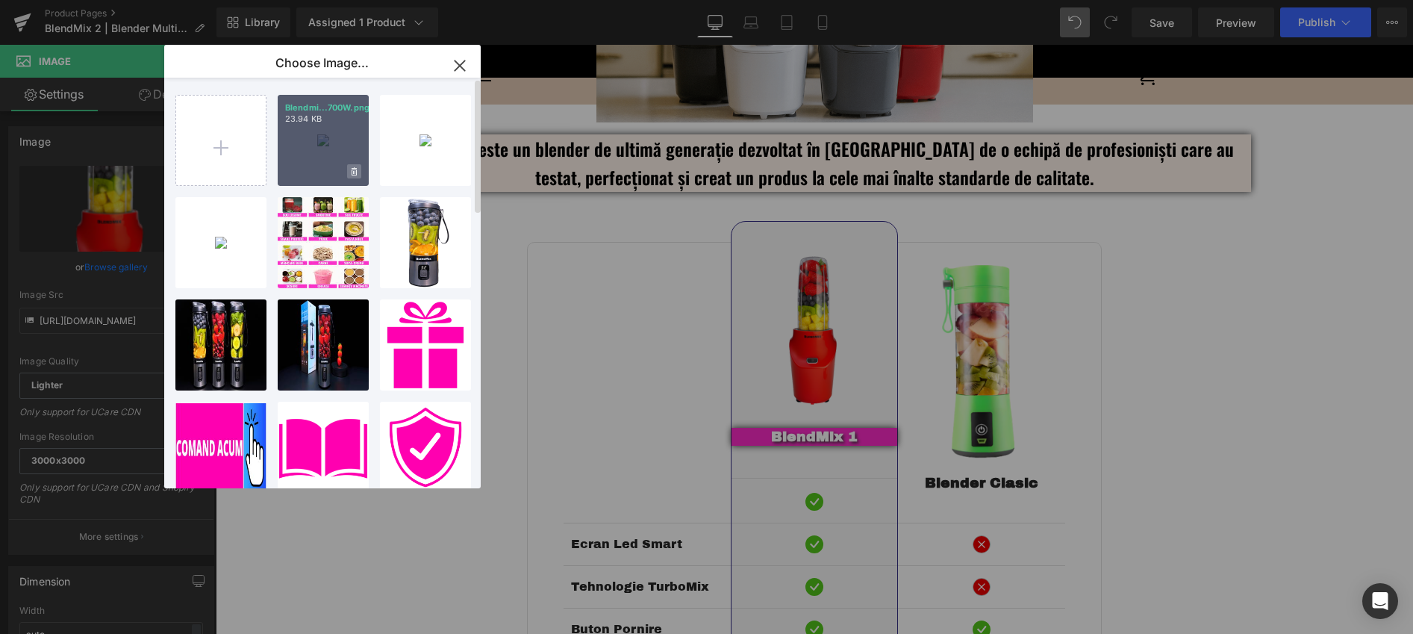
click at [357, 171] on span at bounding box center [354, 171] width 14 height 14
click at [307, 174] on span "Yes" at bounding box center [303, 171] width 37 height 16
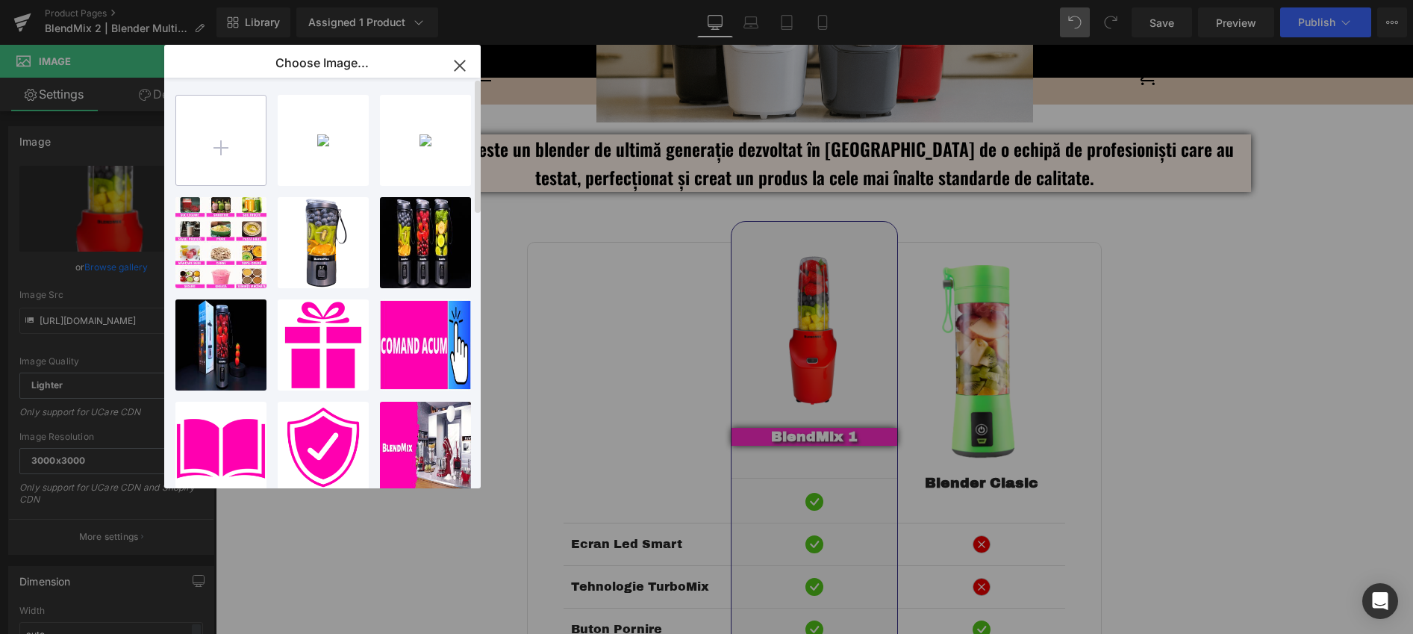
click at [221, 141] on input "file" at bounding box center [221, 141] width 90 height 90
type input "C:\fakepath\Blendmix_2_Blender_Multifunctional_1700W.png"
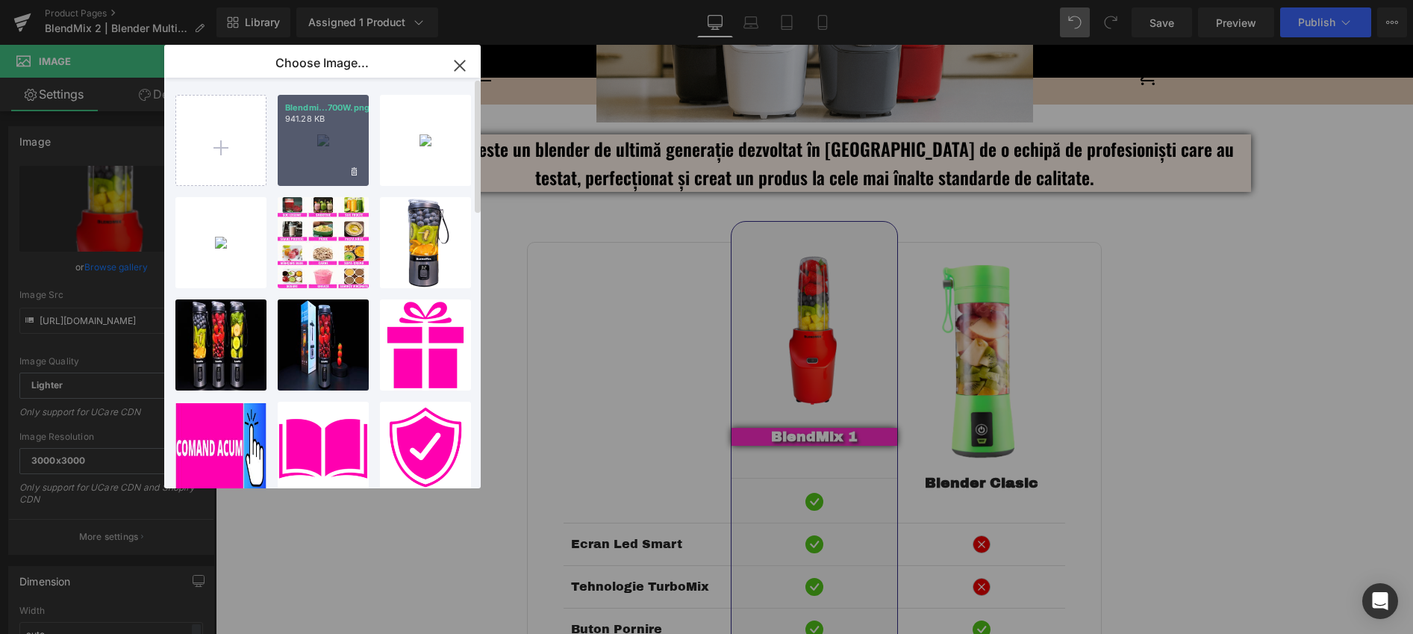
click at [331, 168] on div "Blendmi...700W.png 941.28 KB" at bounding box center [323, 140] width 91 height 91
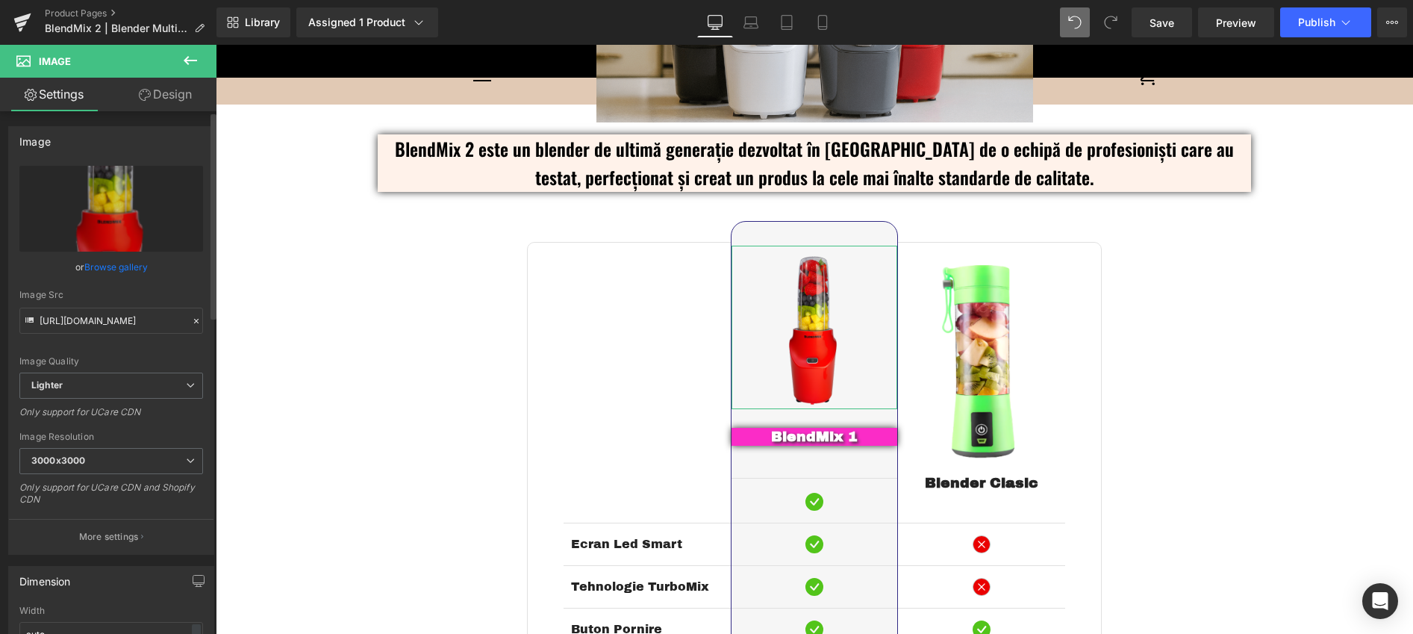
click at [126, 267] on link "Browse gallery" at bounding box center [115, 267] width 63 height 26
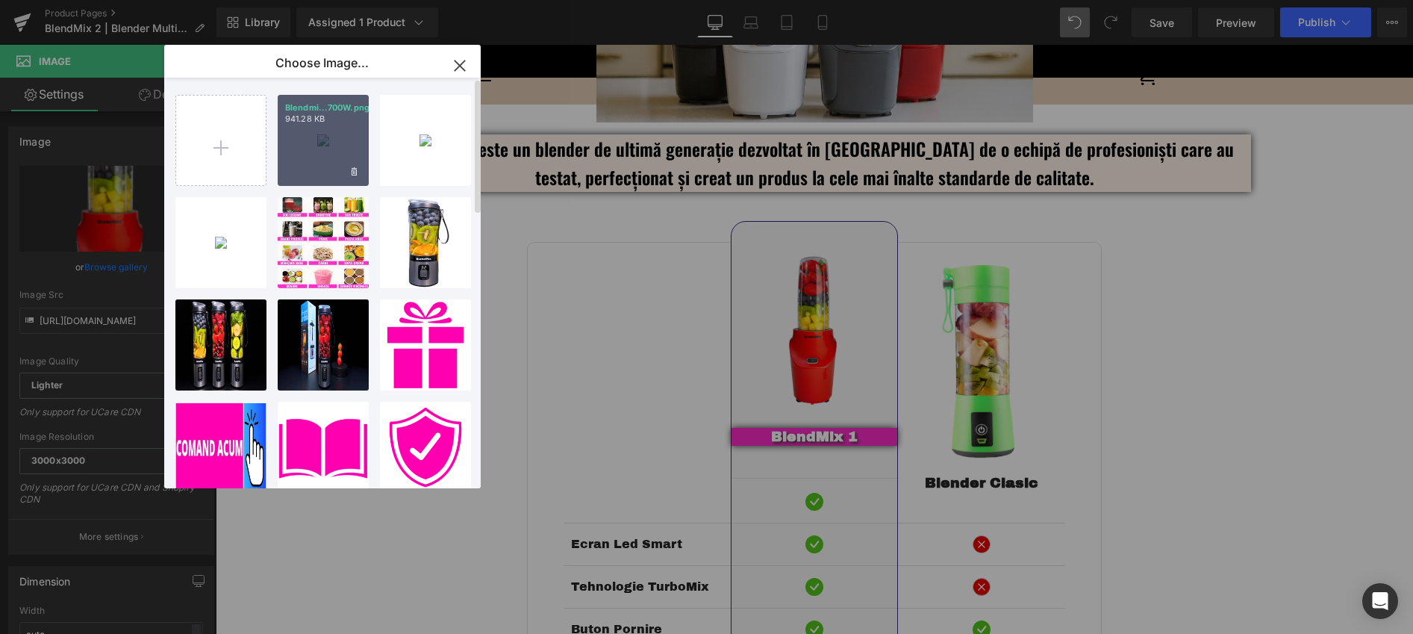
click at [317, 157] on div "Blendmi...700W.png 941.28 KB" at bounding box center [323, 140] width 91 height 91
type input "[URL][DOMAIN_NAME]"
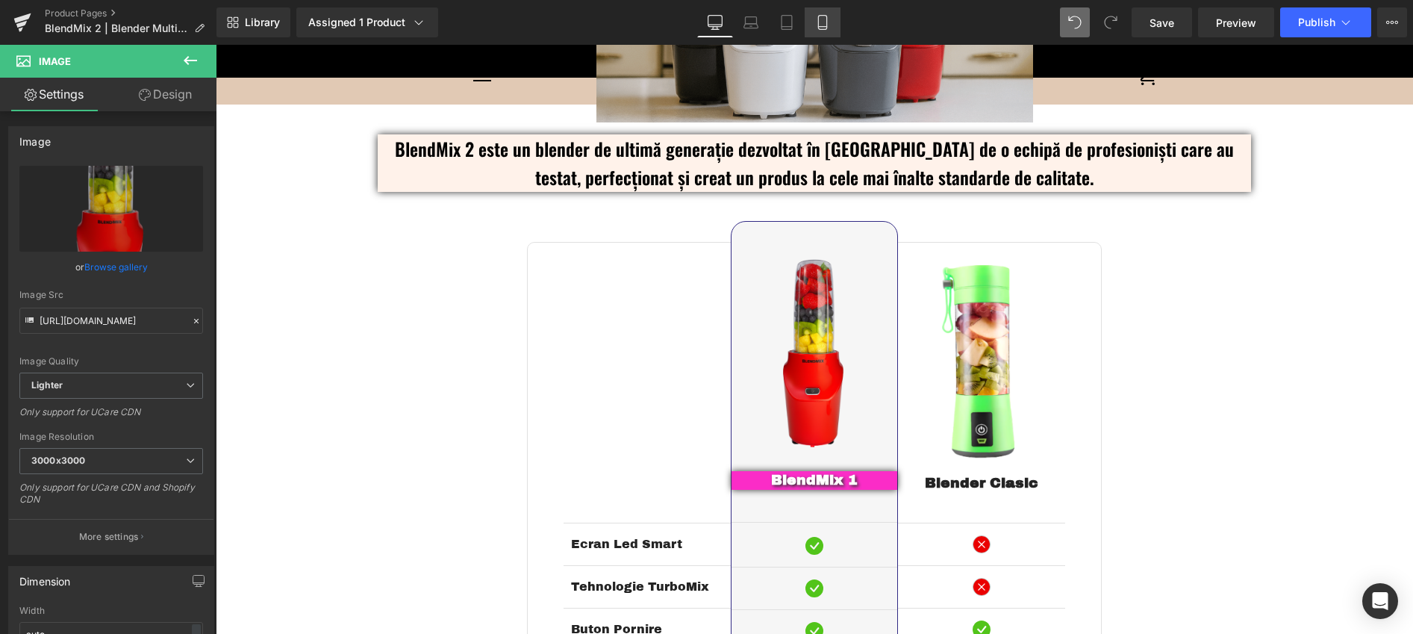
click at [824, 21] on icon at bounding box center [822, 22] width 15 height 15
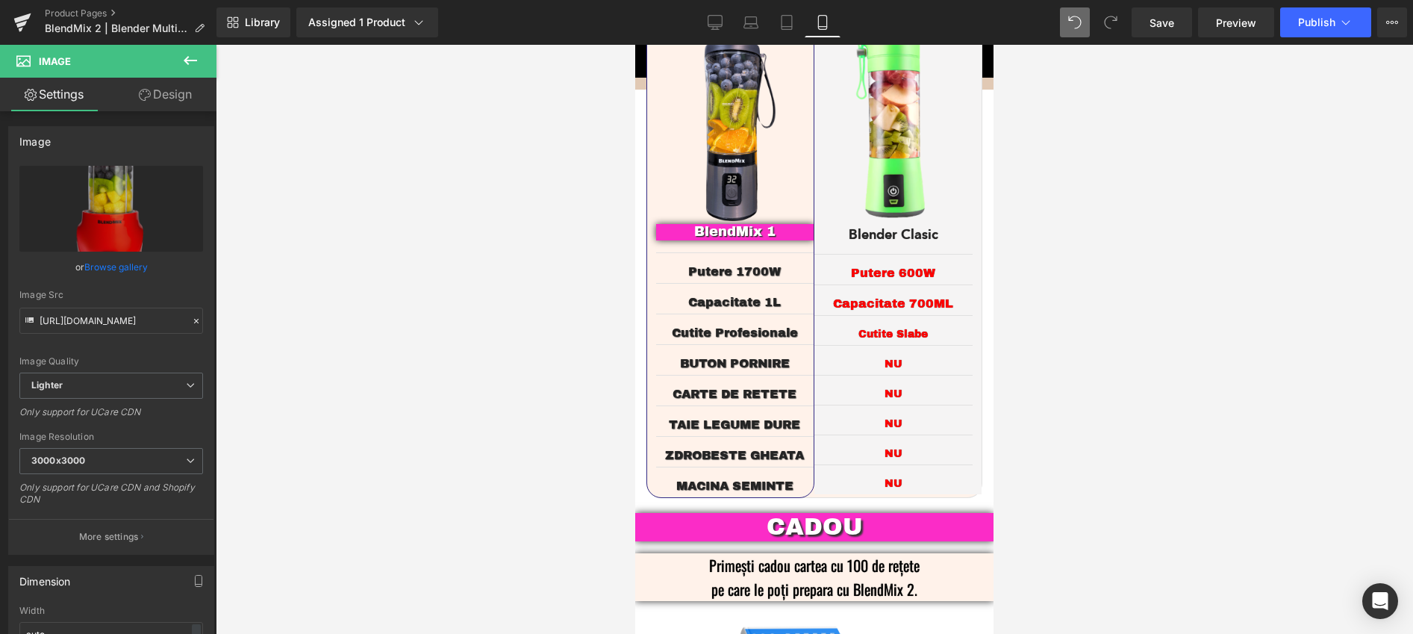
scroll to position [2511, 0]
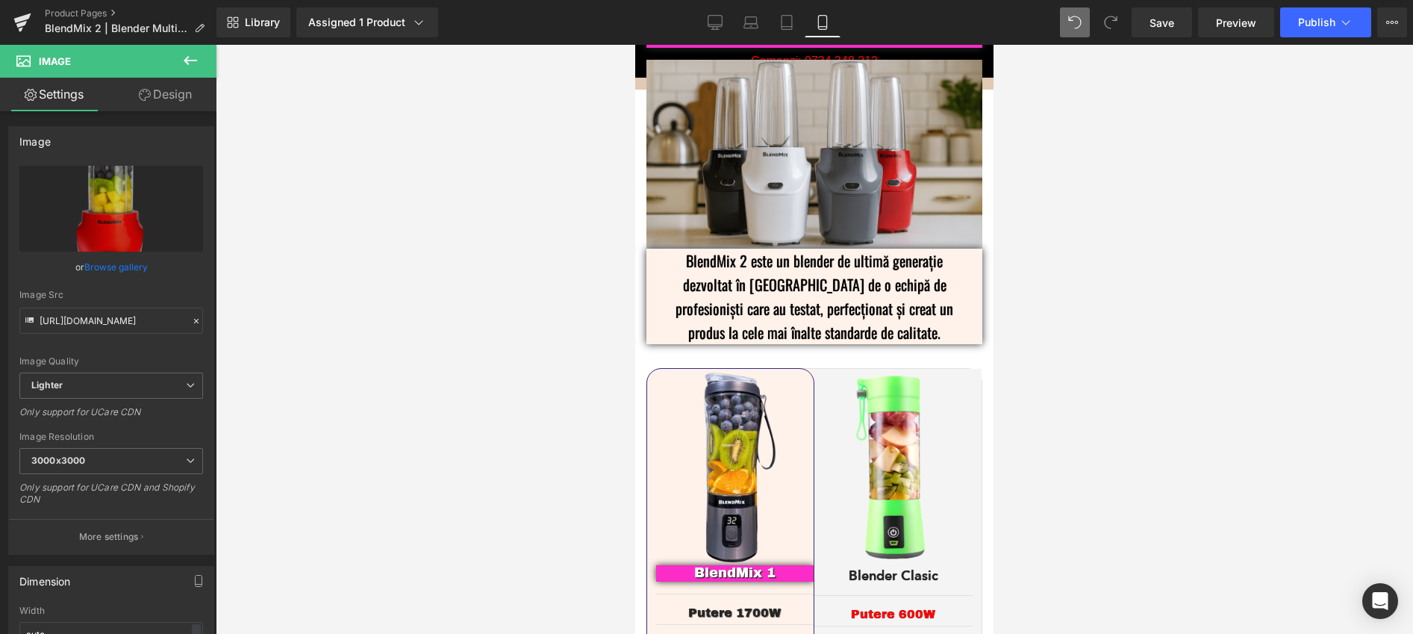
drag, startPoint x: 985, startPoint y: 176, endPoint x: 1637, endPoint y: 416, distance: 695.0
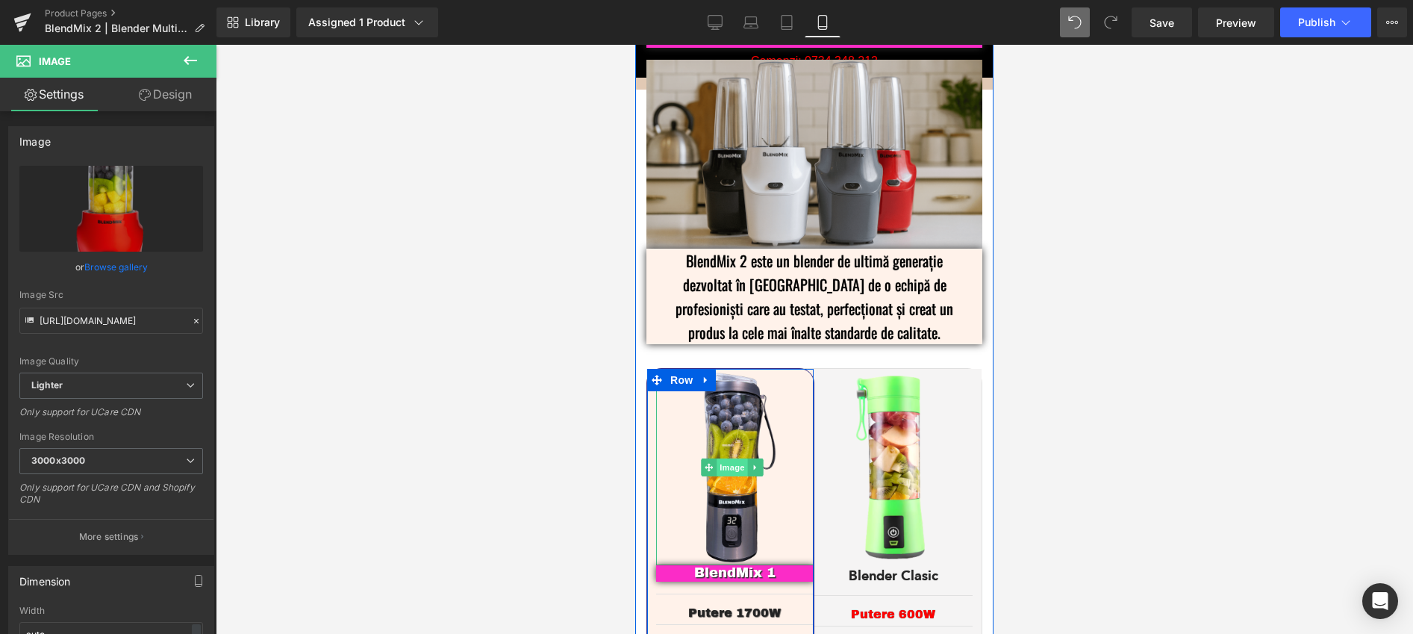
click at [726, 458] on span "Image" at bounding box center [732, 467] width 31 height 18
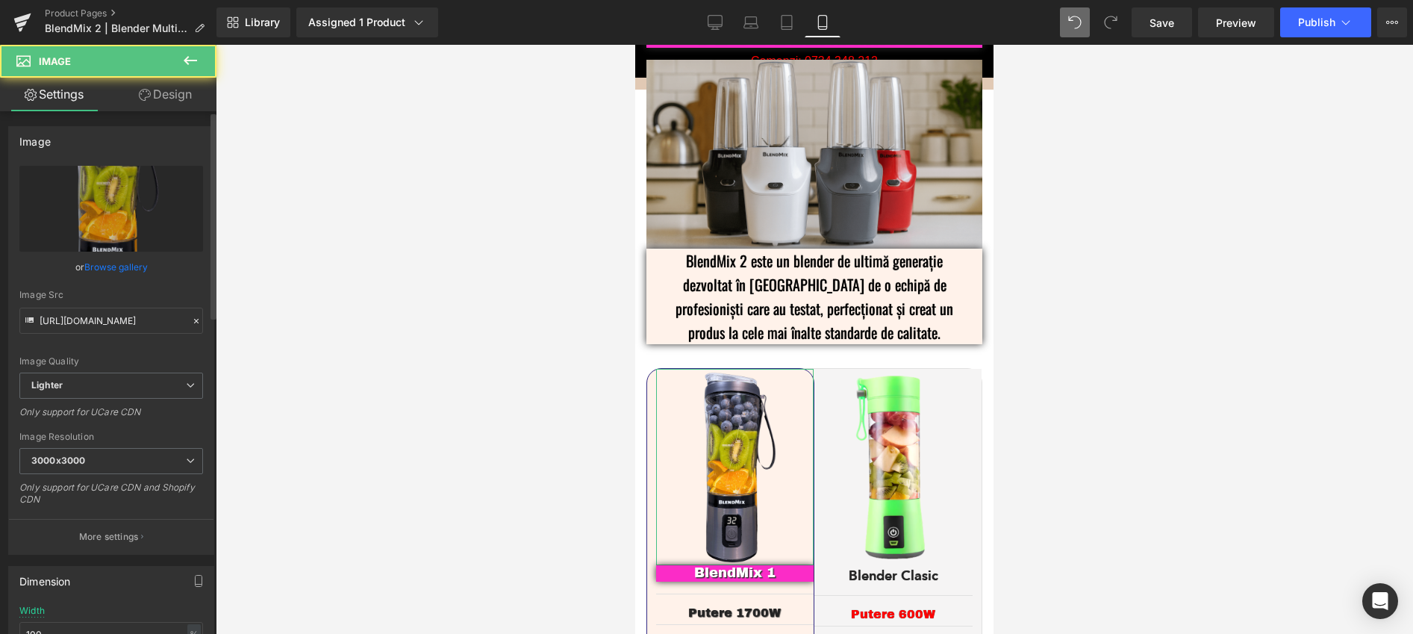
click at [103, 264] on link "Browse gallery" at bounding box center [115, 267] width 63 height 26
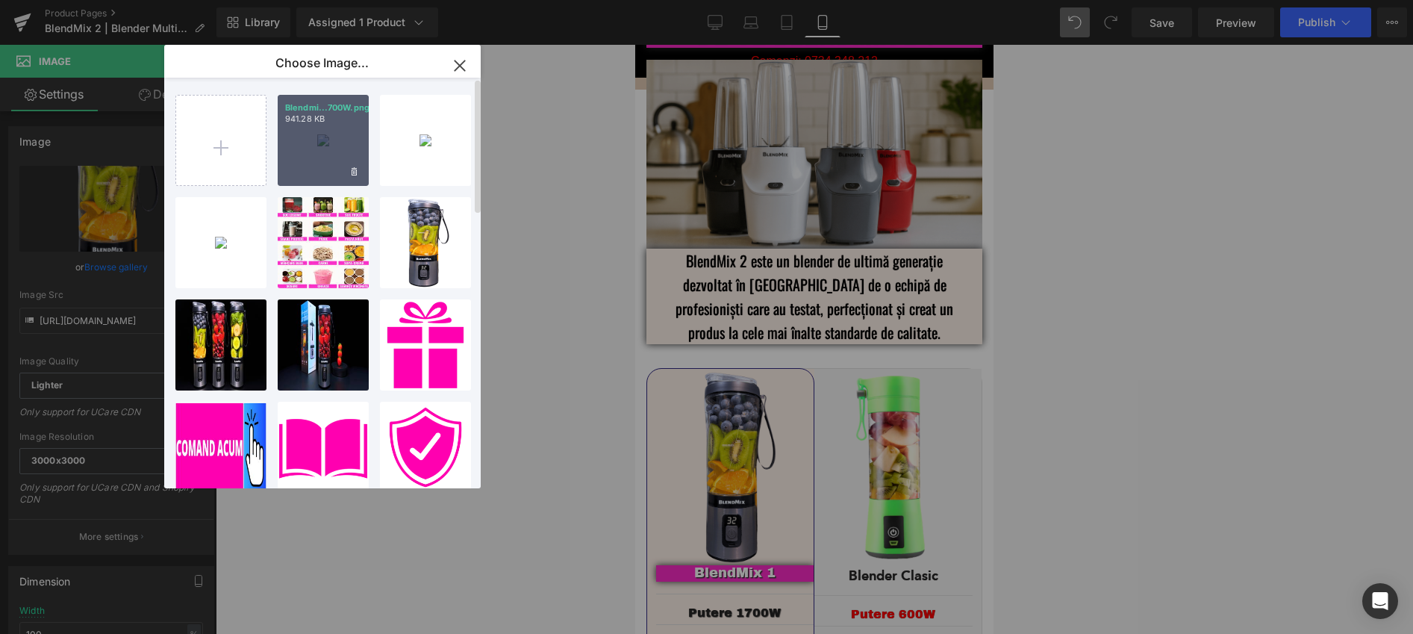
click at [331, 154] on div "Blendmi...700W.png 941.28 KB" at bounding box center [323, 140] width 91 height 91
type input "[URL][DOMAIN_NAME]"
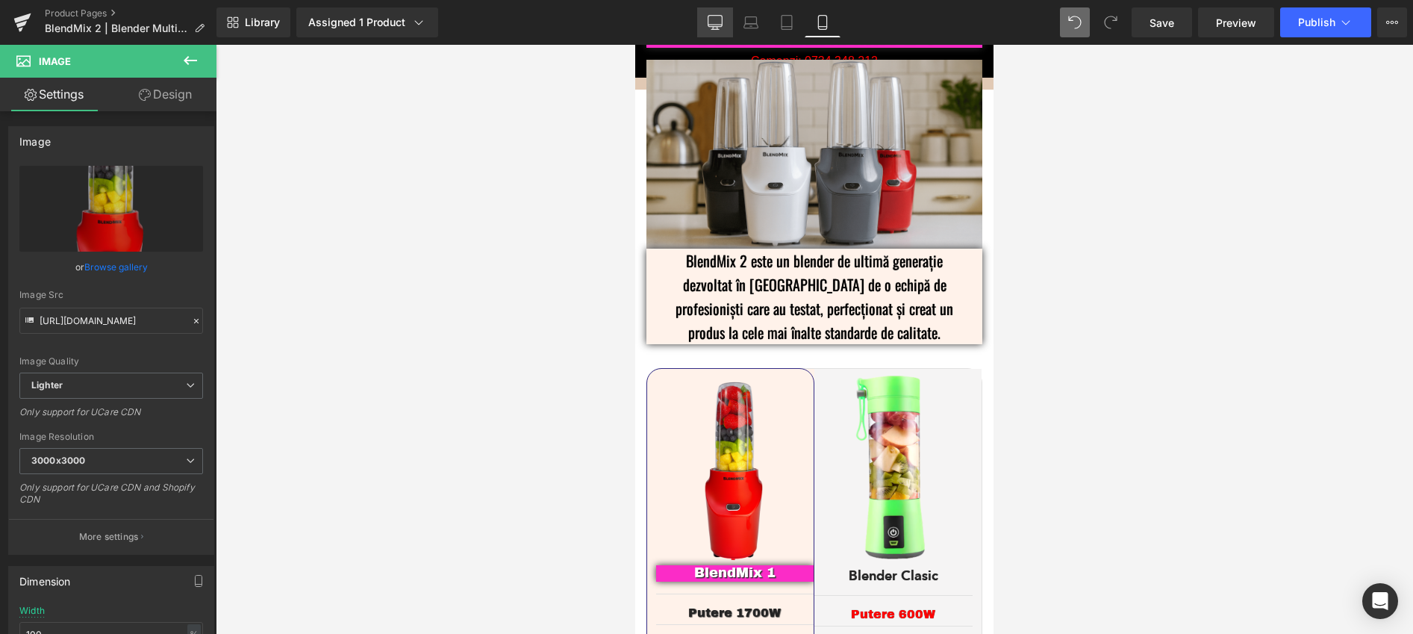
click at [723, 22] on link "Desktop" at bounding box center [715, 22] width 36 height 30
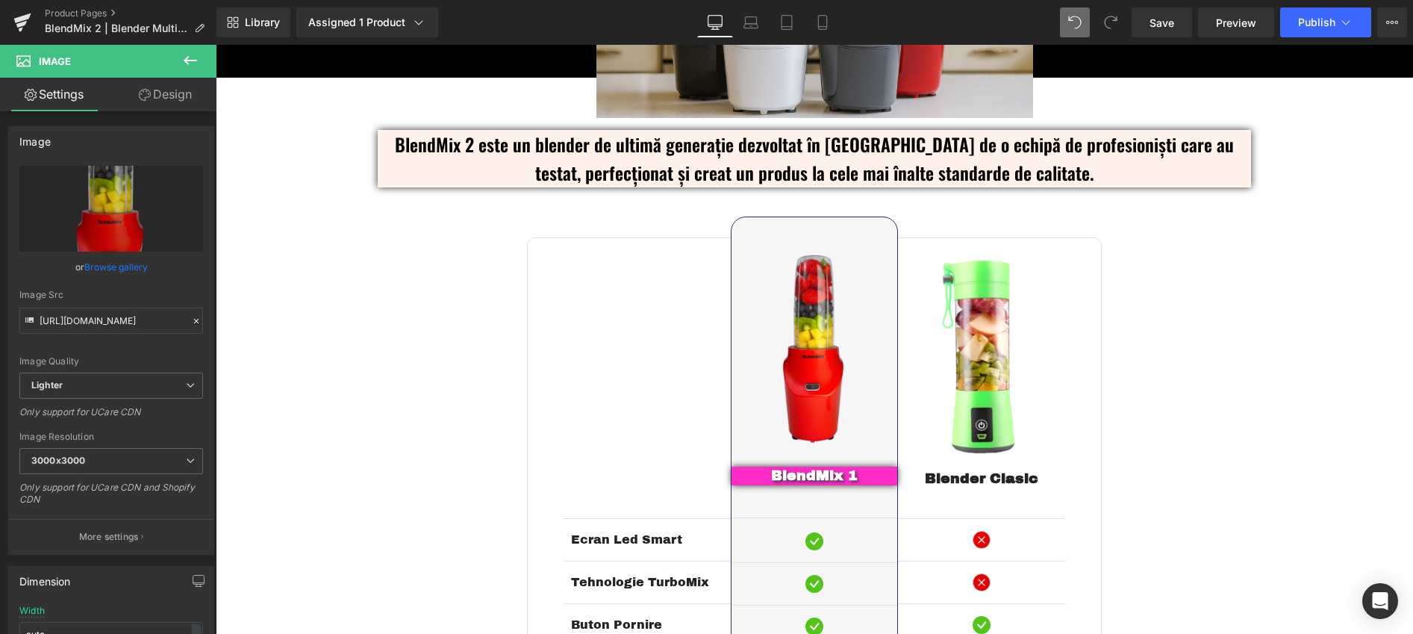
scroll to position [2698, 0]
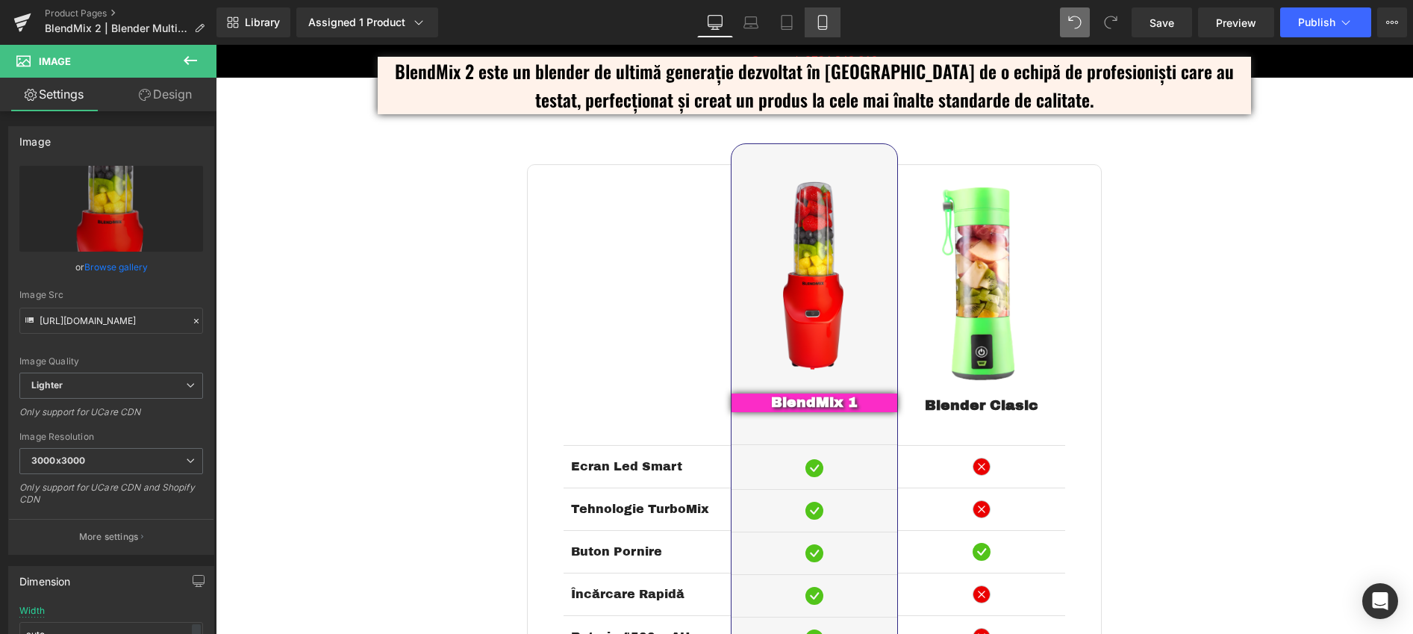
click at [829, 28] on icon at bounding box center [822, 22] width 15 height 15
type input "100"
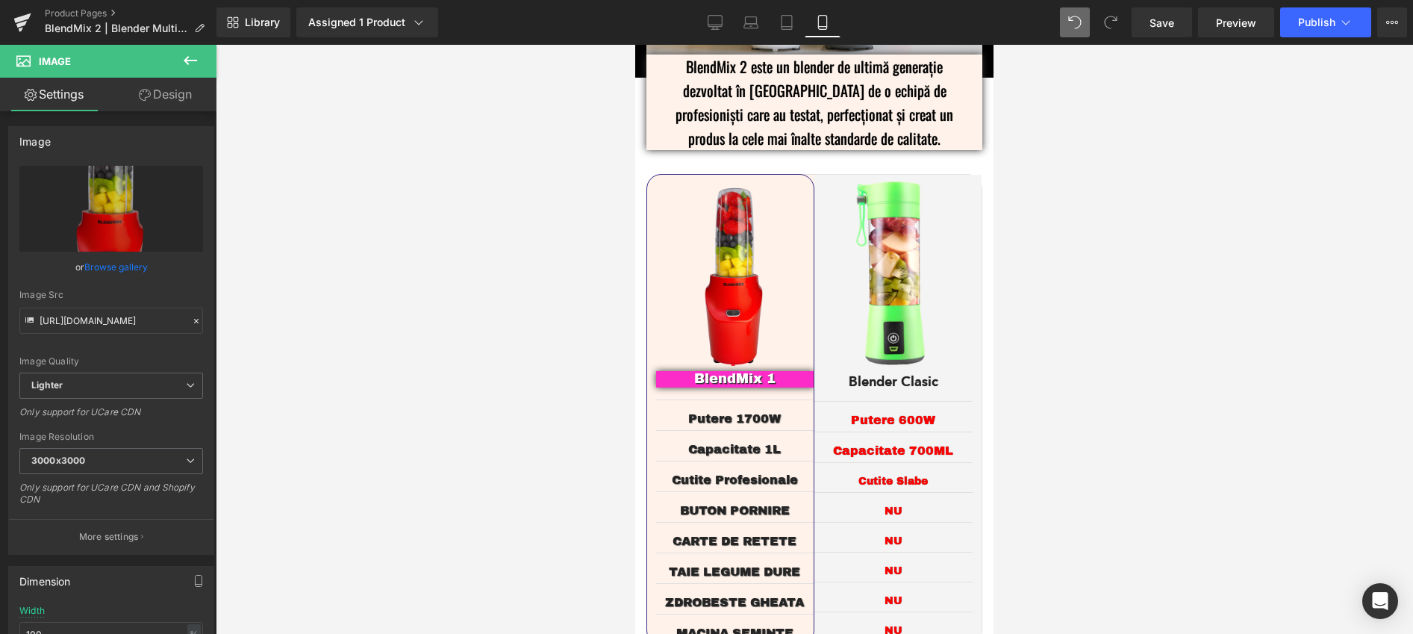
scroll to position [2745, 0]
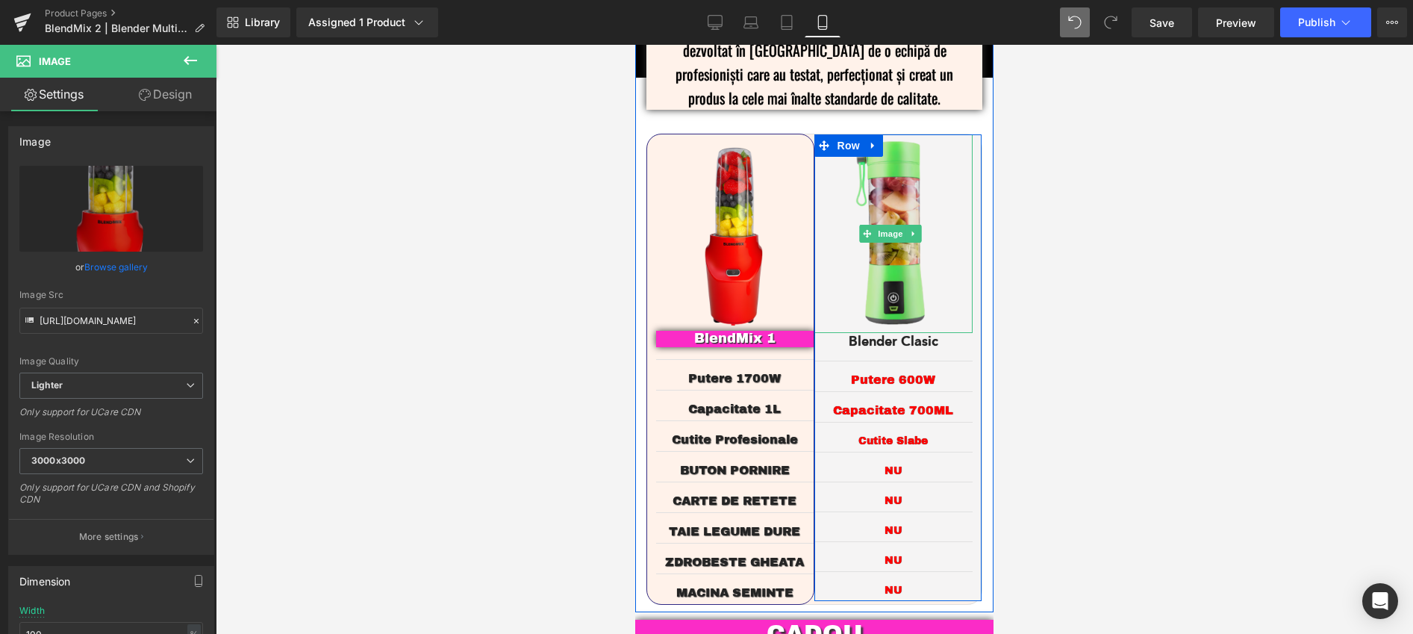
click at [890, 235] on img at bounding box center [893, 233] width 159 height 199
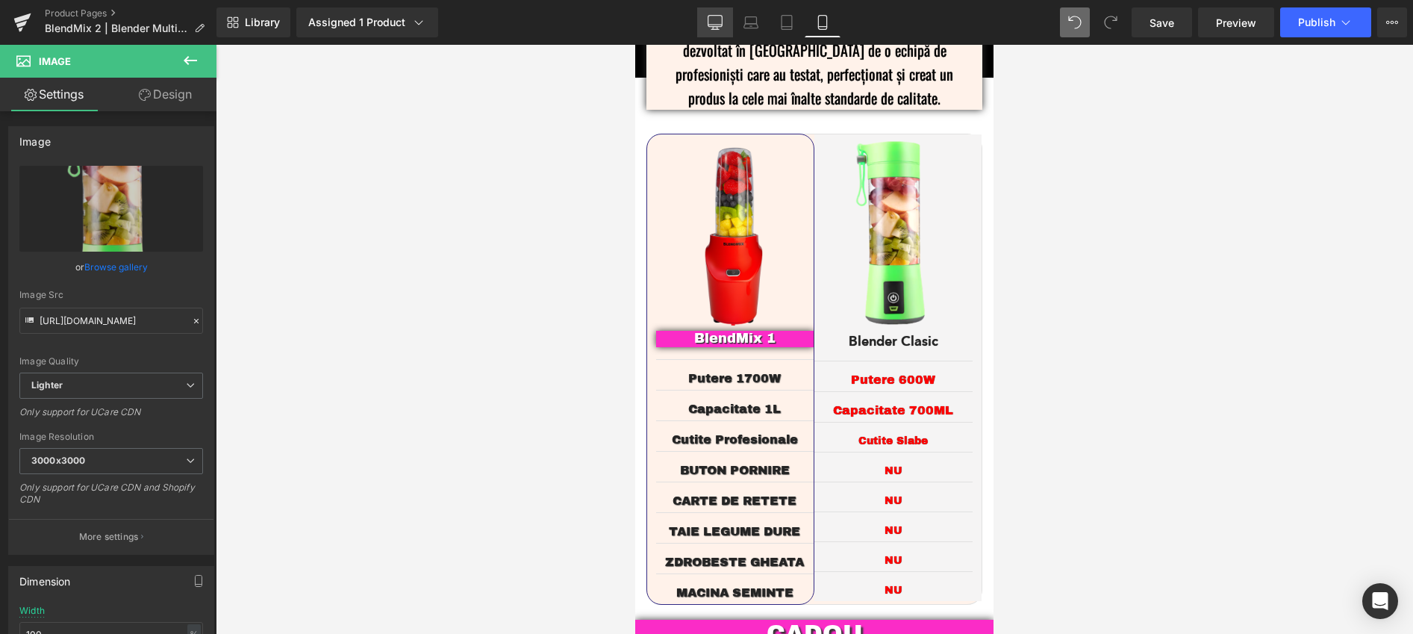
click at [720, 22] on icon at bounding box center [715, 22] width 15 height 15
type input "auto"
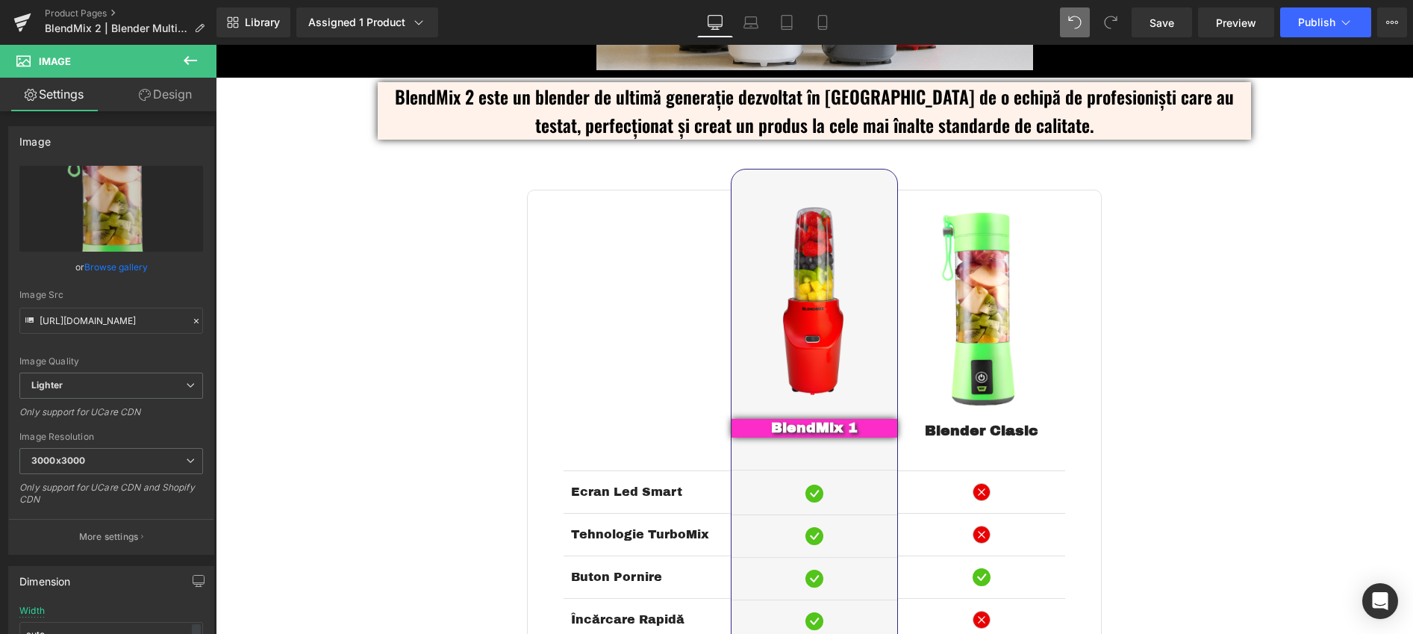
scroll to position [2645, 0]
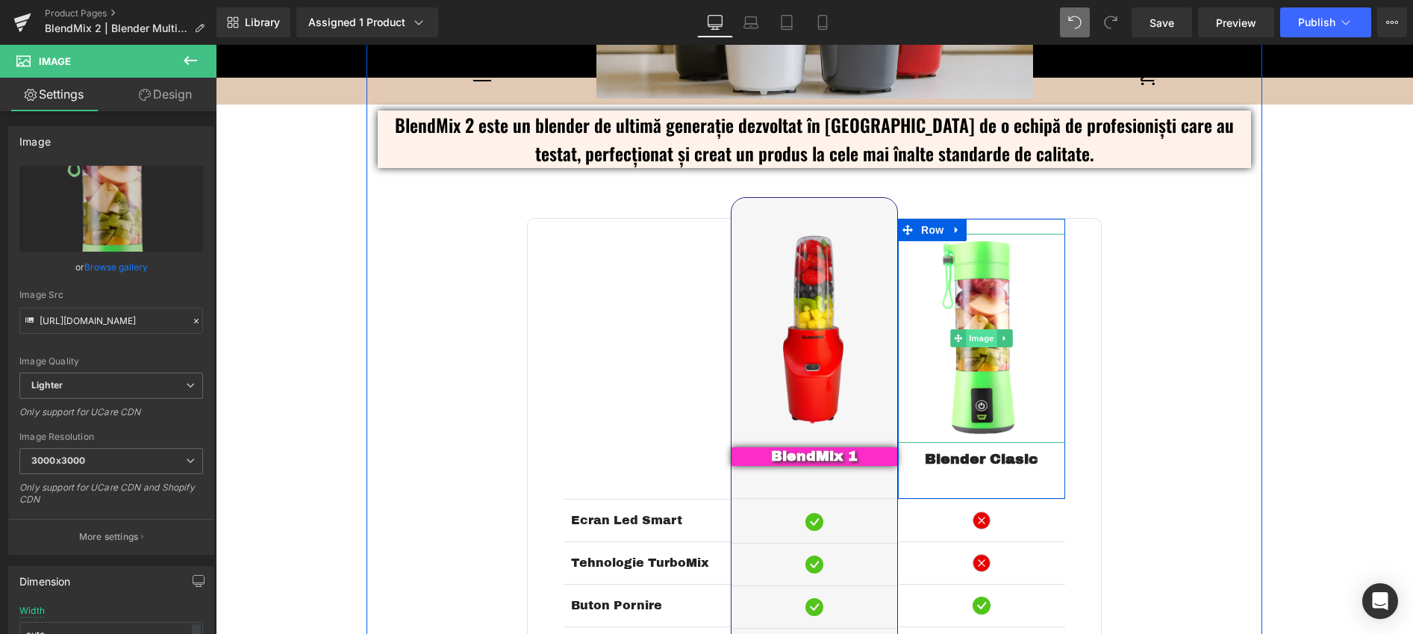
click at [970, 335] on span "Image" at bounding box center [981, 338] width 31 height 18
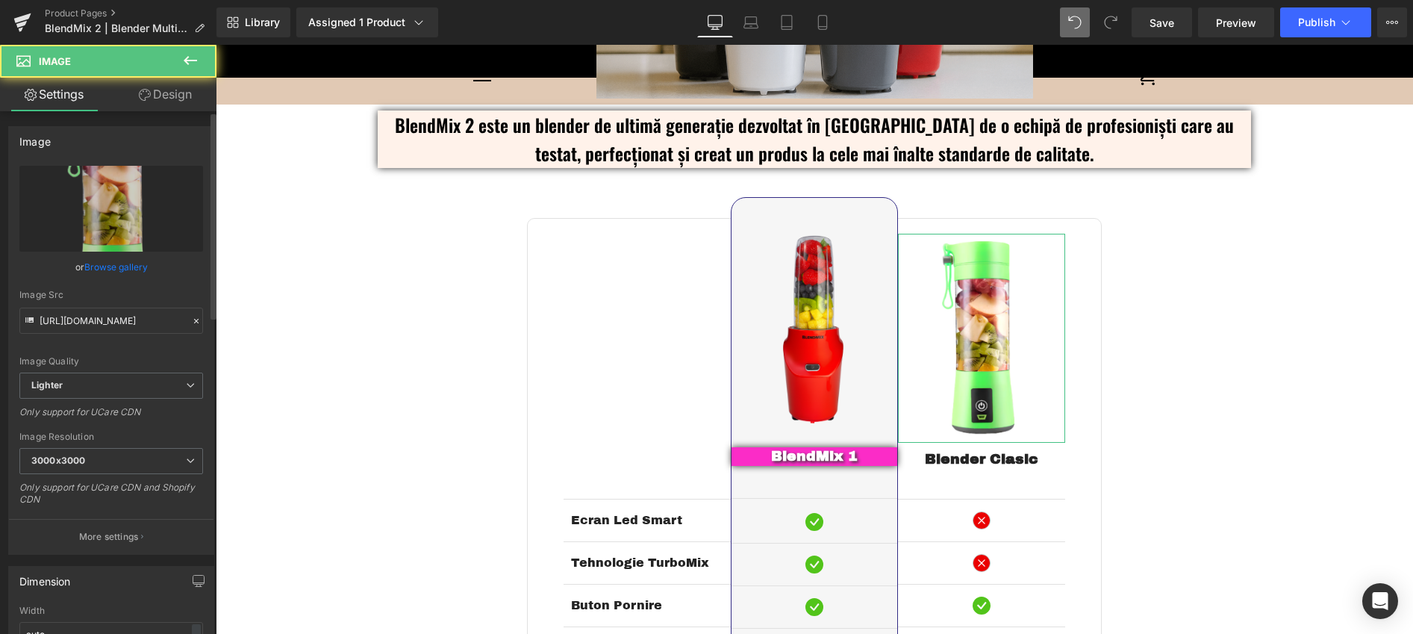
click at [119, 265] on link "Browse gallery" at bounding box center [115, 267] width 63 height 26
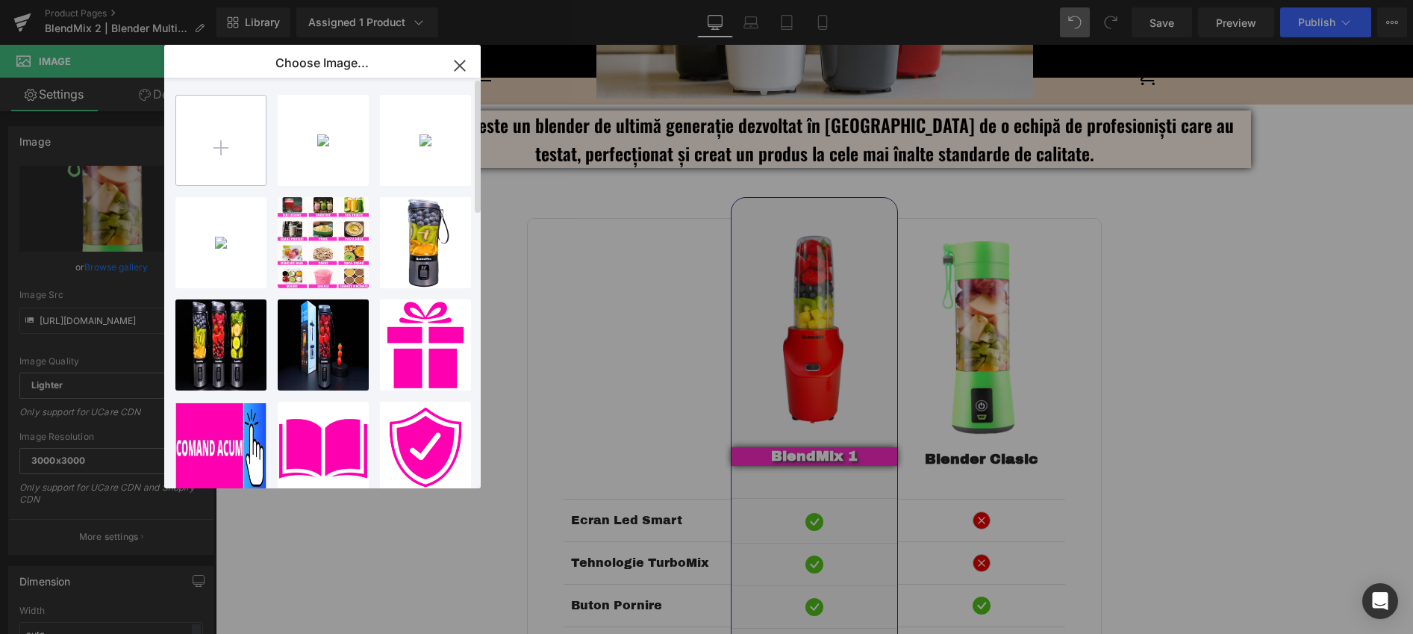
click at [220, 152] on input "file" at bounding box center [221, 141] width 90 height 90
type input "C:\fakepath\Blender-Clasic-Comparatie.png"
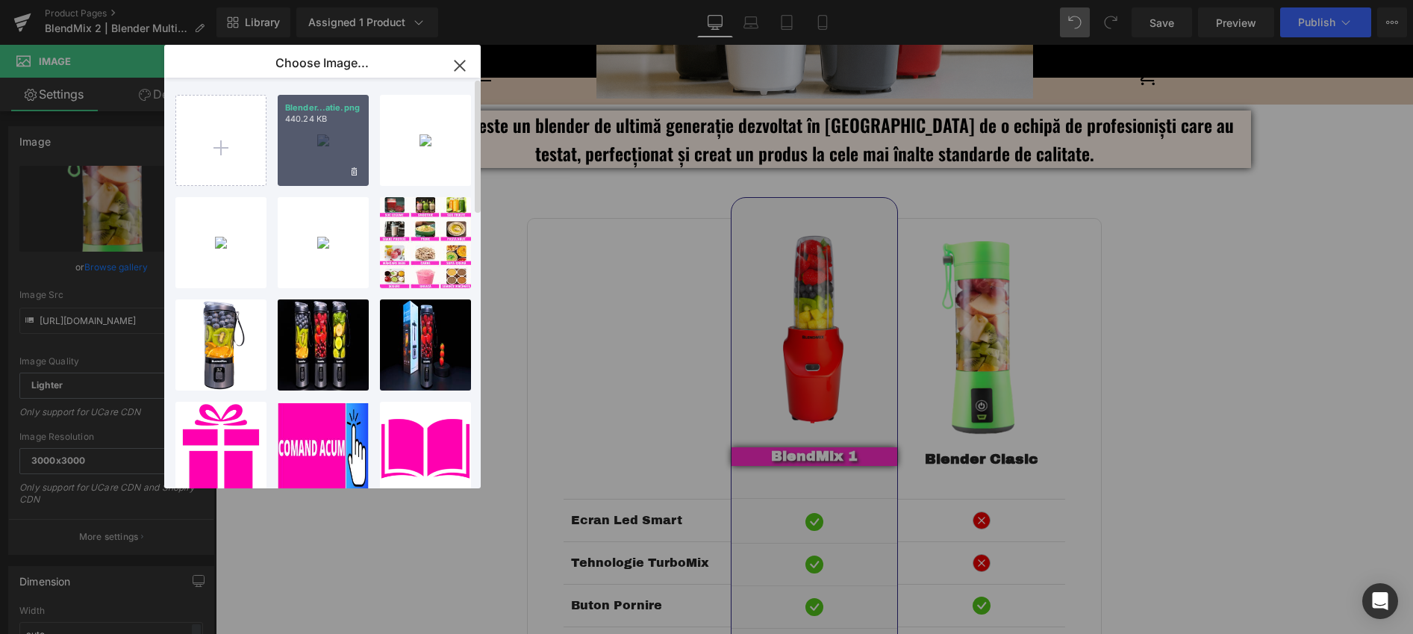
click at [316, 157] on div "Blender...atie.png 440.24 KB" at bounding box center [323, 140] width 91 height 91
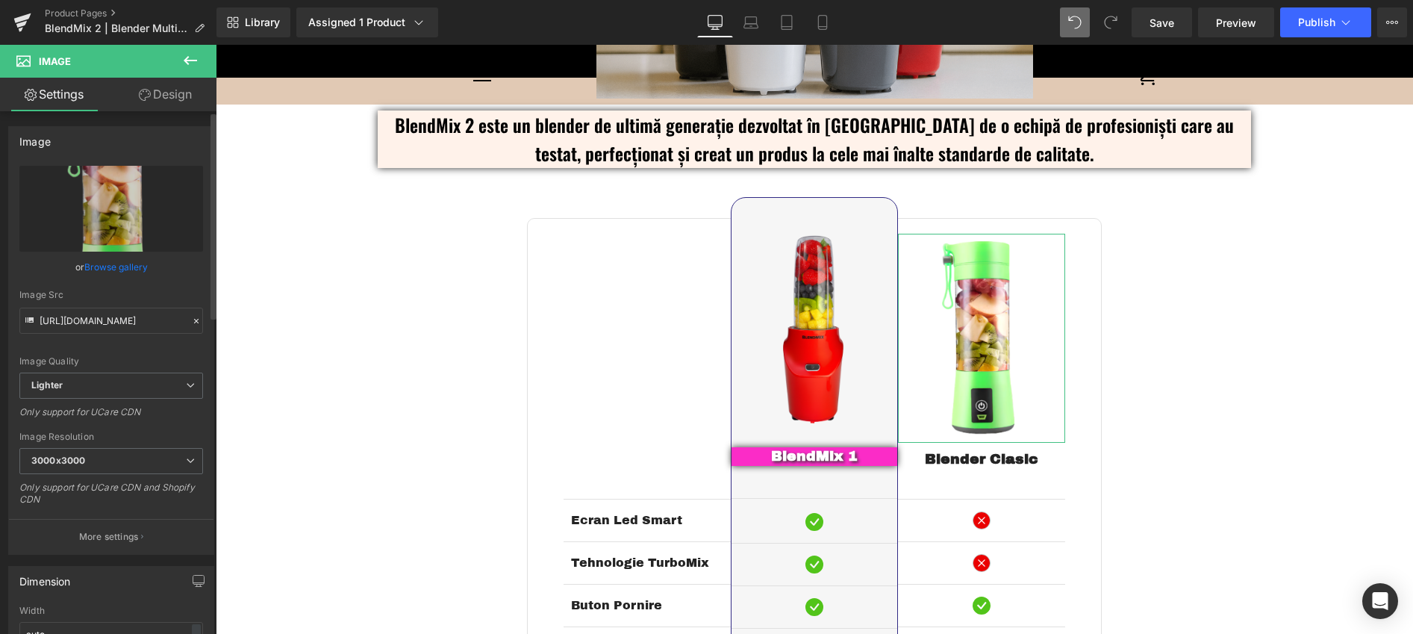
click at [117, 266] on link "Browse gallery" at bounding box center [115, 267] width 63 height 26
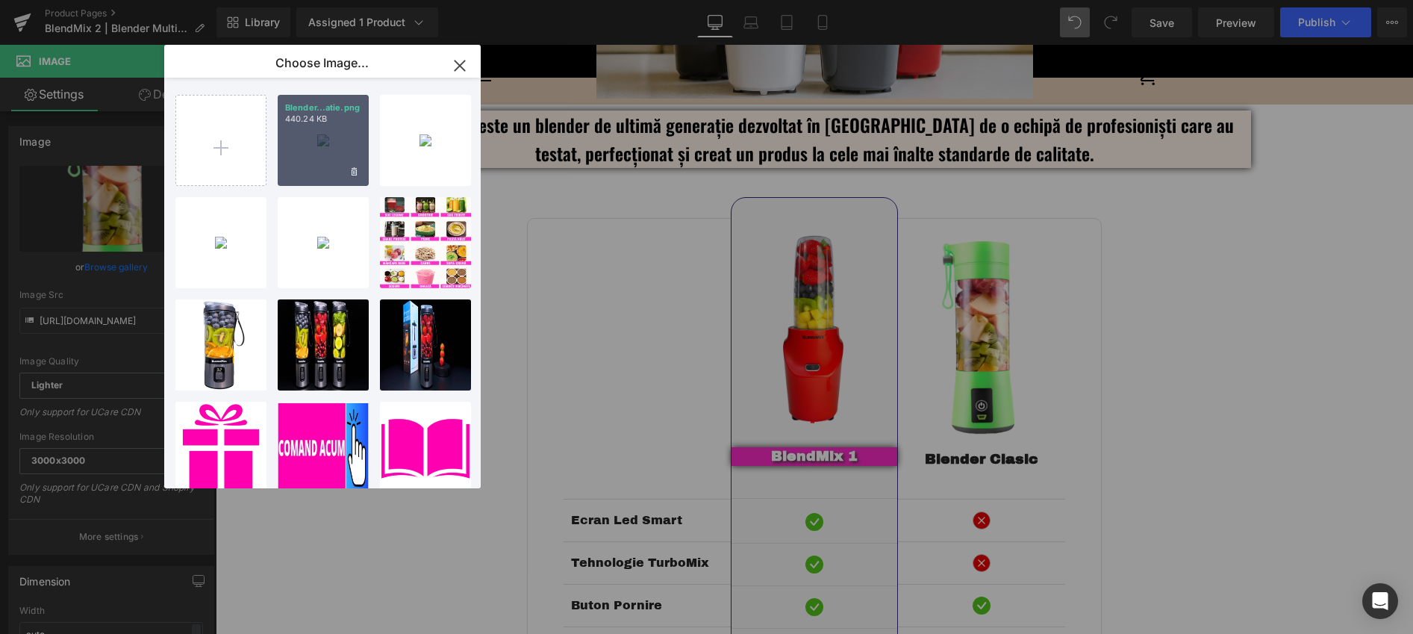
drag, startPoint x: 334, startPoint y: 160, endPoint x: 402, endPoint y: 122, distance: 78.2
click at [334, 160] on div "Blender...atie.png 440.24 KB" at bounding box center [323, 140] width 91 height 91
type input "[URL][DOMAIN_NAME]"
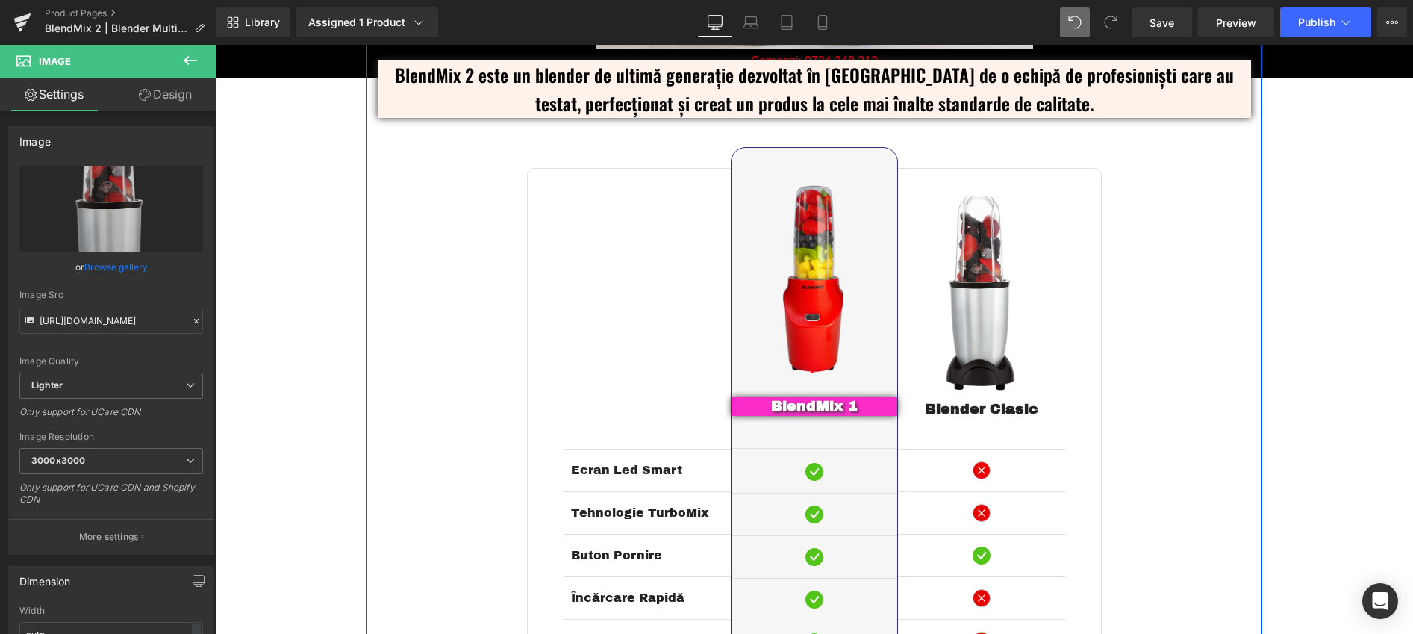
scroll to position [2695, 0]
click at [826, 23] on icon at bounding box center [822, 22] width 15 height 15
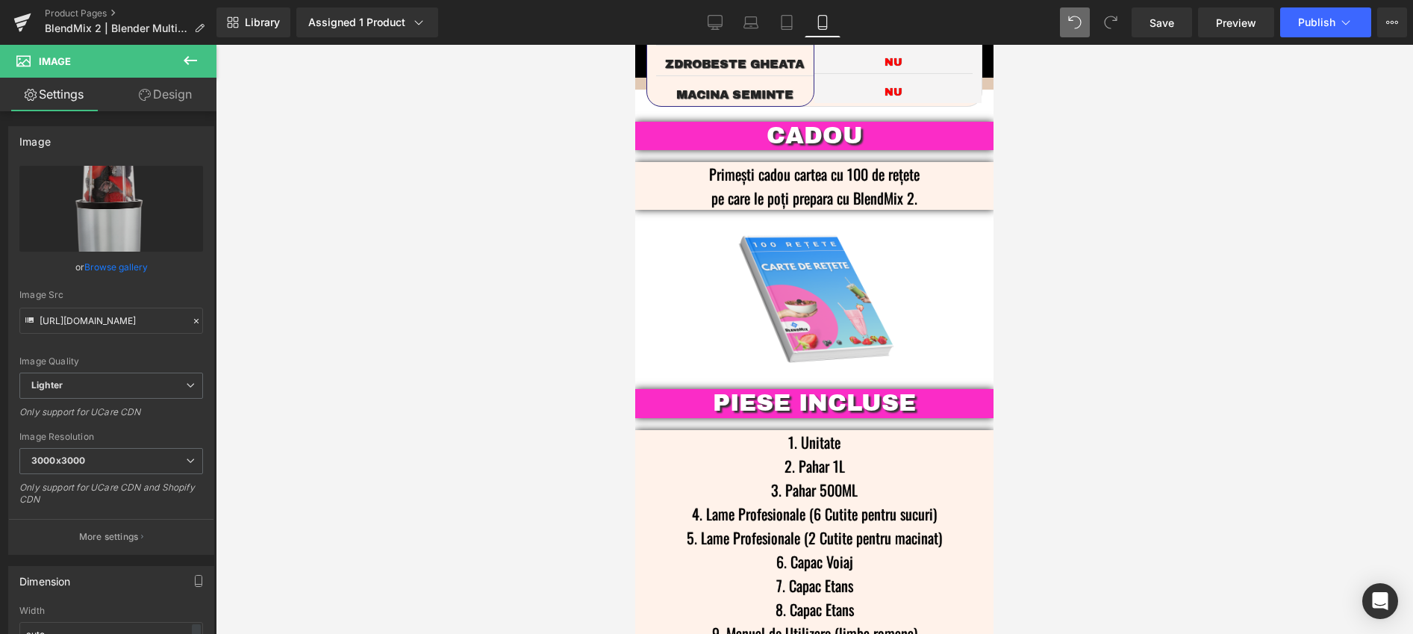
scroll to position [2692, 0]
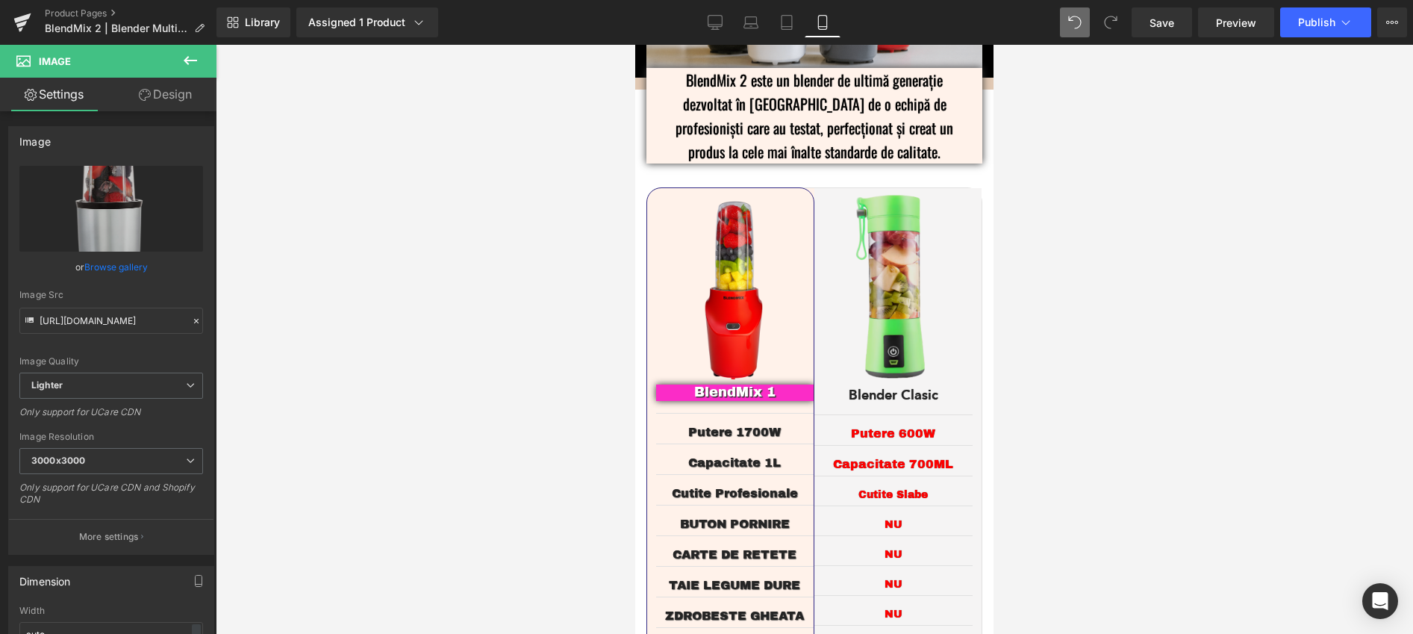
click at [882, 277] on img at bounding box center [893, 287] width 159 height 199
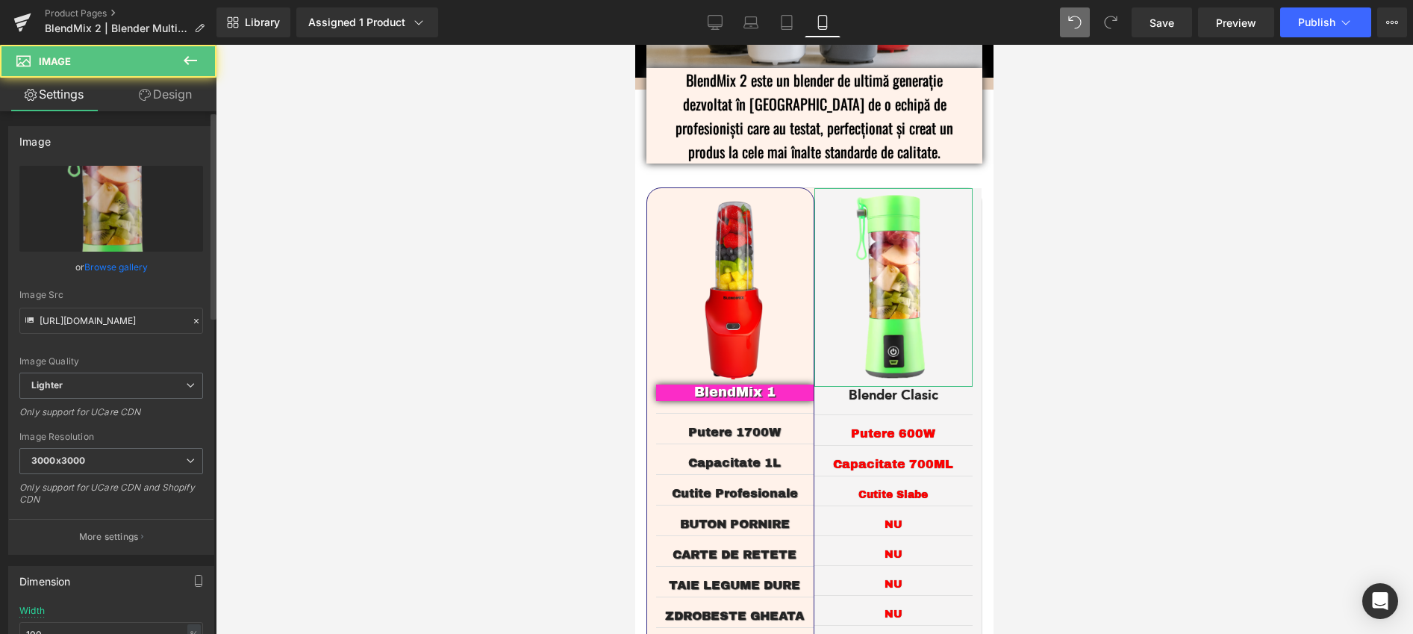
click at [120, 266] on link "Browse gallery" at bounding box center [115, 267] width 63 height 26
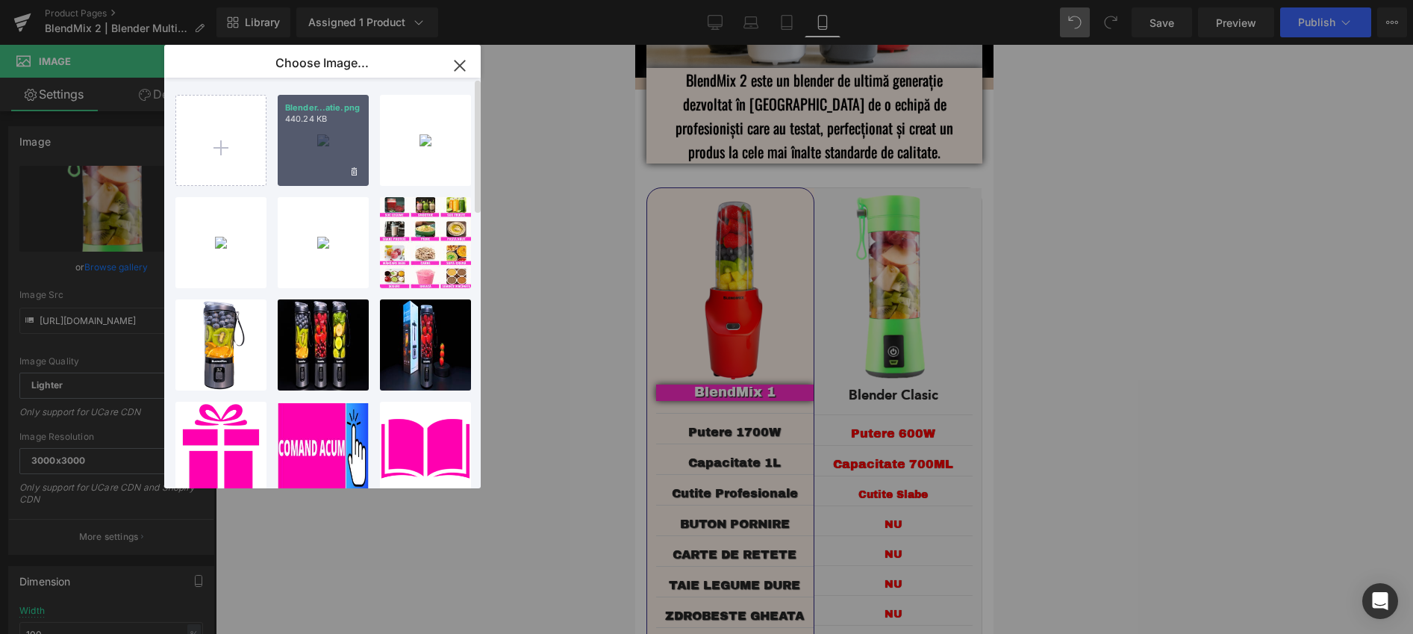
click at [344, 163] on div "Blender...atie.png 440.24 KB" at bounding box center [323, 140] width 91 height 91
type input "[URL][DOMAIN_NAME]"
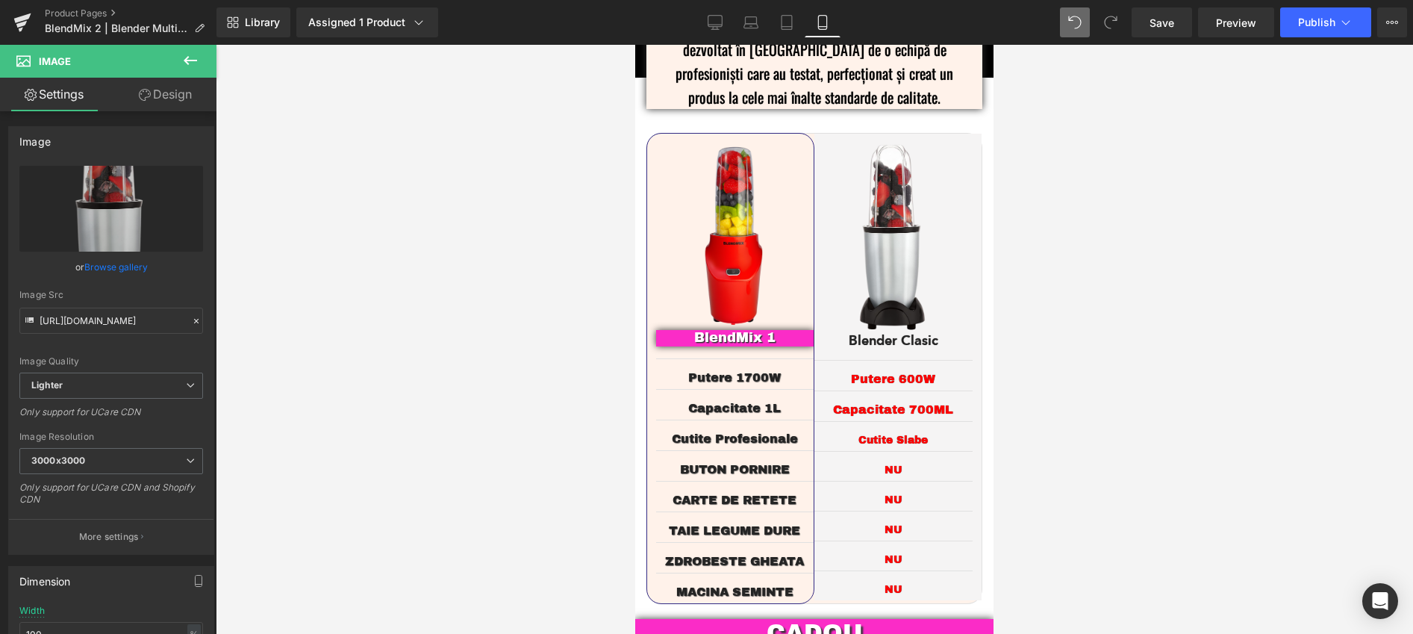
scroll to position [2756, 0]
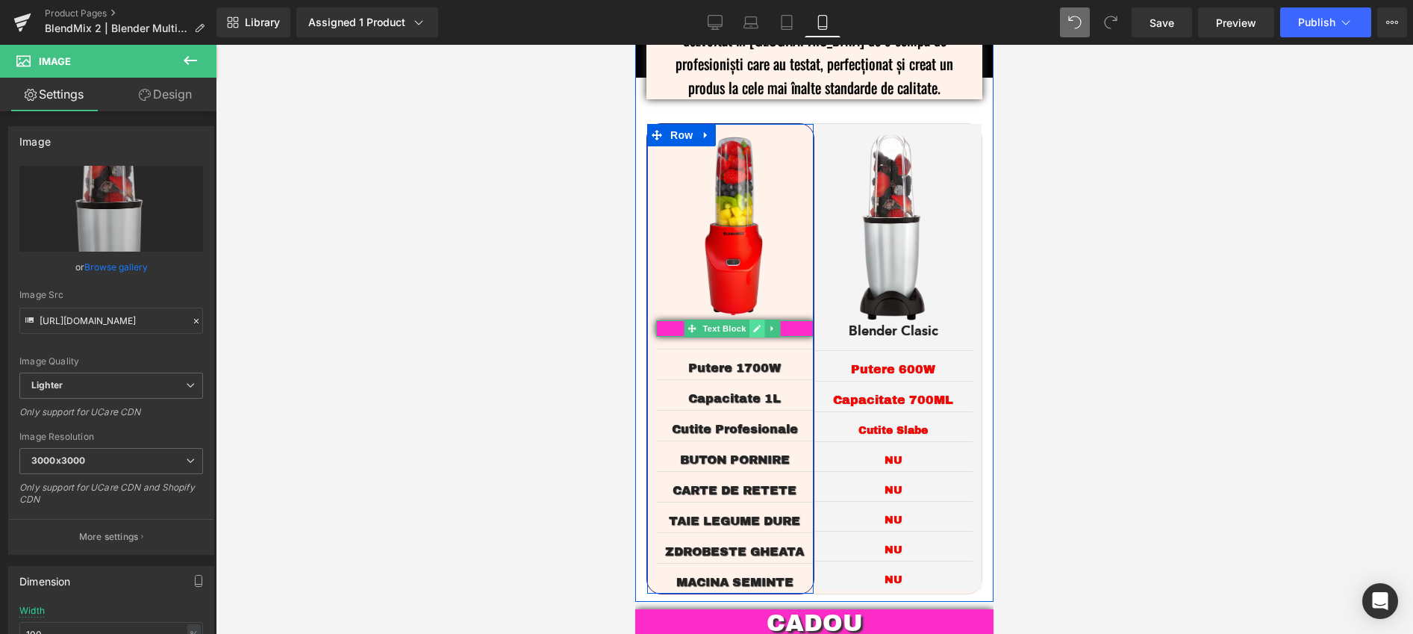
click at [756, 325] on icon at bounding box center [756, 328] width 7 height 7
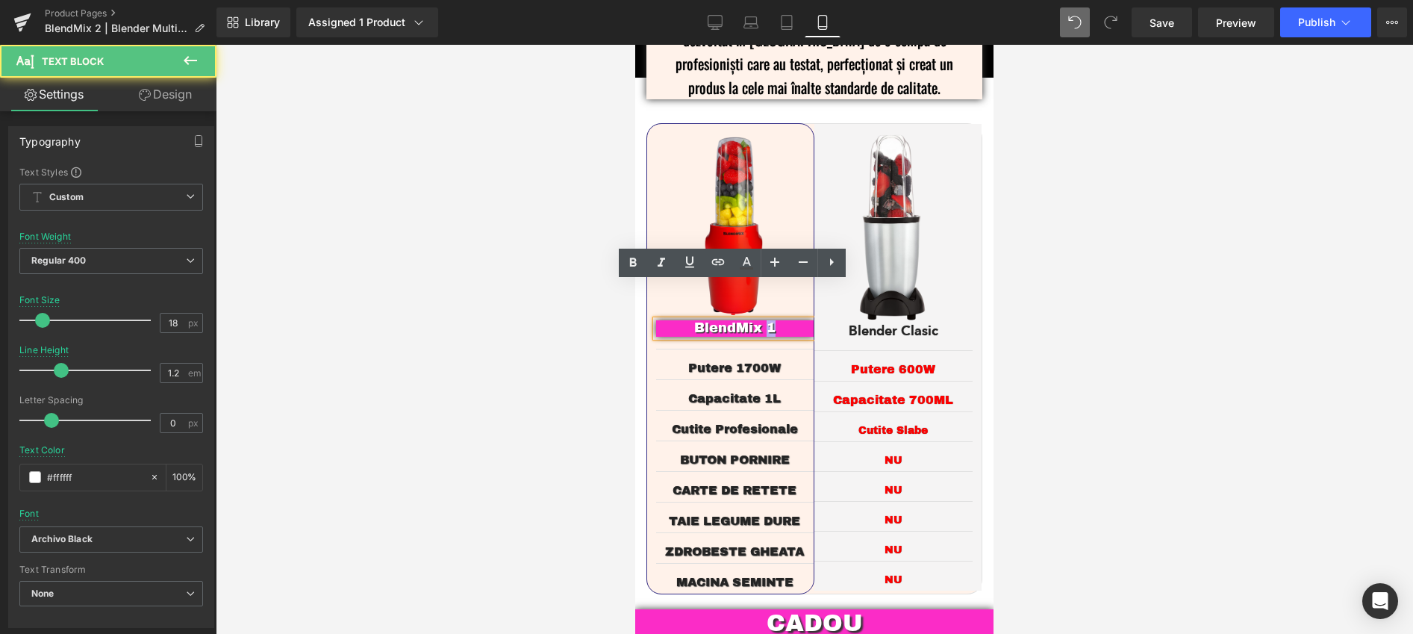
click at [767, 320] on p "BlendMix 1" at bounding box center [734, 328] width 113 height 16
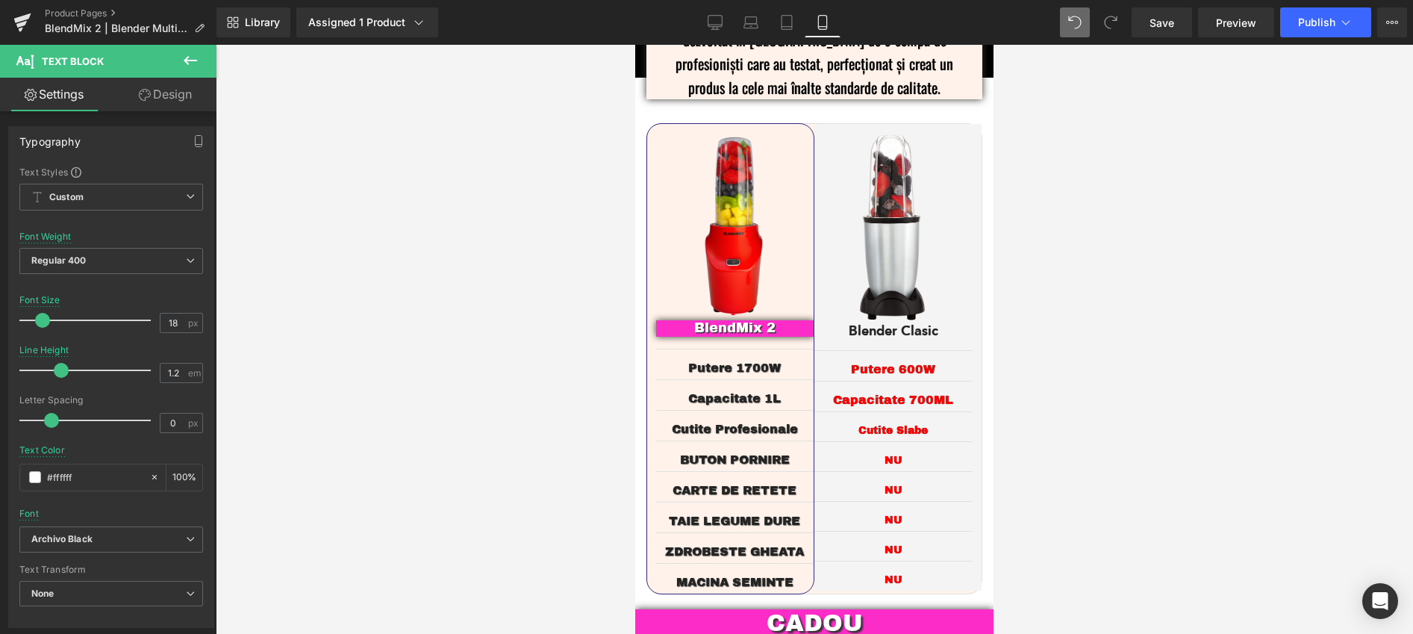
click at [1068, 302] on div at bounding box center [814, 339] width 1197 height 589
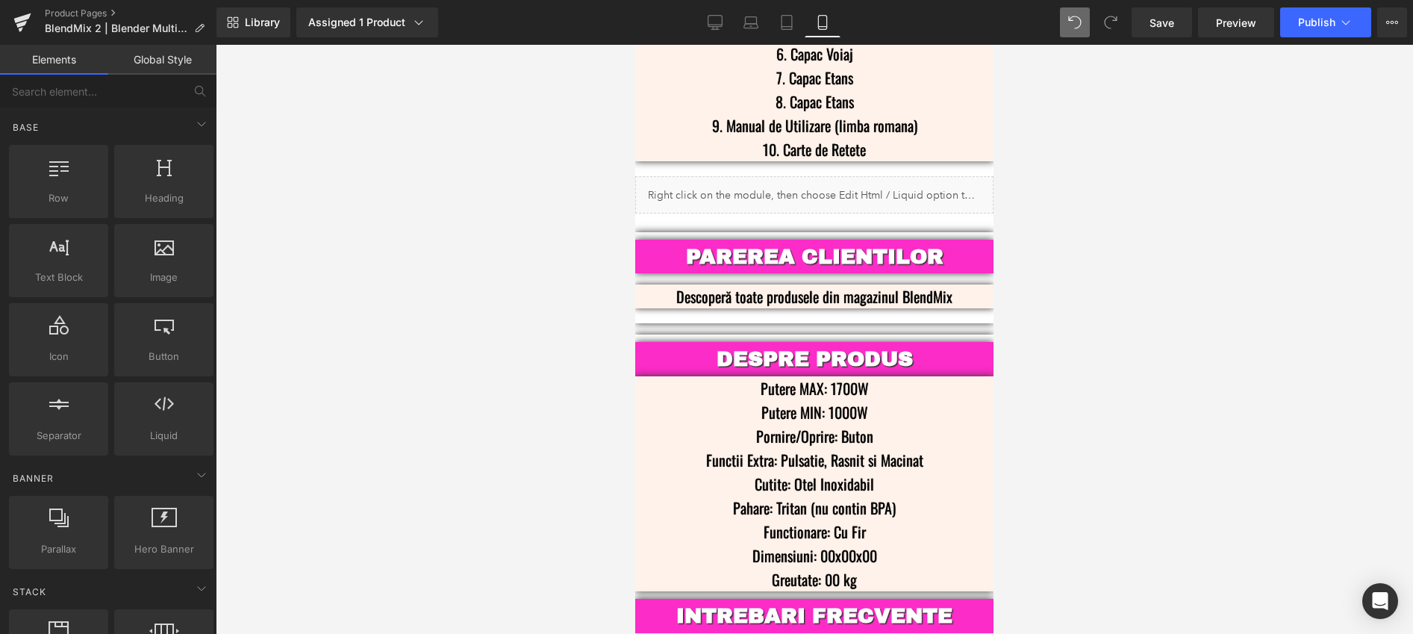
scroll to position [3748, 0]
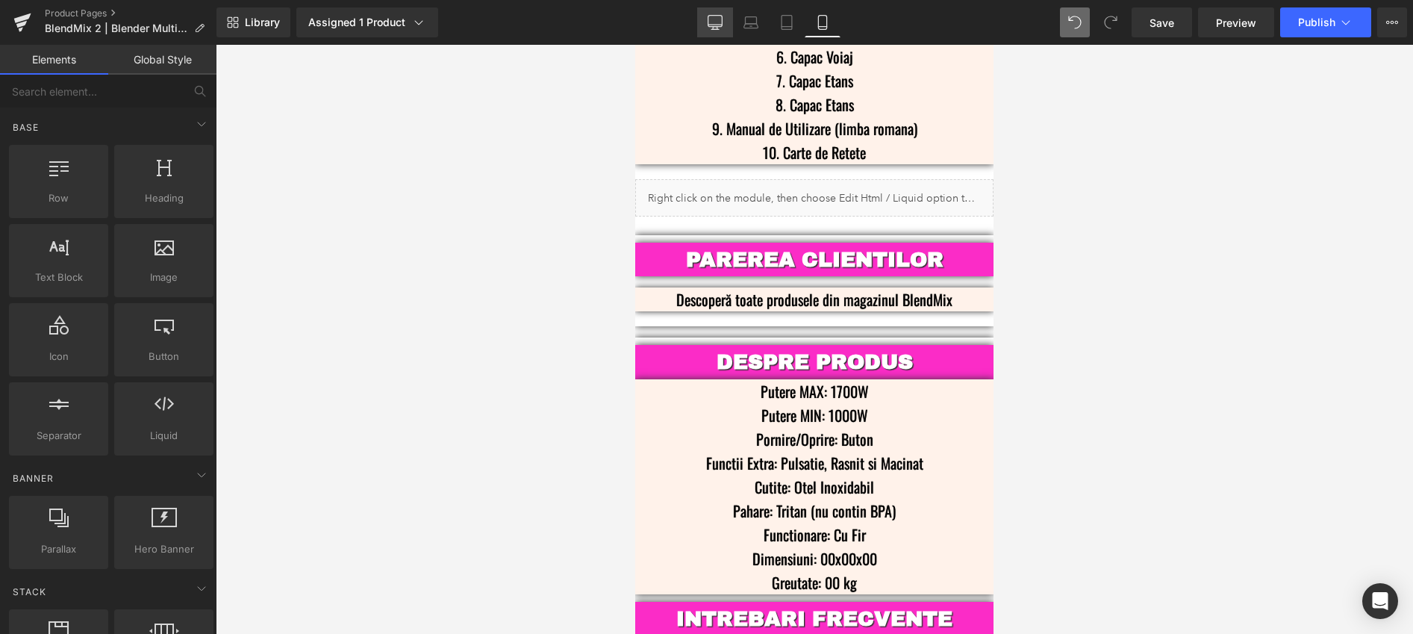
click at [719, 30] on link "Desktop" at bounding box center [715, 22] width 36 height 30
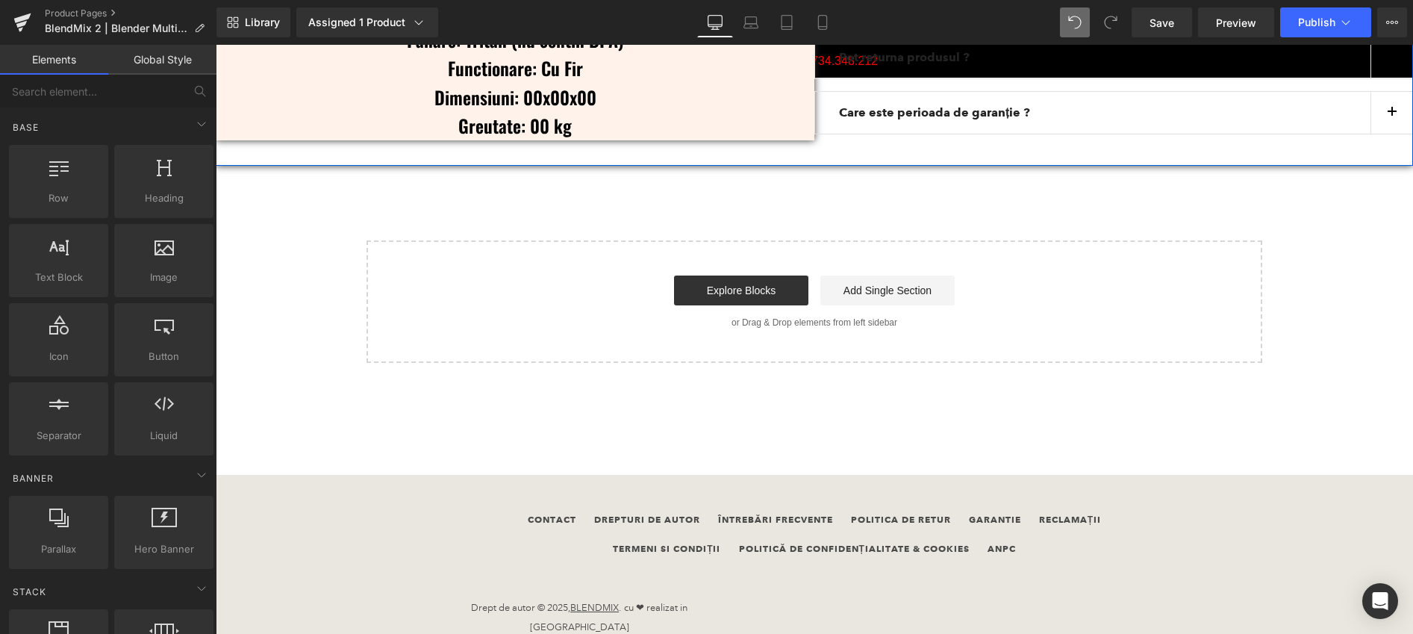
scroll to position [4454, 0]
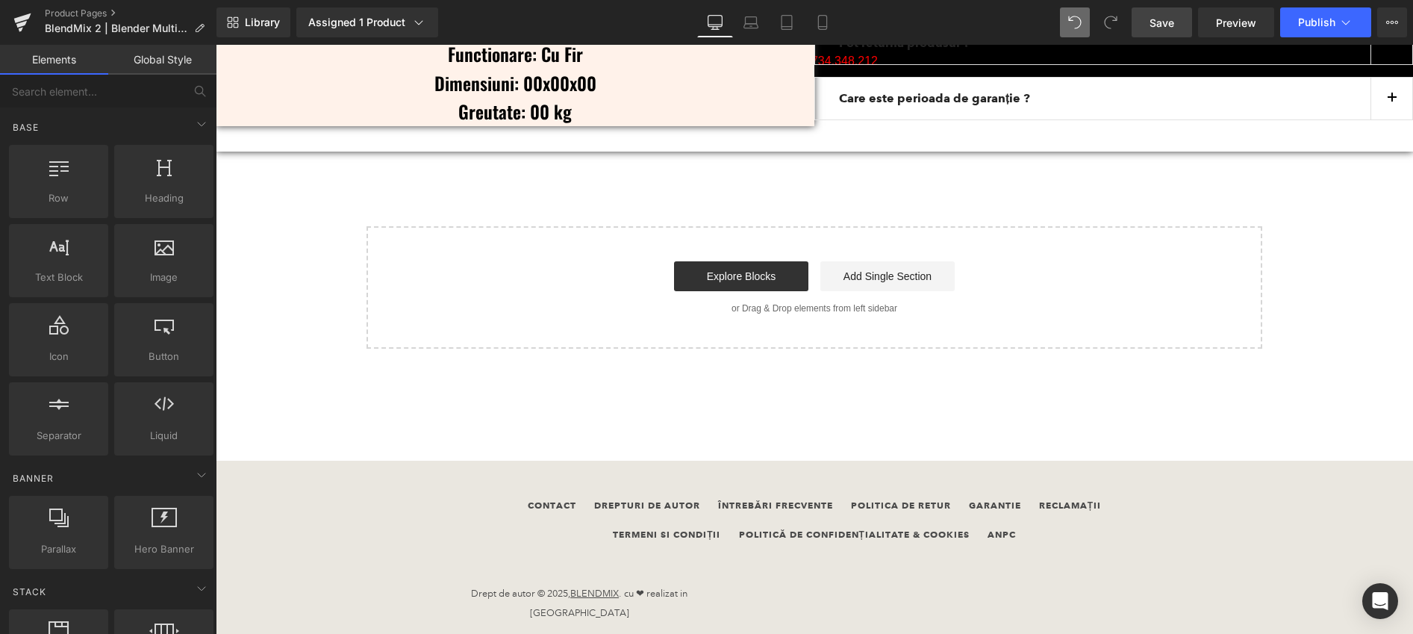
click at [1167, 24] on span "Save" at bounding box center [1161, 23] width 25 height 16
